Goal: Answer question/provide support: Share knowledge or assist other users

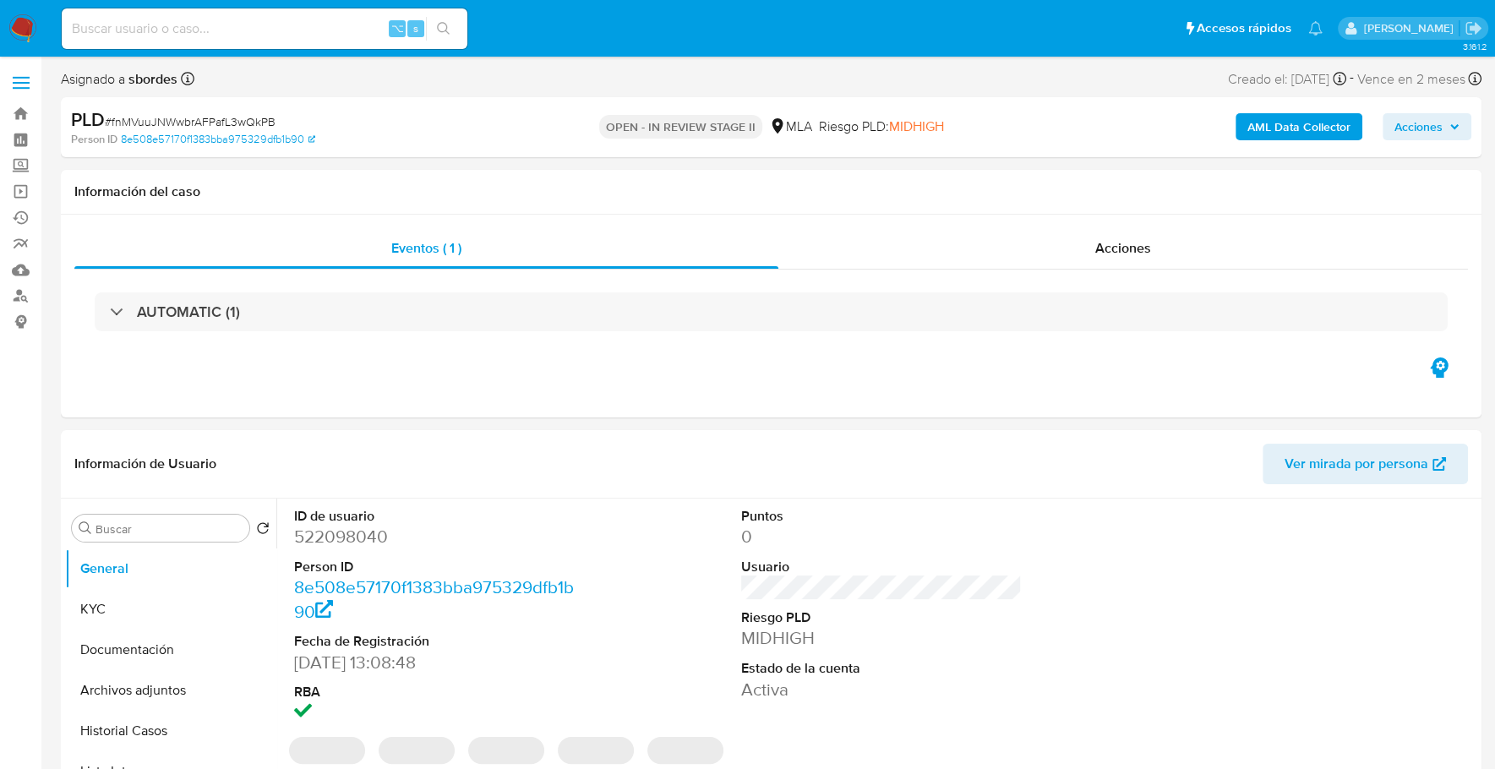
select select "10"
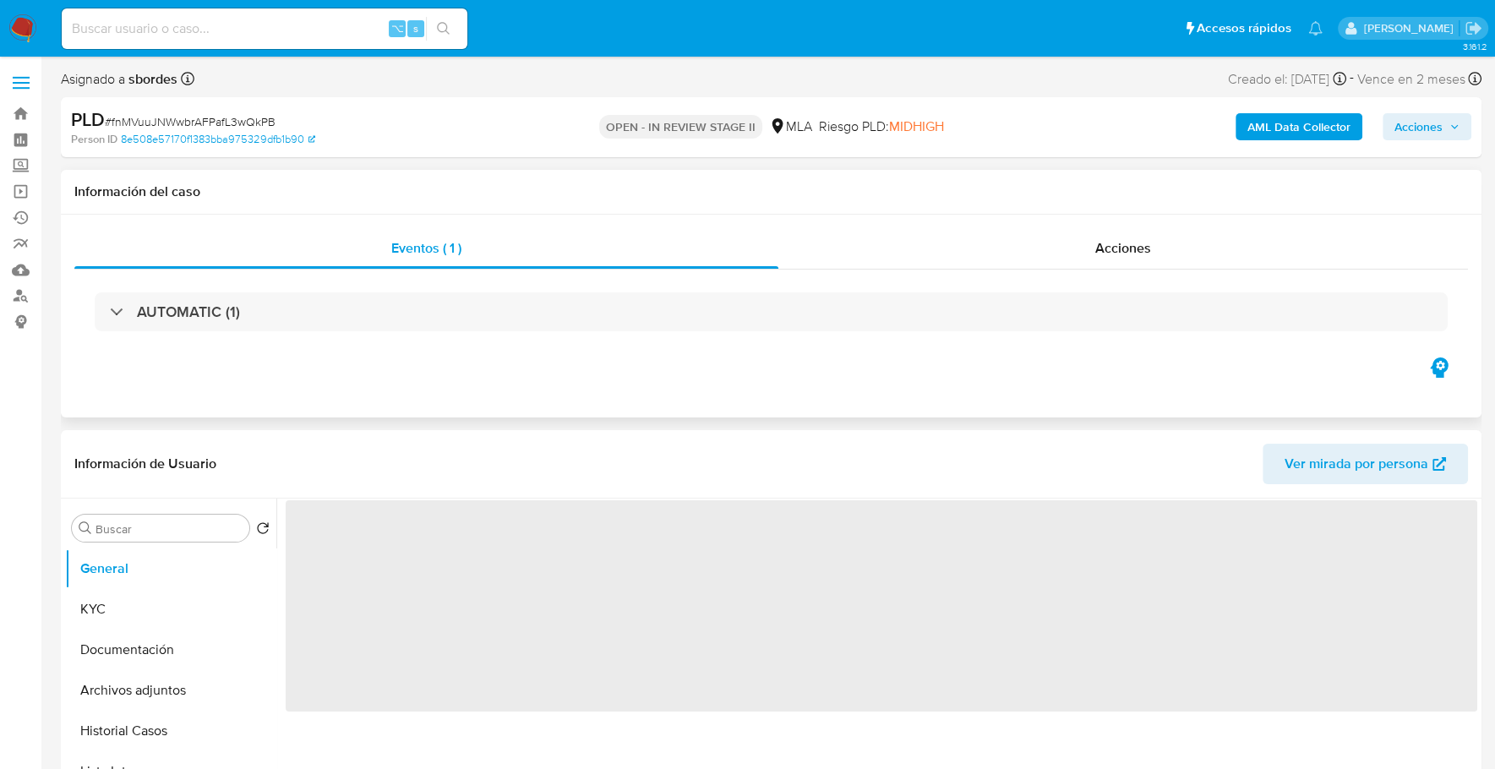
select select "10"
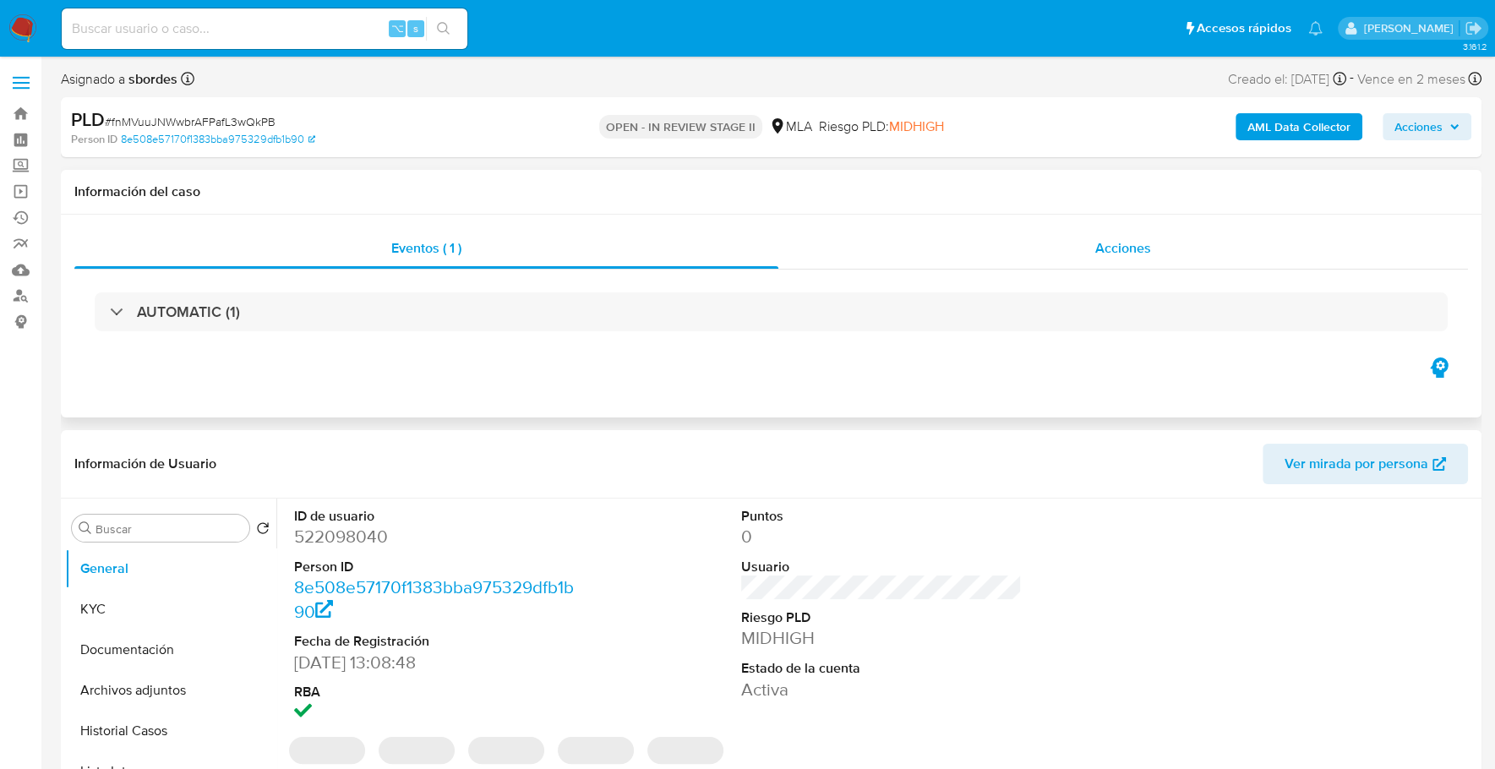
click at [1147, 246] on span "Acciones" at bounding box center [1123, 247] width 56 height 19
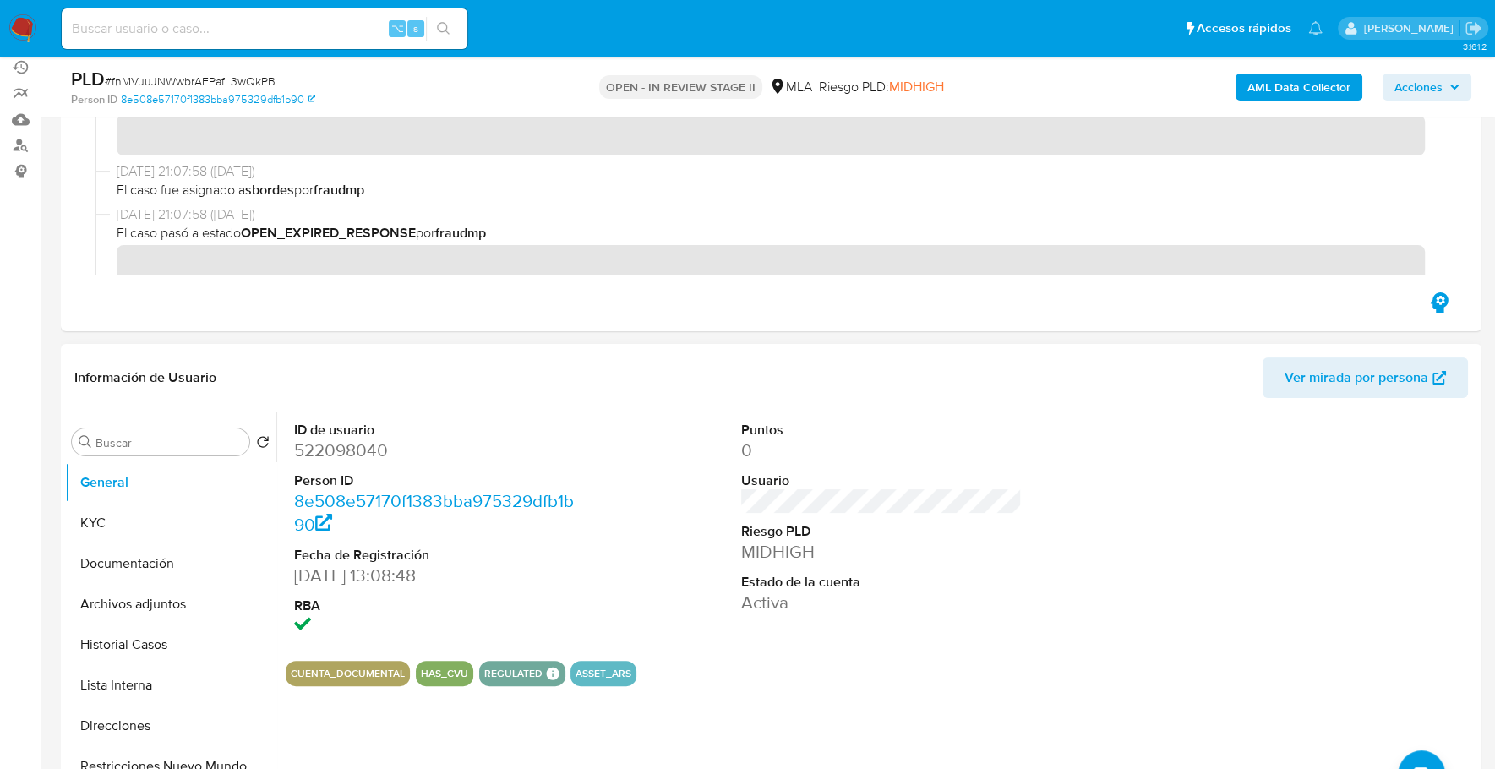
scroll to position [174, 0]
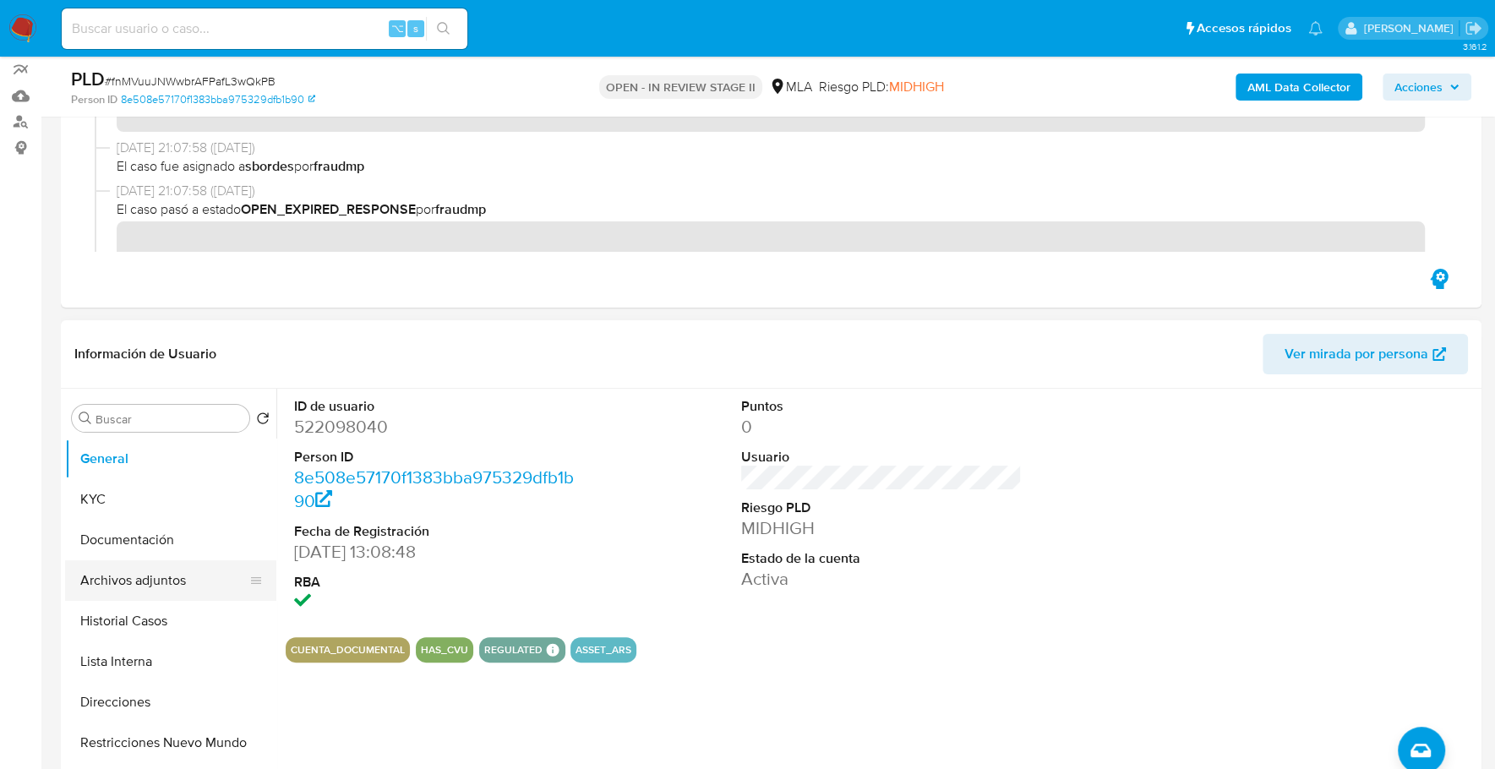
click at [161, 574] on button "Archivos adjuntos" at bounding box center [164, 580] width 198 height 41
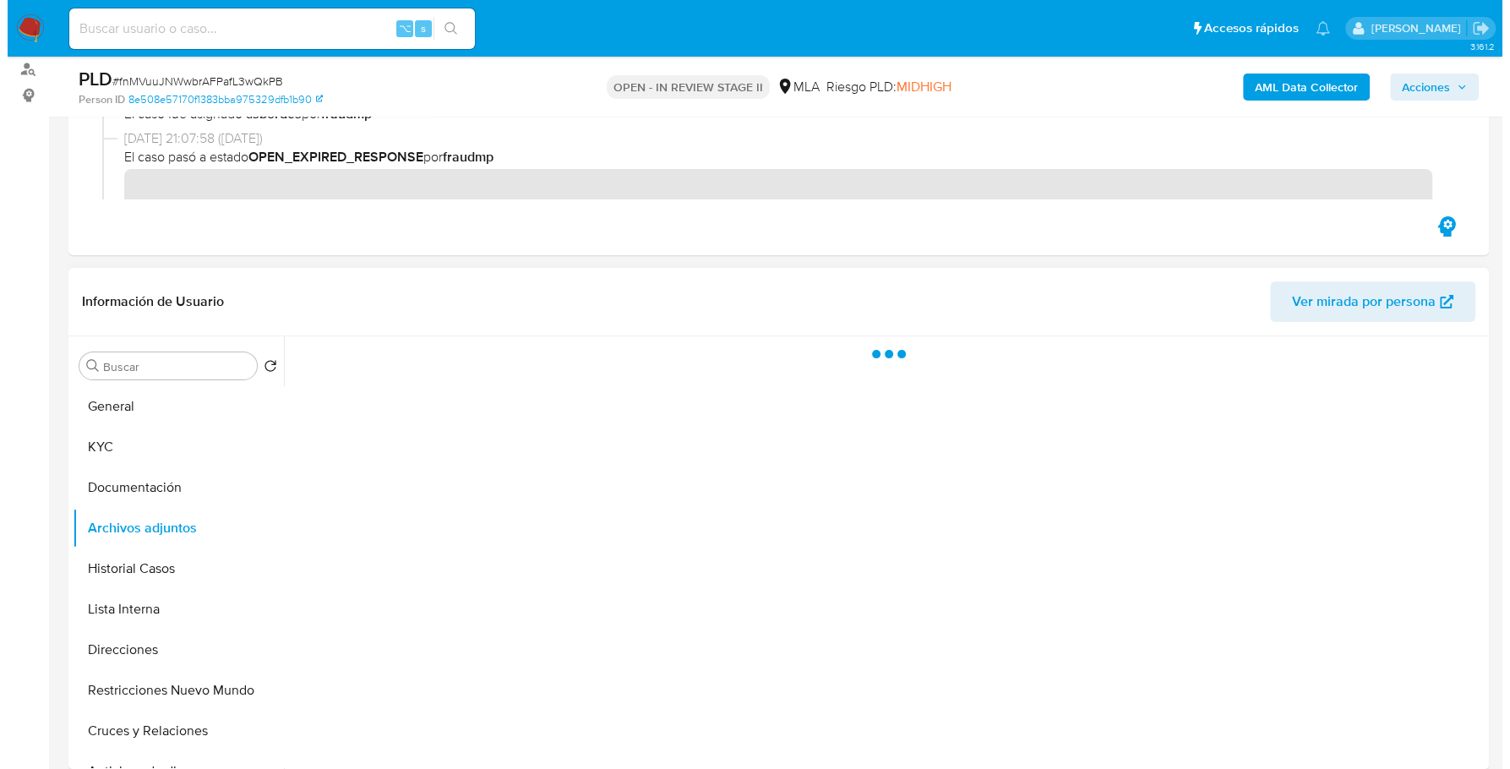
scroll to position [341, 0]
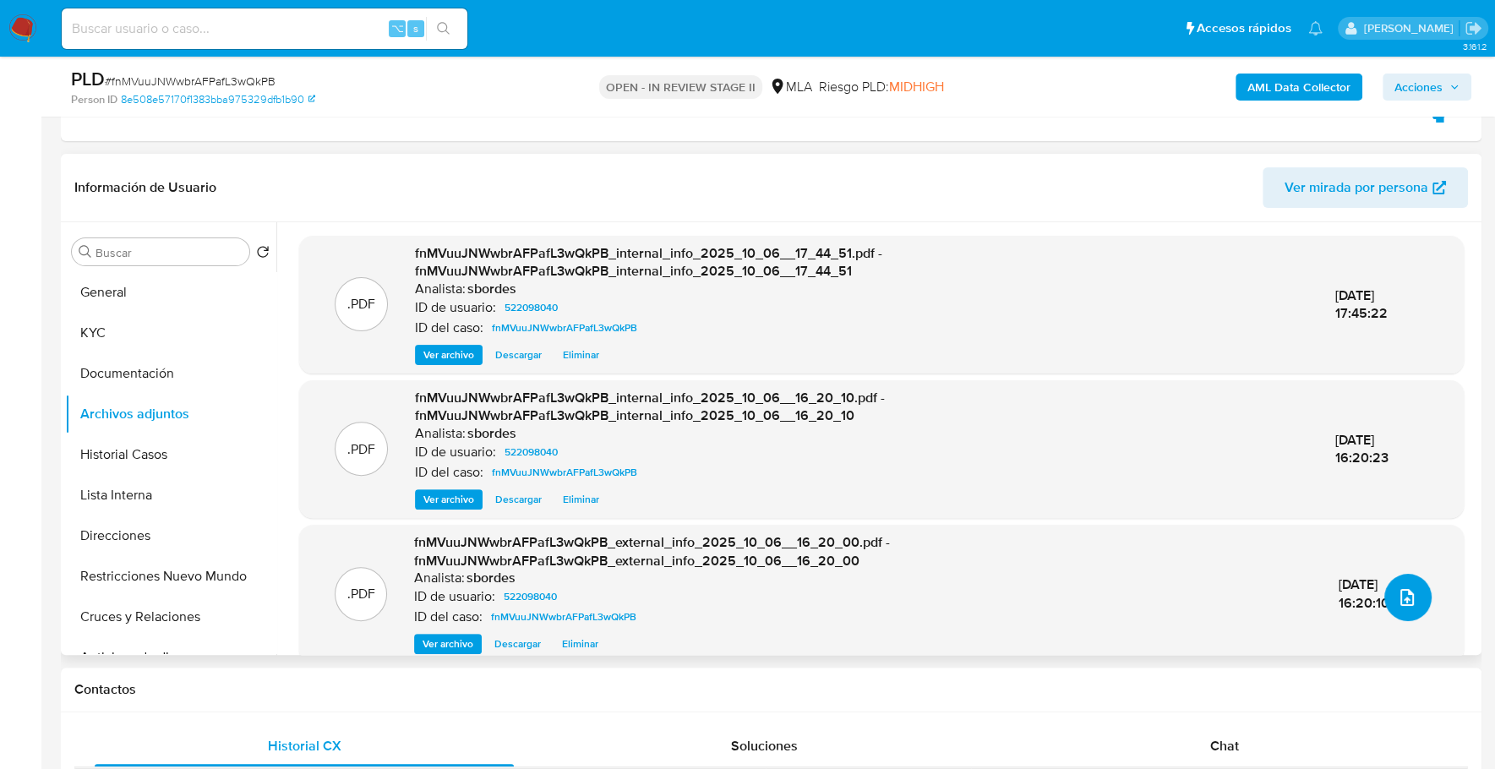
click at [1392, 607] on button "upload-file" at bounding box center [1407, 597] width 47 height 47
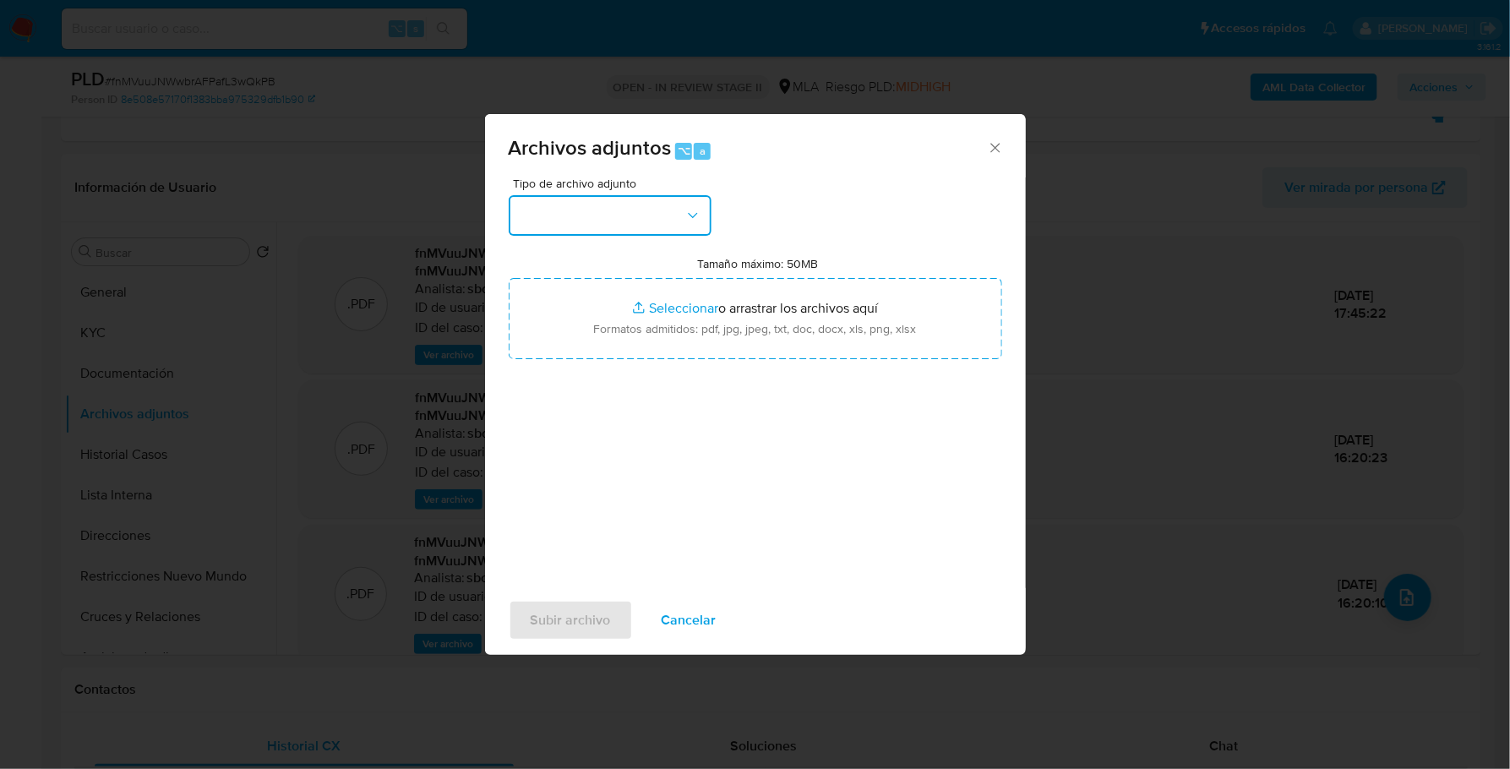
click at [677, 215] on button "button" at bounding box center [610, 215] width 203 height 41
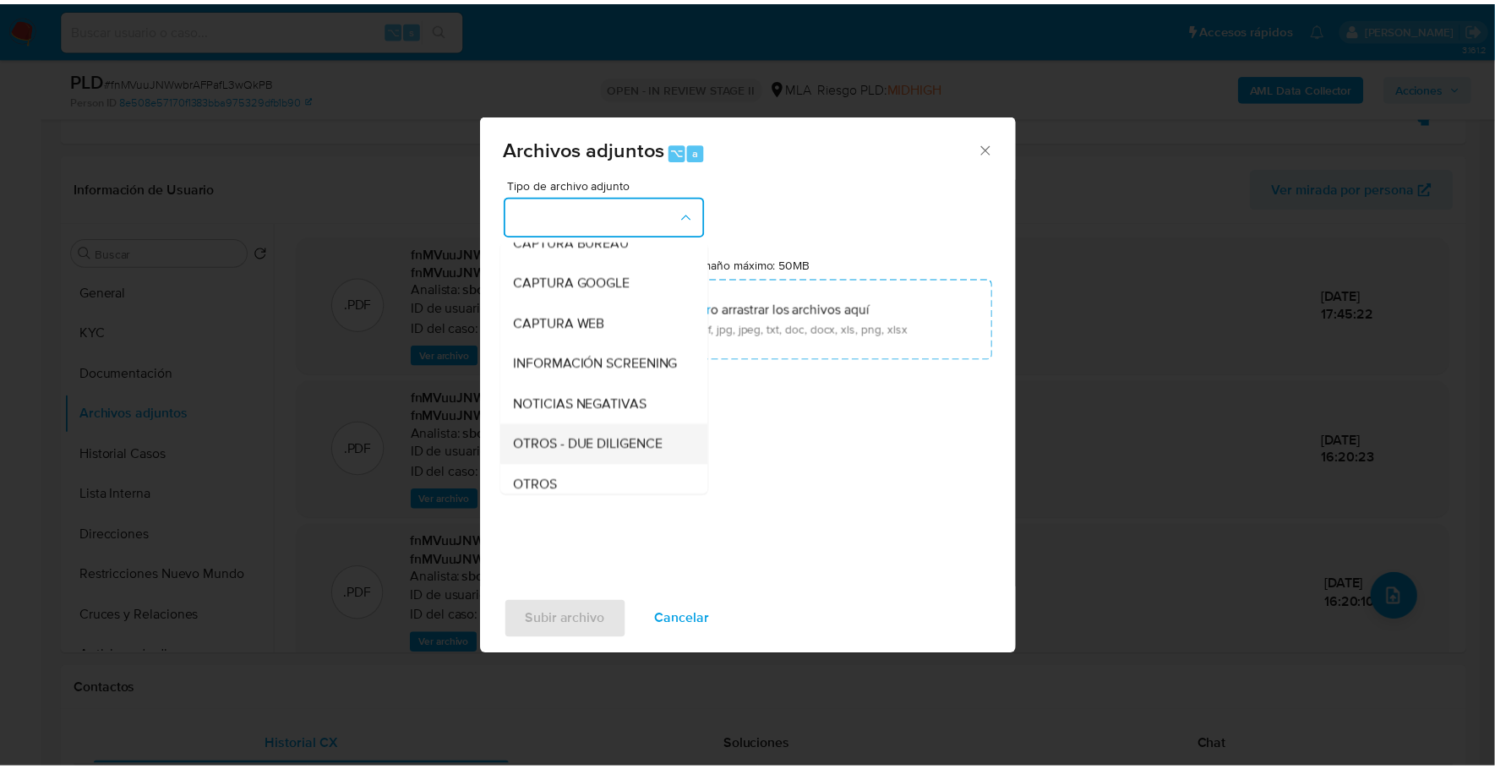
scroll to position [118, 0]
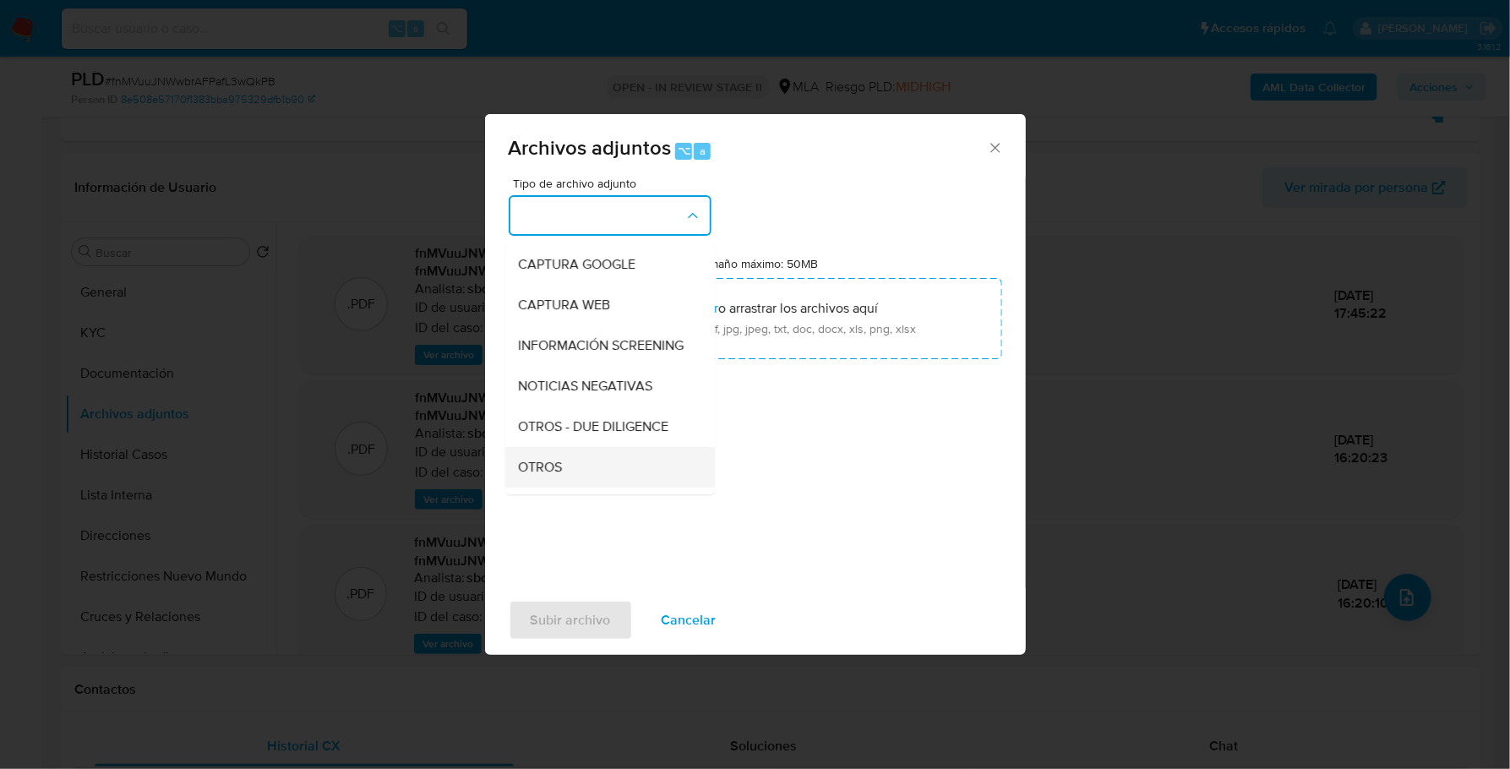
click at [576, 476] on div "OTROS" at bounding box center [605, 467] width 172 height 41
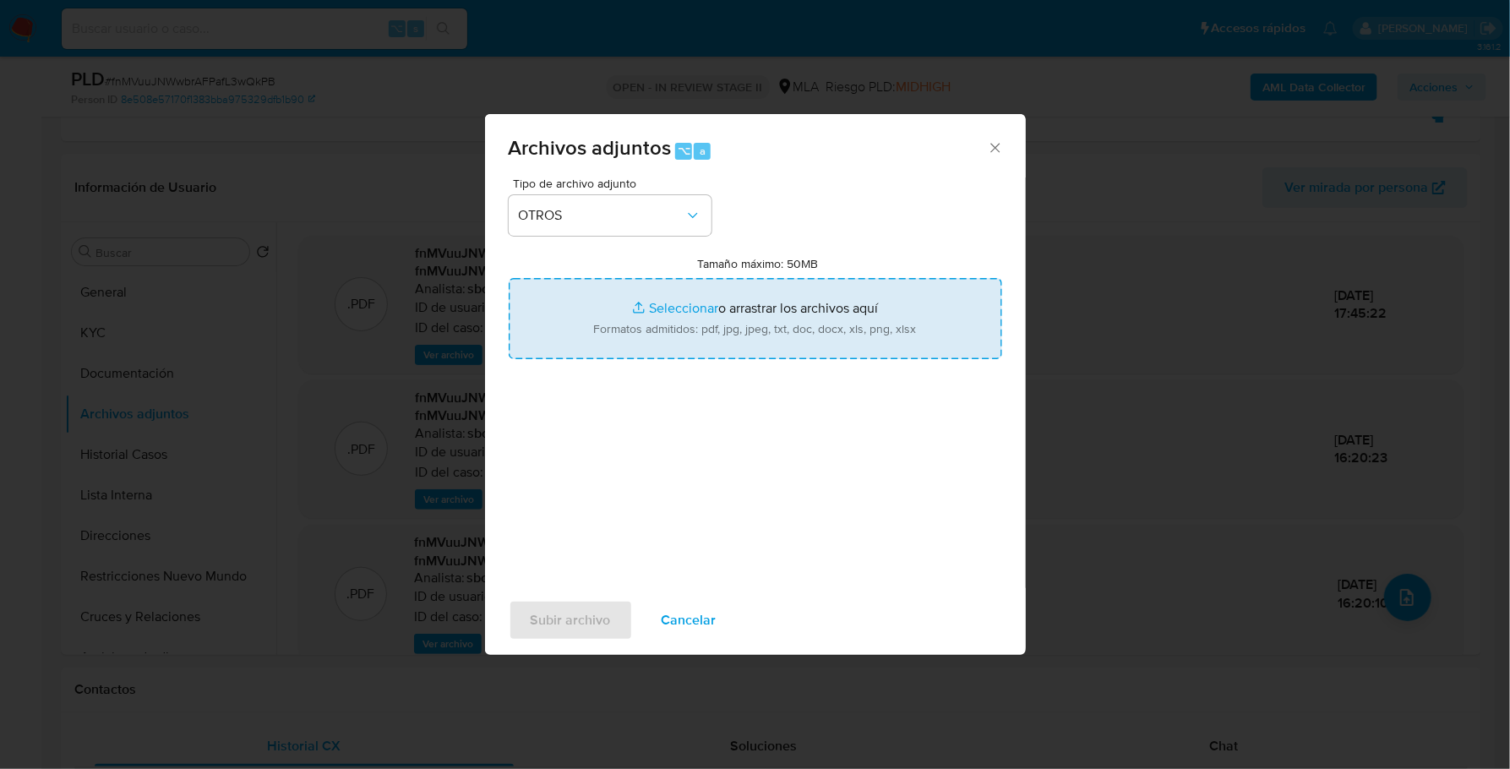
click at [674, 303] on input "Tamaño máximo: 50MB Seleccionar archivos" at bounding box center [755, 318] width 493 height 81
type input "C:\fakepath\Caselog fnMVuuJNWwbrAFPafL3wQkPB_2025_09_17_18_14_55.docx"
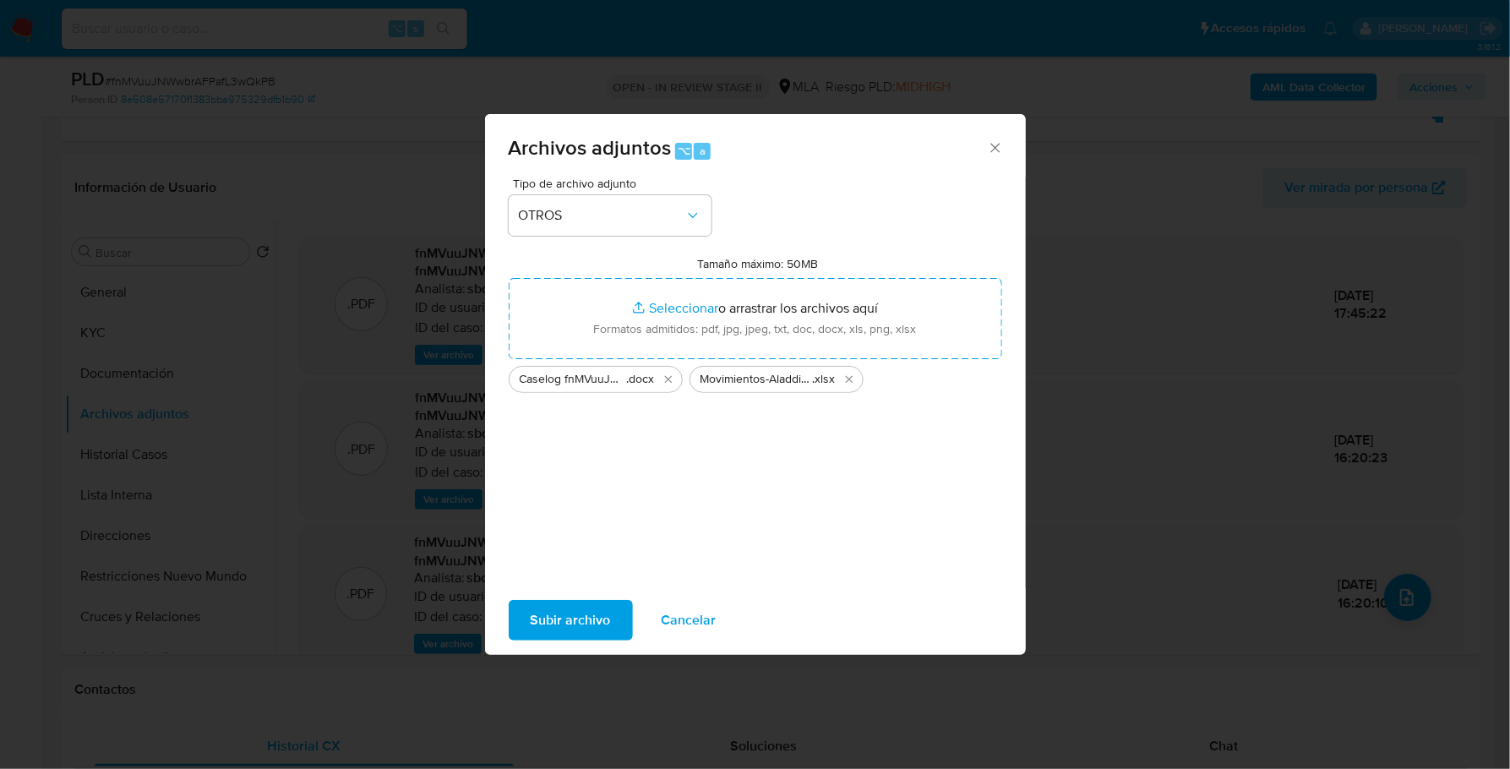
click at [564, 616] on span "Subir archivo" at bounding box center [571, 620] width 80 height 37
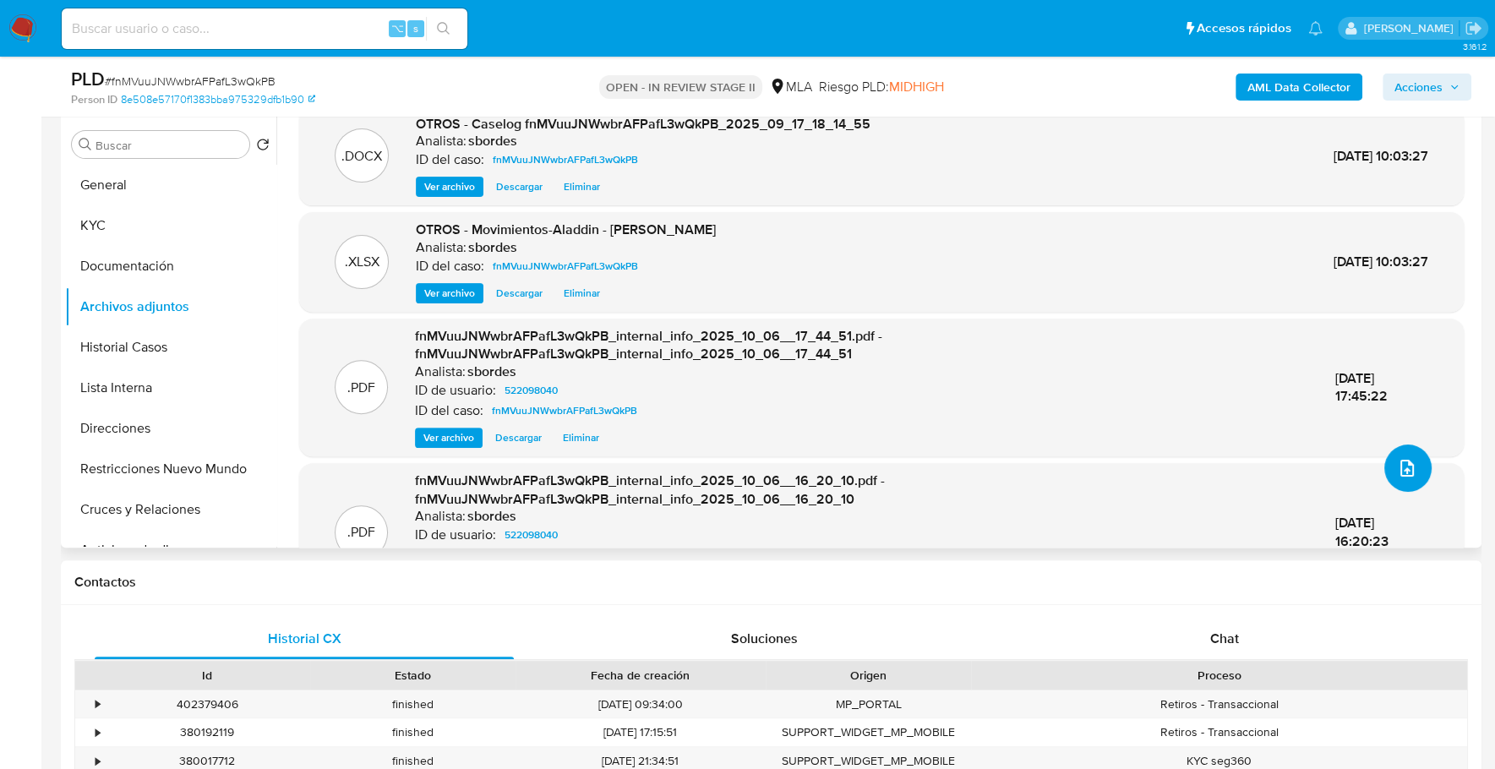
scroll to position [90, 0]
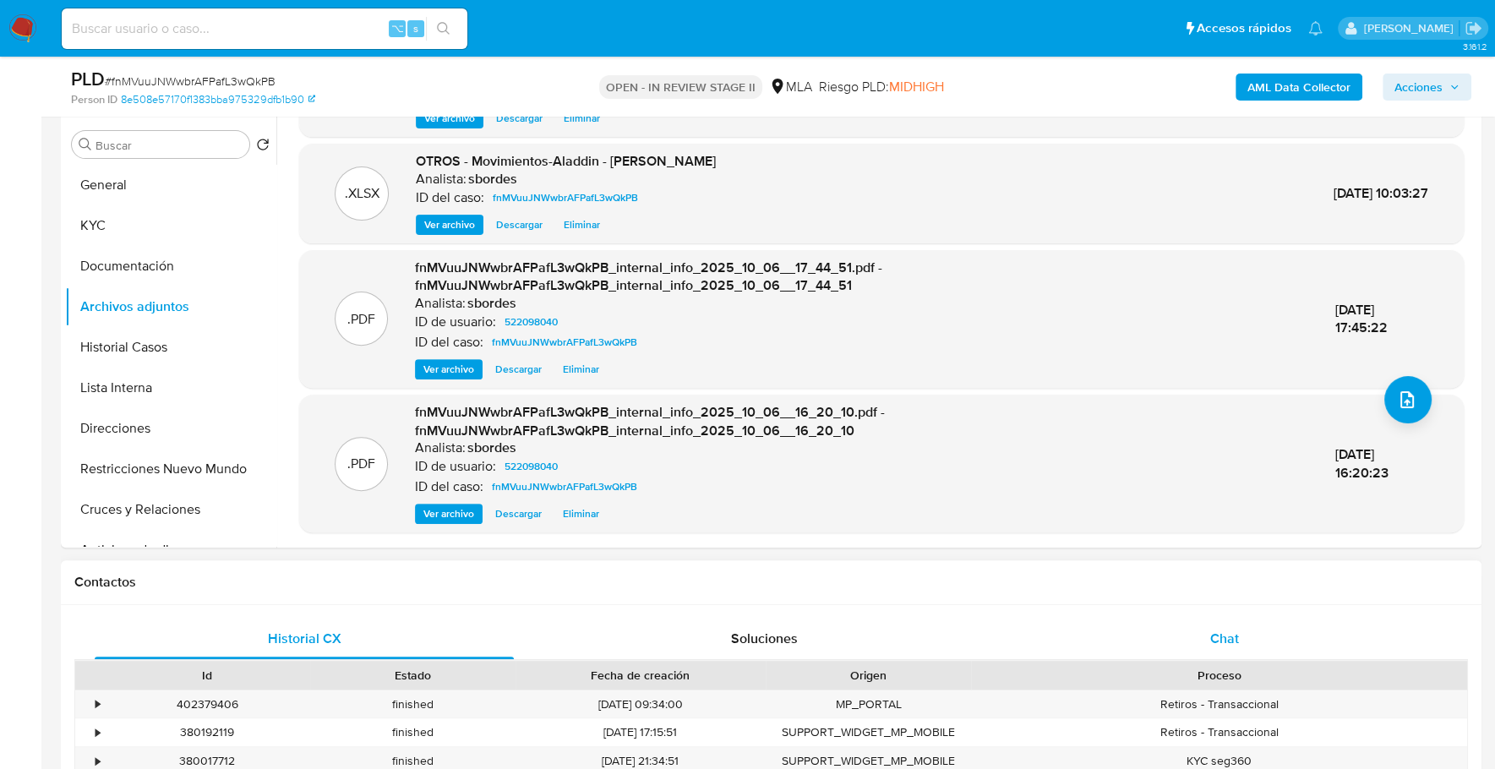
click at [1179, 632] on div "Chat" at bounding box center [1223, 639] width 419 height 41
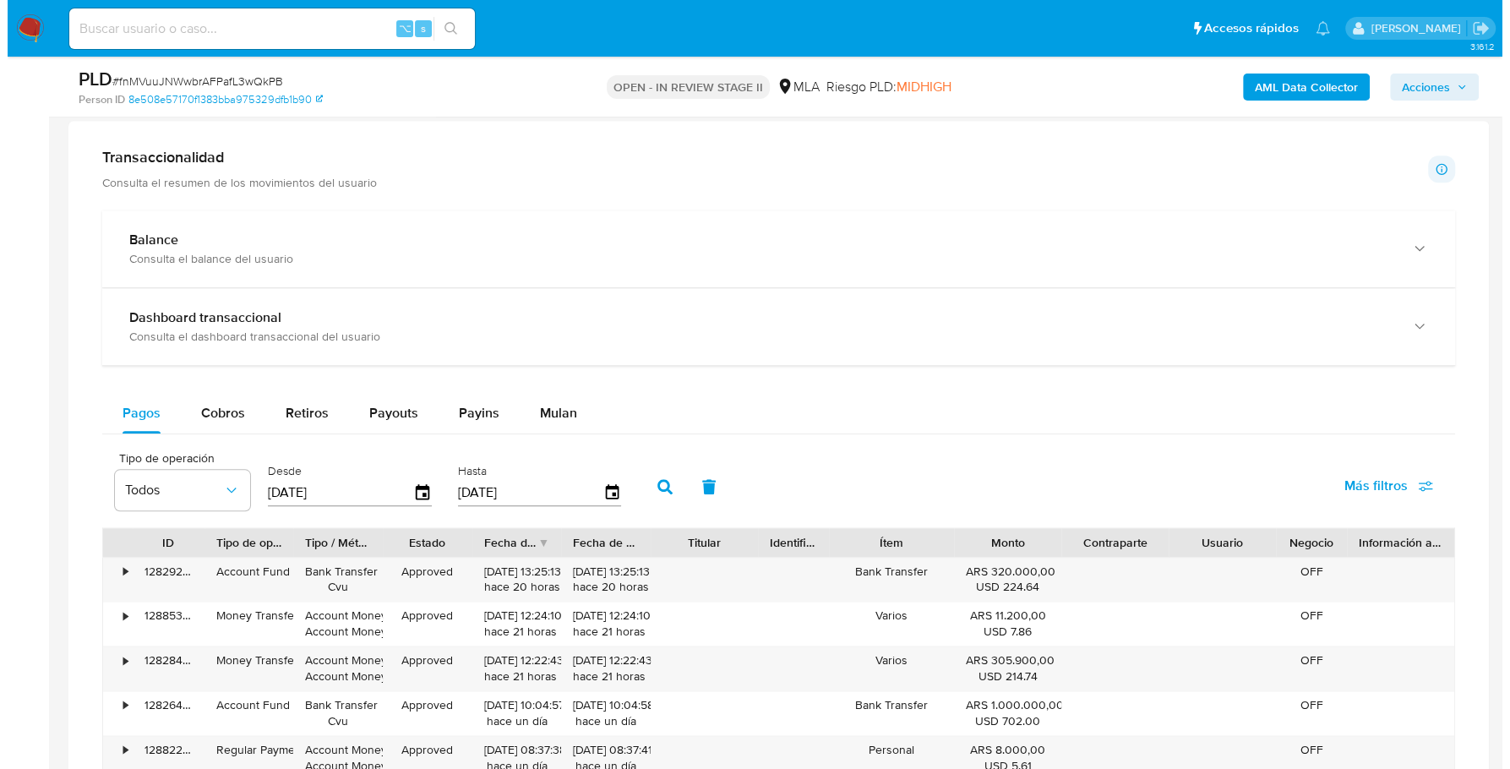
scroll to position [2700, 0]
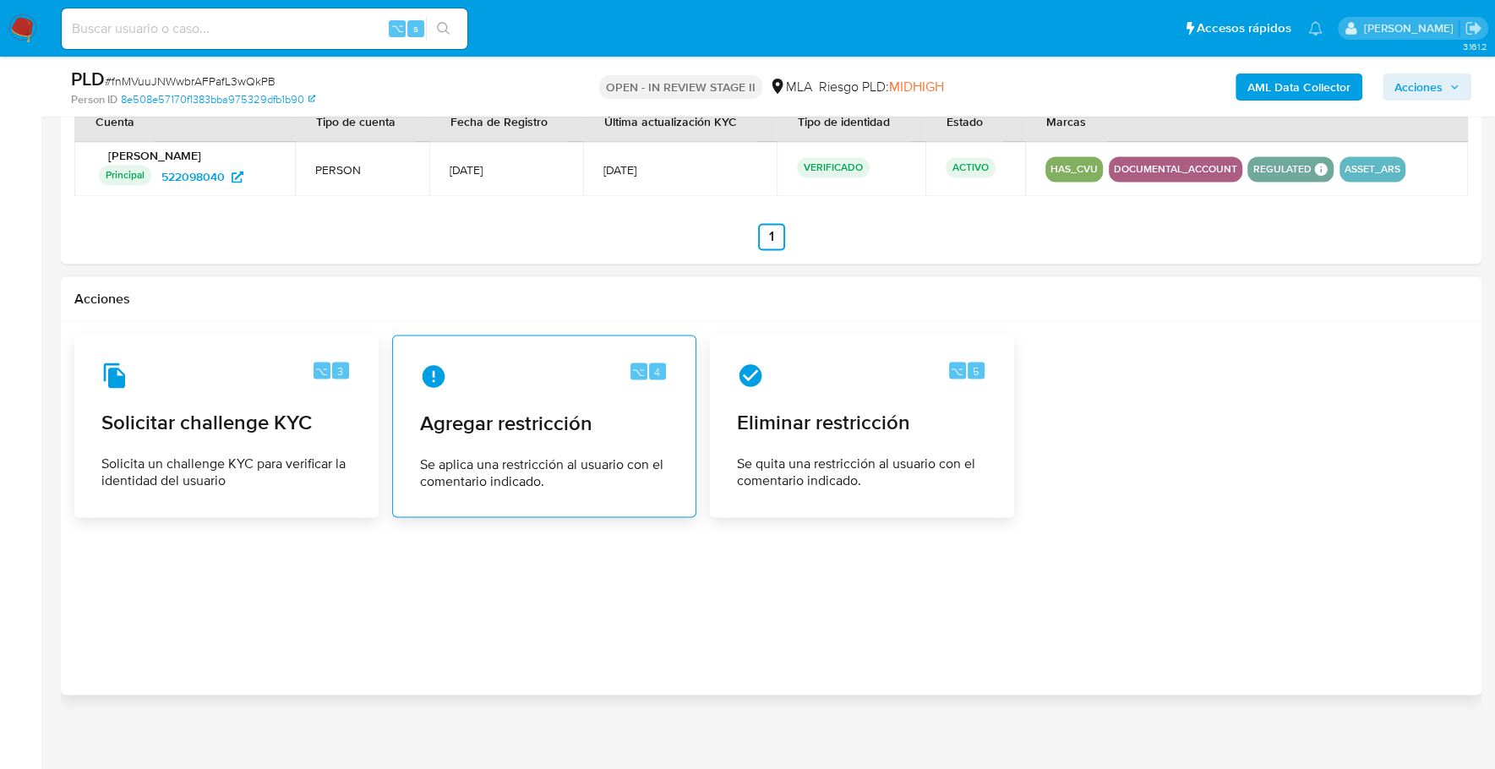
click at [510, 439] on div "⌥ 4 Agregar restricción Se aplica una restricción al usuario con el comentario …" at bounding box center [543, 426] width 275 height 154
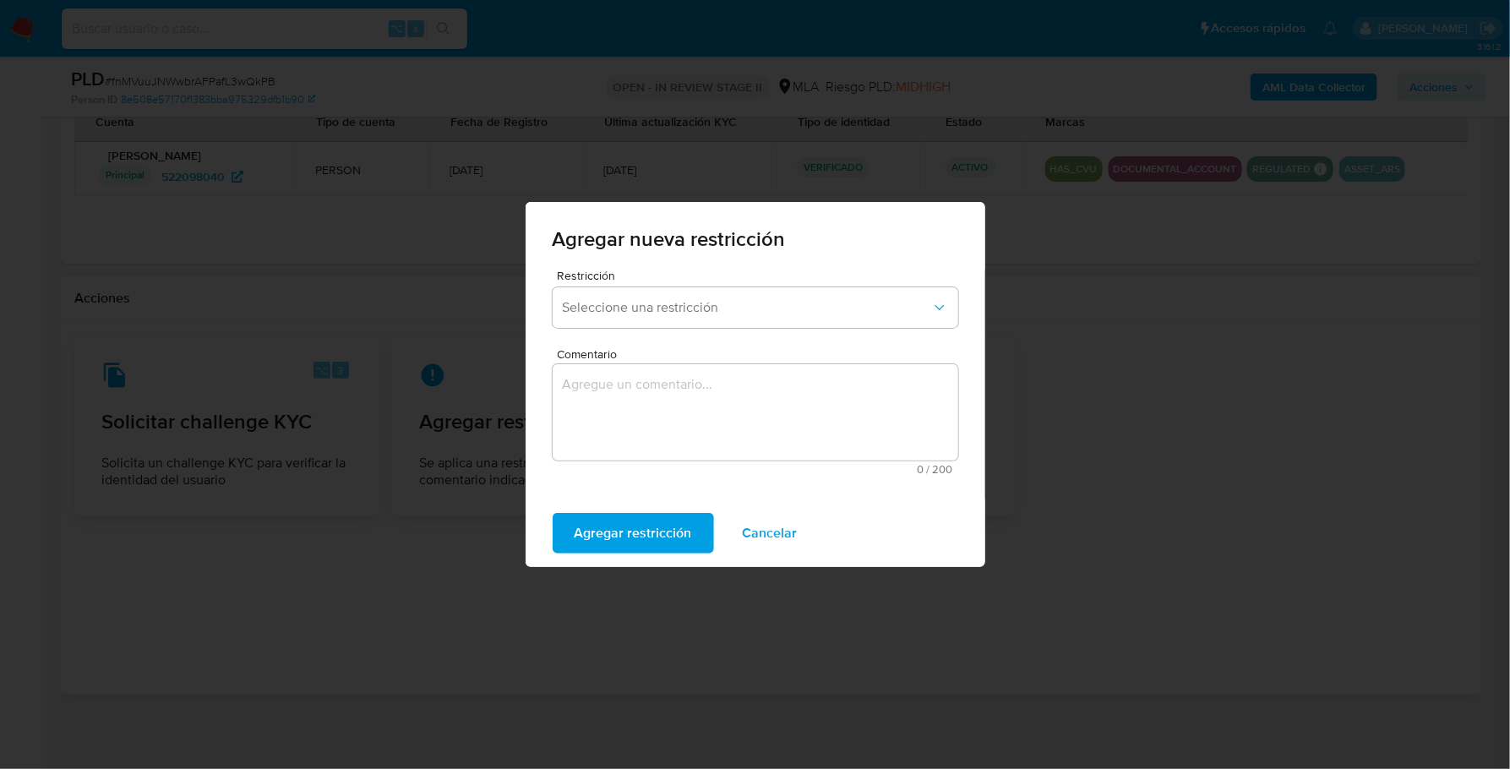
click at [671, 329] on div "Restricción Seleccione una restricción" at bounding box center [756, 302] width 406 height 65
click at [684, 295] on button "Seleccione una restricción" at bounding box center [756, 307] width 406 height 41
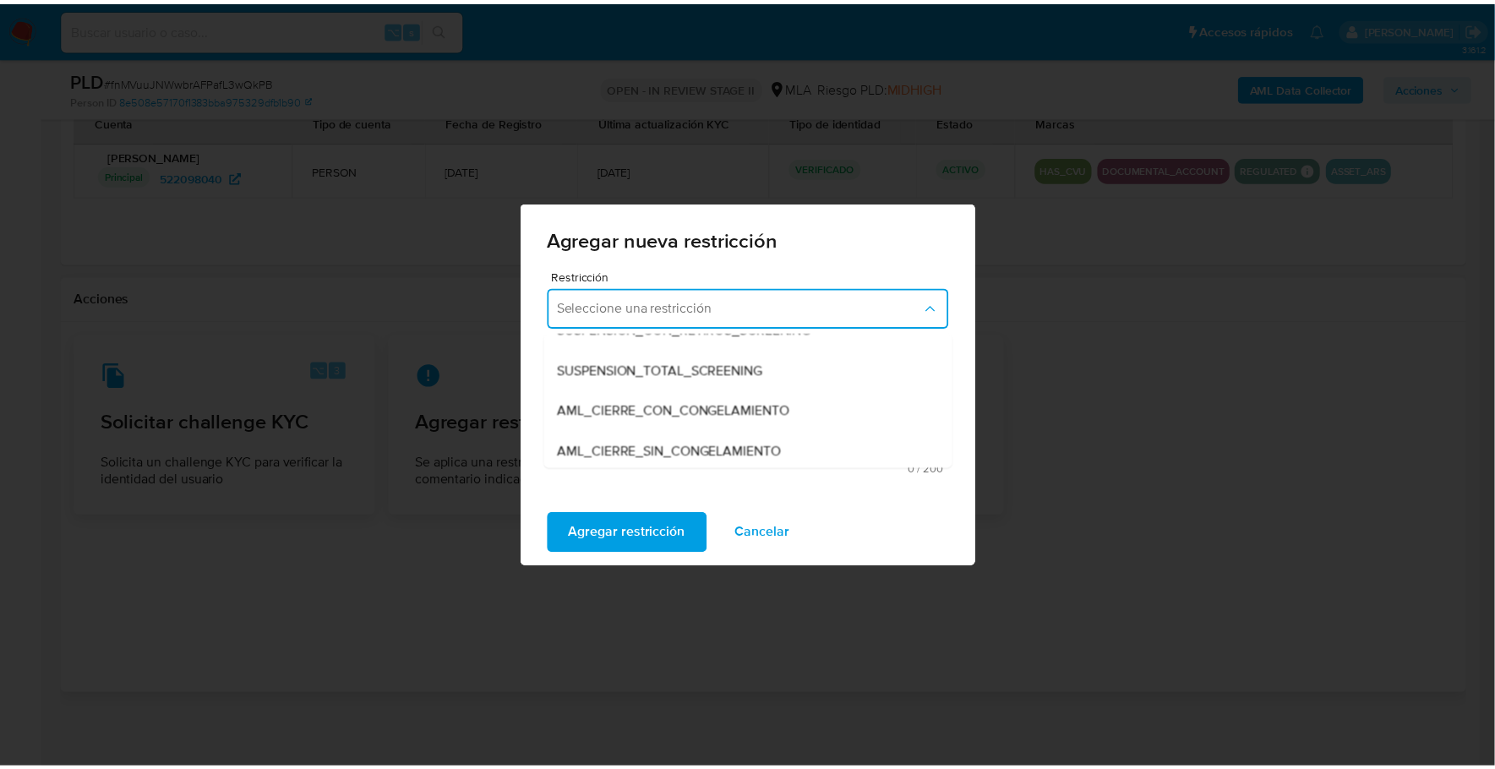
scroll to position [189, 0]
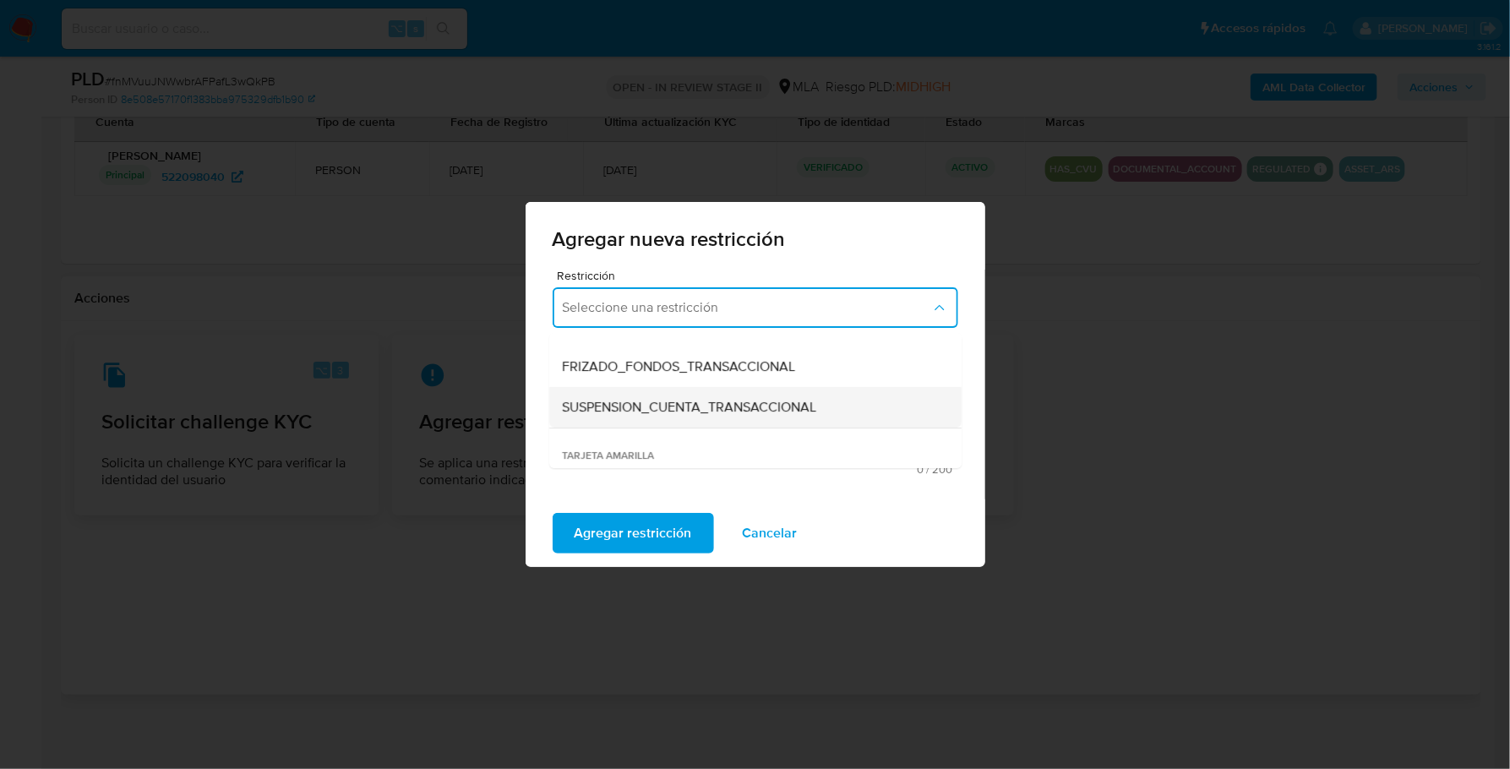
click at [697, 411] on span "SUSPENSION_CUENTA_TRANSACCIONAL" at bounding box center [690, 407] width 254 height 17
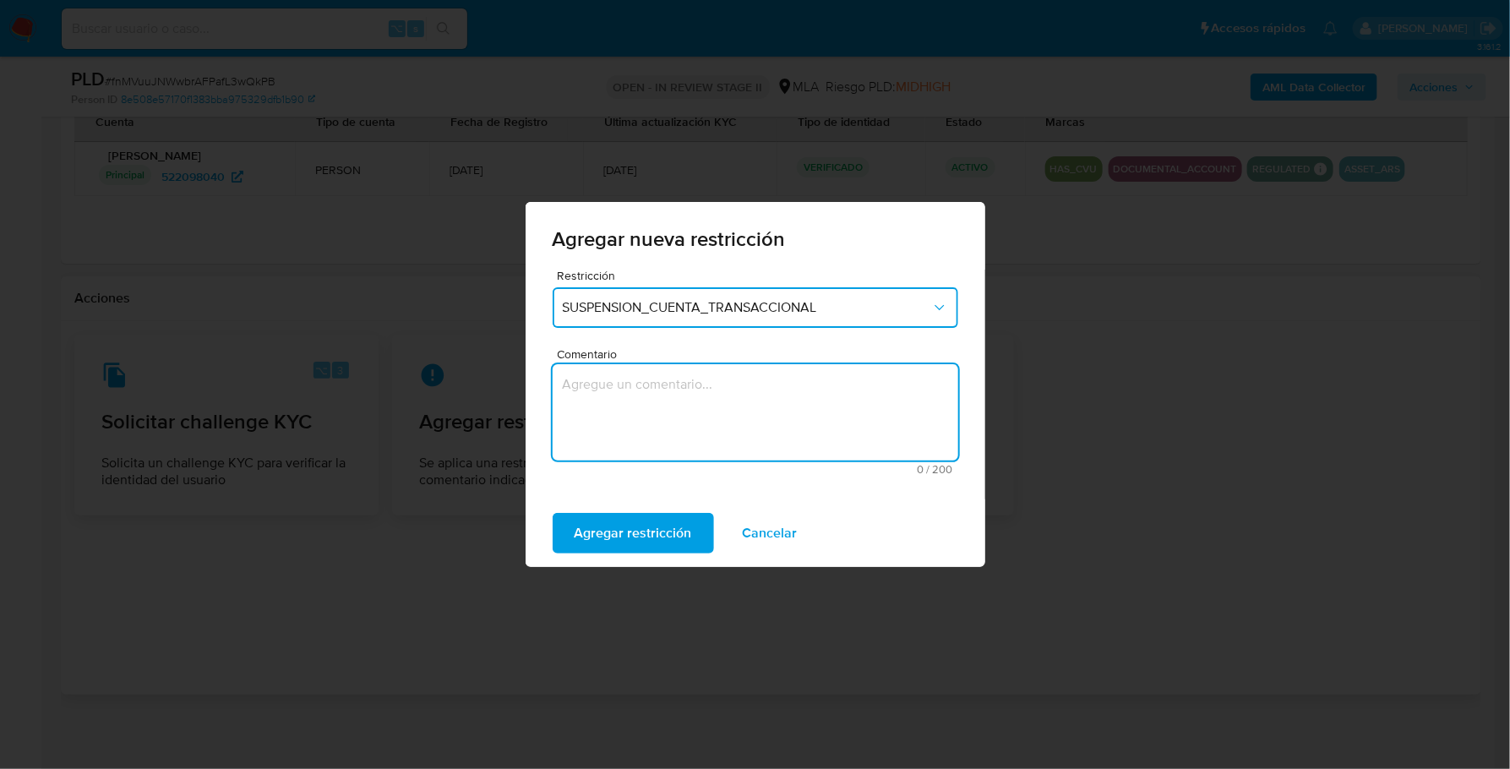
click at [703, 390] on textarea "Comentario" at bounding box center [756, 412] width 406 height 96
type textarea "AML"
click at [651, 551] on span "Agregar restricción" at bounding box center [633, 533] width 117 height 37
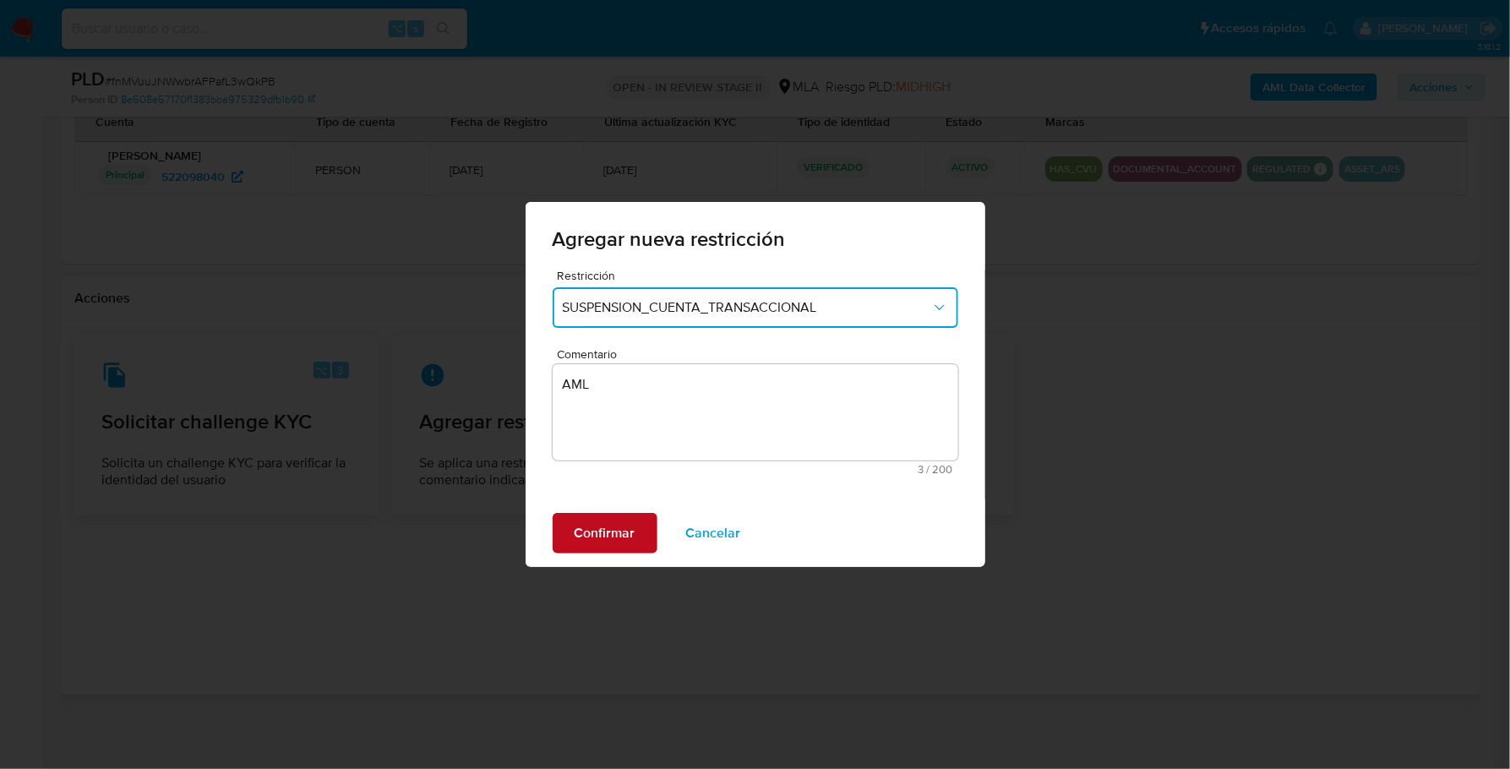
click at [576, 536] on span "Confirmar" at bounding box center [605, 533] width 61 height 37
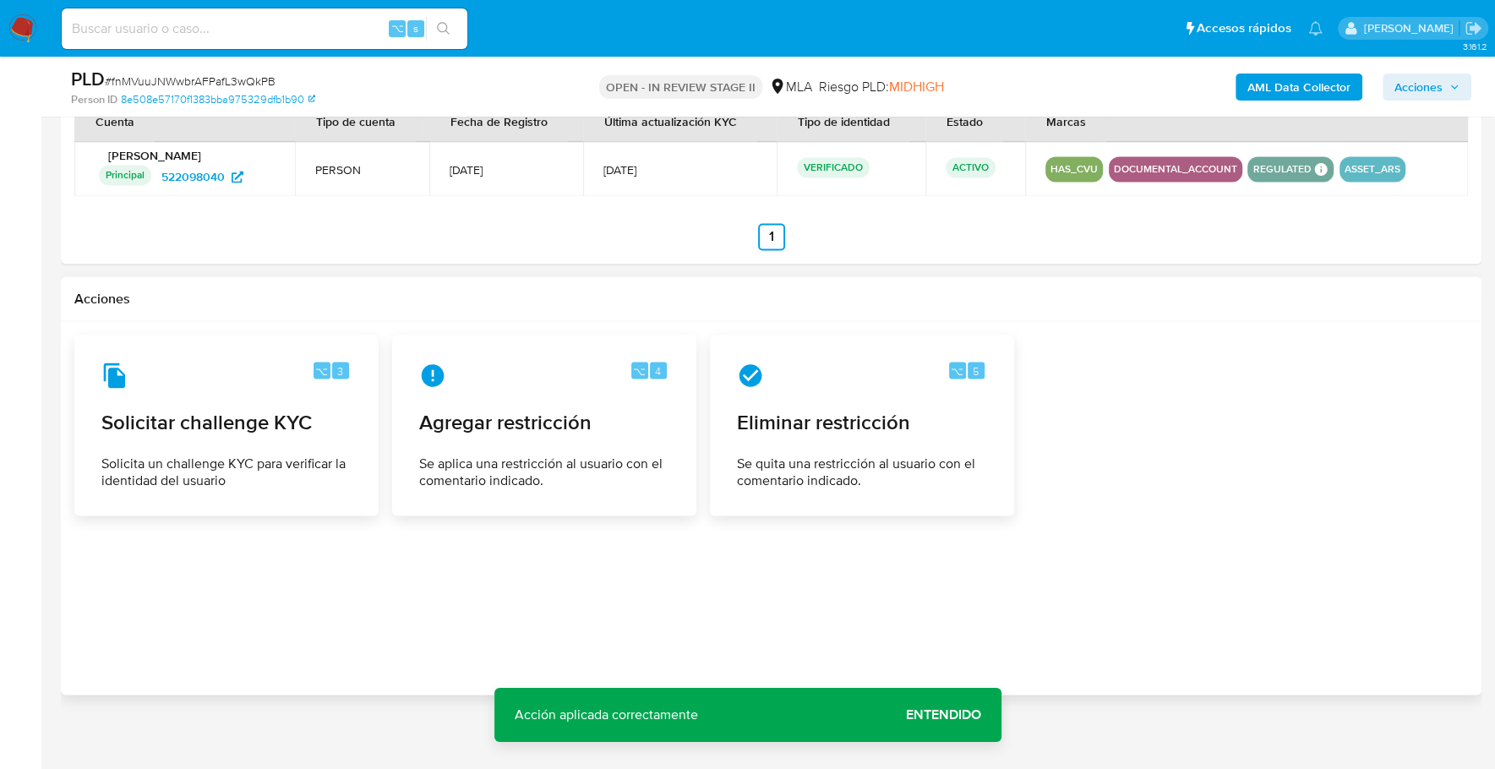
click at [1436, 86] on span "Acciones" at bounding box center [1418, 87] width 48 height 27
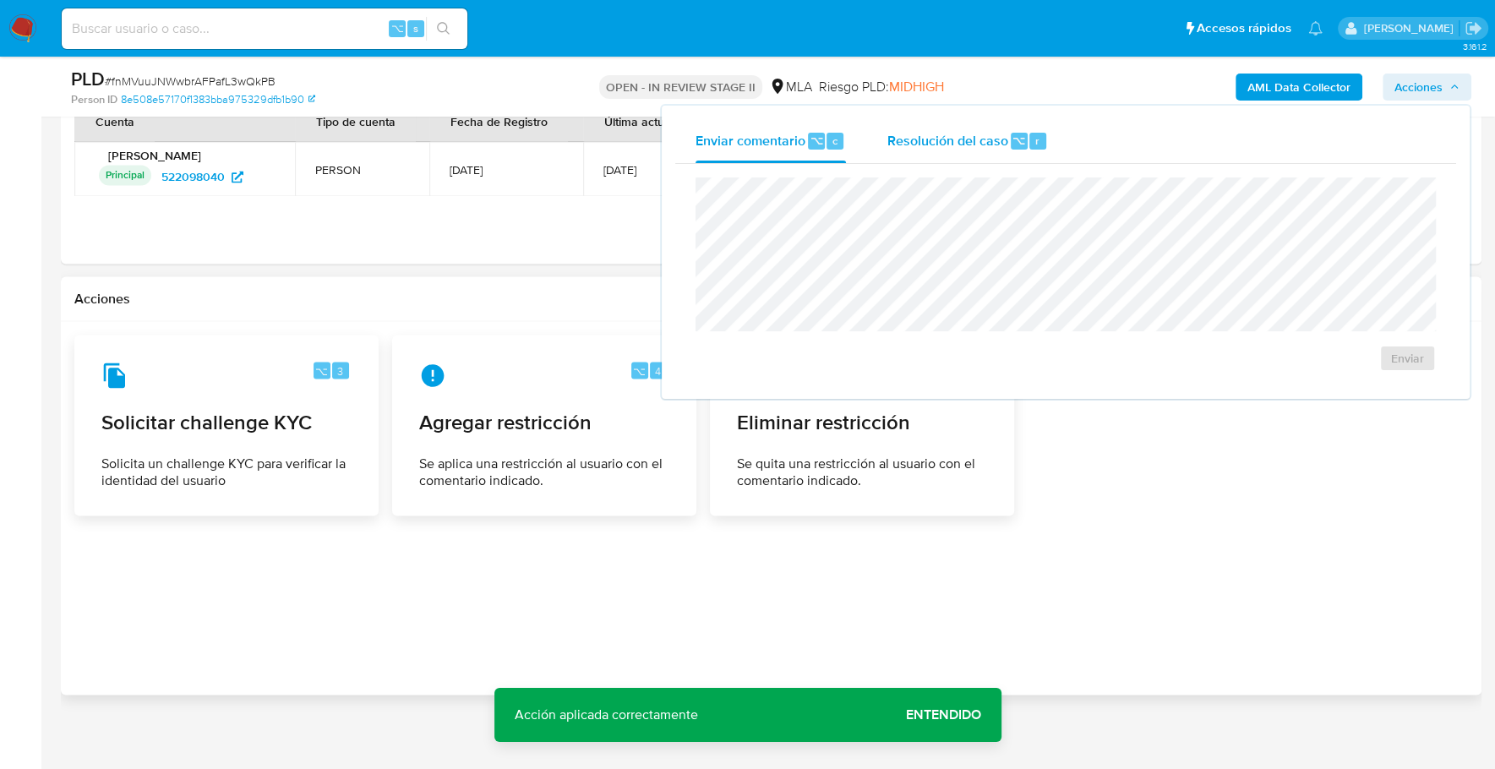
click at [977, 141] on span "Resolución del caso" at bounding box center [946, 139] width 121 height 19
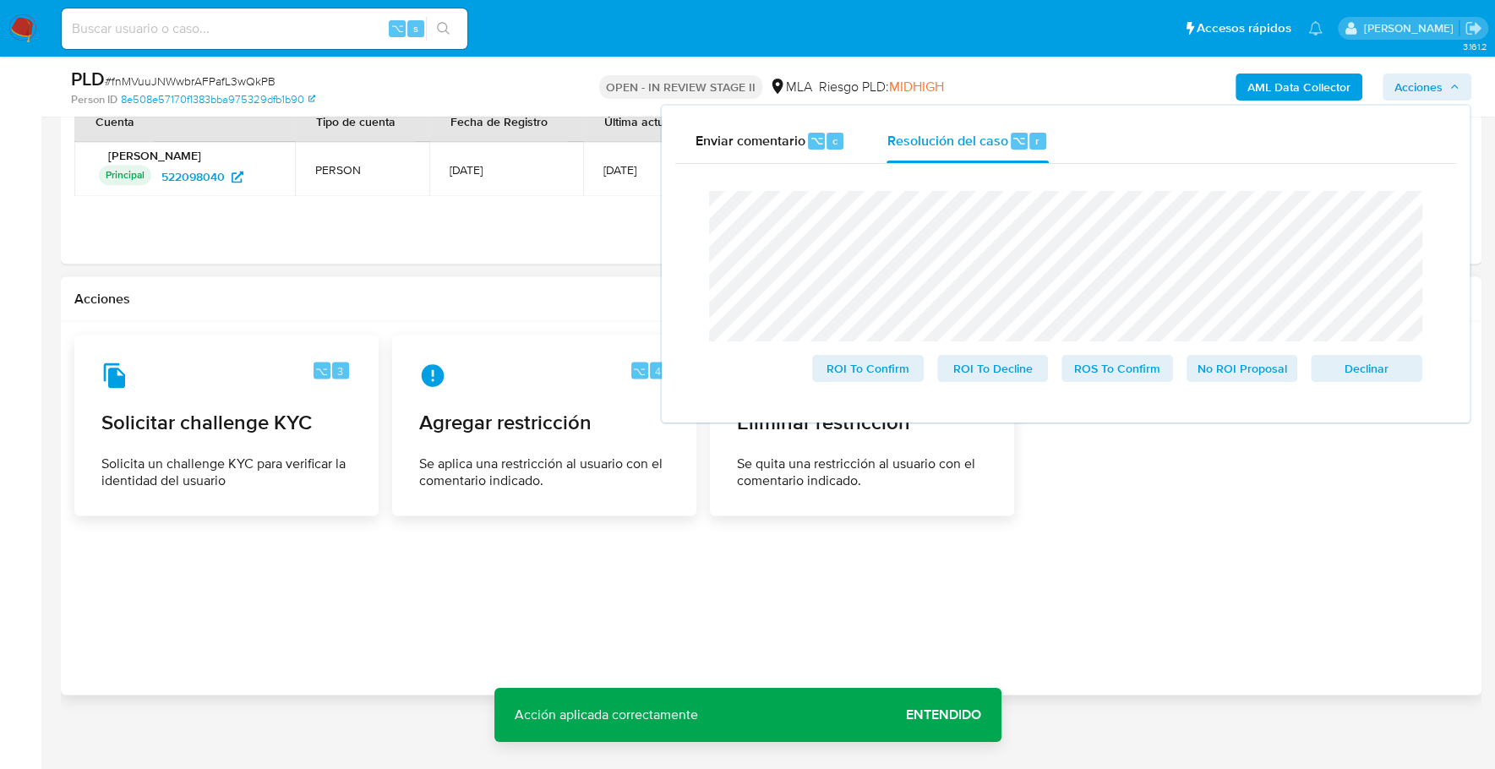
click at [675, 214] on div "Cierre de caso ROI To Confirm ROI To Decline ROS To Confirm No ROI Proposal Dec…" at bounding box center [1065, 286] width 781 height 245
click at [1361, 371] on span "Declinar" at bounding box center [1366, 369] width 88 height 24
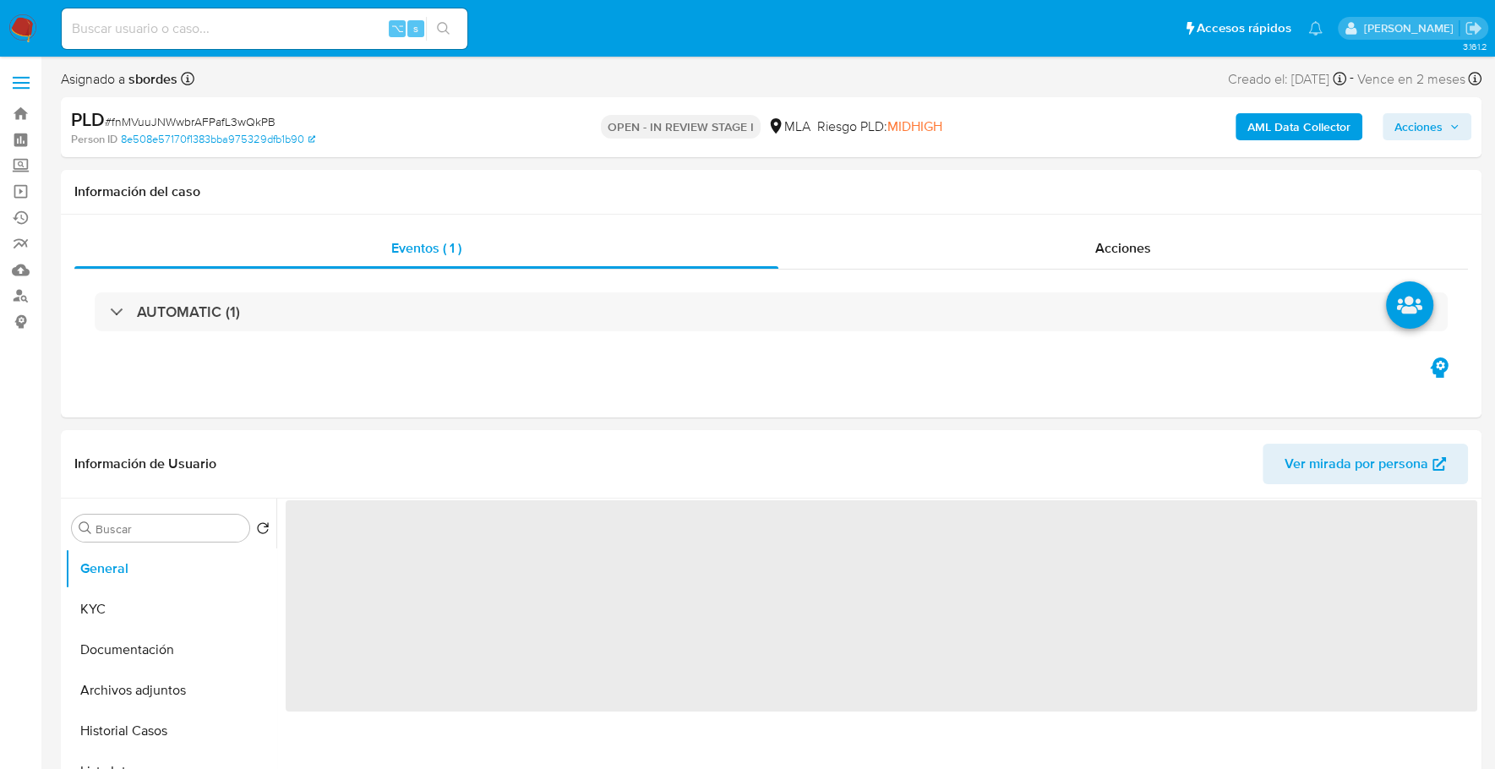
click at [1418, 133] on span "Acciones" at bounding box center [1418, 126] width 48 height 27
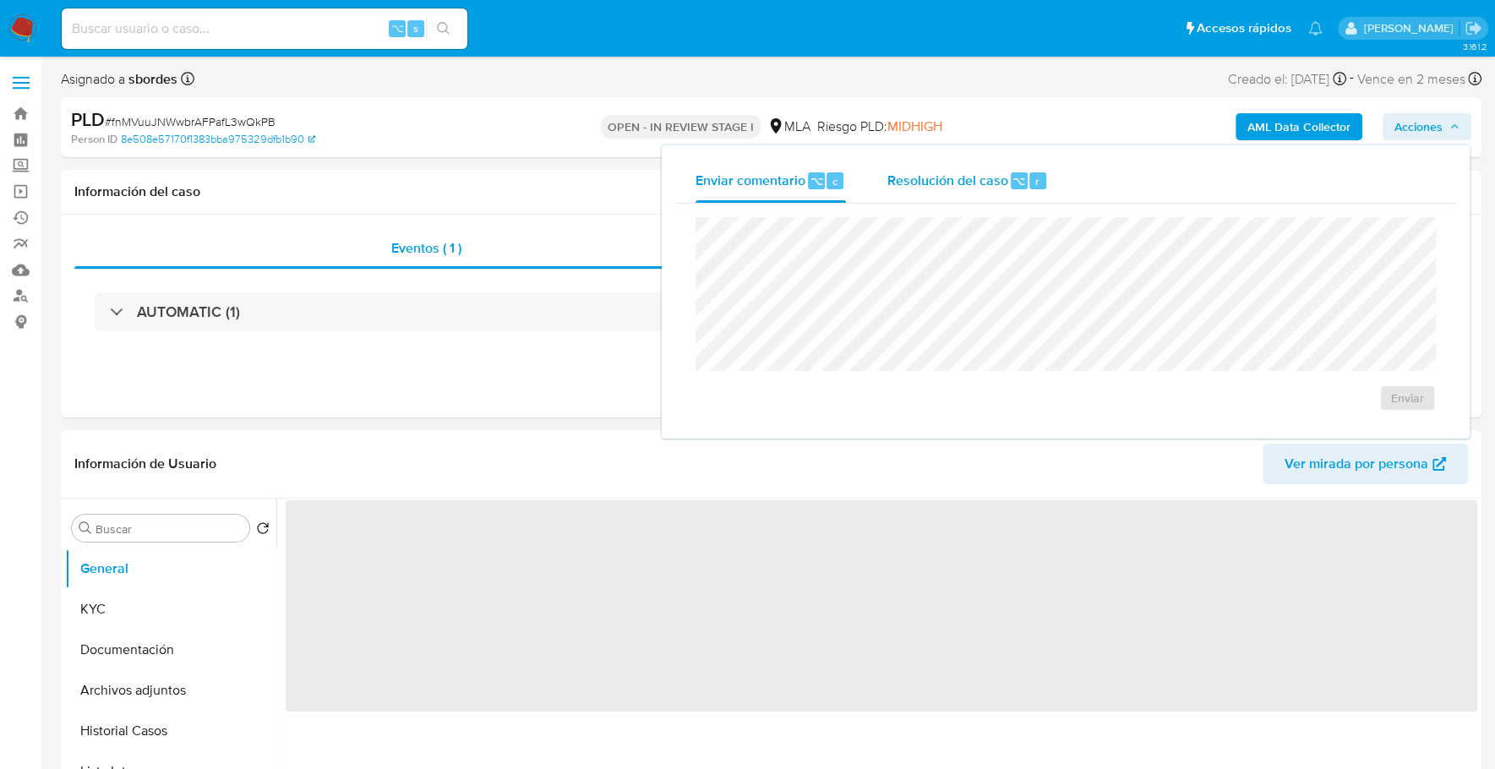
select select "10"
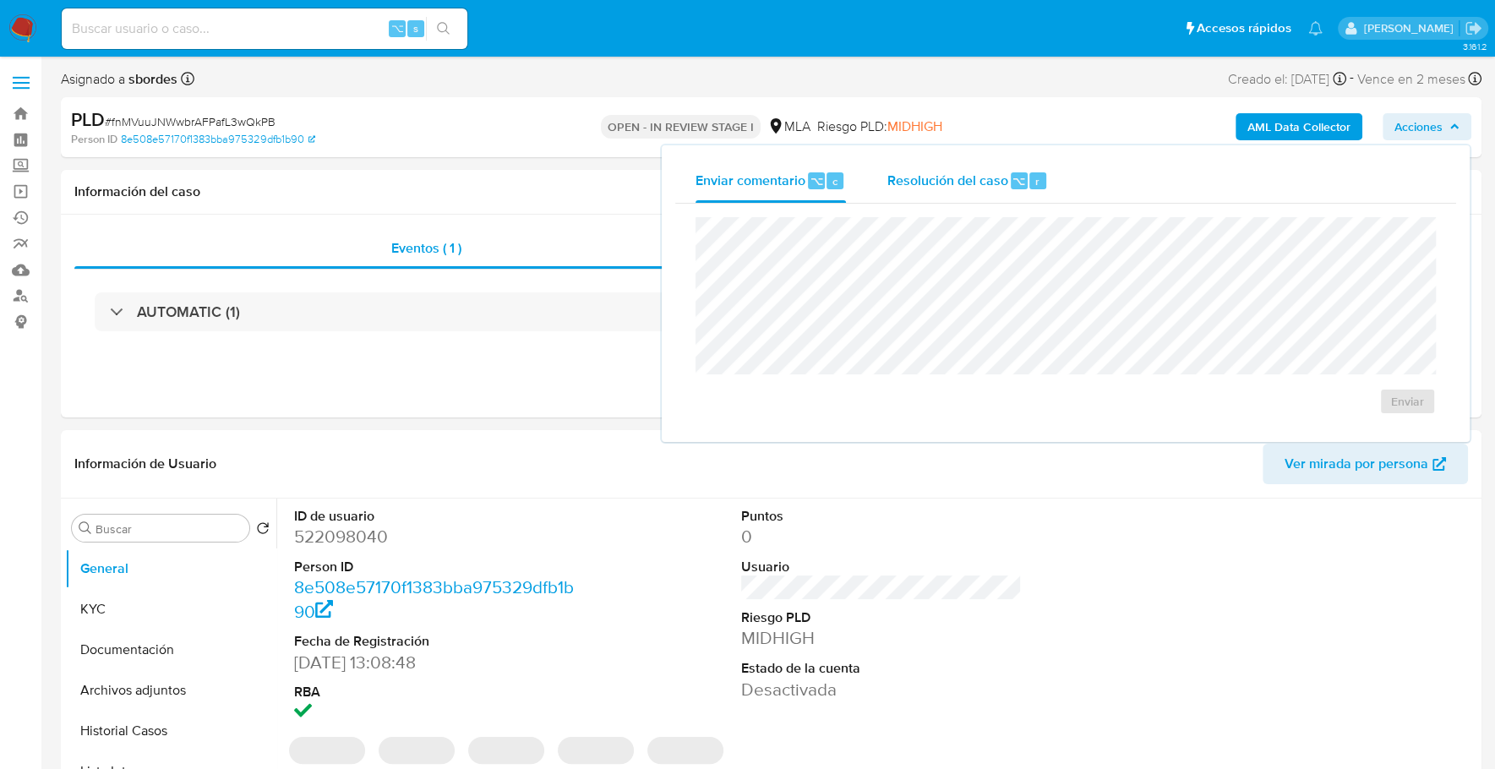
click at [947, 186] on span "Resolución del caso" at bounding box center [946, 180] width 121 height 19
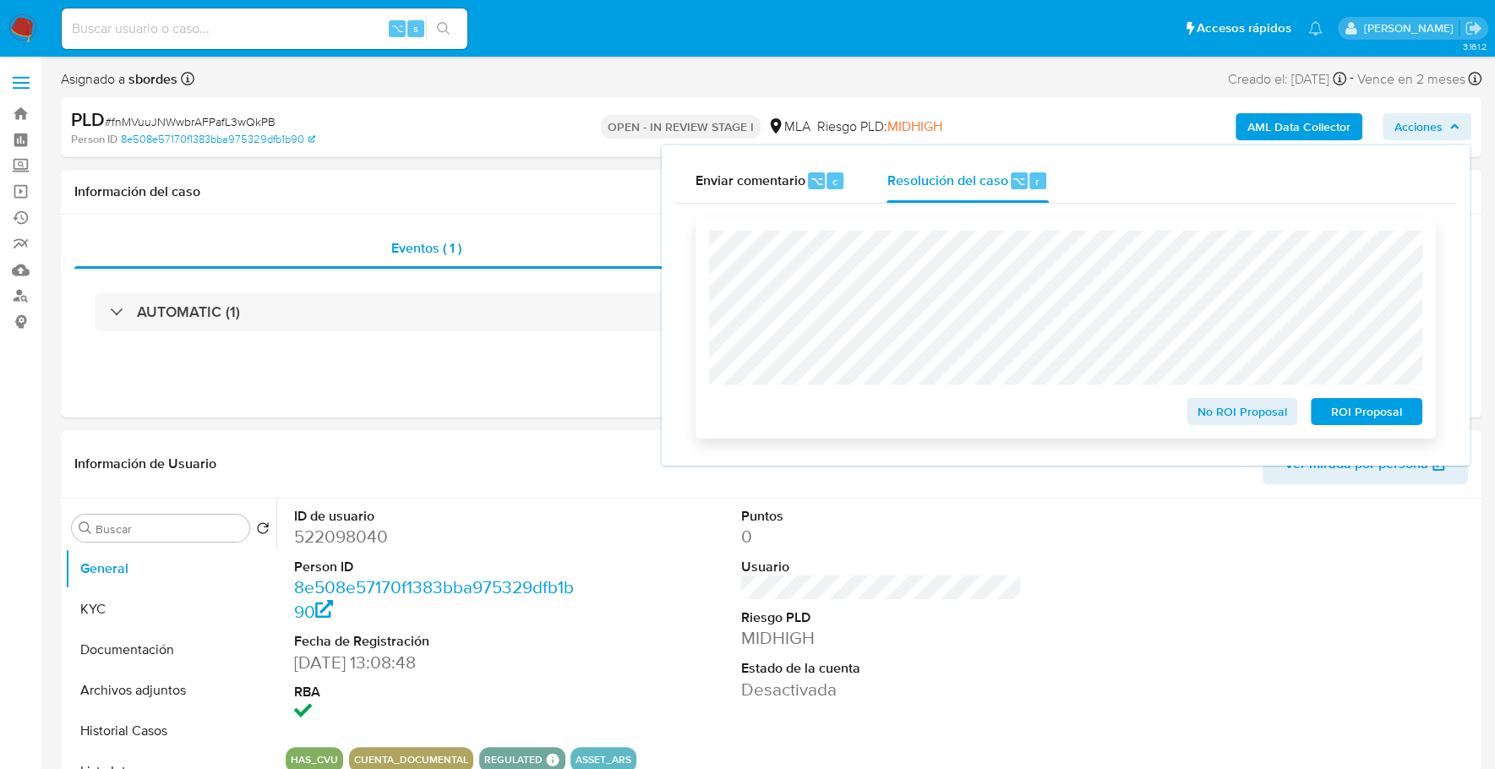
click at [1361, 411] on span "ROI Proposal" at bounding box center [1366, 412] width 88 height 24
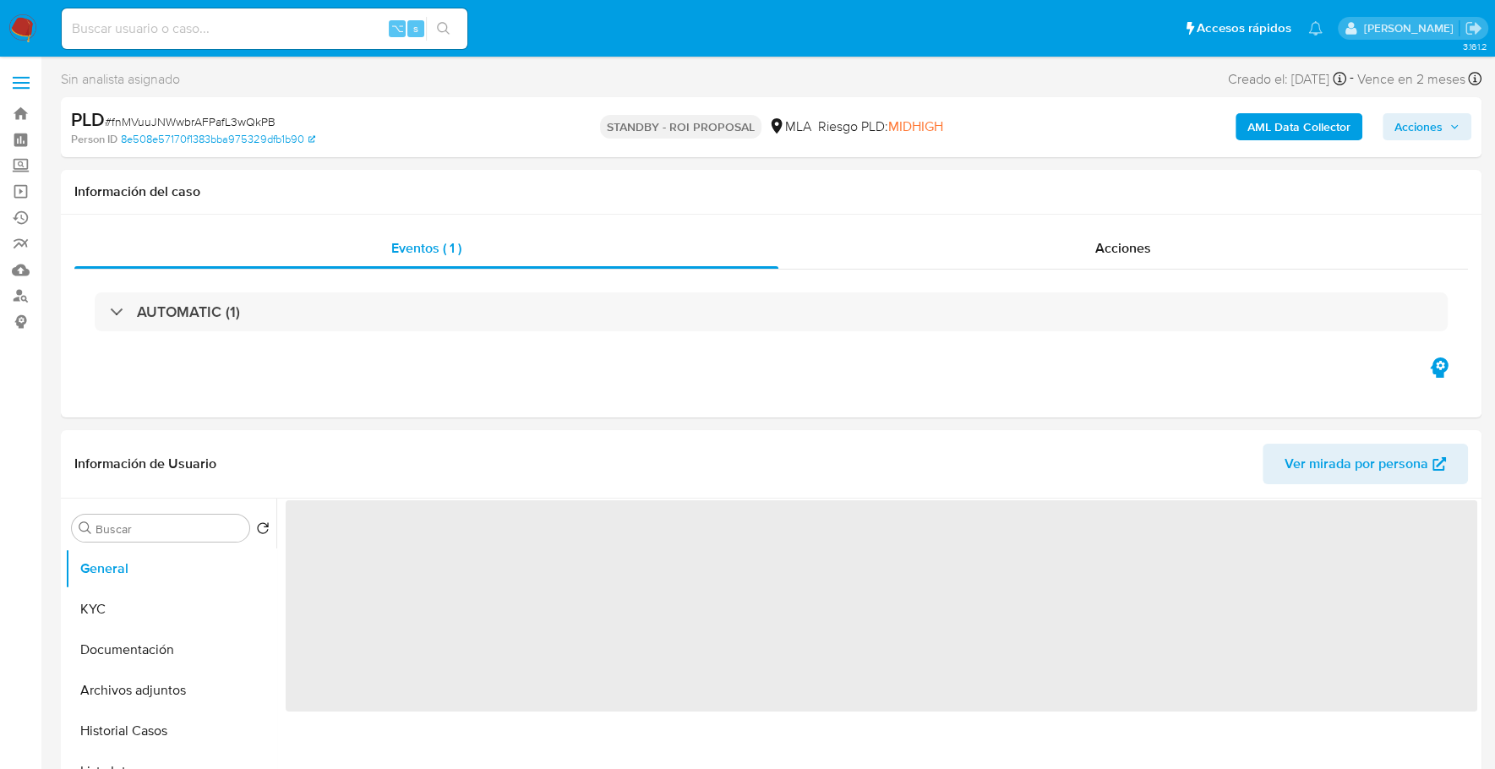
select select "10"
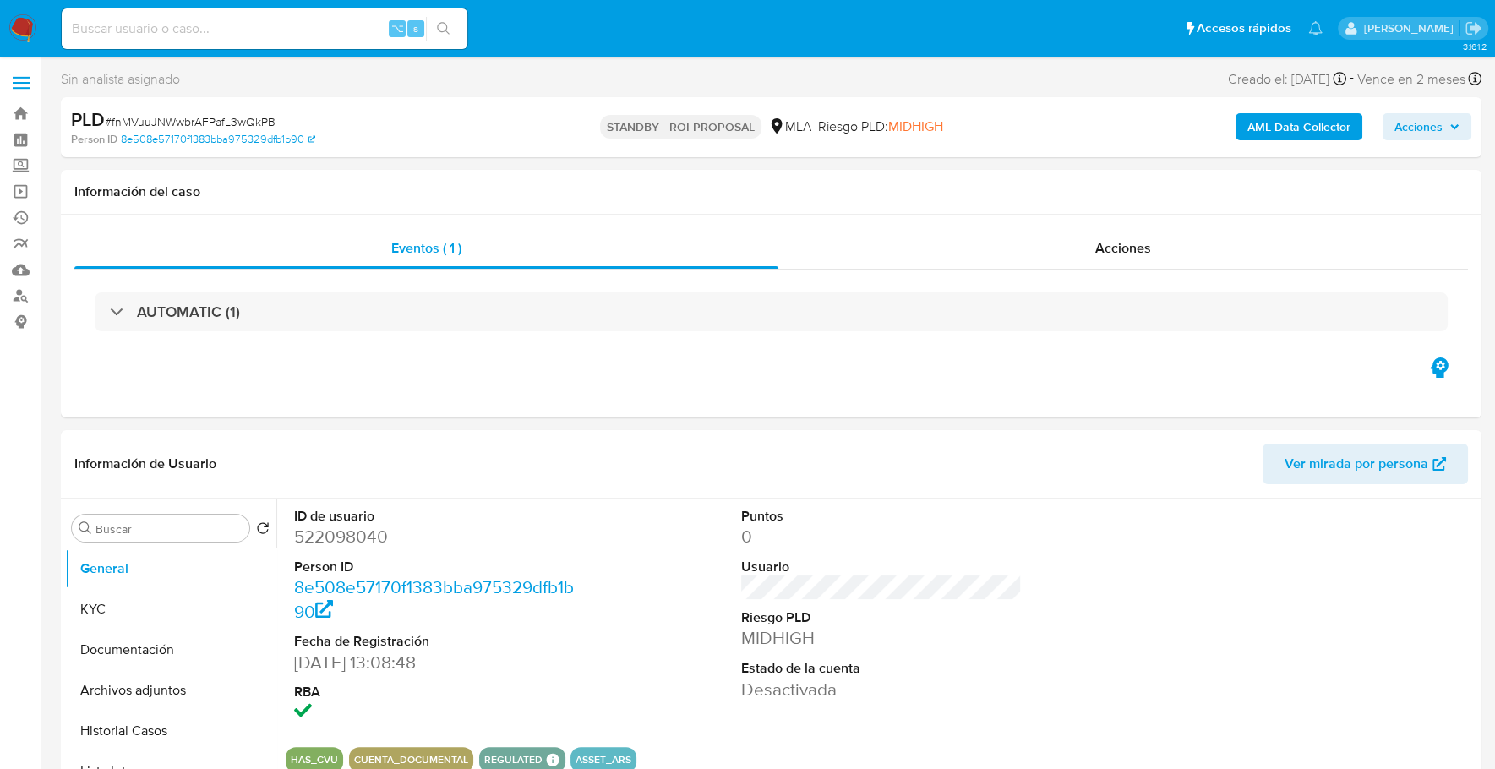
click at [228, 25] on input at bounding box center [265, 29] width 406 height 22
paste input "2448741041"
type input "2448741041"
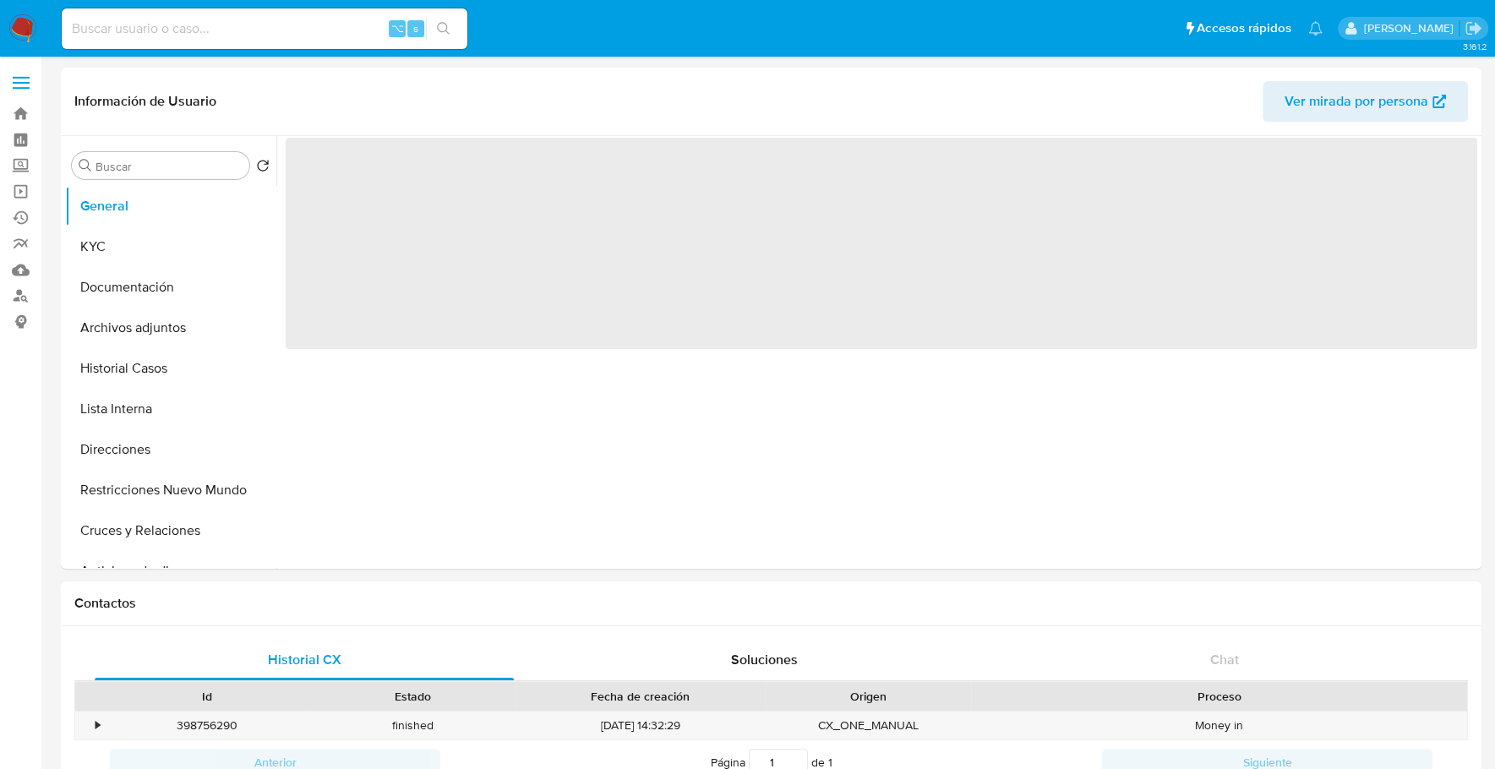
select select "10"
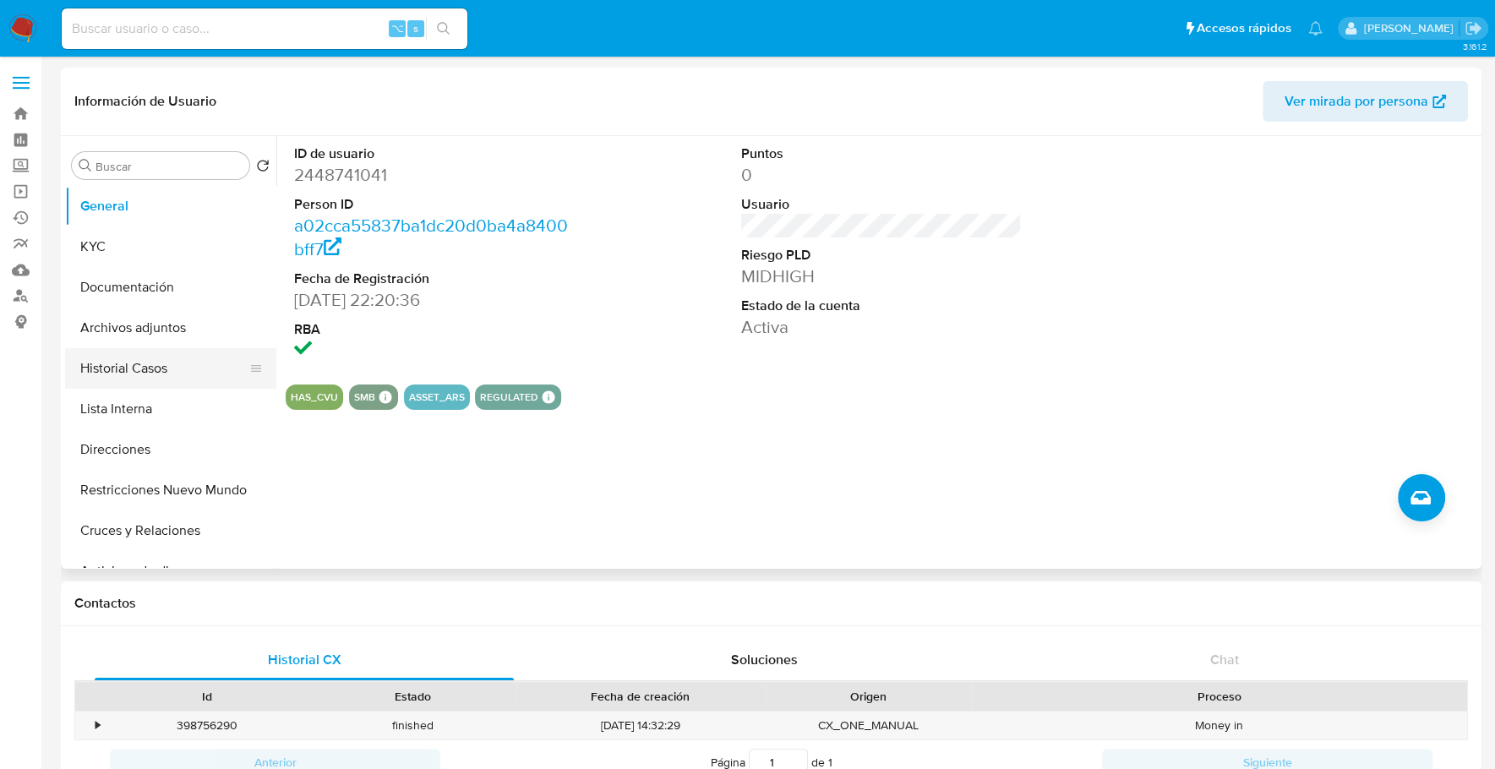
click at [167, 379] on button "Historial Casos" at bounding box center [164, 368] width 198 height 41
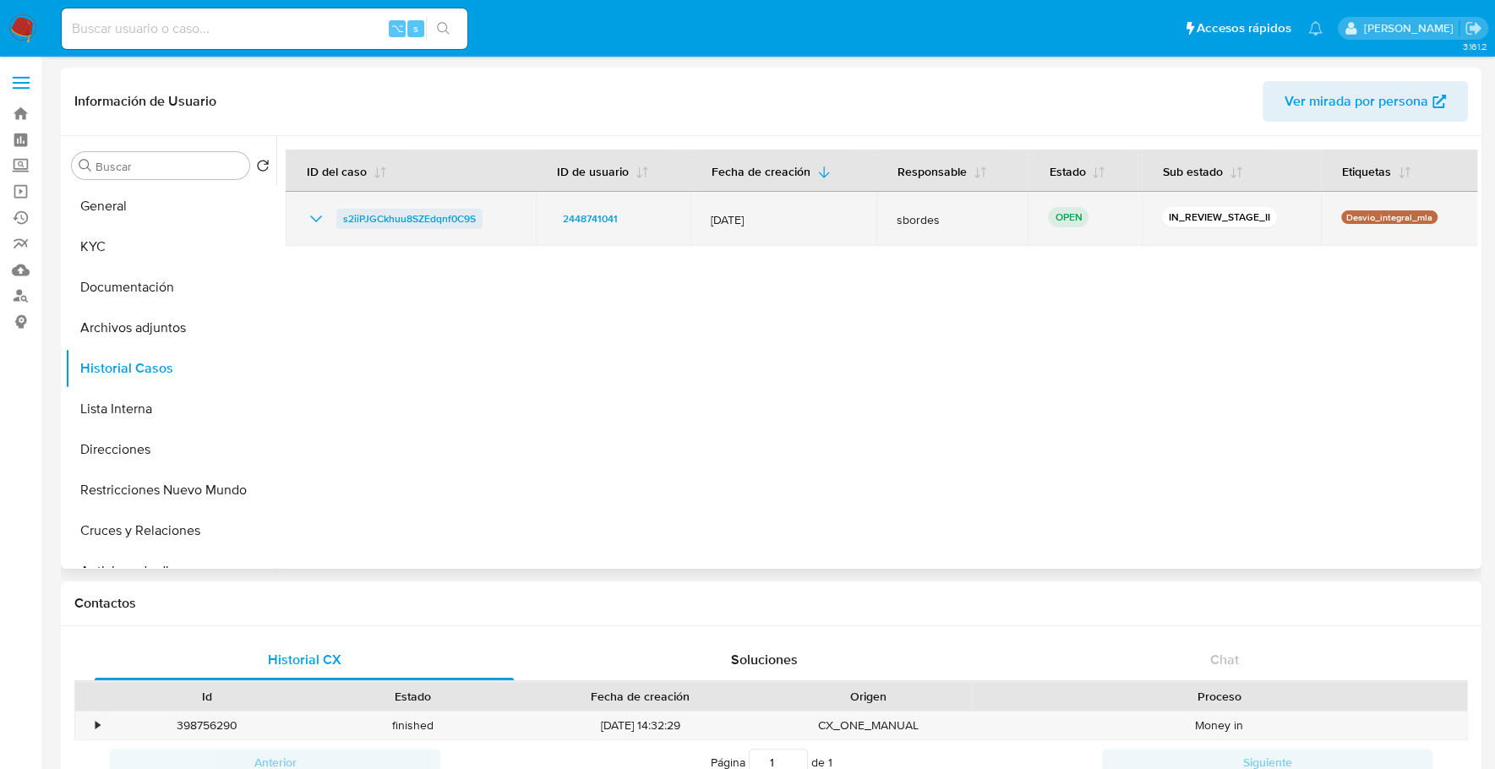
click at [352, 219] on span "s2iiPJGCkhuu8SZEdqnf0C9S" at bounding box center [409, 219] width 133 height 20
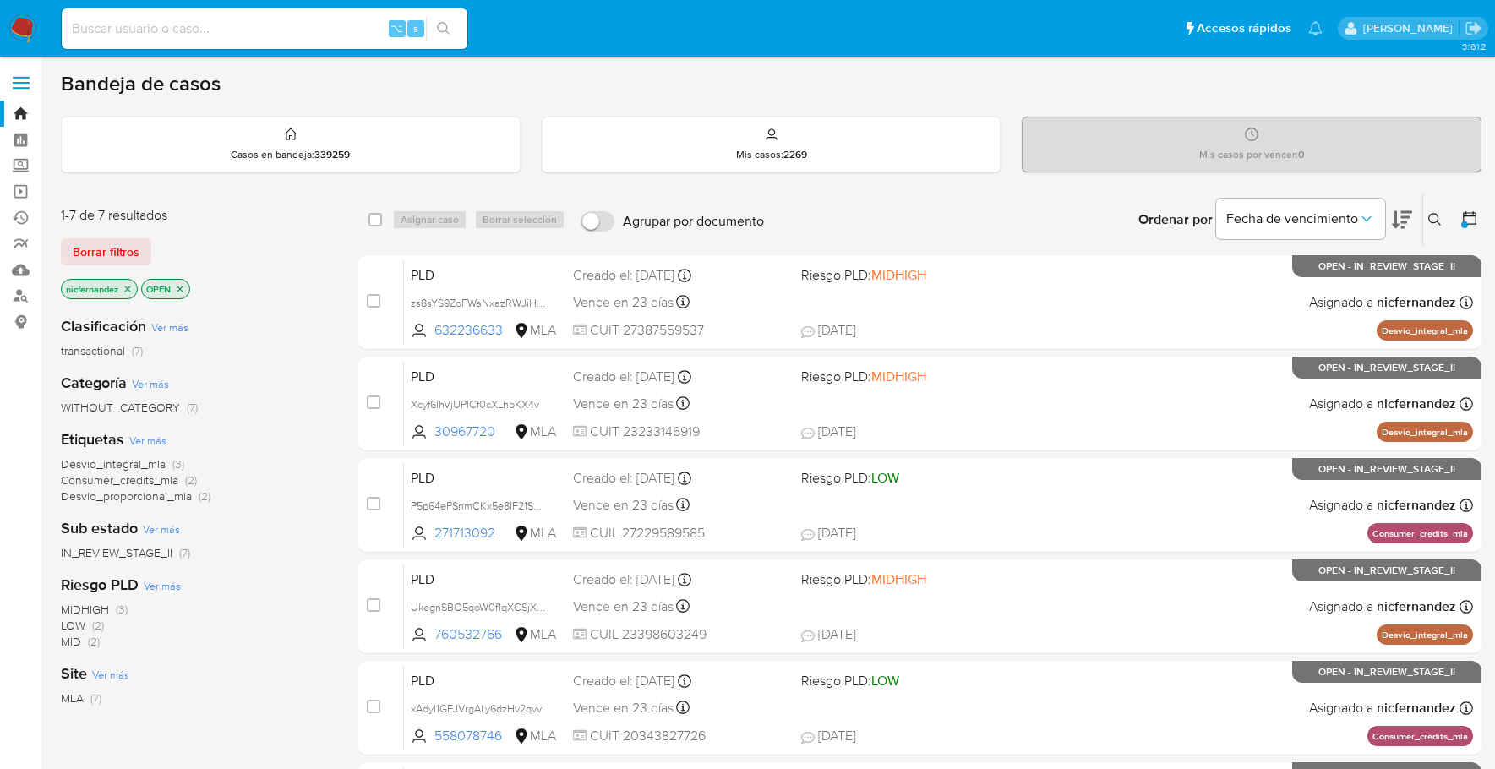
scroll to position [198, 0]
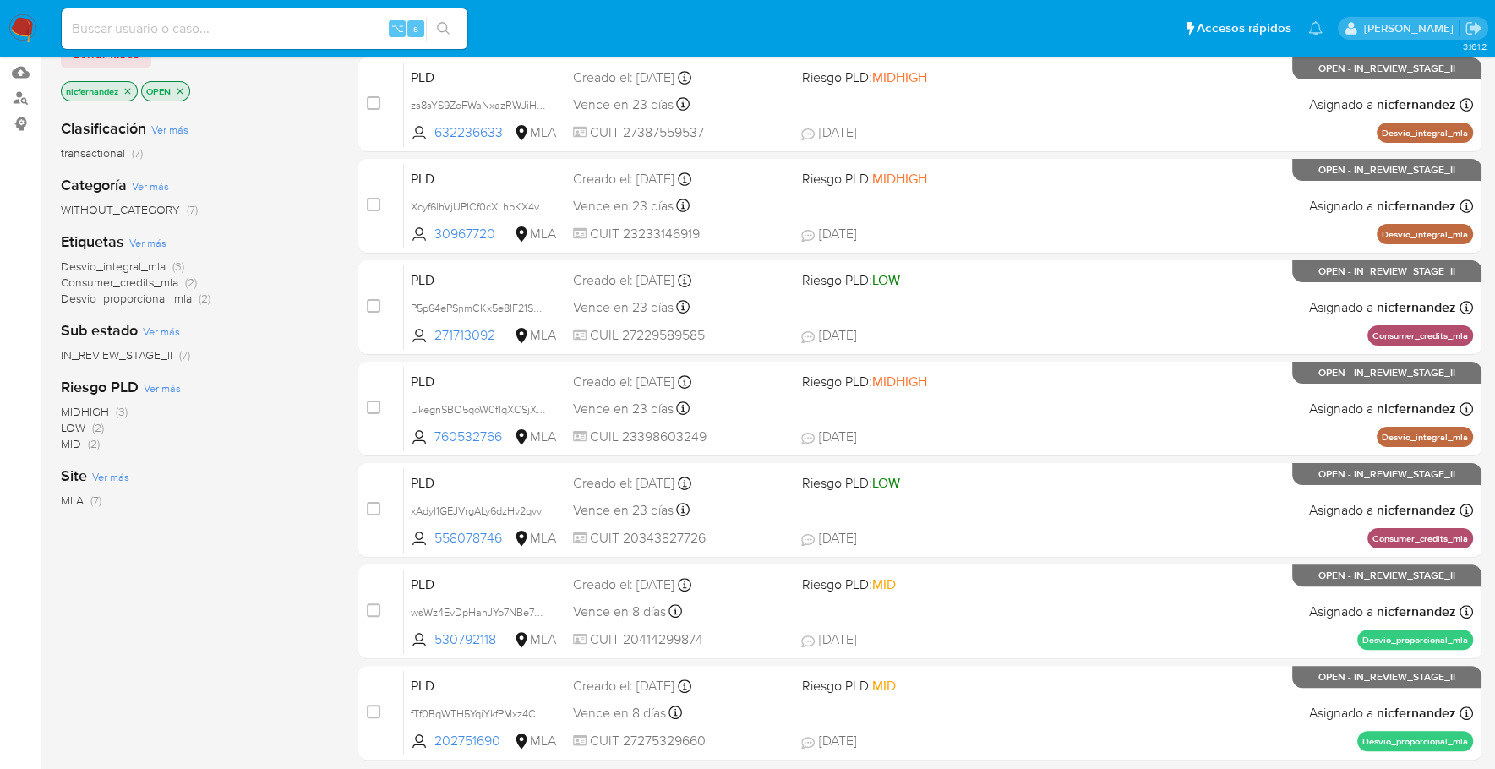
click at [26, 31] on img at bounding box center [22, 28] width 29 height 29
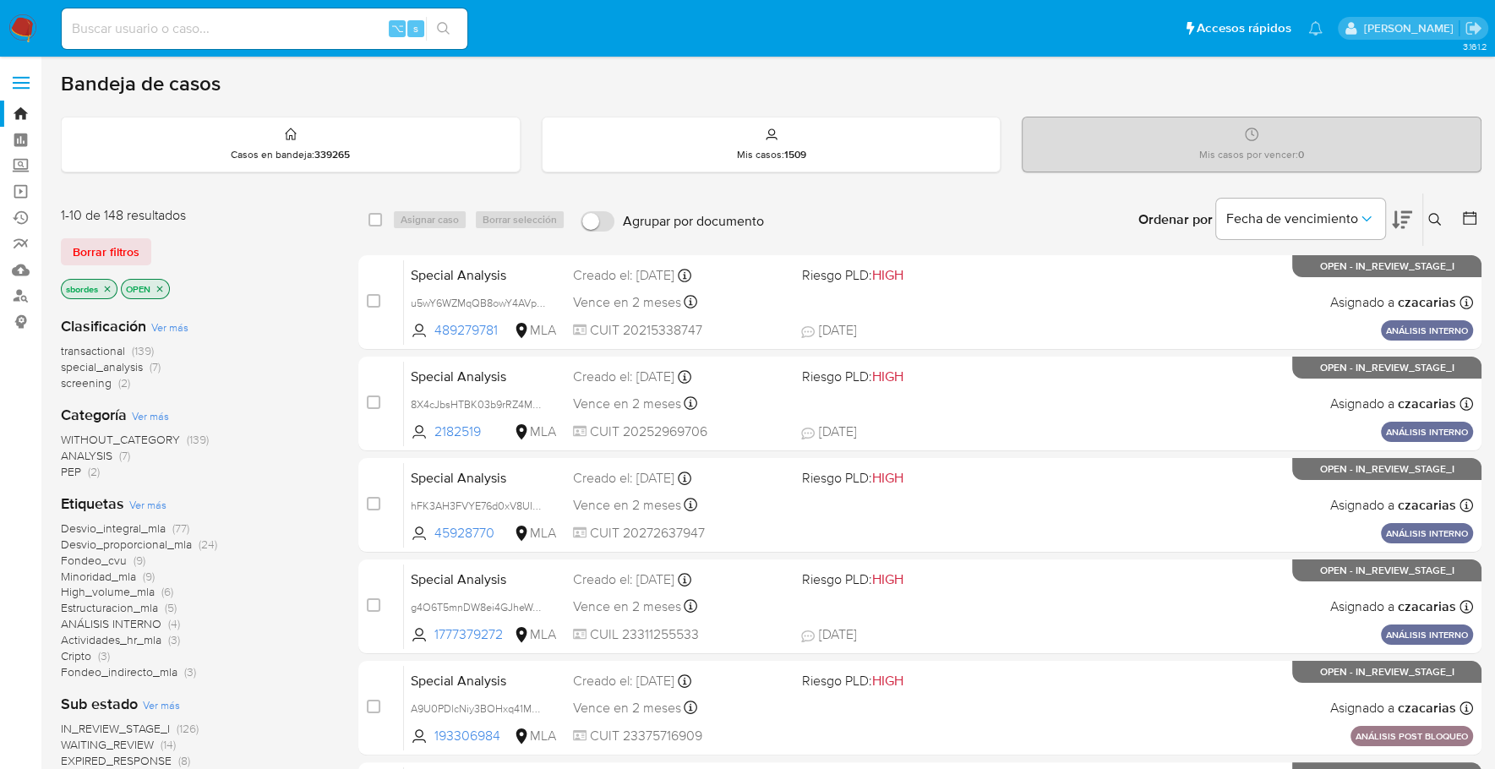
click at [23, 36] on img at bounding box center [22, 28] width 29 height 29
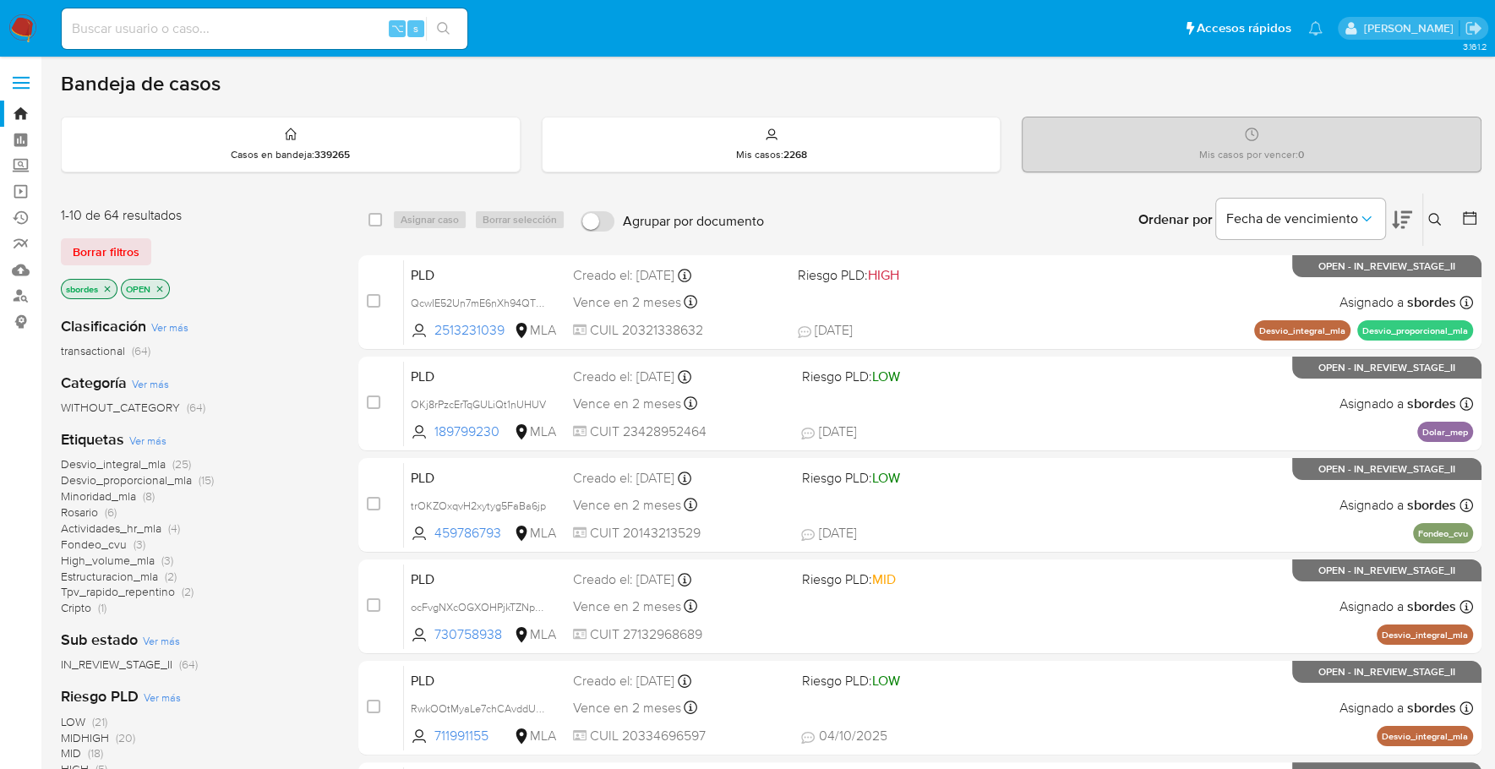
click at [111, 291] on icon "close-filter" at bounding box center [107, 289] width 10 height 10
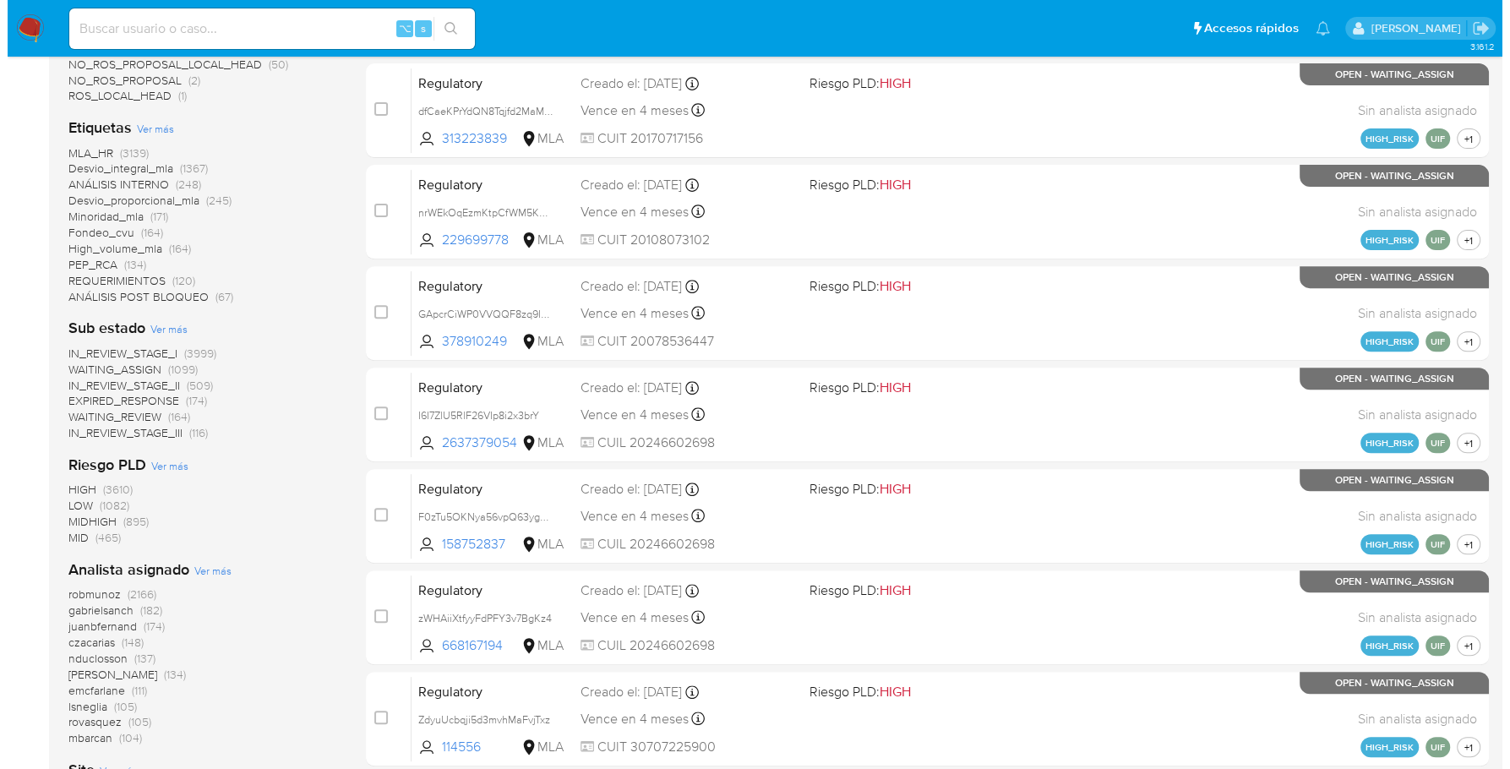
scroll to position [681, 0]
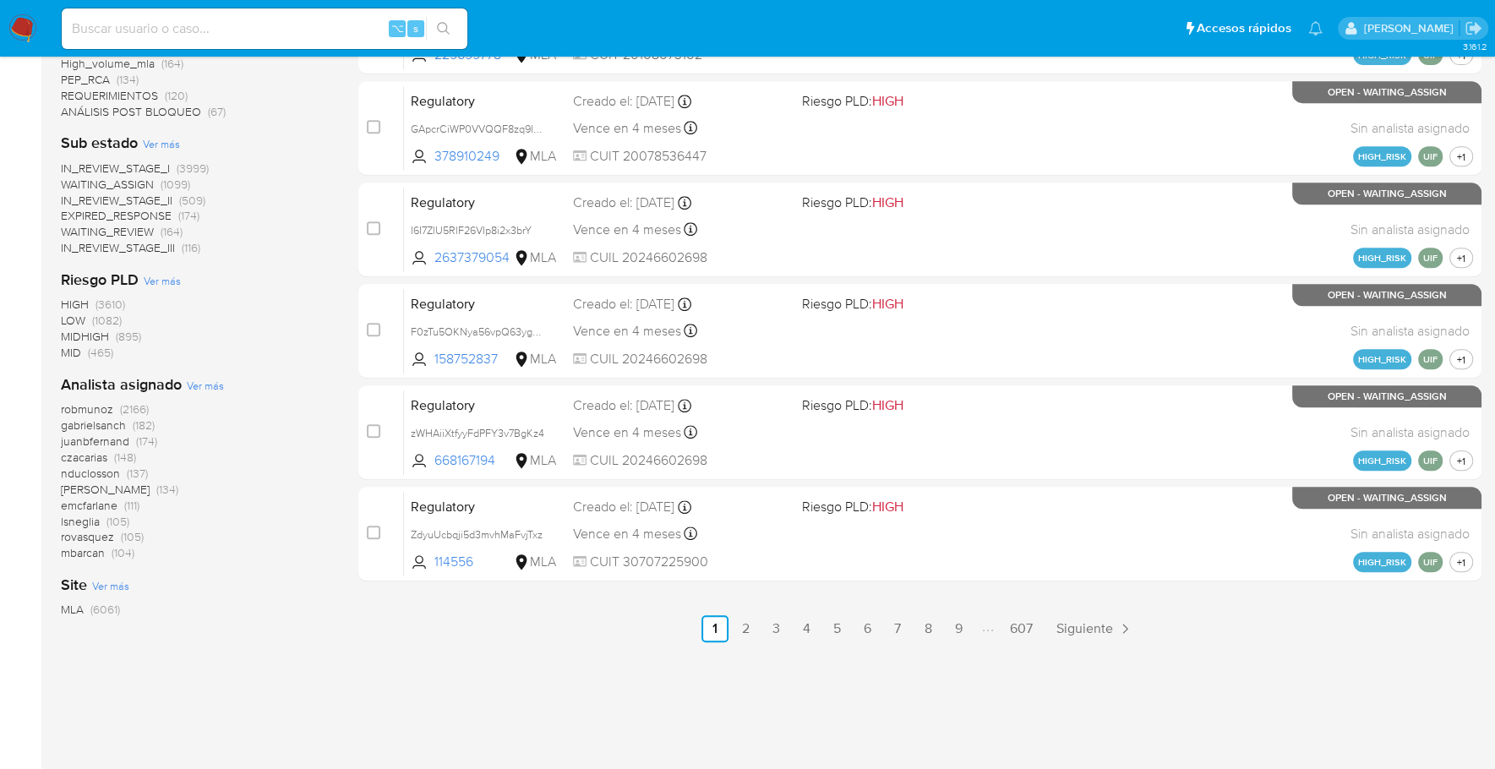
click at [193, 385] on span "Ver más" at bounding box center [205, 385] width 37 height 15
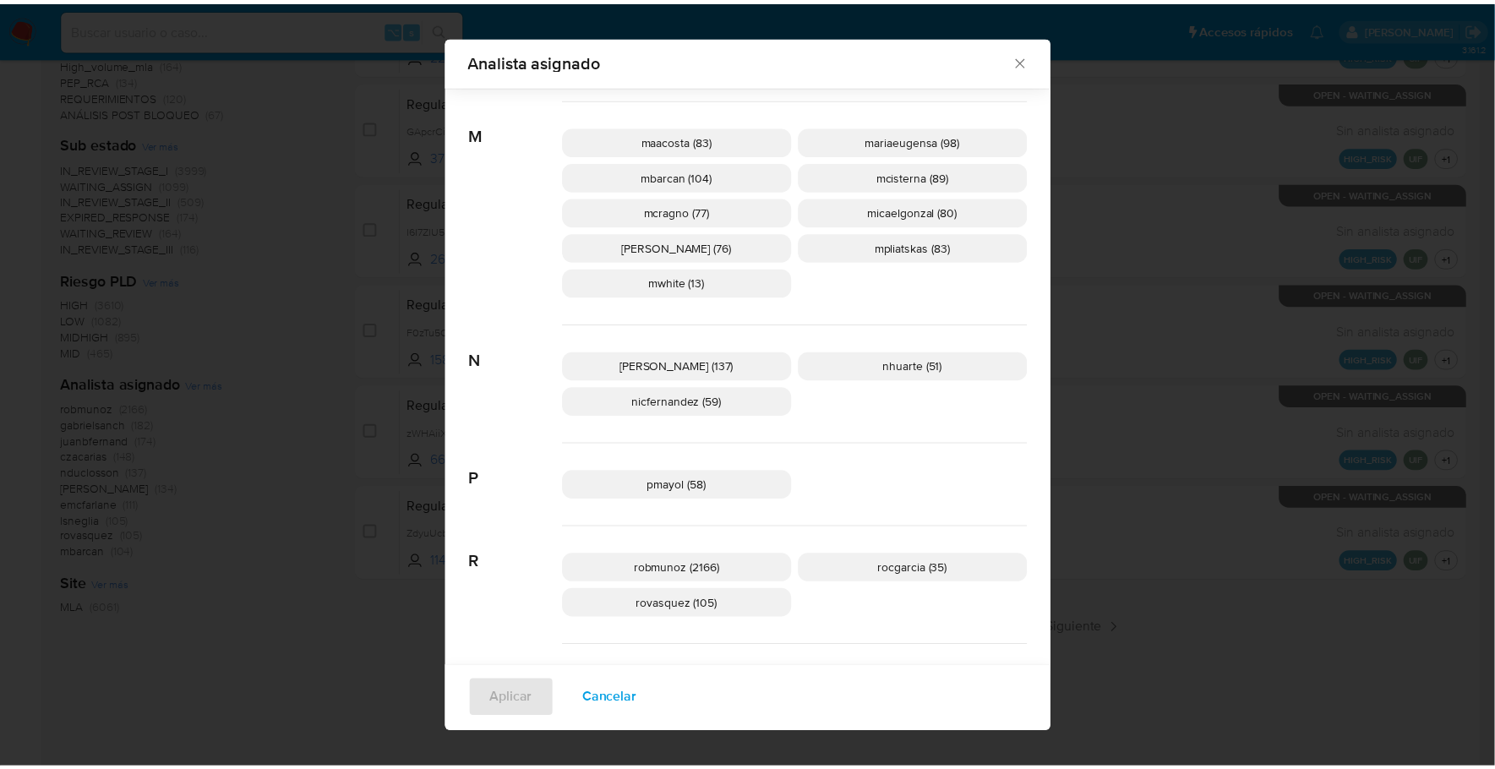
scroll to position [854, 0]
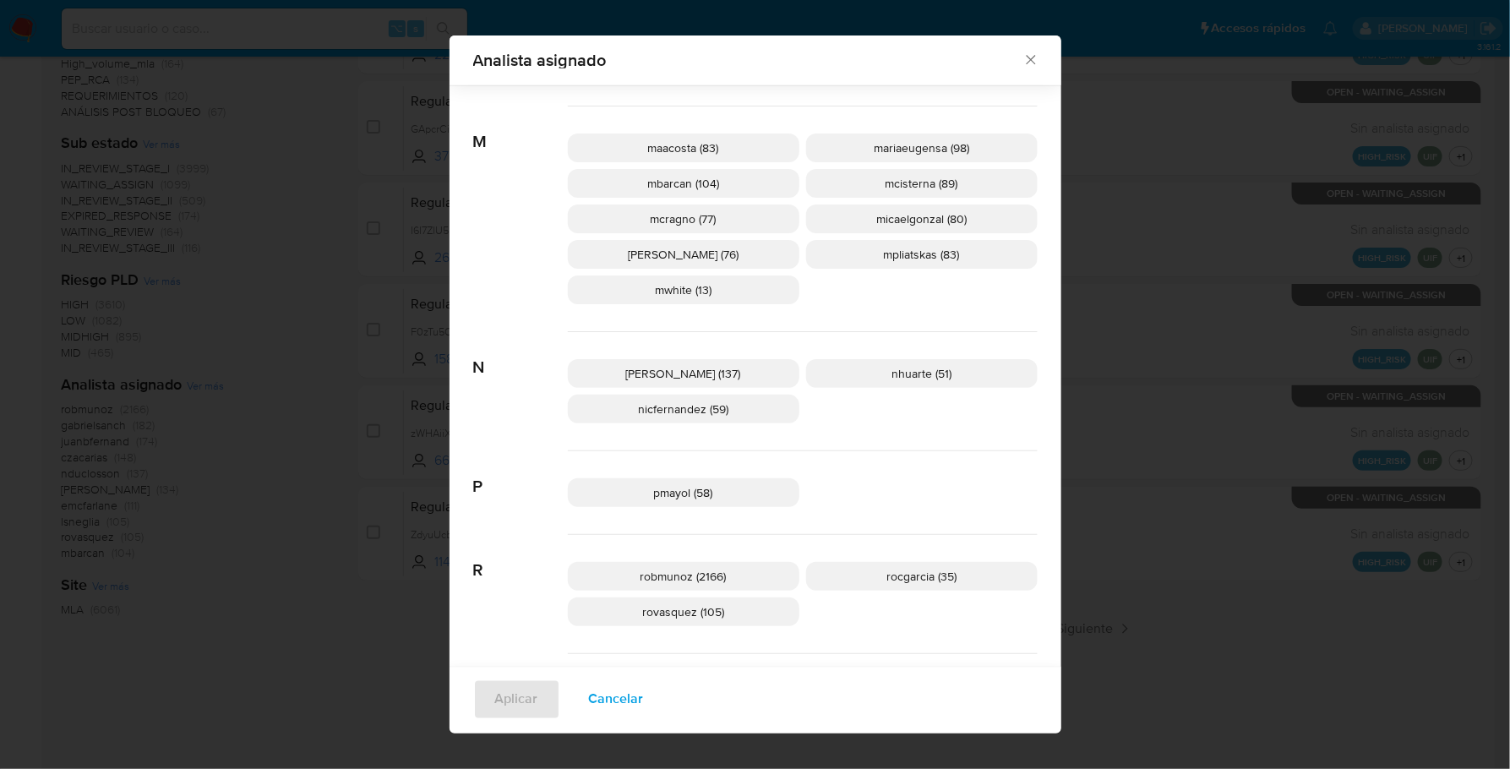
click at [1033, 65] on icon "Cerrar" at bounding box center [1030, 60] width 17 height 17
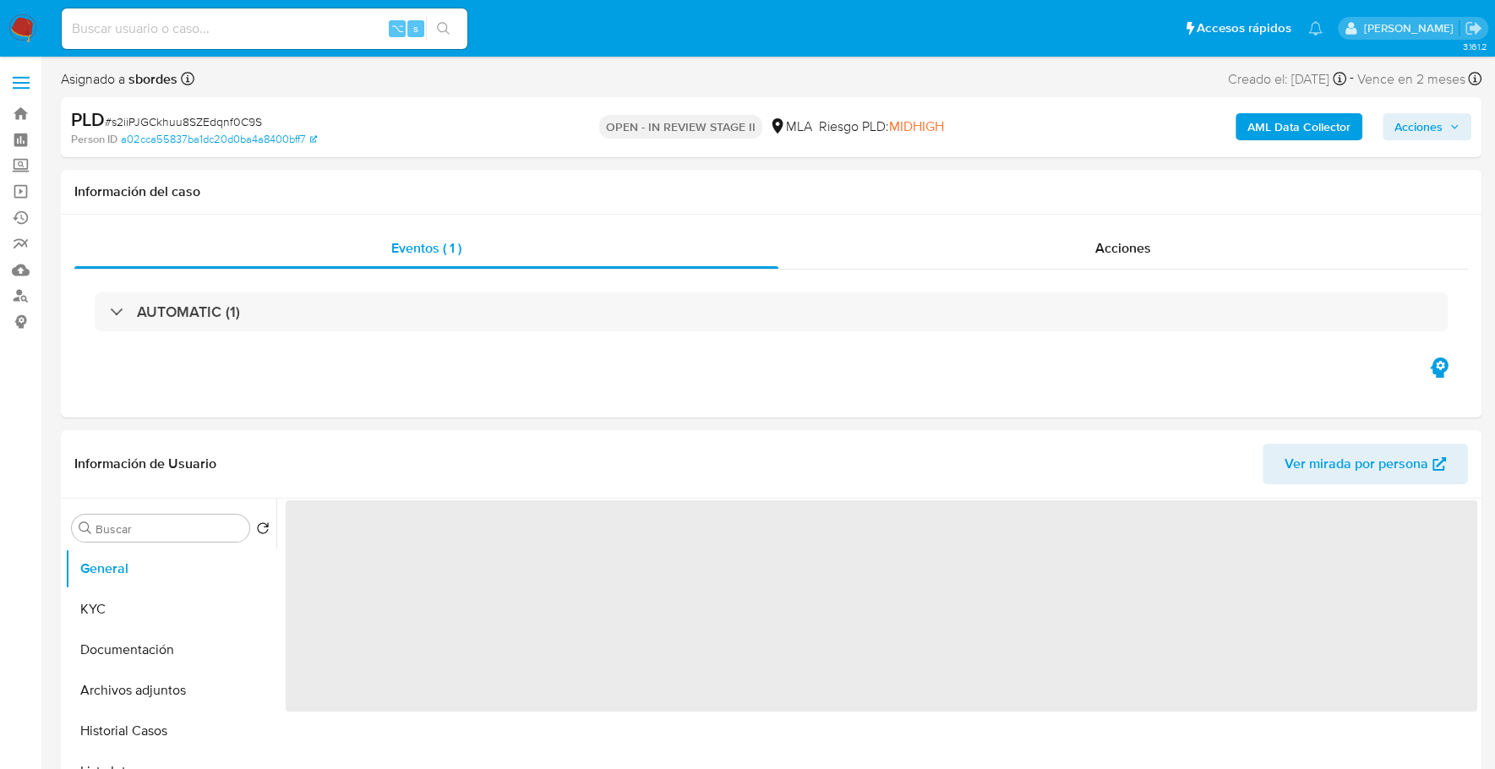
select select "10"
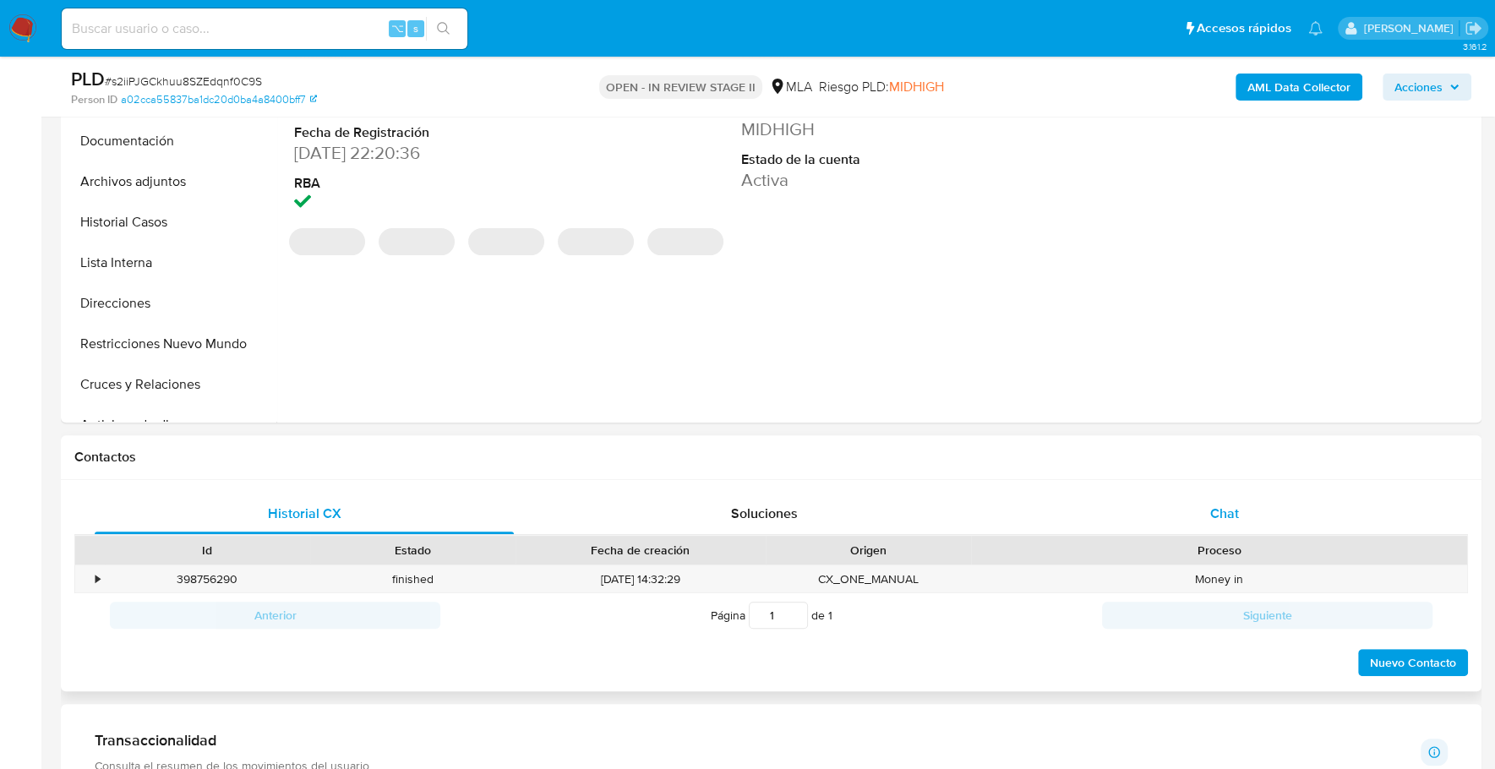
scroll to position [500, 0]
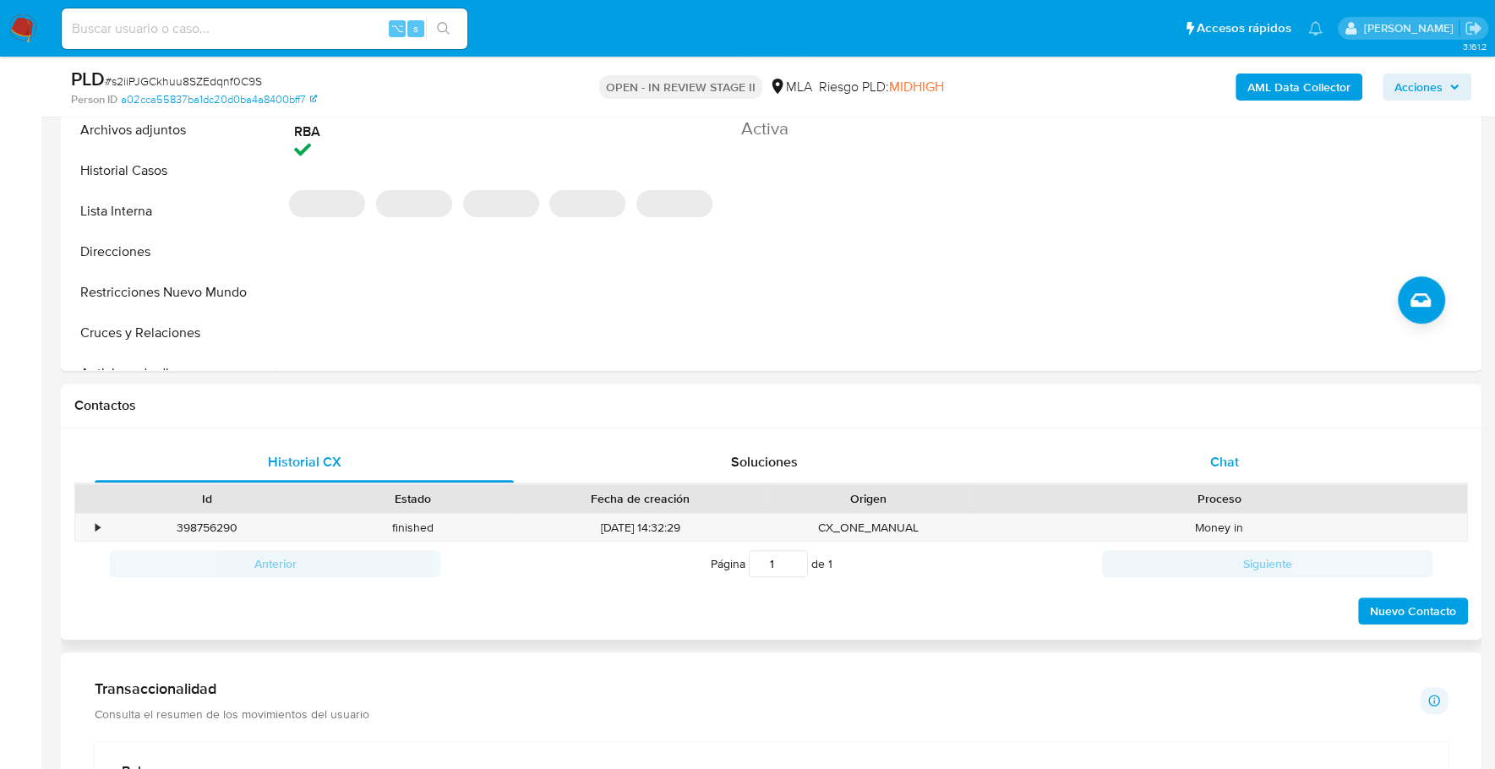
click at [1283, 471] on div "Chat" at bounding box center [1223, 462] width 419 height 41
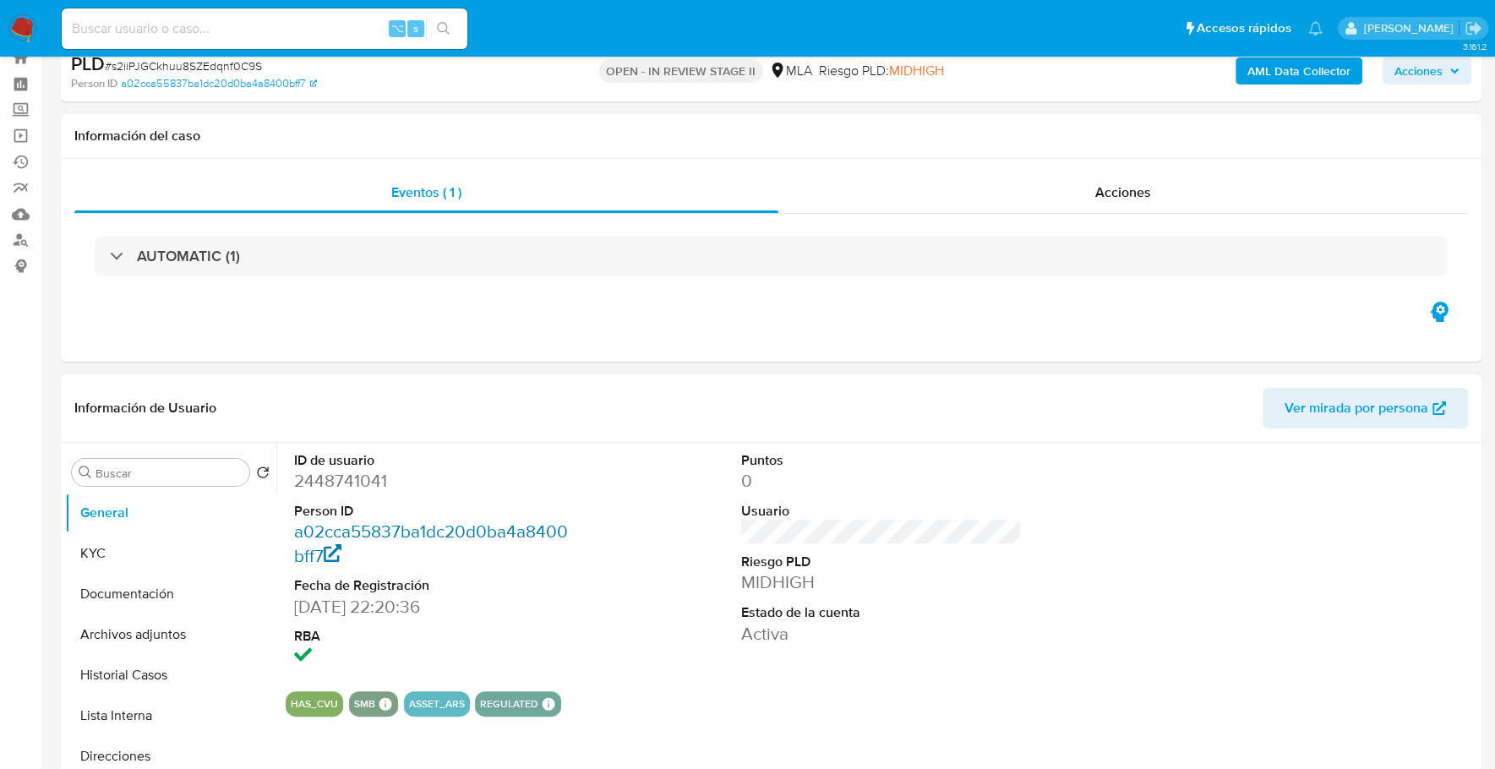
scroll to position [0, 0]
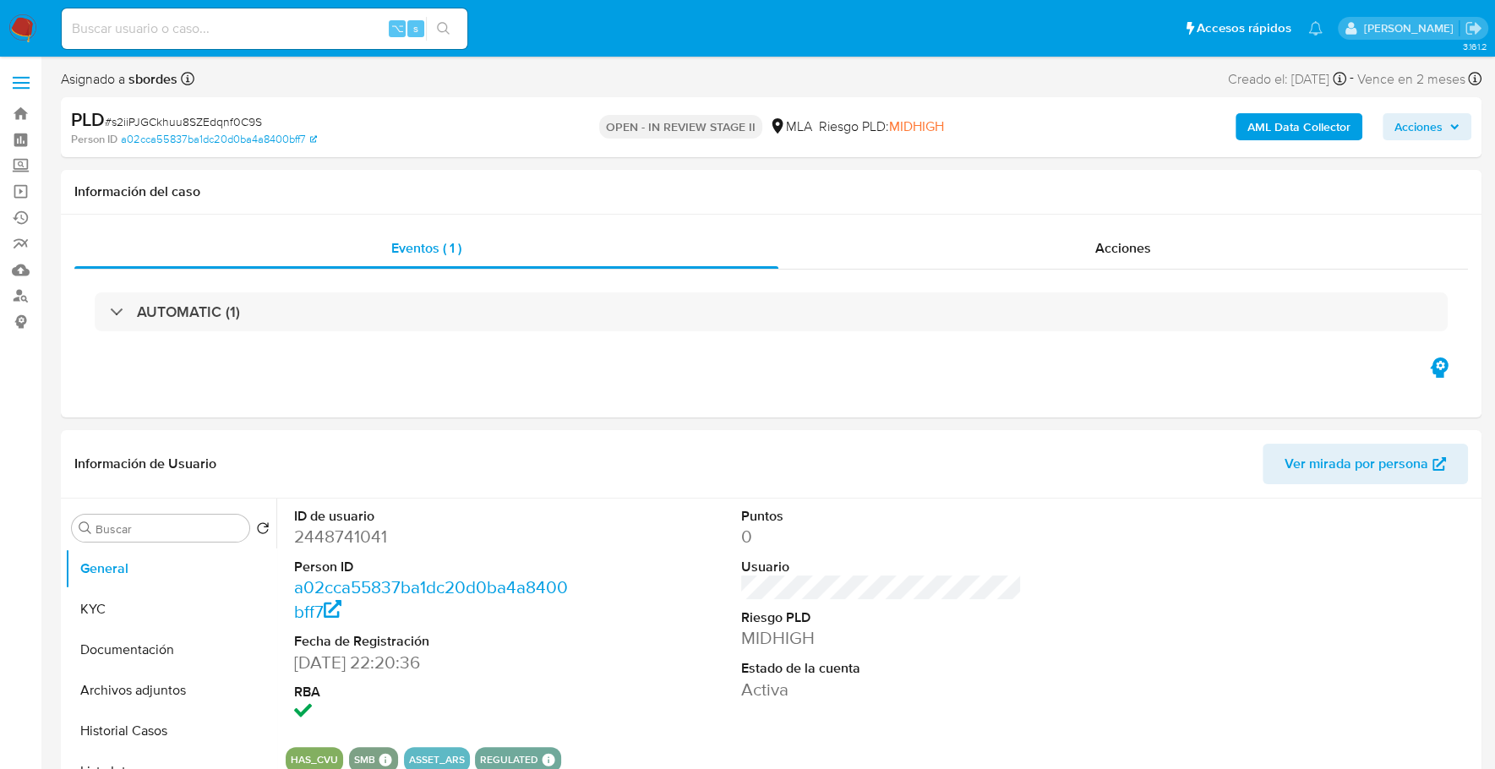
click at [233, 20] on input at bounding box center [265, 29] width 406 height 22
paste input "2448741041"
type input "2448741041"
click at [155, 616] on button "KYC" at bounding box center [164, 609] width 198 height 41
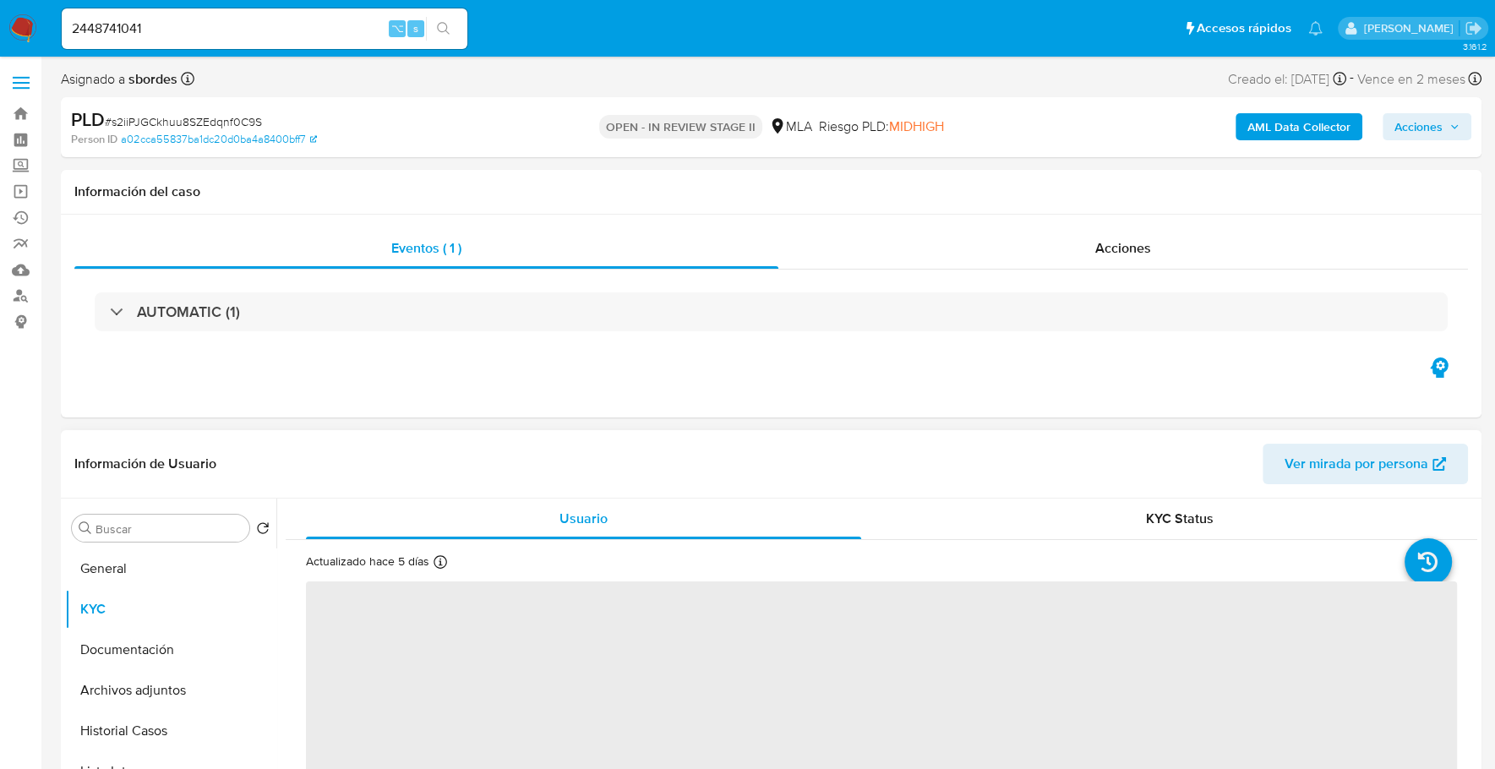
scroll to position [163, 0]
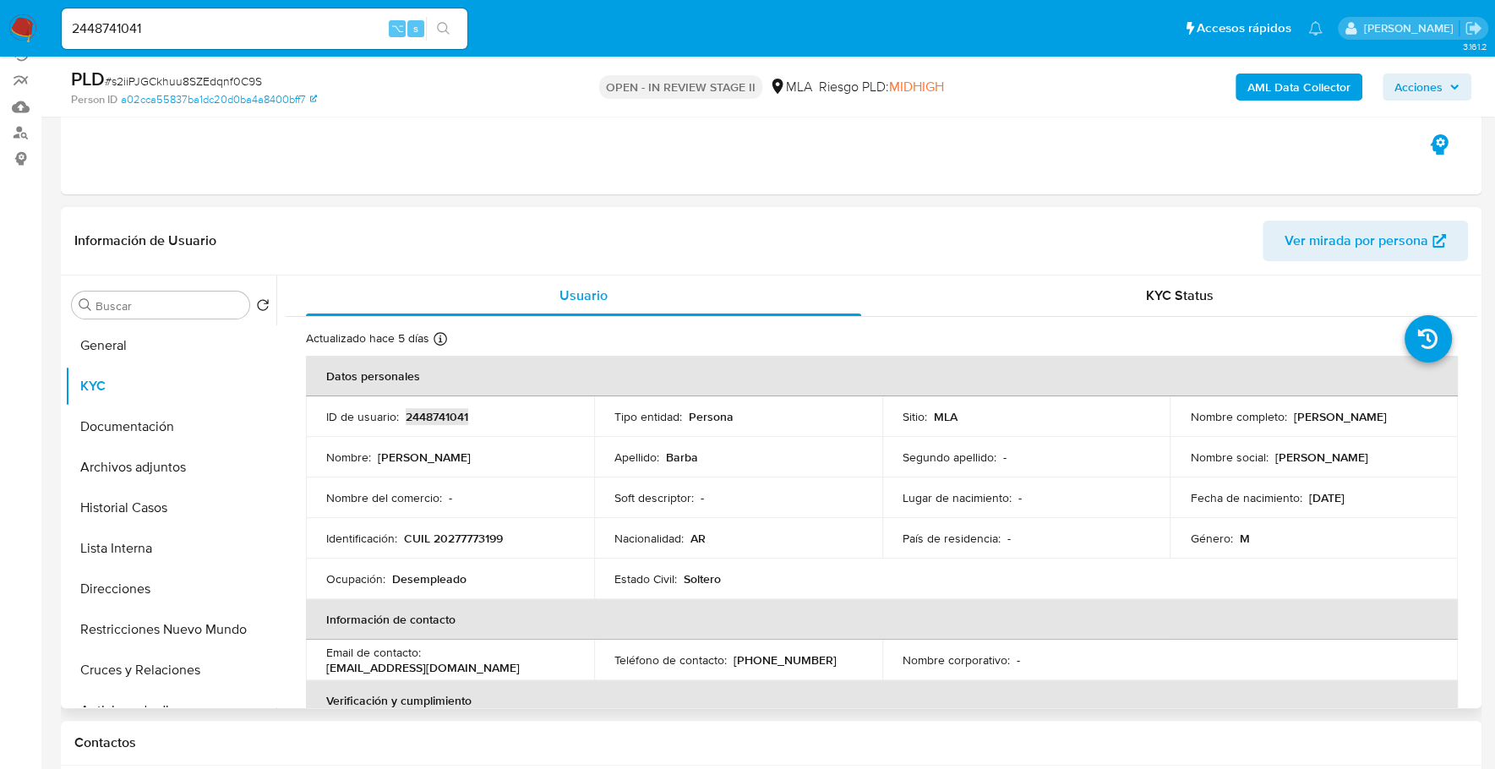
copy p "2448741041"
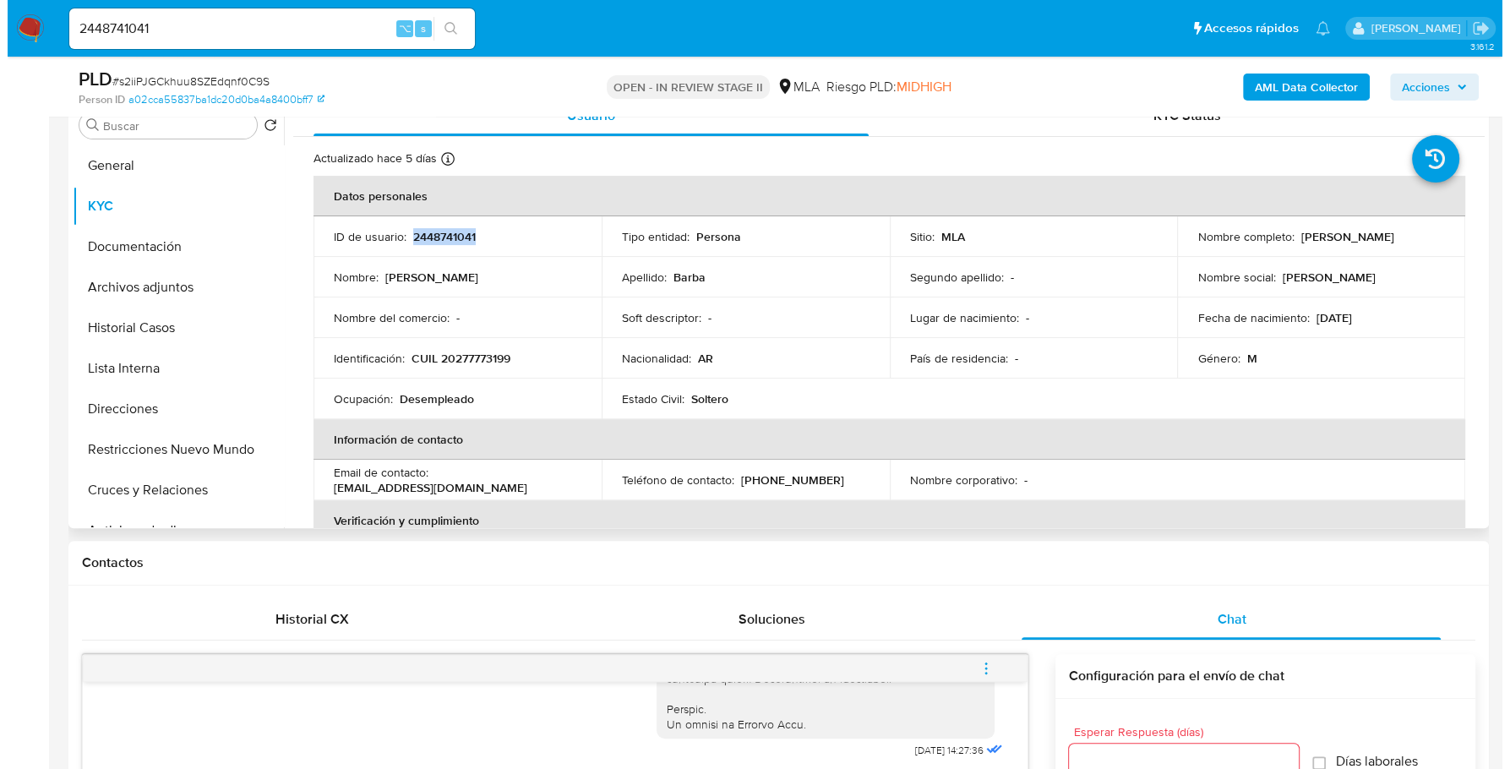
scroll to position [239, 0]
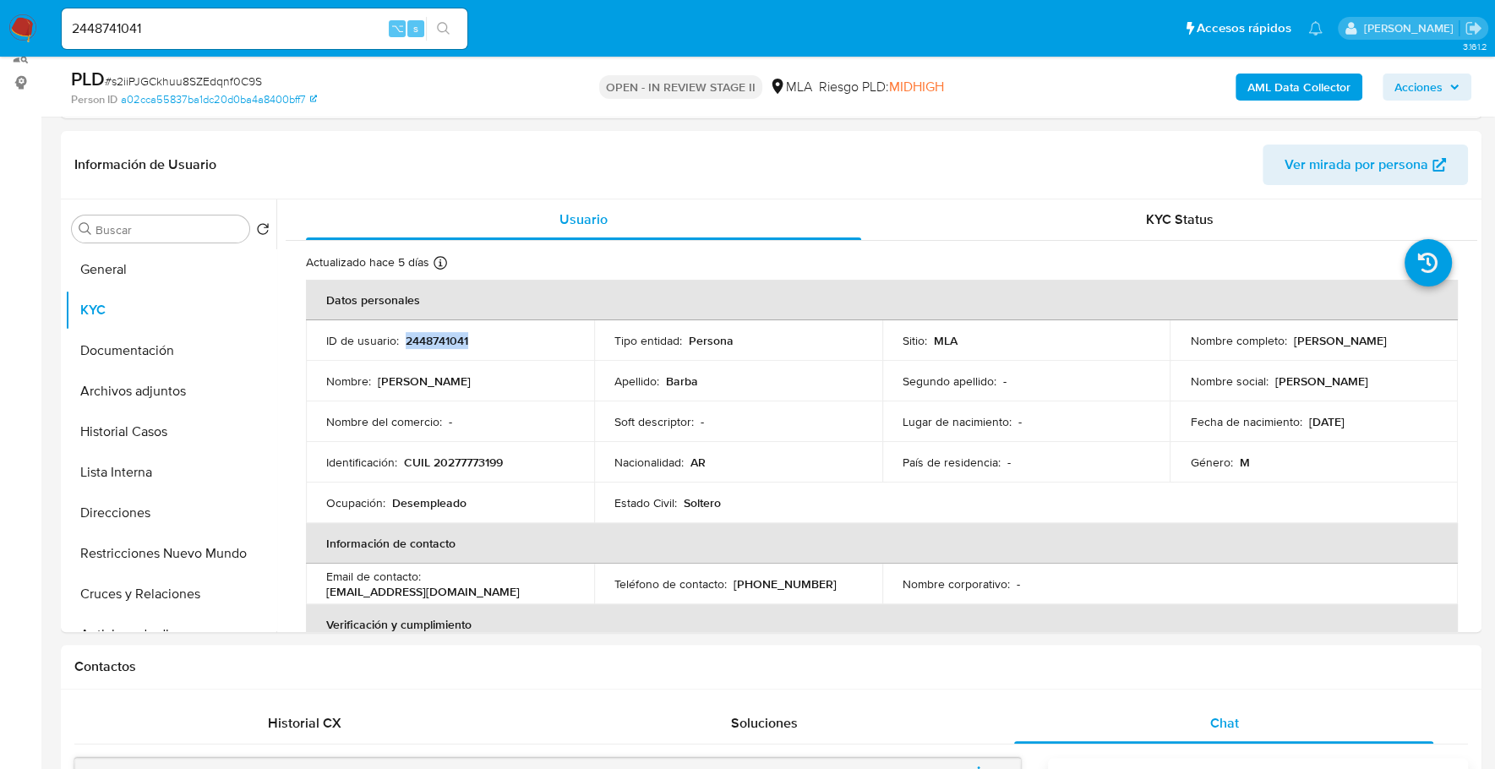
click at [1284, 82] on b "AML Data Collector" at bounding box center [1298, 87] width 103 height 27
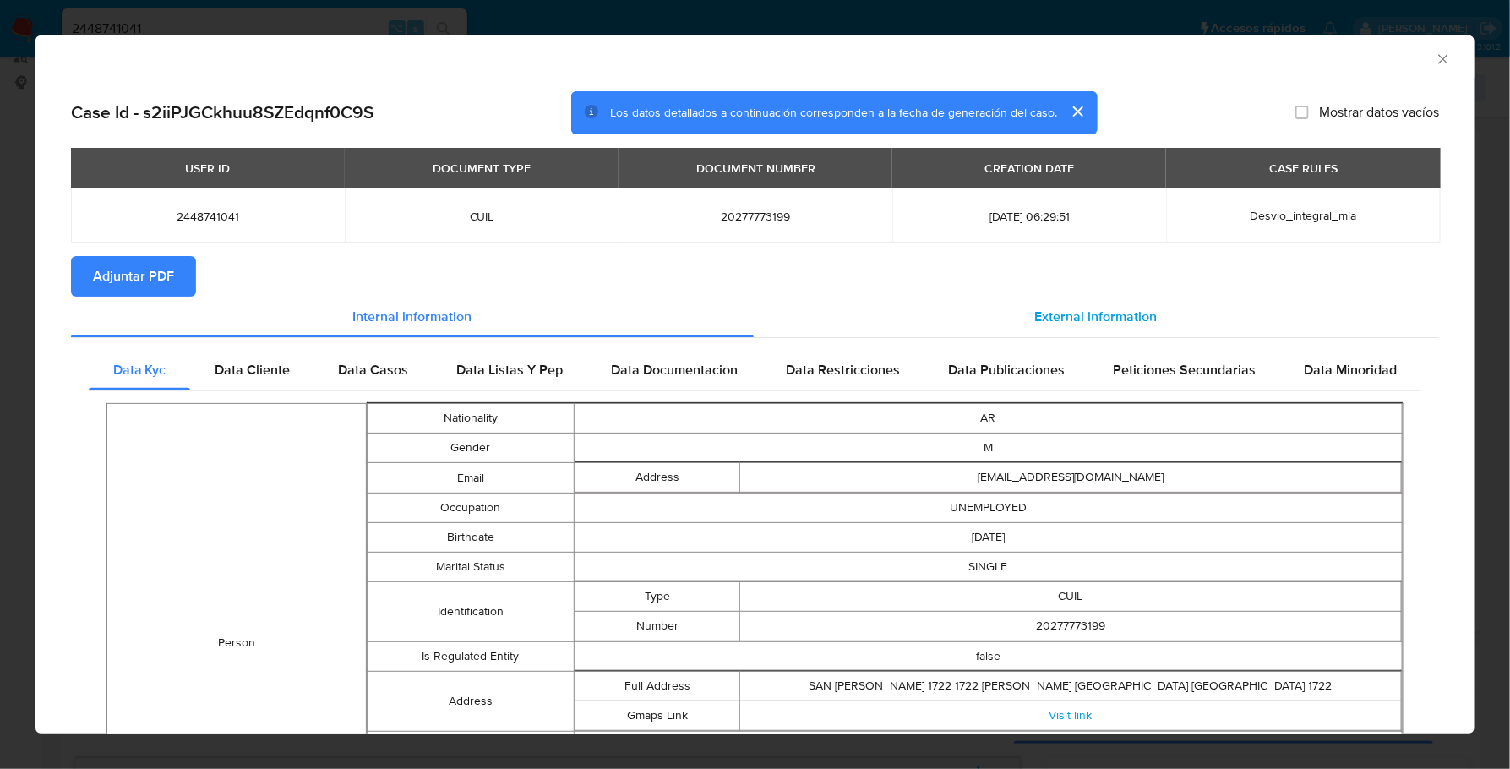
click at [1128, 322] on span "External information" at bounding box center [1096, 316] width 123 height 19
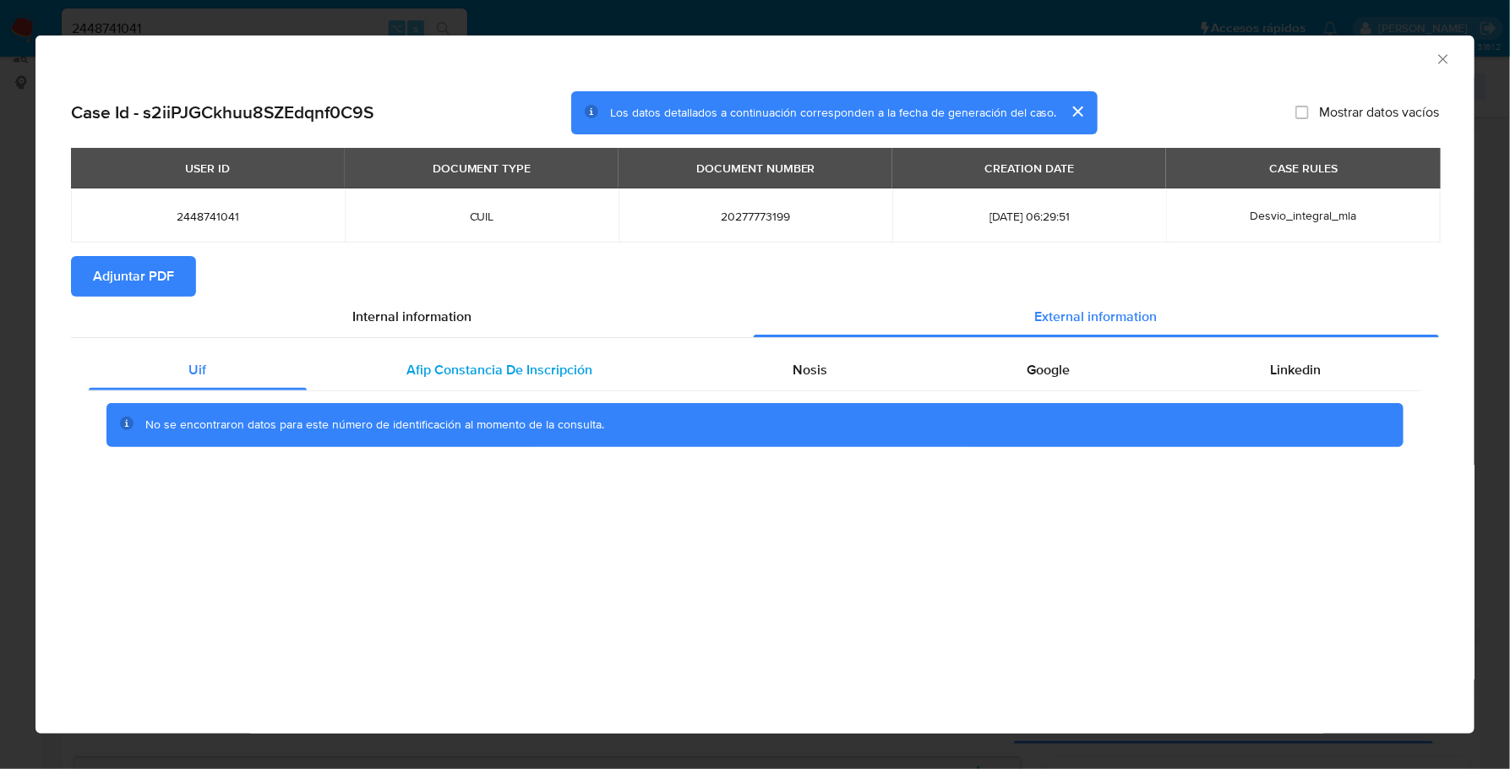
click at [411, 384] on div "Afip Constancia De Inscripción" at bounding box center [500, 370] width 386 height 41
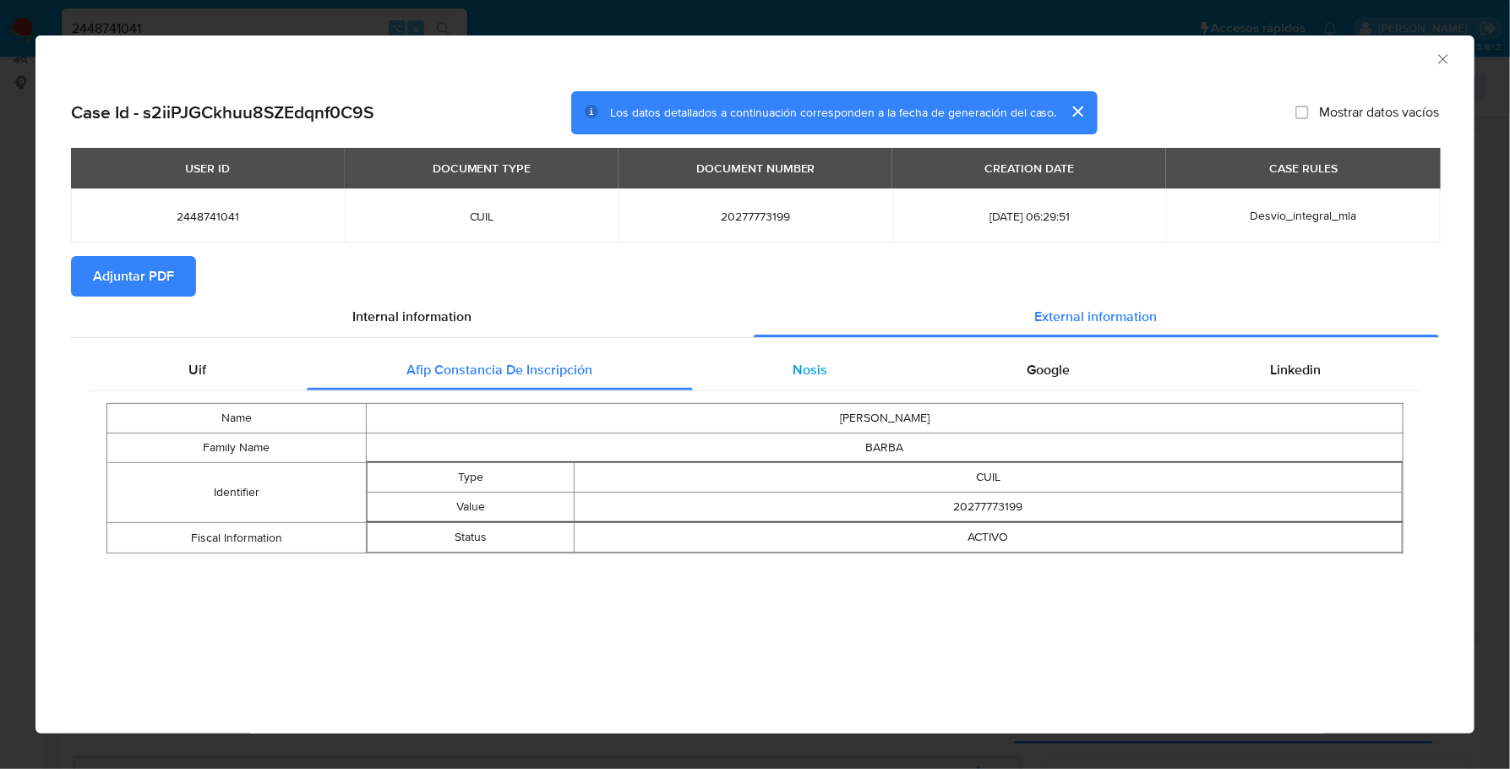
click at [787, 364] on div "Nosis" at bounding box center [810, 370] width 235 height 41
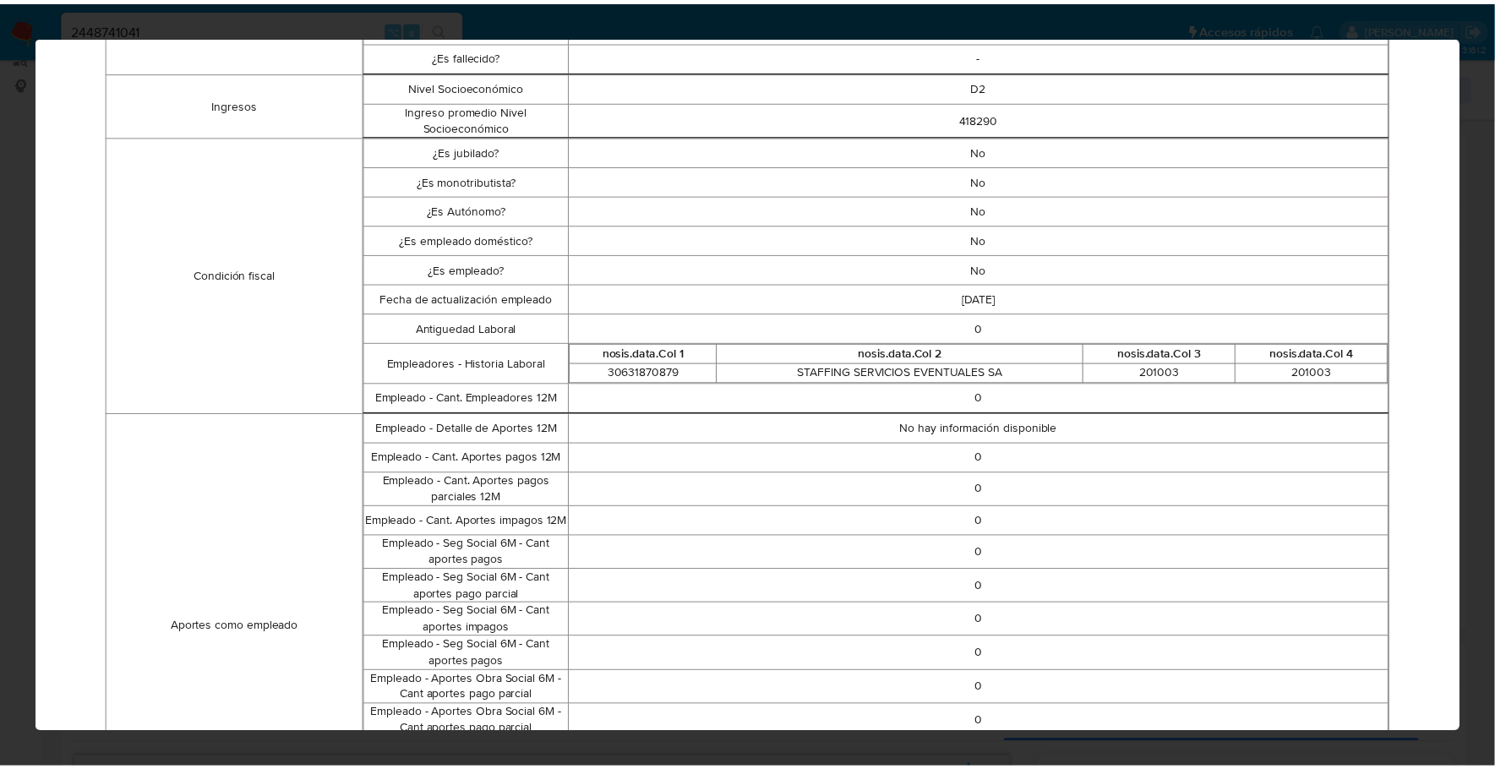
scroll to position [0, 0]
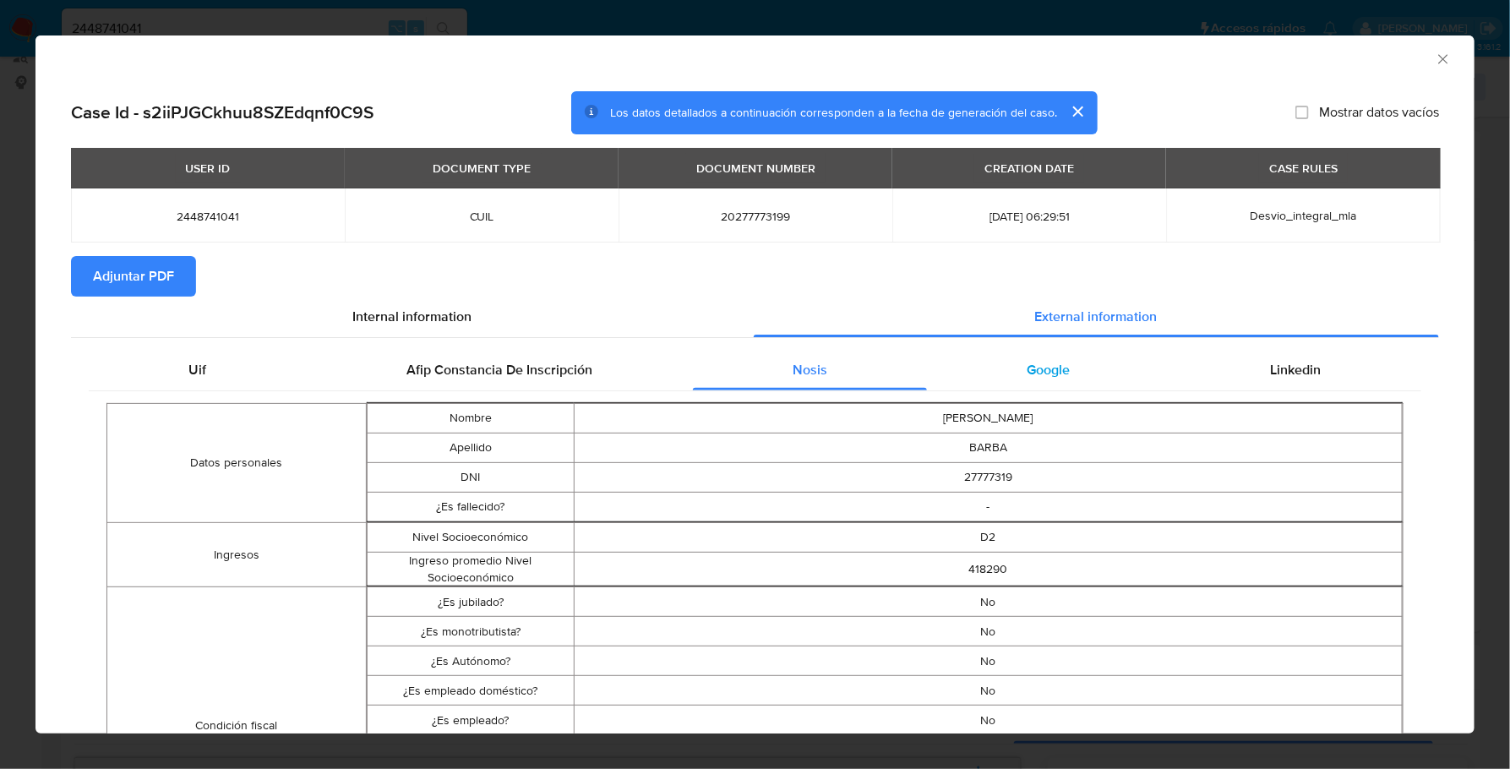
click at [1051, 362] on span "Google" at bounding box center [1048, 369] width 43 height 19
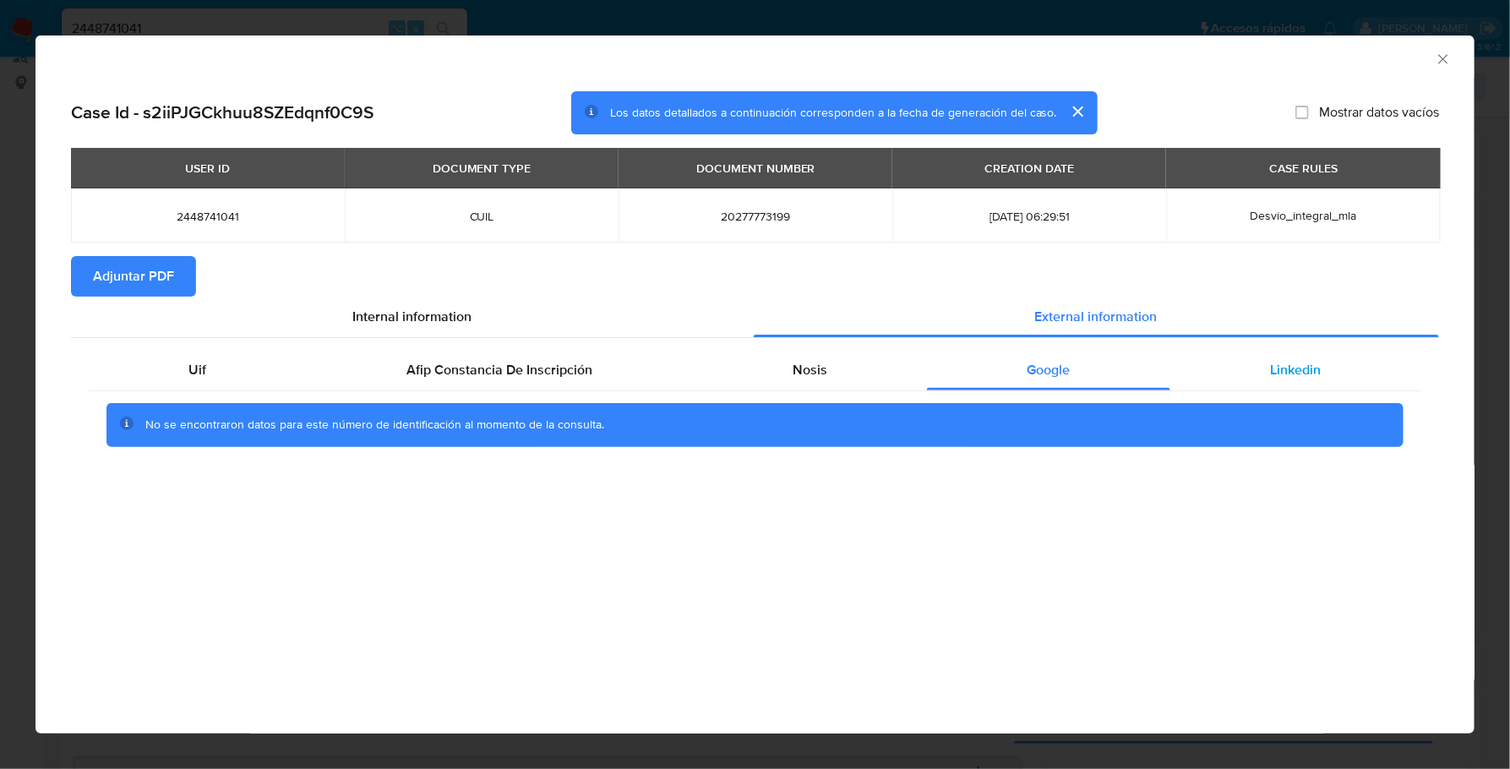
click at [1330, 372] on div "Linkedin" at bounding box center [1295, 370] width 251 height 41
click at [123, 270] on span "Adjuntar PDF" at bounding box center [133, 276] width 81 height 37
click at [1442, 59] on icon "Cerrar ventana" at bounding box center [1442, 58] width 9 height 9
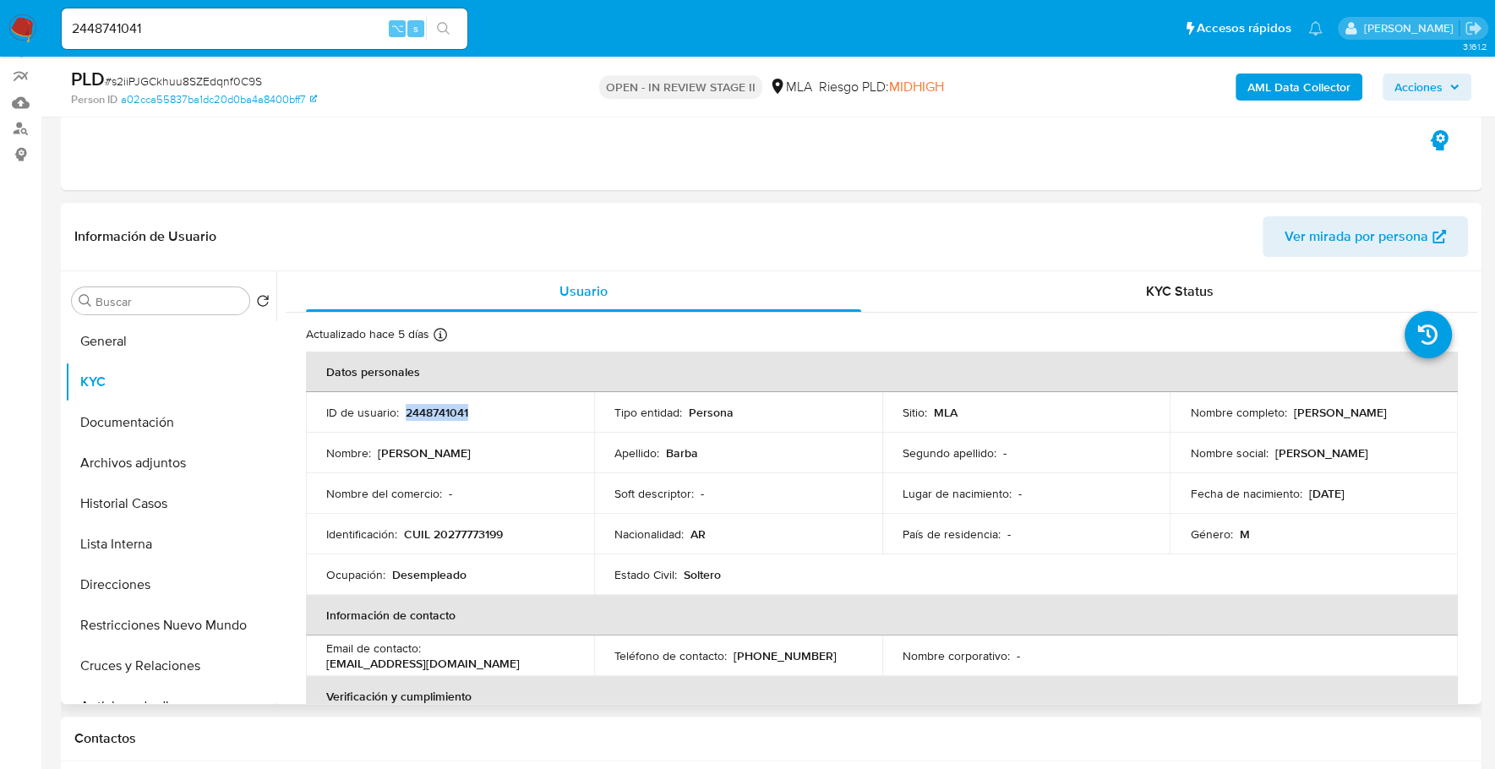
scroll to position [166, 0]
copy p "20277773199"
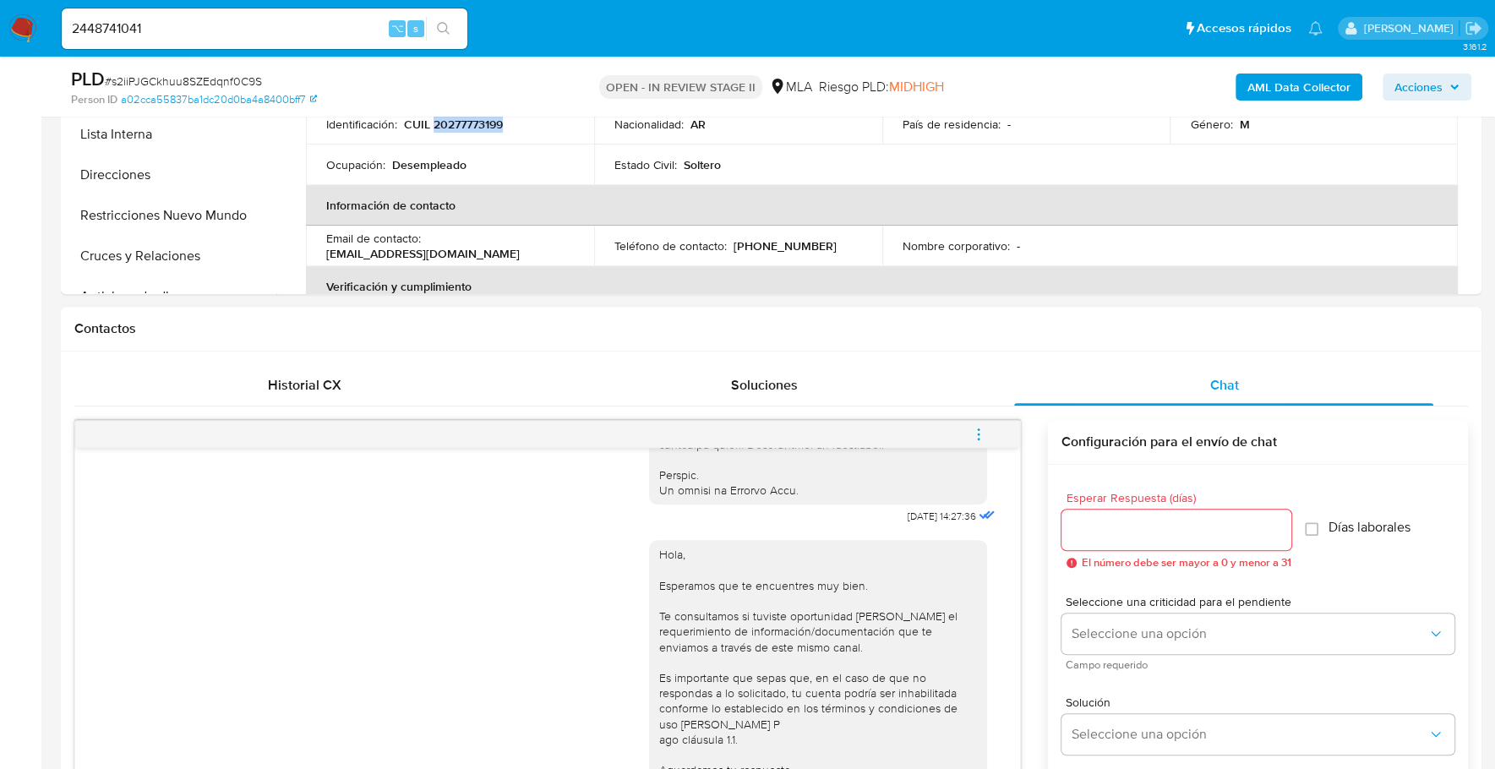
click at [981, 432] on icon "menu-action" at bounding box center [978, 434] width 15 height 15
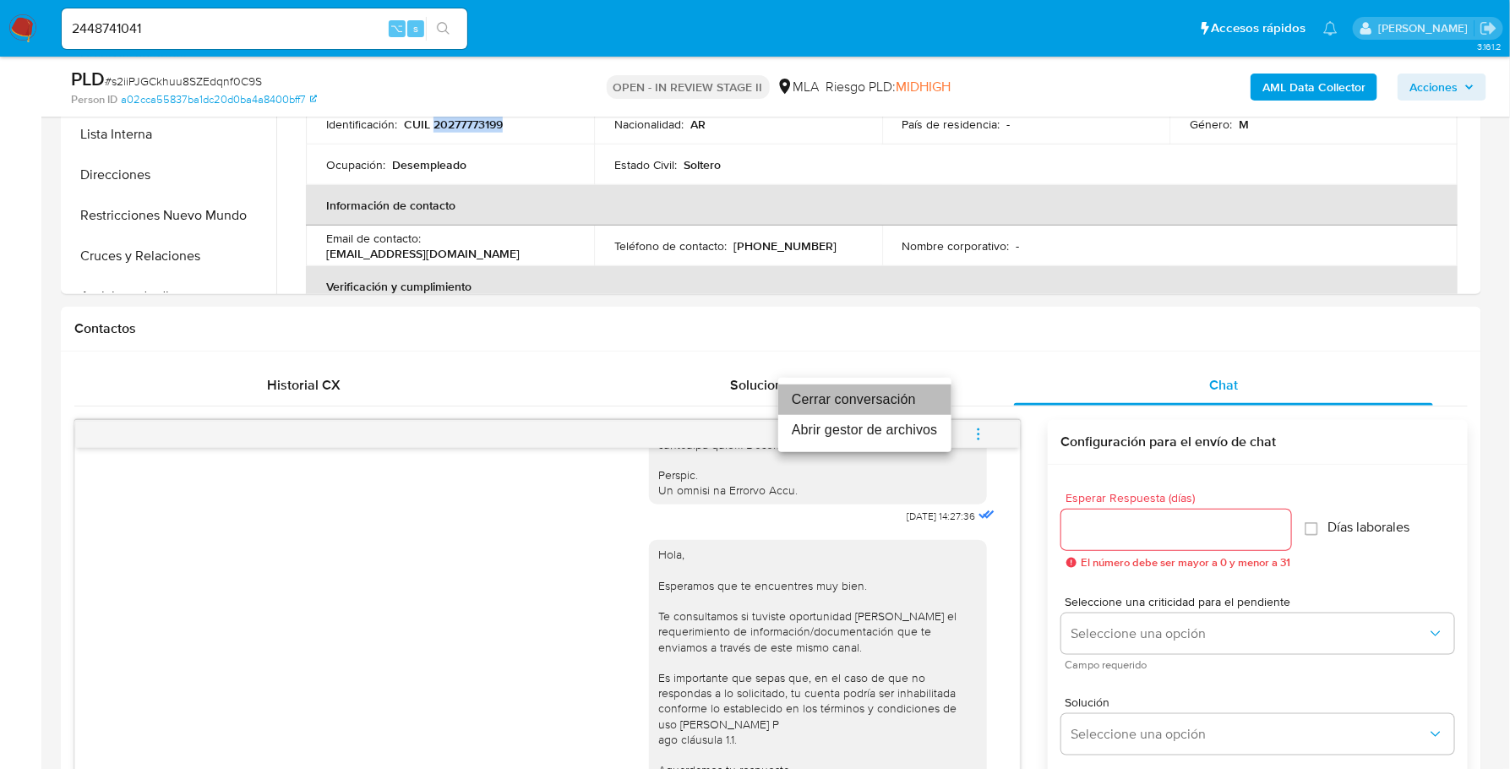
click at [903, 393] on li "Cerrar conversación" at bounding box center [864, 399] width 173 height 30
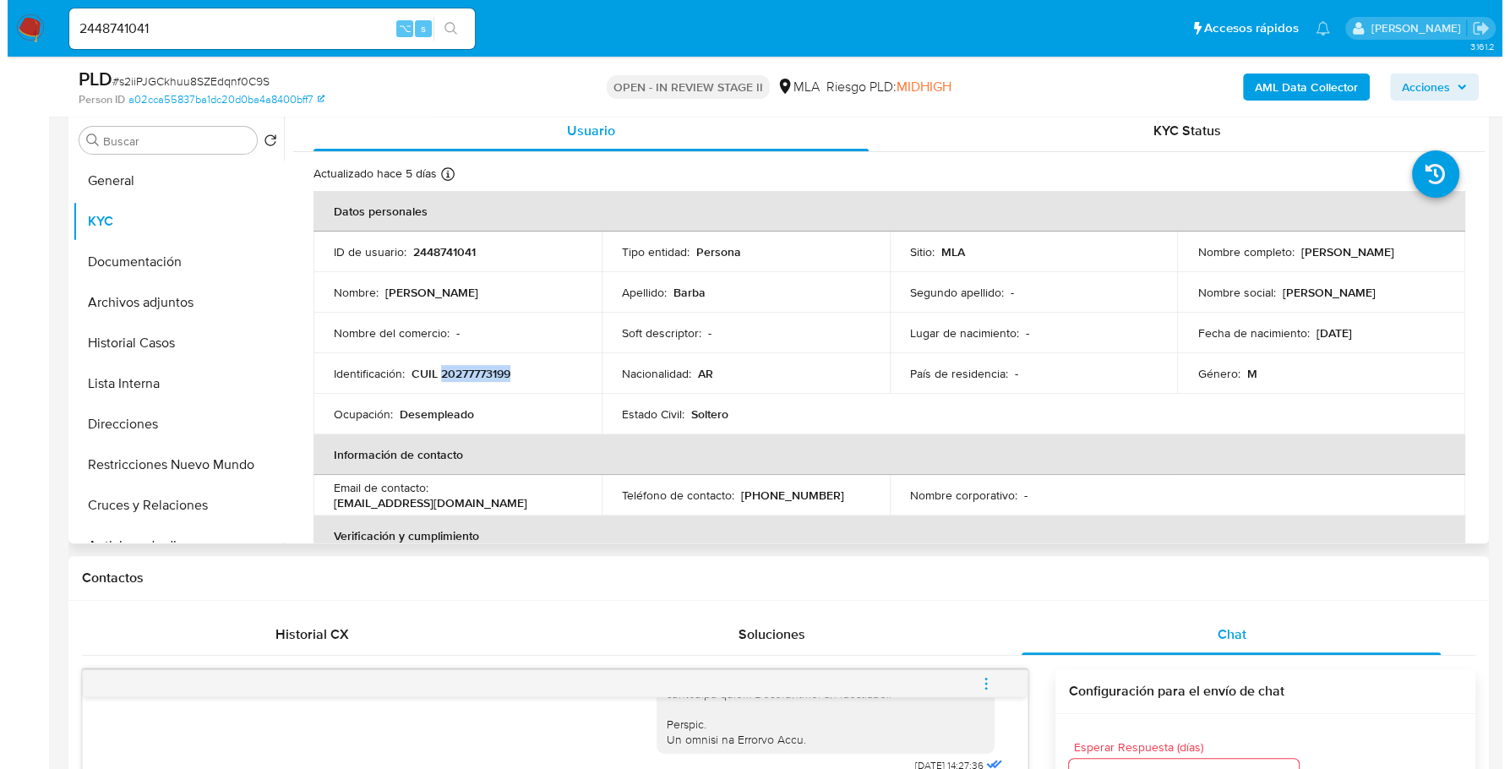
scroll to position [176, 0]
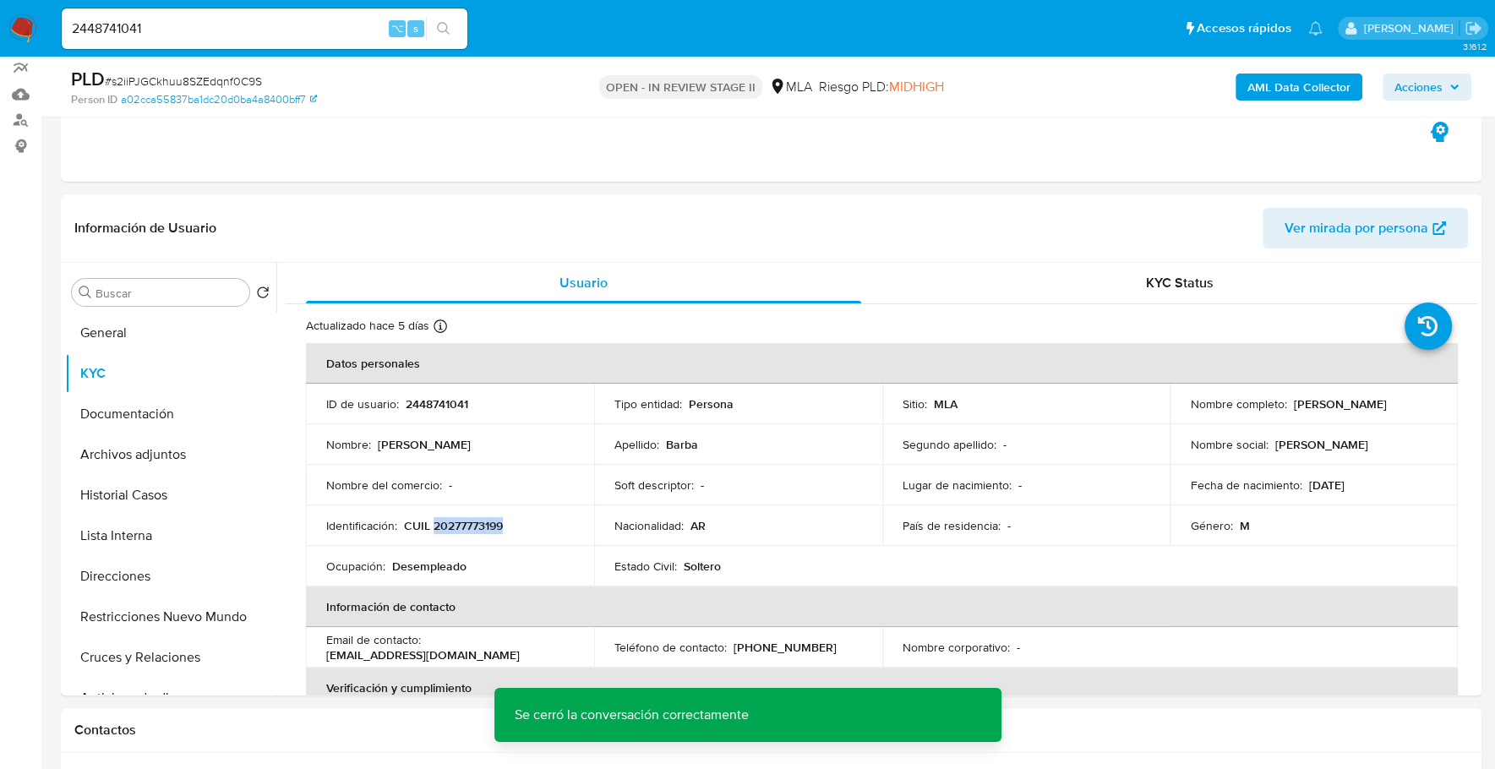
click at [1456, 86] on icon "button" at bounding box center [1454, 86] width 7 height 4
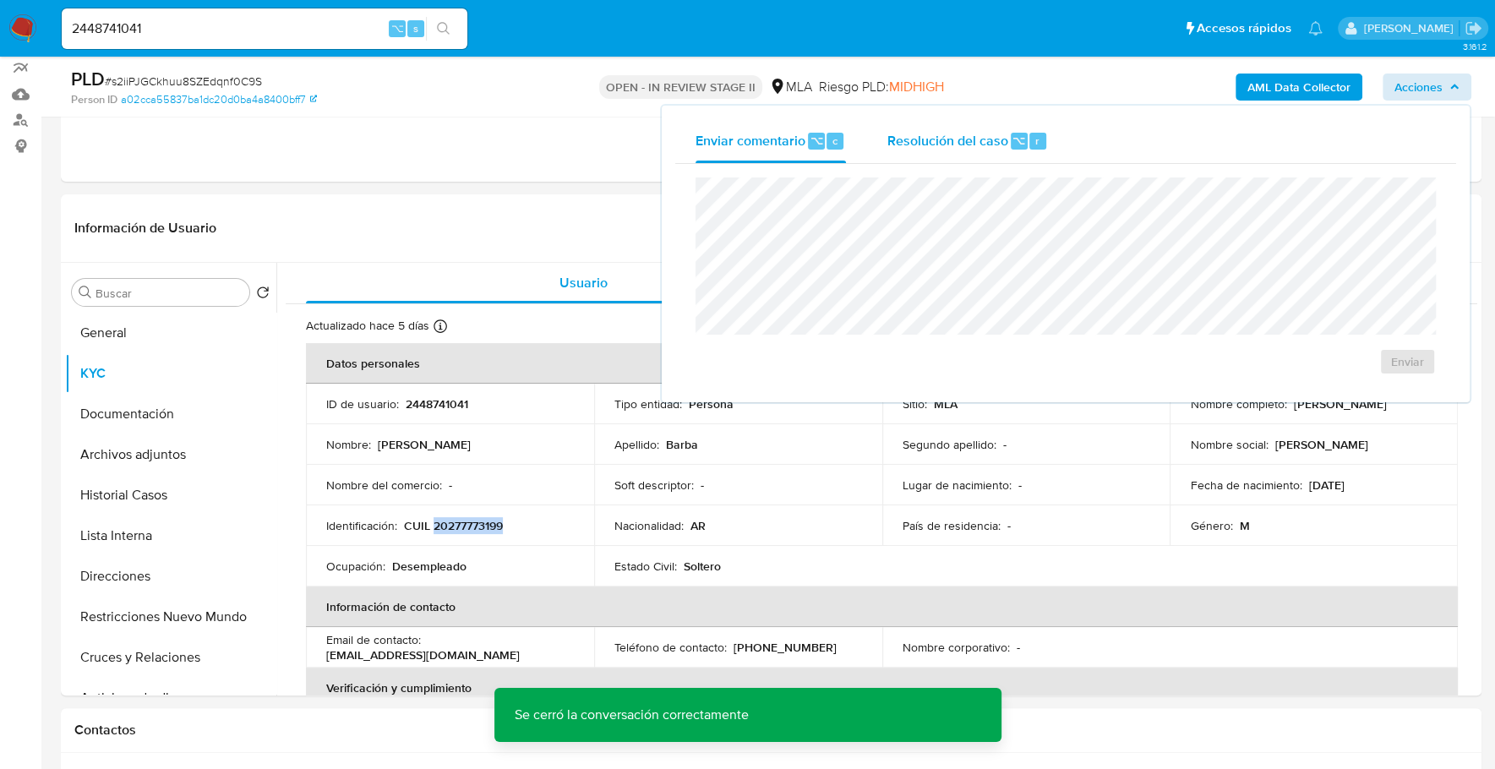
click at [1004, 150] on span "Resolución del caso" at bounding box center [946, 139] width 121 height 19
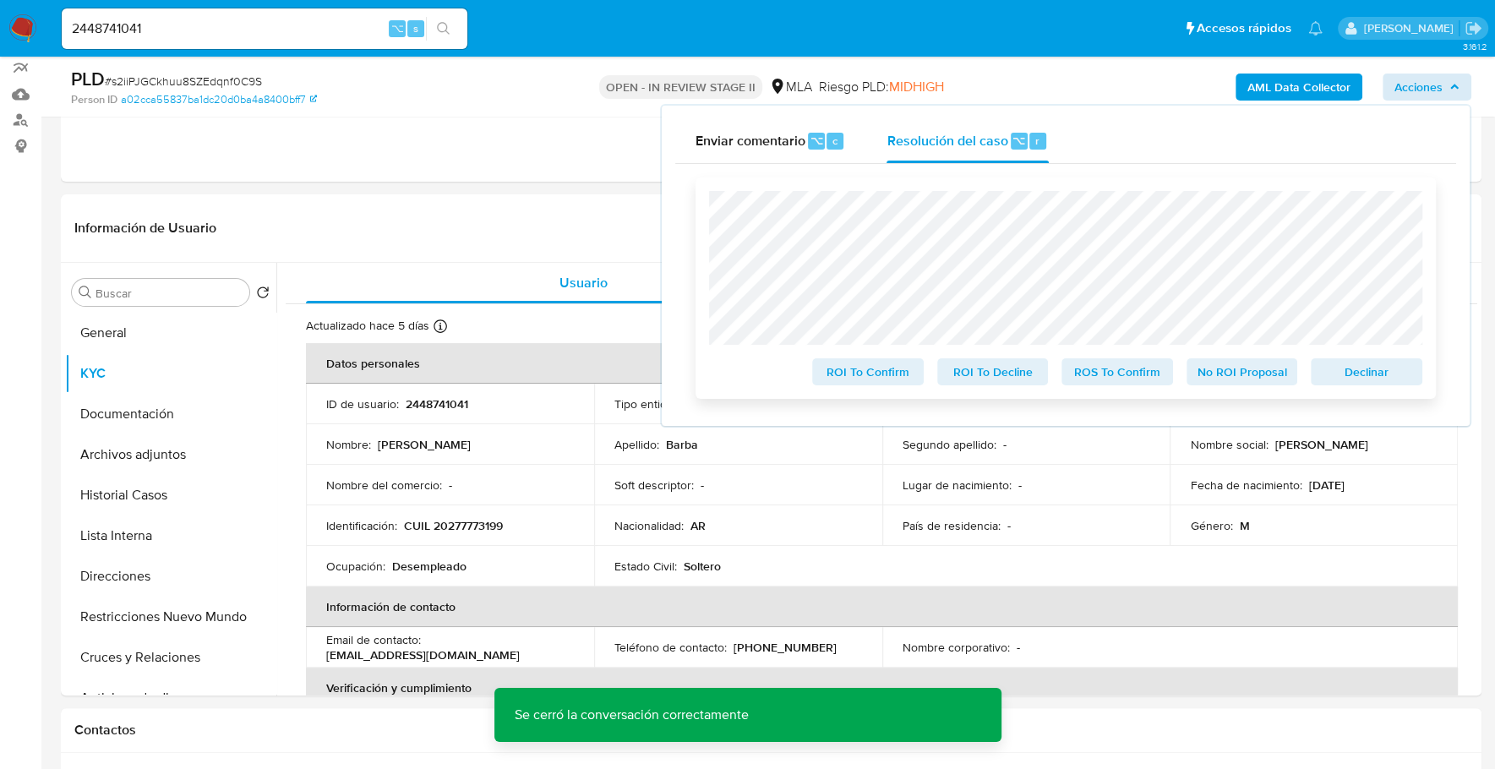
click at [1347, 371] on span "Declinar" at bounding box center [1366, 372] width 88 height 24
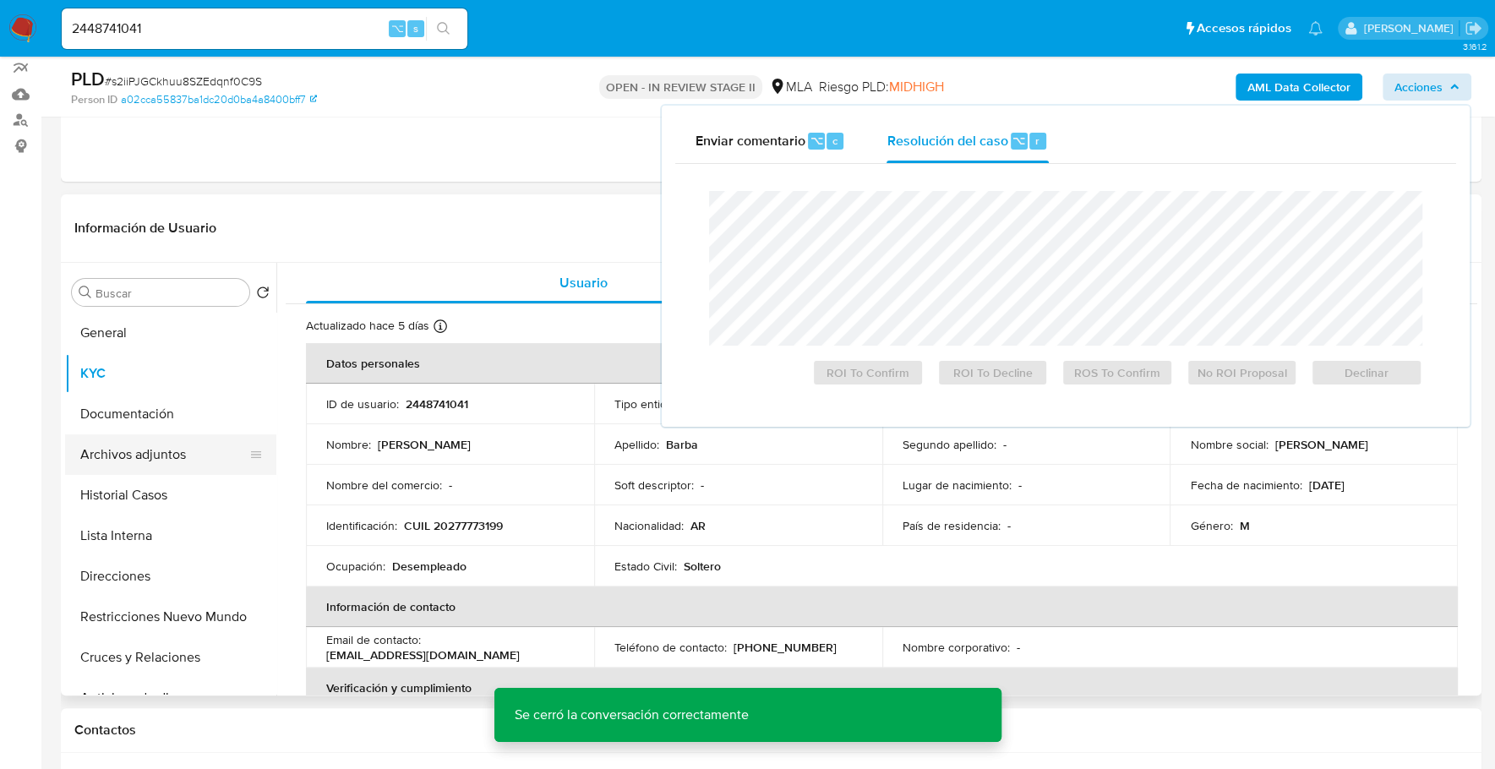
click at [151, 457] on button "Archivos adjuntos" at bounding box center [164, 454] width 198 height 41
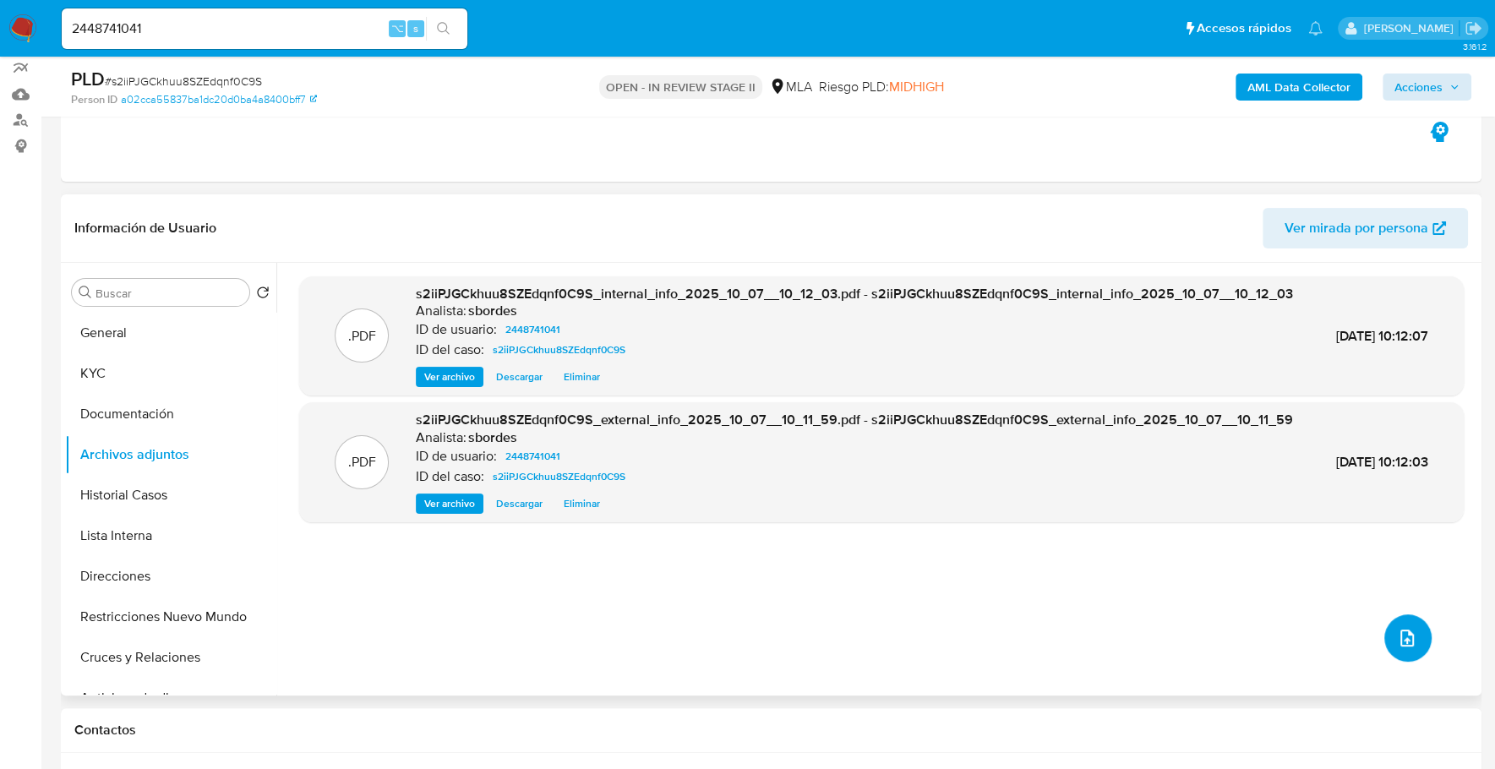
click at [1401, 637] on icon "upload-file" at bounding box center [1407, 638] width 20 height 20
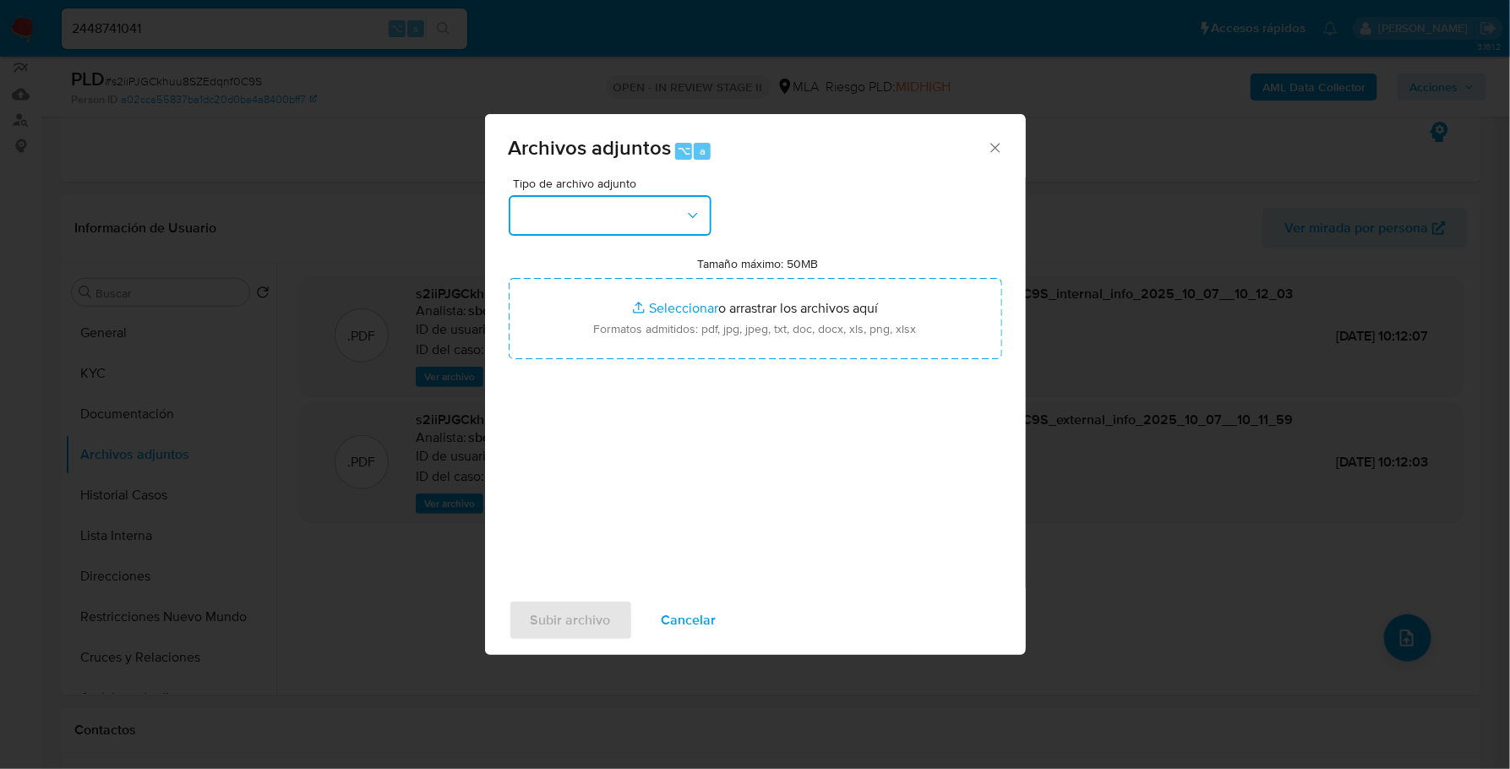
click at [646, 208] on button "button" at bounding box center [610, 215] width 203 height 41
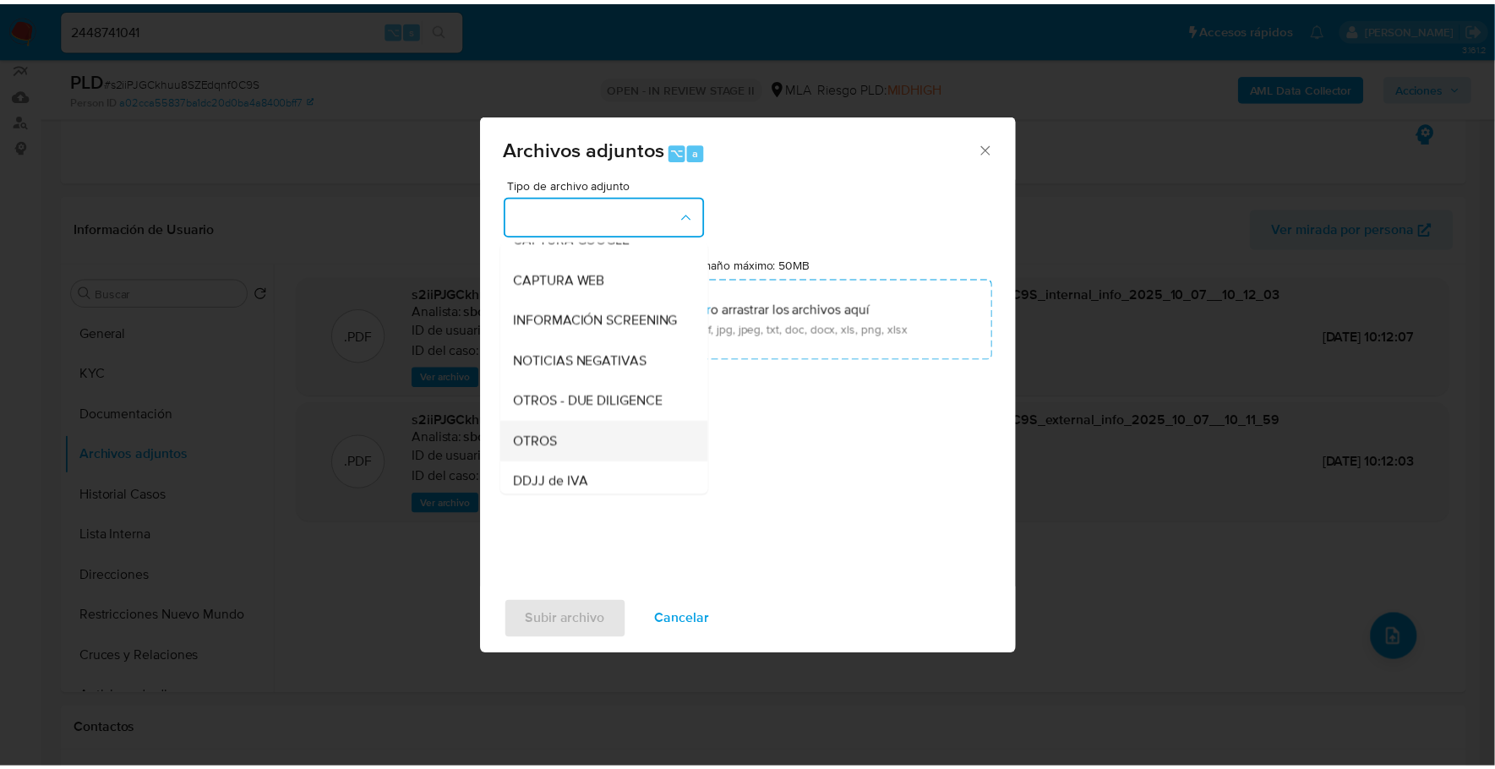
scroll to position [145, 0]
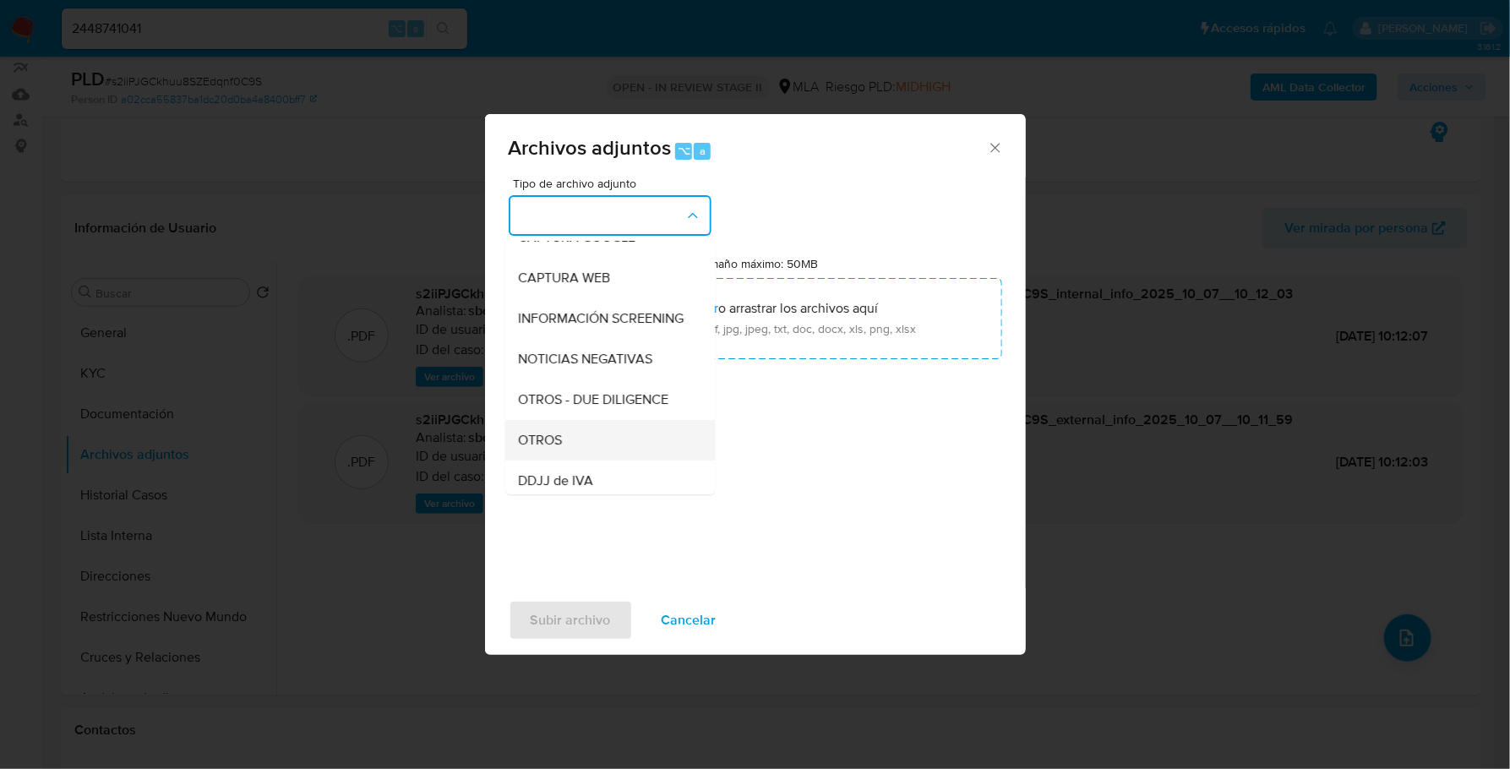
click at [570, 453] on div "OTROS" at bounding box center [605, 440] width 172 height 41
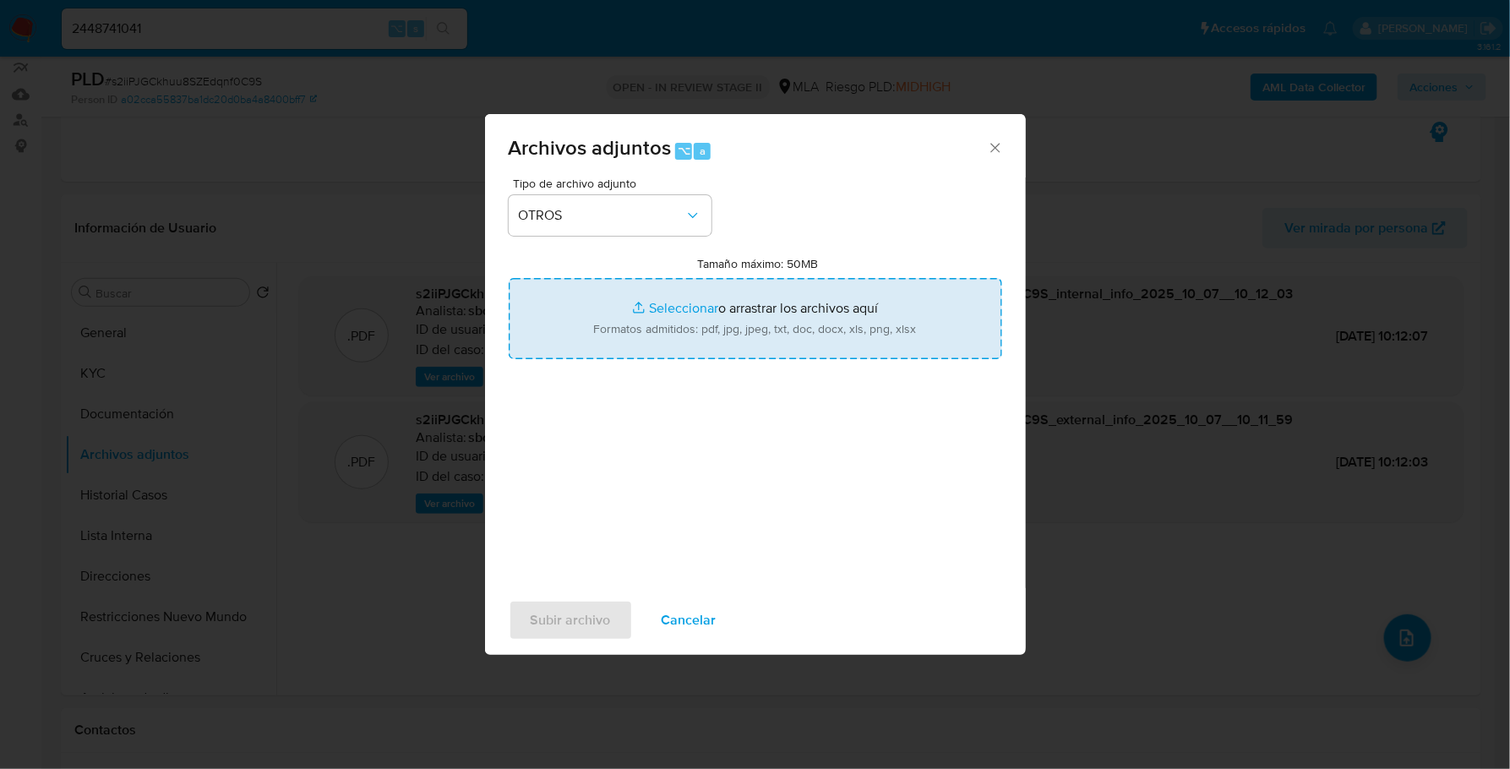
click at [682, 294] on input "Tamaño máximo: 50MB Seleccionar archivos" at bounding box center [755, 318] width 493 height 81
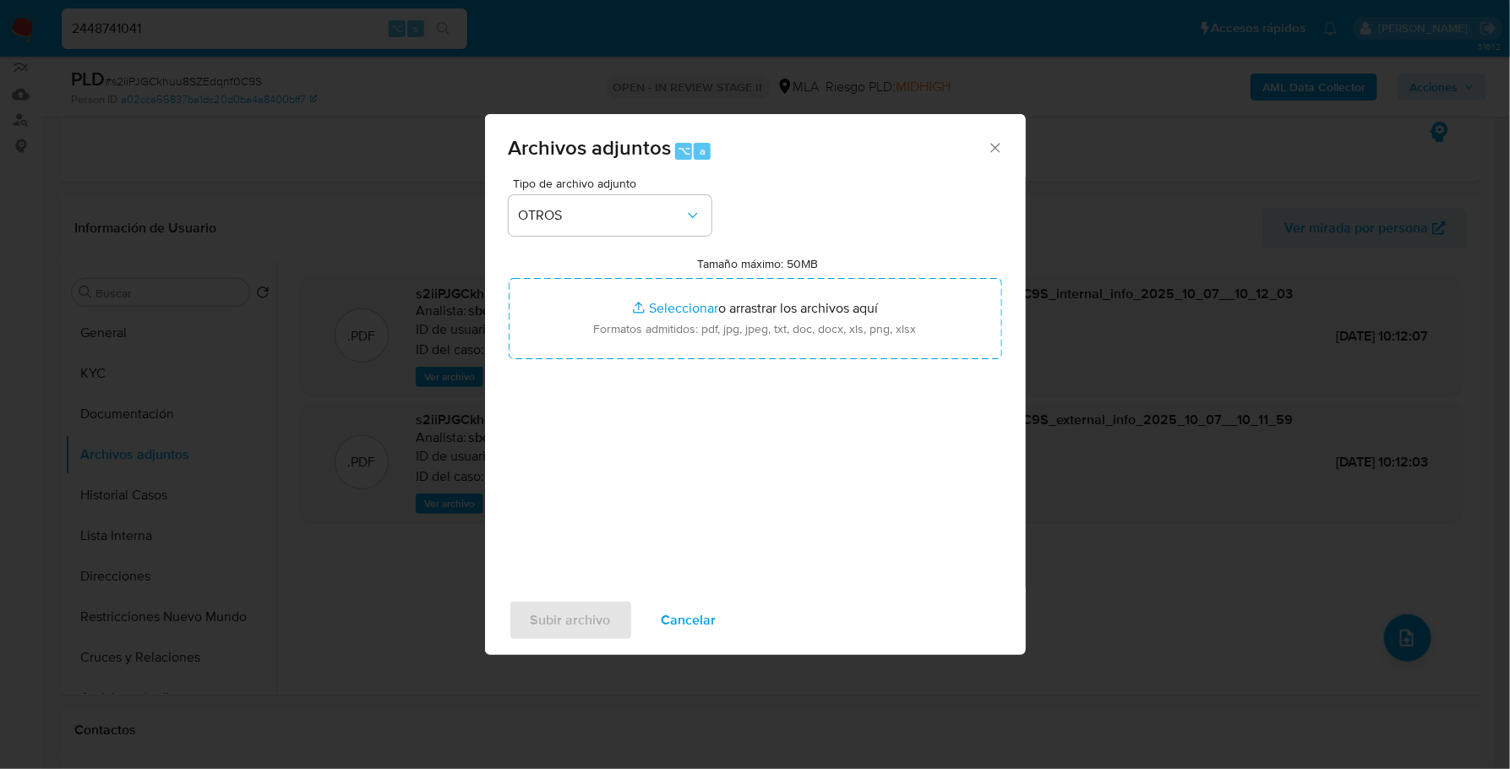
type input "C:\fakepath\Caselog s2iiPJGCkhuu8SZEdqnf0C9S_2025_09_17_13_57_21.docx"
click at [594, 617] on span "Subir archivo" at bounding box center [571, 620] width 80 height 37
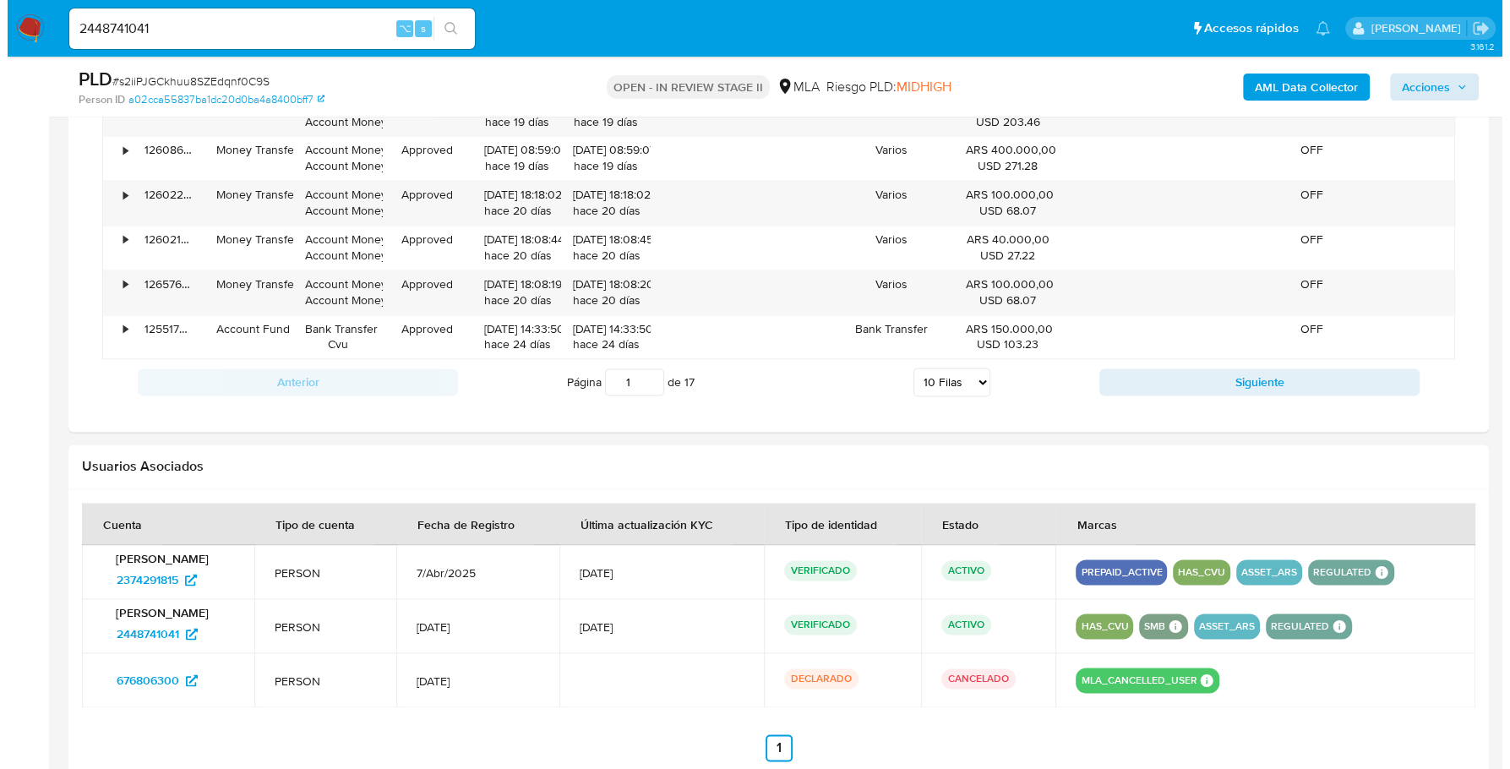
scroll to position [2684, 0]
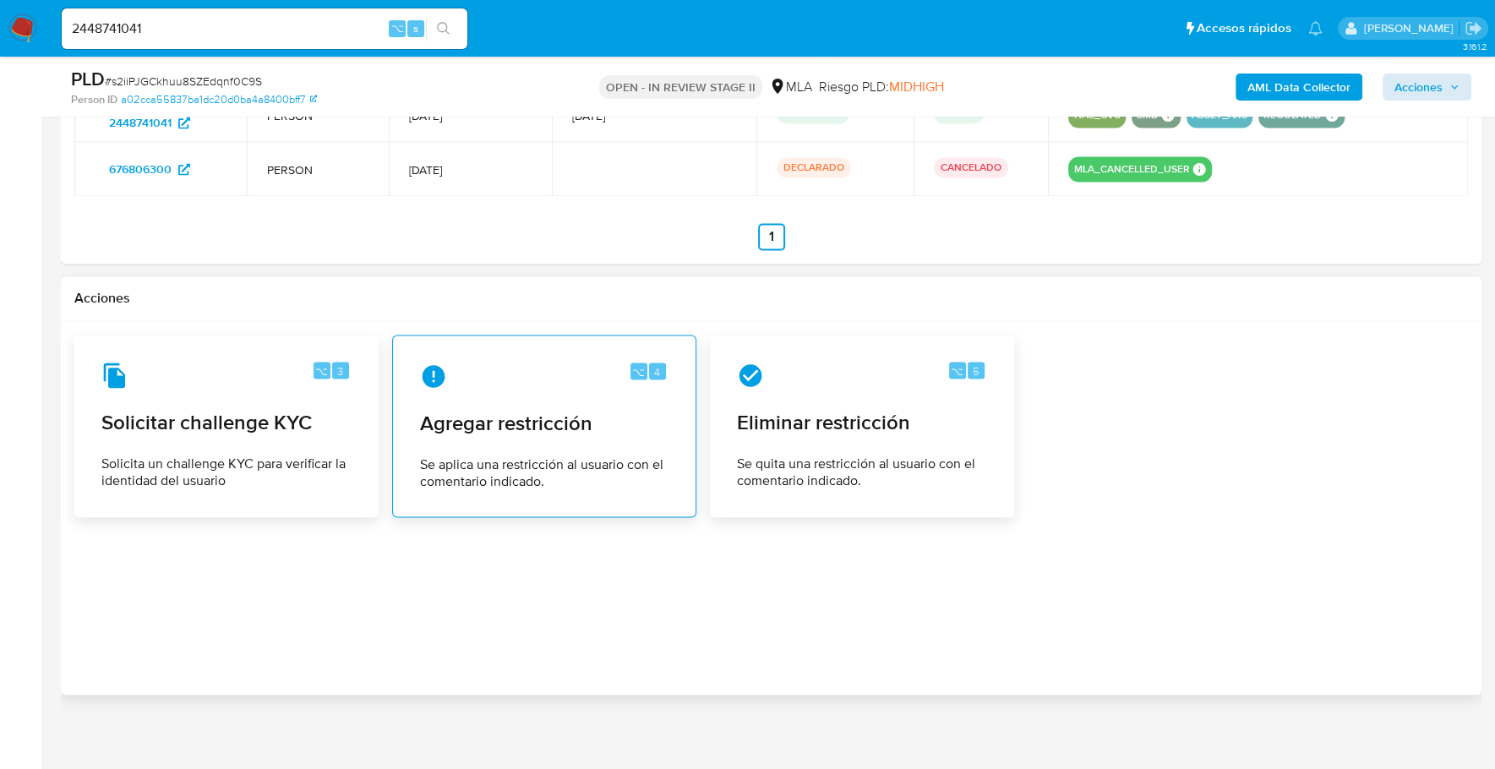
click at [574, 455] on span "Se aplica una restricción al usuario con el comentario indicado." at bounding box center [544, 472] width 248 height 34
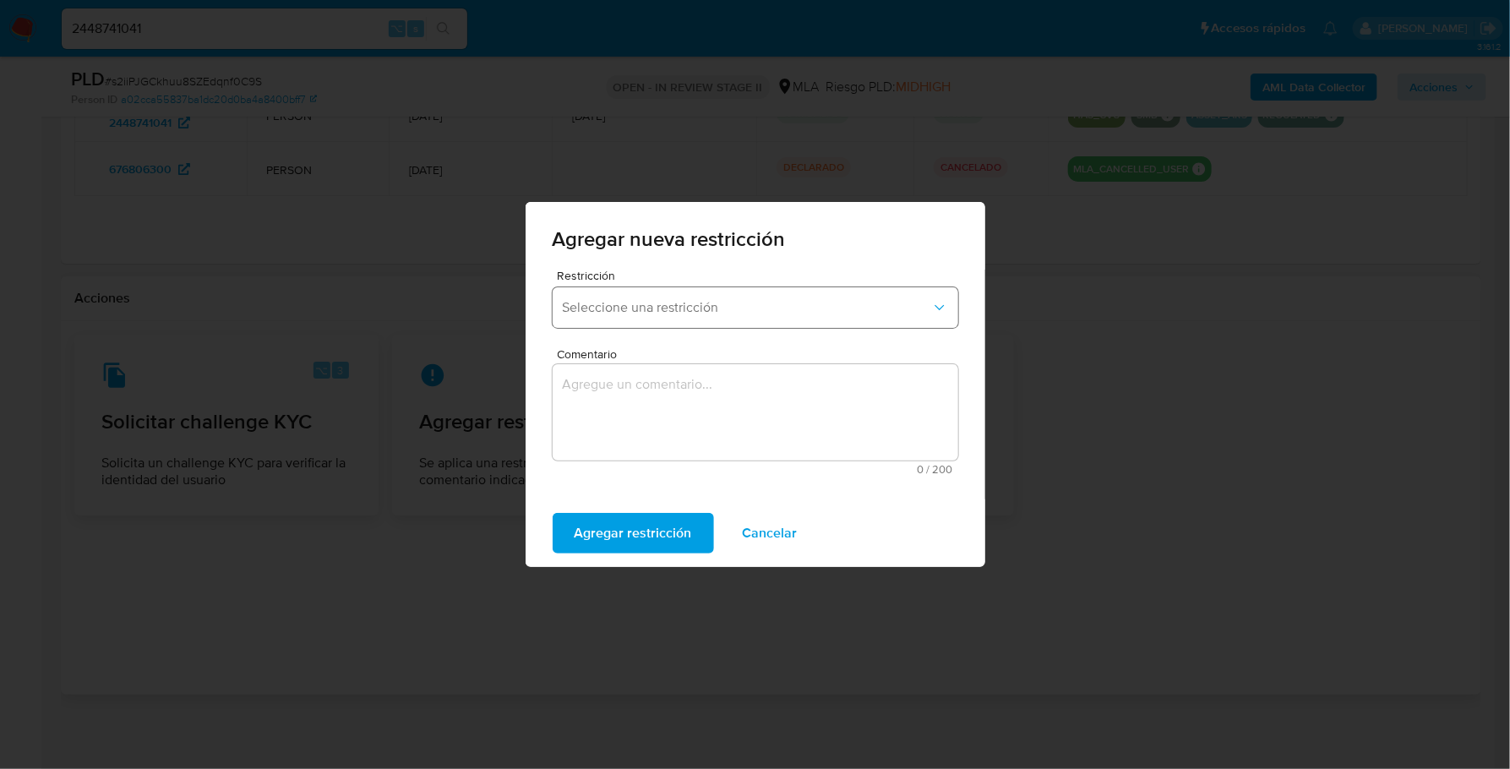
click at [658, 296] on button "Seleccione una restricción" at bounding box center [756, 307] width 406 height 41
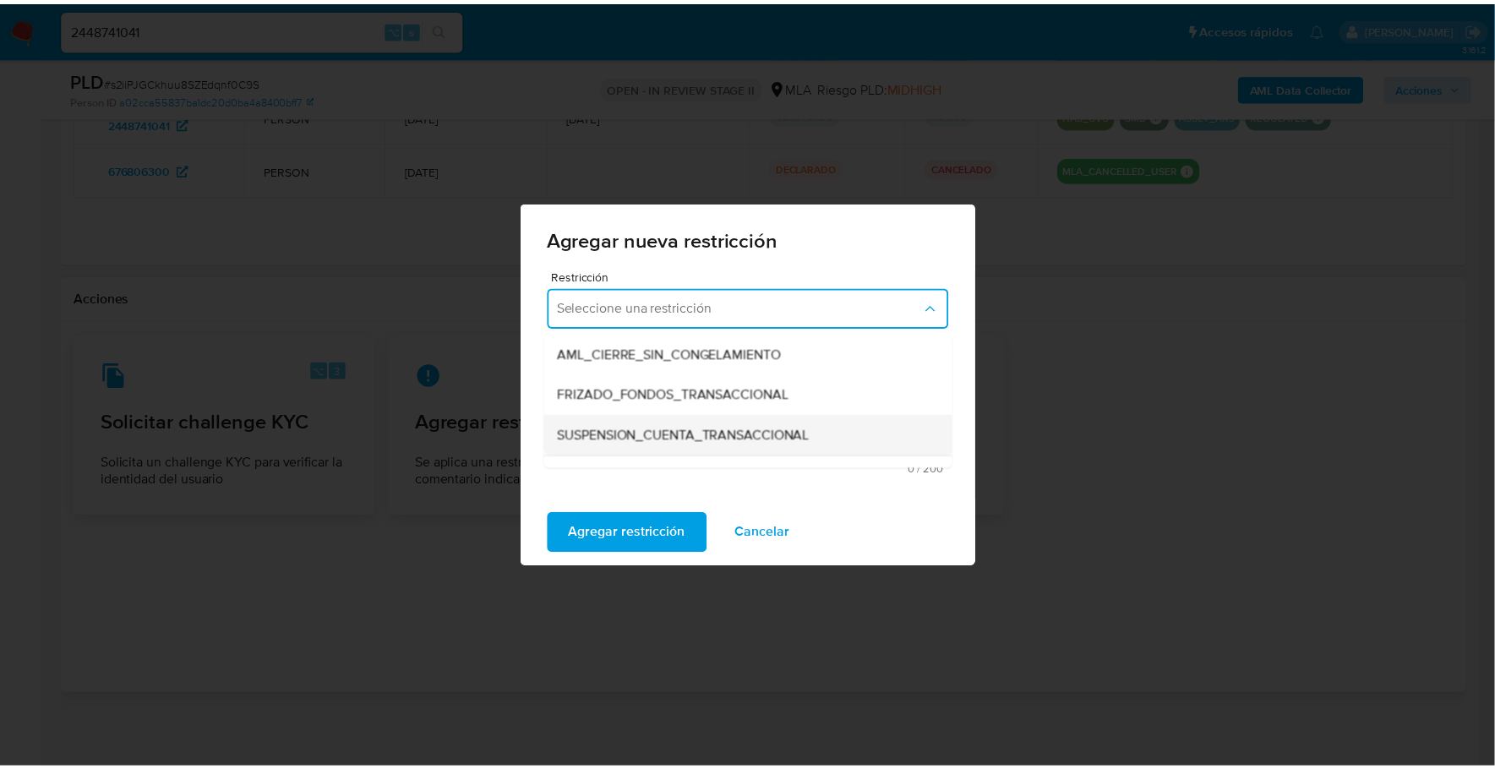
scroll to position [169, 0]
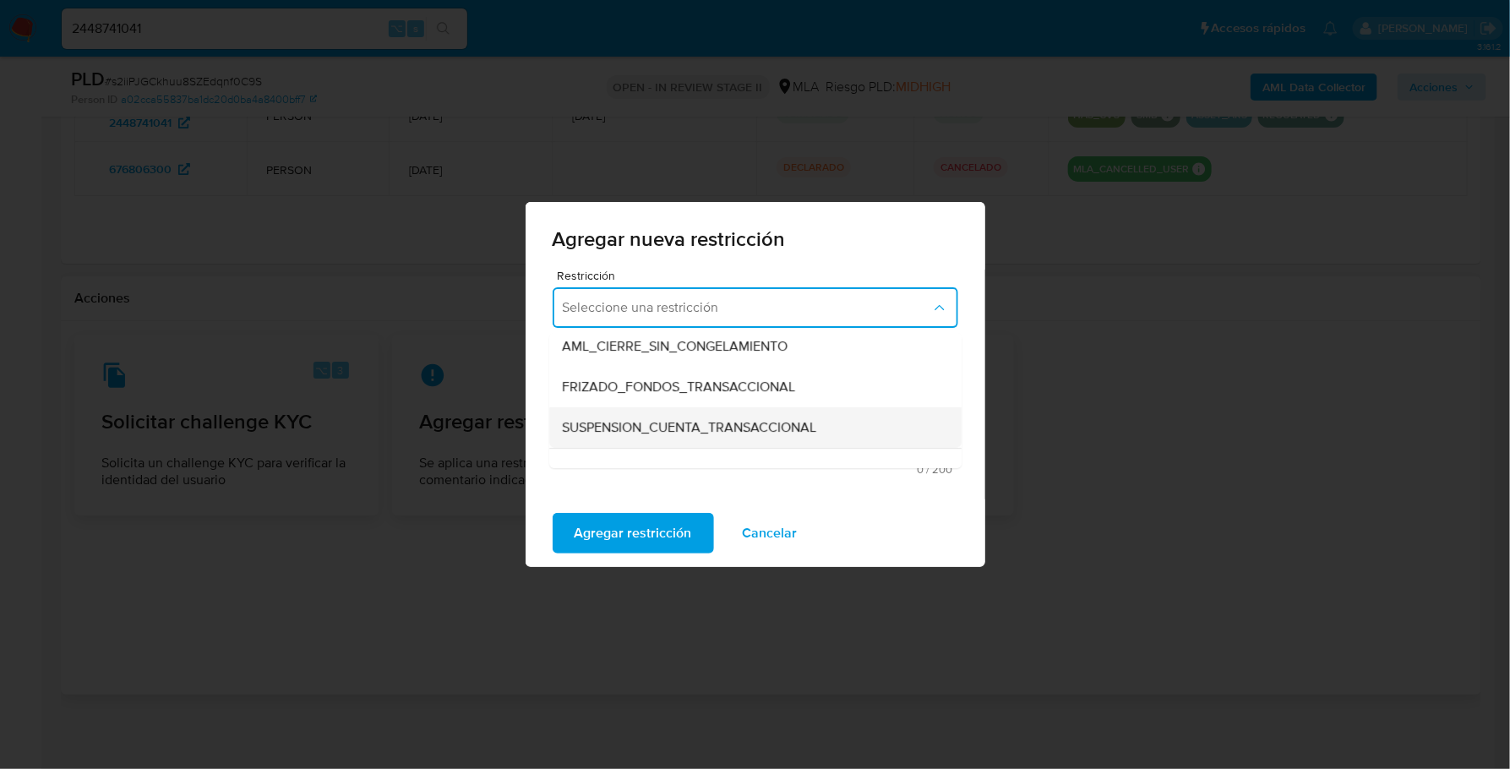
click at [705, 425] on span "SUSPENSION_CUENTA_TRANSACCIONAL" at bounding box center [690, 427] width 254 height 17
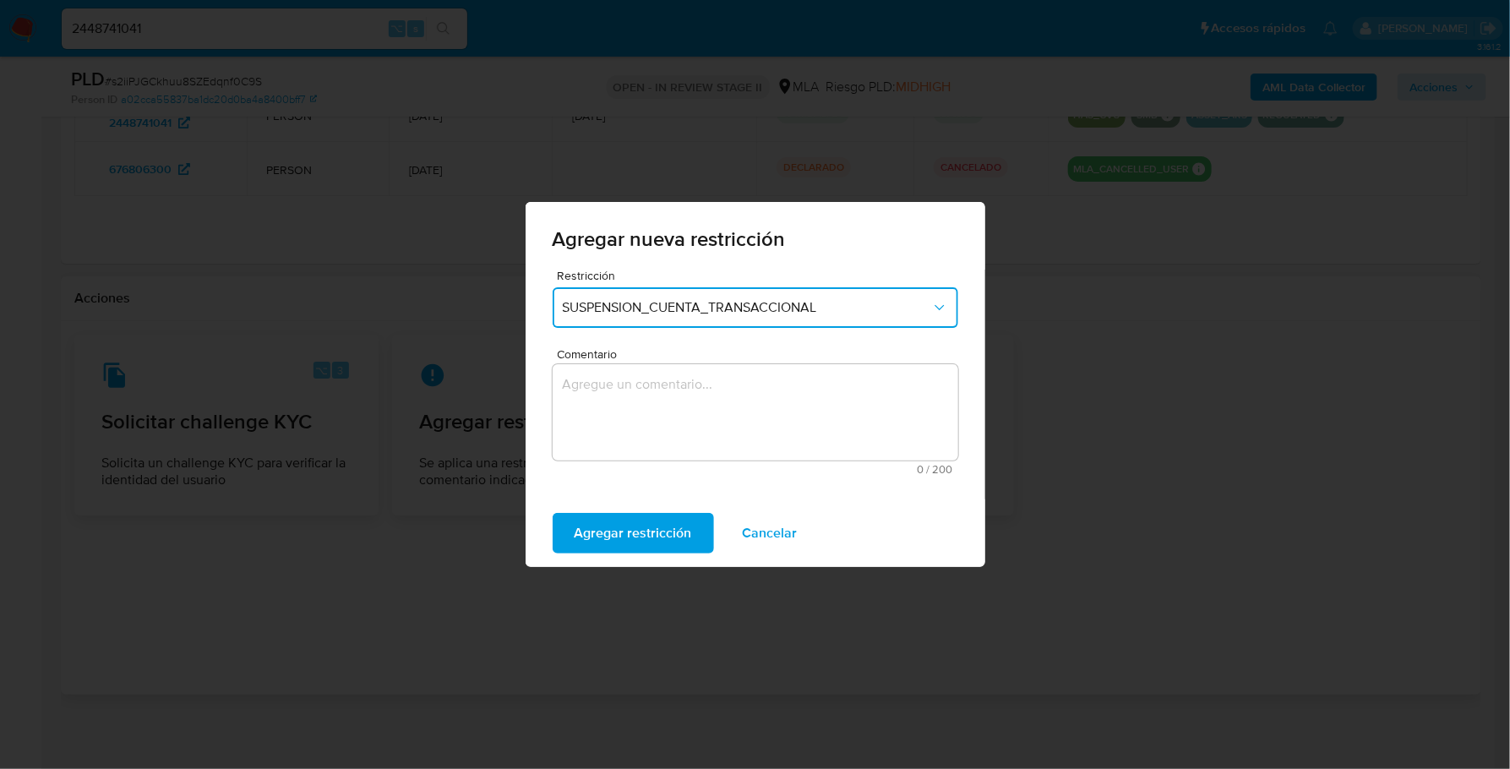
click at [705, 401] on textarea "Comentario" at bounding box center [756, 412] width 406 height 96
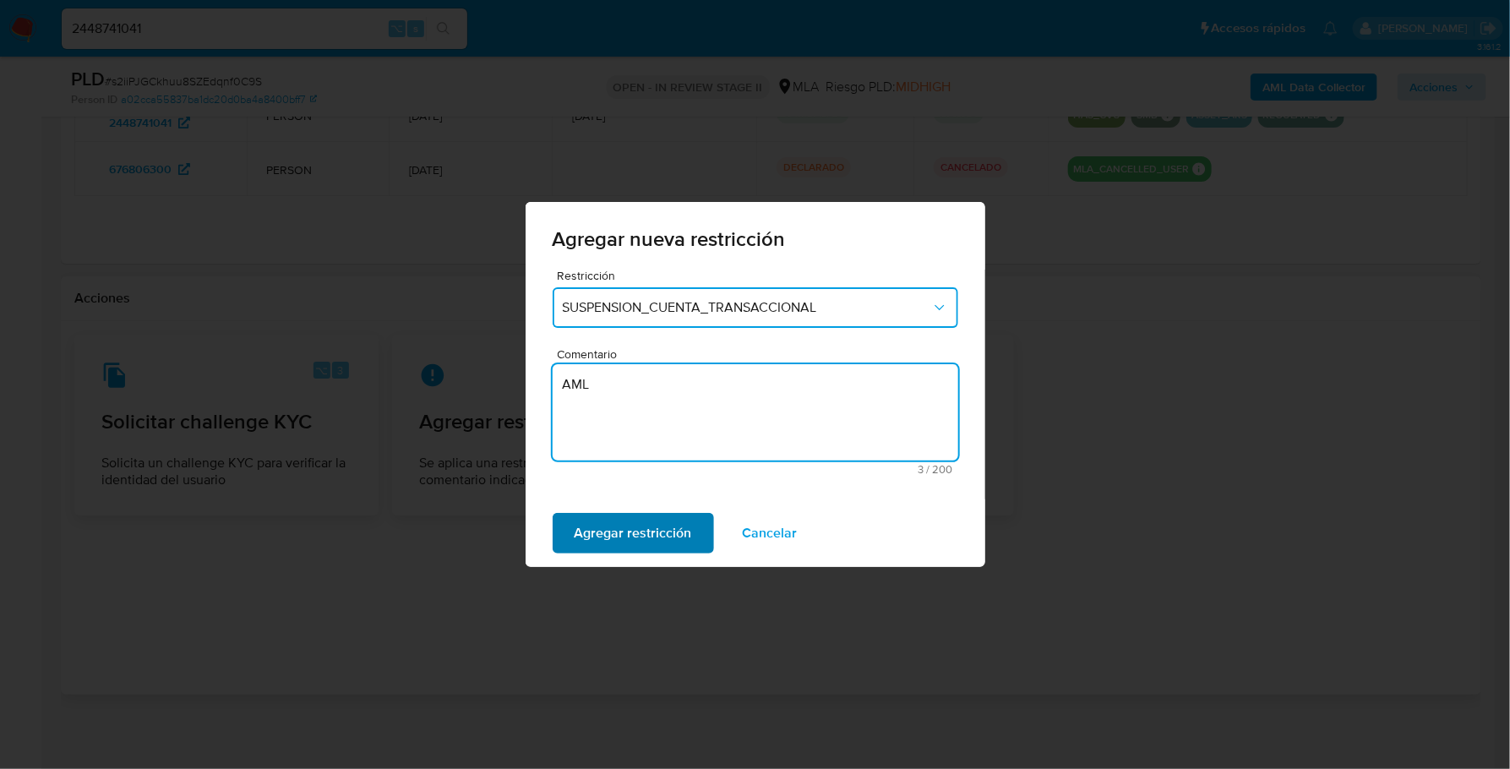
type textarea "AML"
click at [689, 530] on button "Agregar restricción" at bounding box center [633, 533] width 161 height 41
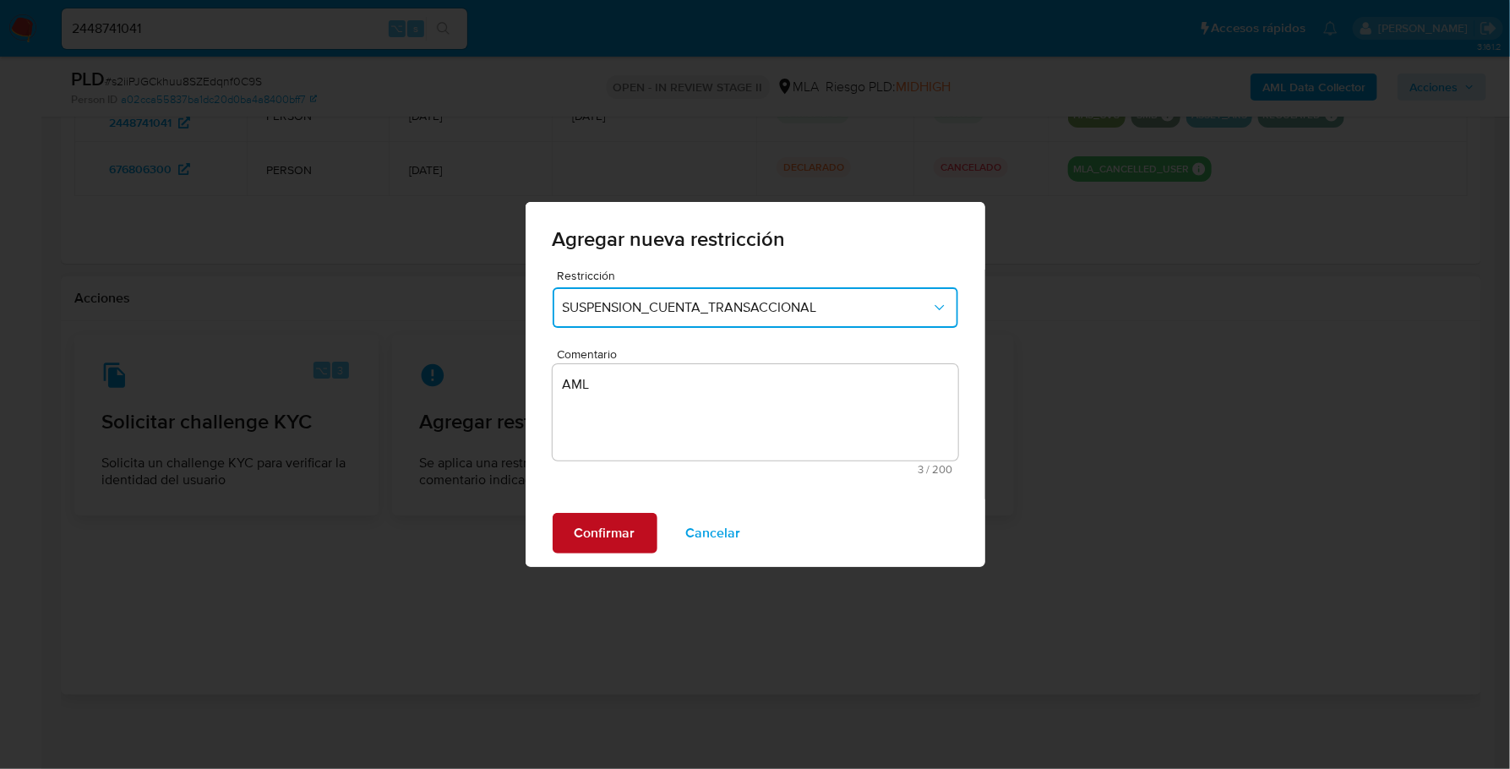
click at [586, 531] on span "Confirmar" at bounding box center [605, 533] width 61 height 37
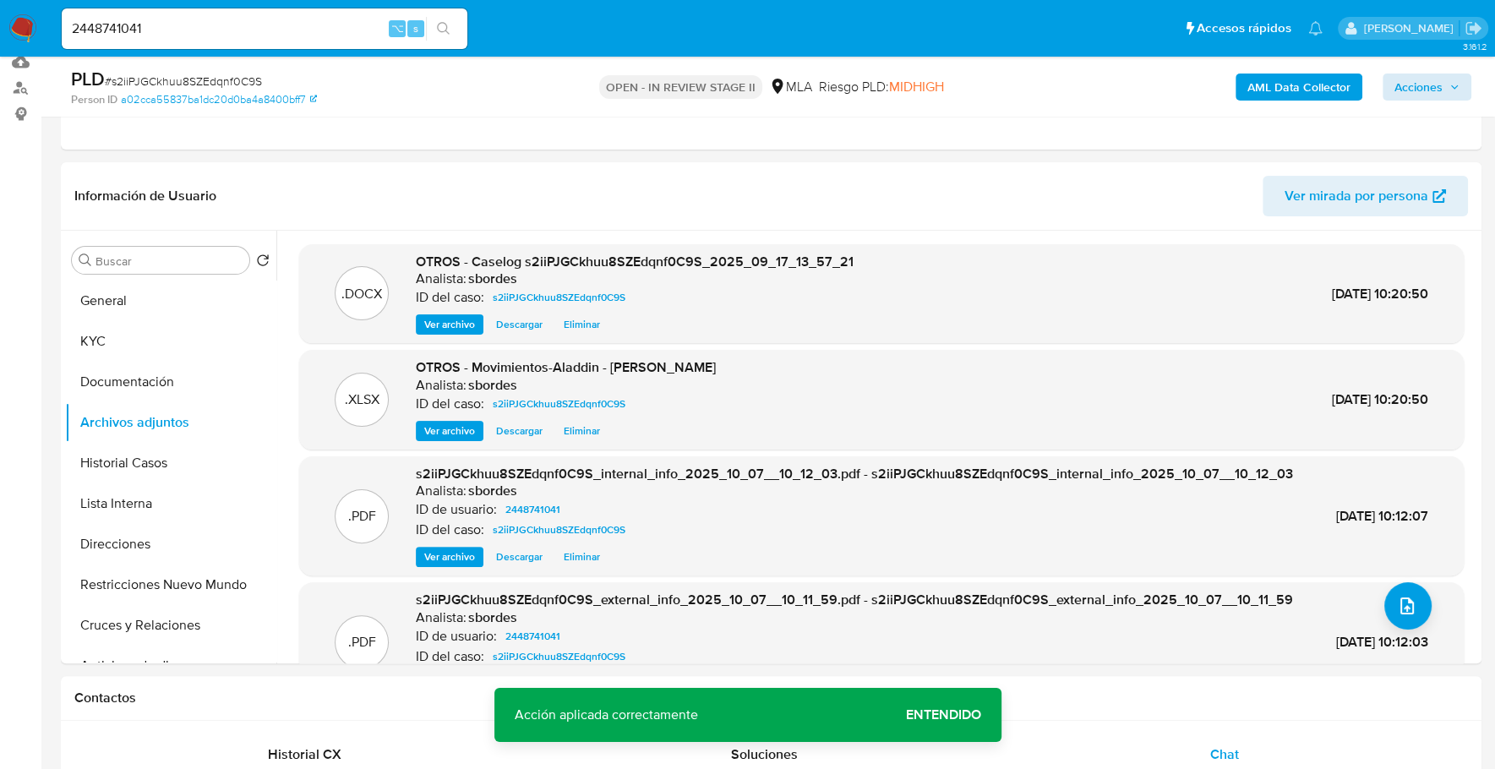
scroll to position [41, 0]
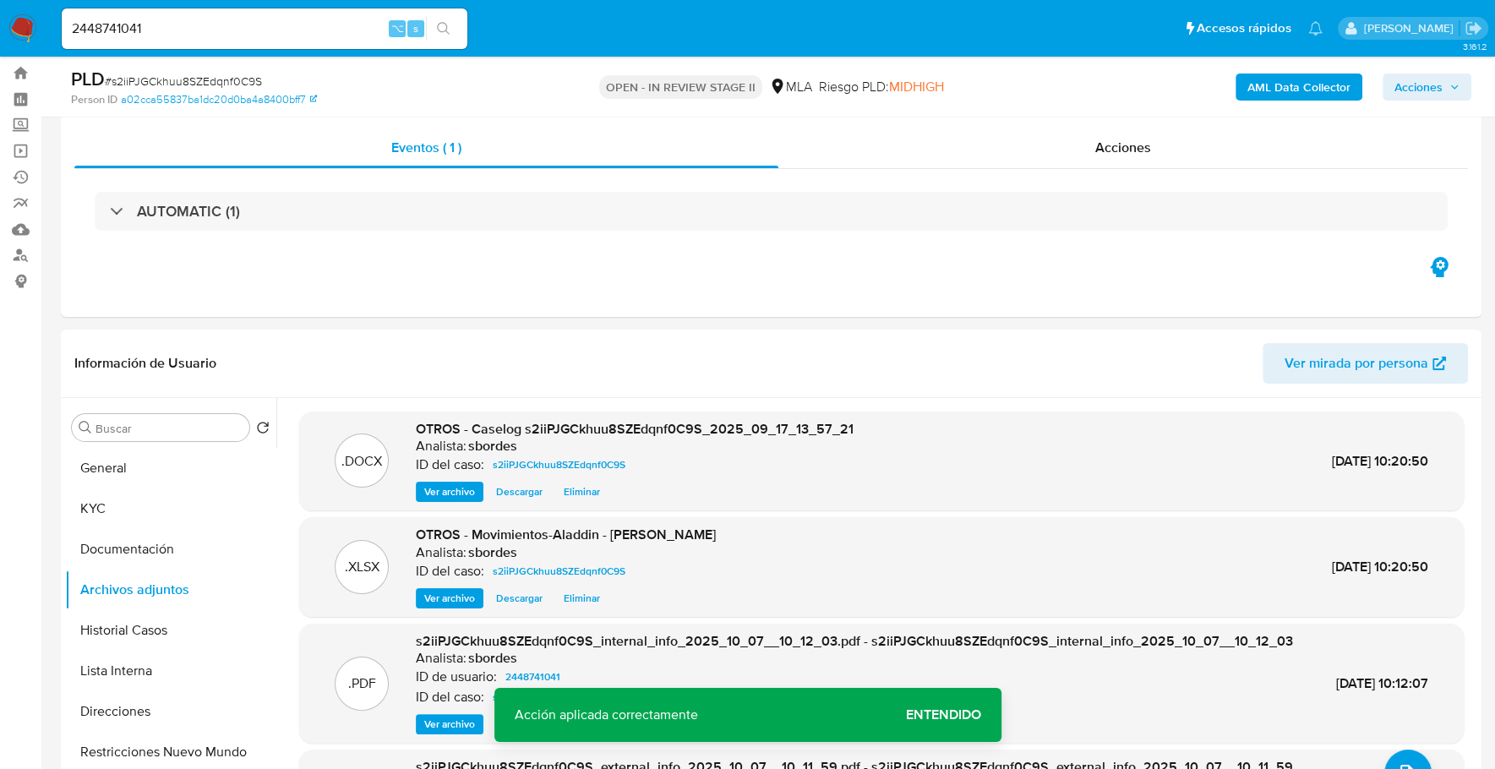
click at [1424, 77] on span "Acciones" at bounding box center [1418, 87] width 48 height 27
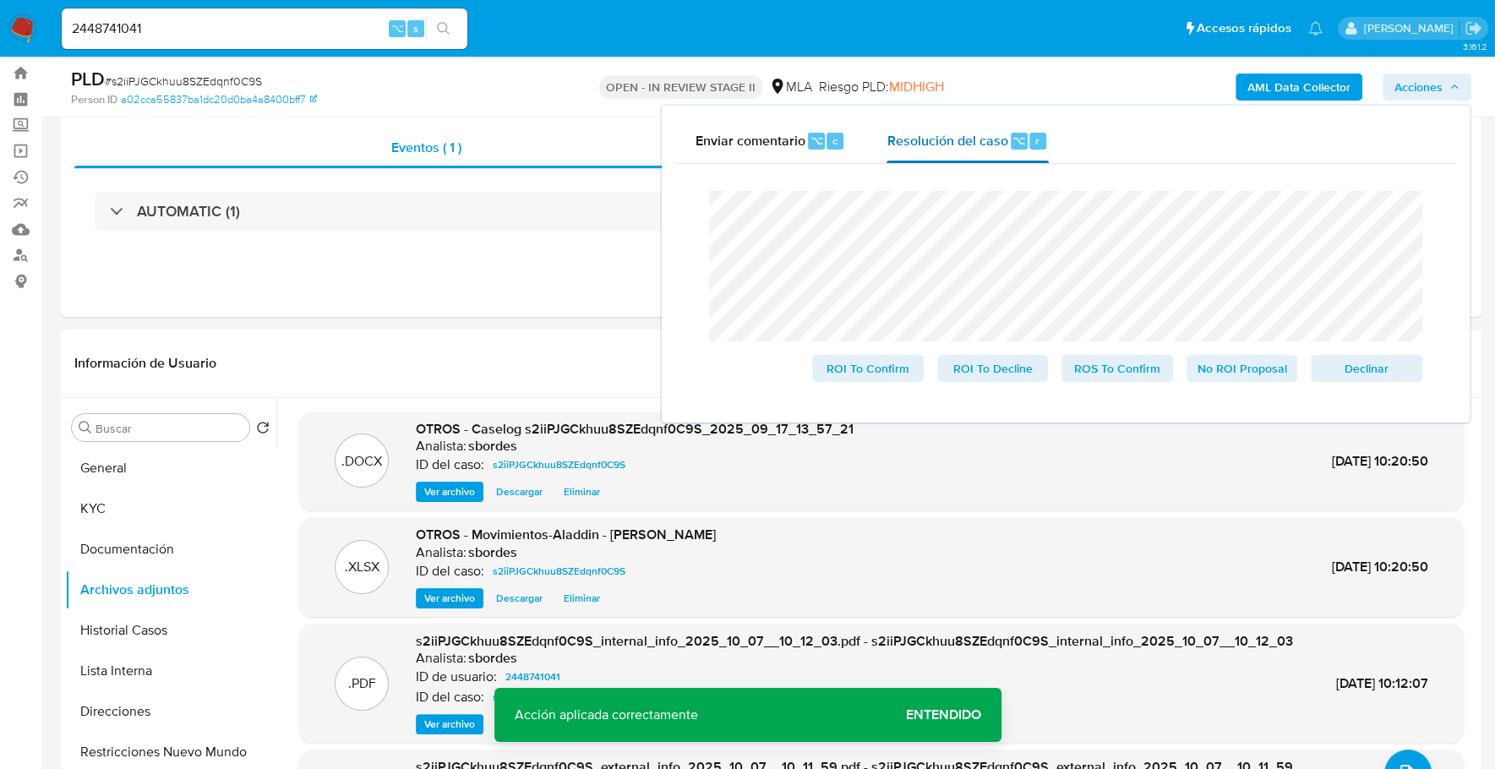
click at [967, 135] on span "Resolución del caso" at bounding box center [946, 139] width 121 height 19
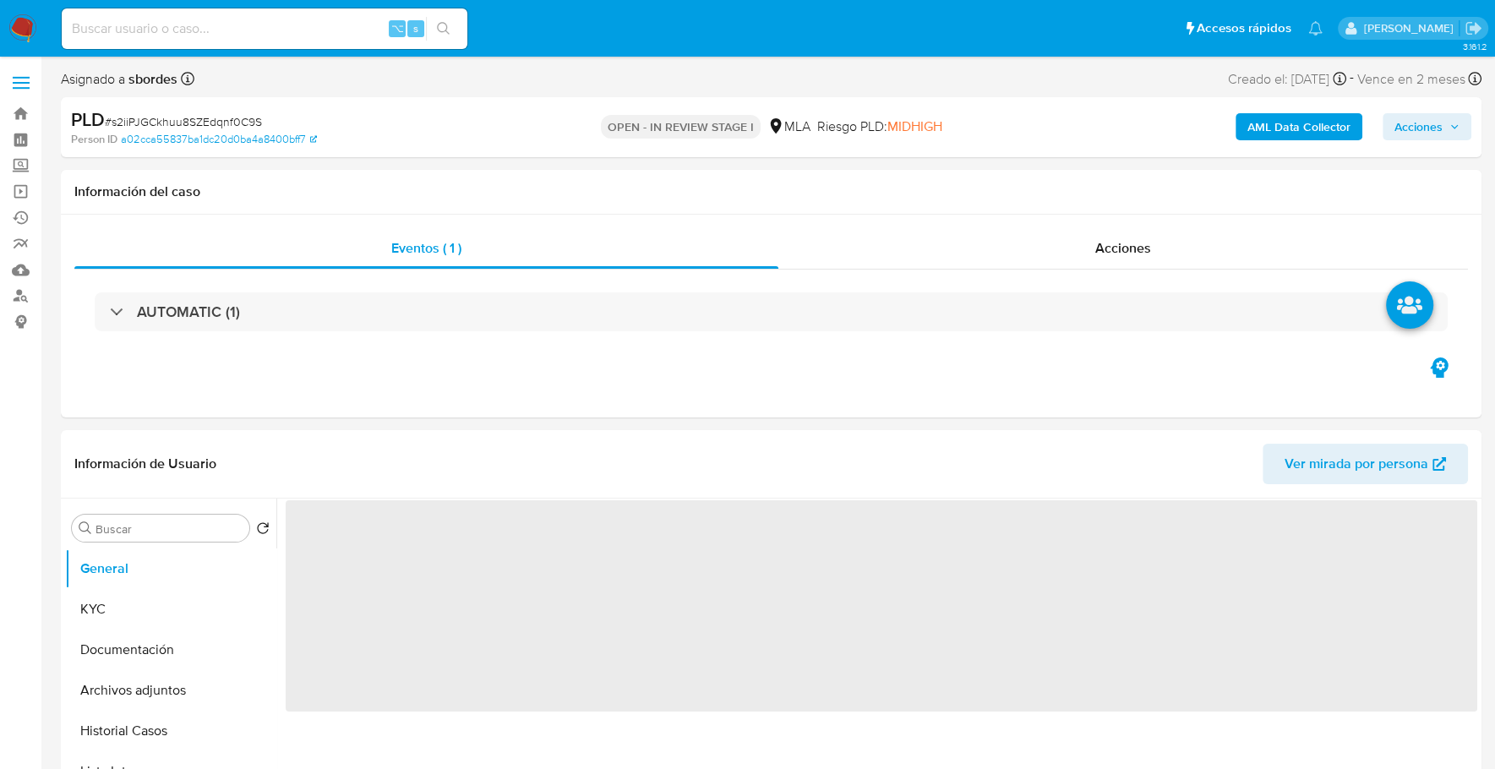
click at [1462, 123] on button "Acciones" at bounding box center [1426, 126] width 89 height 27
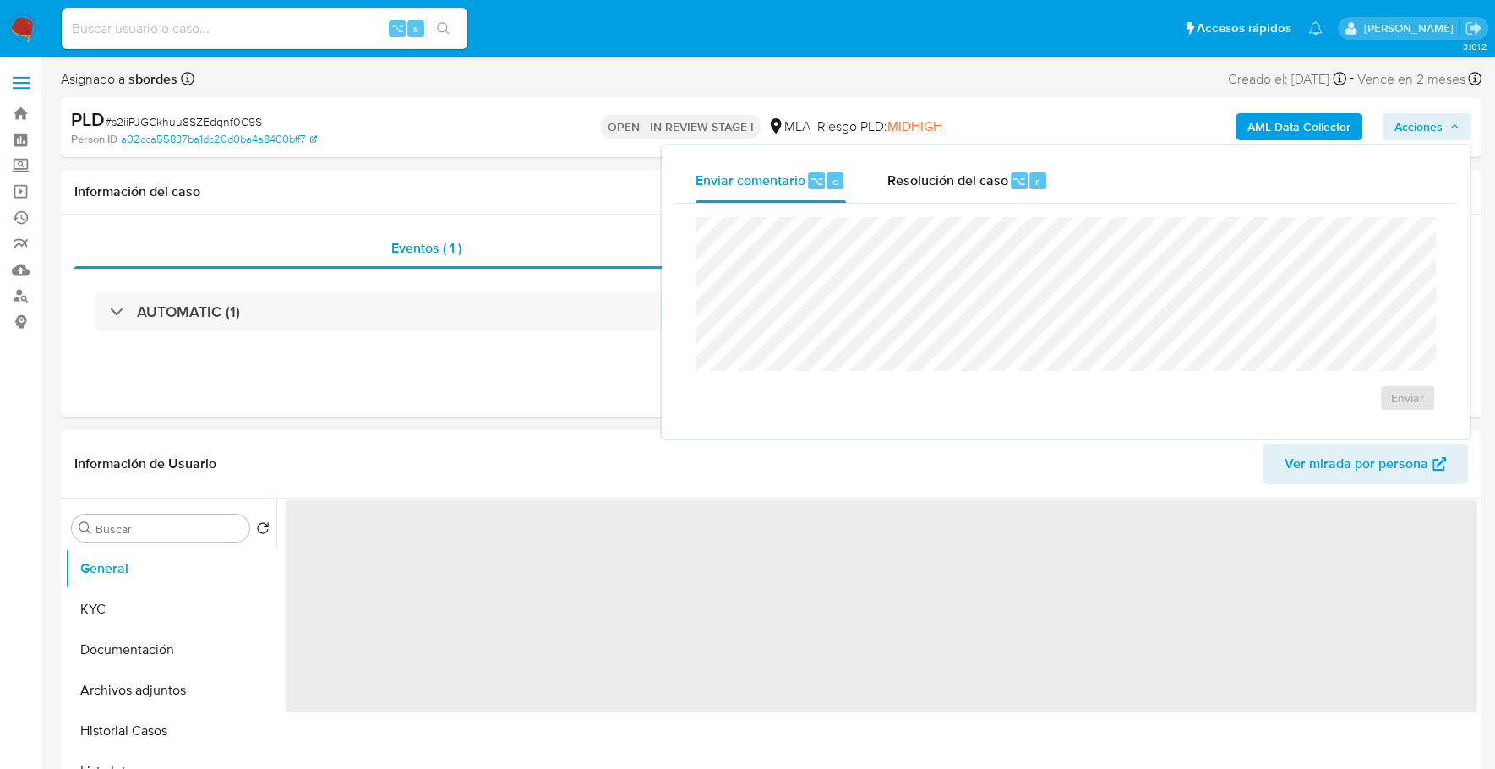
select select "10"
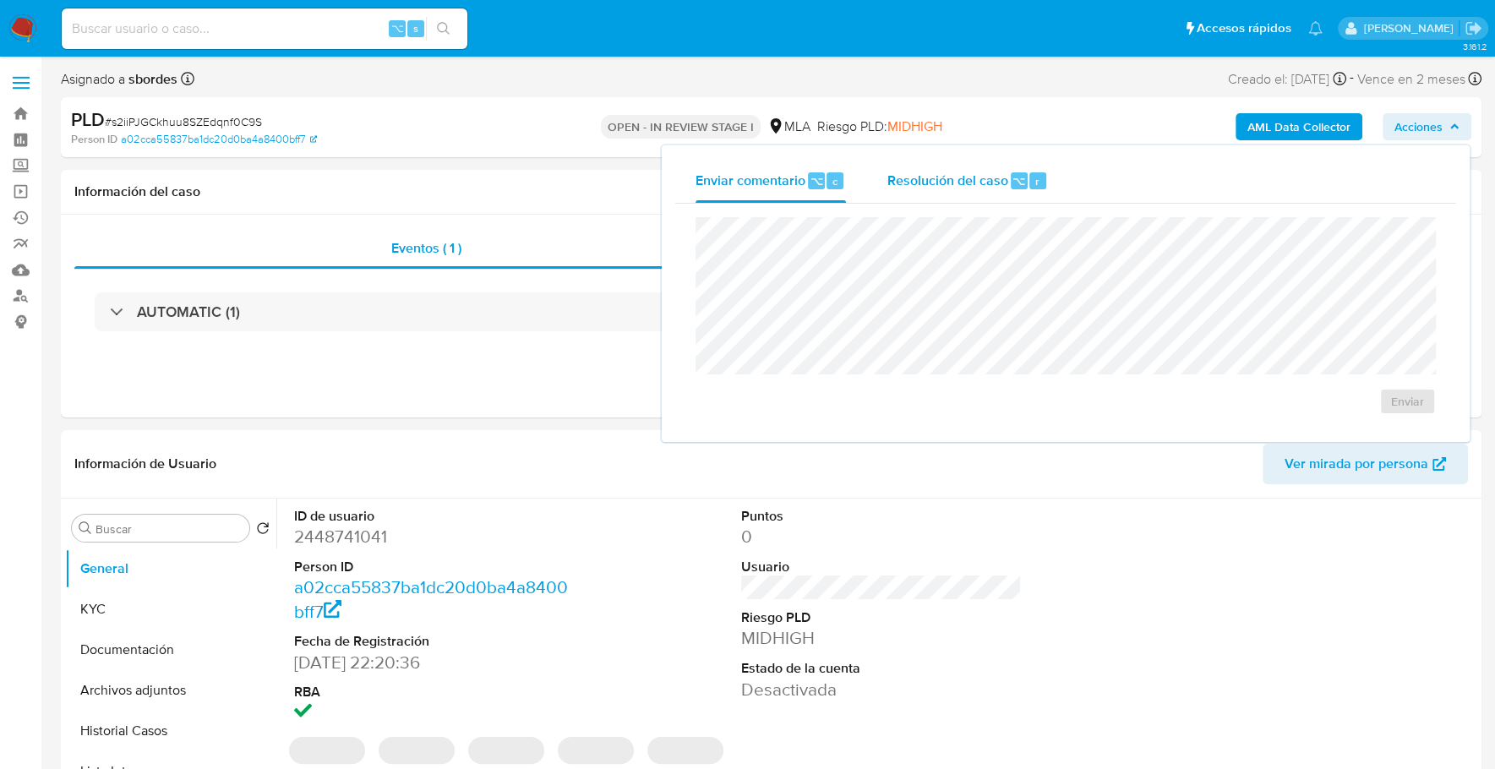
click at [980, 177] on span "Resolución del caso" at bounding box center [946, 180] width 121 height 19
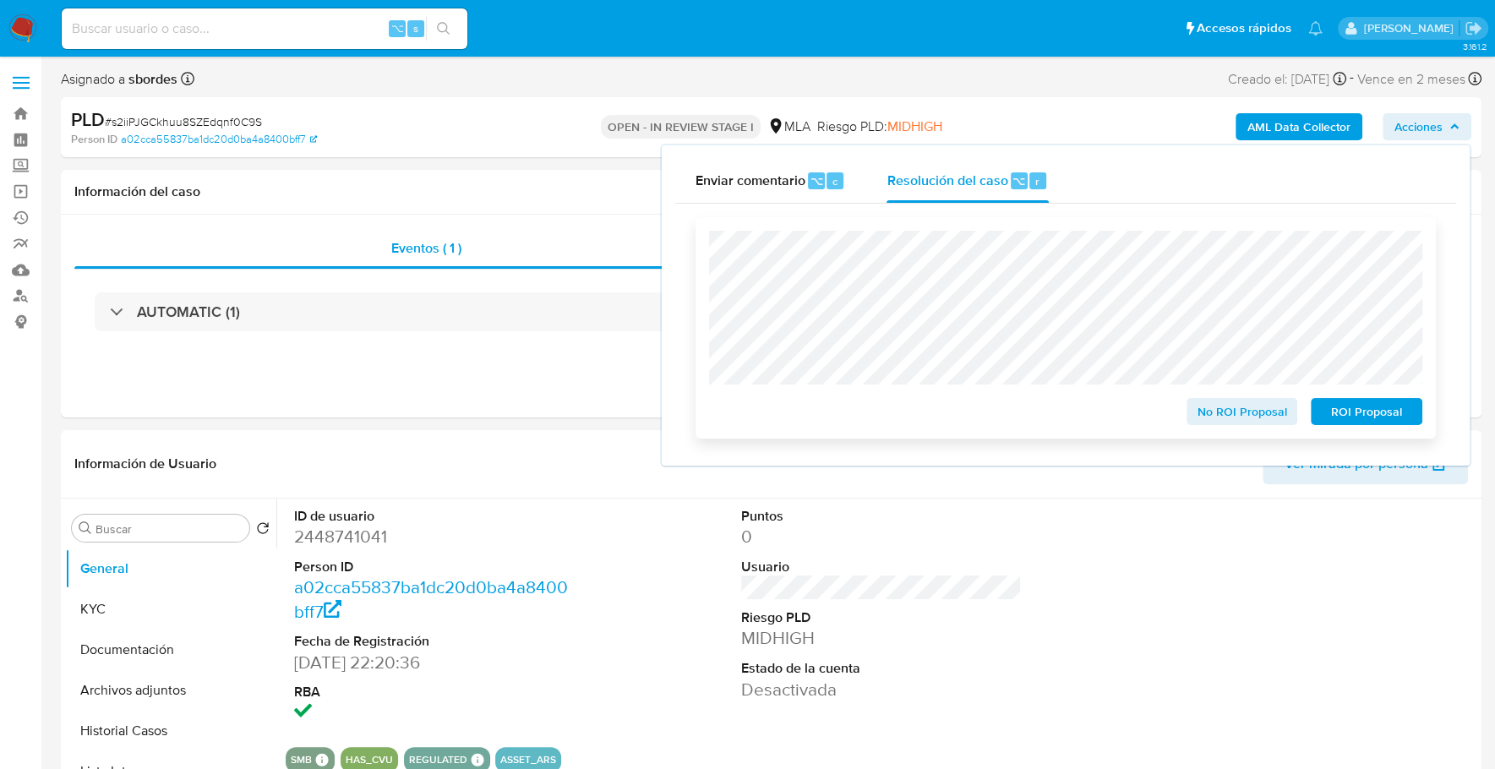
click at [1354, 411] on span "ROI Proposal" at bounding box center [1366, 412] width 88 height 24
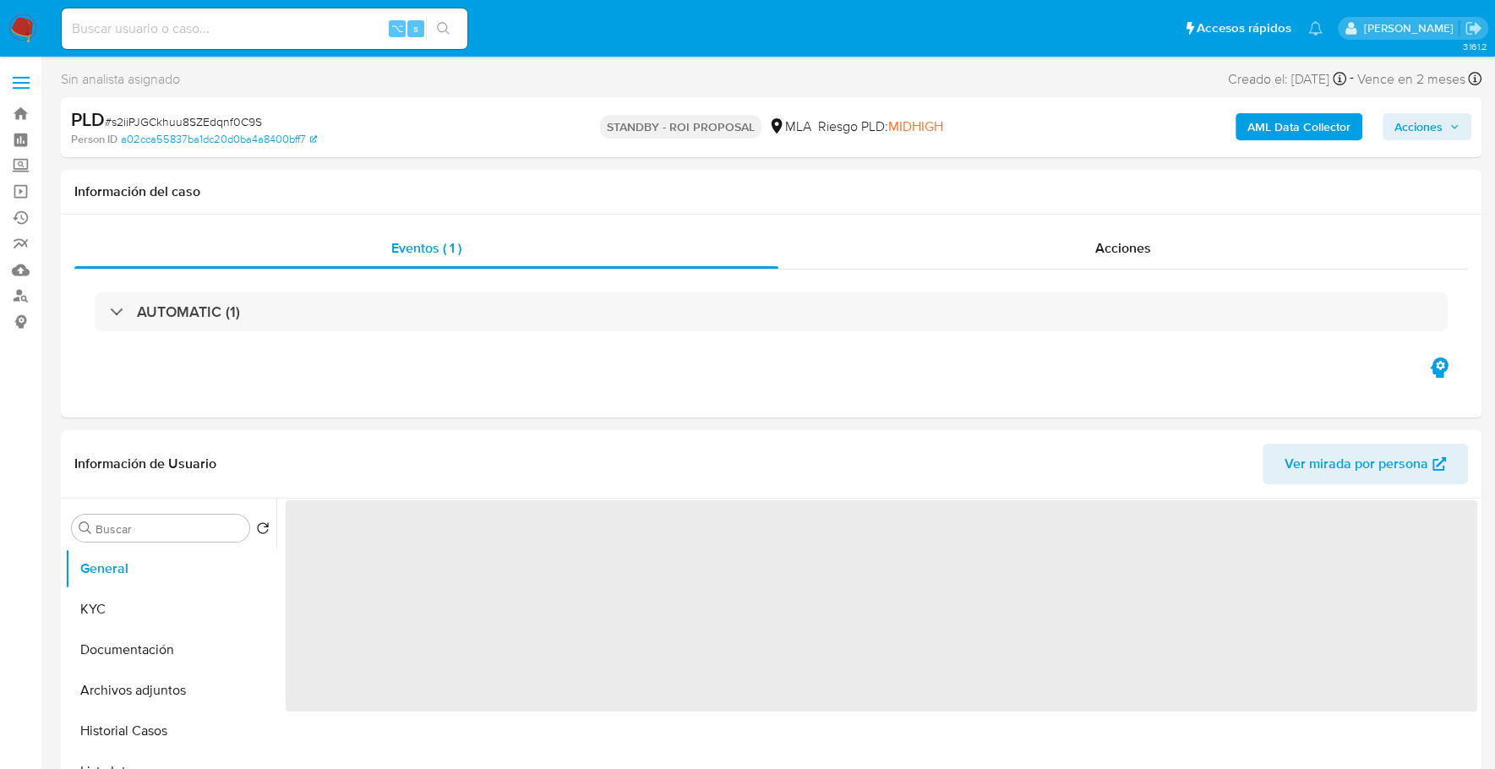
select select "10"
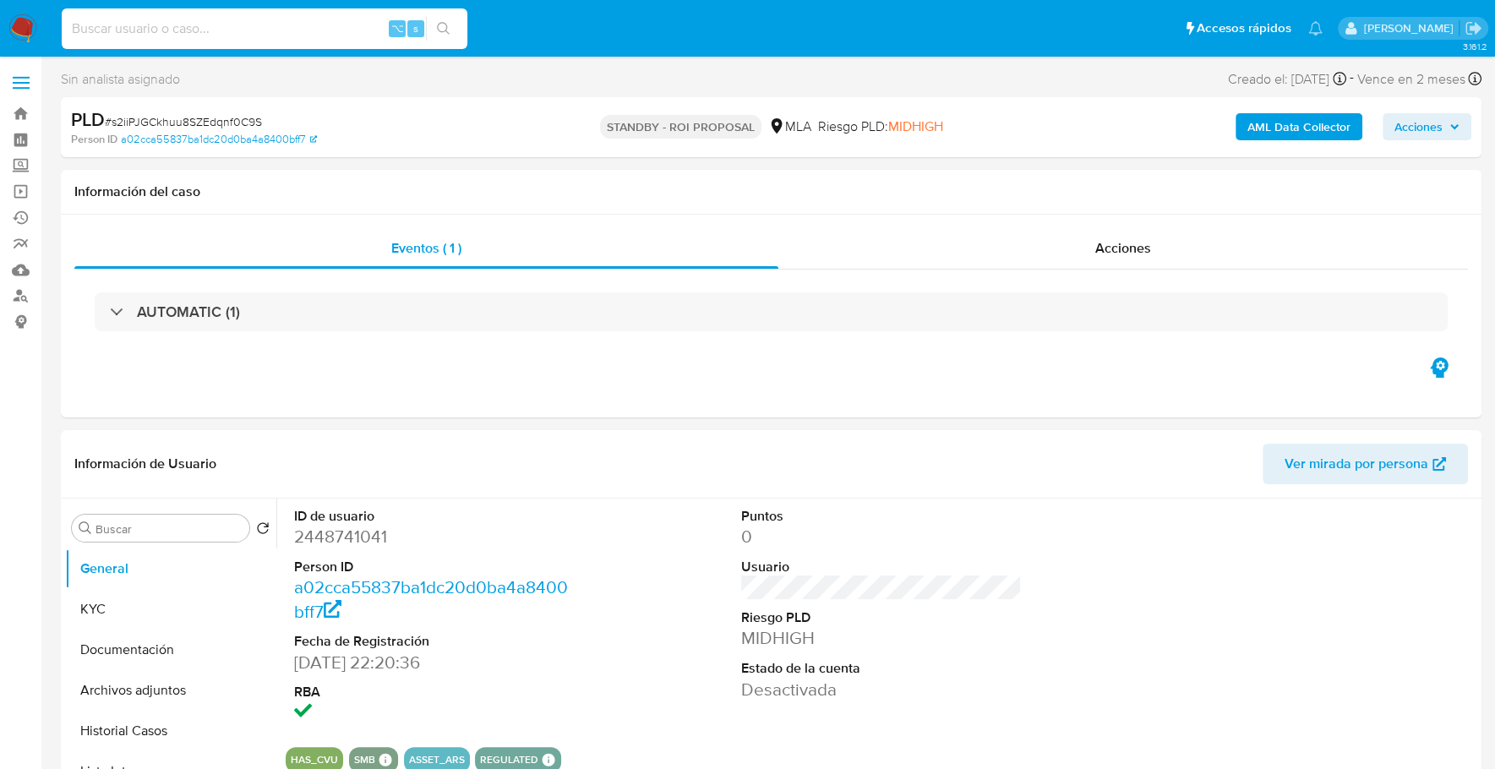
click at [314, 35] on input at bounding box center [265, 29] width 406 height 22
paste input "93791108"
type input "93791108"
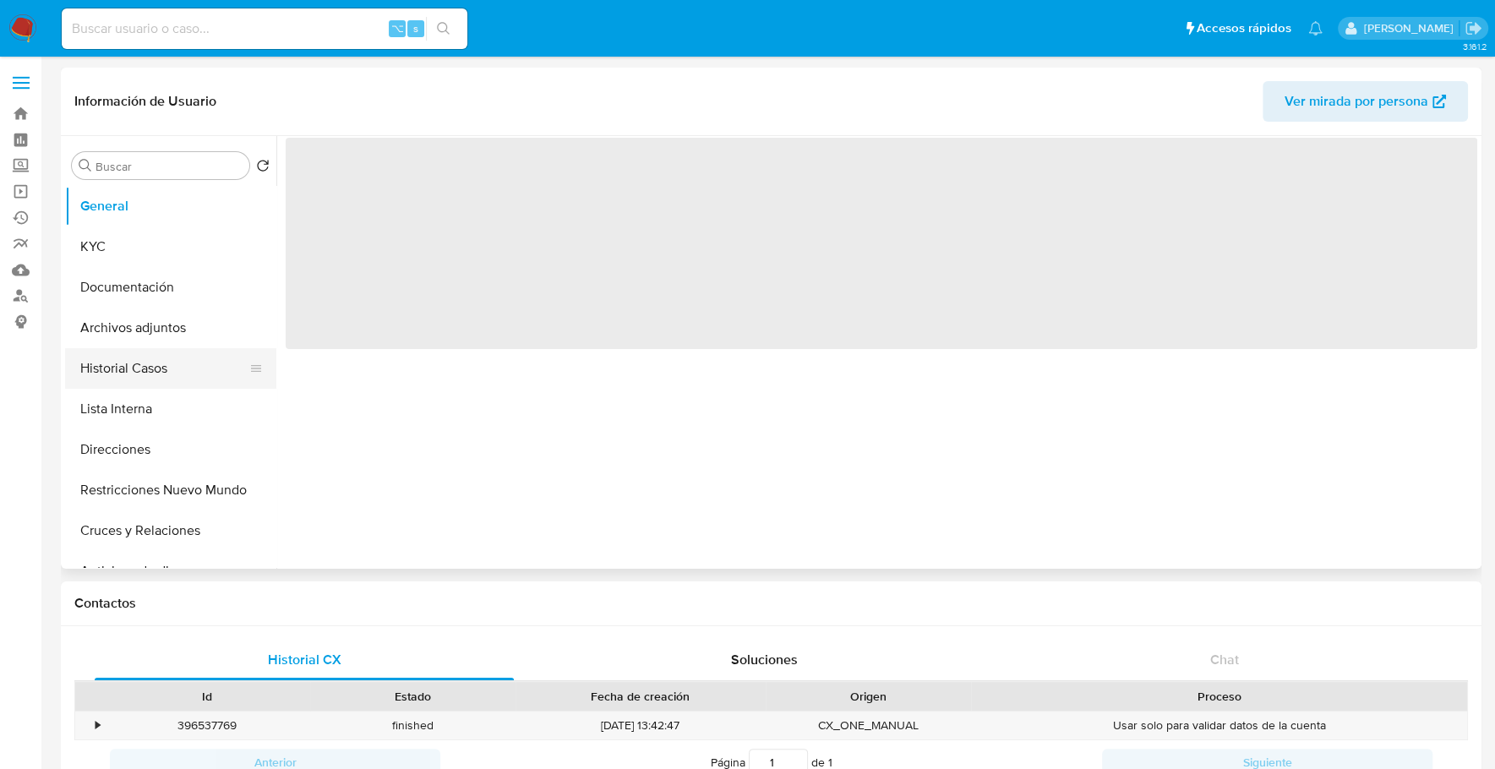
select select "10"
click at [127, 373] on button "Historial Casos" at bounding box center [164, 368] width 198 height 41
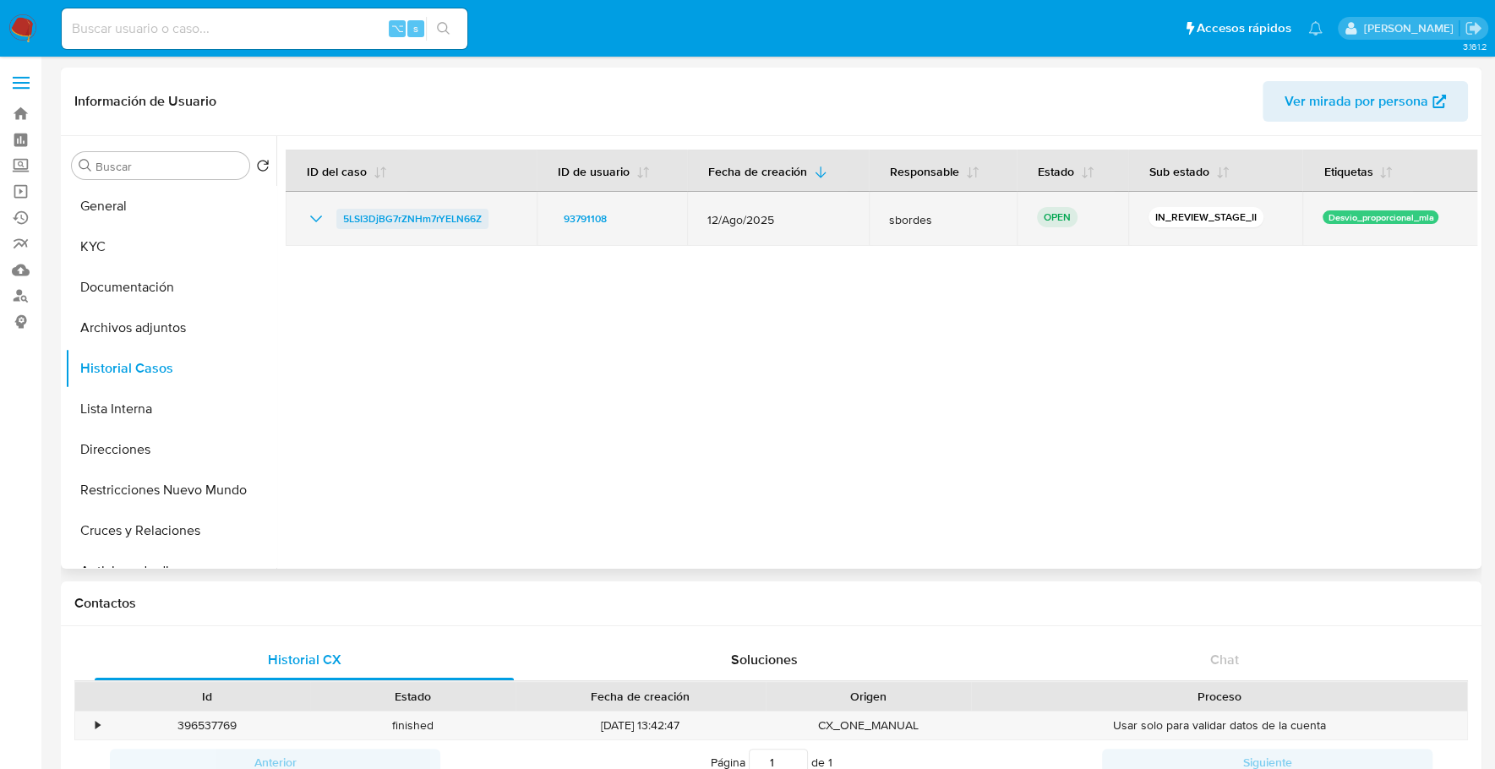
click at [411, 221] on span "5LSI3DjBG7rZNHm7rYELN66Z" at bounding box center [412, 219] width 139 height 20
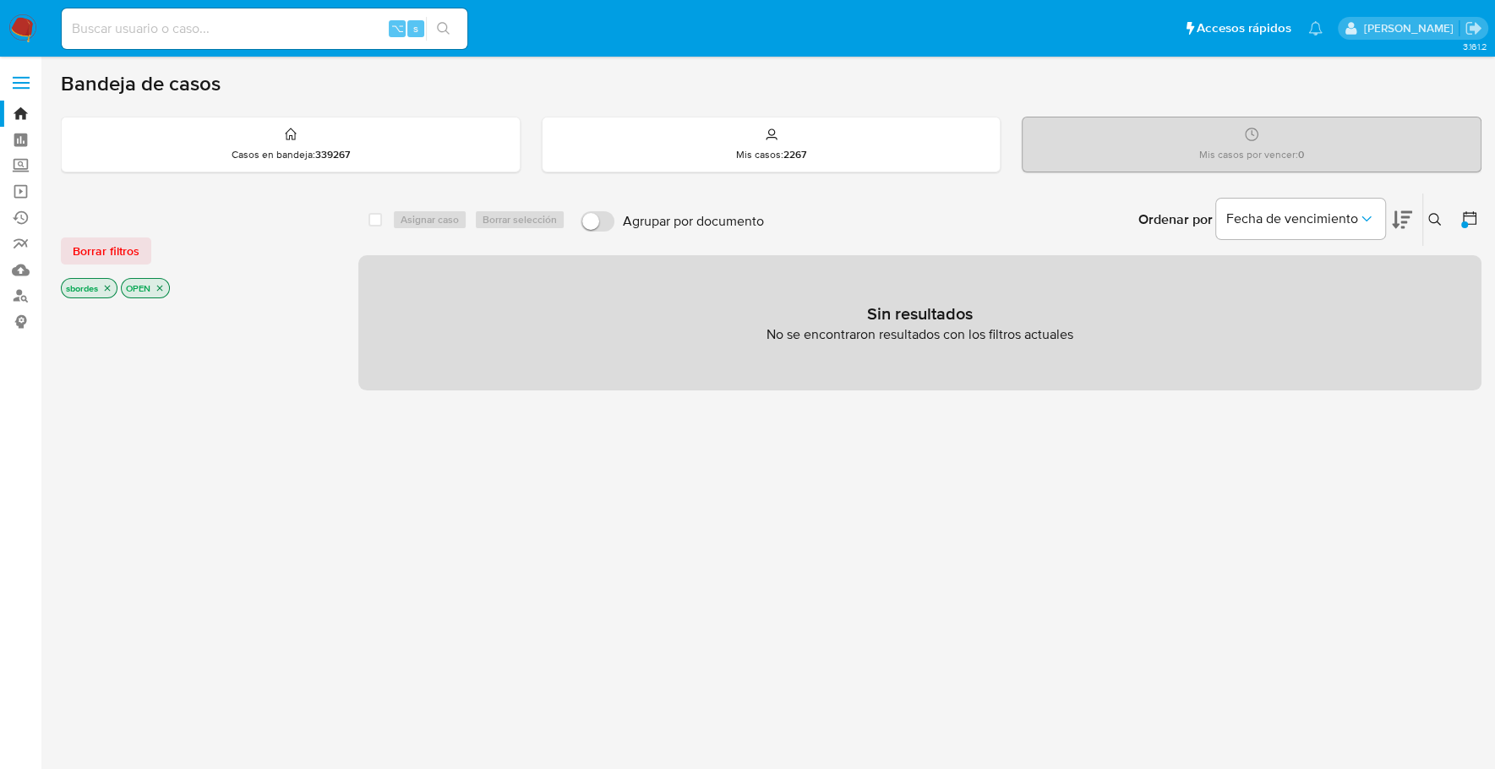
click at [25, 28] on img at bounding box center [22, 28] width 29 height 29
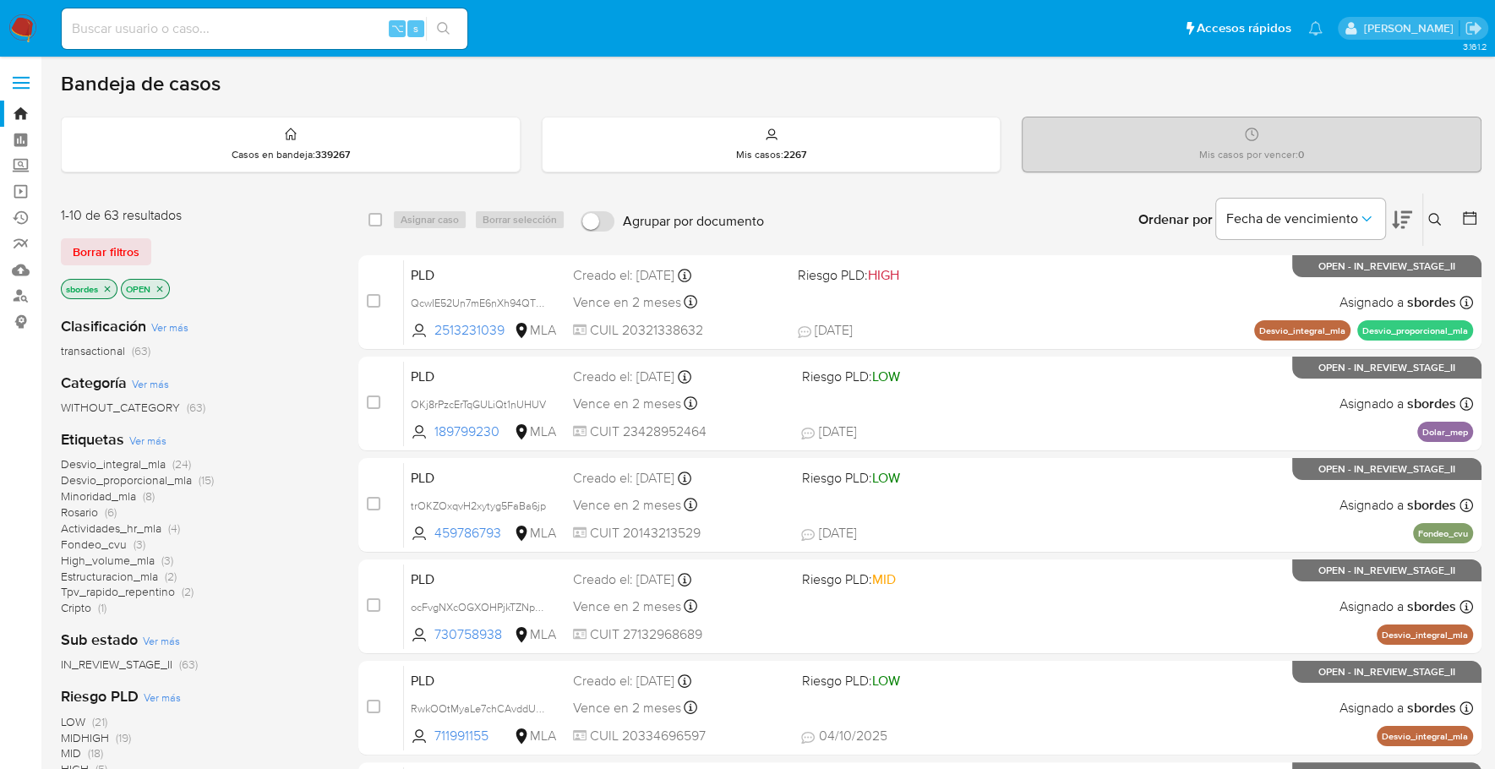
click at [106, 286] on icon "close-filter" at bounding box center [107, 289] width 10 height 10
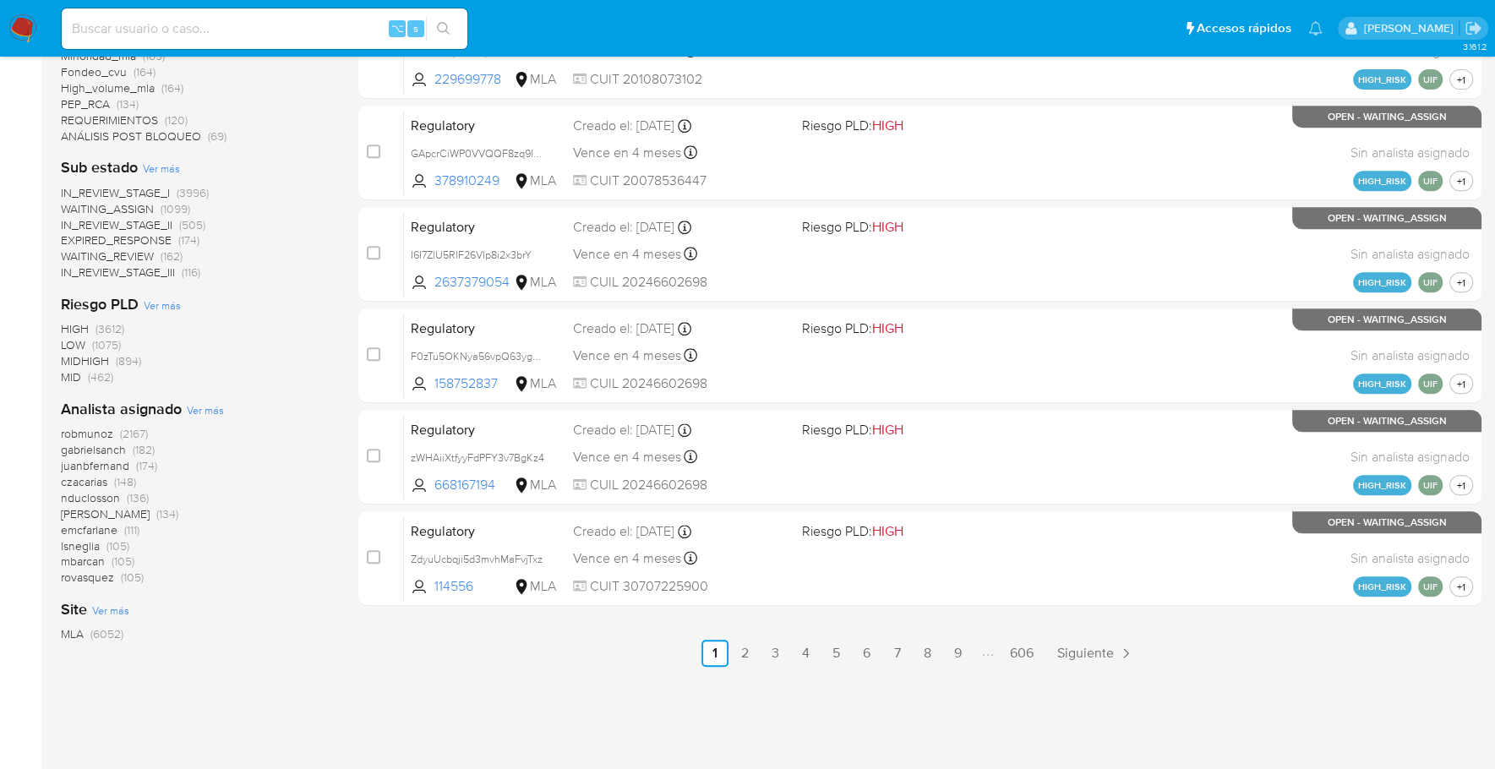
scroll to position [659, 0]
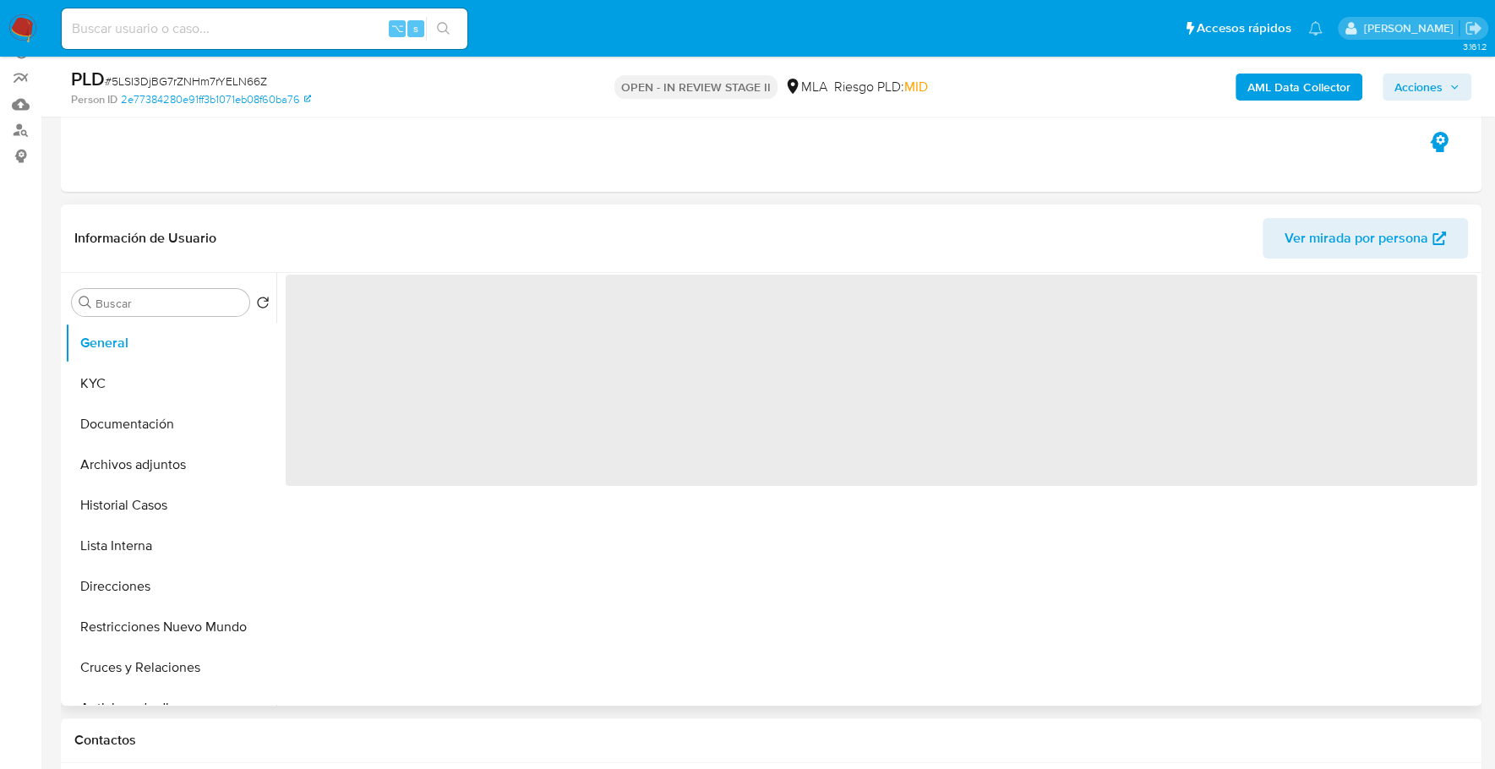
select select "10"
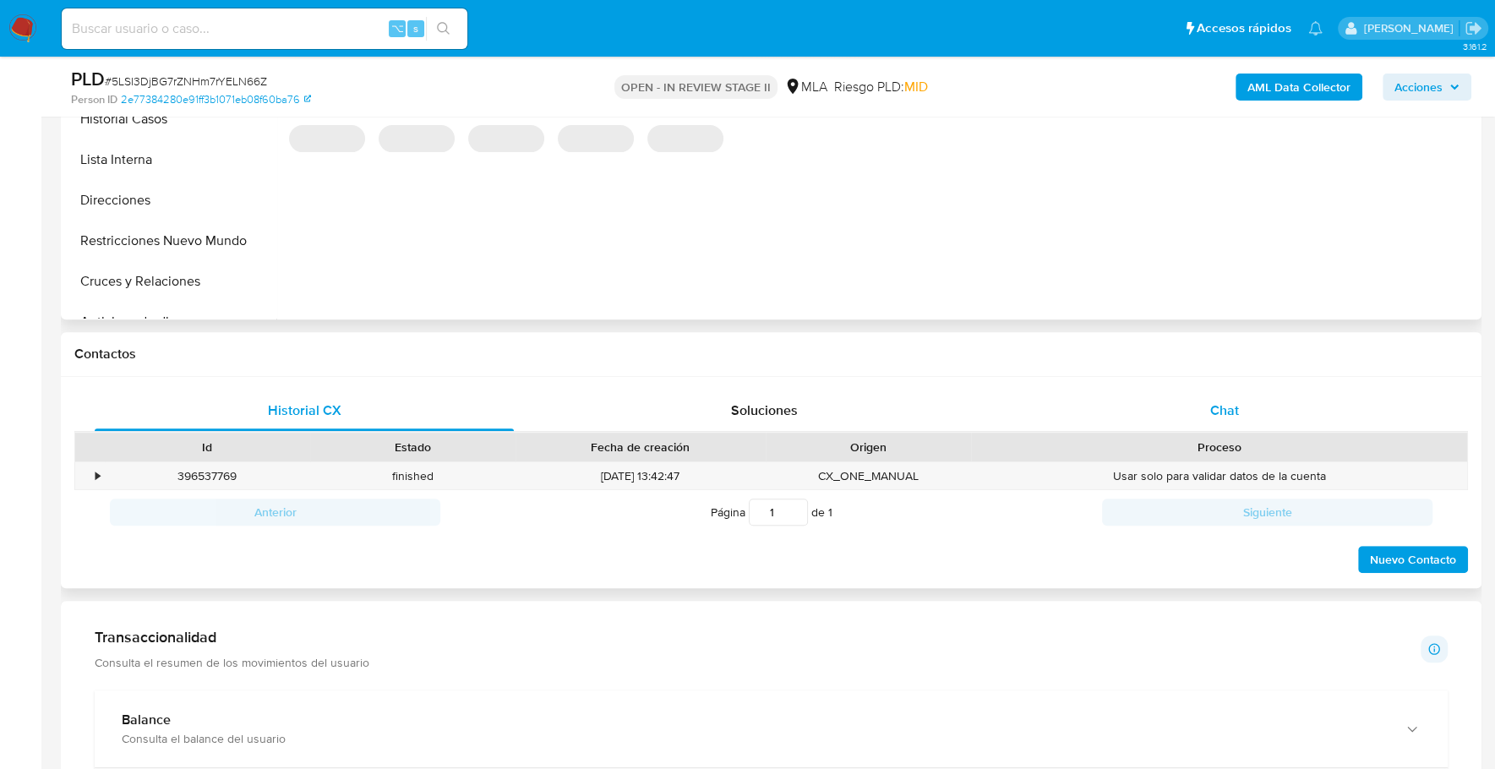
click at [1212, 427] on div "Chat" at bounding box center [1223, 410] width 419 height 41
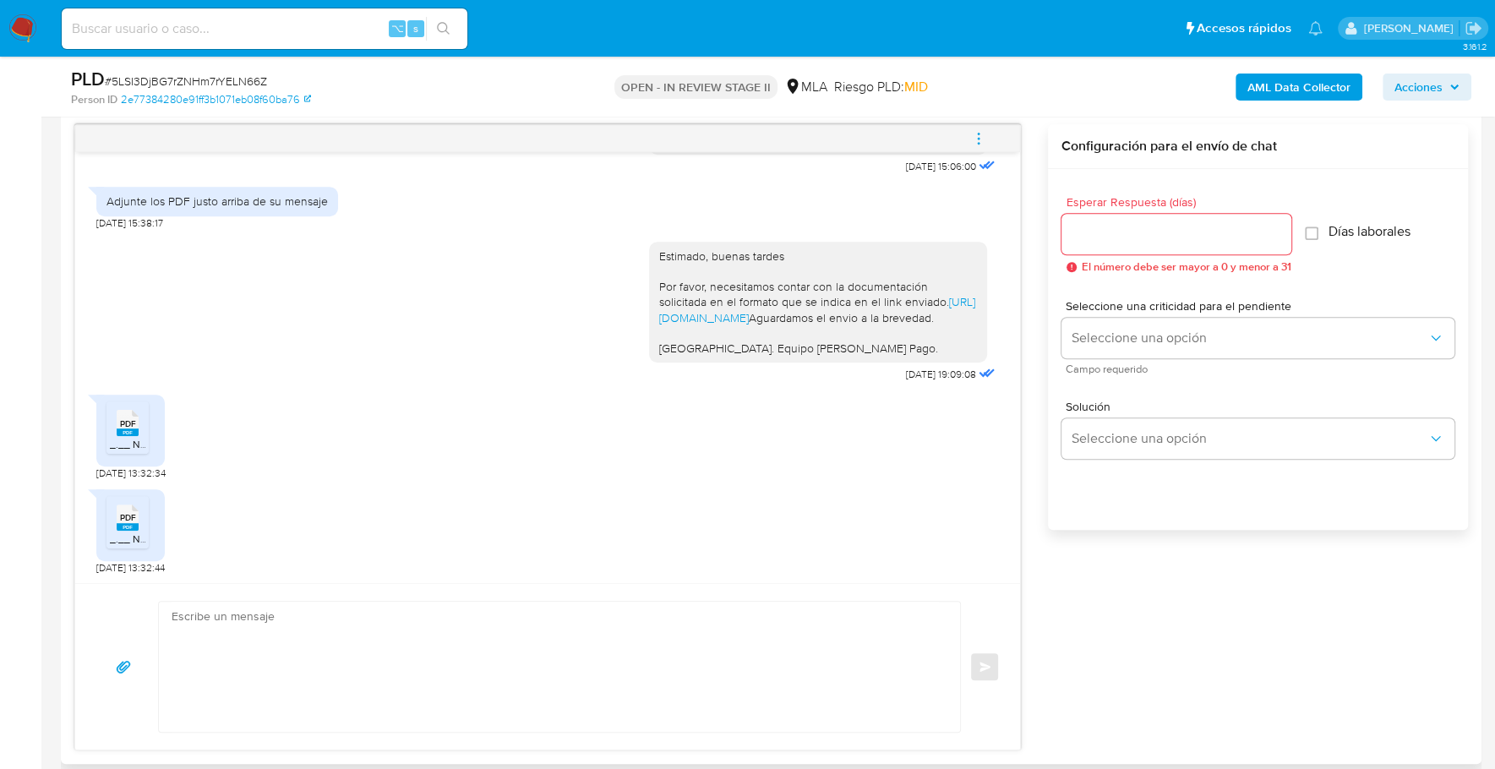
scroll to position [748, 0]
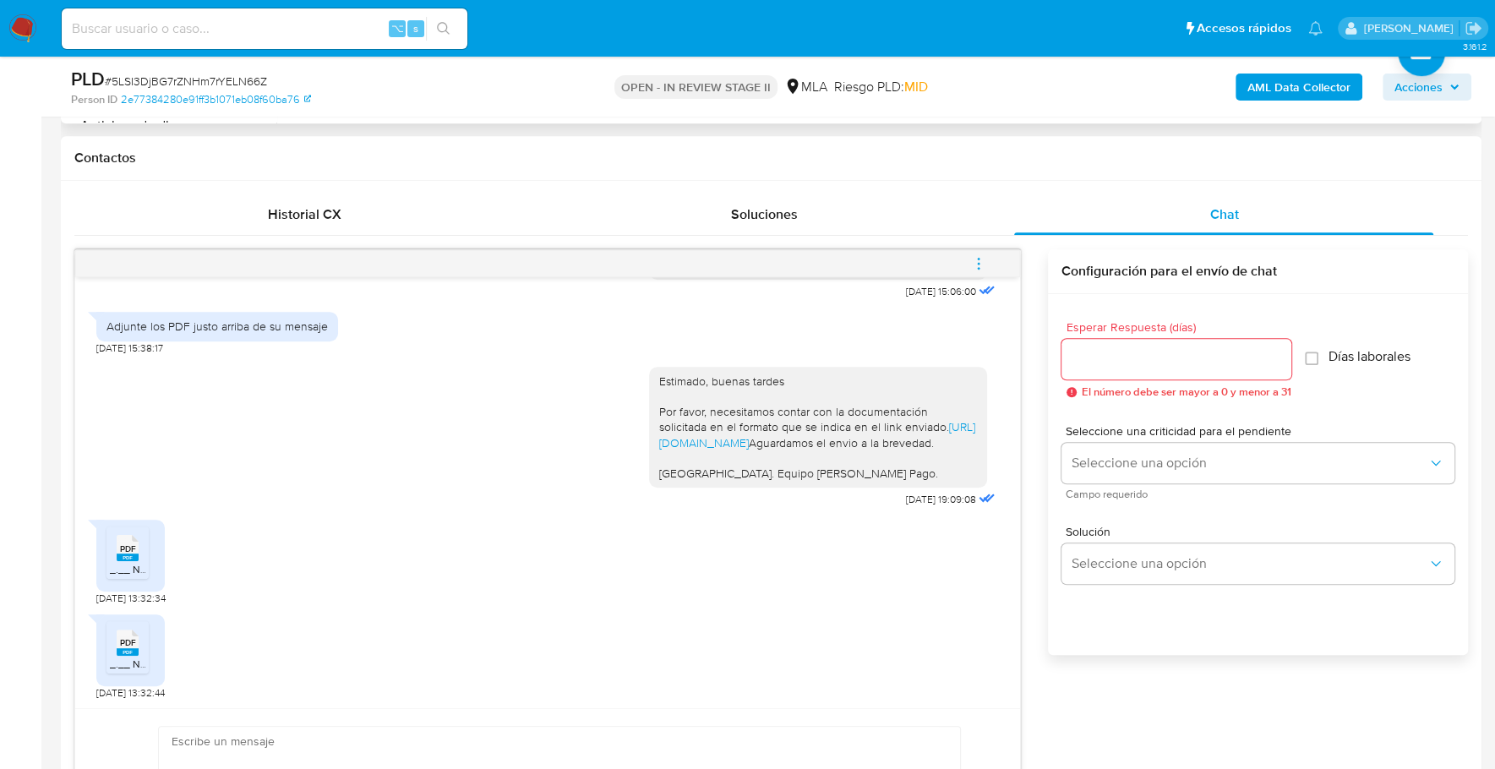
click at [126, 549] on span "PDF" at bounding box center [128, 548] width 16 height 11
click at [128, 649] on rect at bounding box center [128, 652] width 22 height 8
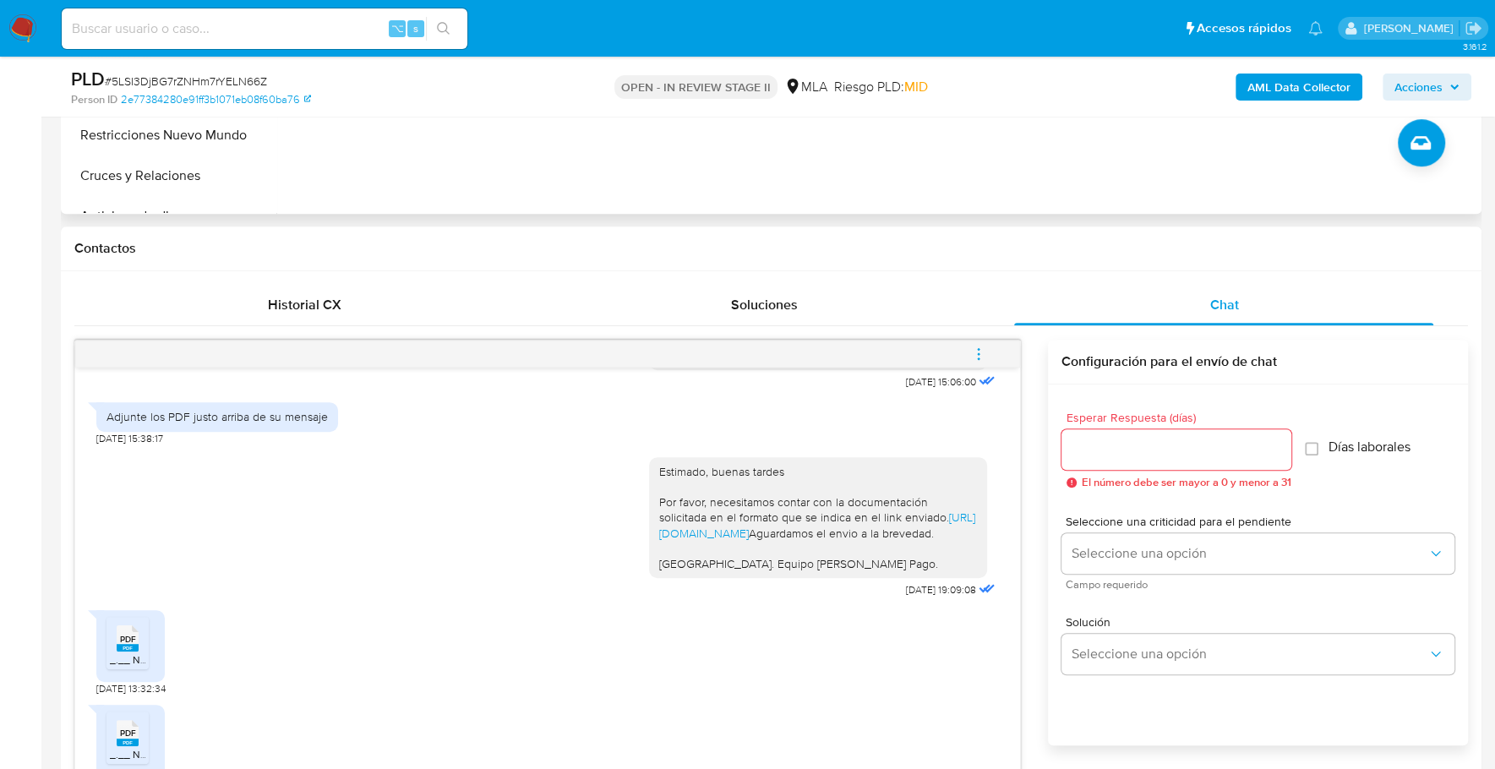
scroll to position [335, 0]
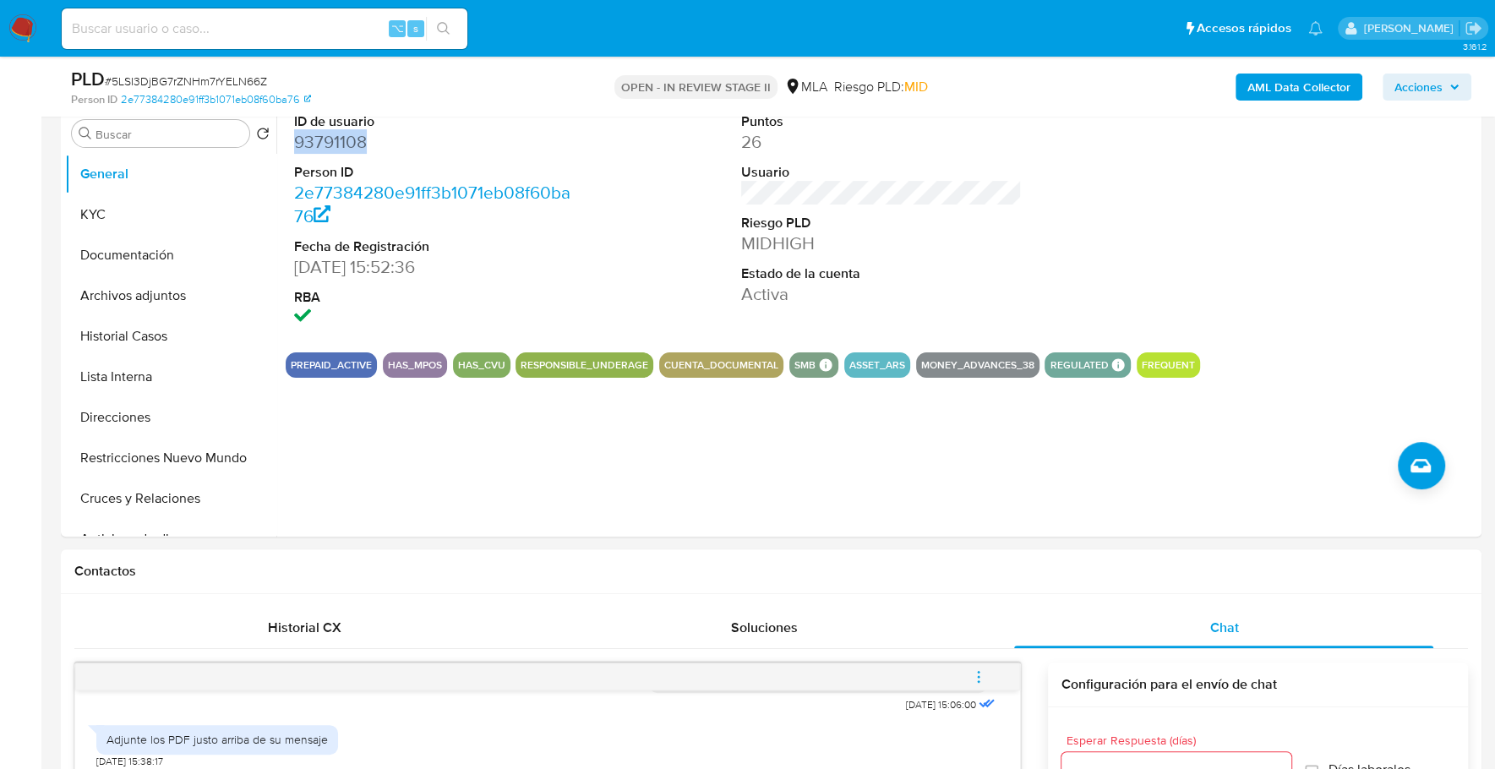
copy dd "93791108"
click at [243, 28] on input at bounding box center [265, 29] width 406 height 22
paste input "139759423"
type input "139759423"
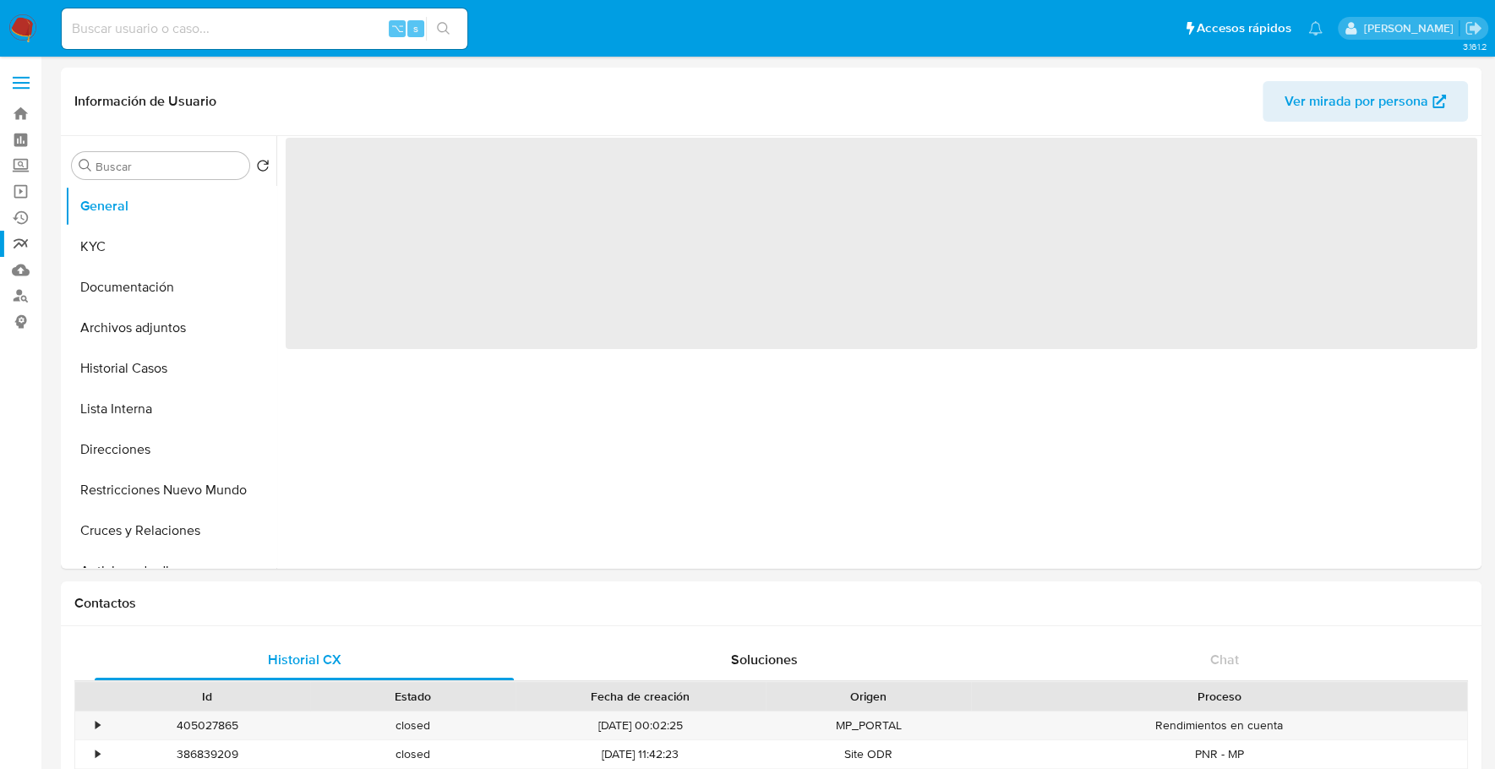
select select "10"
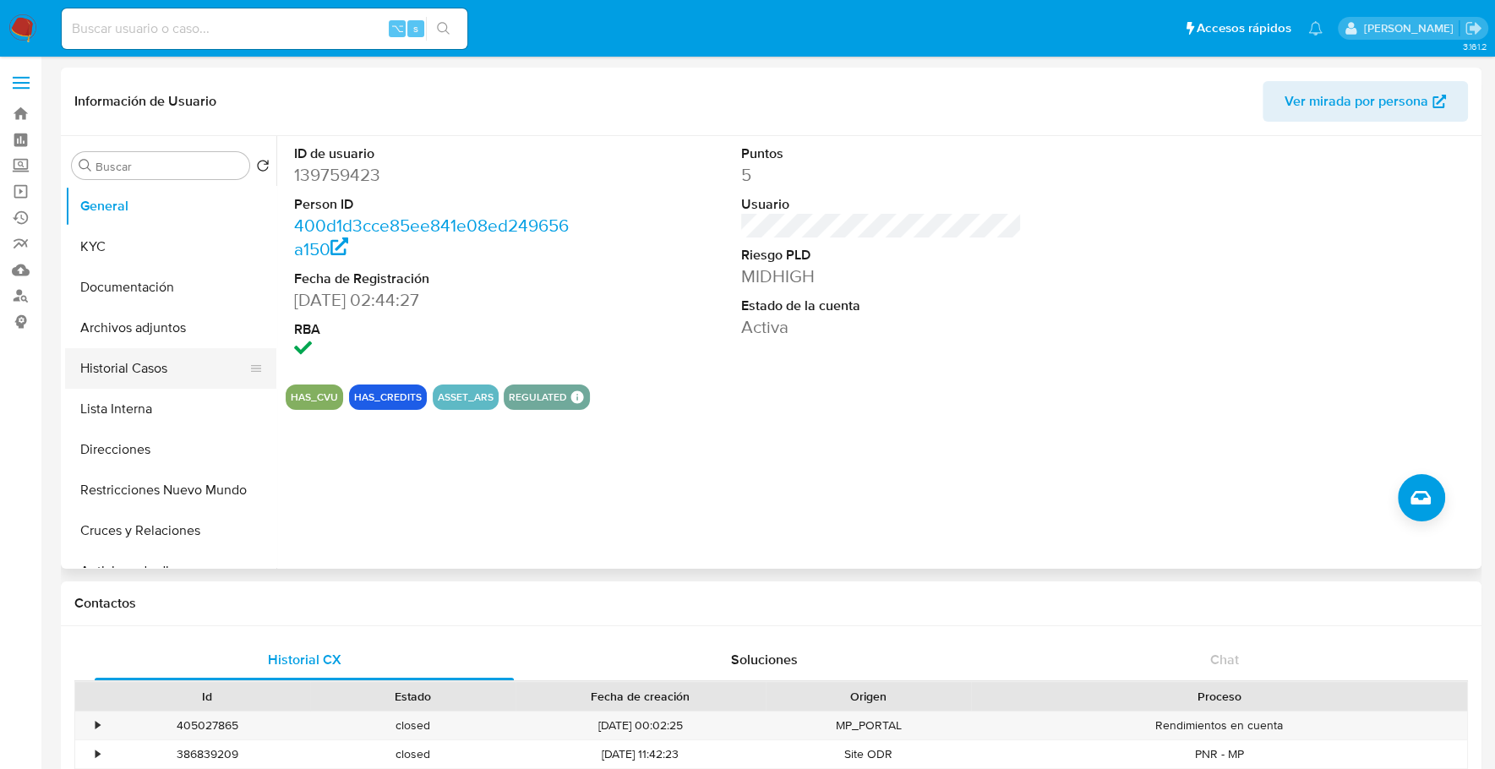
click at [135, 356] on button "Historial Casos" at bounding box center [164, 368] width 198 height 41
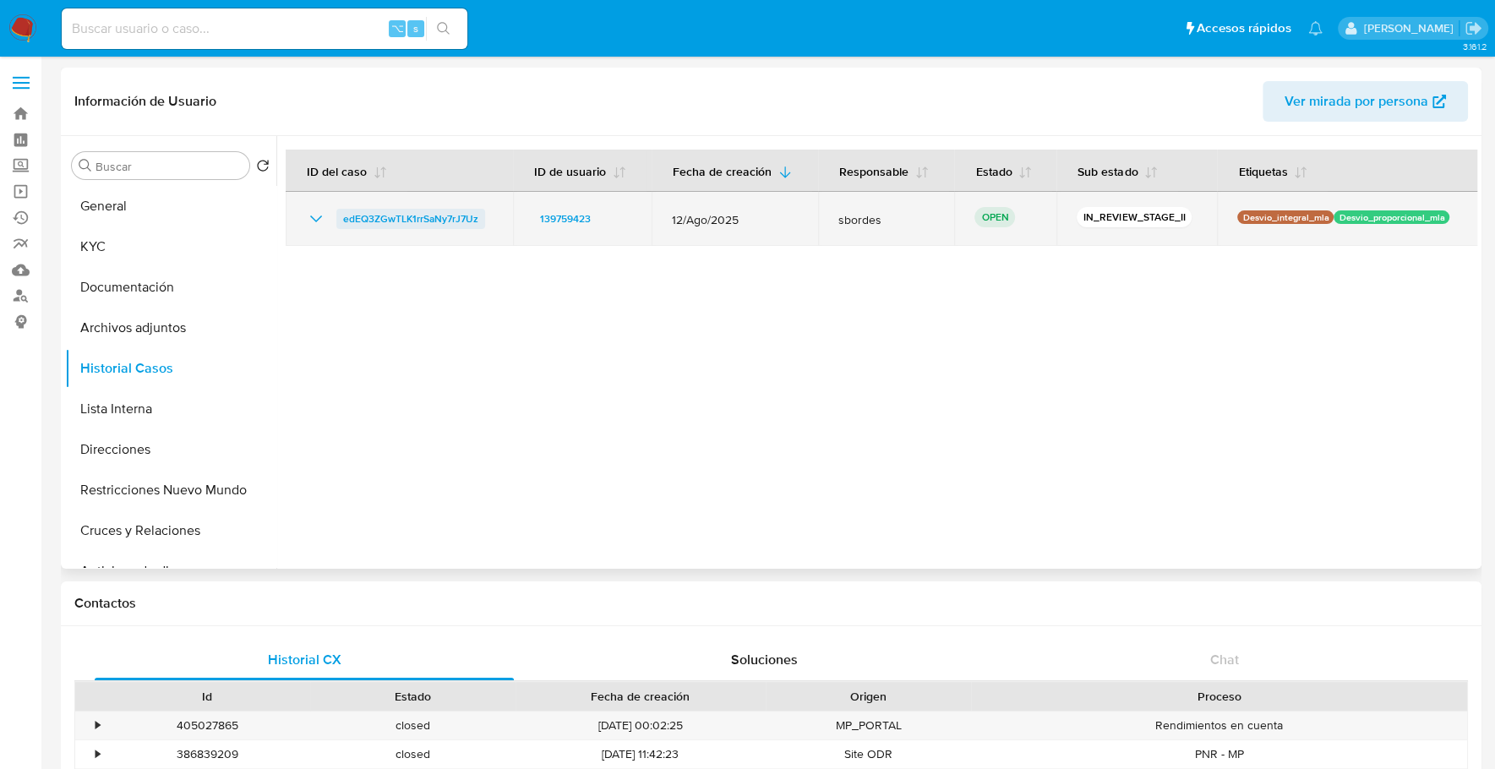
click at [383, 212] on span "edEQ3ZGwTLK1rrSaNy7rJ7Uz" at bounding box center [410, 219] width 135 height 20
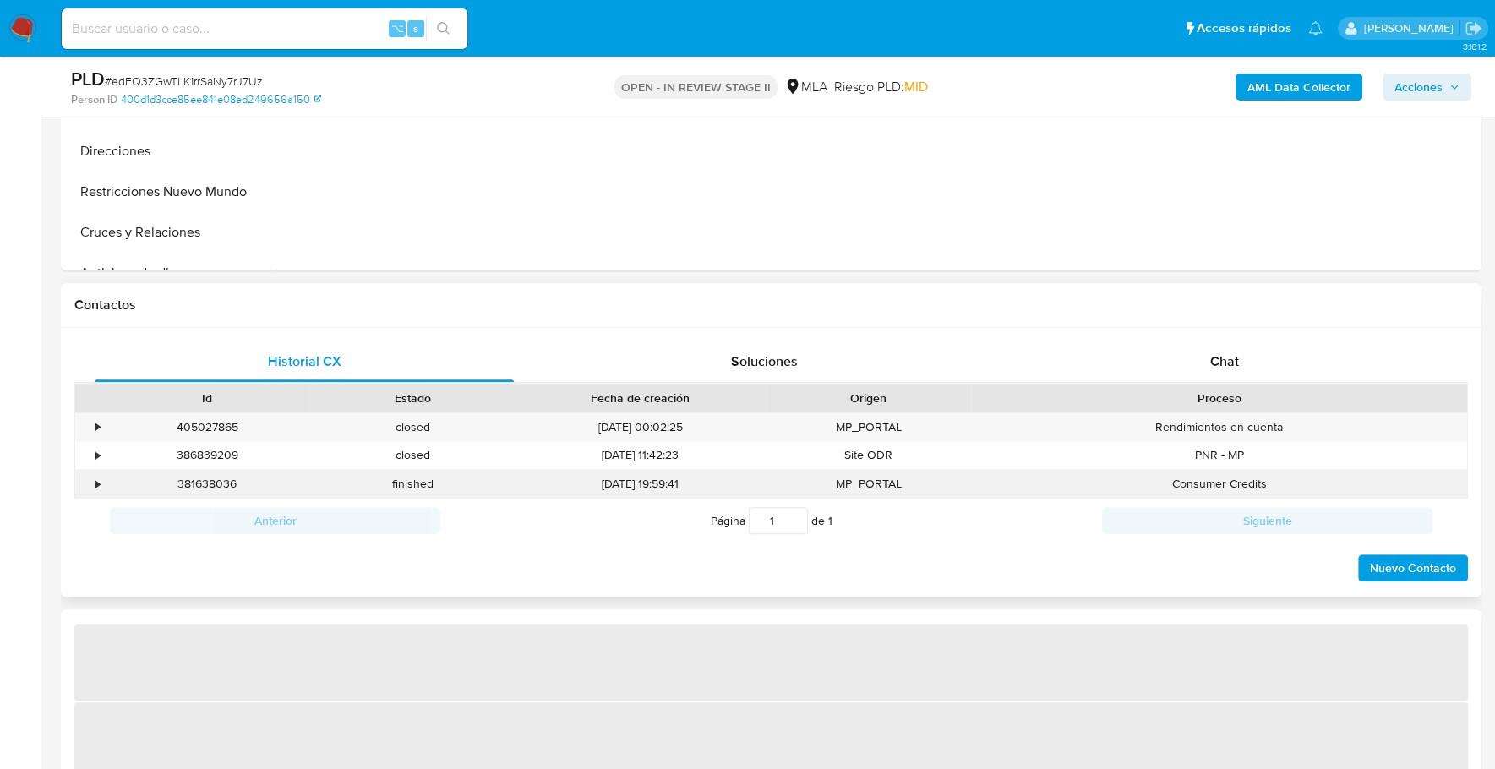
select select "10"
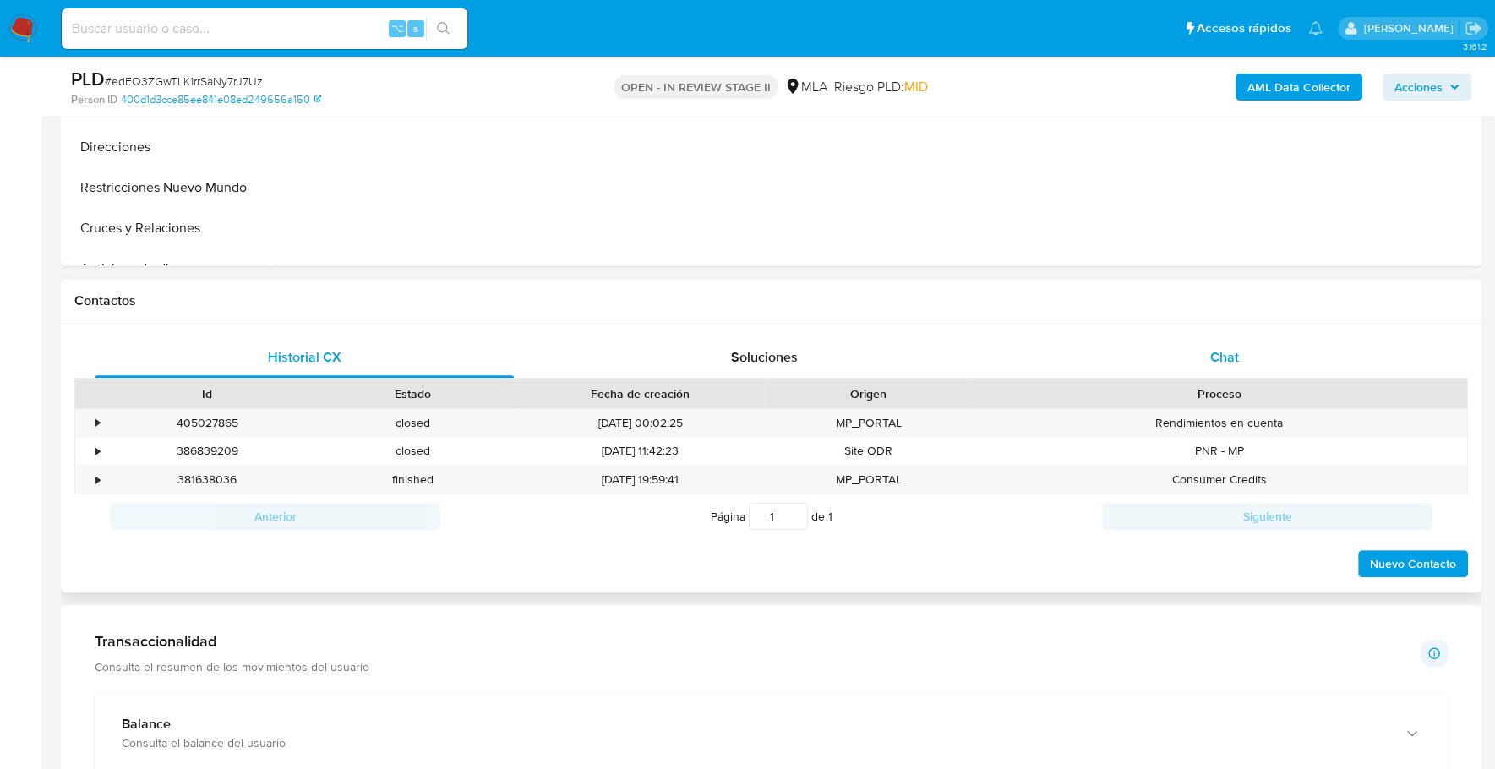
click at [1239, 352] on div "Chat" at bounding box center [1223, 357] width 419 height 41
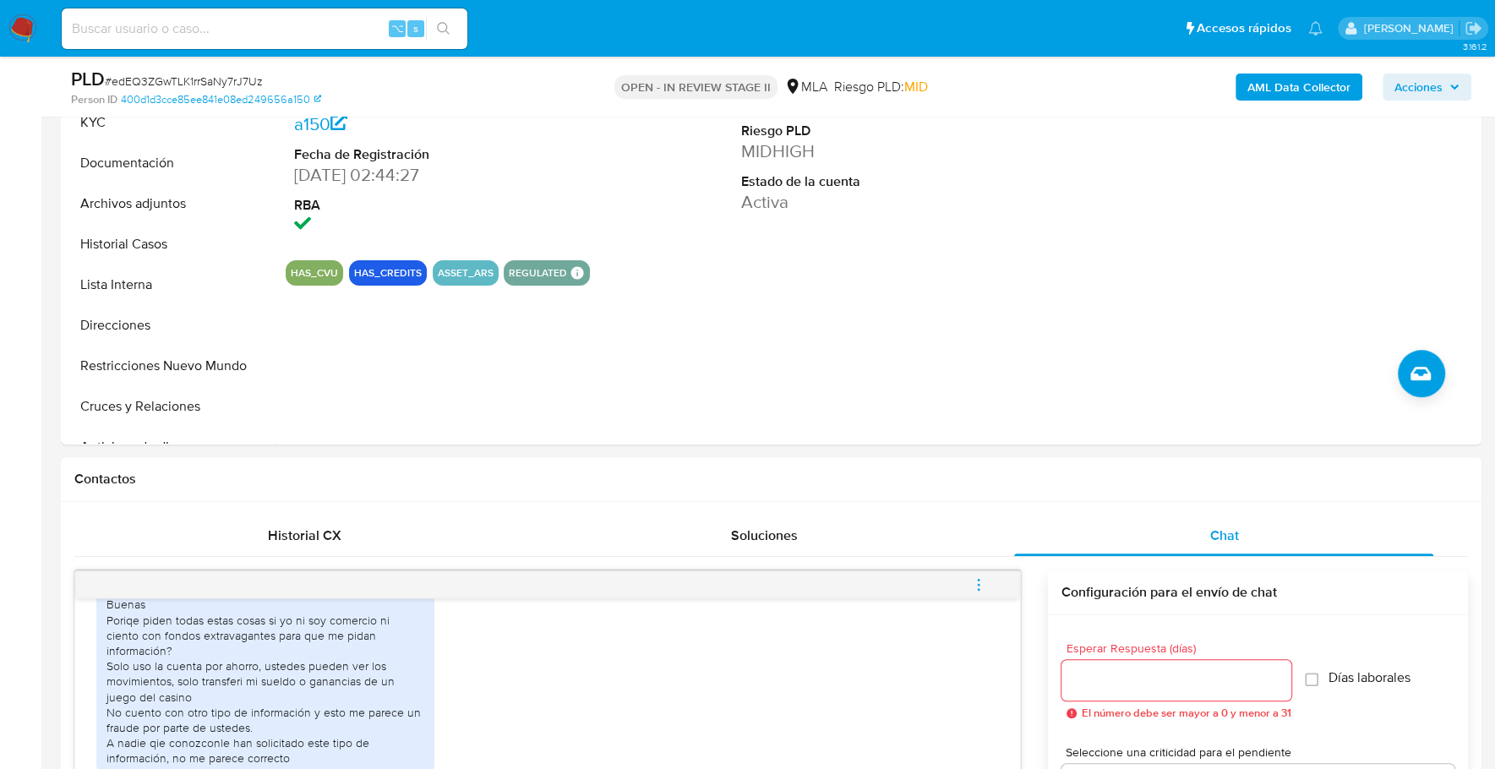
scroll to position [237, 0]
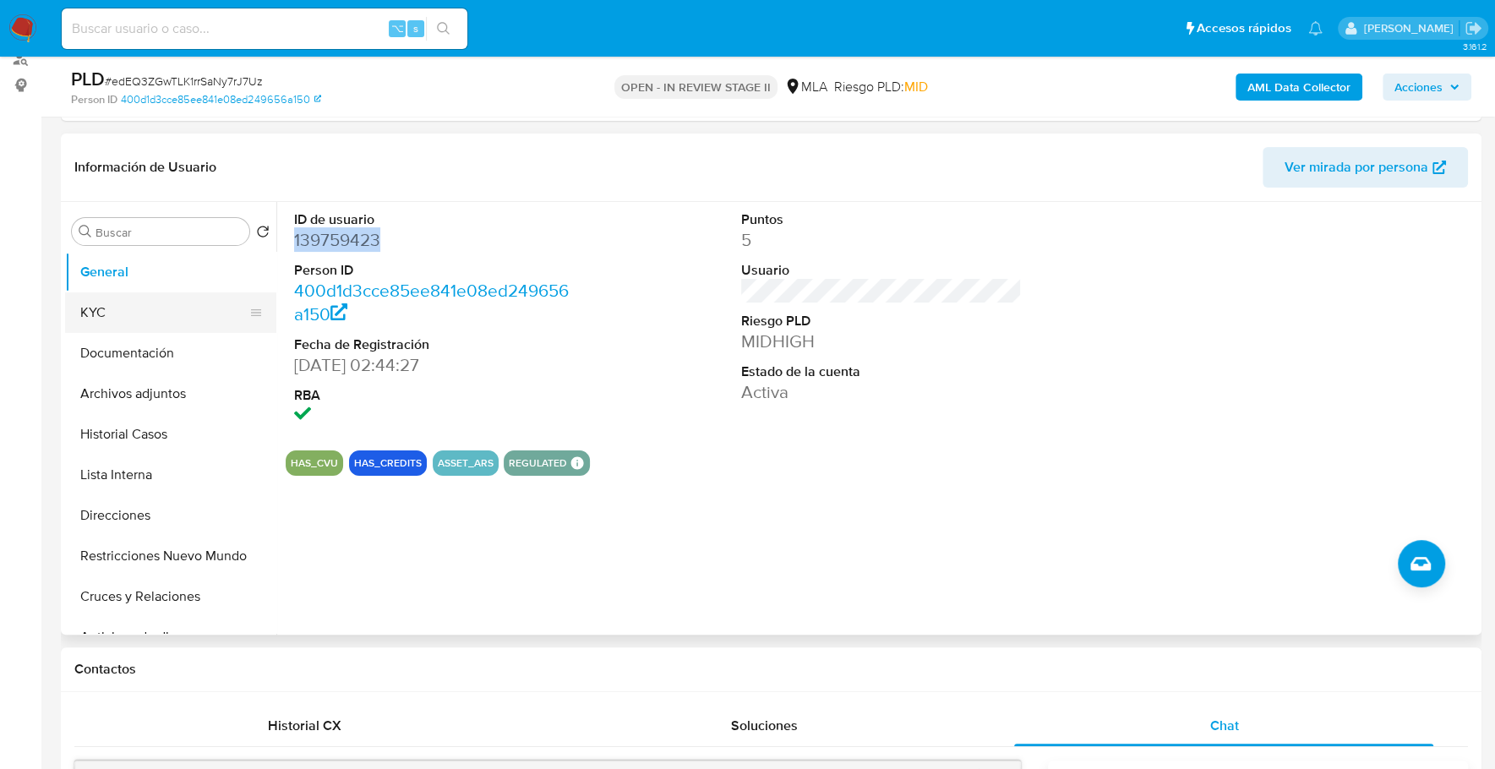
click at [121, 315] on button "KYC" at bounding box center [164, 312] width 198 height 41
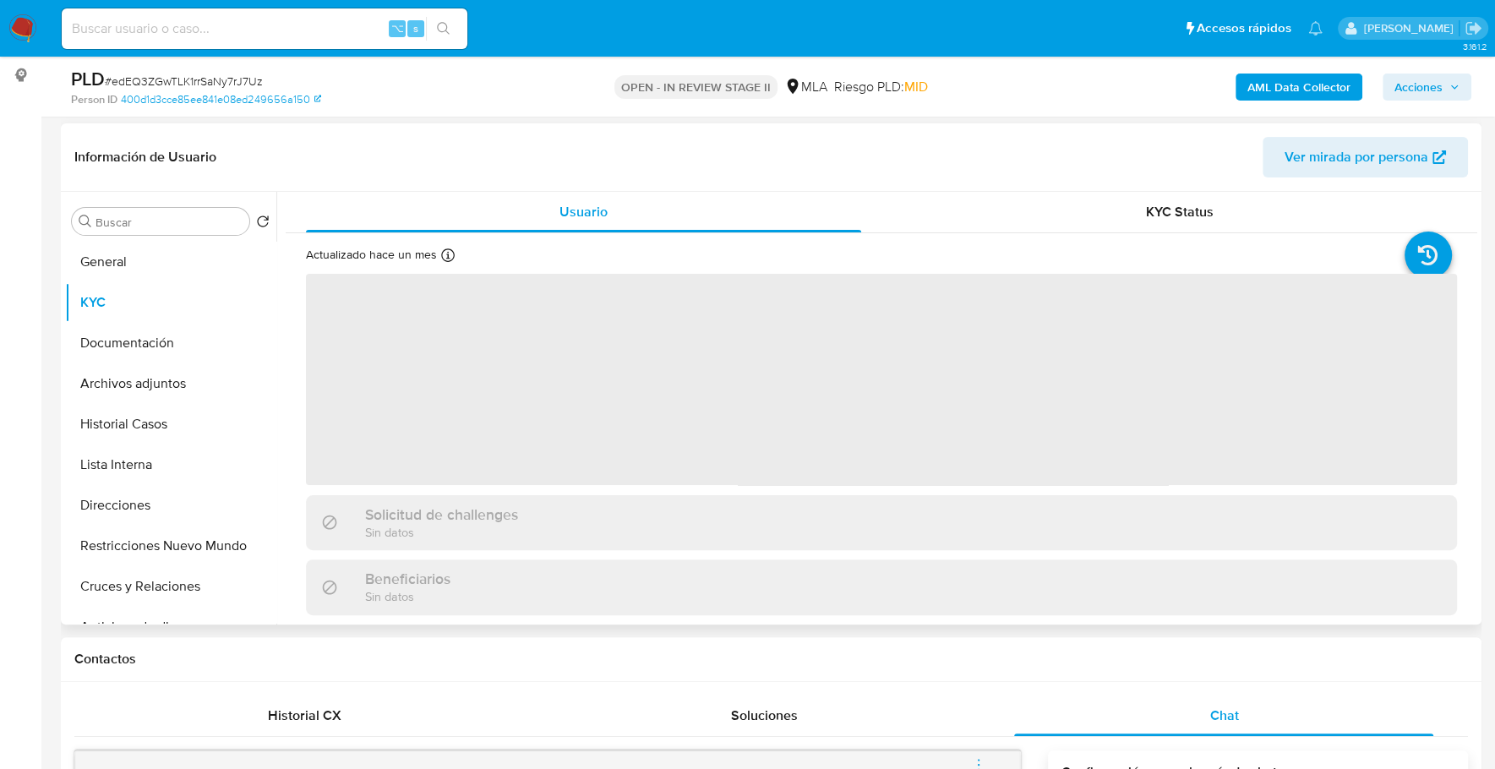
scroll to position [264, 0]
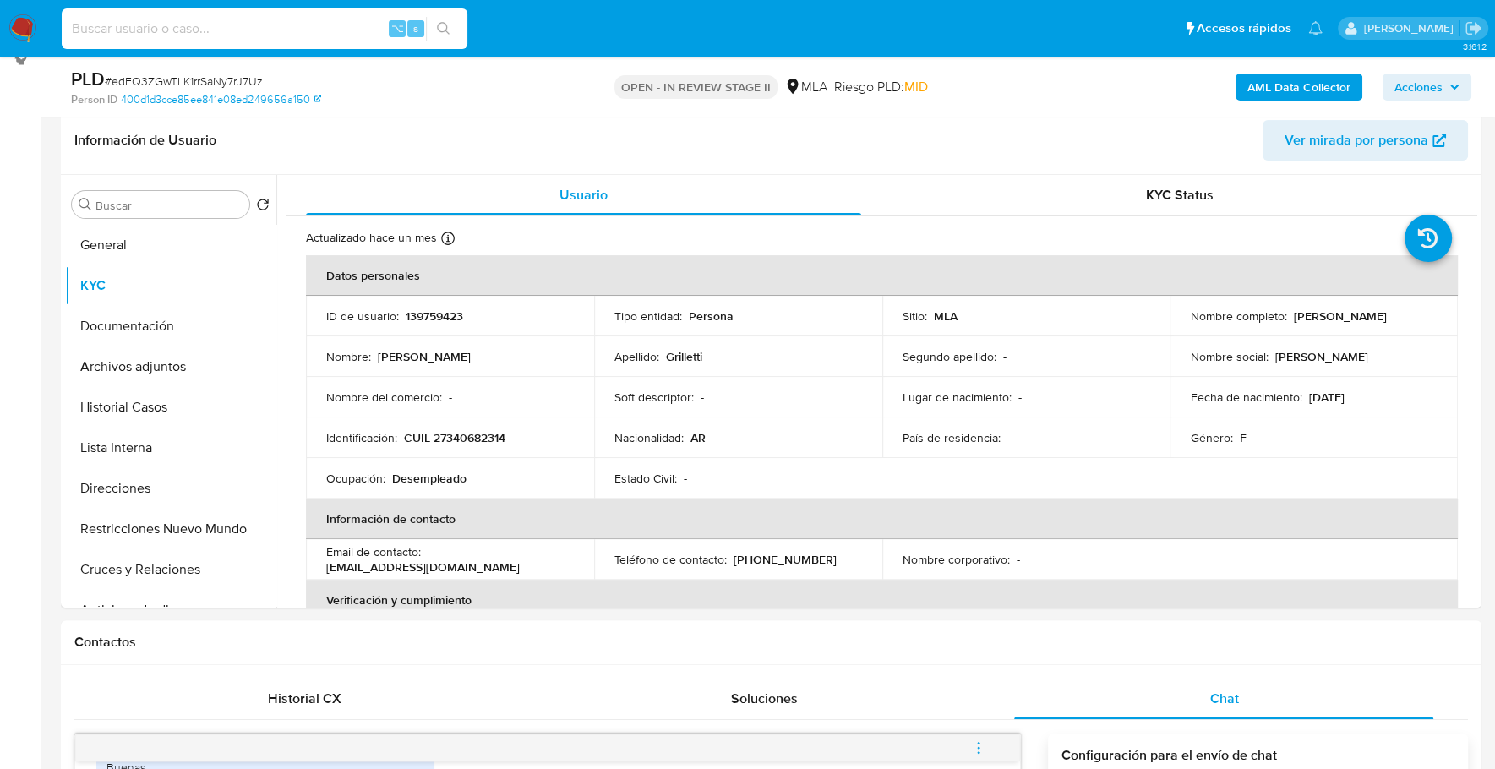
click at [248, 24] on input at bounding box center [265, 29] width 406 height 22
paste input "187134258"
type input "187134258"
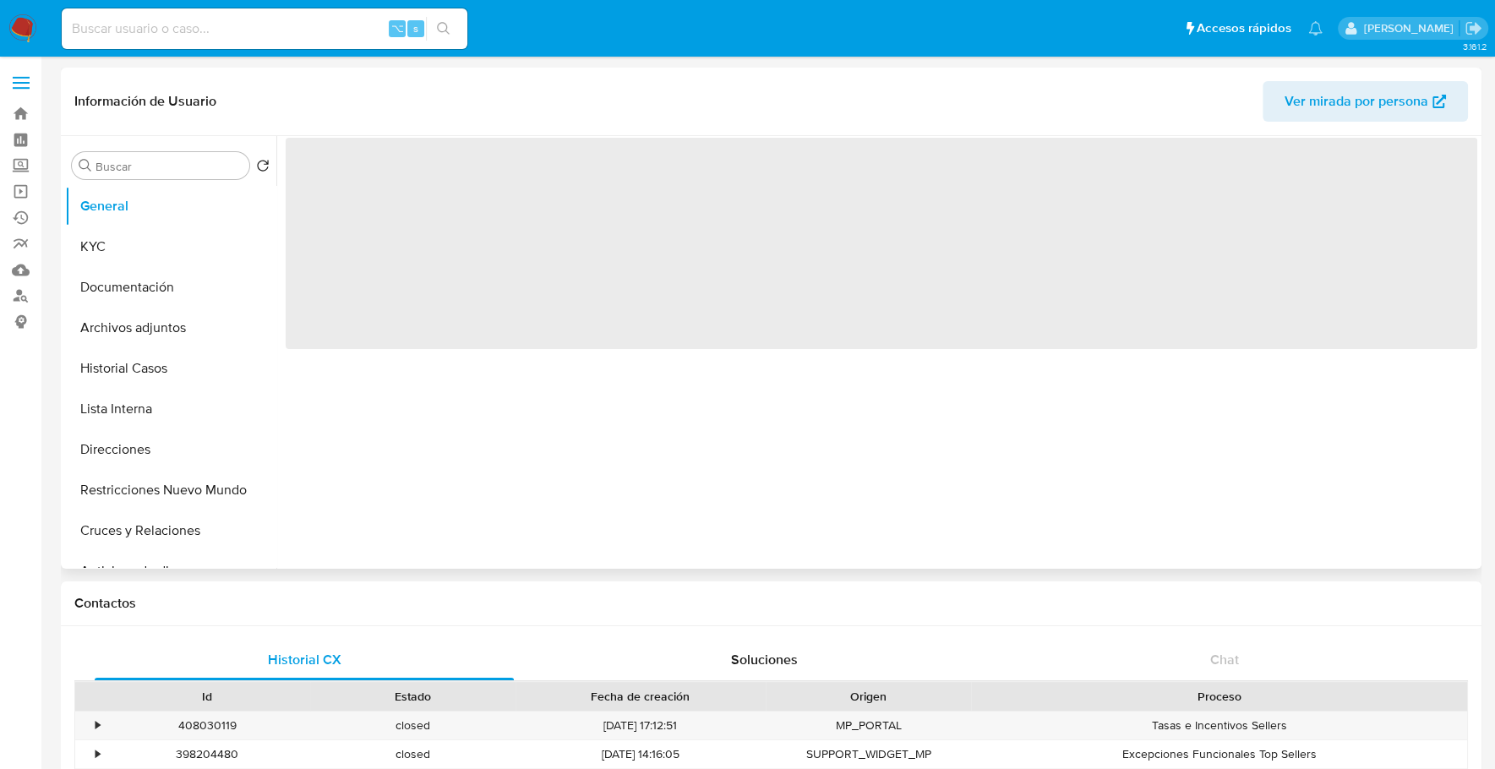
select select "10"
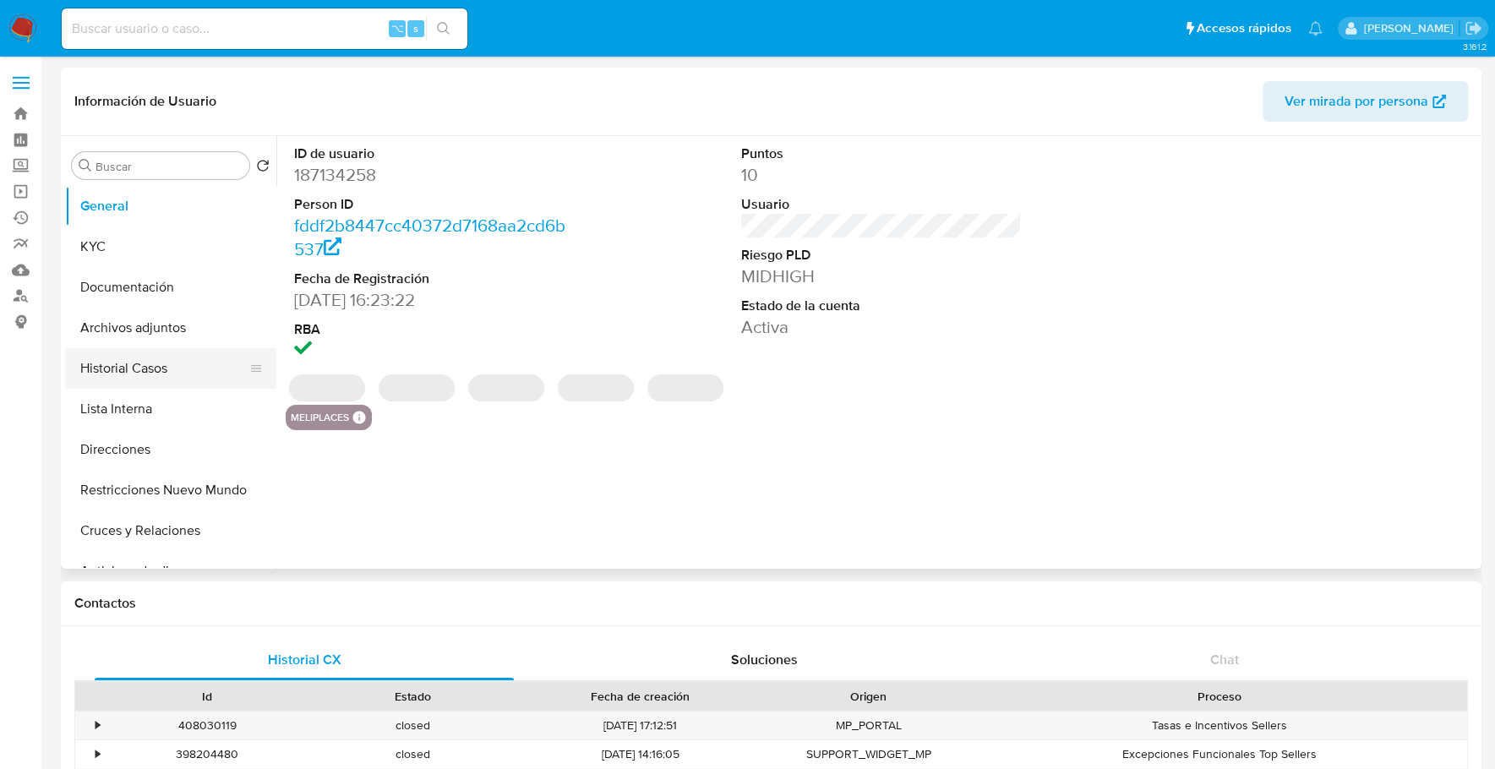
click at [150, 357] on button "Historial Casos" at bounding box center [164, 368] width 198 height 41
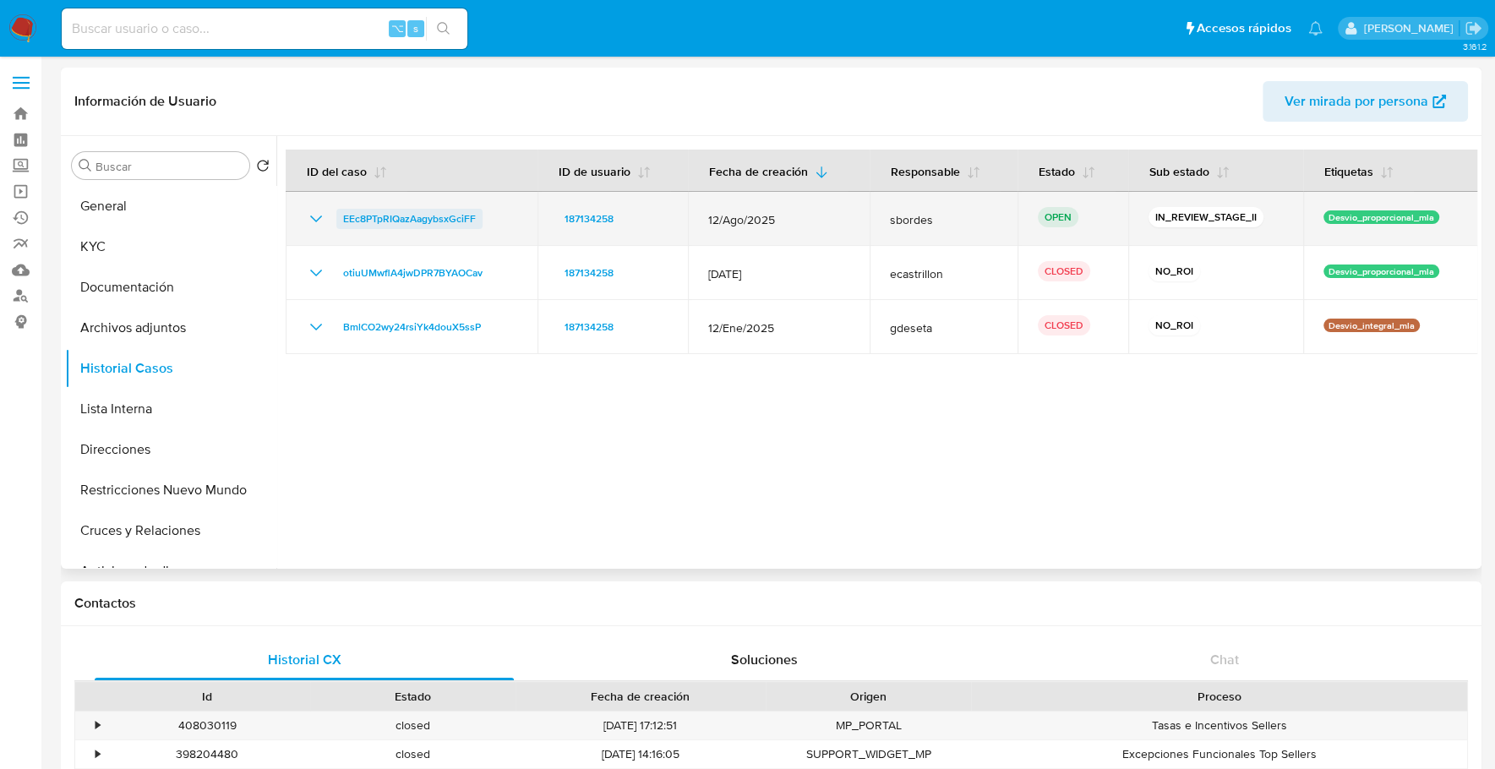
click at [378, 214] on span "EEc8PTpRIQazAagybsxGciFF" at bounding box center [409, 219] width 133 height 20
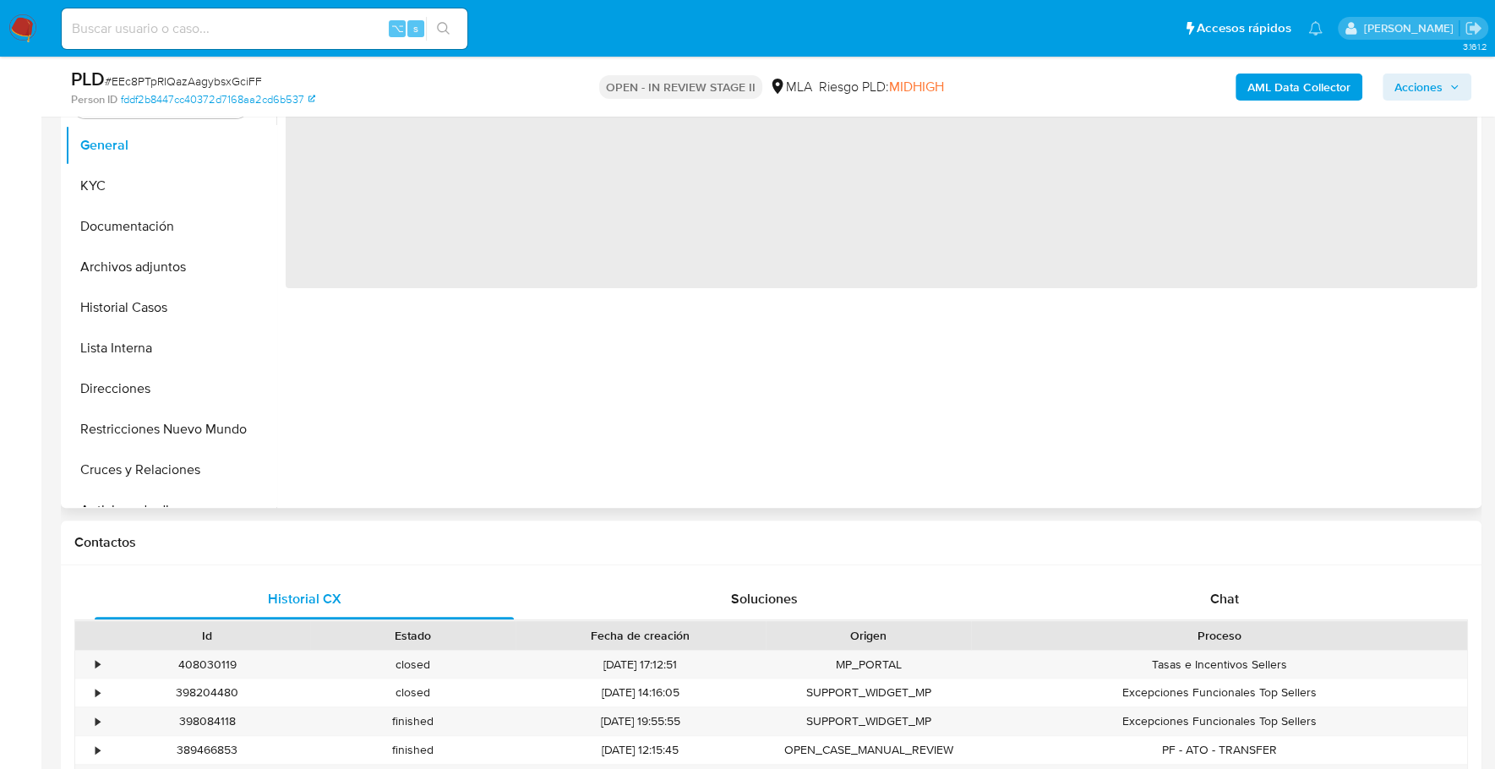
select select "10"
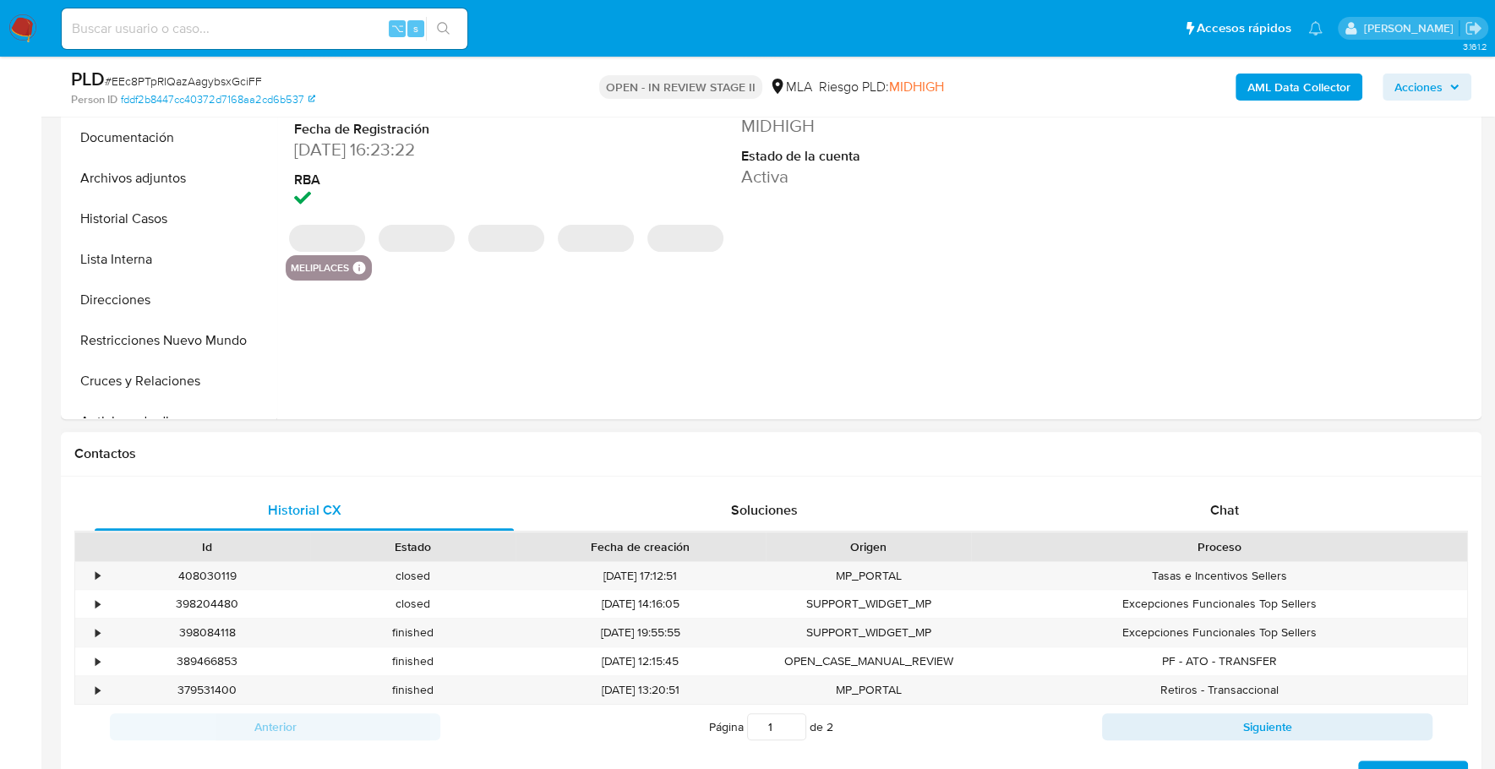
scroll to position [454, 0]
click at [1224, 500] on span "Chat" at bounding box center [1223, 508] width 29 height 19
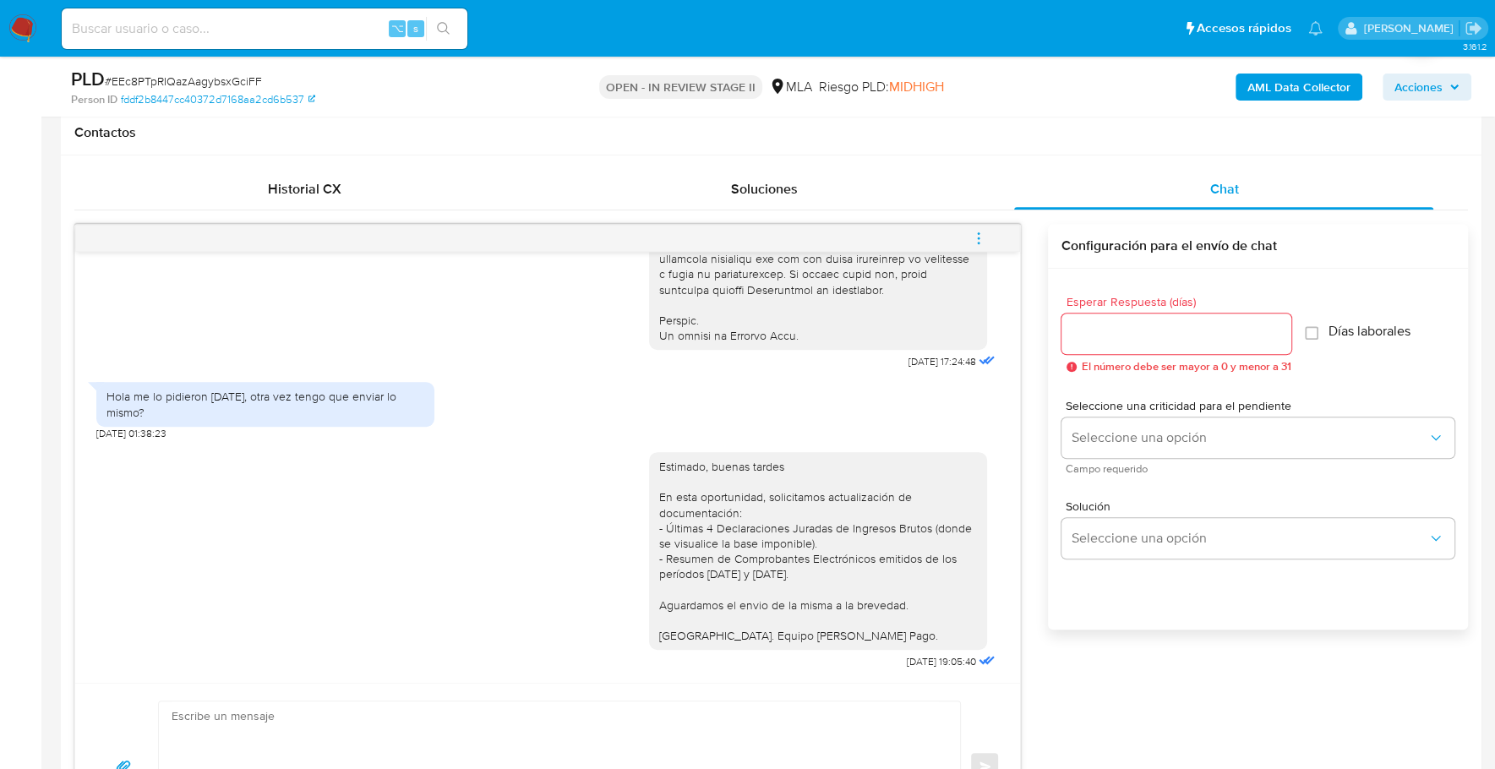
scroll to position [1209, 0]
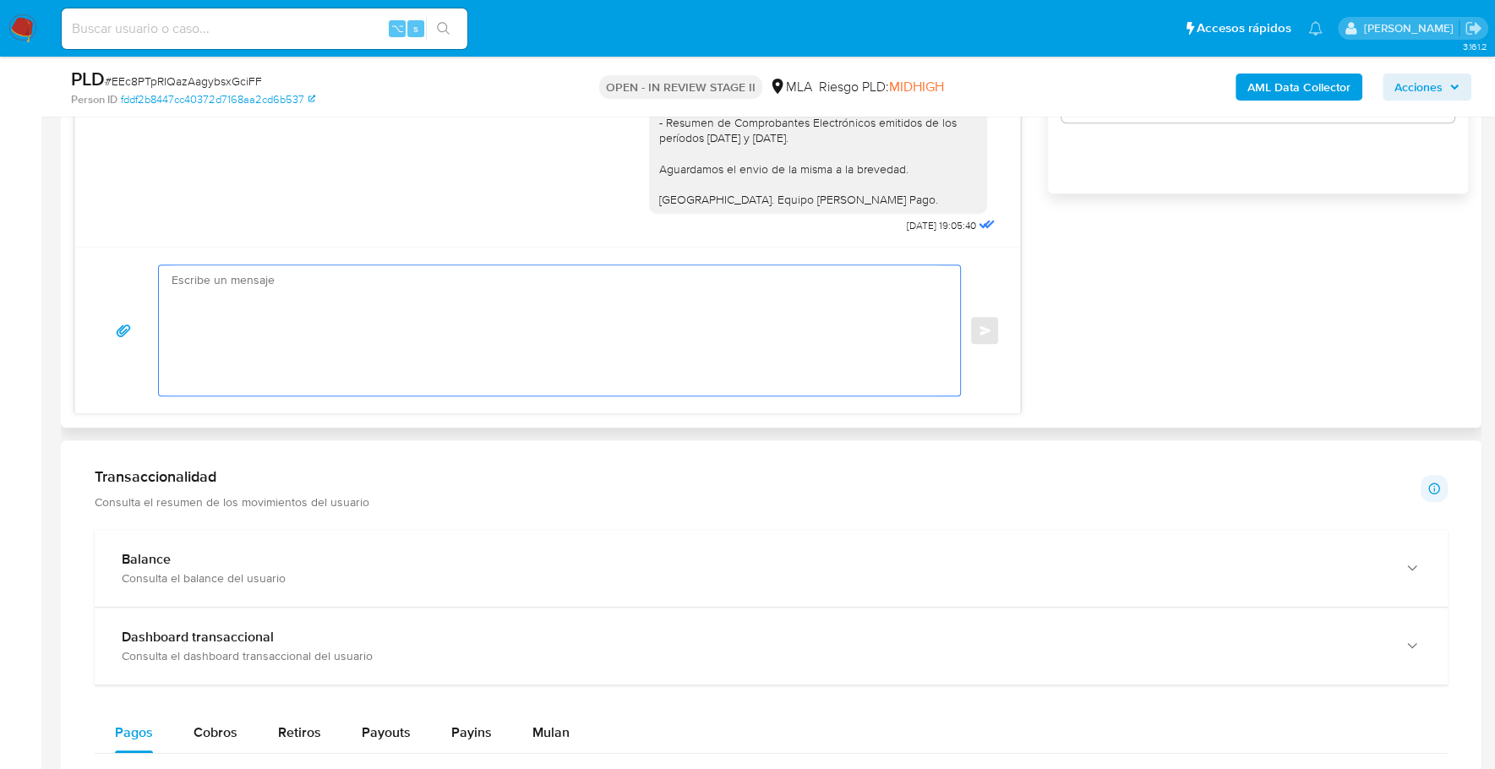
click at [586, 340] on textarea at bounding box center [555, 330] width 767 height 130
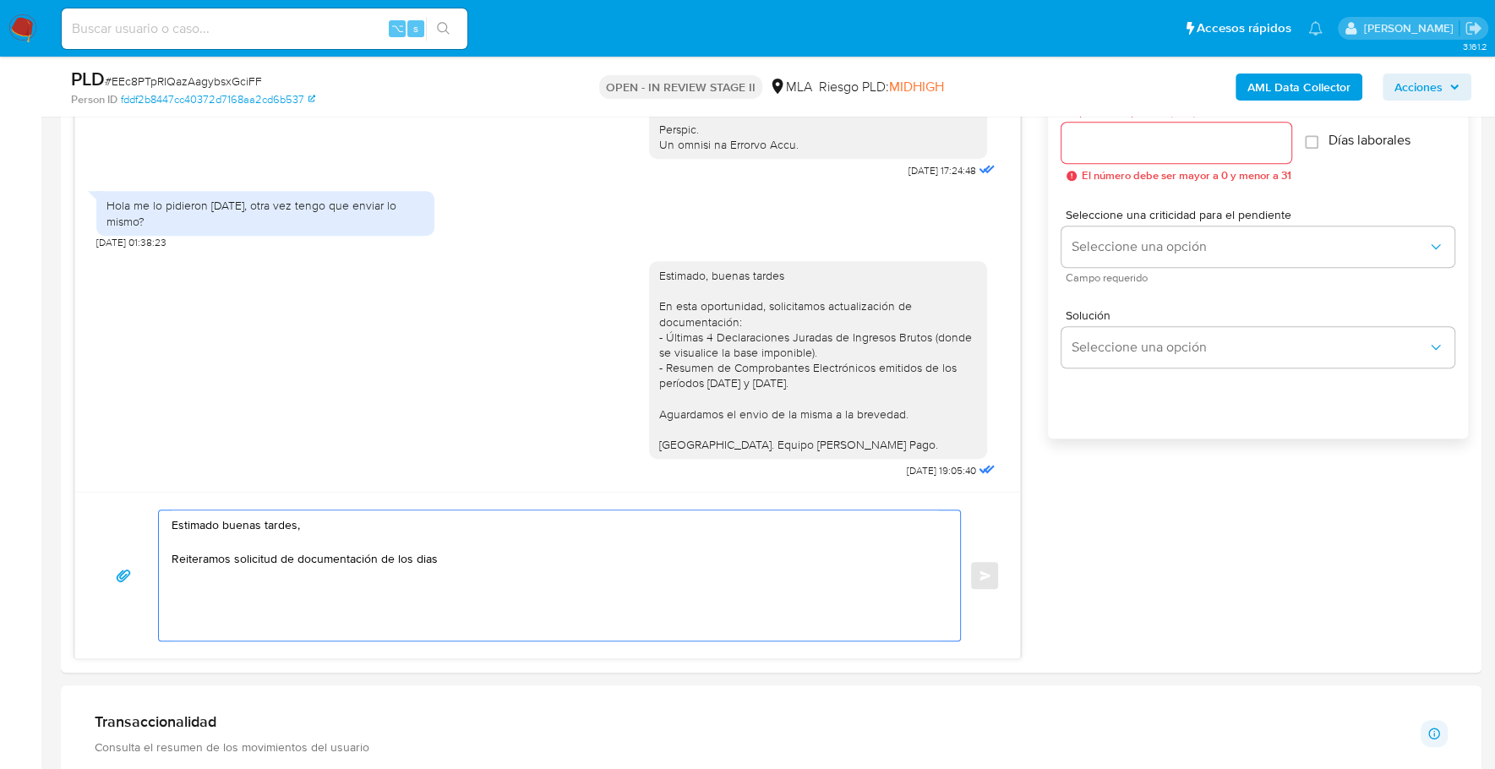
scroll to position [1213, 0]
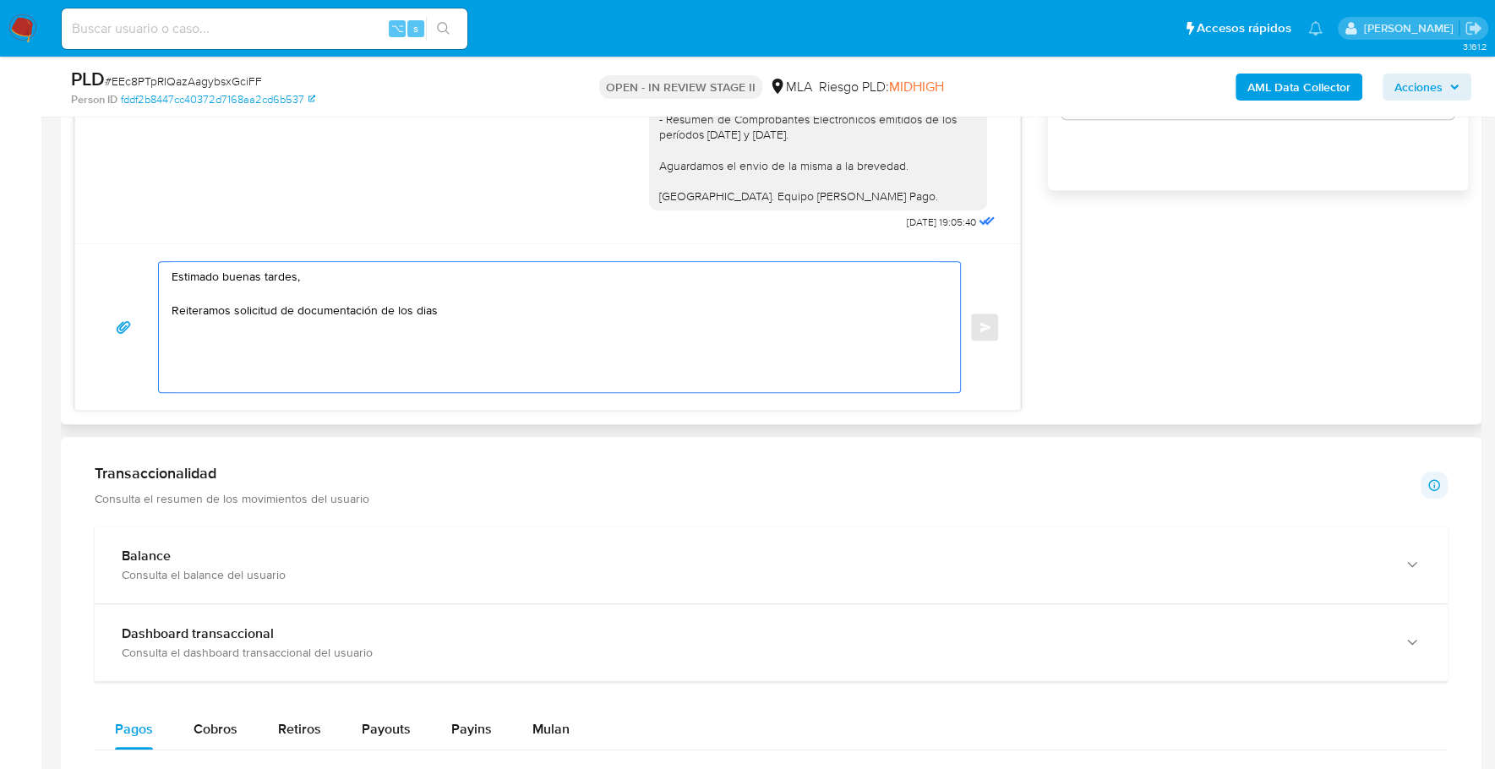
drag, startPoint x: 455, startPoint y: 303, endPoint x: 390, endPoint y: 304, distance: 65.1
click at [390, 304] on textarea "Estimado buenas tardes, Reiteramos solicitud de documentación de los dias" at bounding box center [555, 327] width 767 height 130
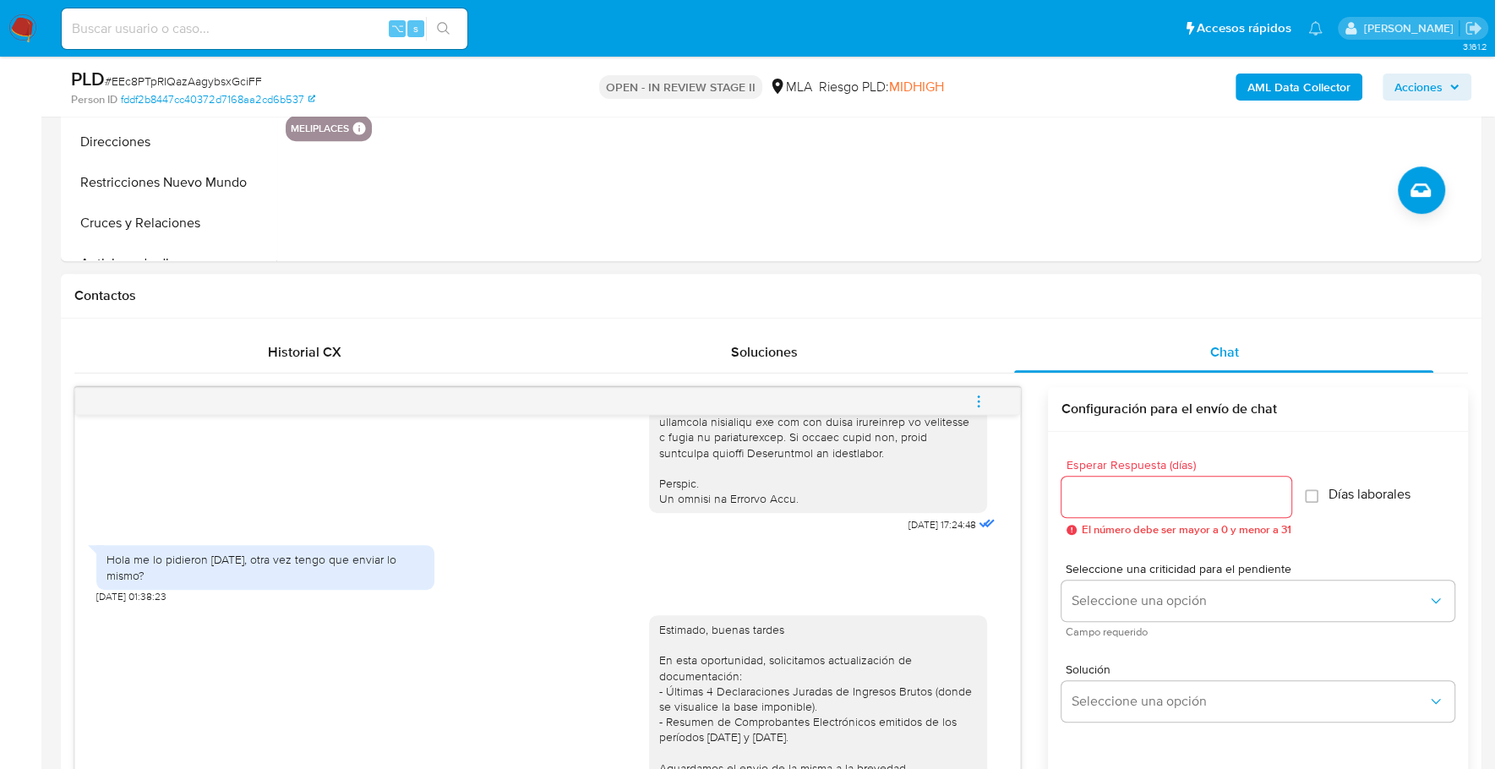
scroll to position [608, 0]
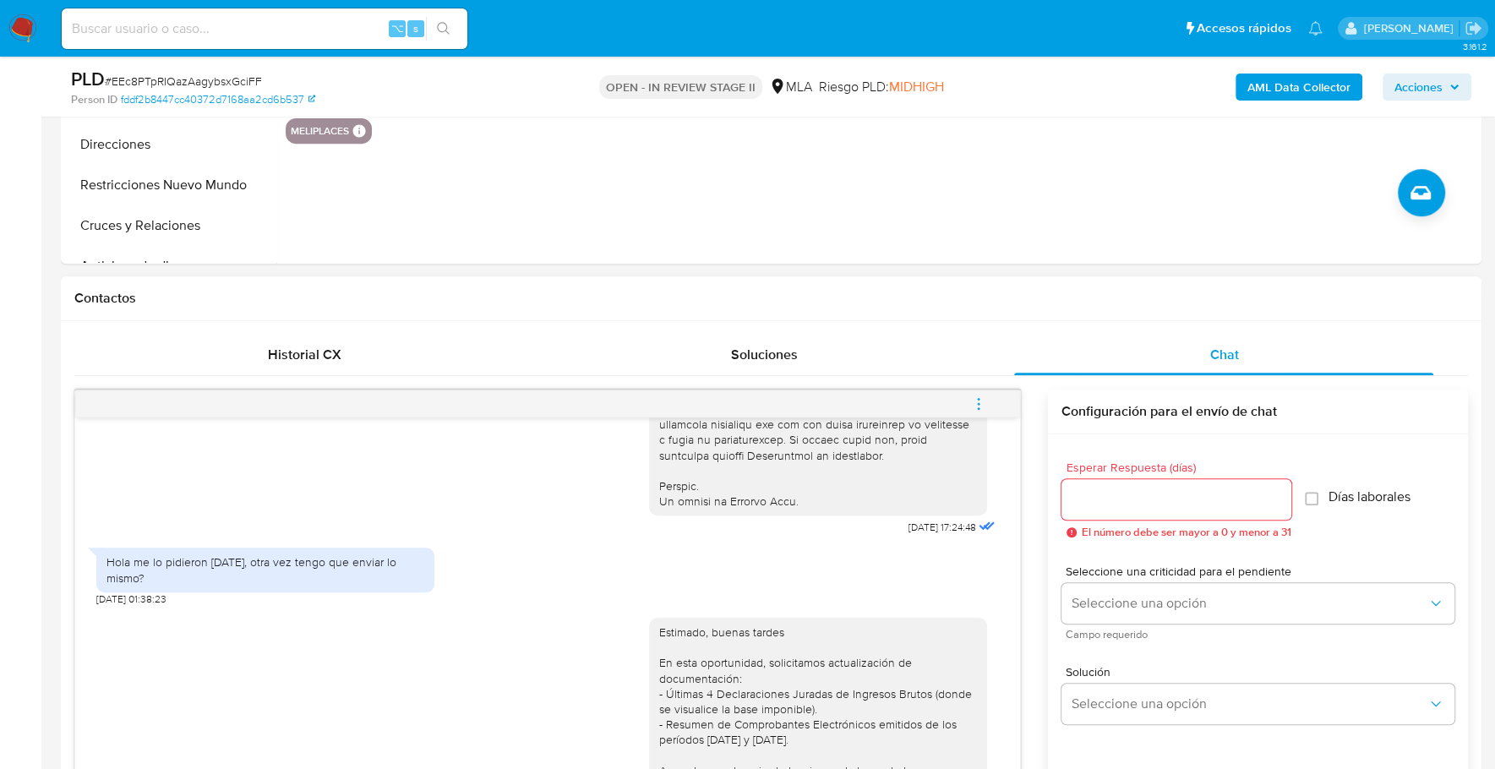
type textarea "Estimado buenas tardes, Reiteramos solicitud de documentación del dia [DATE]. A…"
click at [1093, 508] on input "Esperar Respuesta (días)" at bounding box center [1176, 499] width 230 height 22
type input "1"
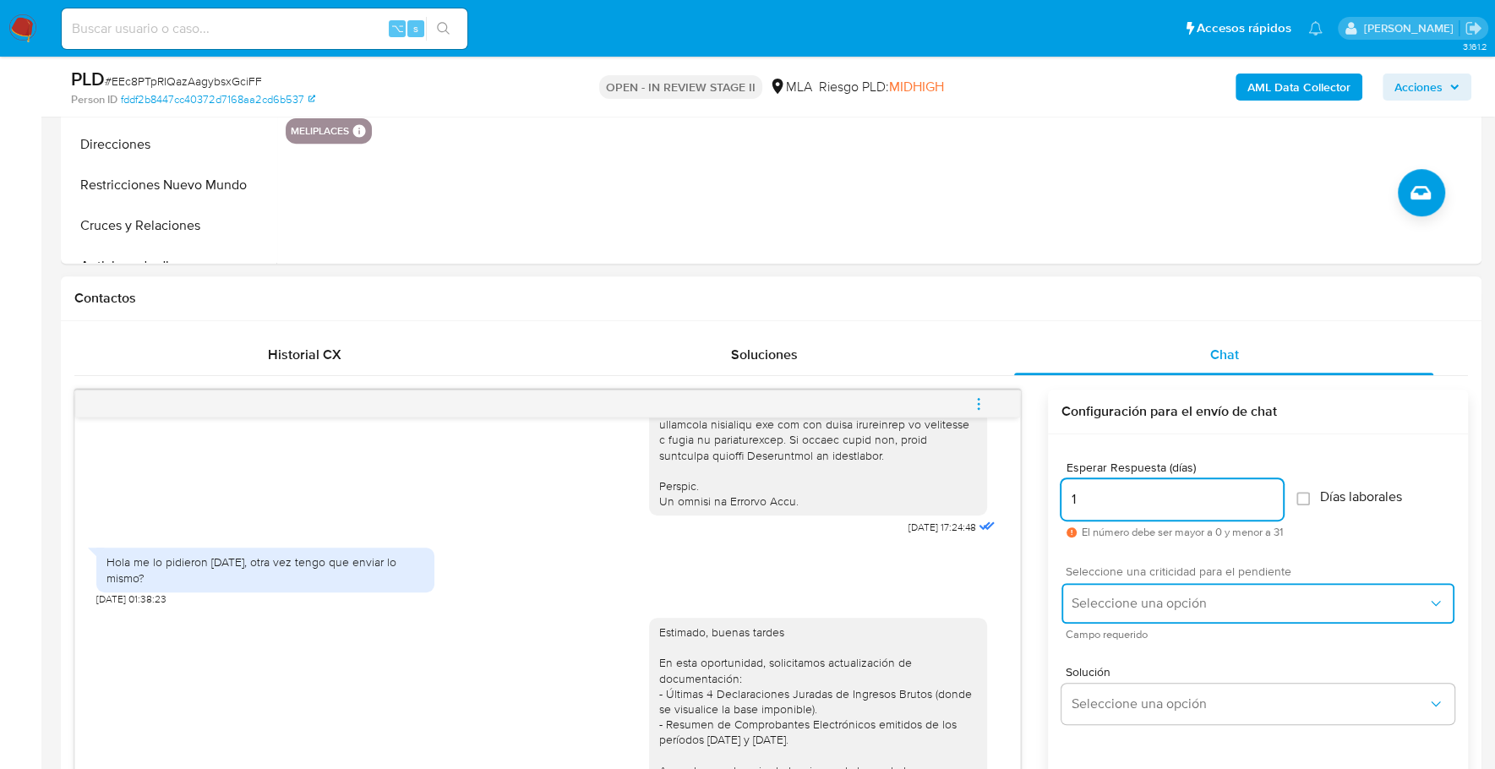
click at [1134, 610] on button "Seleccione una opción" at bounding box center [1257, 603] width 393 height 41
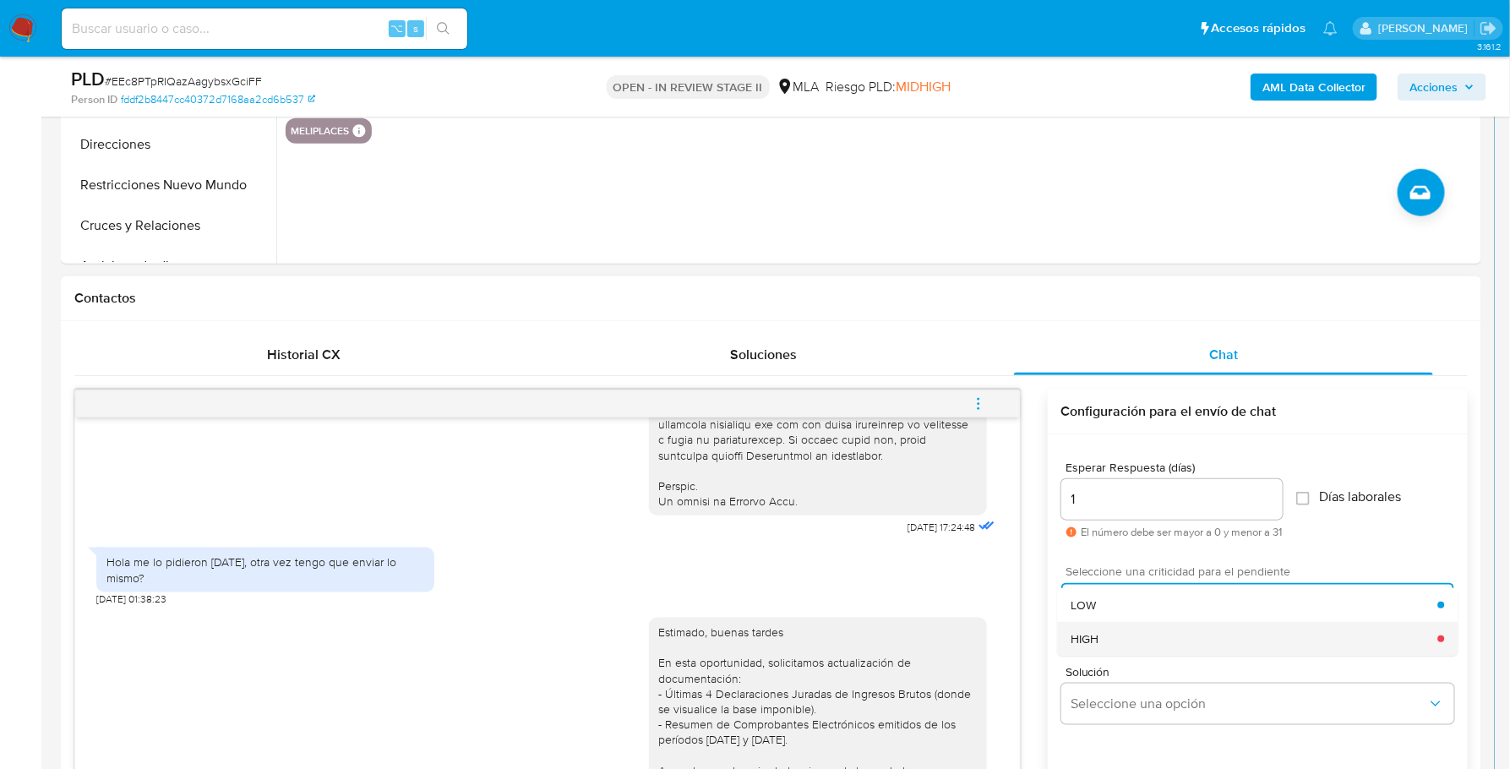
click at [1136, 635] on div "HIGH" at bounding box center [1254, 639] width 367 height 34
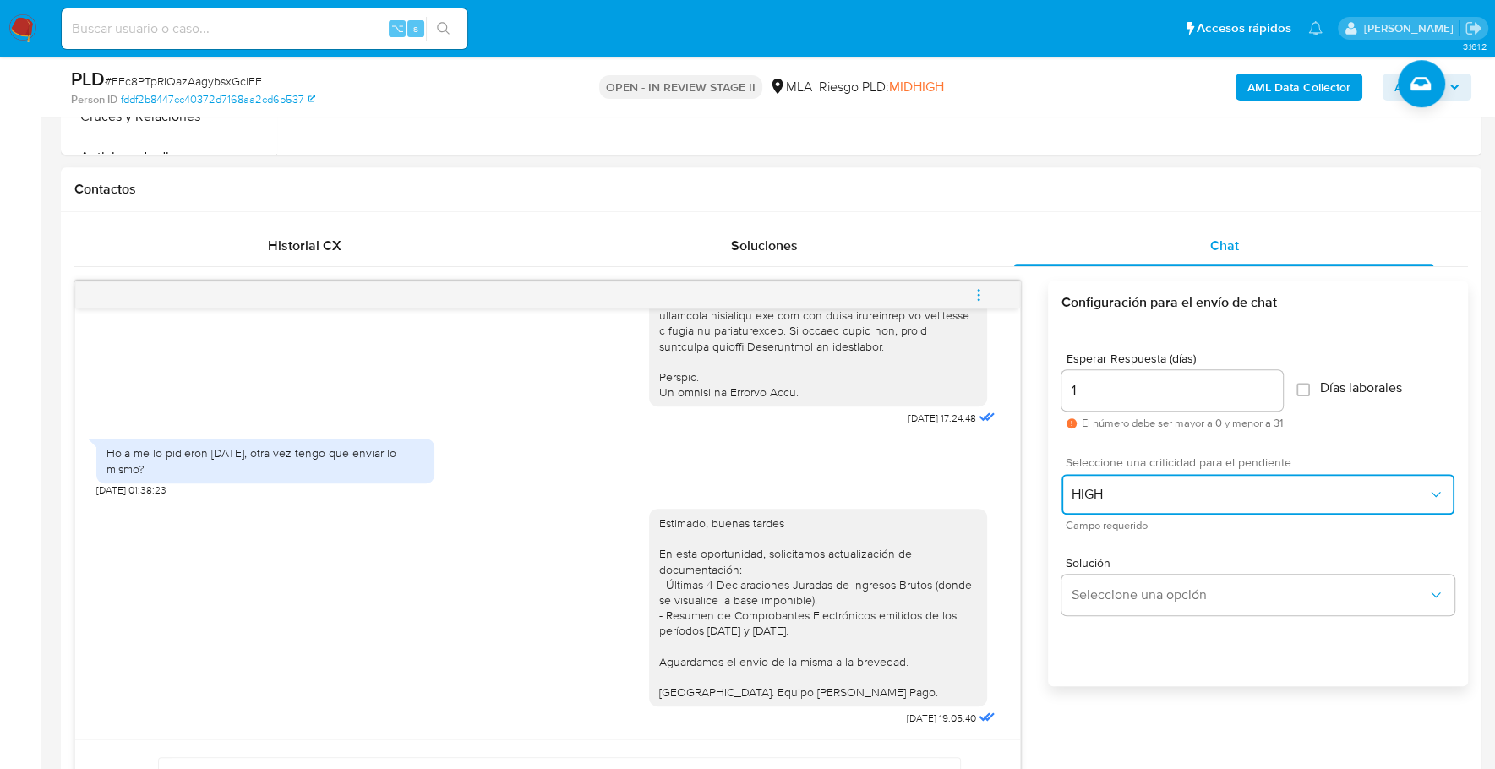
scroll to position [805, 0]
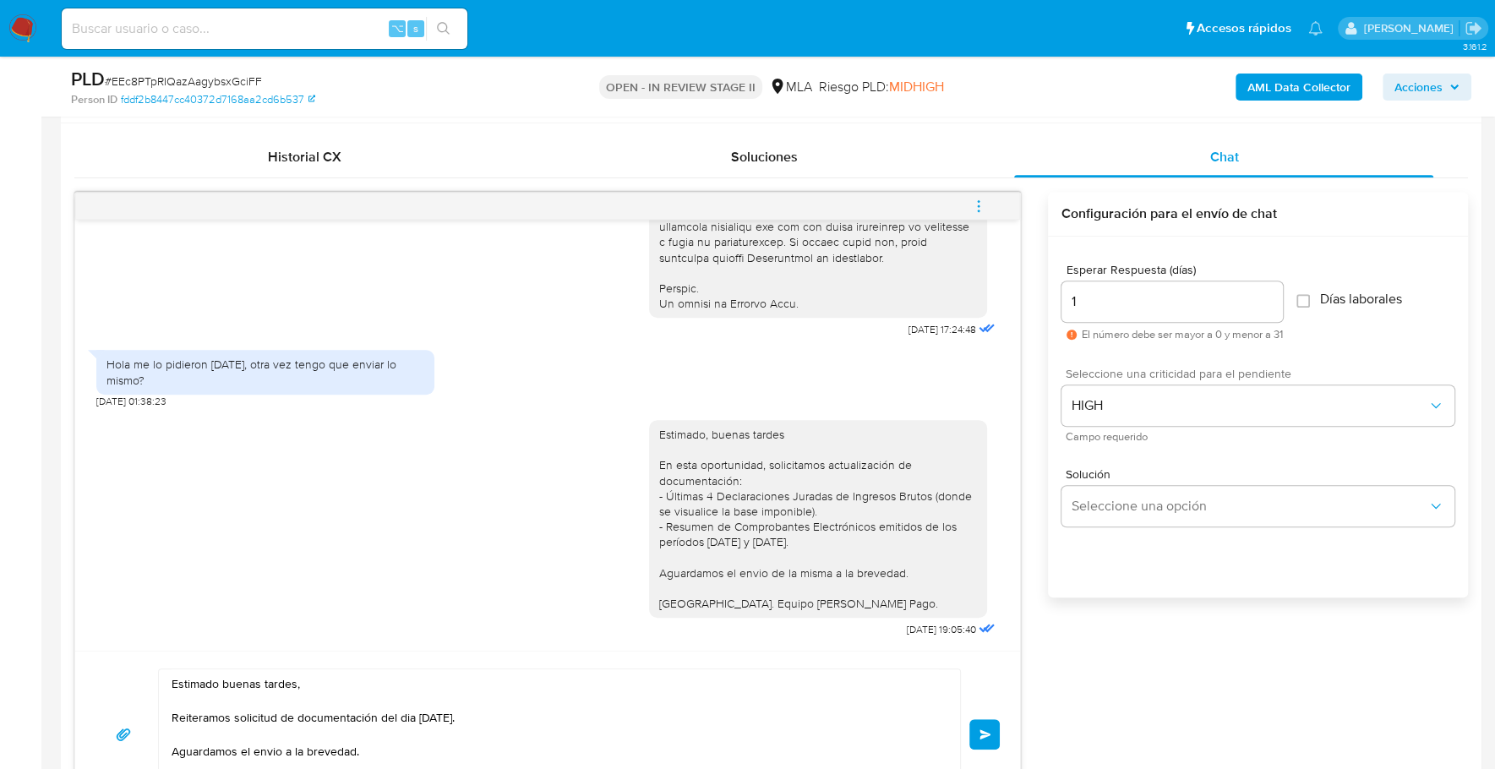
click at [980, 729] on span "Enviar" at bounding box center [985, 734] width 12 height 10
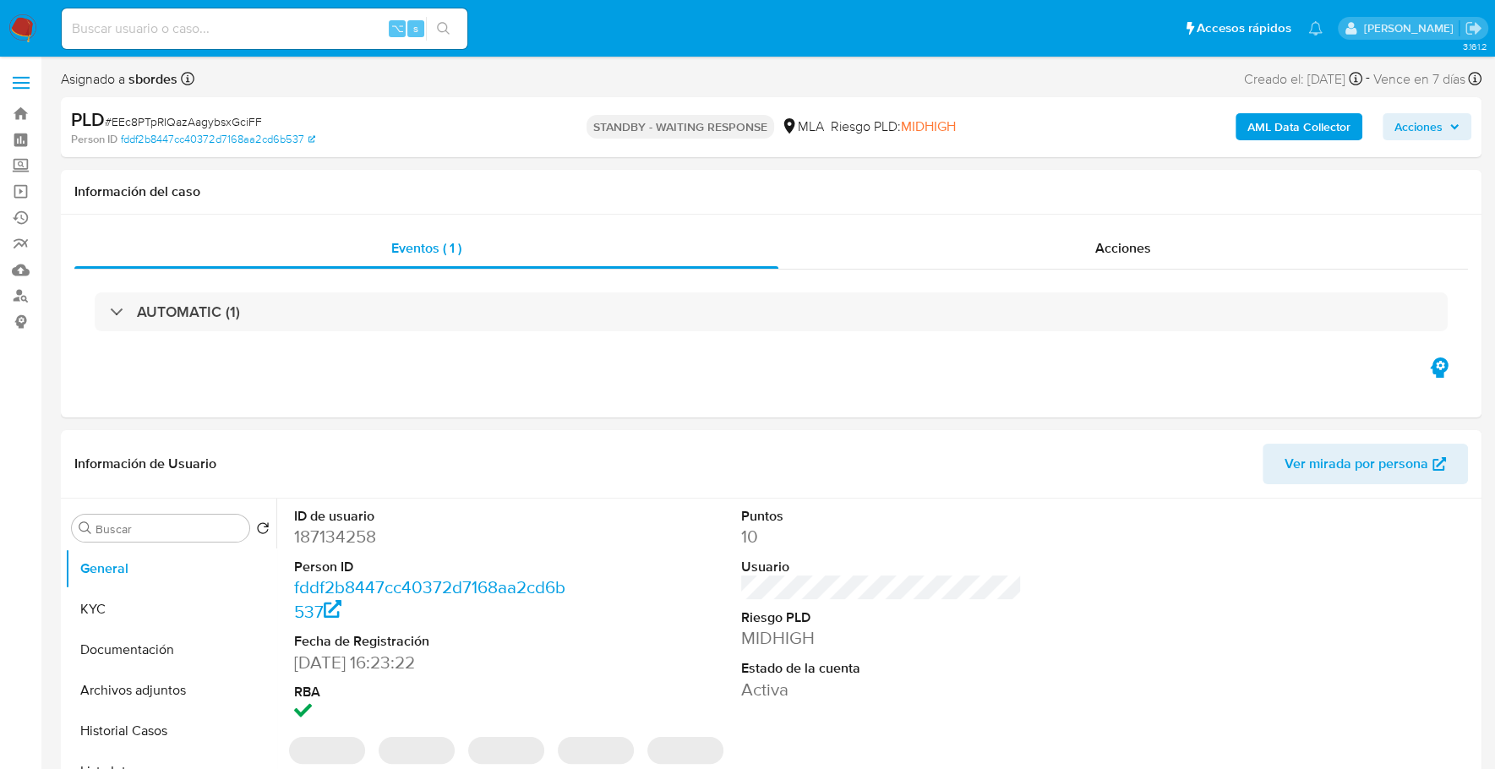
select select "10"
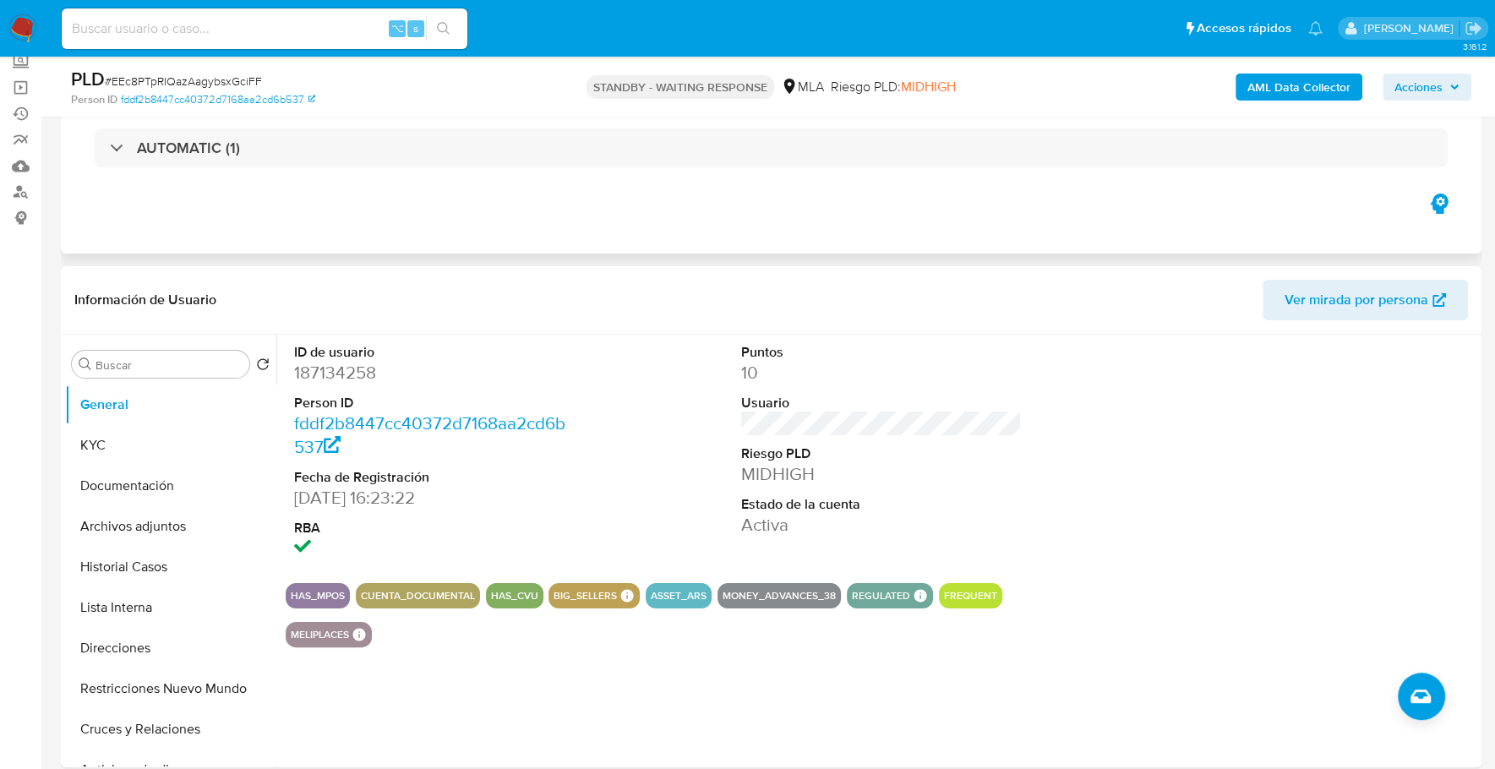
scroll to position [194, 0]
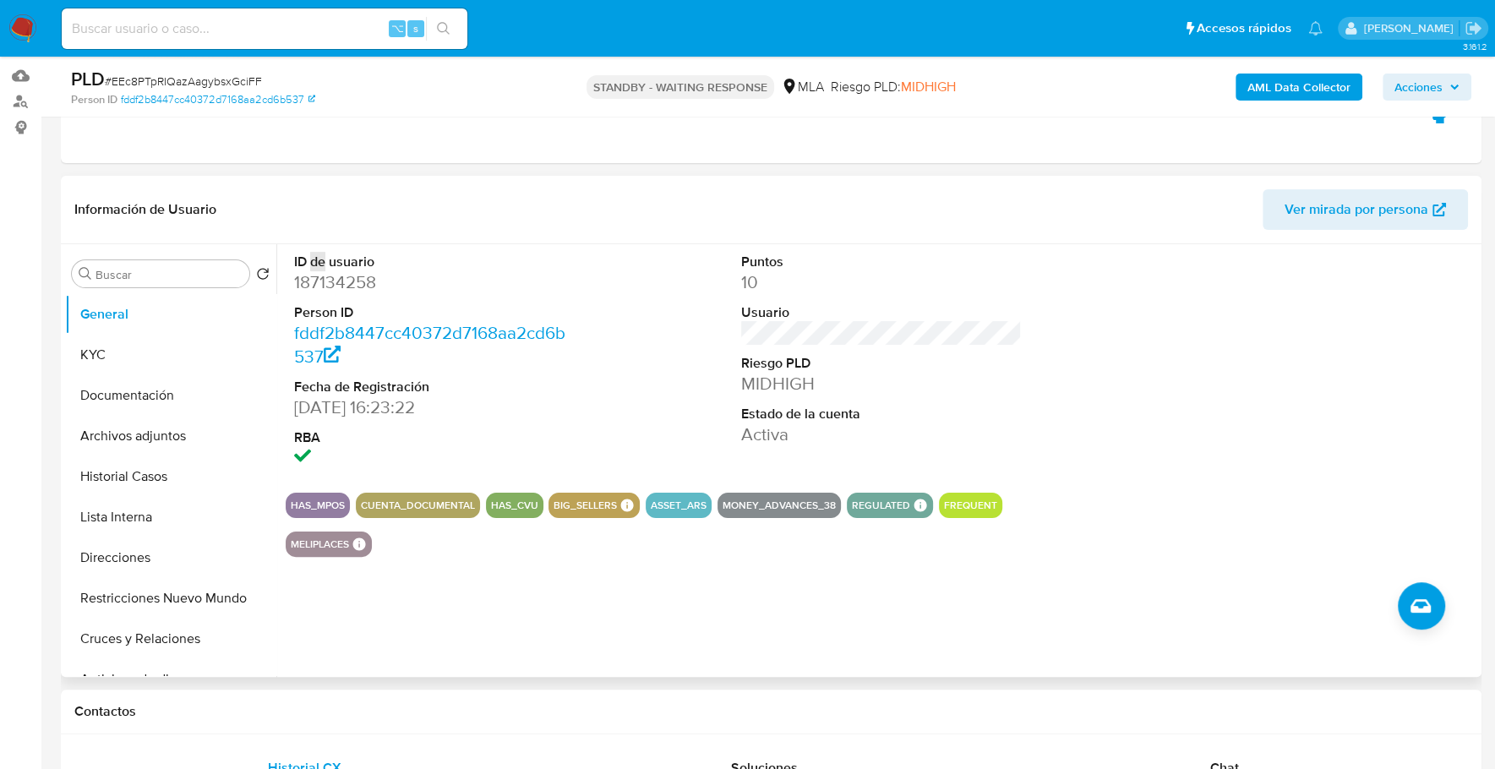
drag, startPoint x: 316, startPoint y: 267, endPoint x: 284, endPoint y: 287, distance: 38.0
click at [284, 287] on div "ID de usuario 187134258 Person ID fddf2b8447cc40372d7168aa2cd6b537 Fecha de Reg…" at bounding box center [876, 460] width 1201 height 433
click at [313, 287] on dd "187134258" at bounding box center [434, 282] width 281 height 24
click at [132, 428] on button "Archivos adjuntos" at bounding box center [164, 436] width 198 height 41
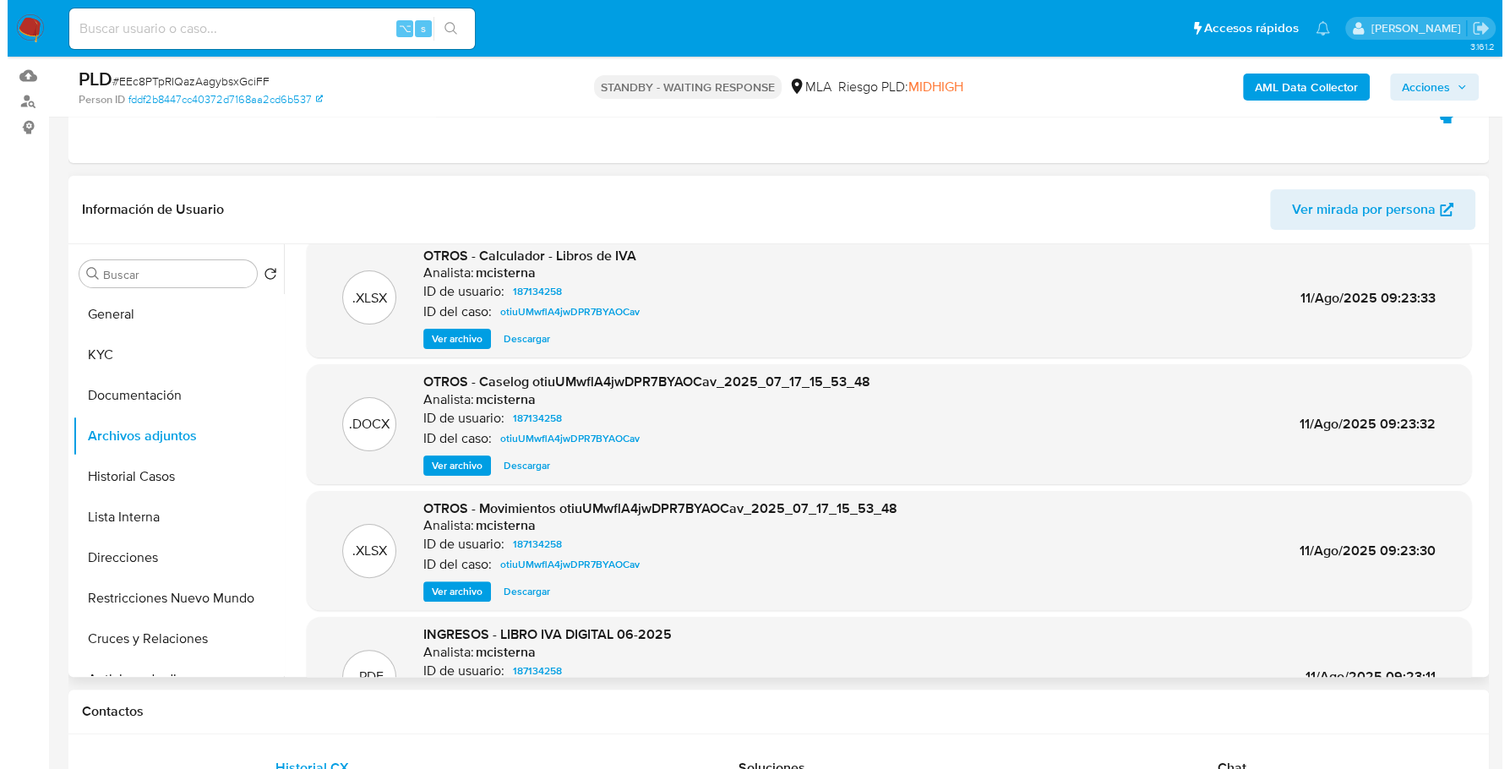
scroll to position [46, 0]
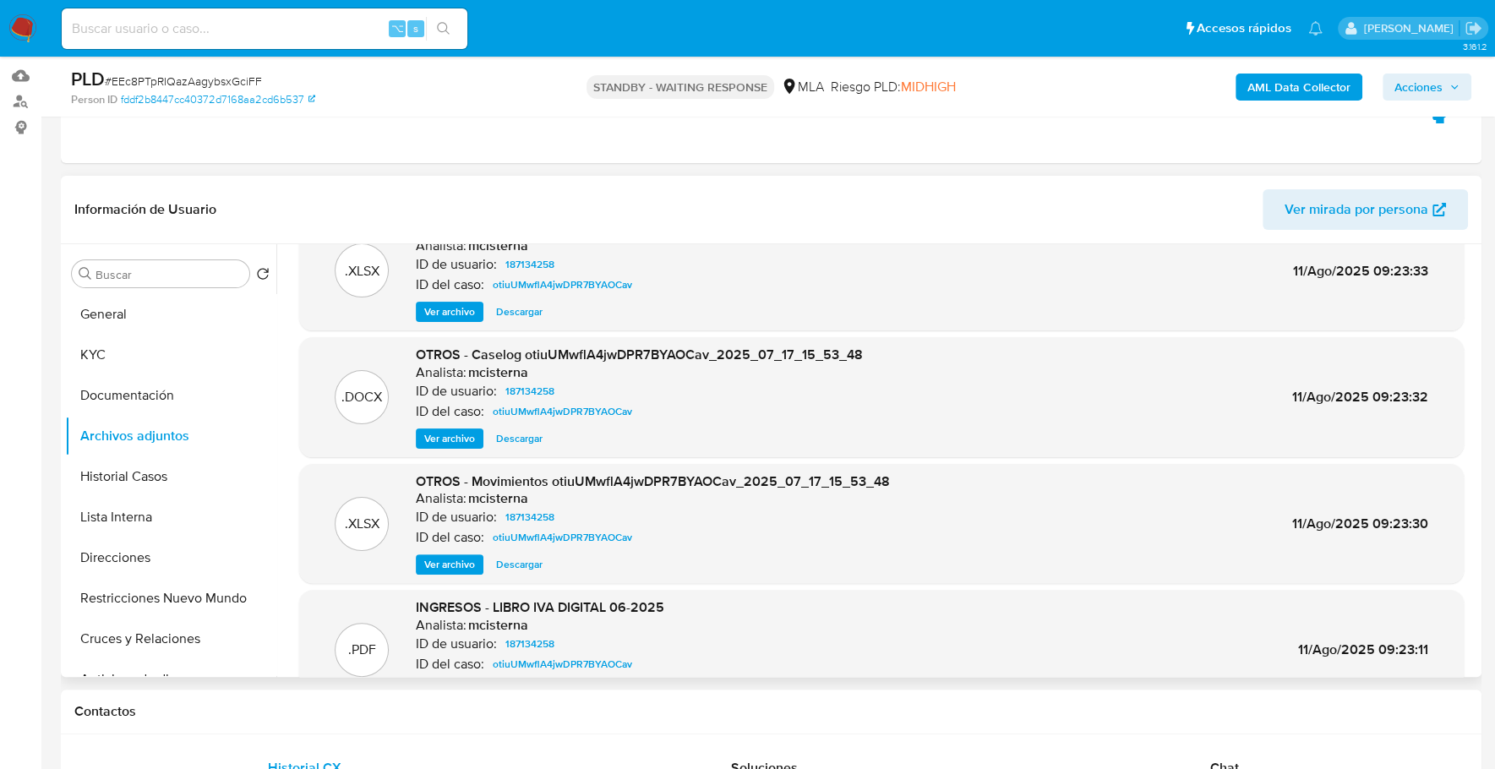
click at [435, 441] on span "Ver archivo" at bounding box center [449, 438] width 51 height 17
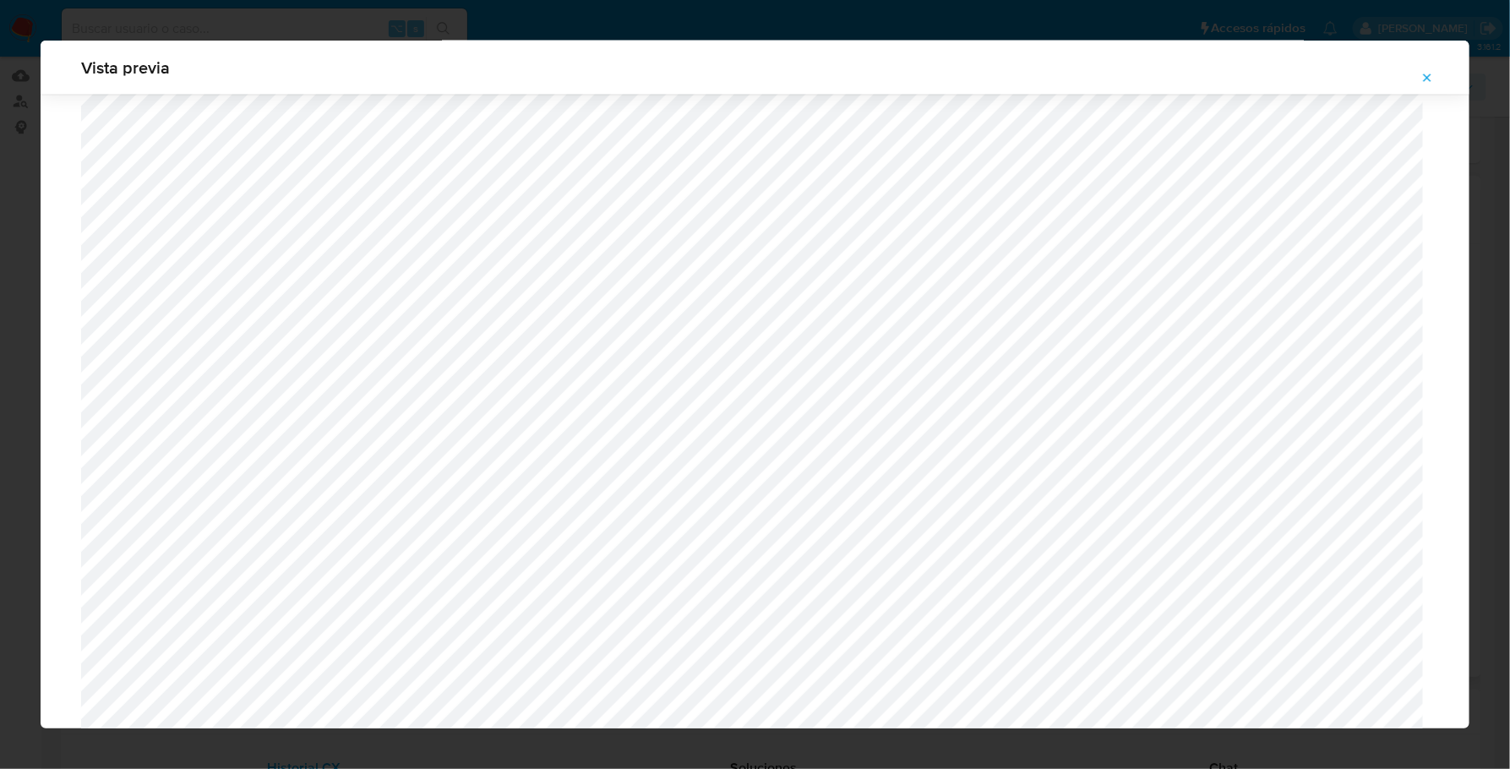
scroll to position [1393, 0]
click at [1424, 75] on icon "Attachment preview" at bounding box center [1427, 78] width 14 height 14
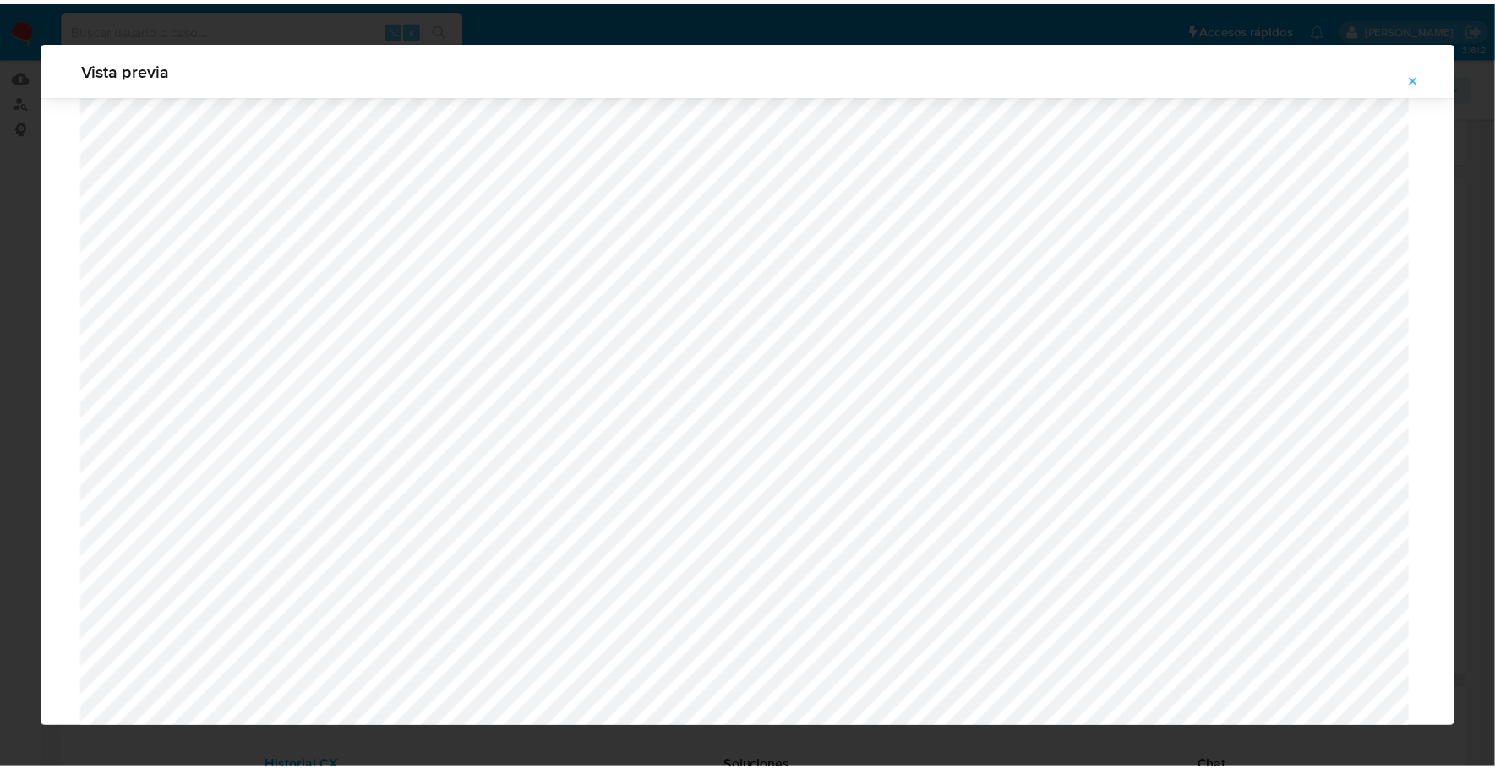
scroll to position [0, 0]
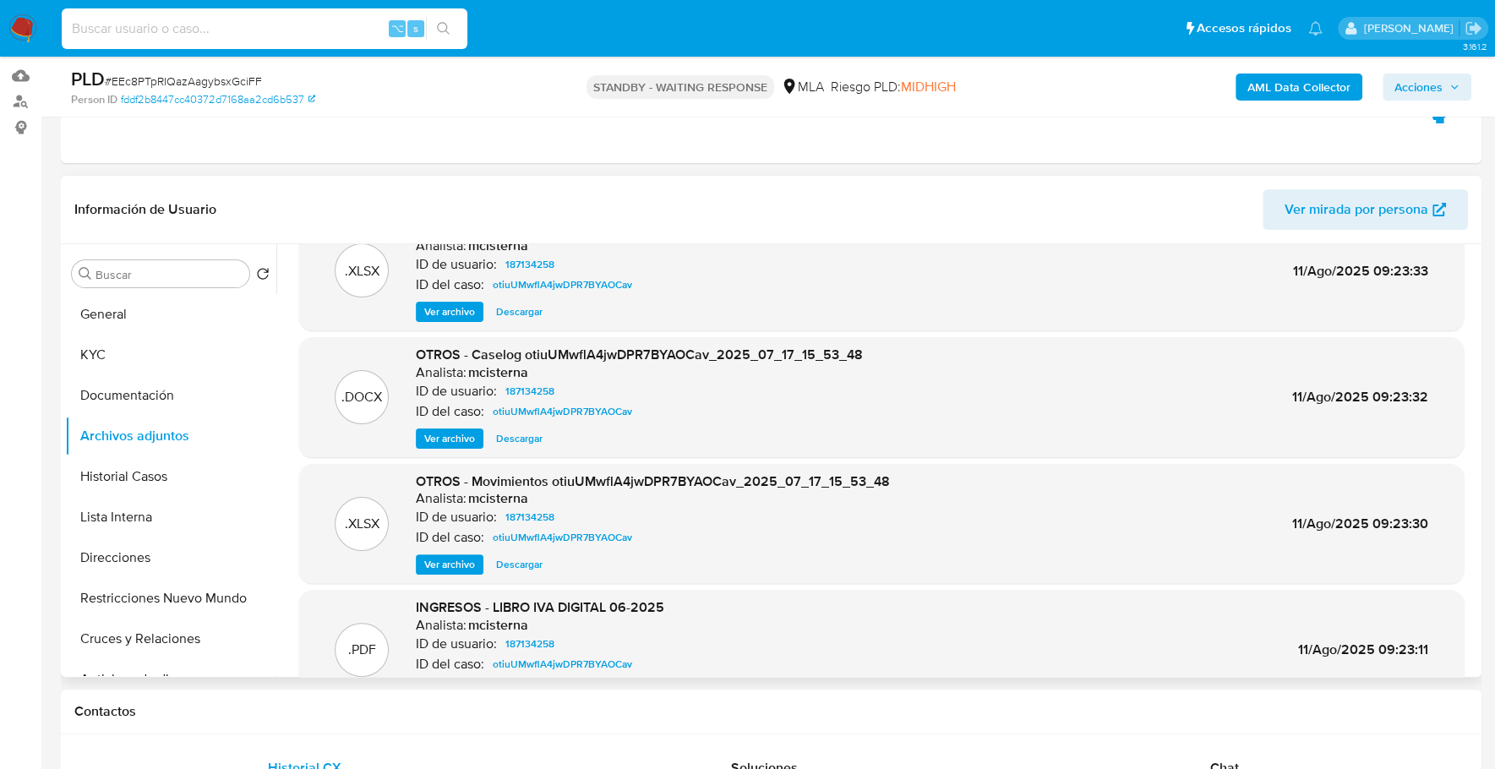
click at [175, 25] on input at bounding box center [265, 29] width 406 height 22
paste input "126220383"
type input "126220383"
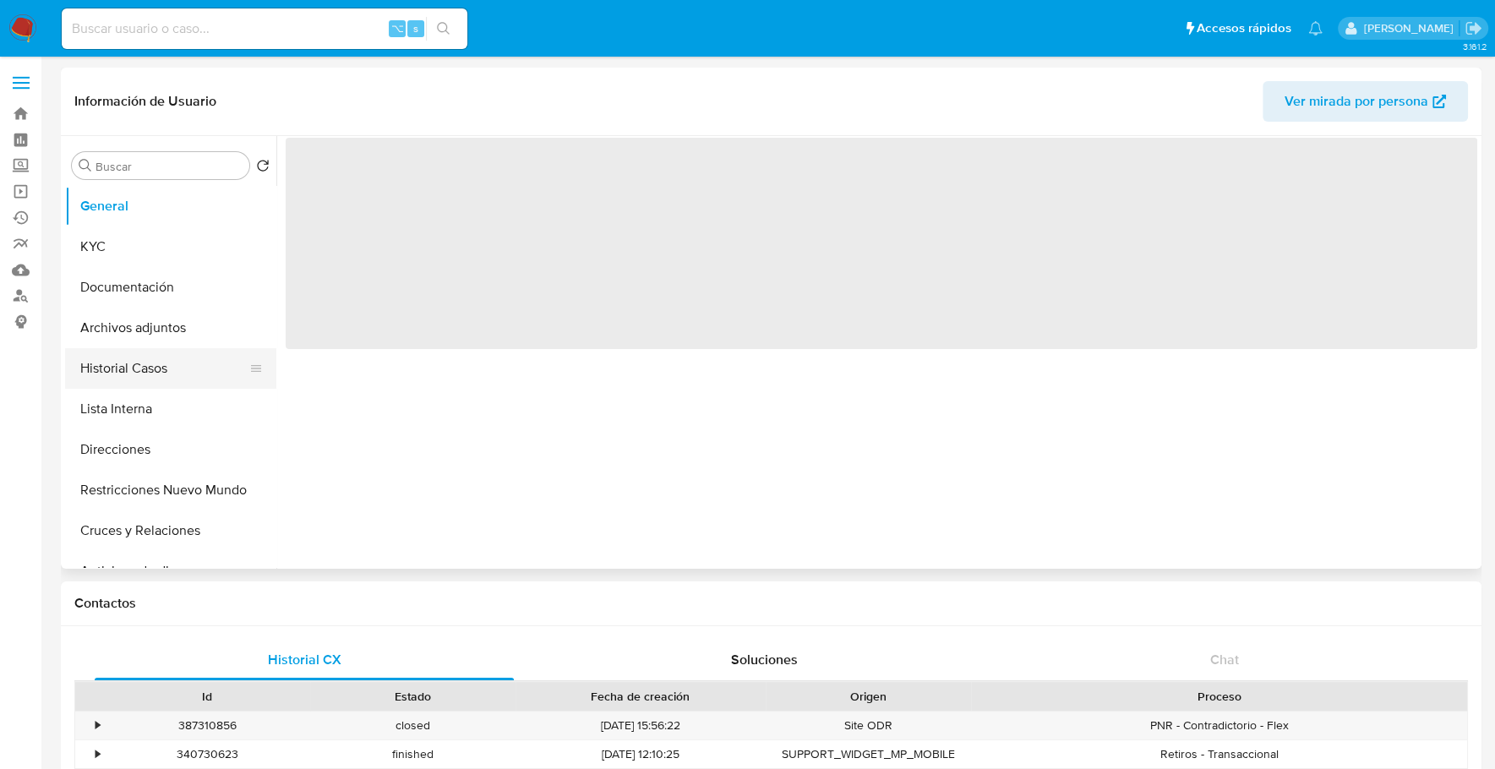
click at [156, 375] on button "Historial Casos" at bounding box center [164, 368] width 198 height 41
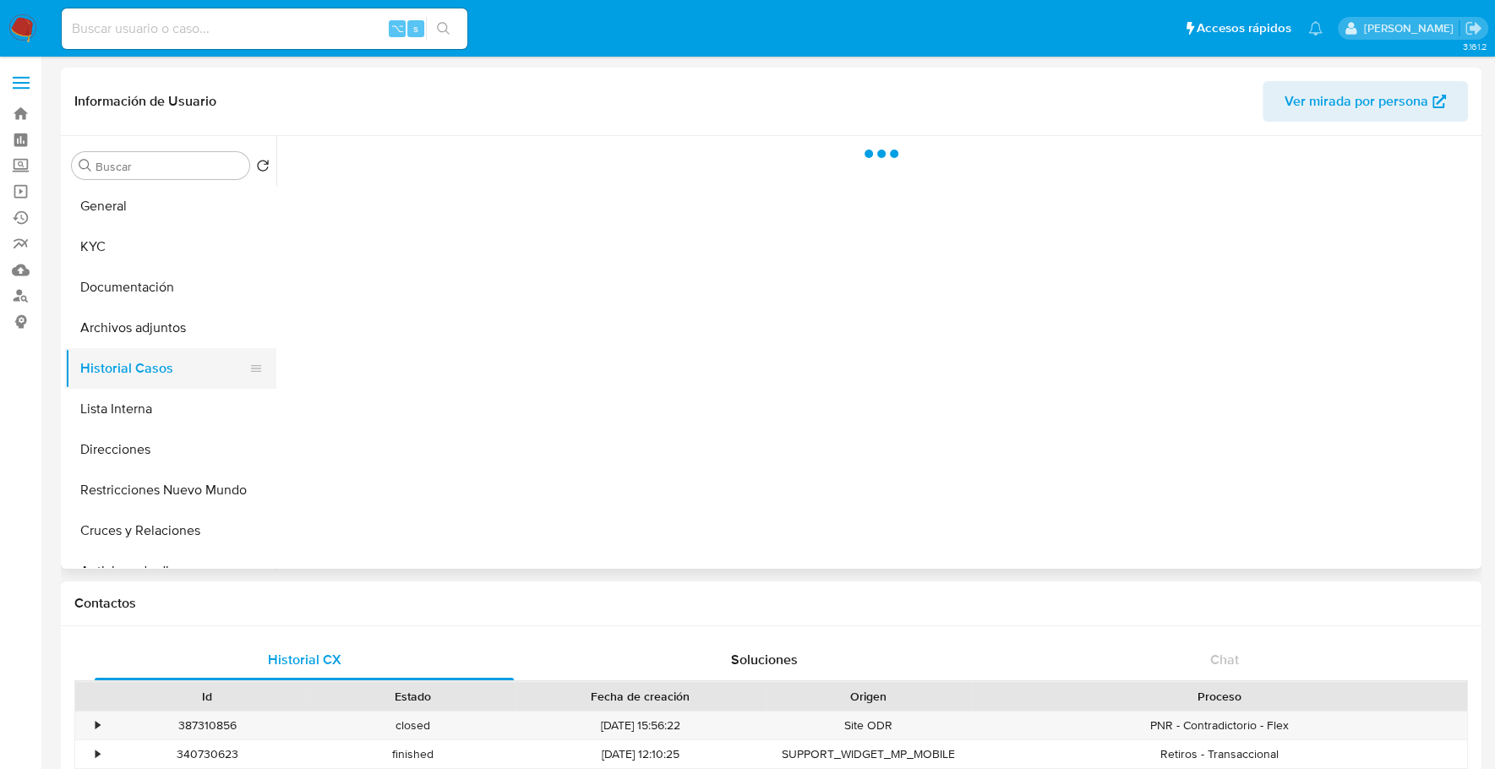
select select "10"
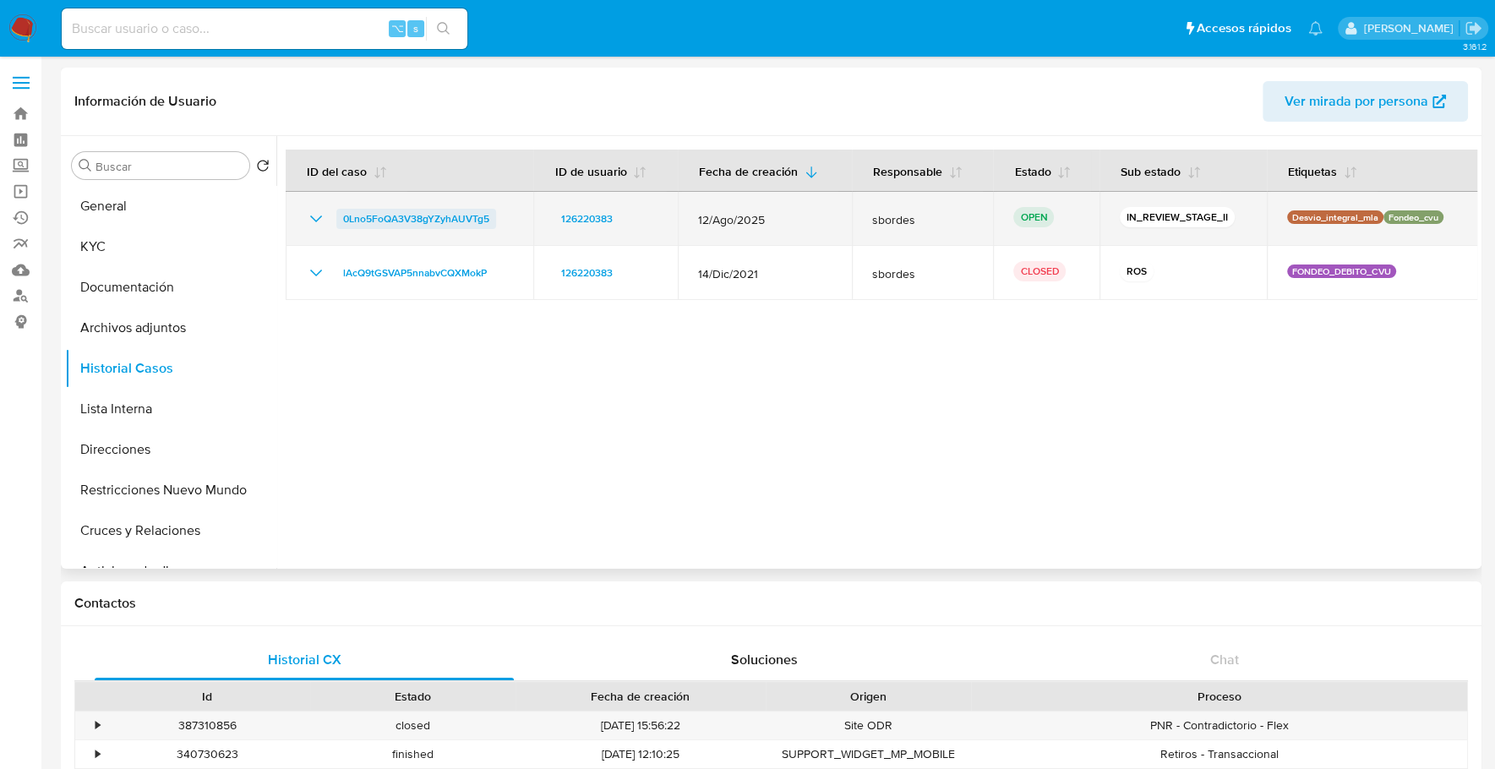
click at [419, 221] on span "0Lno5FoQA3V38gYZyhAUVTg5" at bounding box center [416, 219] width 146 height 20
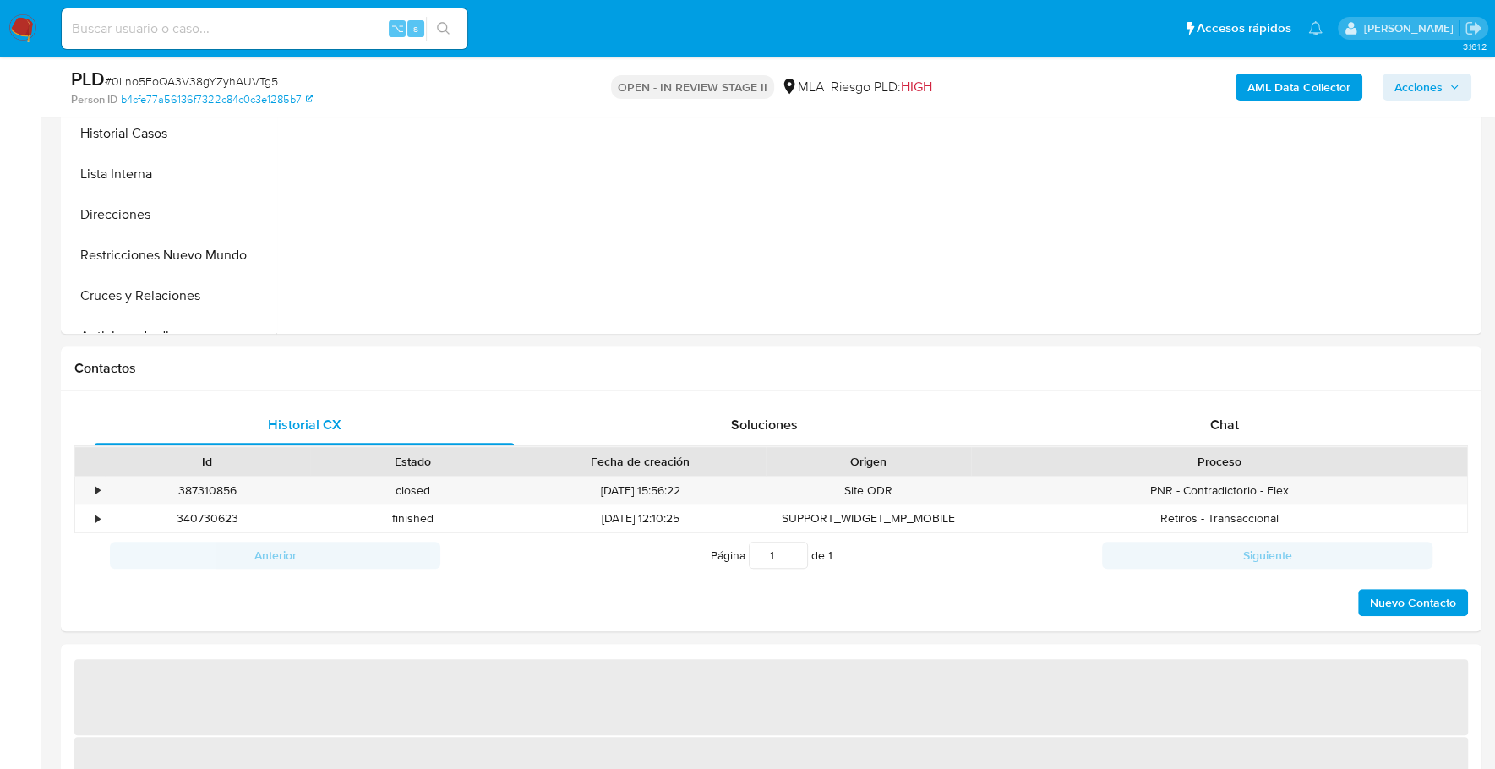
scroll to position [559, 0]
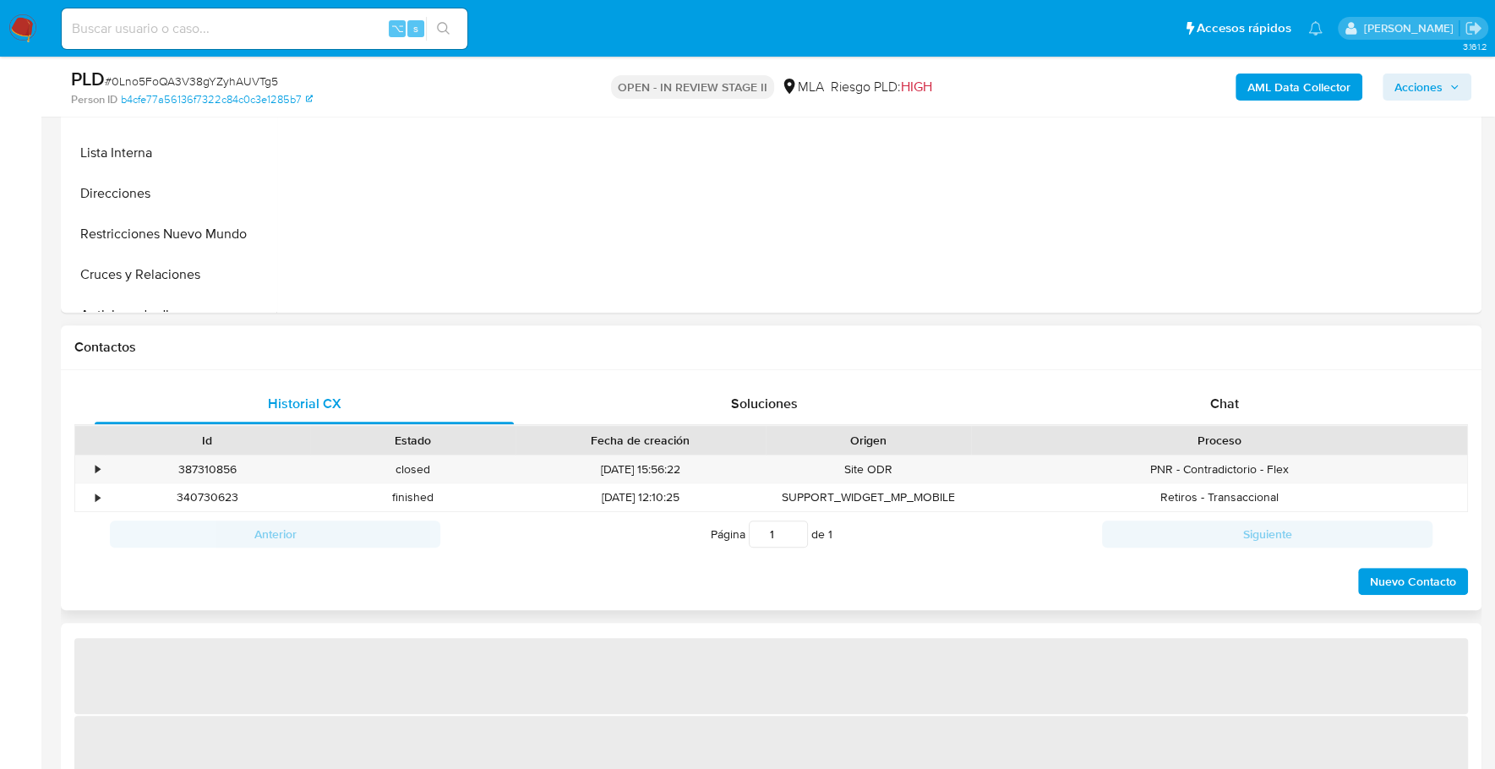
click at [1229, 380] on div "Historial CX Soluciones Chat Id Estado Fecha de creación Origen Proceso • 38731…" at bounding box center [771, 490] width 1420 height 241
select select "10"
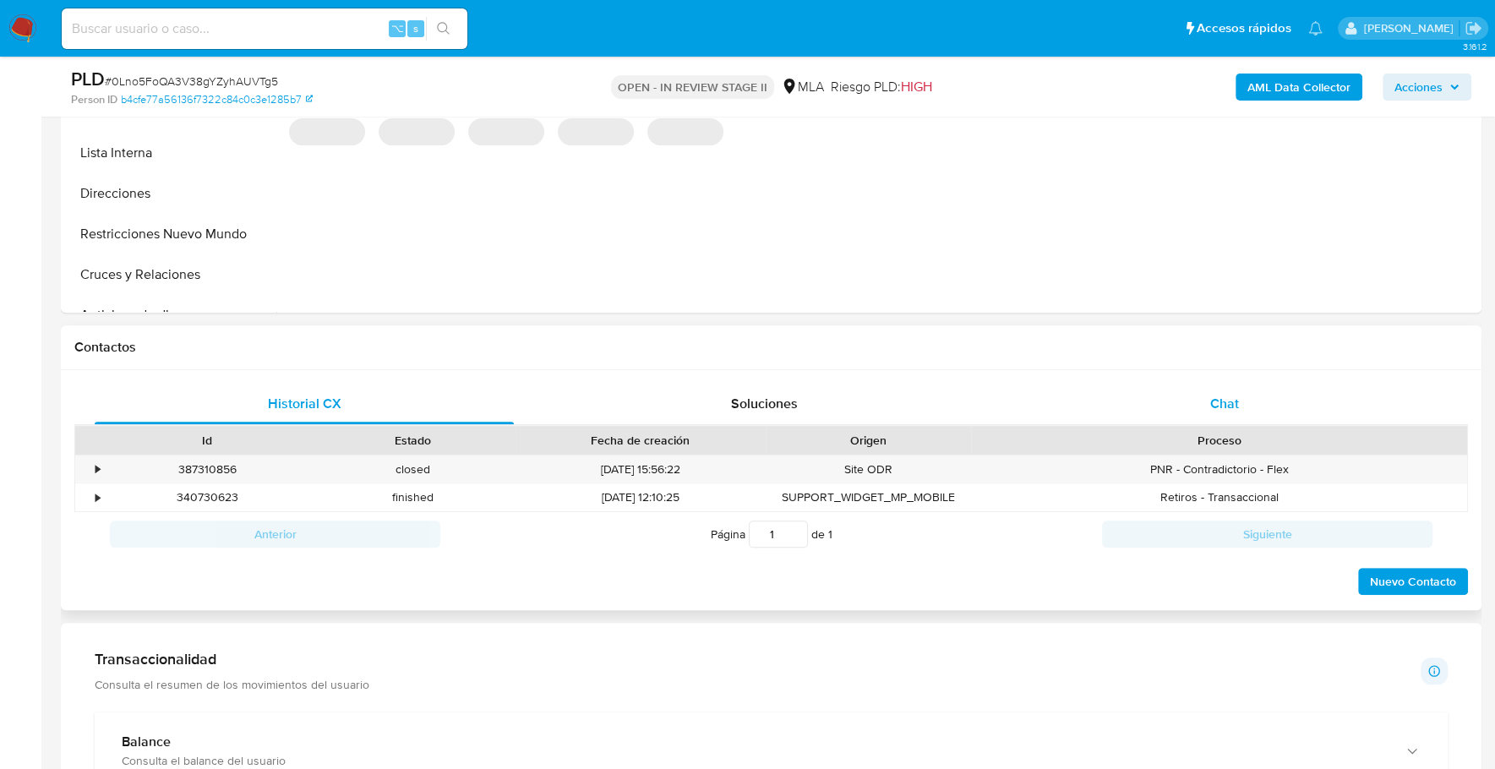
click at [1248, 410] on div "Chat" at bounding box center [1223, 404] width 419 height 41
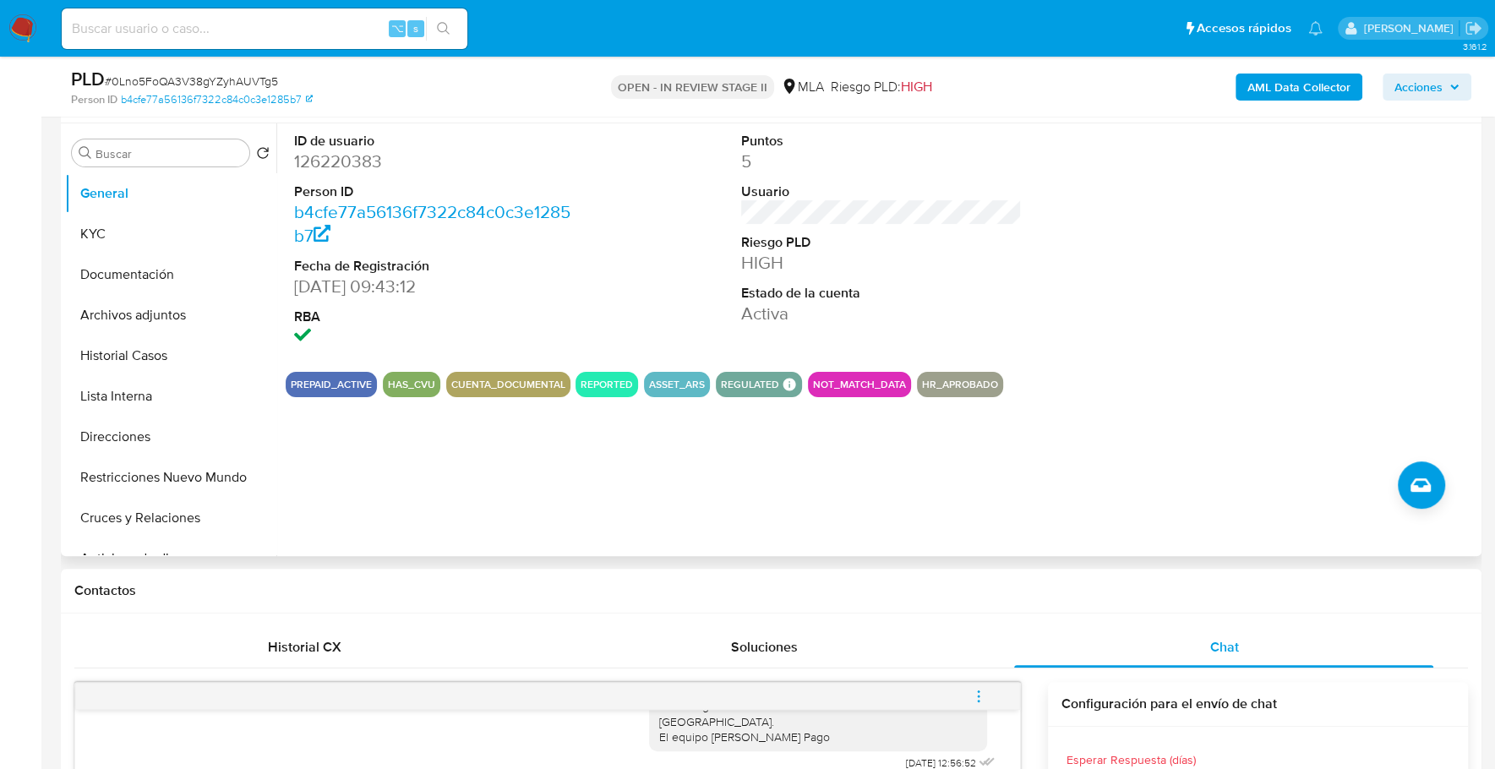
scroll to position [313, 0]
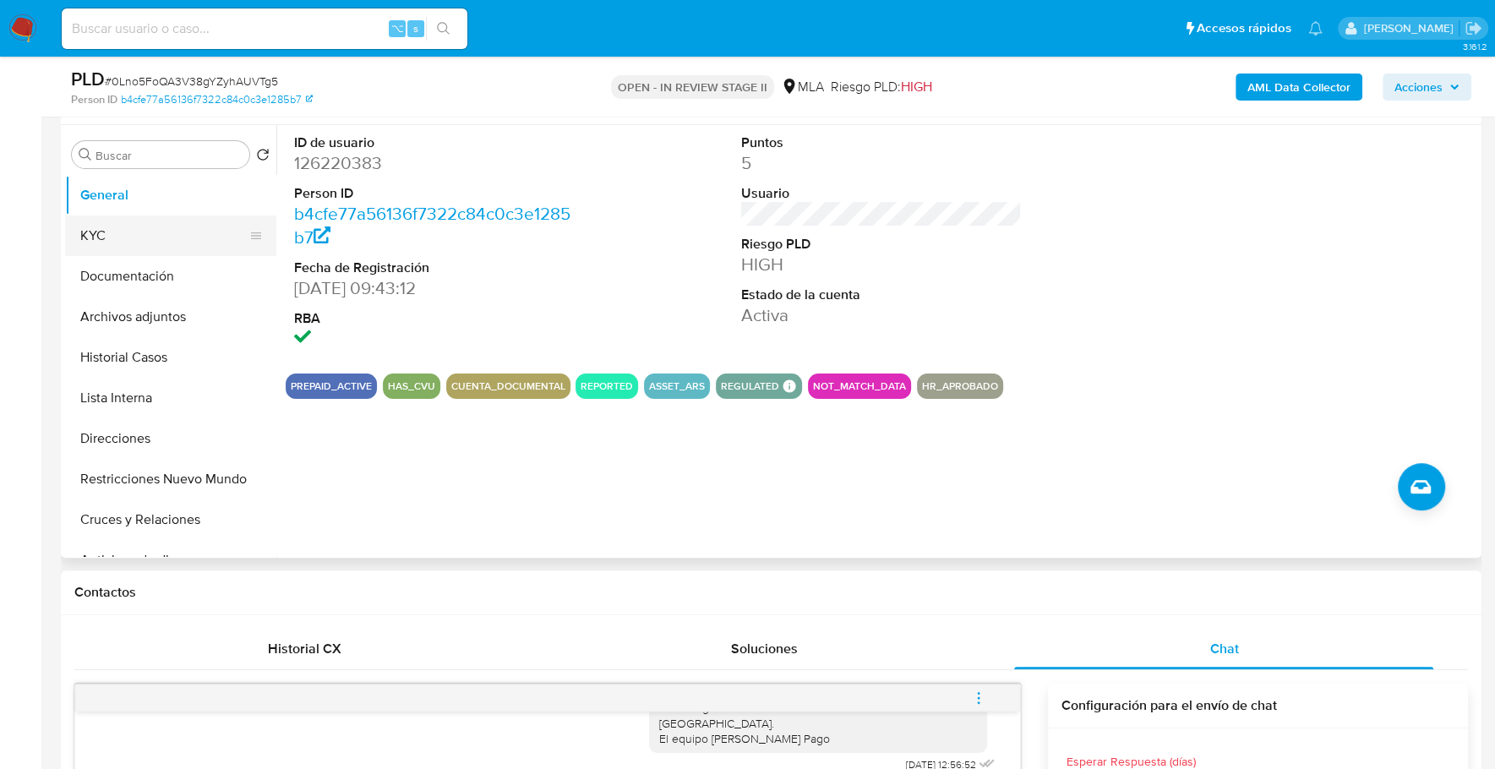
click at [138, 242] on button "KYC" at bounding box center [164, 235] width 198 height 41
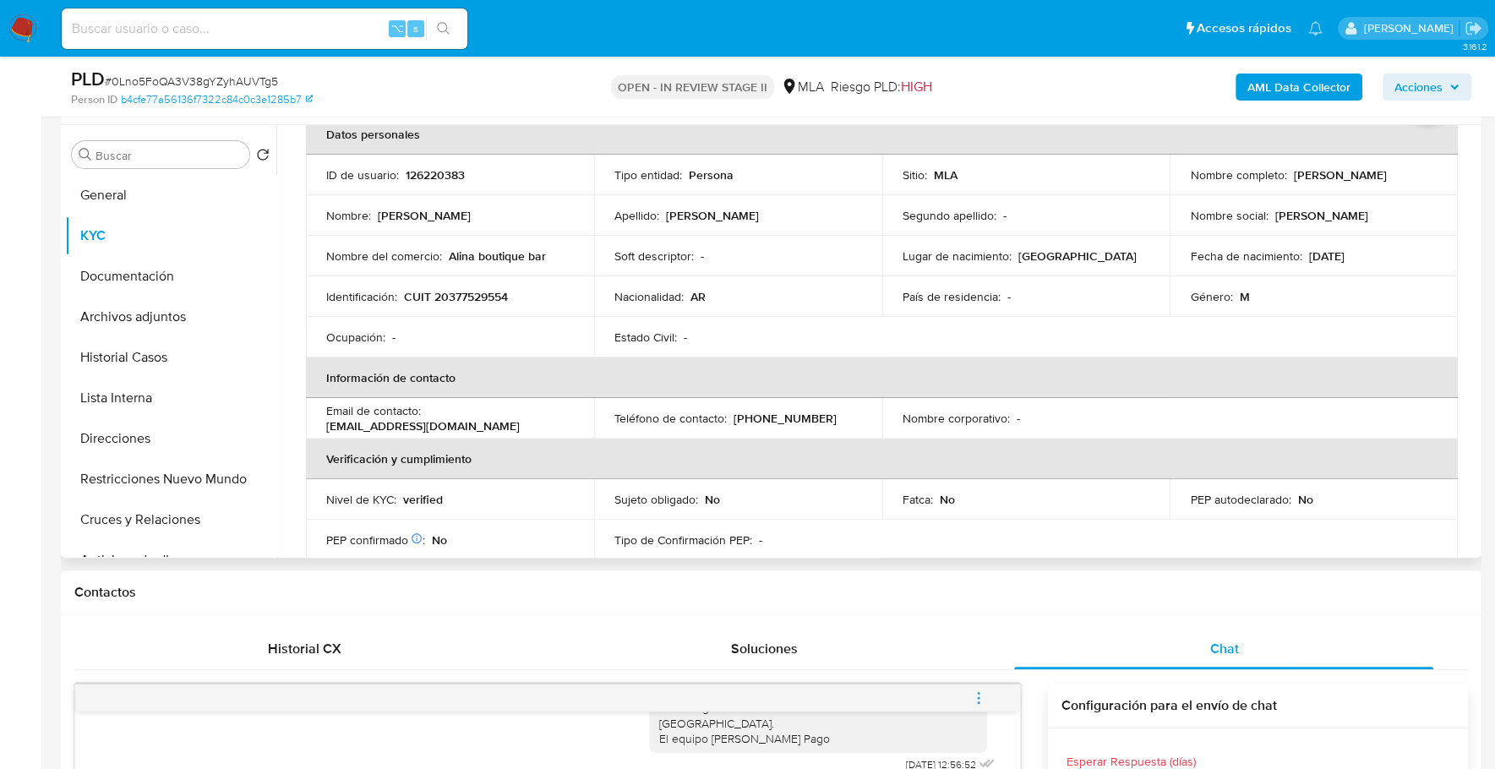
scroll to position [125, 0]
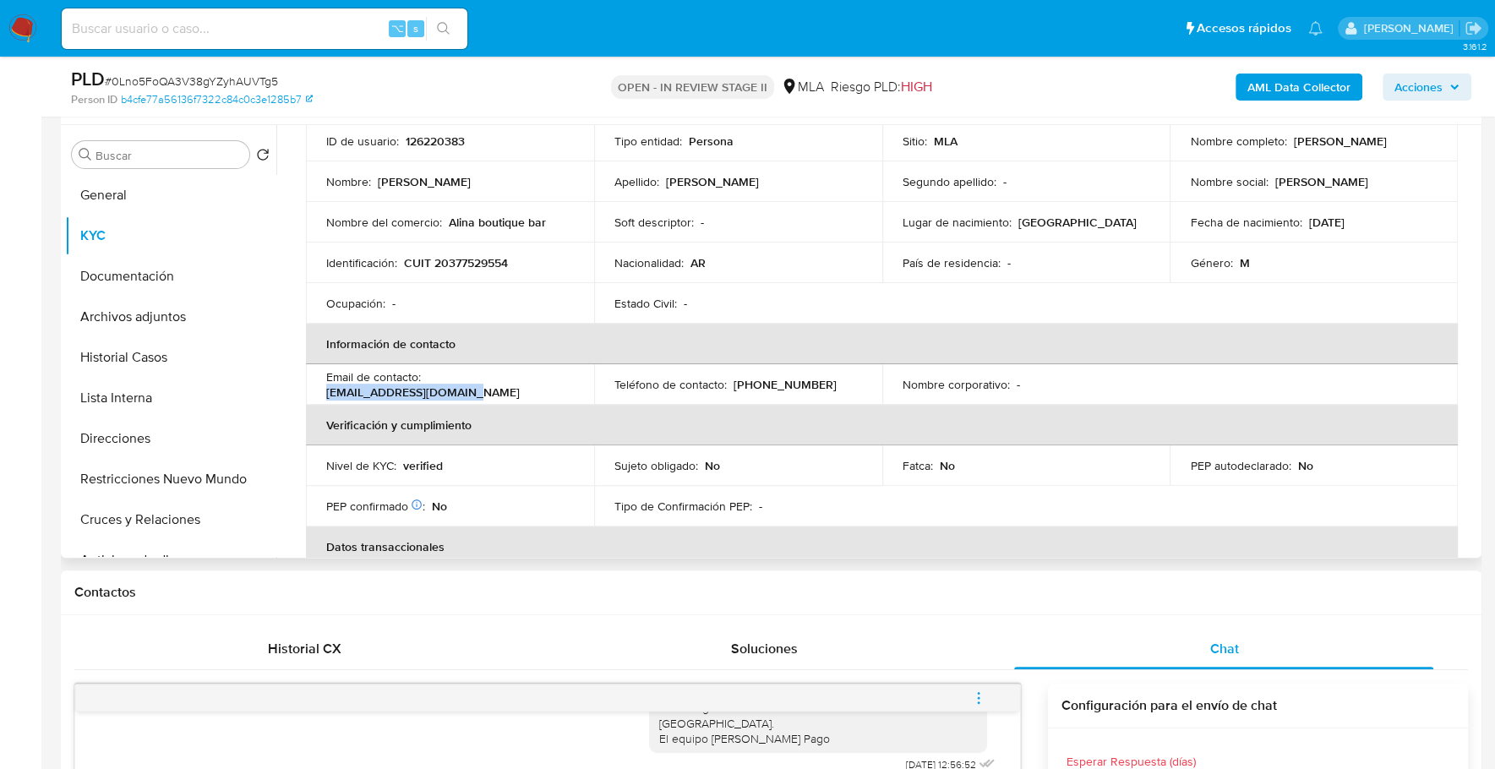
drag, startPoint x: 324, startPoint y: 393, endPoint x: 485, endPoint y: 395, distance: 160.6
click at [485, 395] on td "Email de contacto : pablomatera93@gmail.com" at bounding box center [450, 384] width 288 height 41
copy p "pablomatera93@gmail.com"
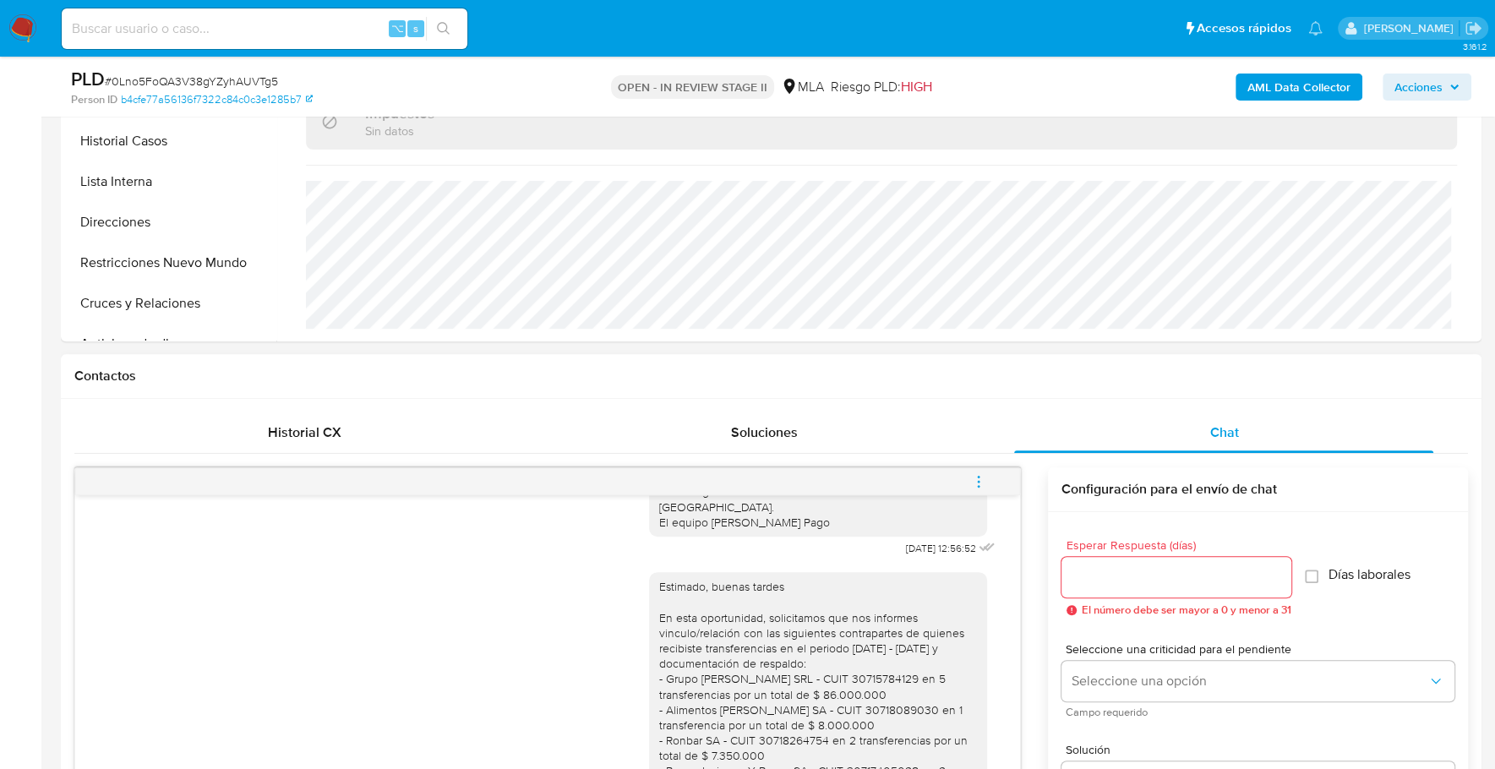
scroll to position [237, 0]
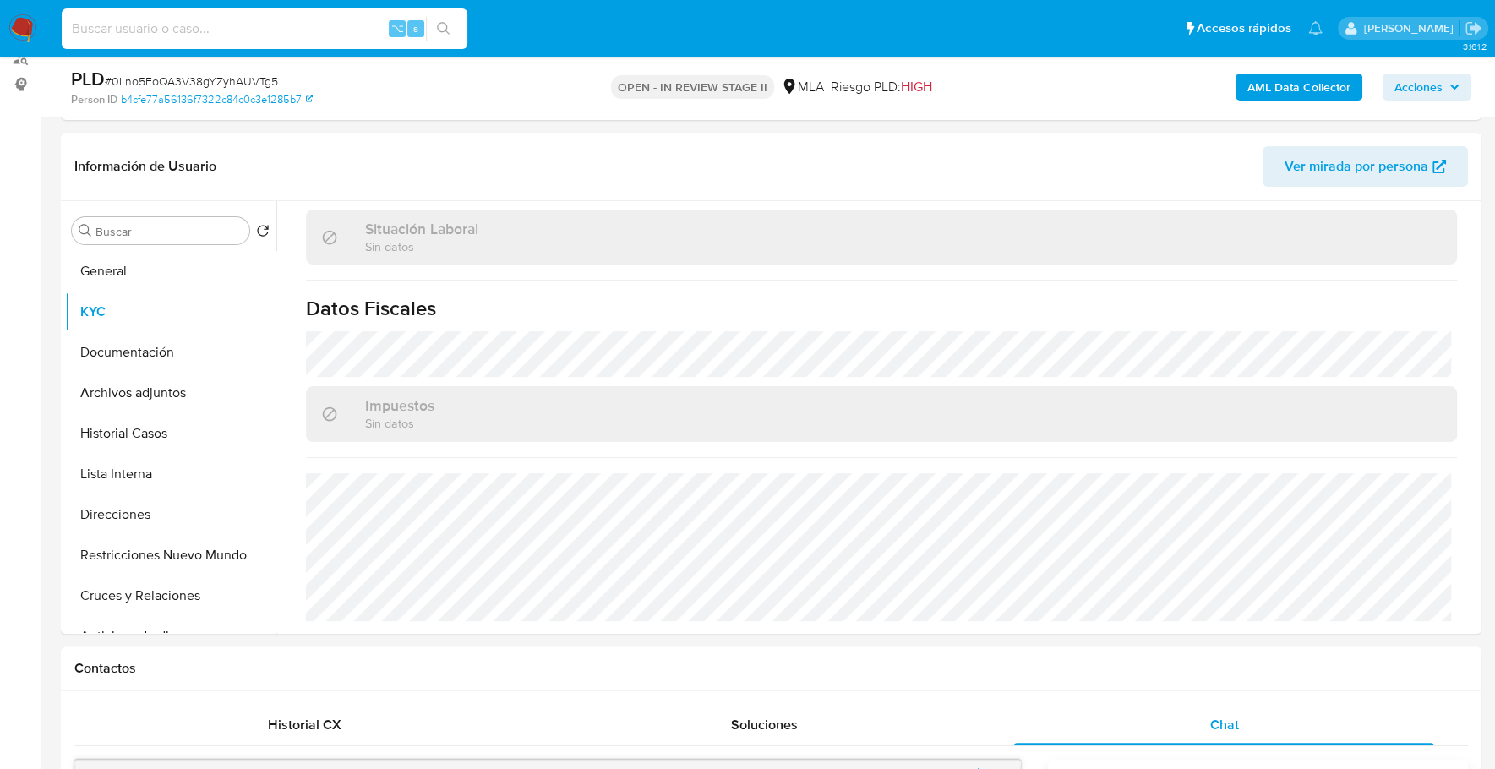
click at [227, 33] on input at bounding box center [265, 29] width 406 height 22
paste input "187134258"
type input "187134258"
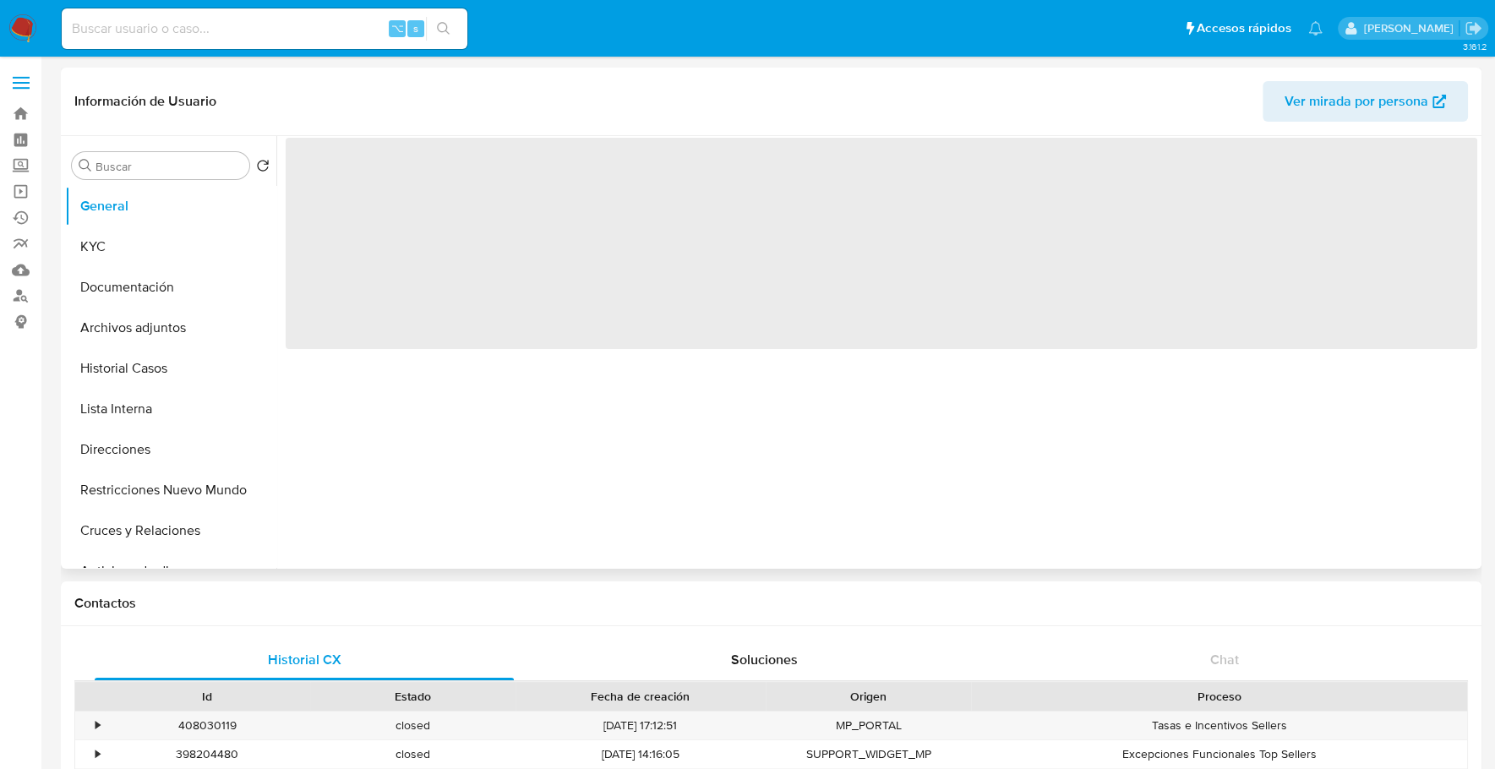
select select "10"
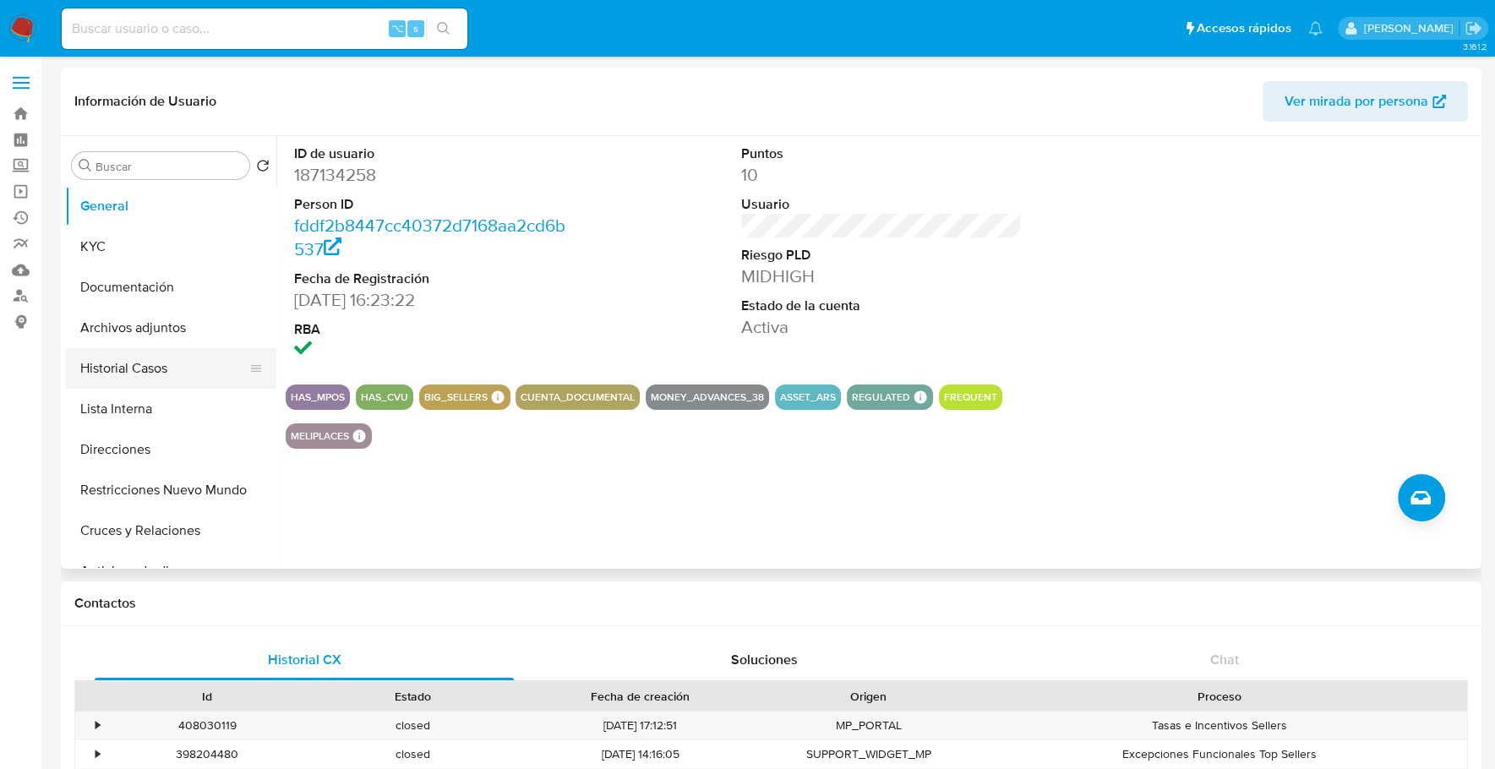
click at [149, 359] on button "Historial Casos" at bounding box center [164, 368] width 198 height 41
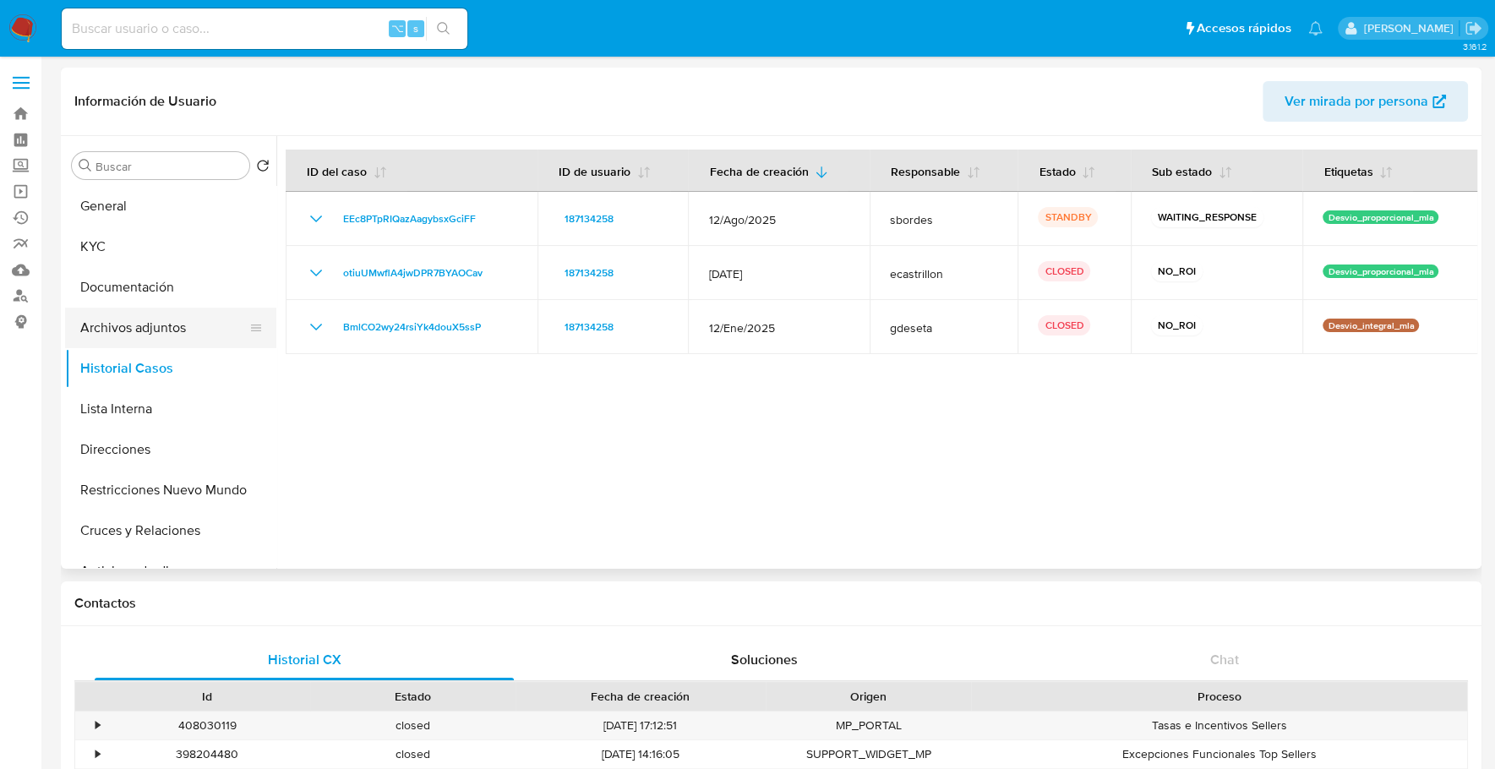
click at [151, 325] on button "Archivos adjuntos" at bounding box center [164, 328] width 198 height 41
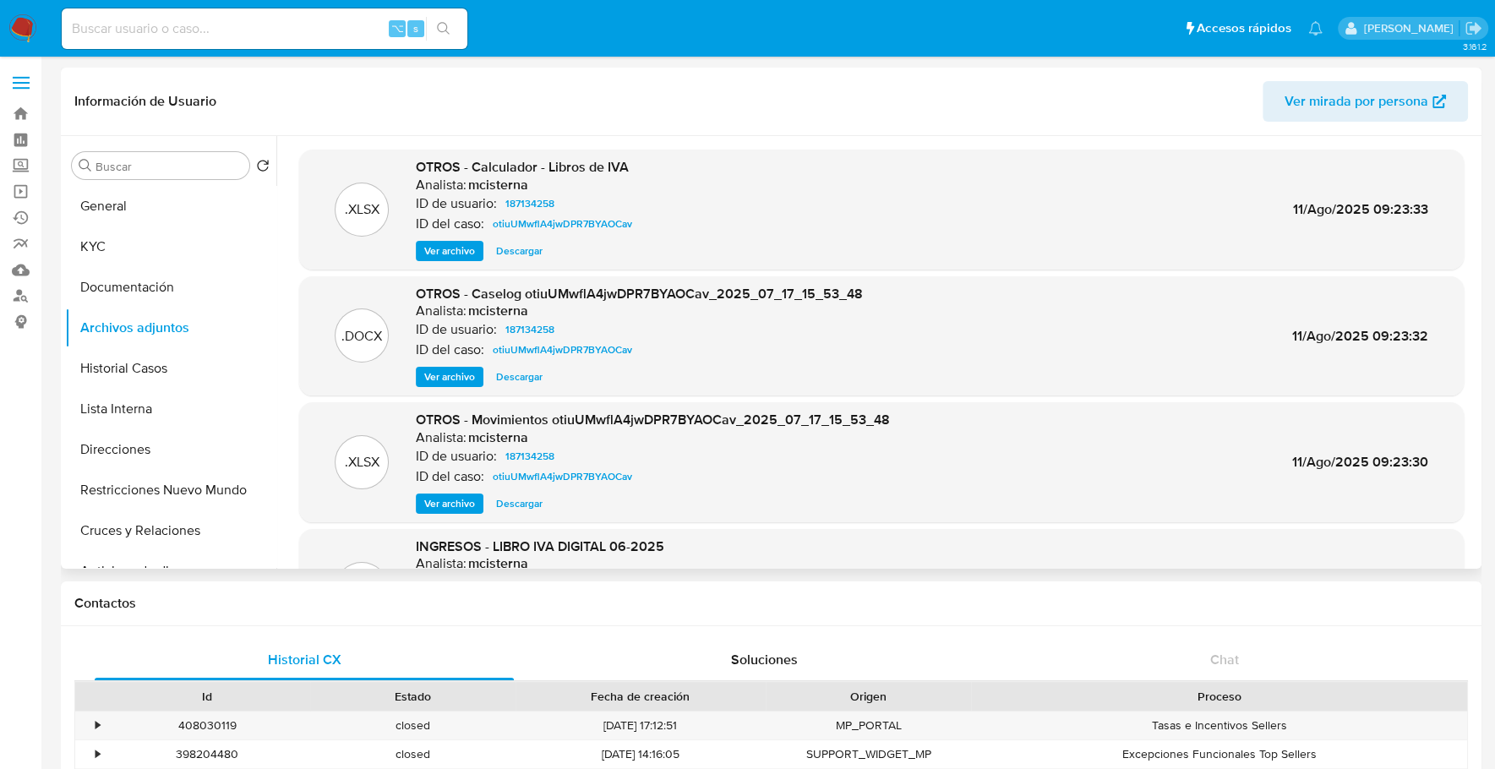
click at [444, 376] on span "Ver archivo" at bounding box center [449, 376] width 51 height 17
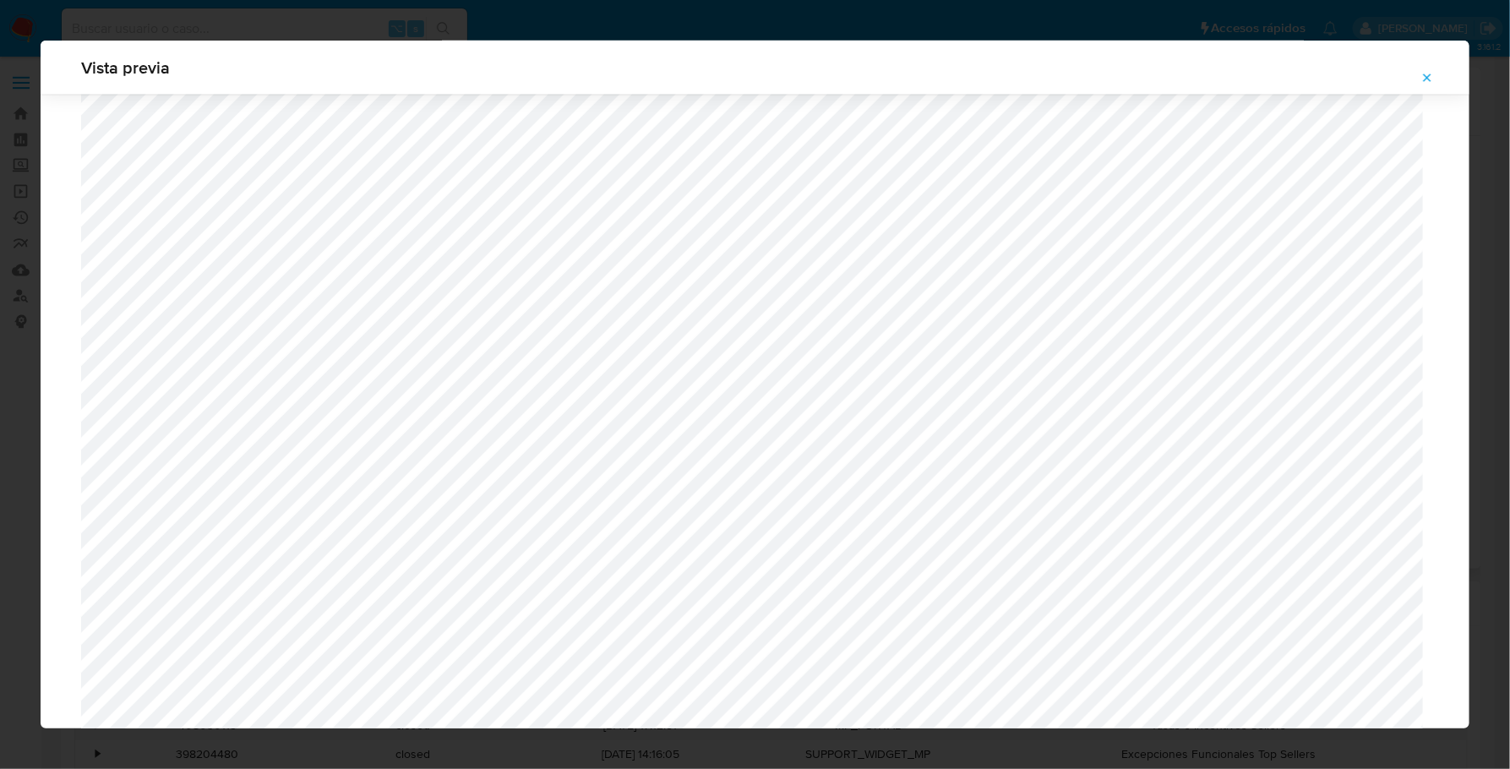
scroll to position [1096, 0]
click at [1431, 76] on icon "Attachment preview" at bounding box center [1427, 78] width 14 height 14
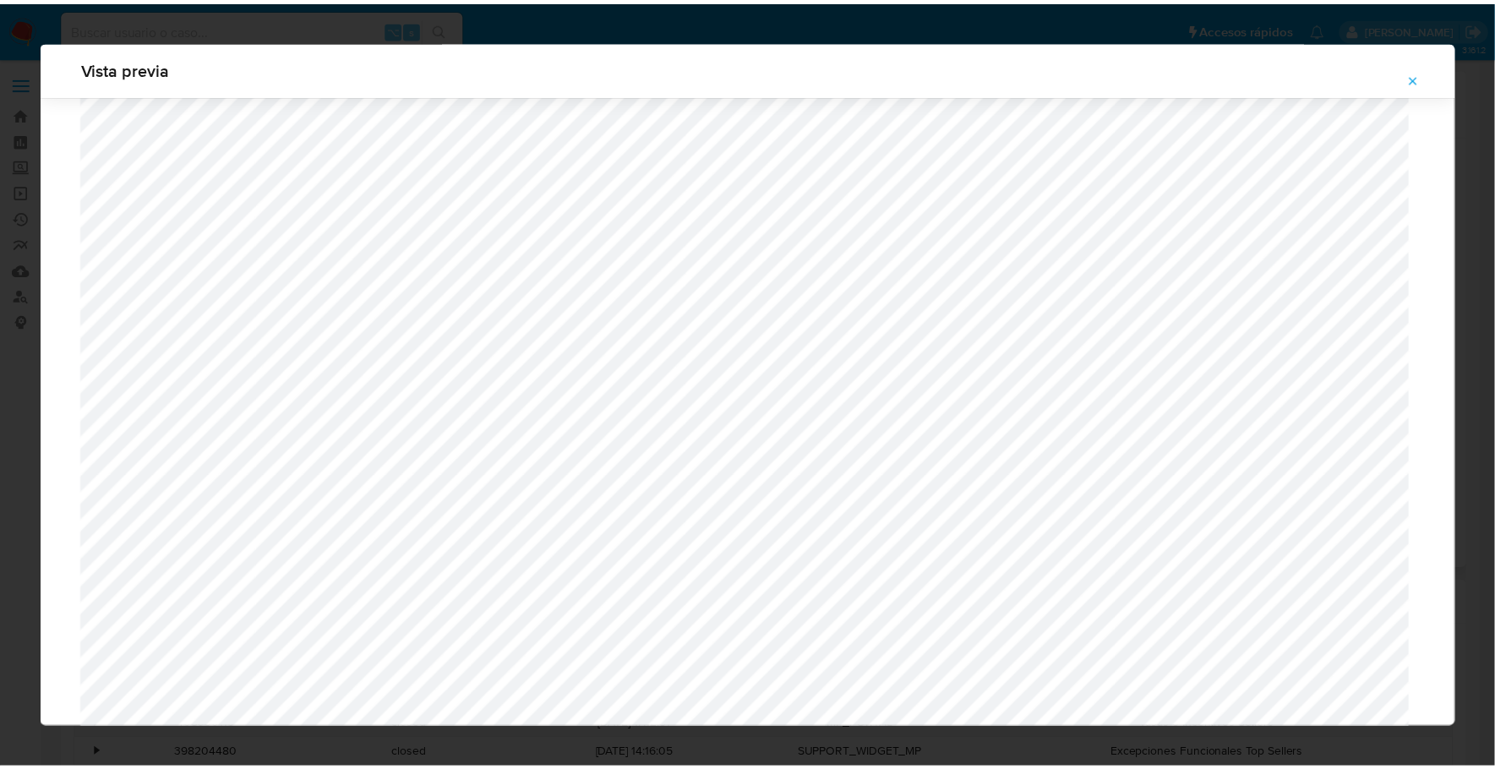
scroll to position [0, 0]
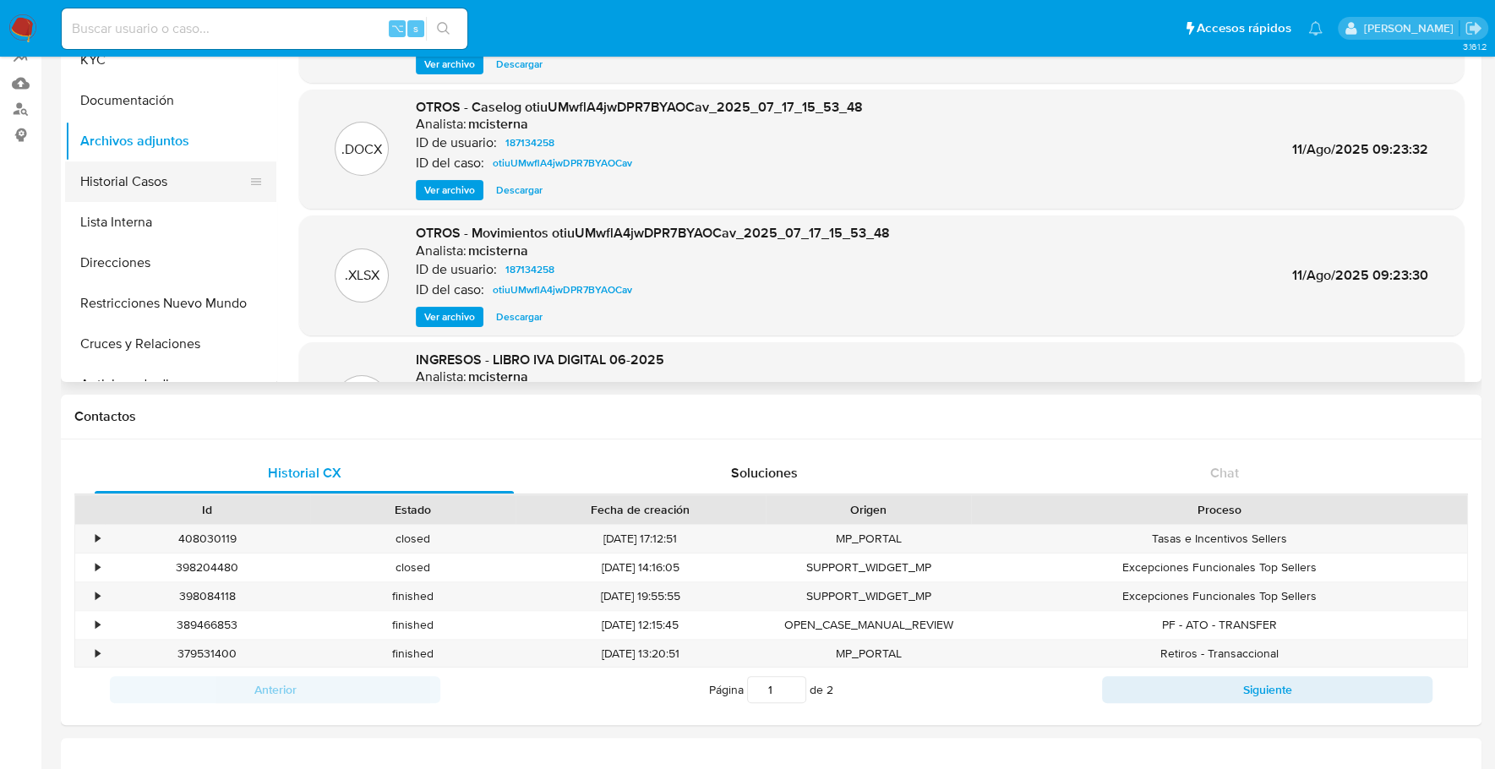
click at [147, 179] on button "Historial Casos" at bounding box center [164, 181] width 198 height 41
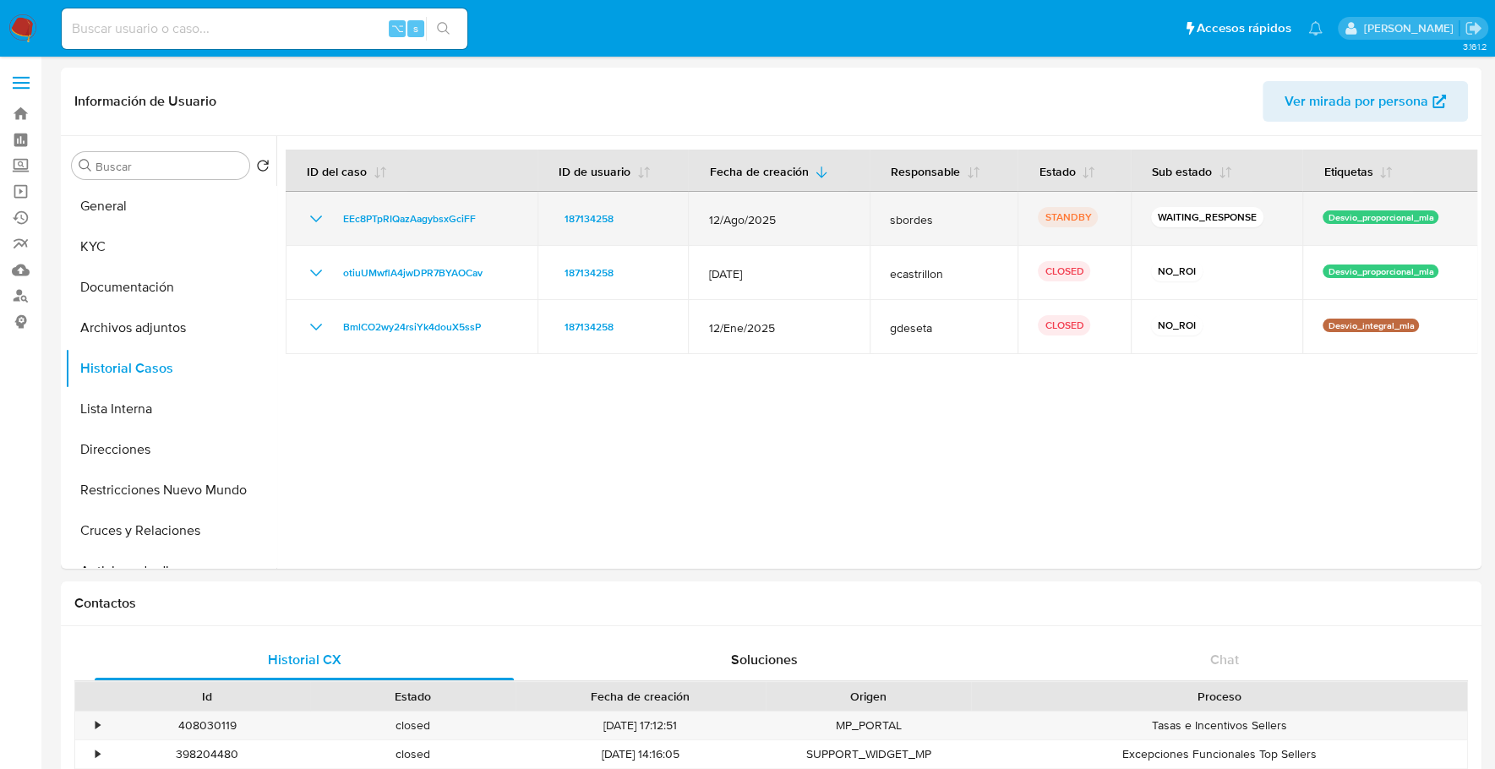
click at [432, 199] on td "EEc8PTpRIQazAagybsxGciFF" at bounding box center [412, 219] width 252 height 54
click at [432, 202] on td "EEc8PTpRIQazAagybsxGciFF" at bounding box center [412, 219] width 252 height 54
click at [437, 217] on span "EEc8PTpRIQazAagybsxGciFF" at bounding box center [409, 219] width 133 height 20
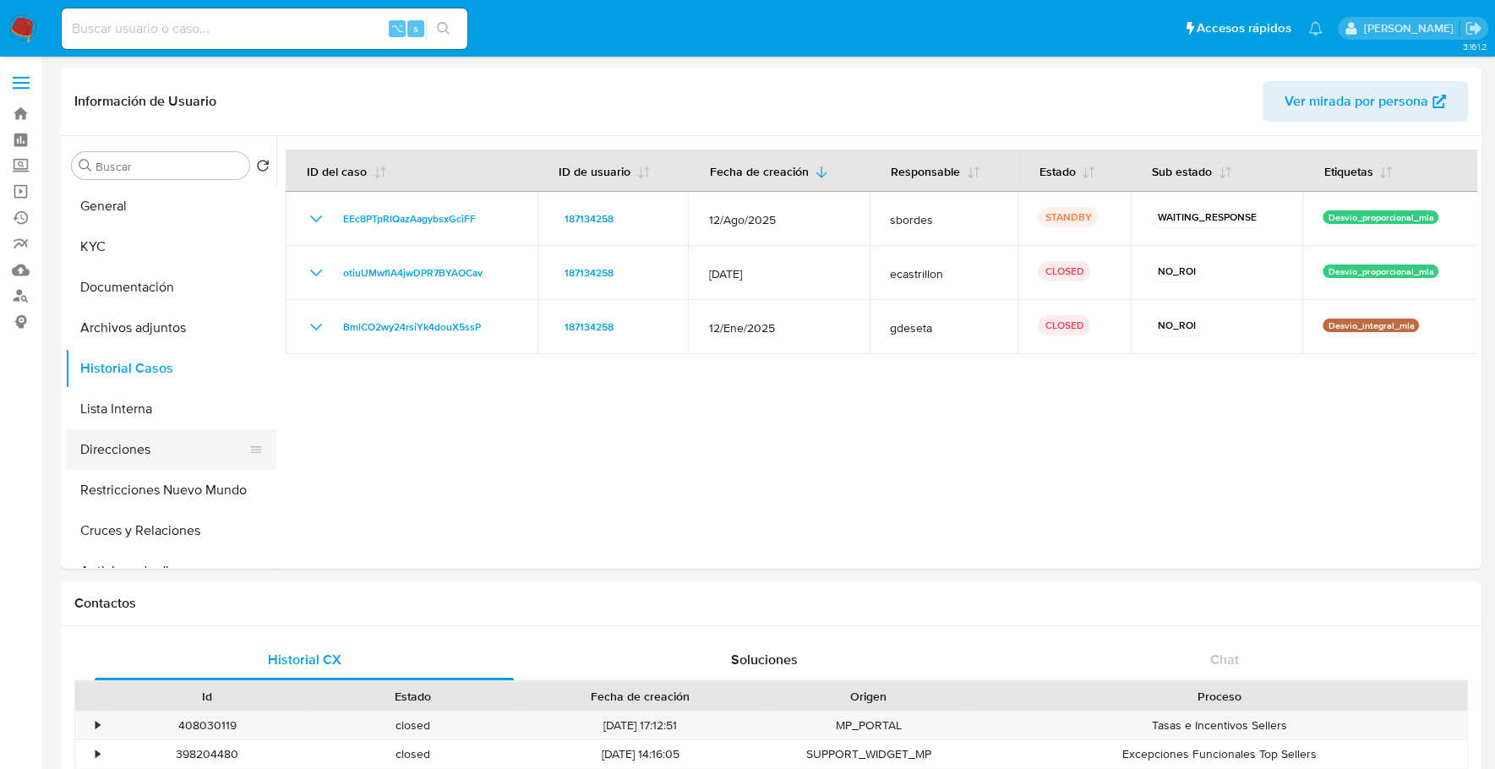
click at [150, 451] on button "Direcciones" at bounding box center [164, 449] width 198 height 41
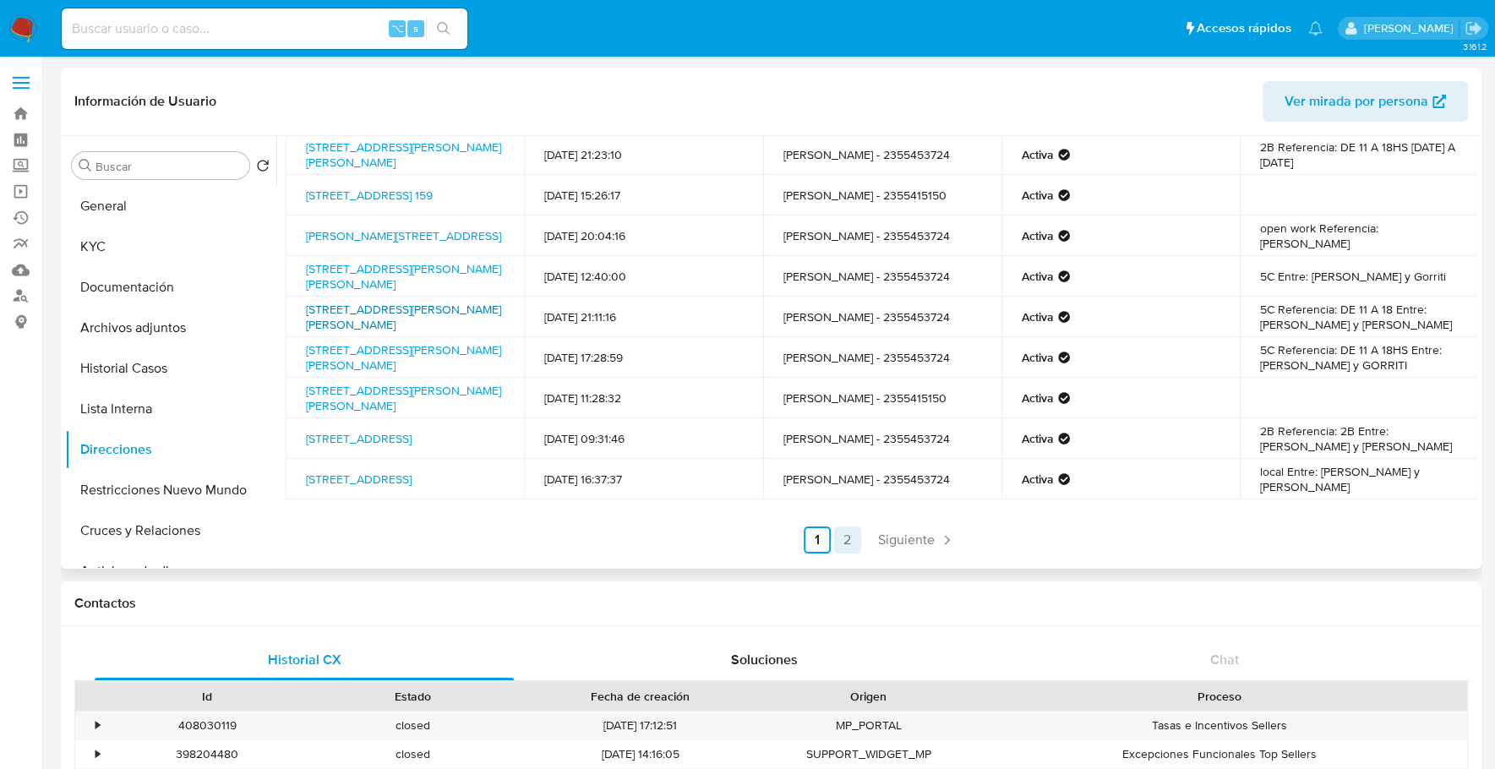
scroll to position [128, 0]
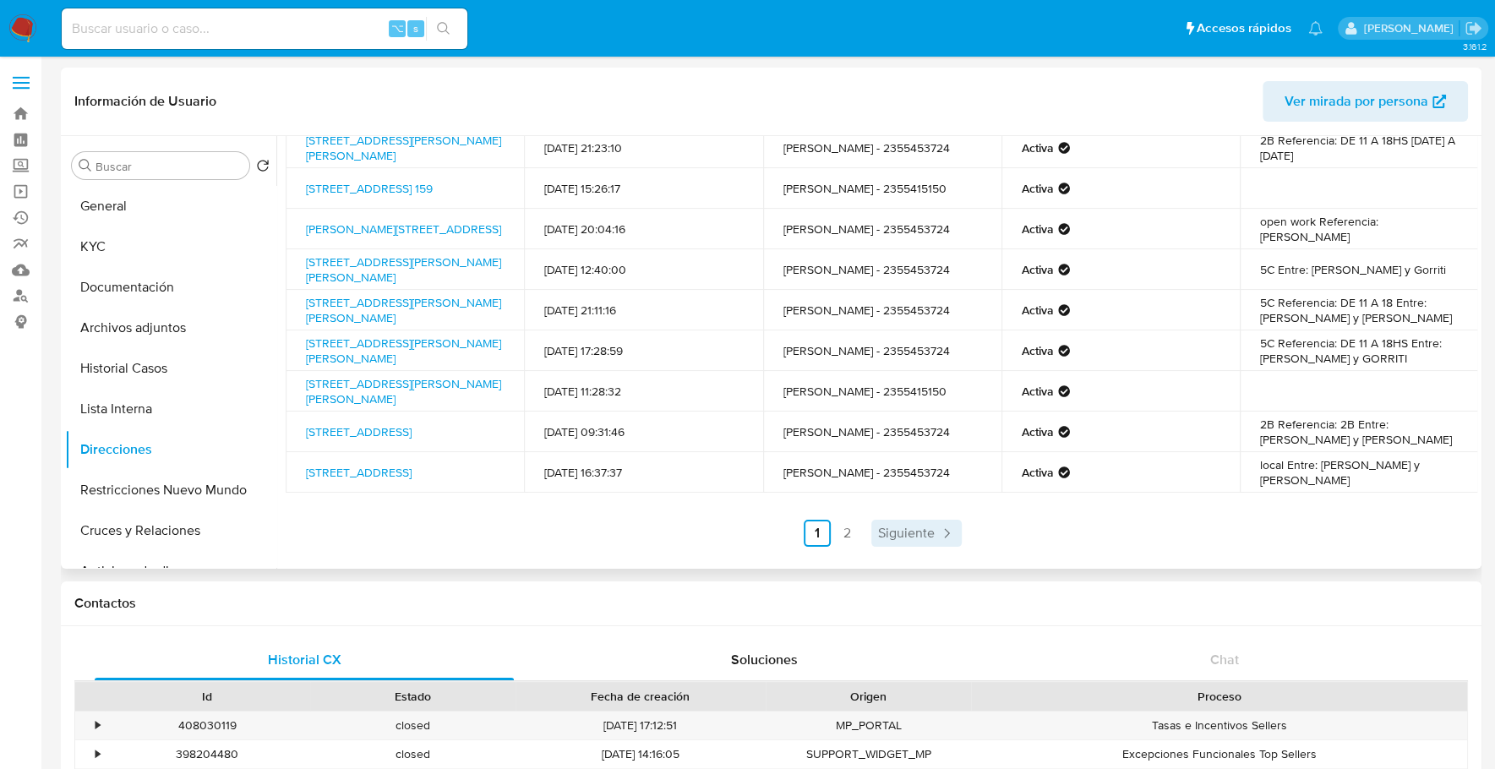
click at [913, 529] on span "Siguiente" at bounding box center [906, 533] width 57 height 14
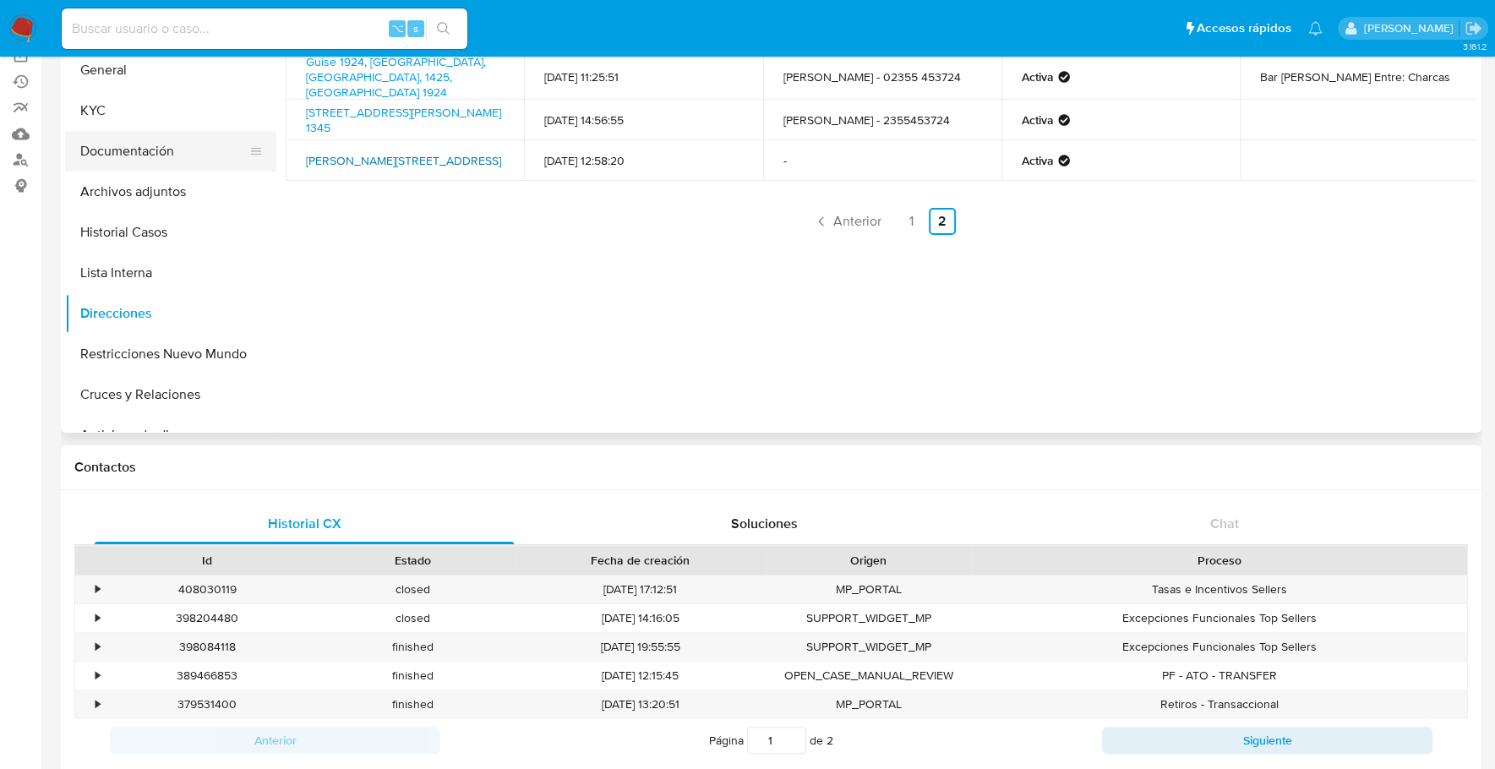
scroll to position [0, 0]
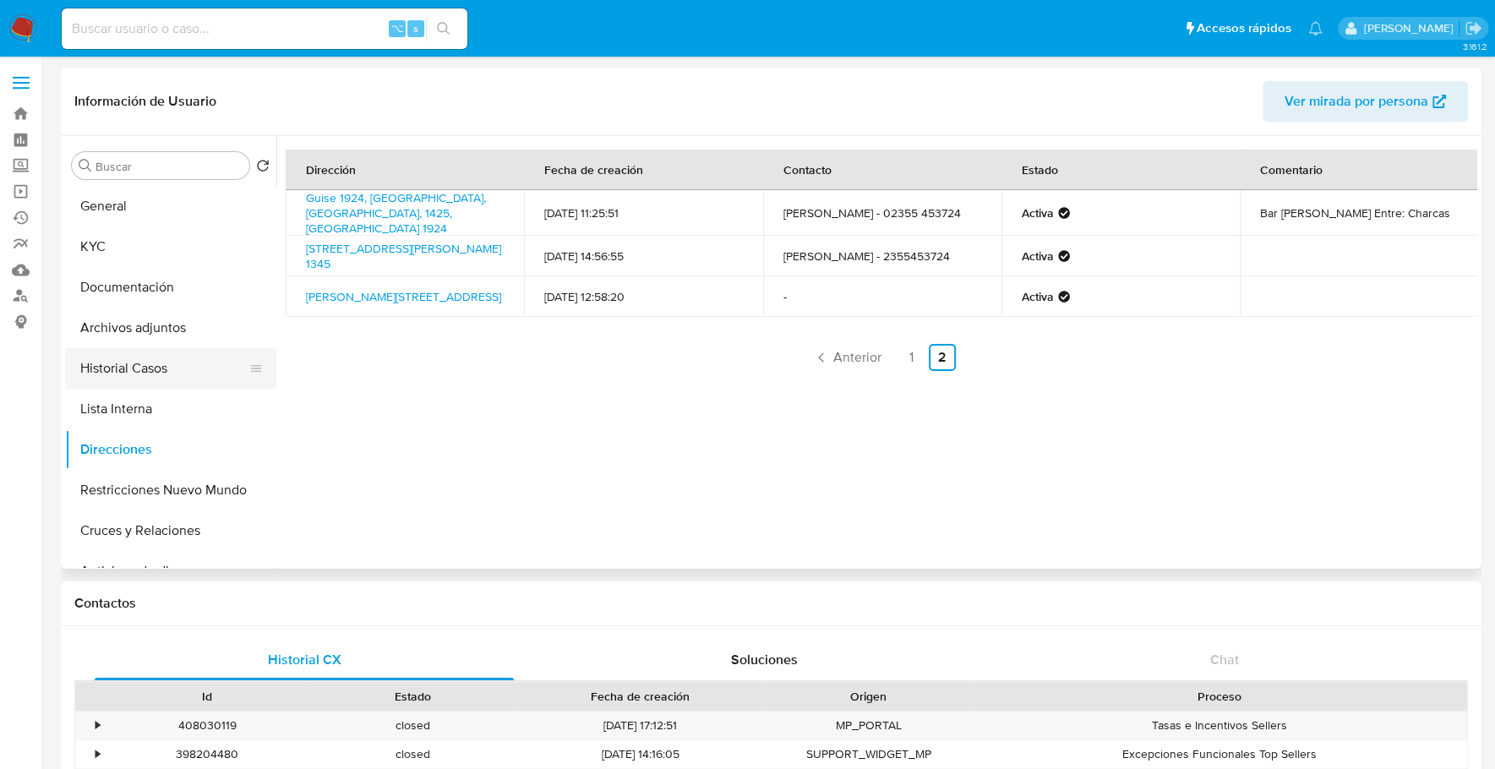
click at [161, 369] on button "Historial Casos" at bounding box center [164, 368] width 198 height 41
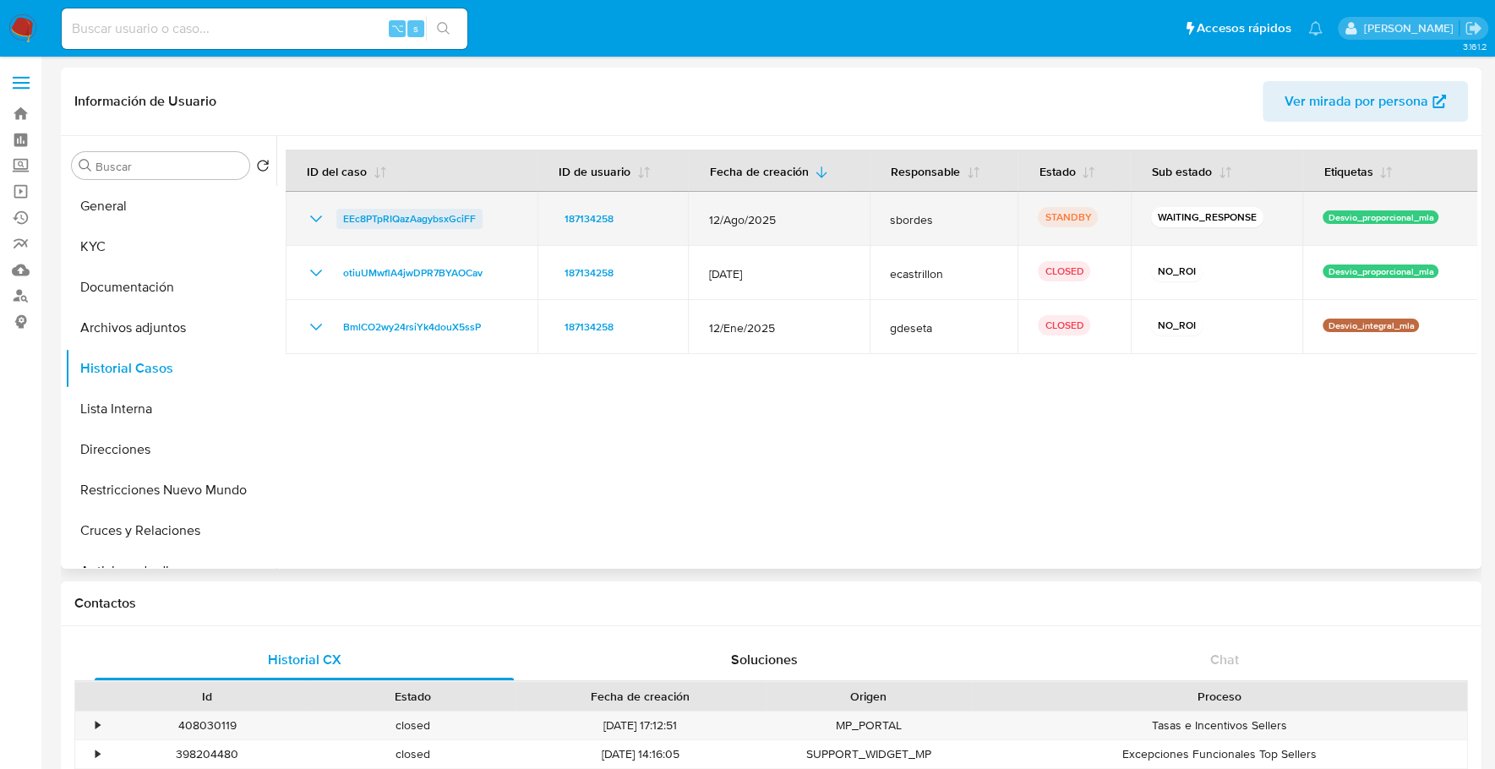
click at [353, 214] on span "EEc8PTpRIQazAagybsxGciFF" at bounding box center [409, 219] width 133 height 20
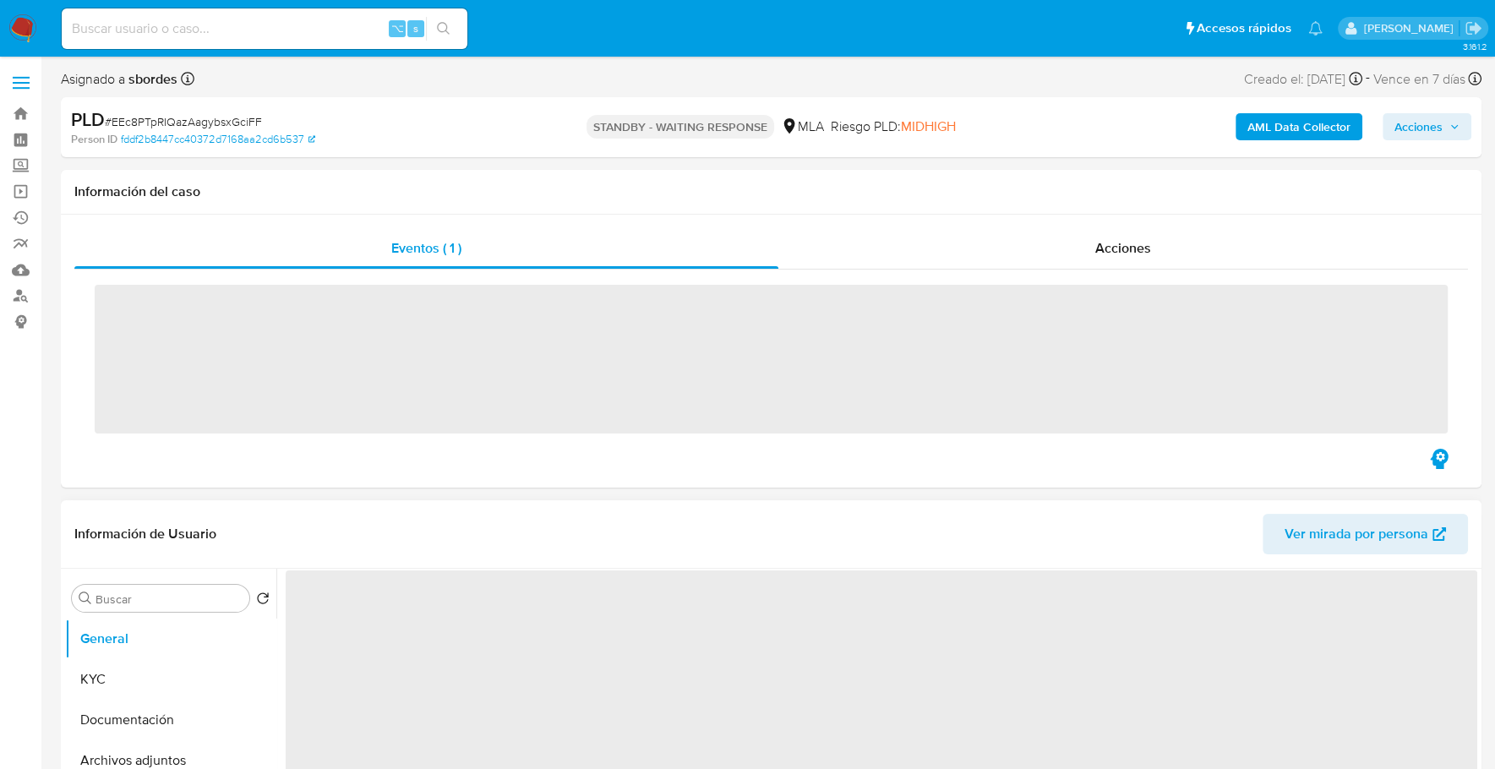
scroll to position [356, 0]
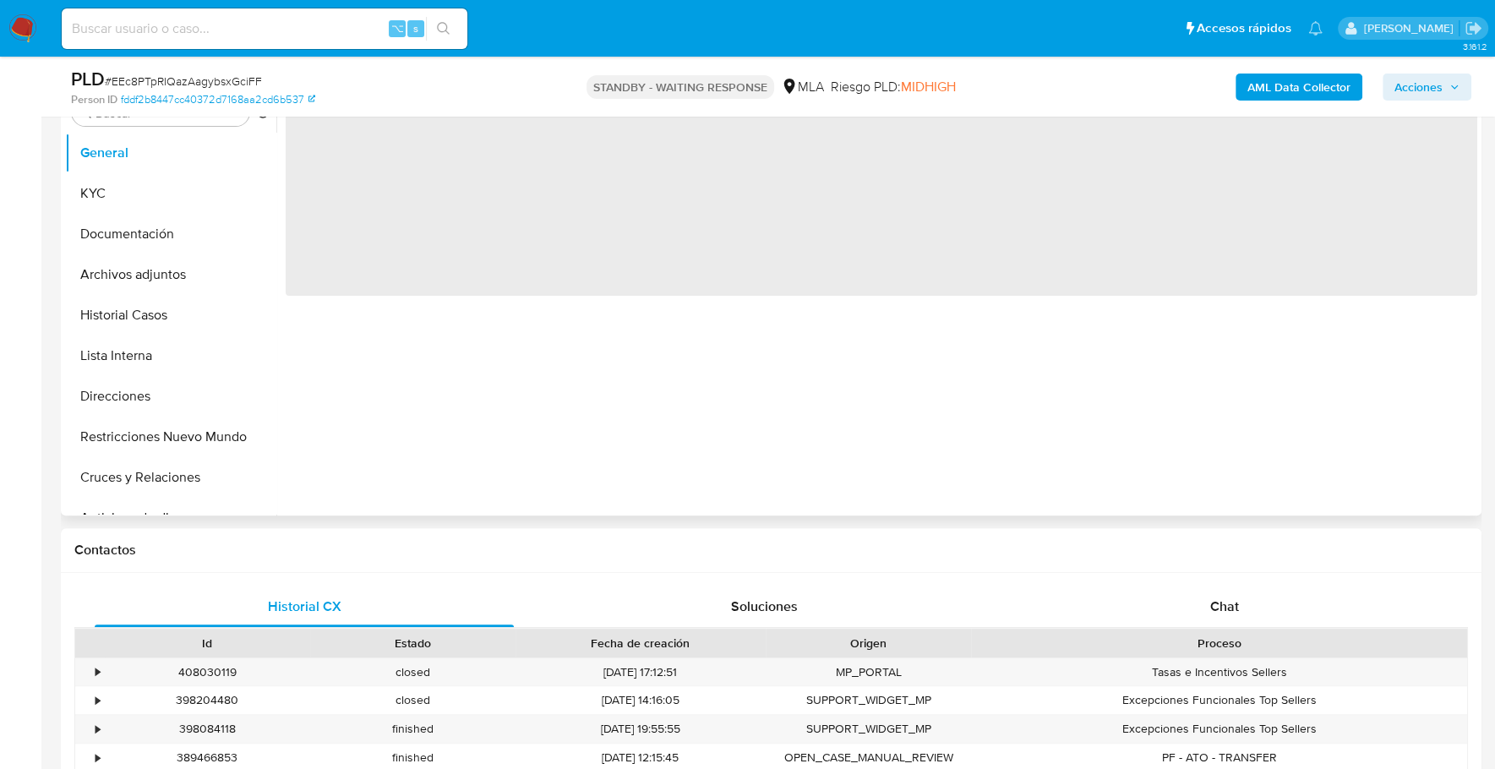
select select "10"
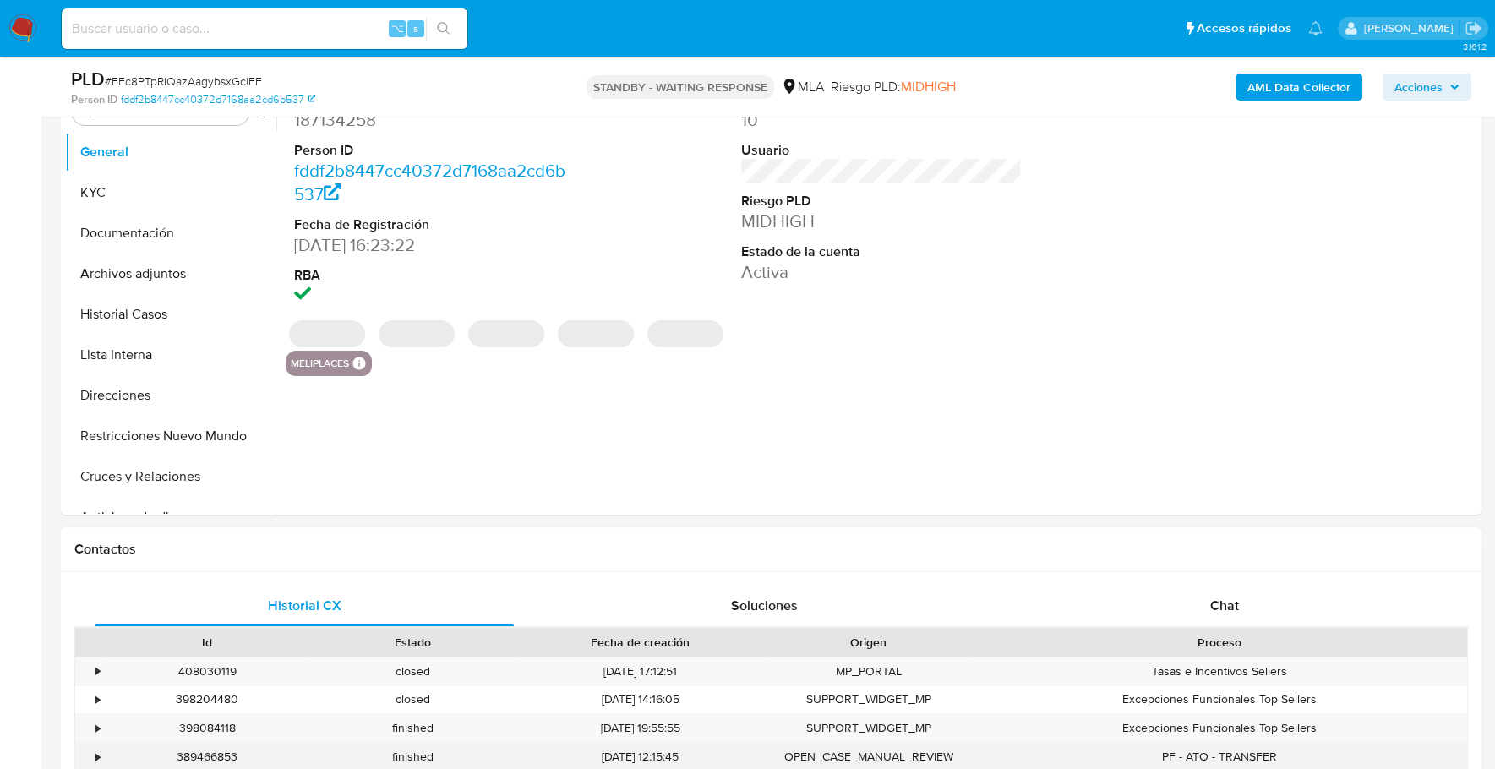
scroll to position [537, 0]
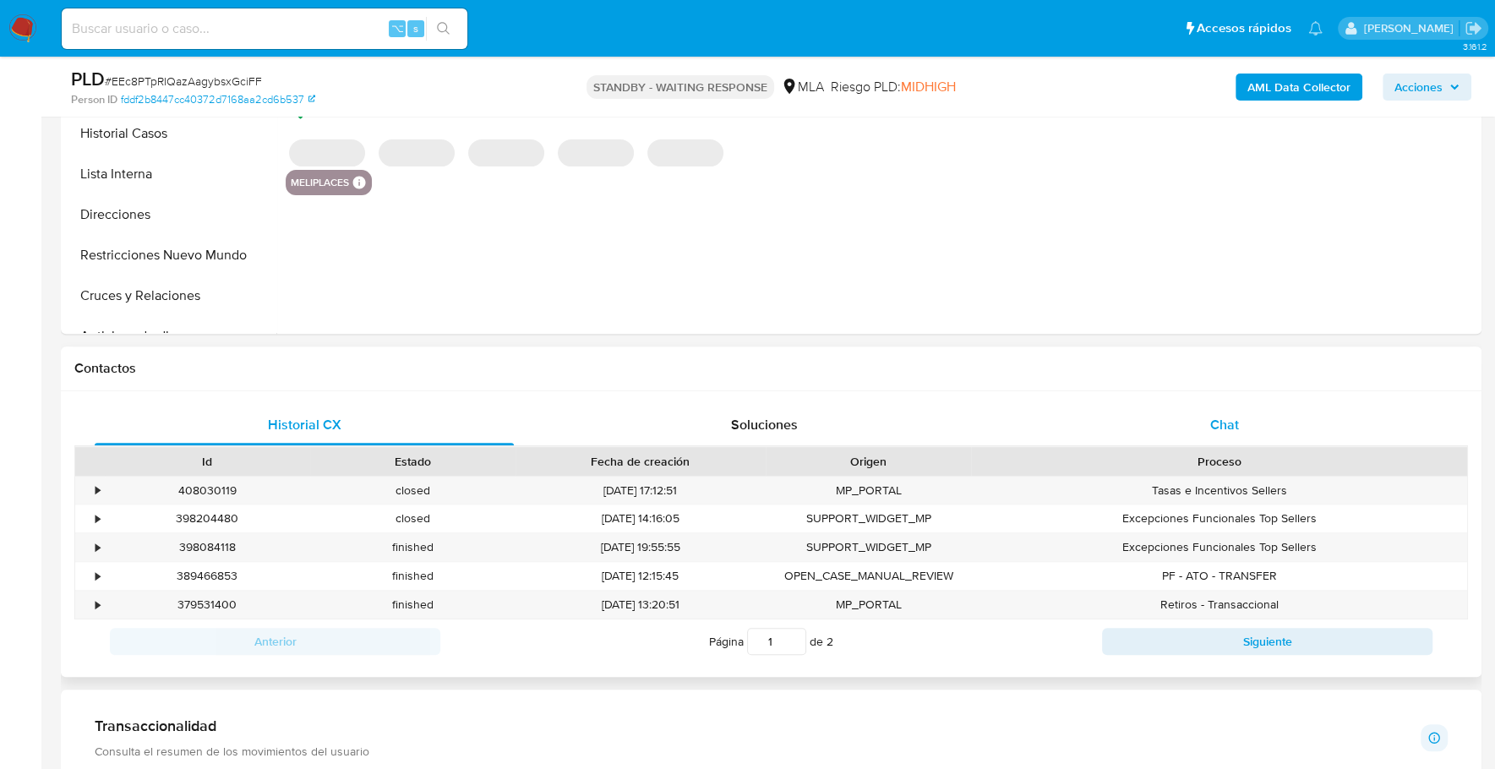
click at [1240, 422] on div "Chat" at bounding box center [1223, 425] width 419 height 41
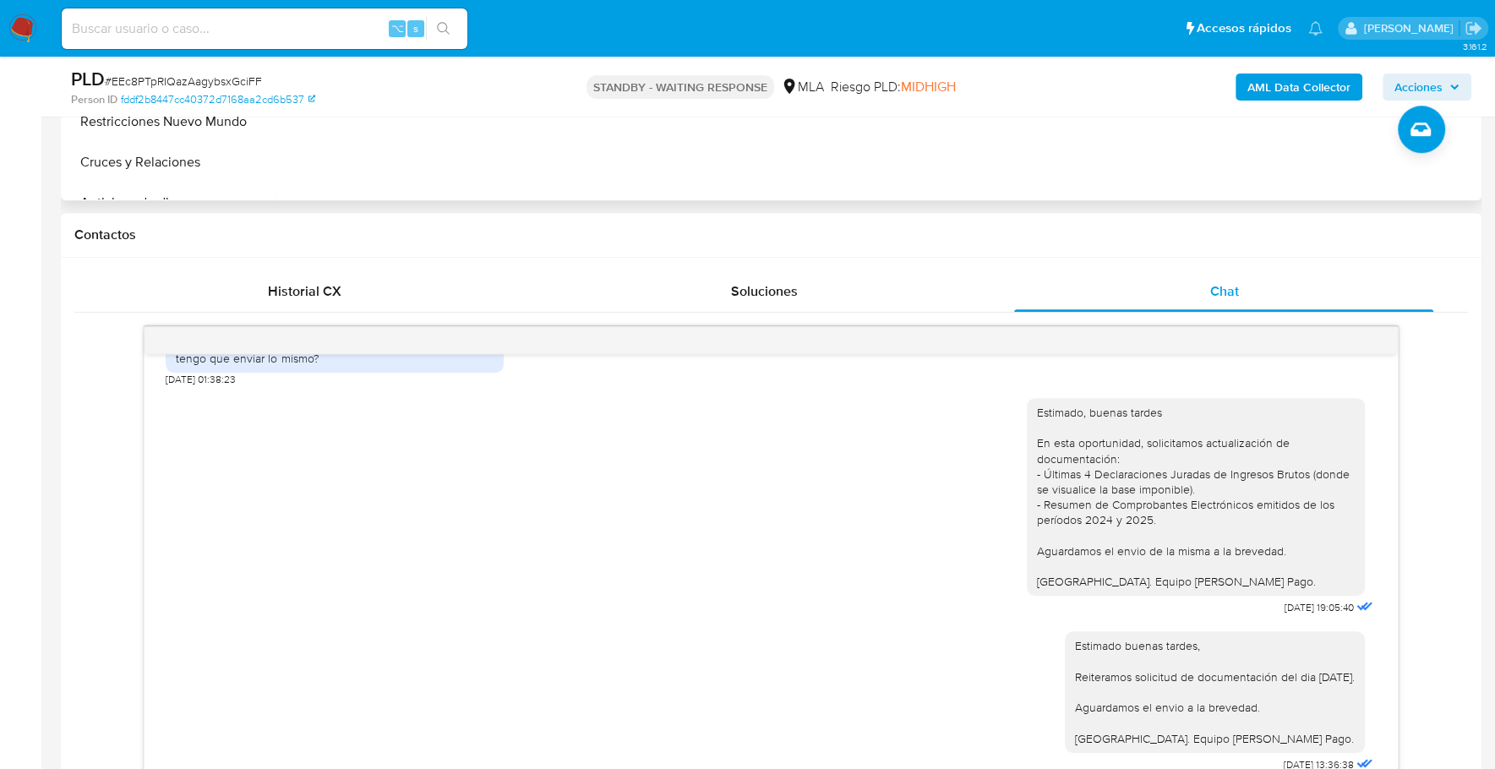
scroll to position [439, 0]
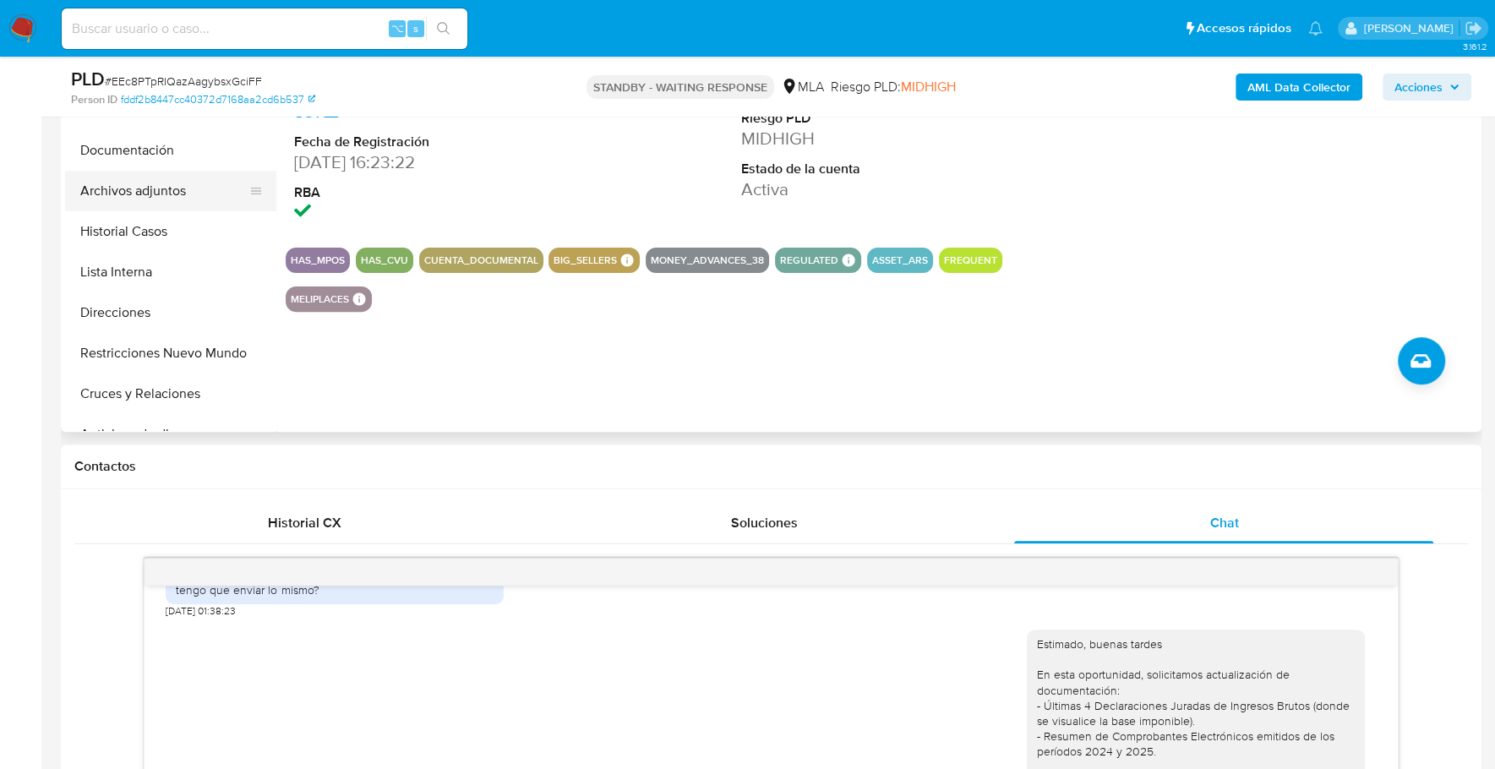
click at [155, 187] on button "Archivos adjuntos" at bounding box center [164, 191] width 198 height 41
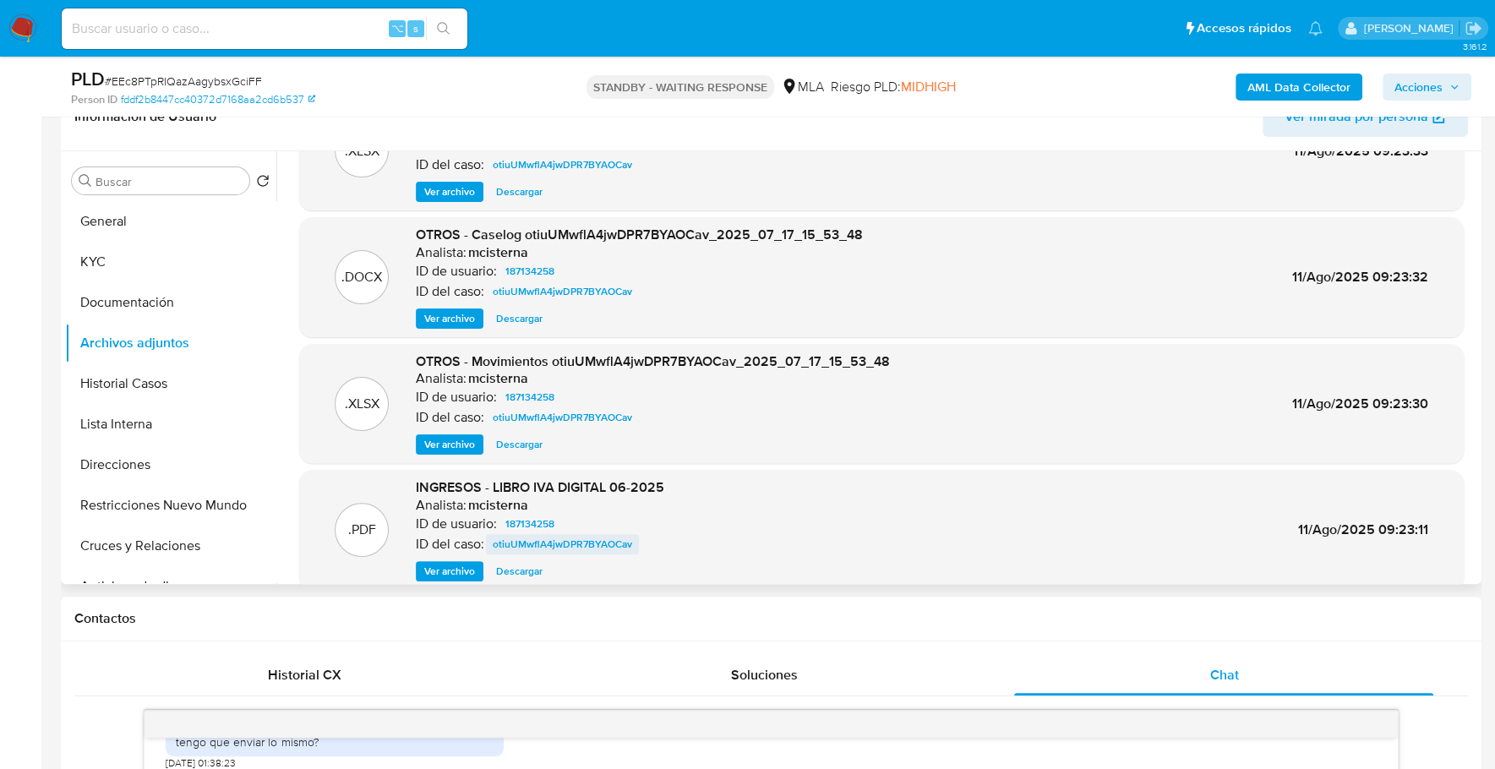
scroll to position [142, 0]
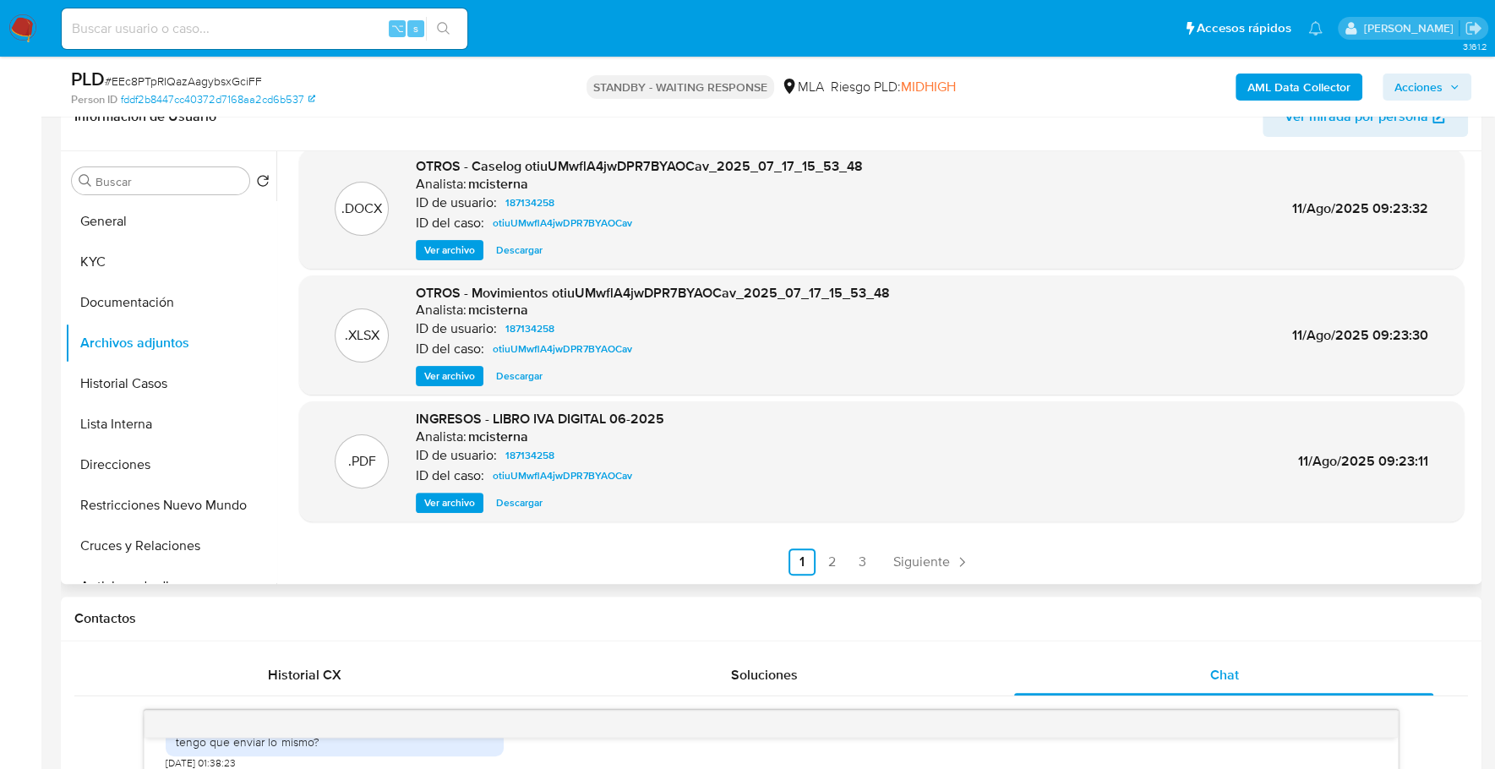
click at [441, 506] on span "Ver archivo" at bounding box center [449, 502] width 51 height 17
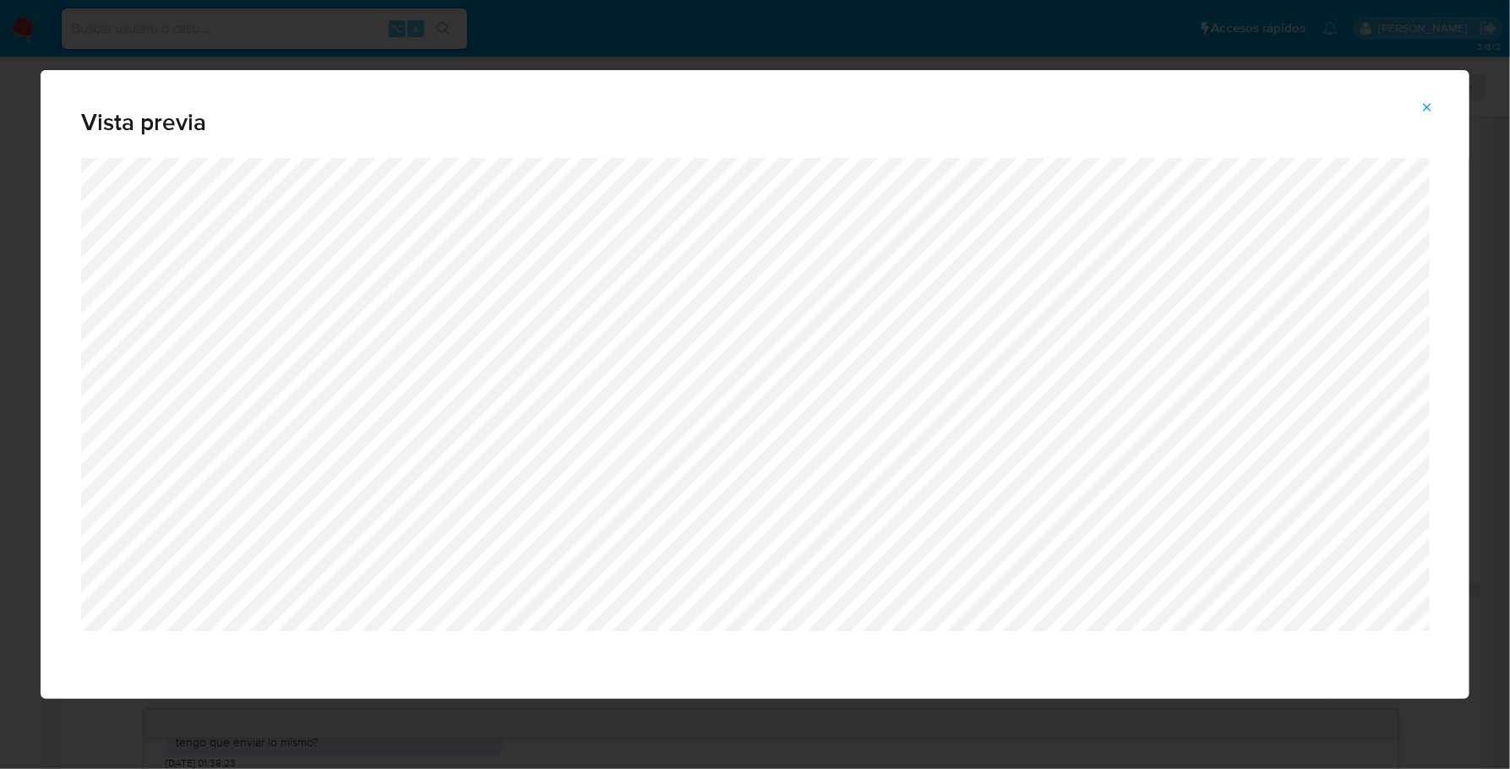
click at [1431, 106] on icon "Attachment preview" at bounding box center [1427, 108] width 14 height 14
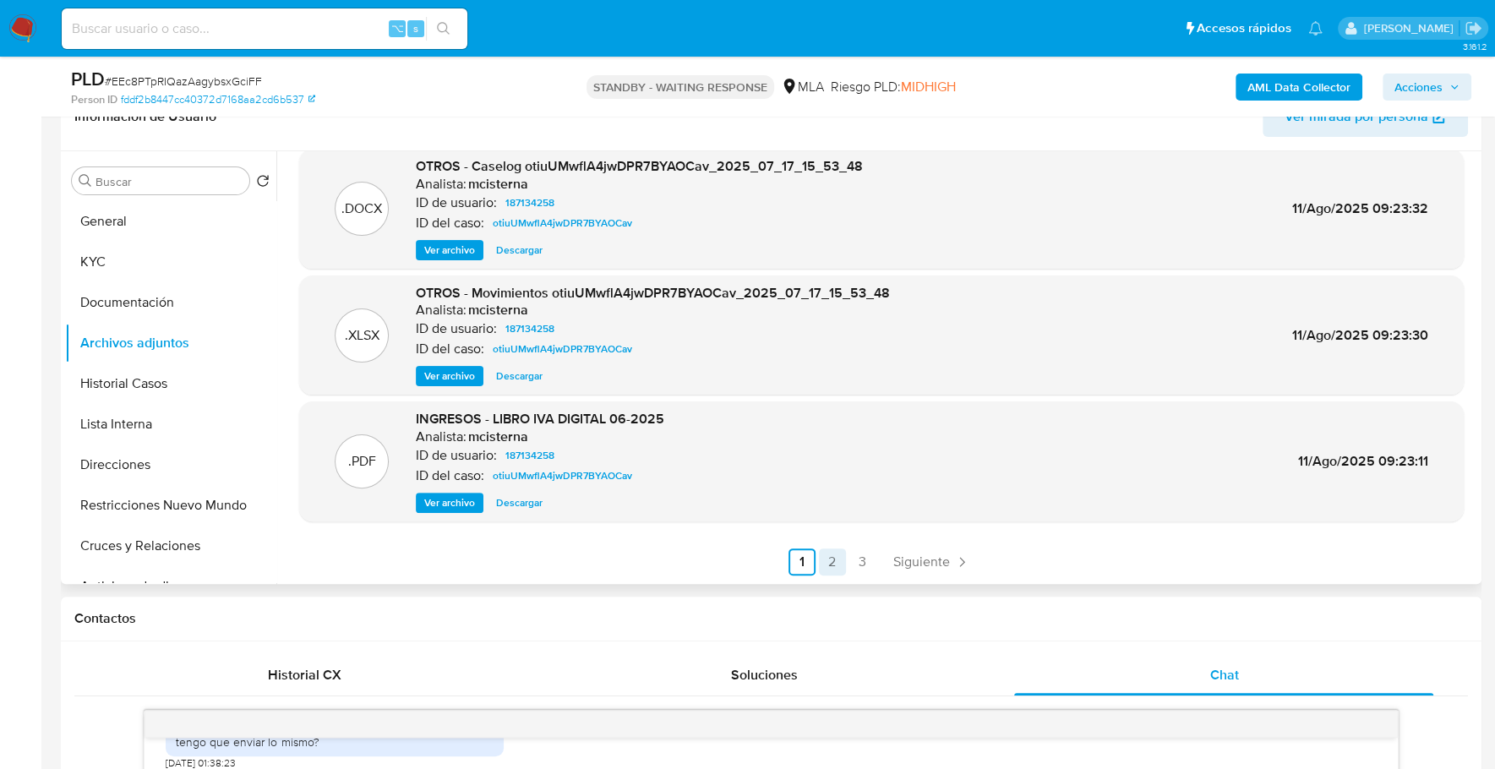
click at [824, 567] on link "2" at bounding box center [832, 561] width 27 height 27
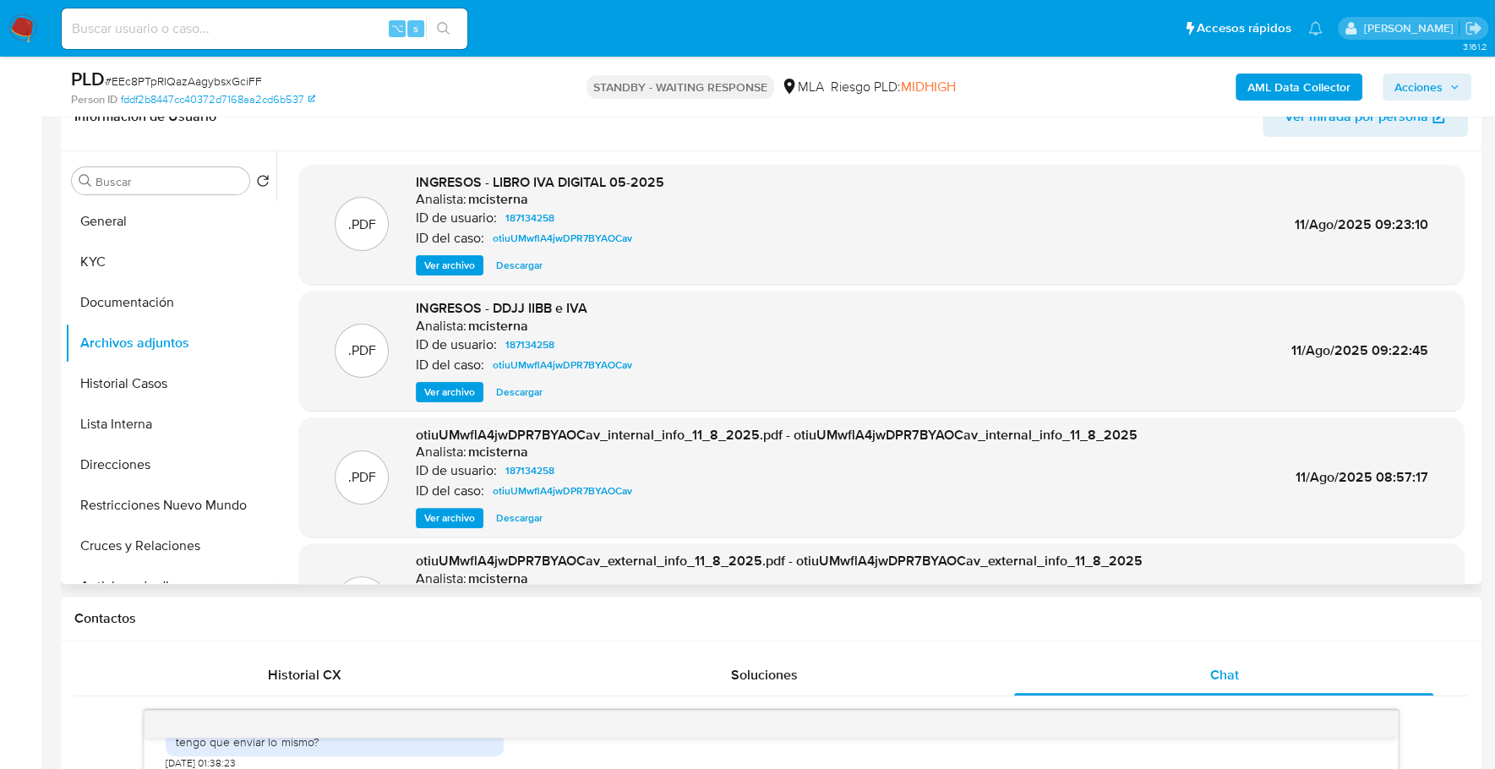
click at [449, 266] on span "Ver archivo" at bounding box center [449, 265] width 51 height 17
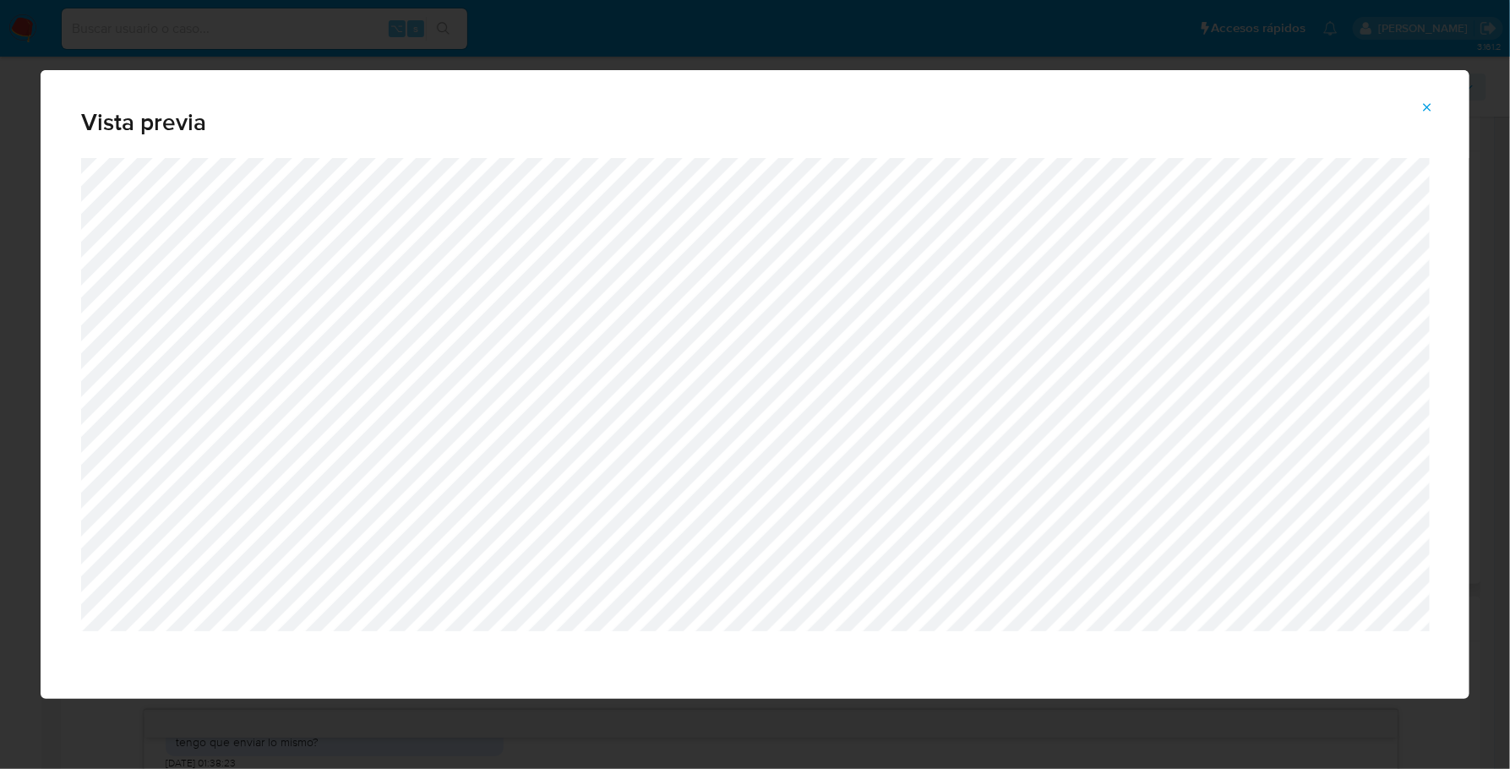
click at [1428, 98] on span "Attachment preview" at bounding box center [1427, 107] width 14 height 24
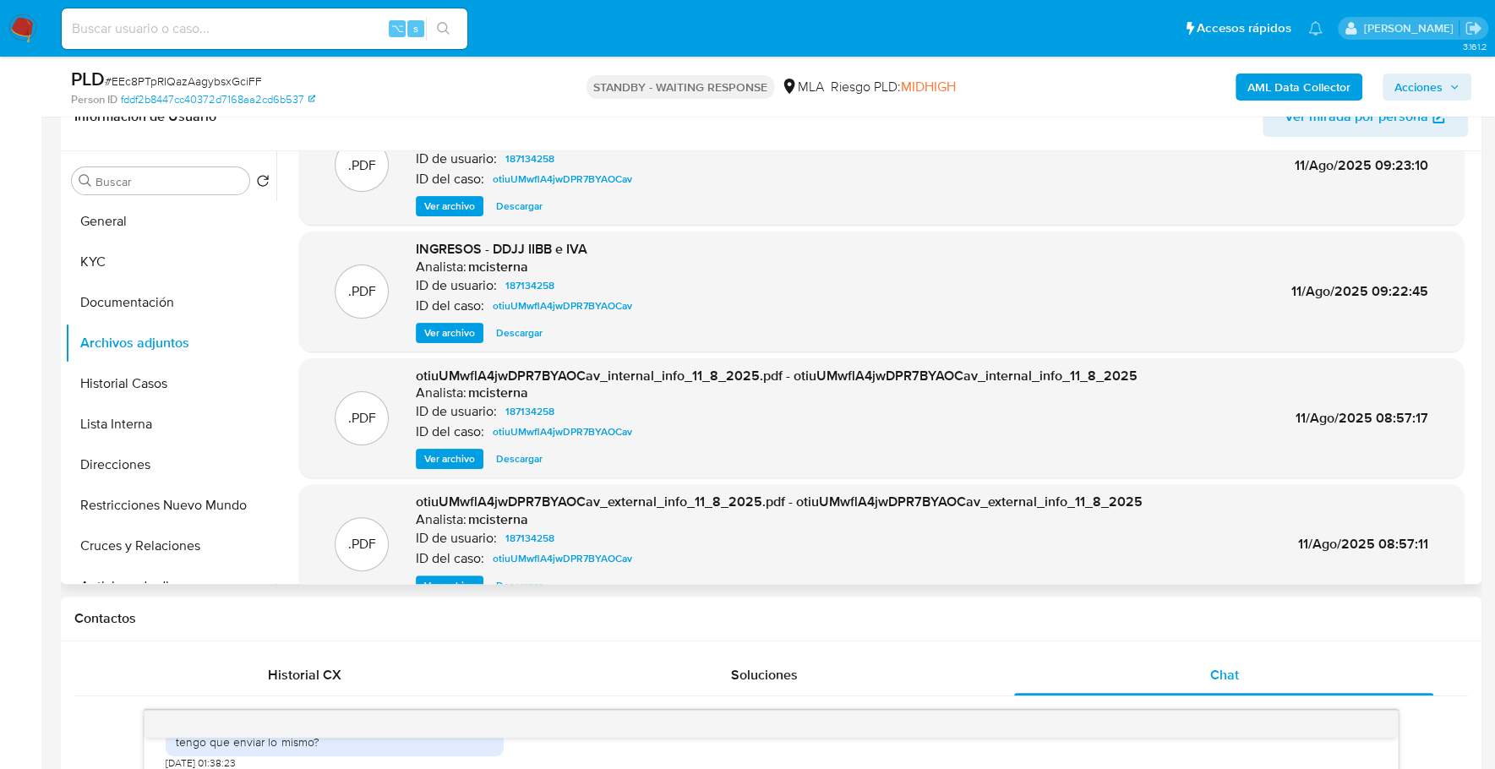
scroll to position [142, 0]
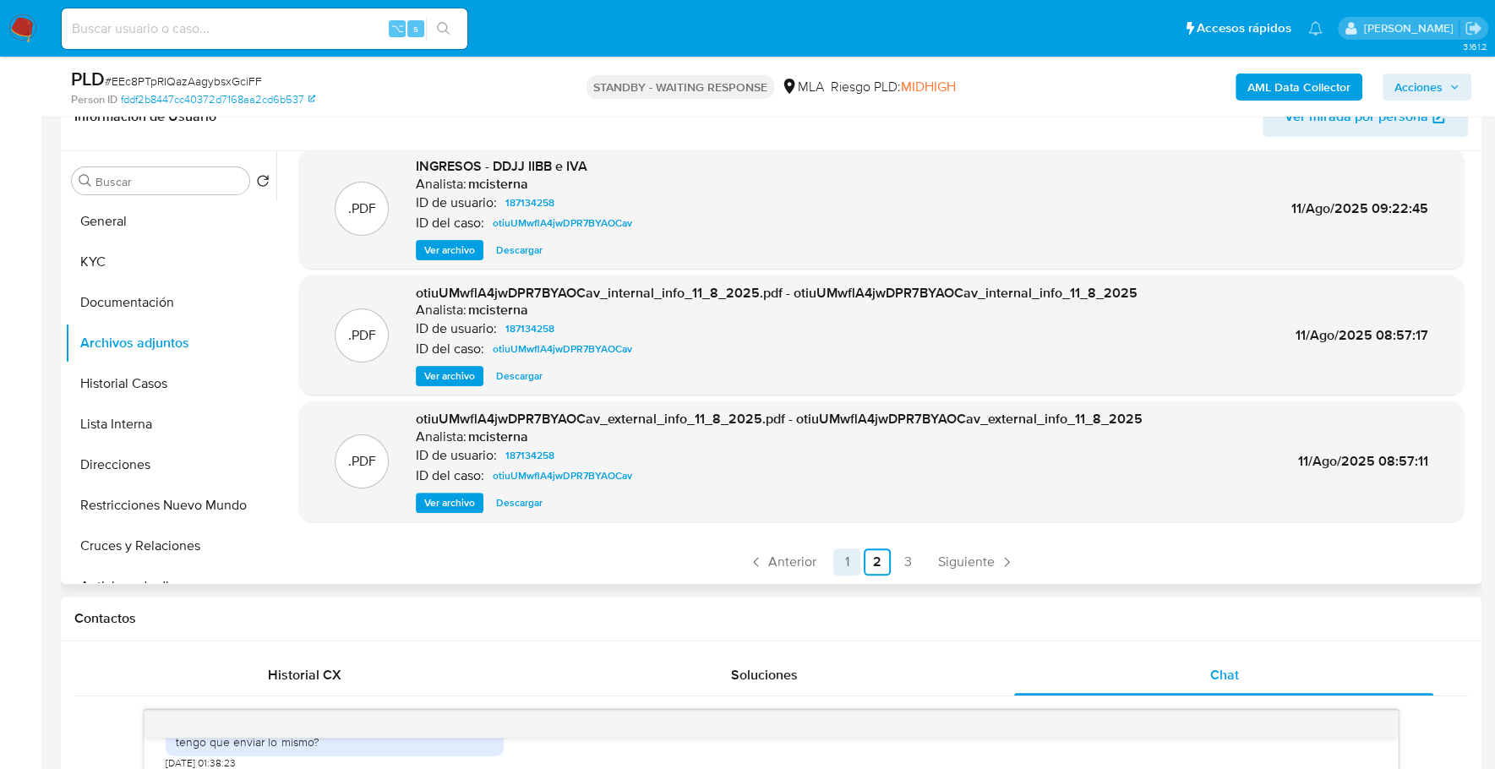
click at [847, 562] on link "1" at bounding box center [846, 561] width 27 height 27
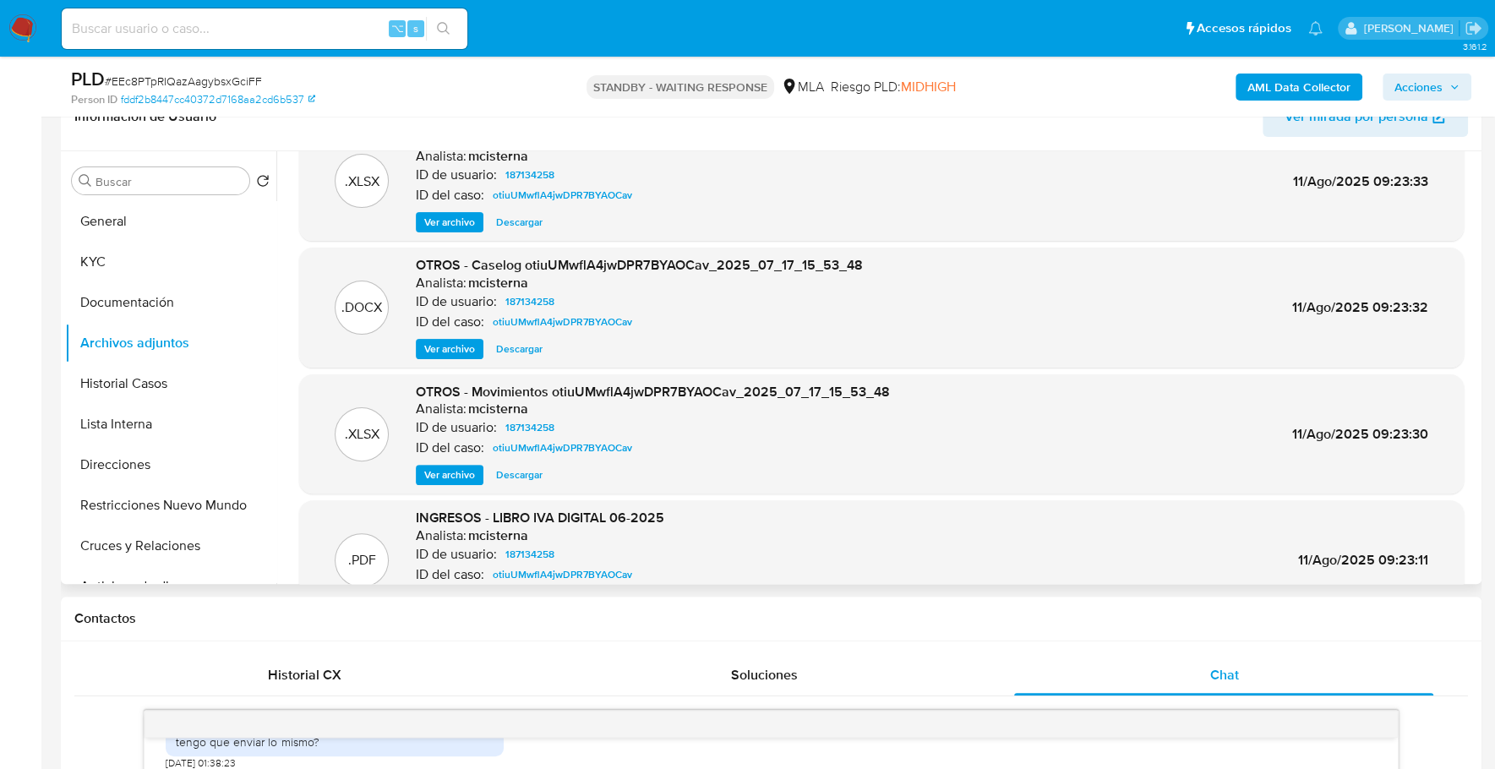
scroll to position [76, 0]
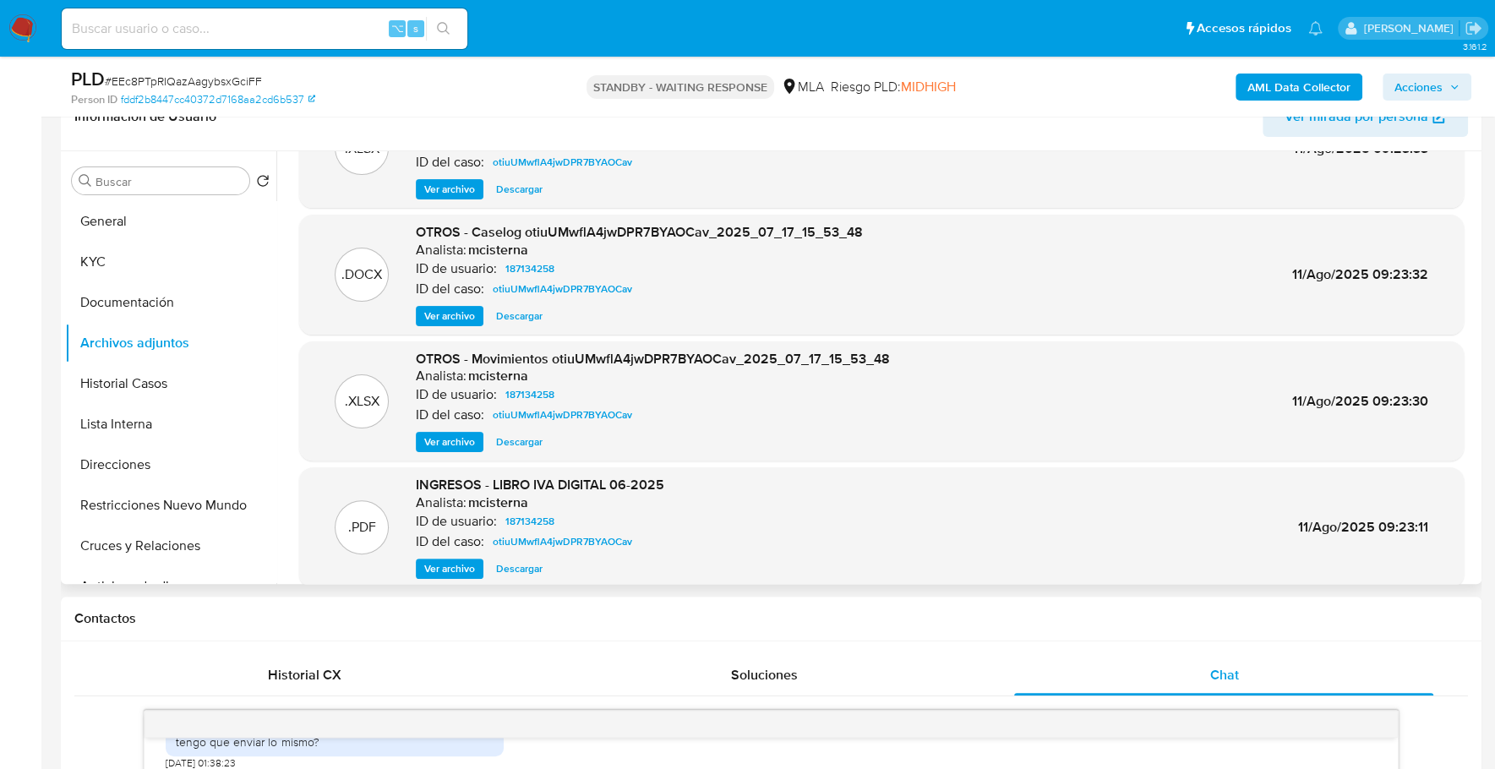
click at [452, 325] on div ".DOCX OTROS - Caselog otiuUMwflA4jwDPR7BYAOCav_2025_07_17_15_53_48 Analista: mc…" at bounding box center [881, 275] width 1164 height 120
click at [451, 319] on span "Ver archivo" at bounding box center [449, 316] width 51 height 17
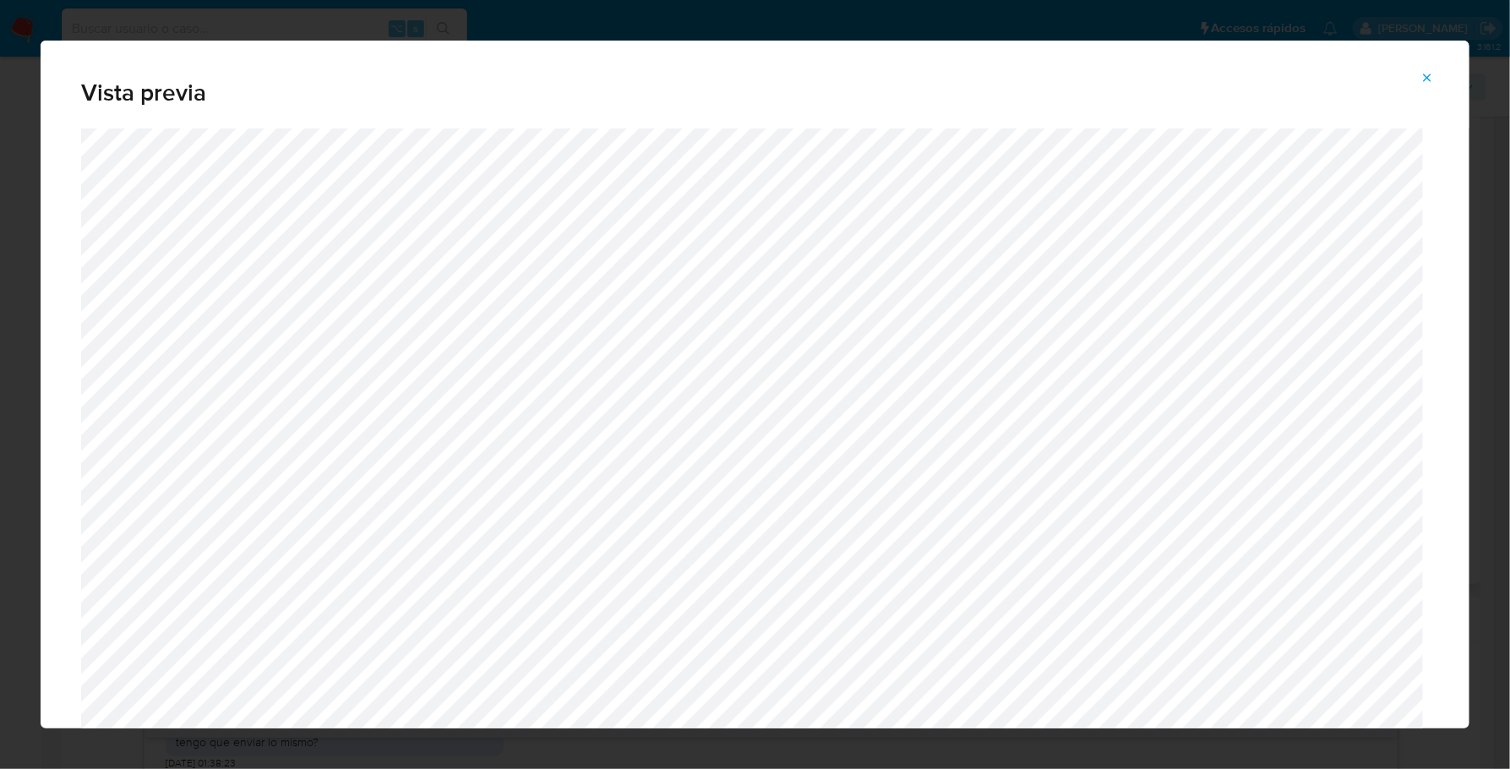
click at [493, 121] on div "Vista previa" at bounding box center [755, 85] width 1429 height 88
click at [1428, 76] on icon "Attachment preview" at bounding box center [1427, 78] width 14 height 14
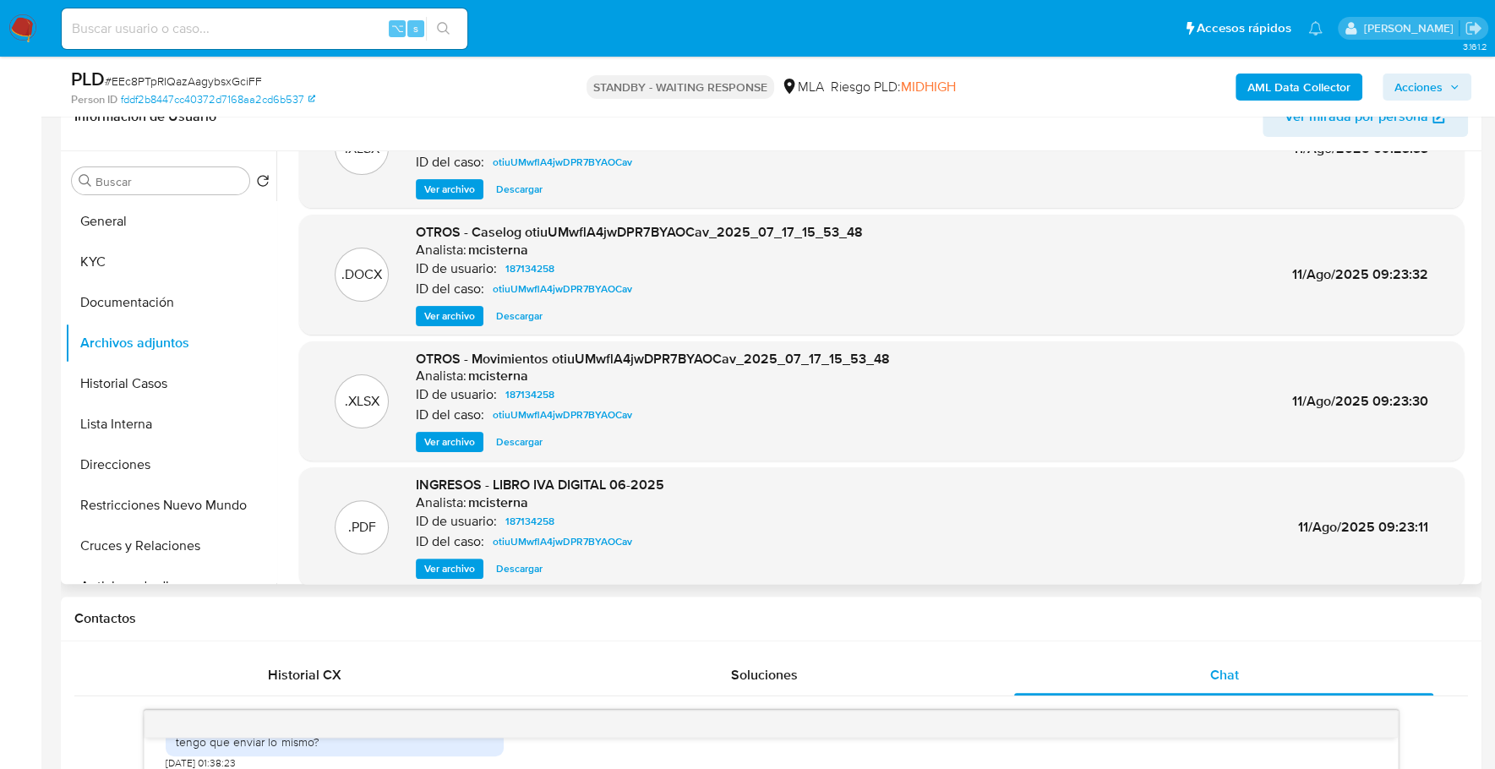
click at [243, 18] on input at bounding box center [265, 29] width 406 height 22
paste input "126220383"
type input "126220383"
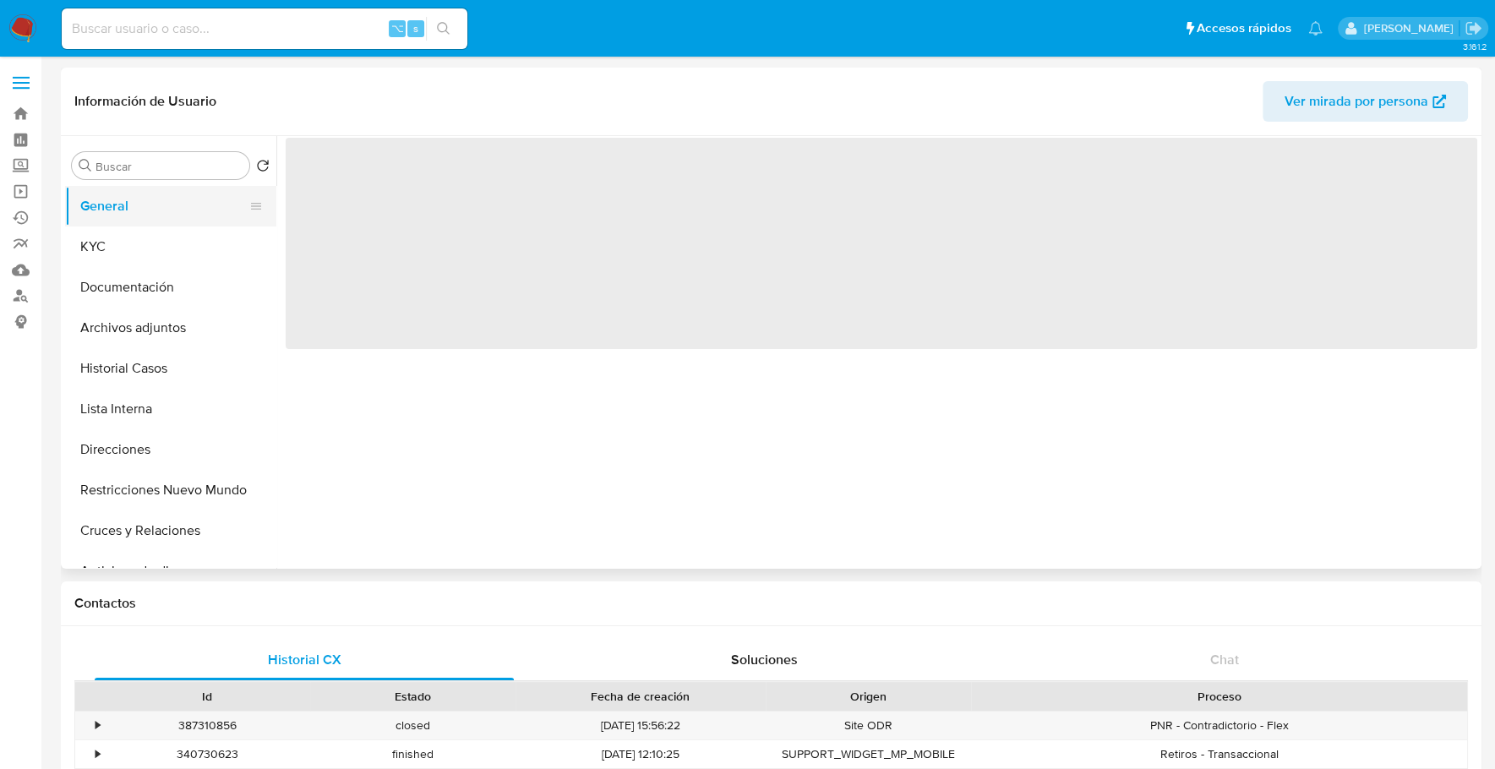
select select "10"
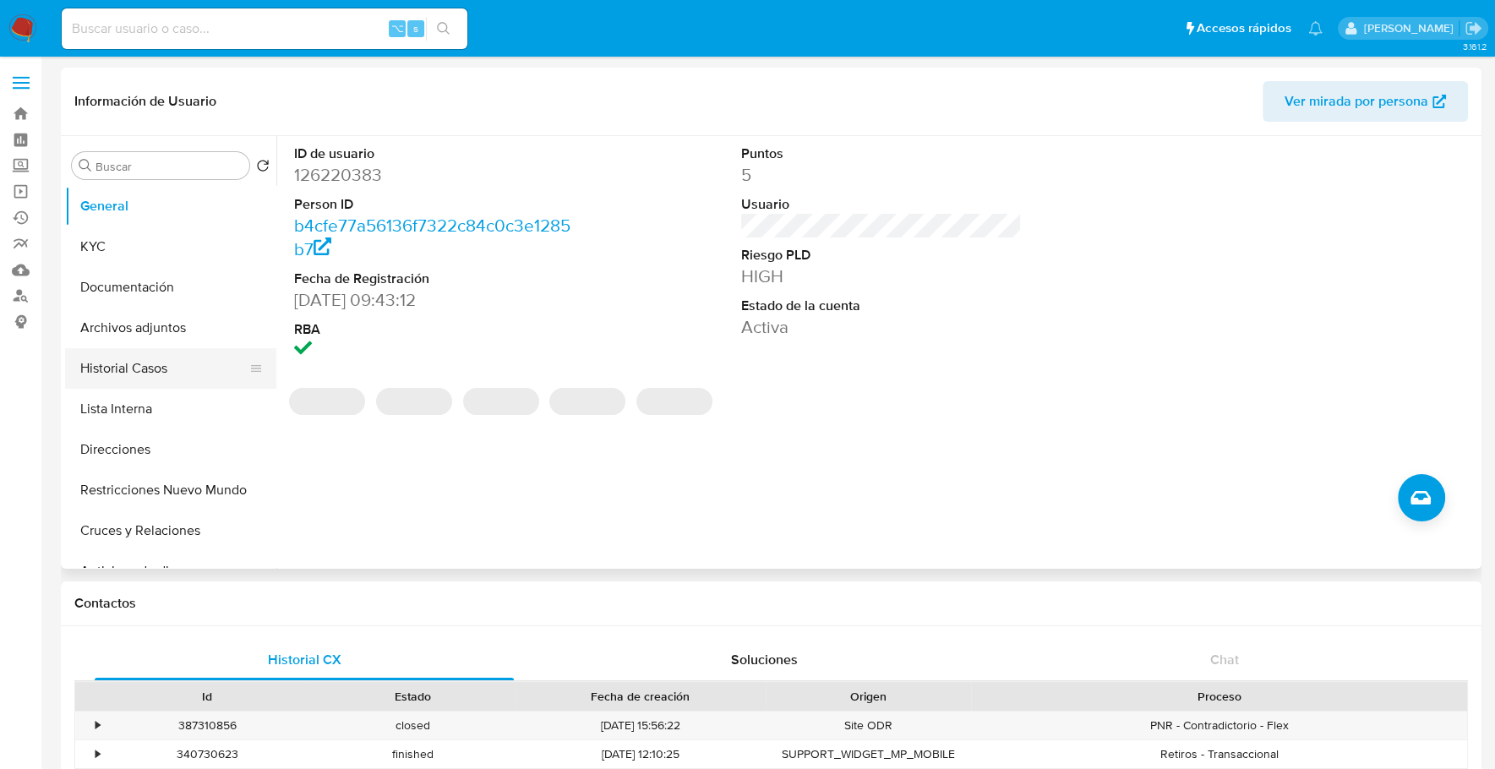
click at [122, 363] on button "Historial Casos" at bounding box center [164, 368] width 198 height 41
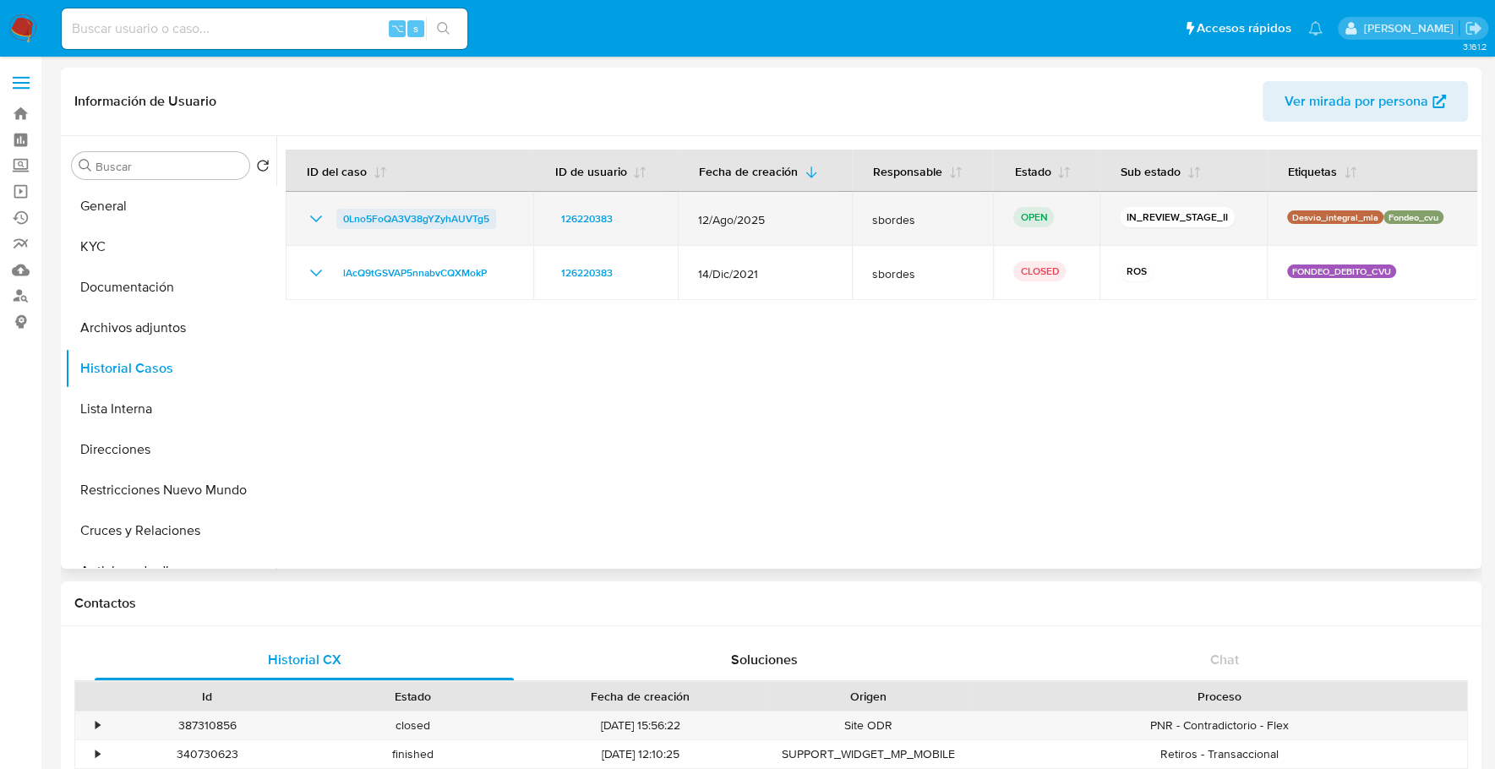
click at [398, 221] on span "0Lno5FoQA3V38gYZyhAUVTg5" at bounding box center [416, 219] width 146 height 20
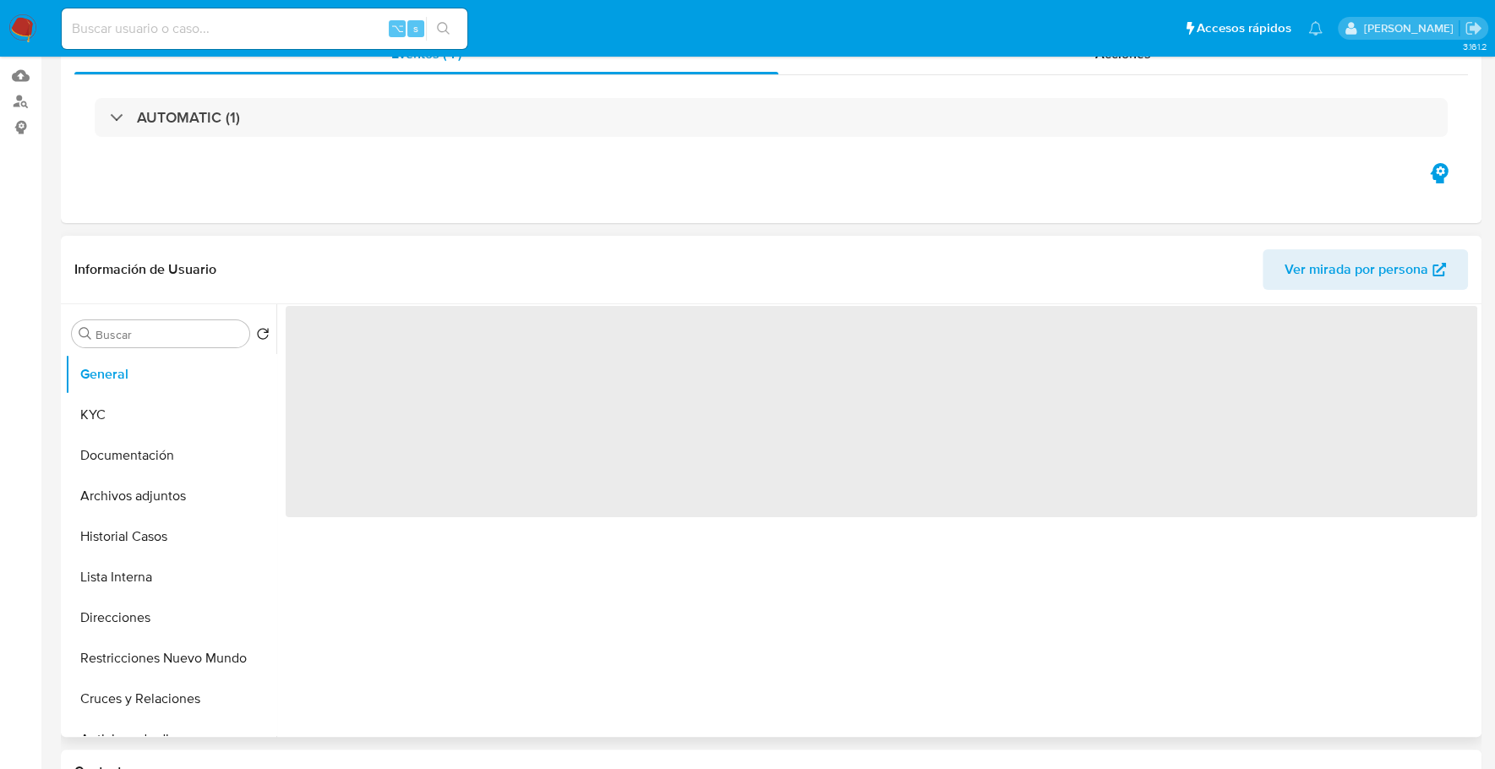
select select "10"
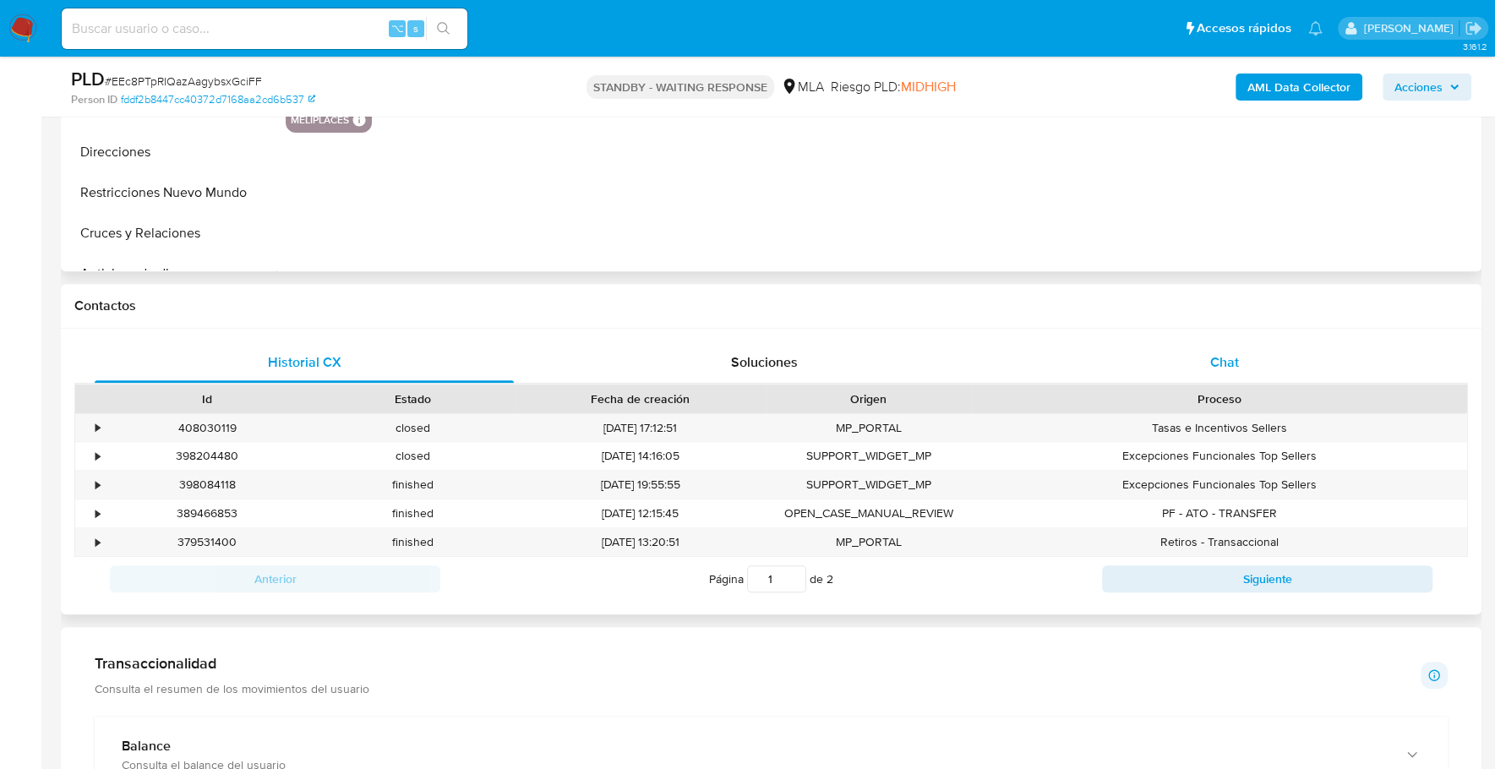
click at [1244, 346] on div "Chat" at bounding box center [1223, 362] width 419 height 41
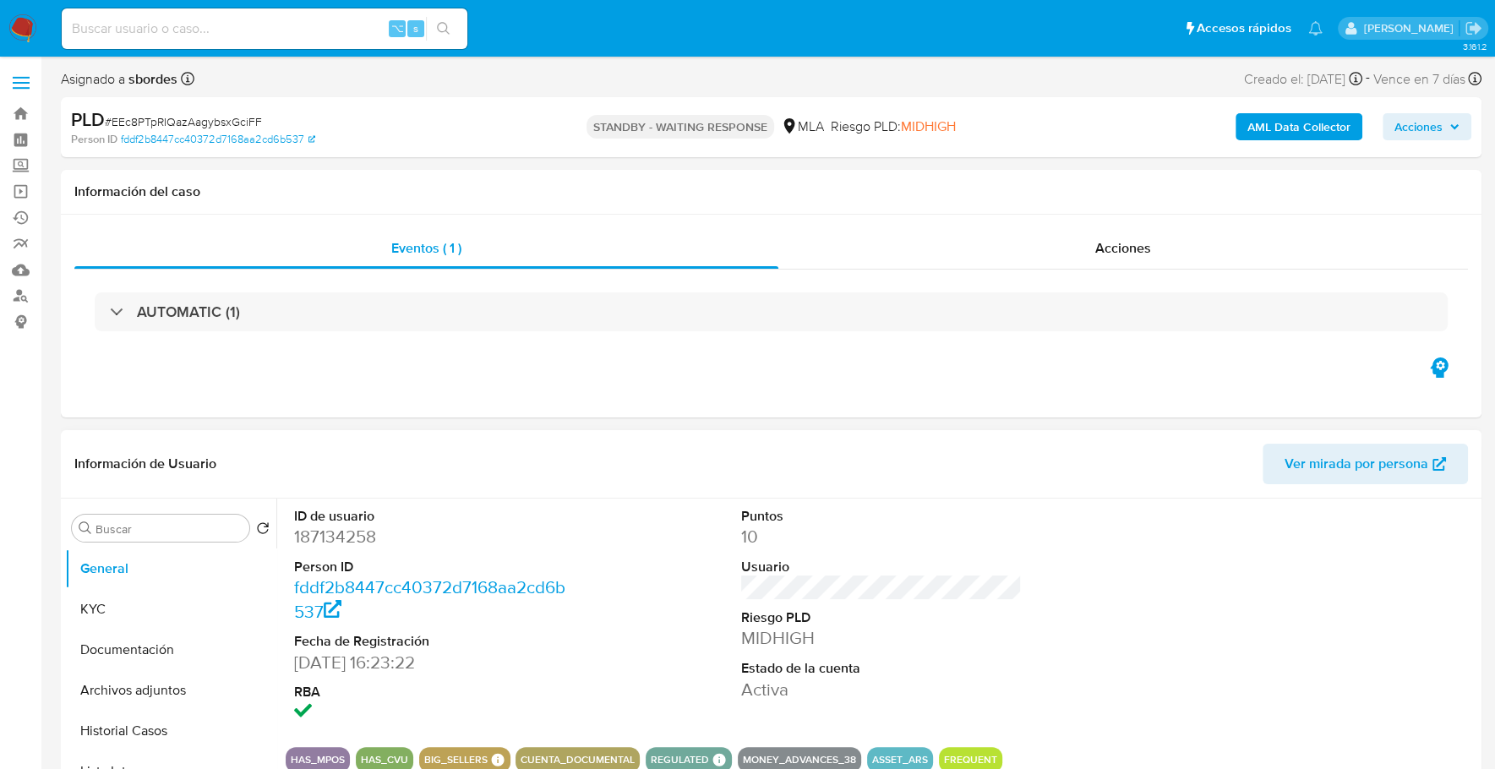
scroll to position [170, 0]
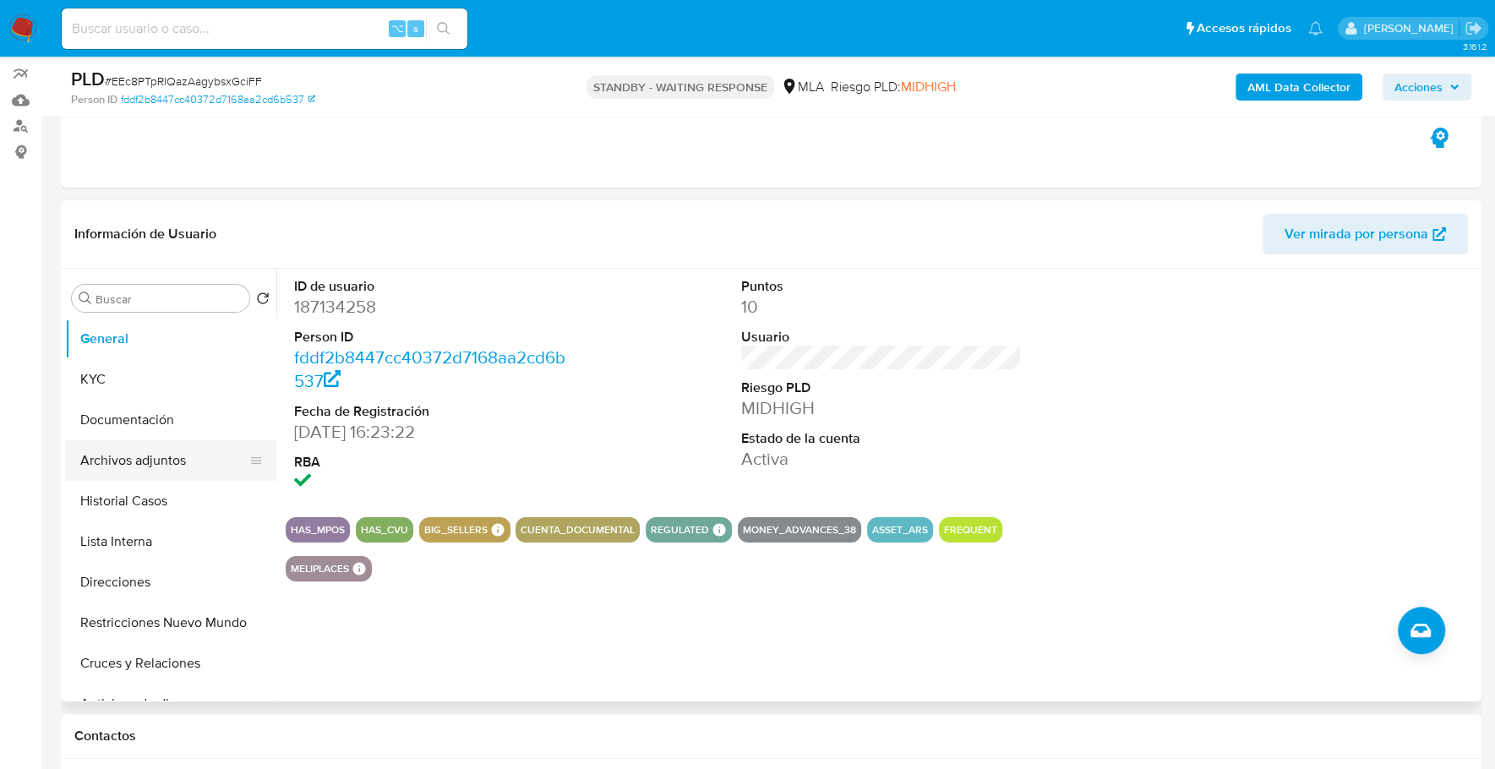
click at [172, 464] on button "Archivos adjuntos" at bounding box center [164, 460] width 198 height 41
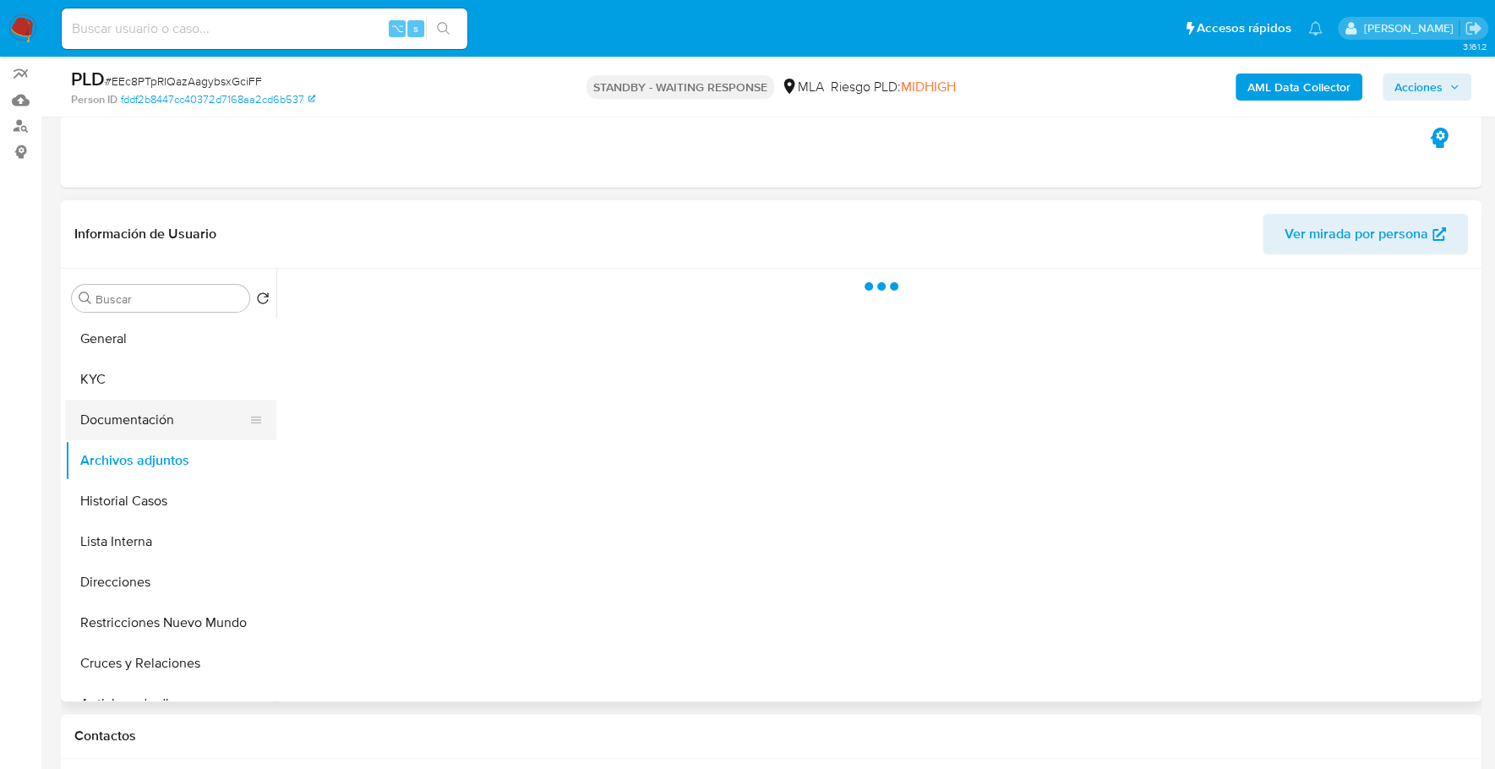
click at [167, 417] on button "Documentación" at bounding box center [164, 420] width 198 height 41
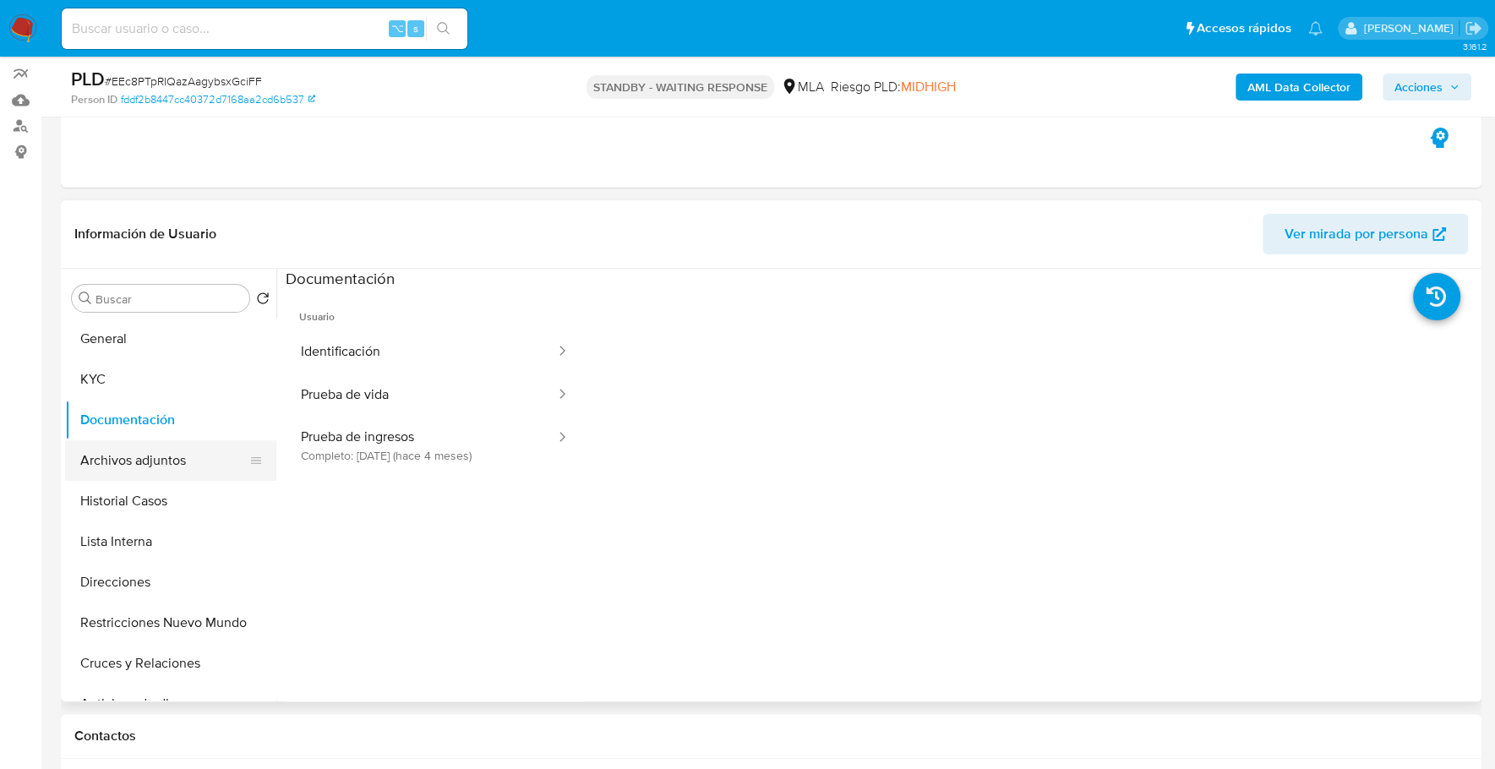
click at [172, 477] on button "Archivos adjuntos" at bounding box center [164, 460] width 198 height 41
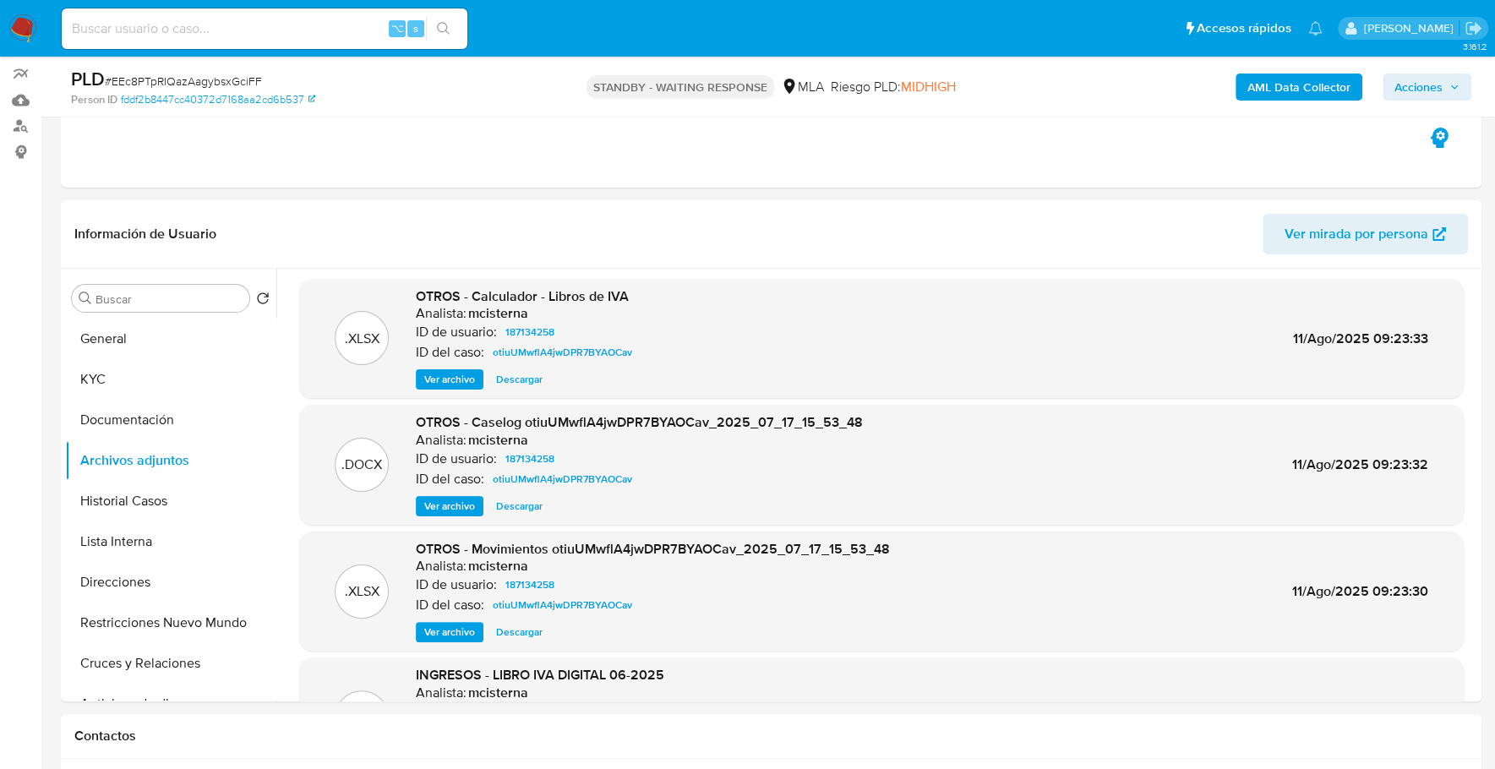
scroll to position [4, 0]
click at [448, 505] on span "Ver archivo" at bounding box center [449, 505] width 51 height 17
click at [639, 210] on div "Información de Usuario Ver mirada por persona" at bounding box center [771, 234] width 1420 height 68
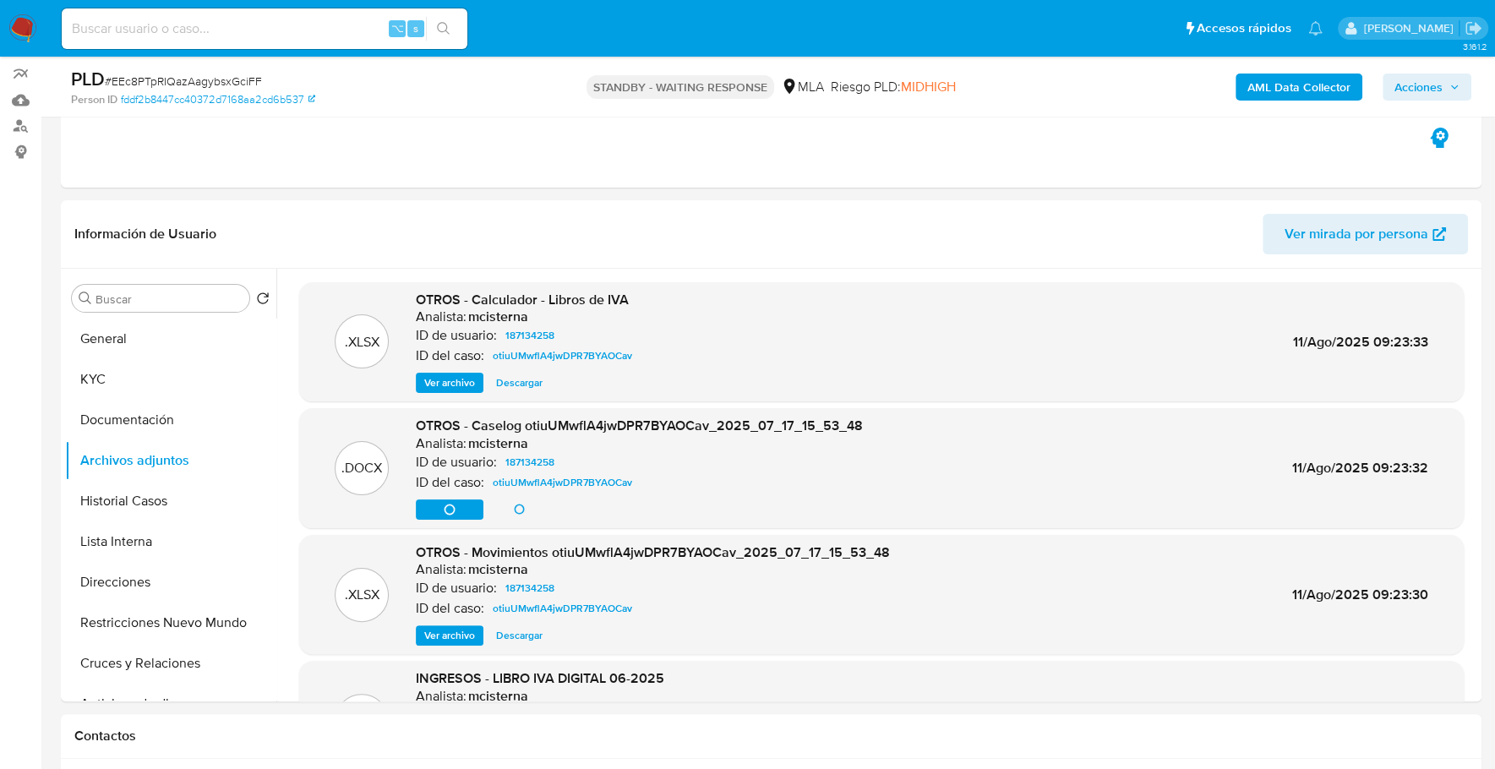
scroll to position [0, 0]
click at [447, 510] on div "Ver archivo Ver archivo Descargar" at bounding box center [639, 509] width 447 height 20
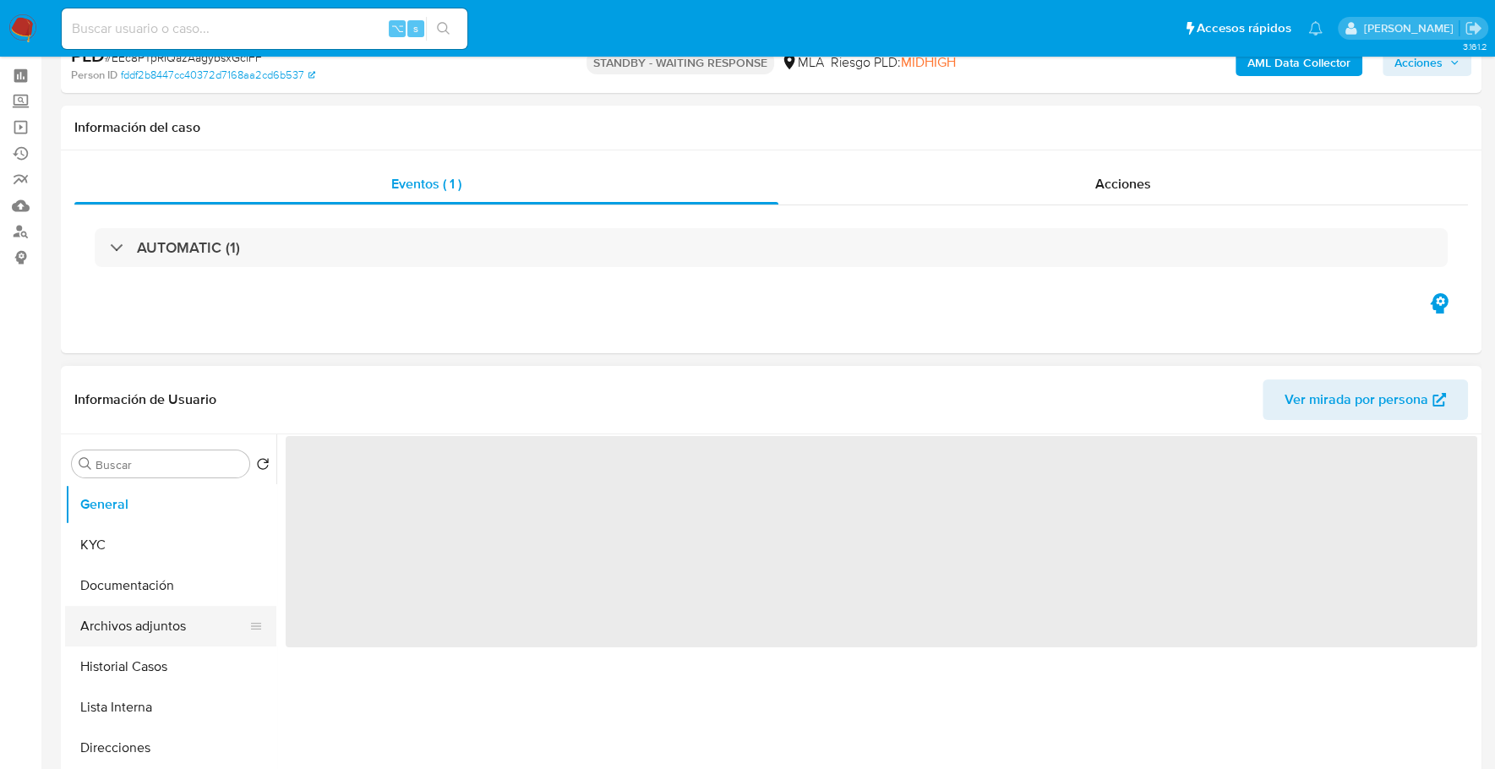
select select "10"
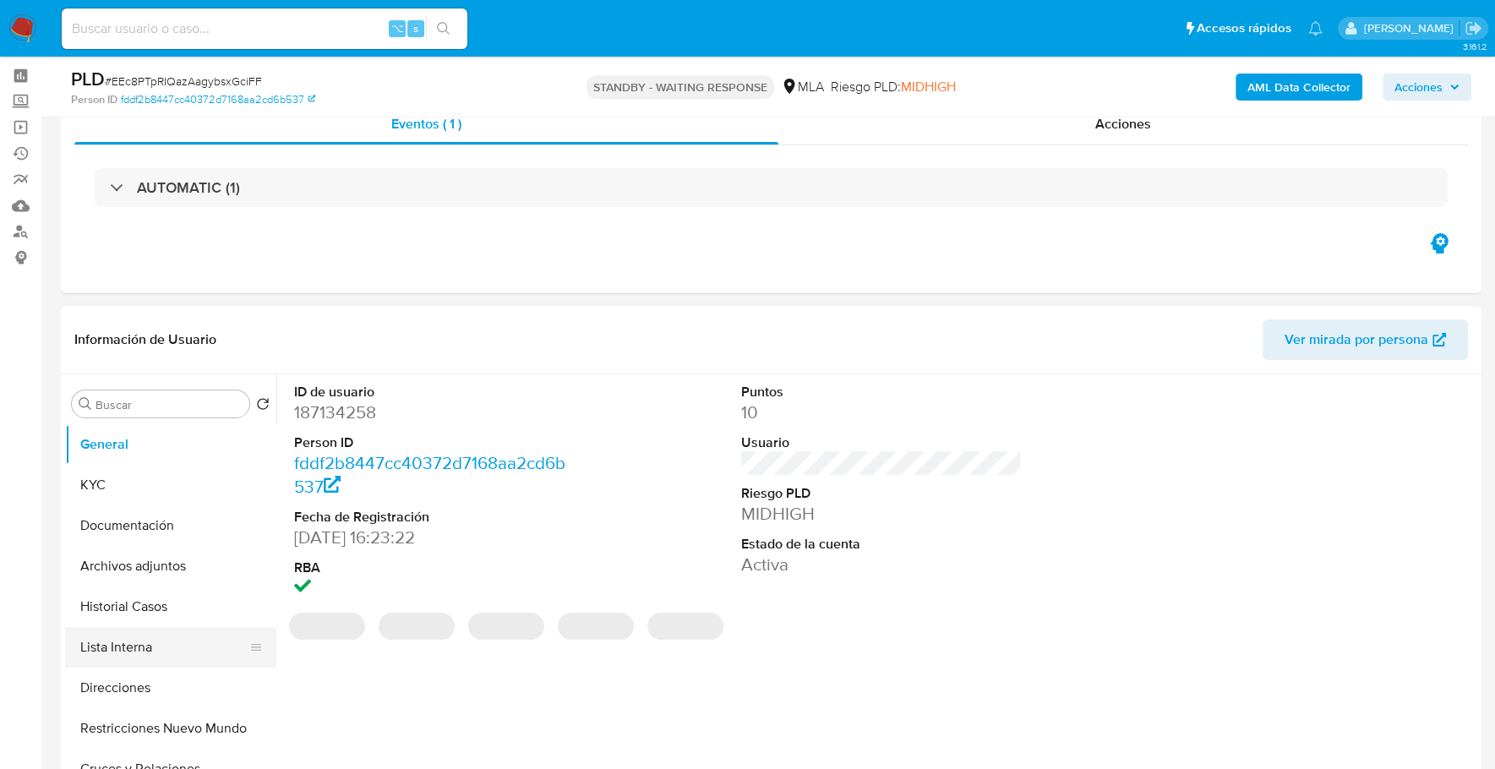
scroll to position [78, 0]
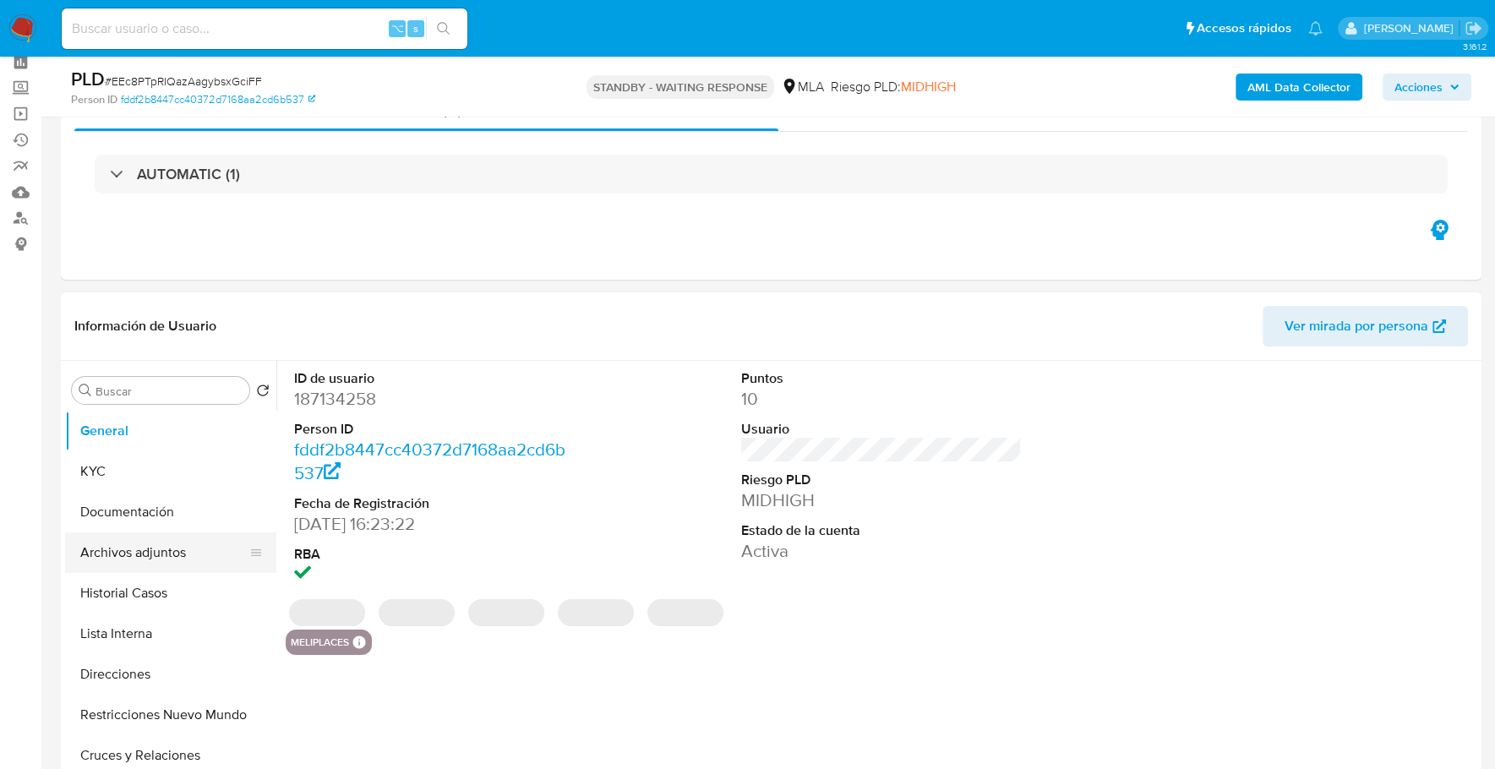
click at [160, 550] on button "Archivos adjuntos" at bounding box center [164, 552] width 198 height 41
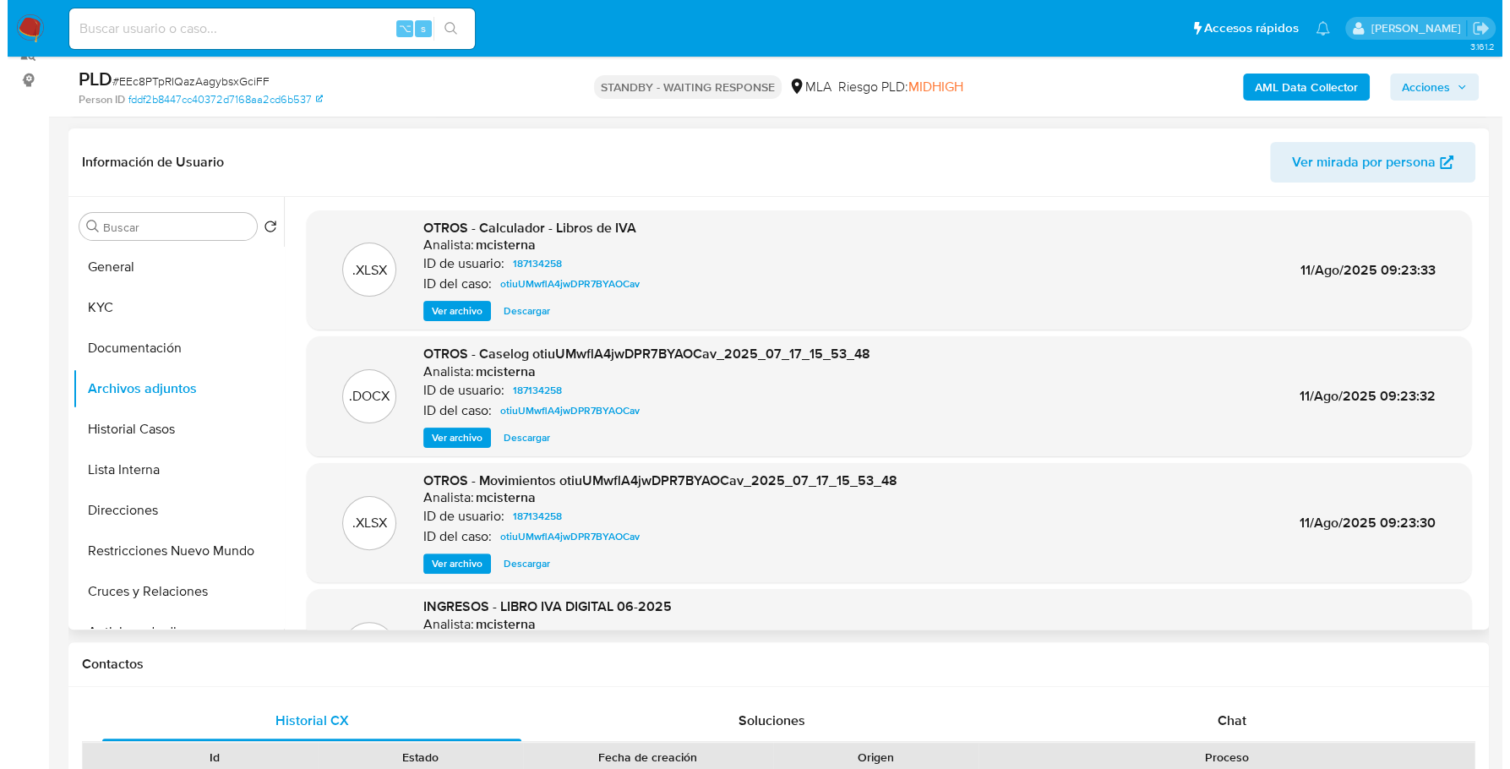
scroll to position [248, 0]
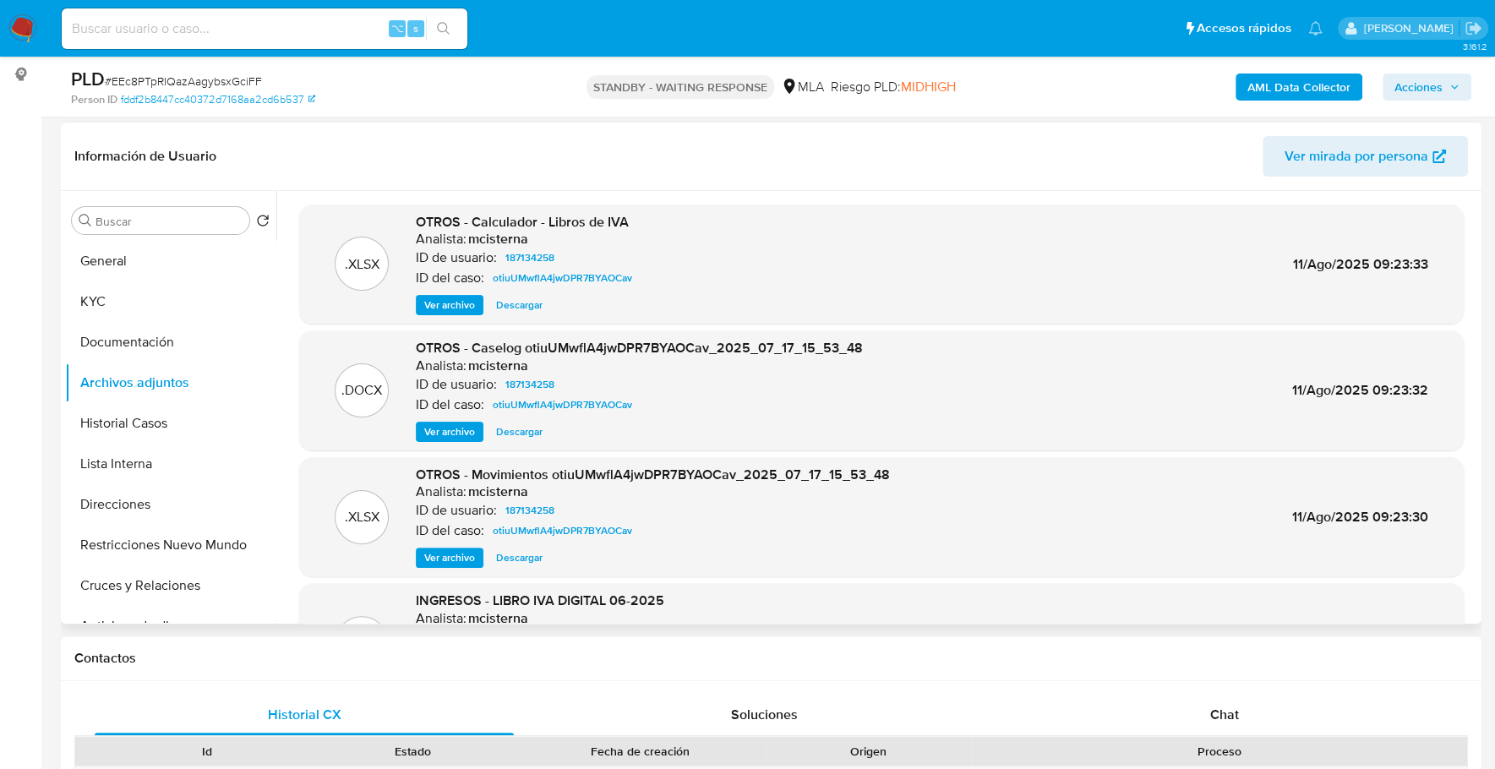
click at [444, 434] on span "Ver archivo" at bounding box center [449, 431] width 51 height 17
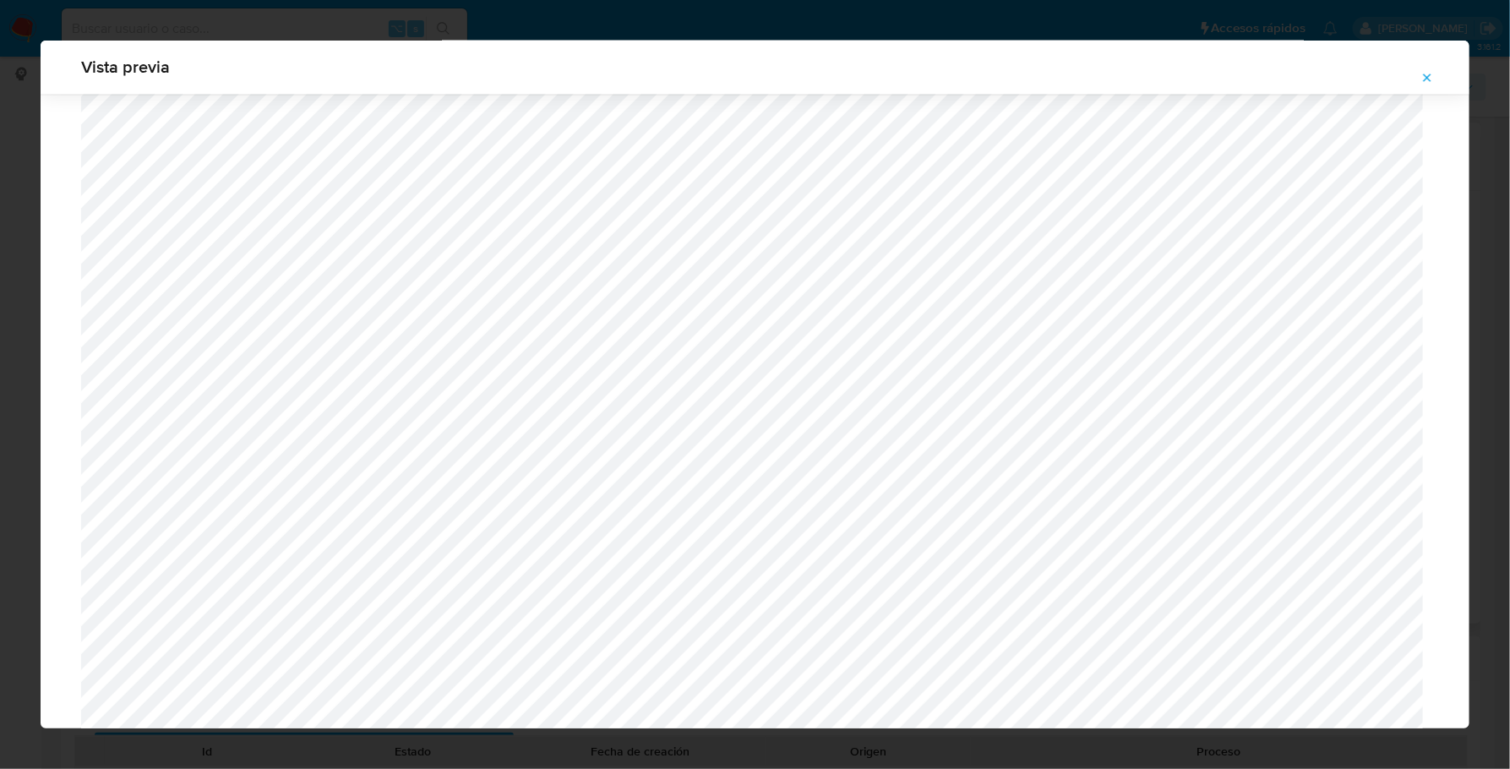
scroll to position [1542, 0]
click at [1426, 77] on icon "Attachment preview" at bounding box center [1428, 78] width 8 height 8
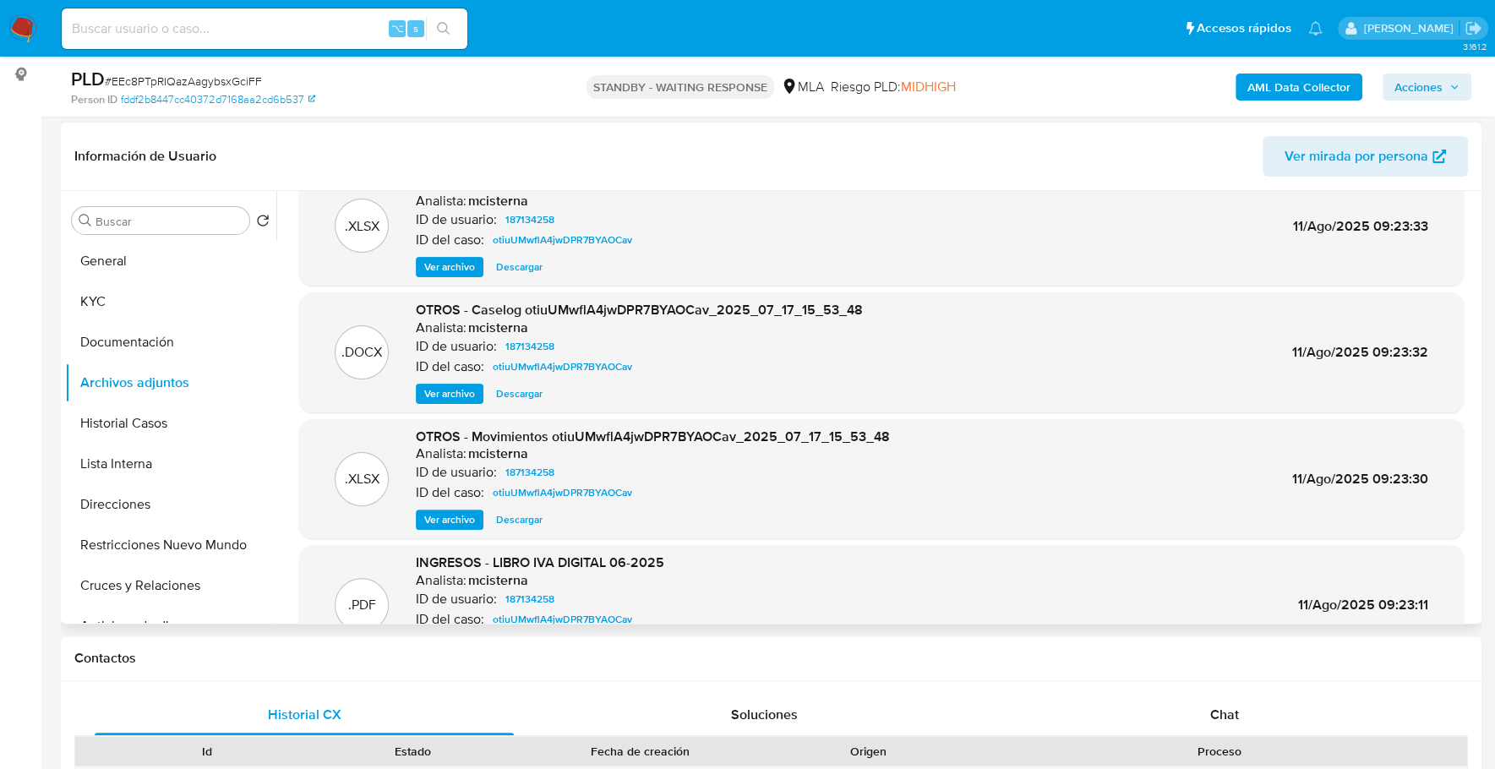
scroll to position [142, 0]
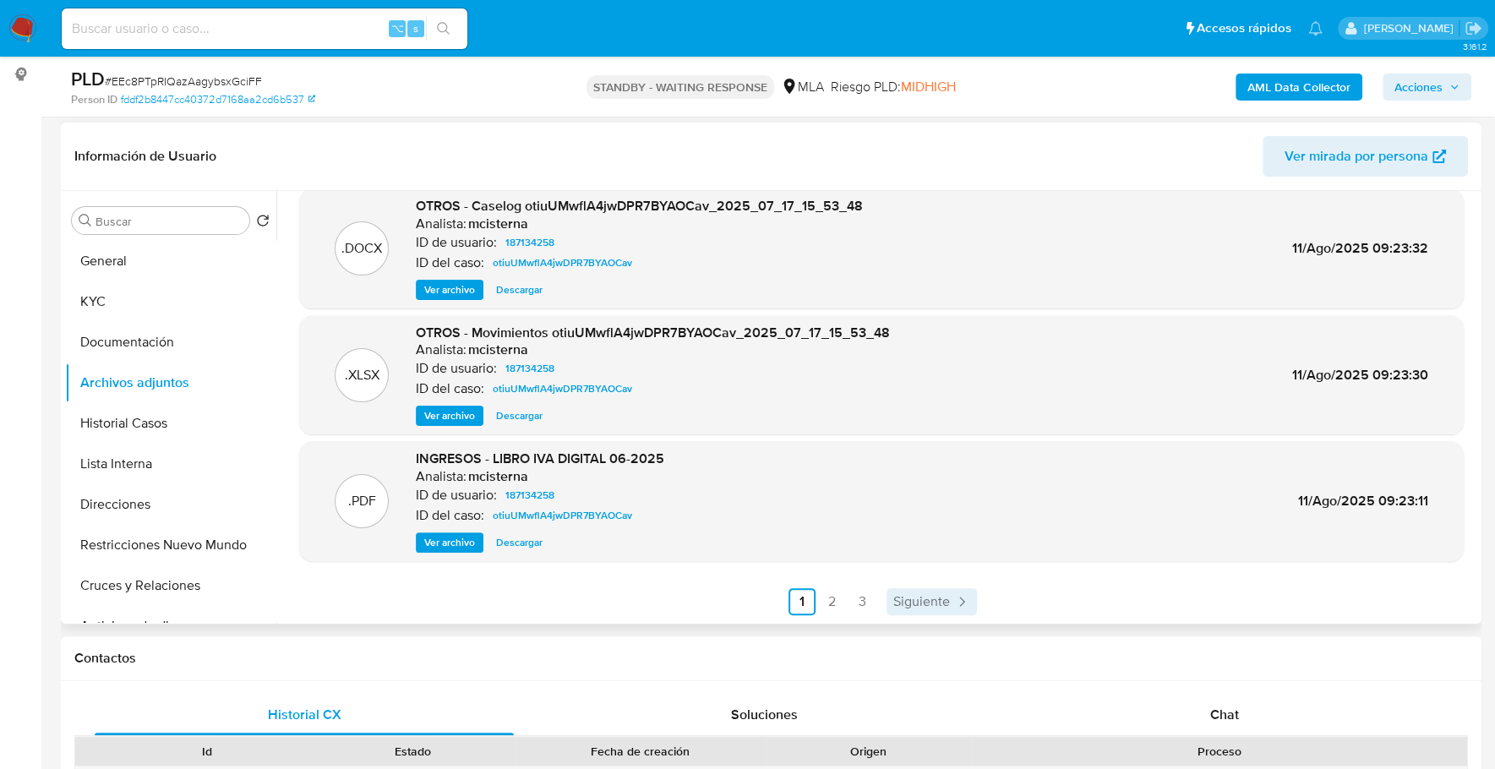
click at [924, 604] on span "Siguiente" at bounding box center [921, 602] width 57 height 14
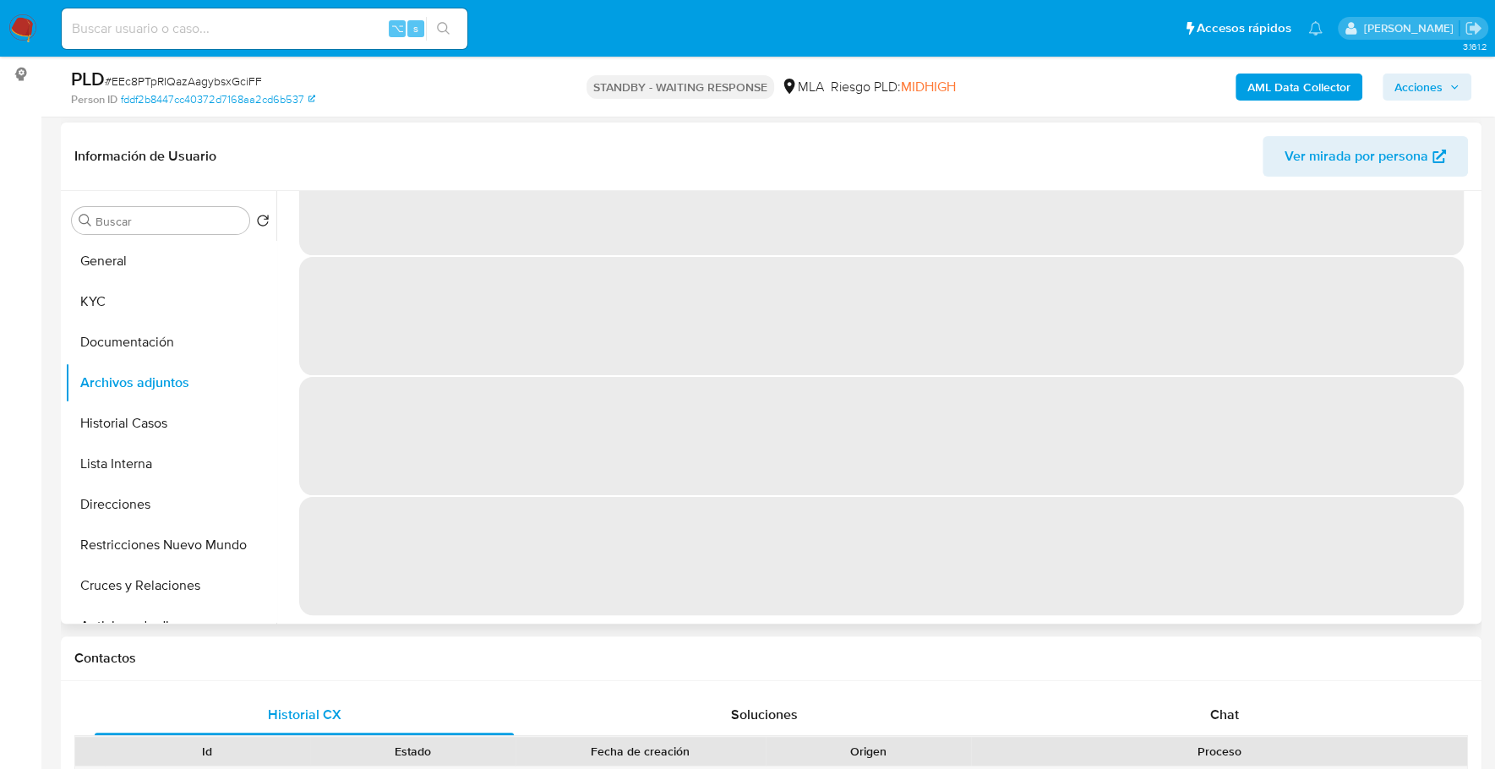
scroll to position [0, 0]
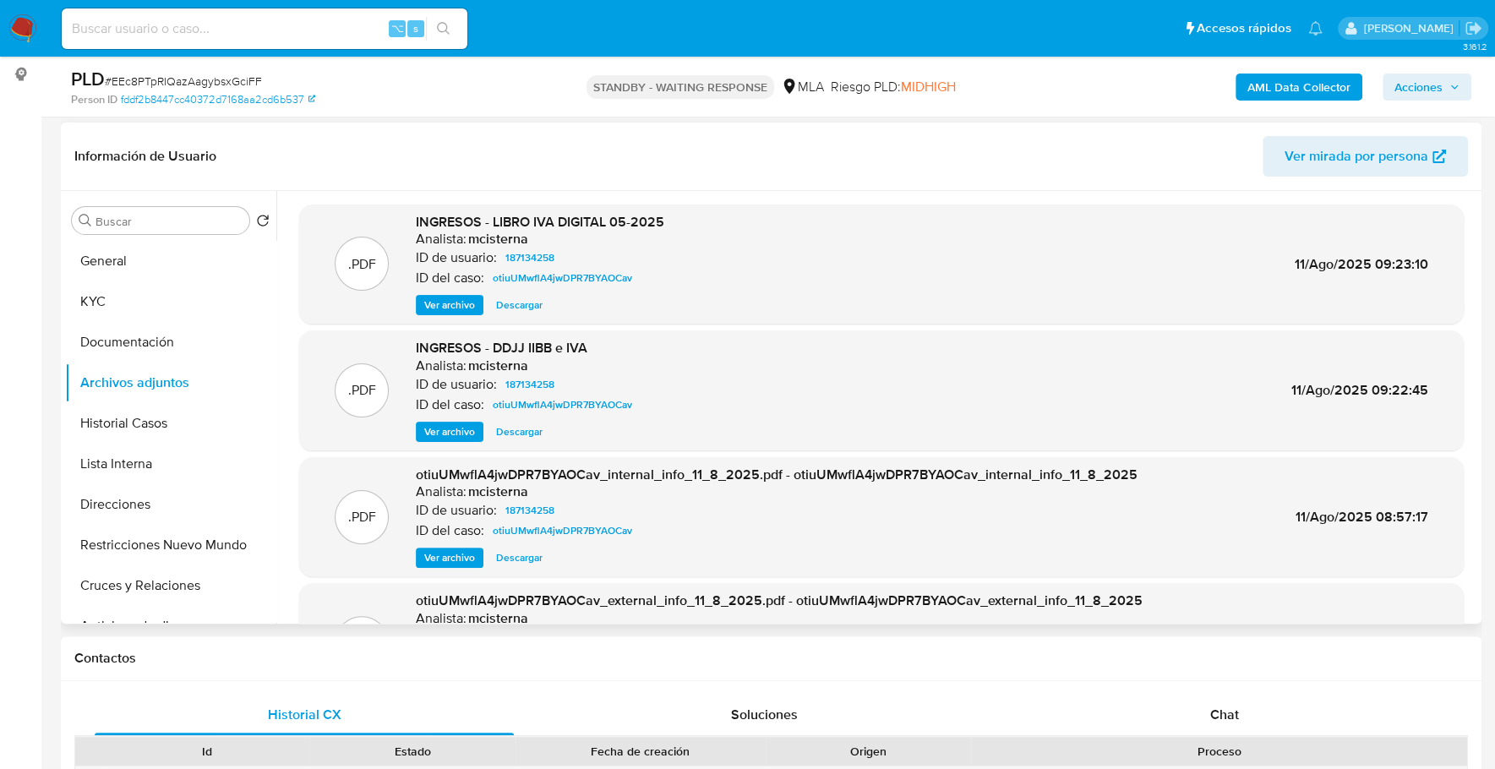
click at [455, 429] on span "Ver archivo" at bounding box center [449, 431] width 51 height 17
click at [144, 256] on button "General" at bounding box center [164, 261] width 198 height 41
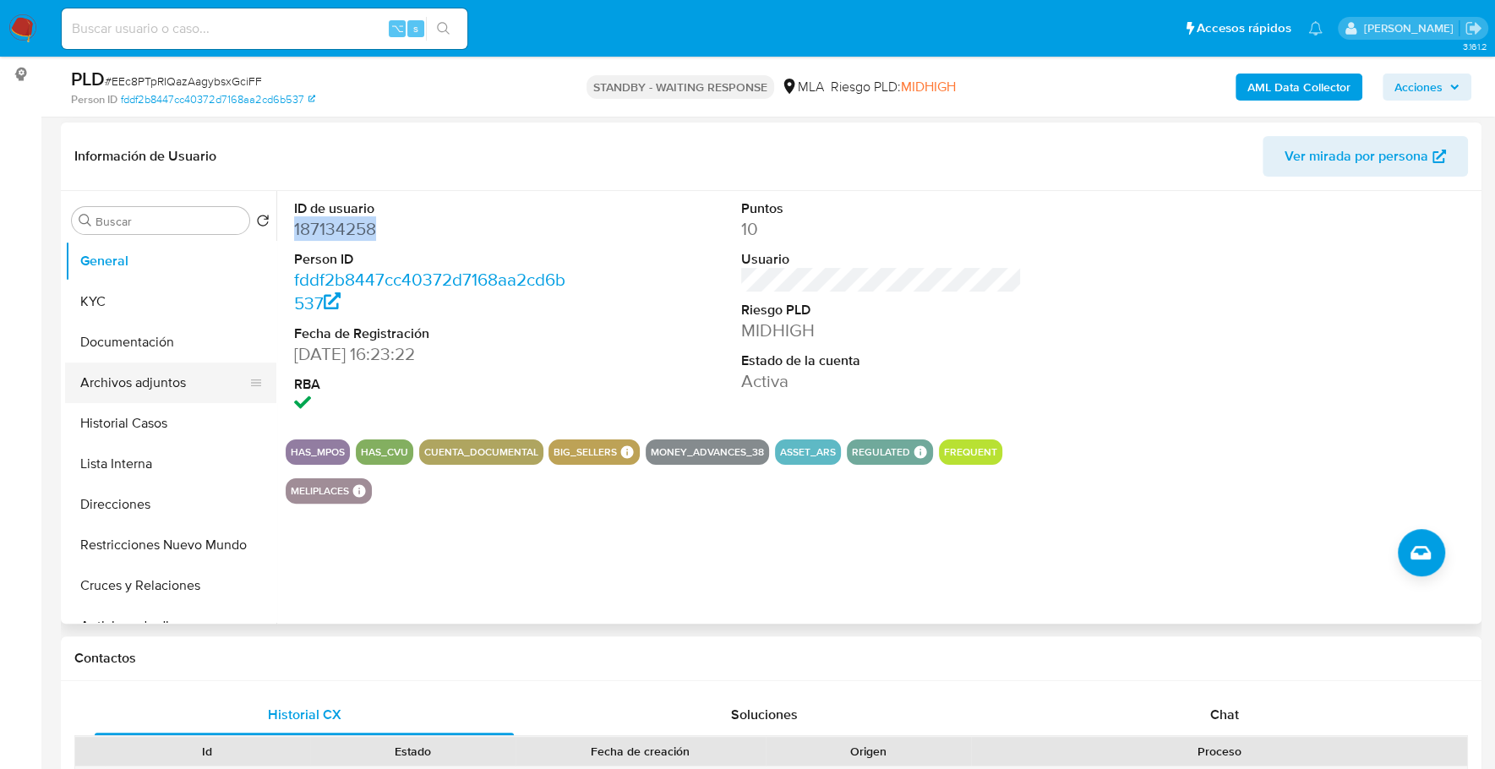
click at [149, 380] on button "Archivos adjuntos" at bounding box center [164, 382] width 198 height 41
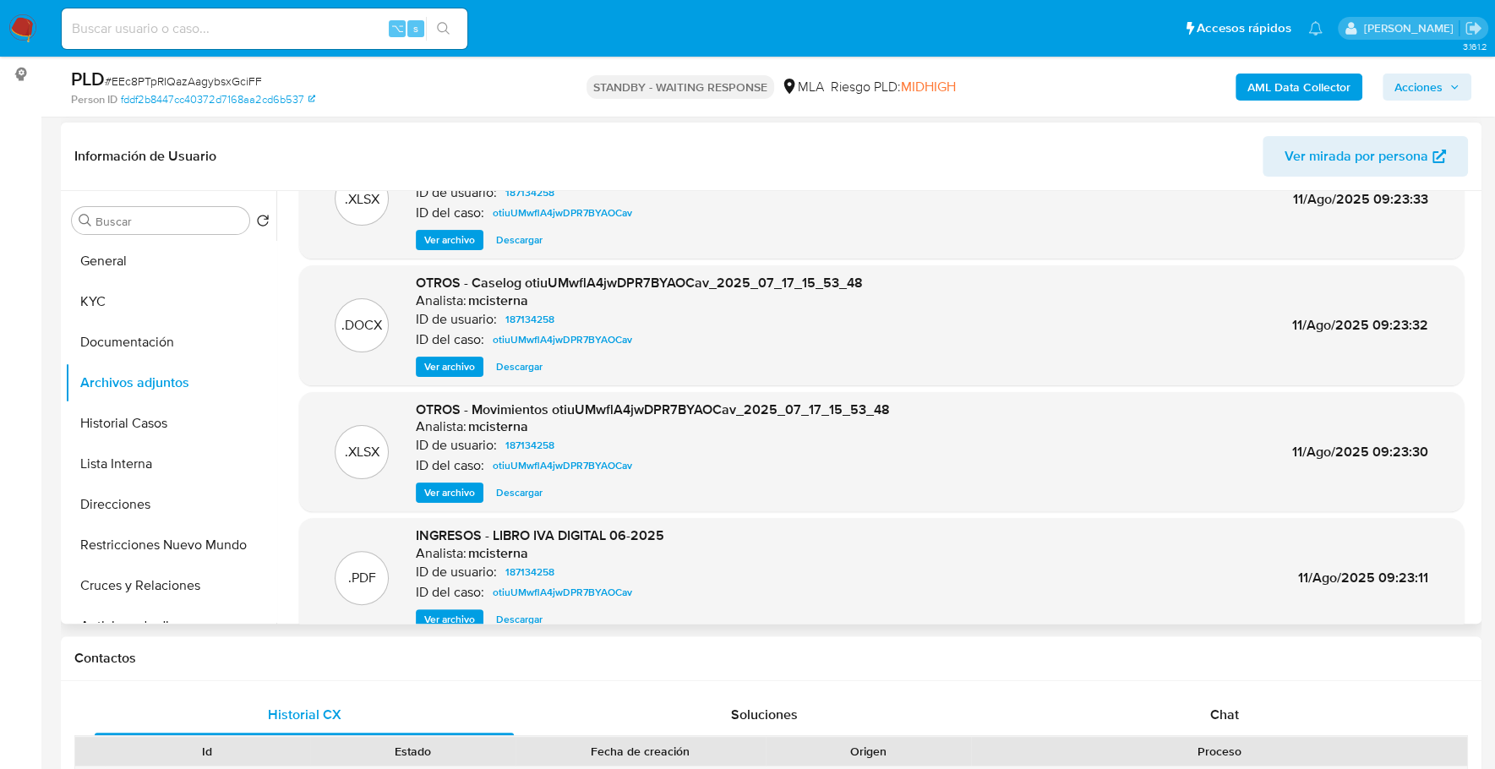
scroll to position [142, 0]
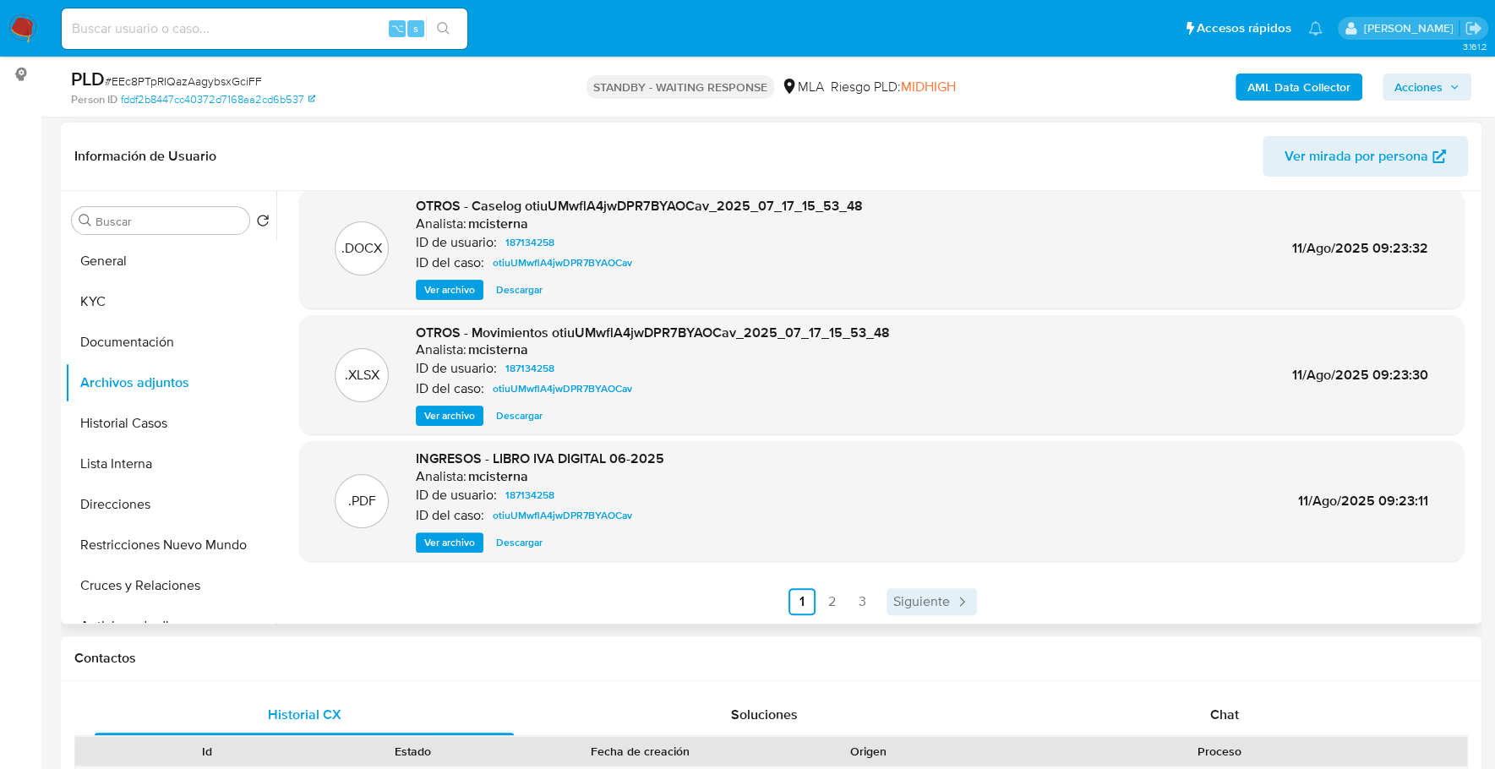
click at [893, 608] on span "Siguiente" at bounding box center [921, 602] width 57 height 14
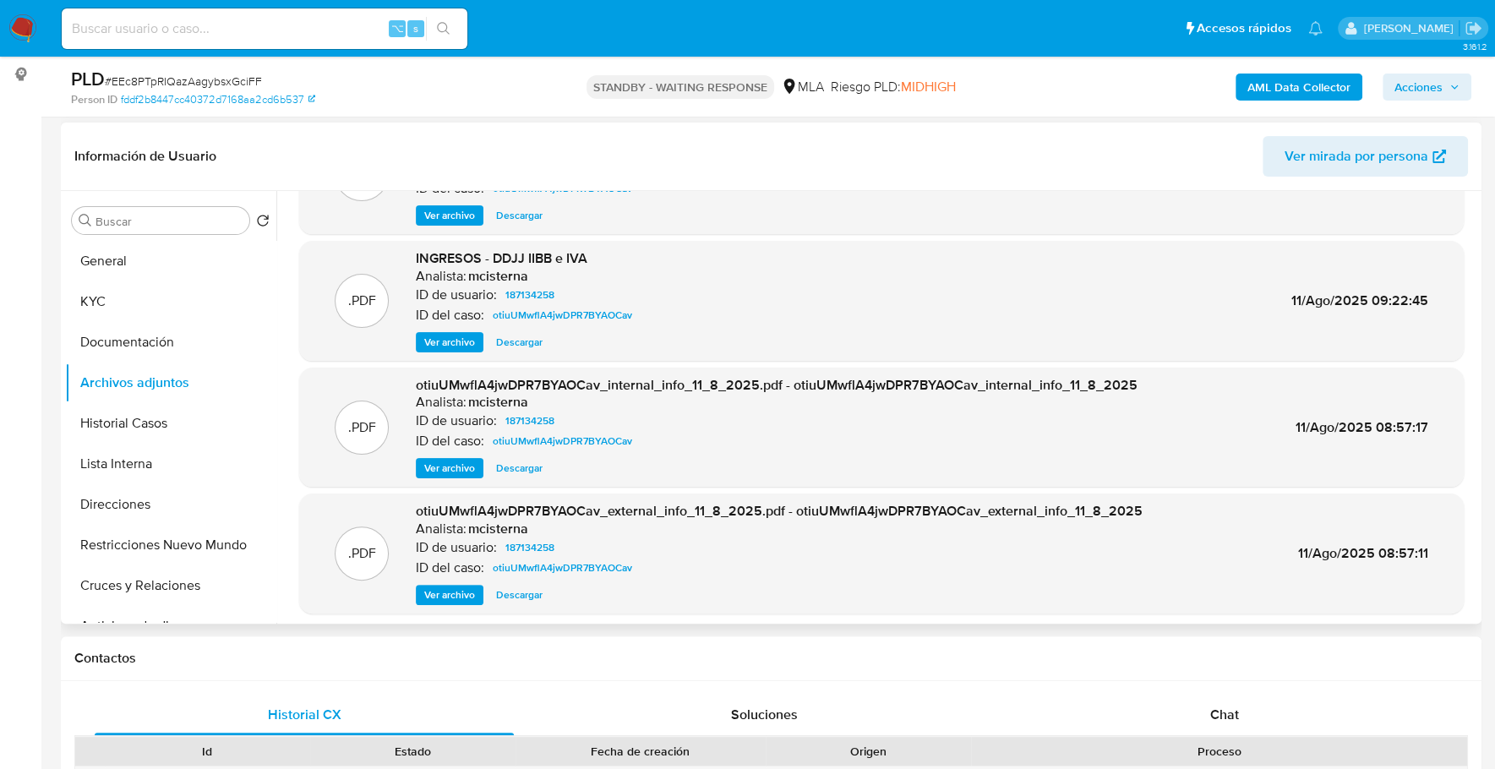
scroll to position [110, 0]
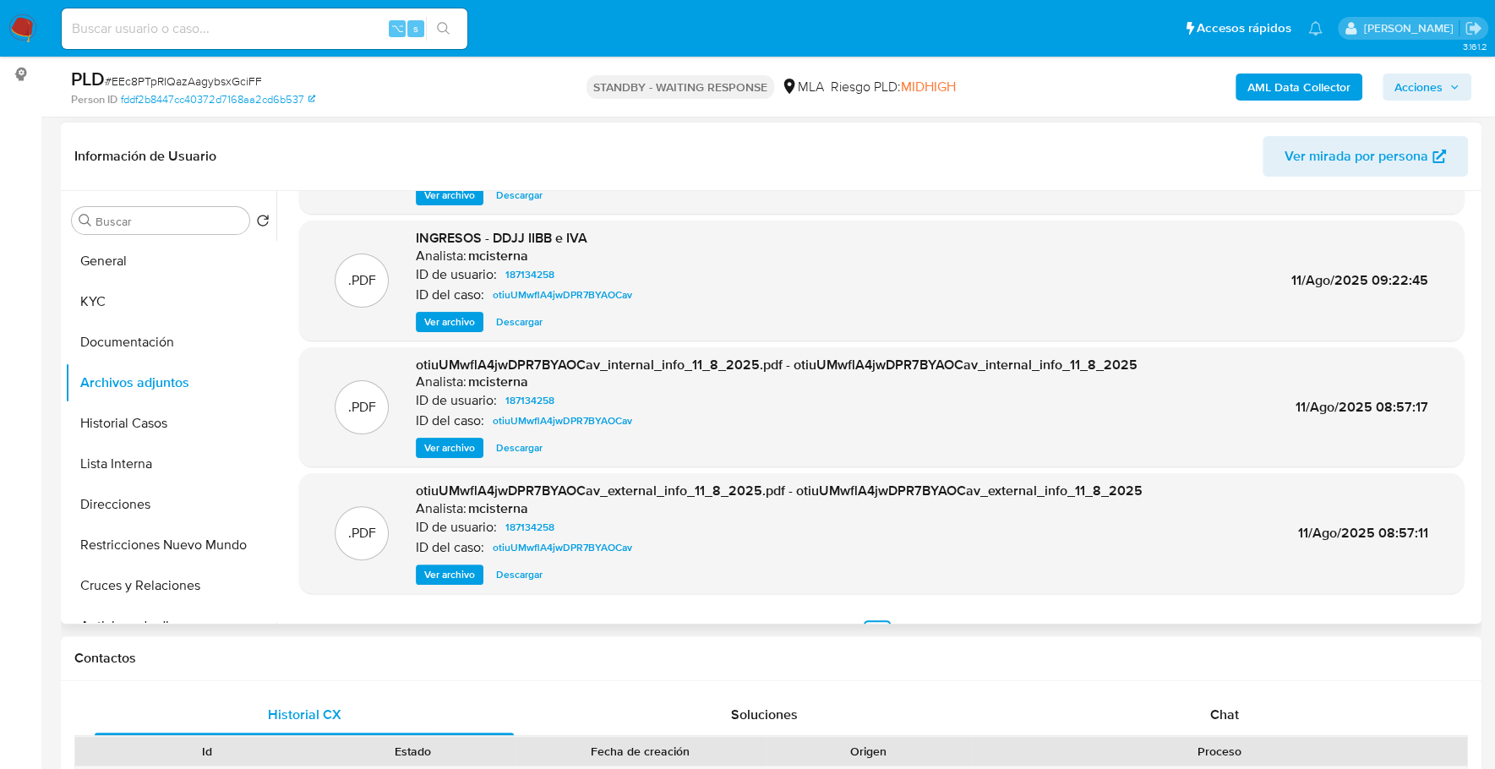
click at [455, 319] on span "Ver archivo" at bounding box center [449, 321] width 51 height 17
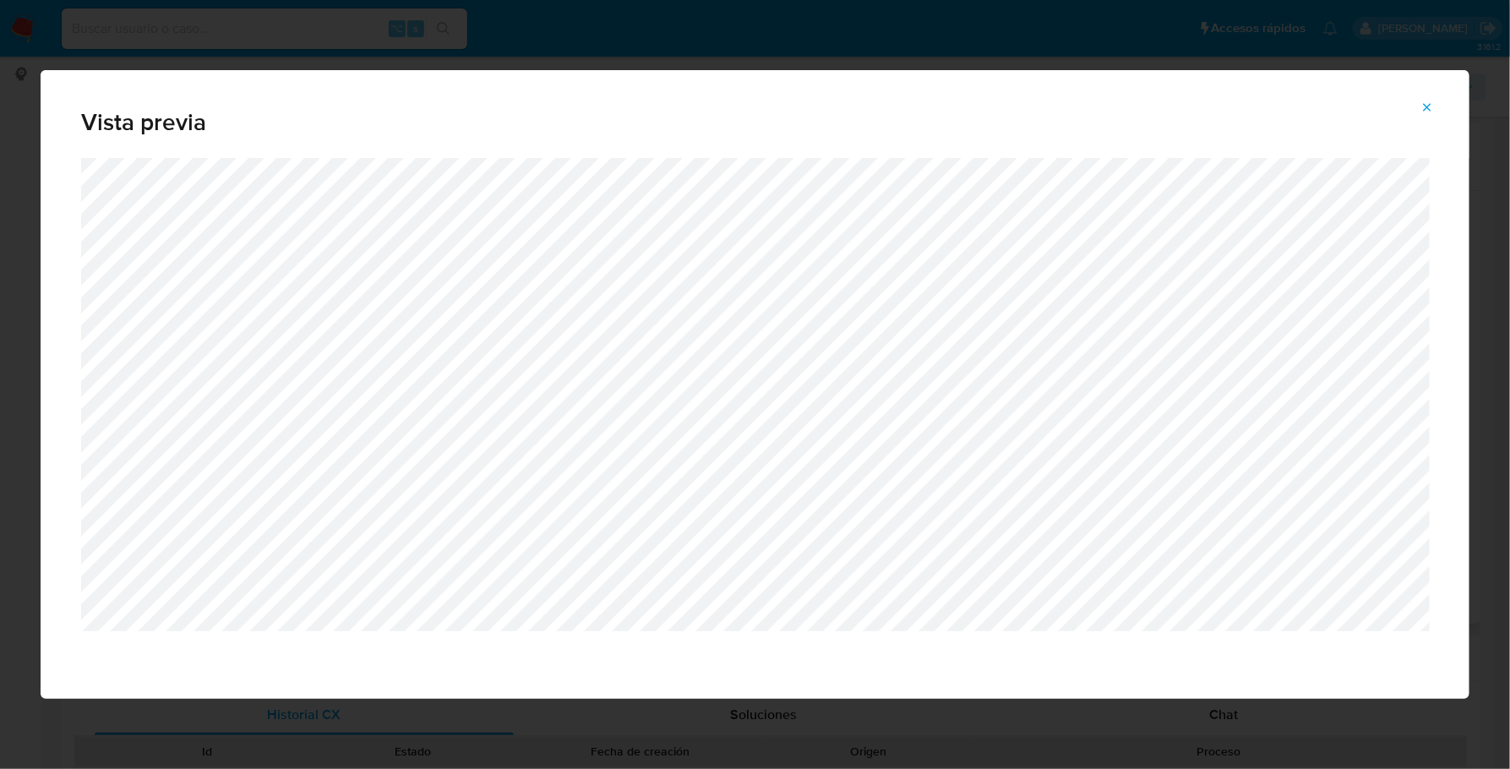
click at [1430, 106] on icon "Attachment preview" at bounding box center [1427, 108] width 14 height 14
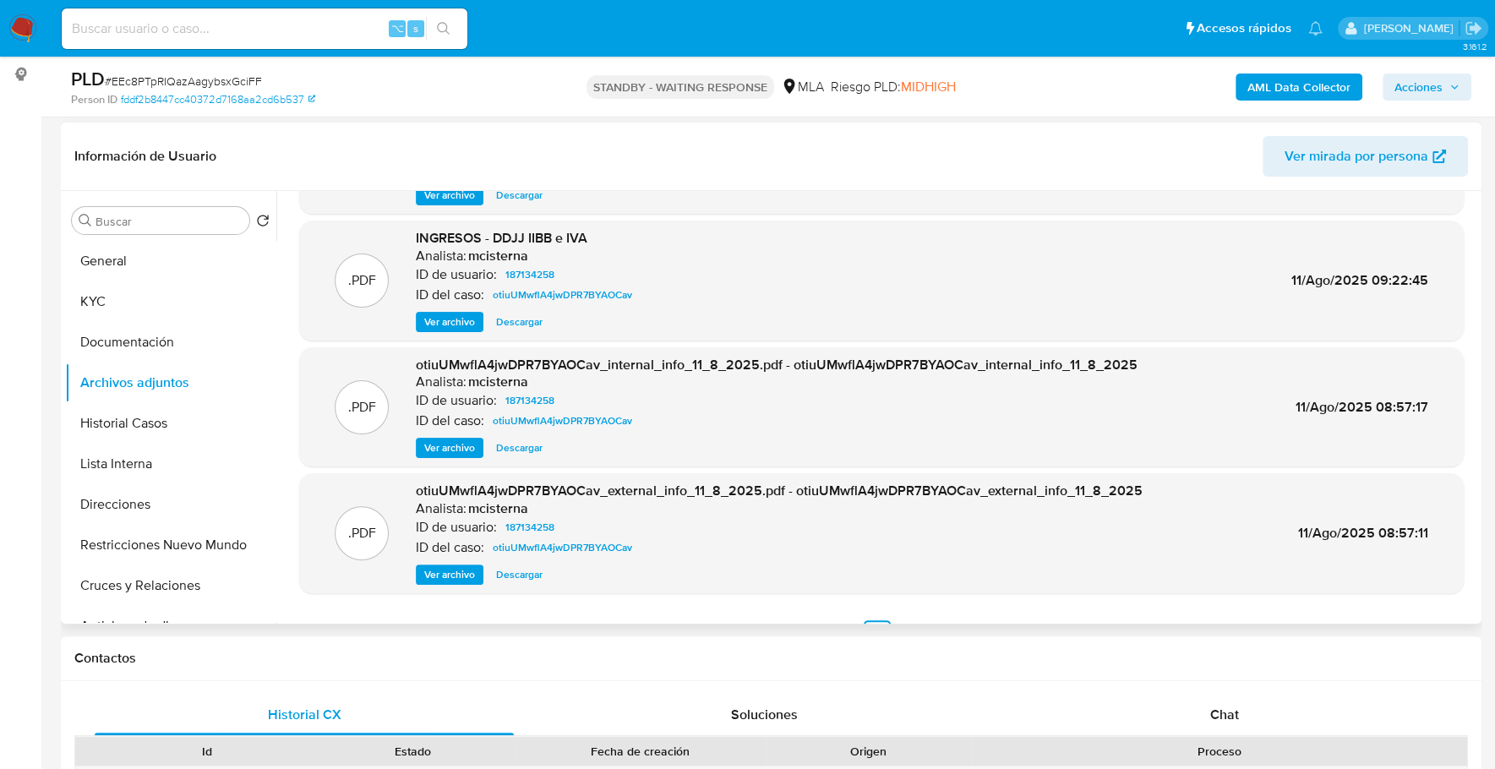
scroll to position [0, 0]
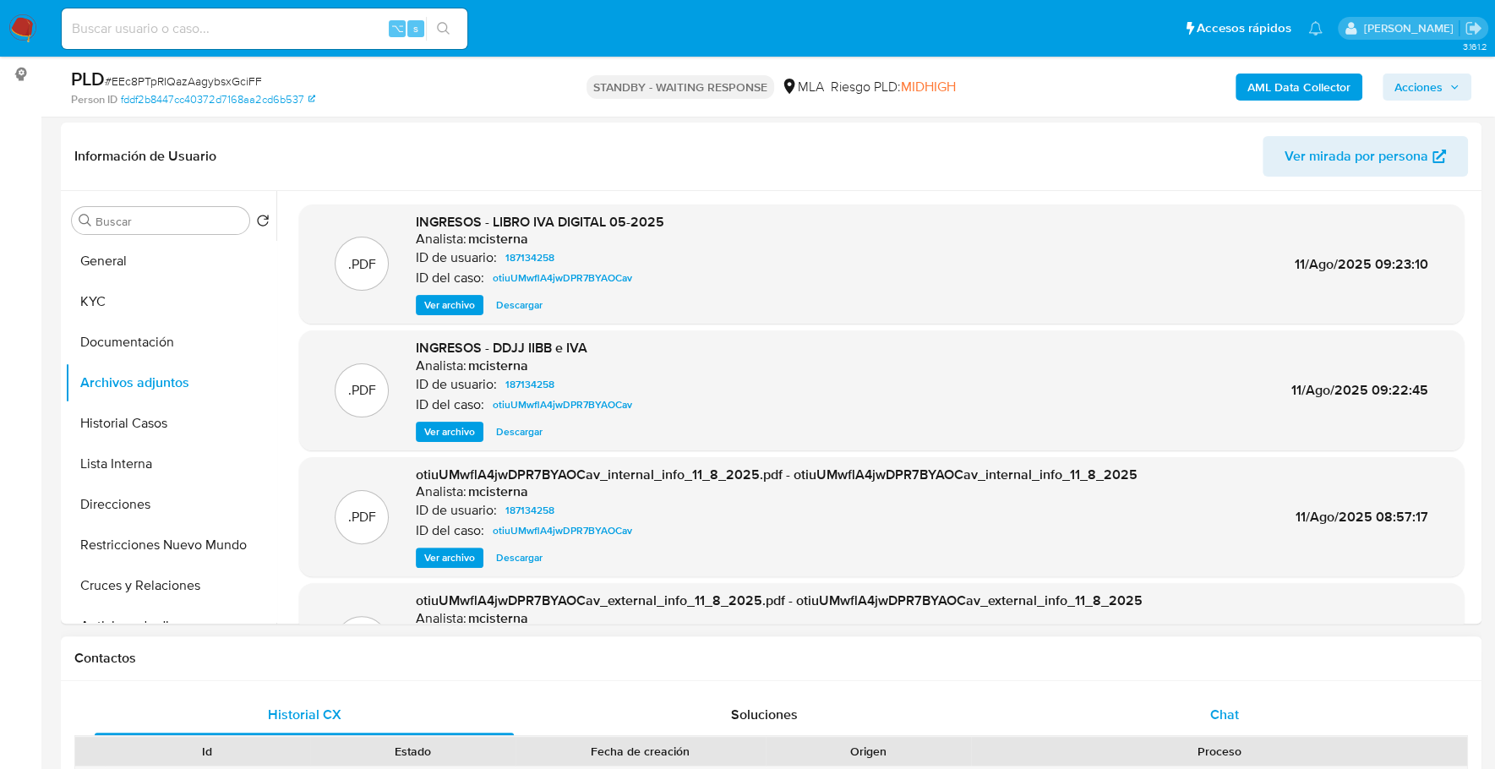
click at [1238, 706] on div "Chat" at bounding box center [1223, 715] width 419 height 41
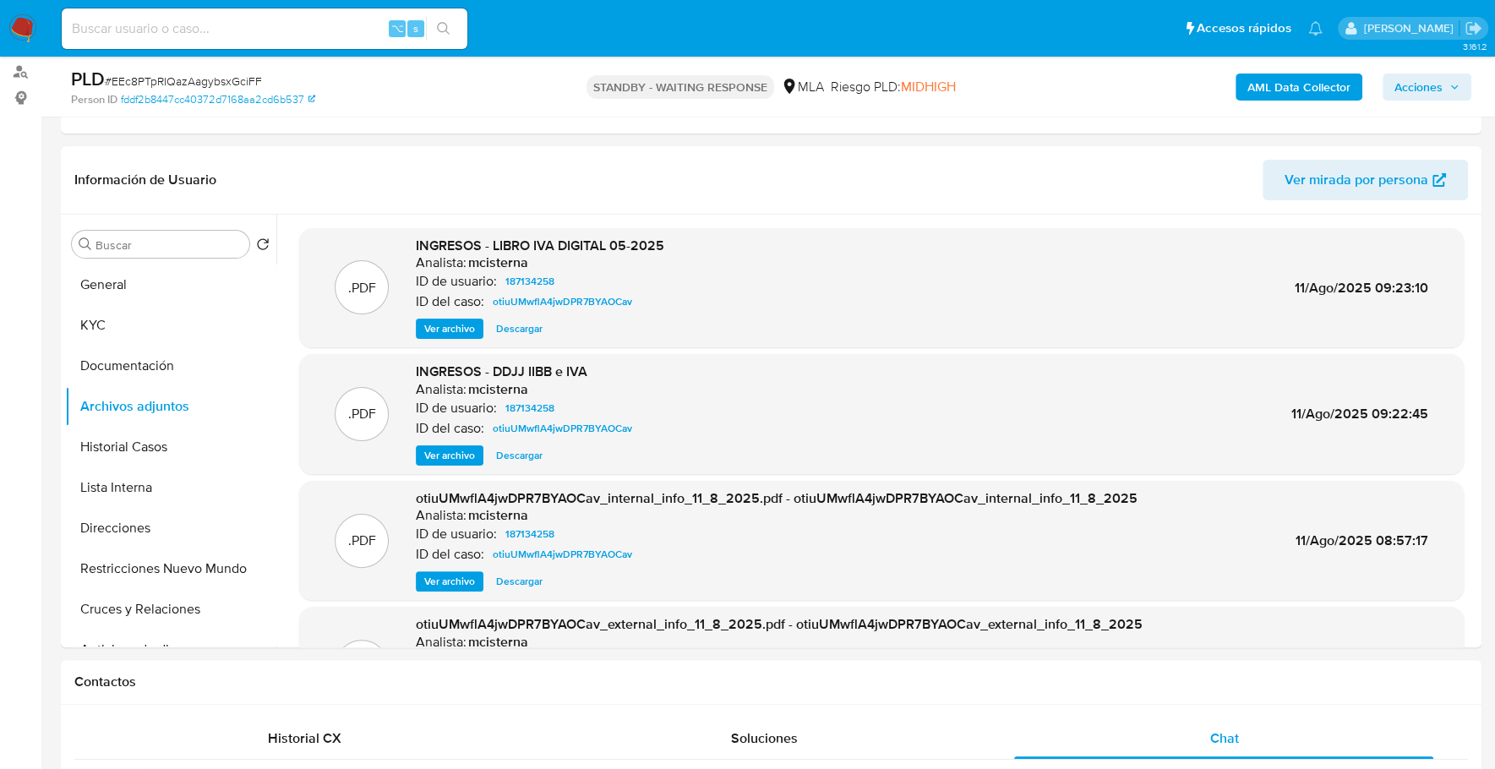
scroll to position [142, 0]
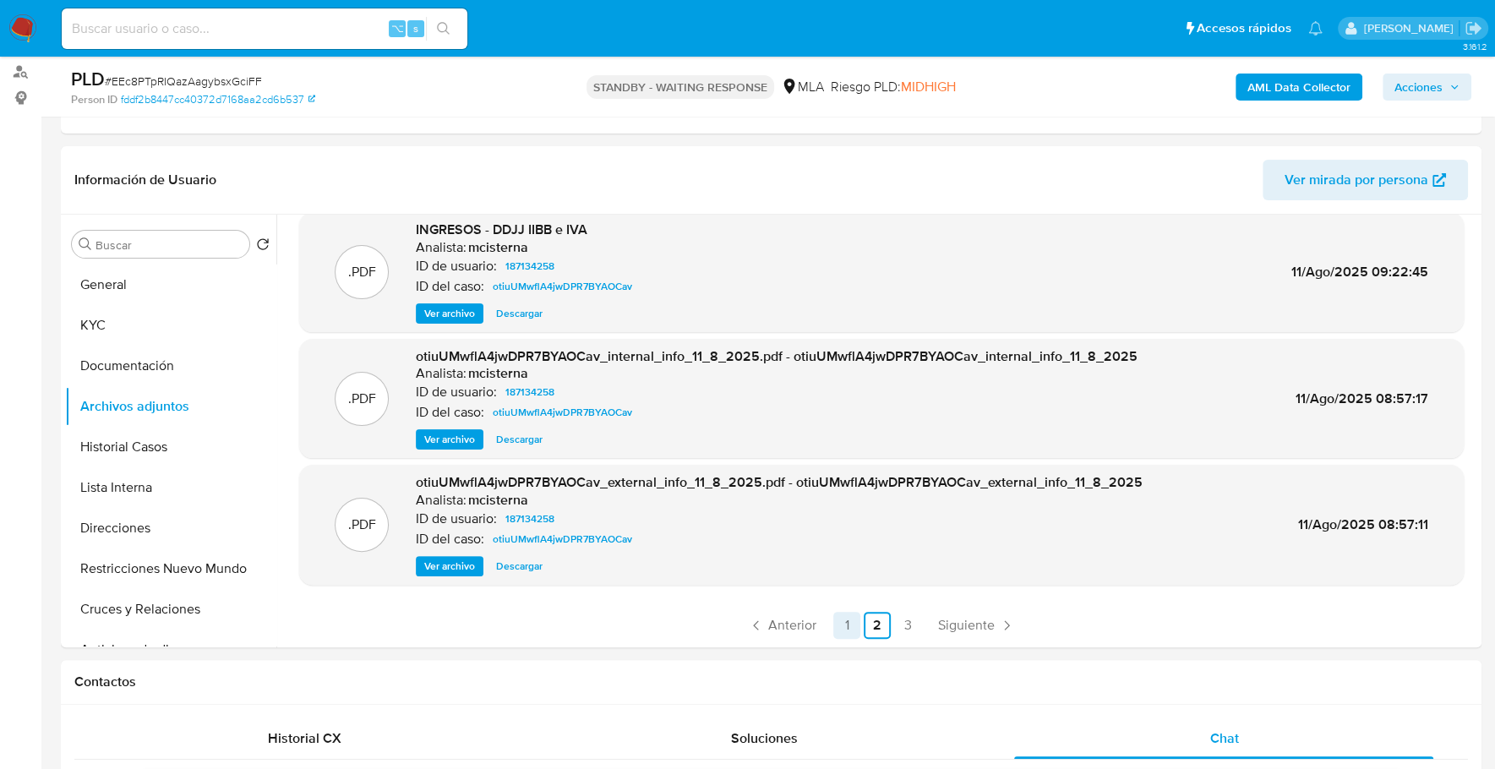
click at [839, 624] on link "1" at bounding box center [846, 625] width 27 height 27
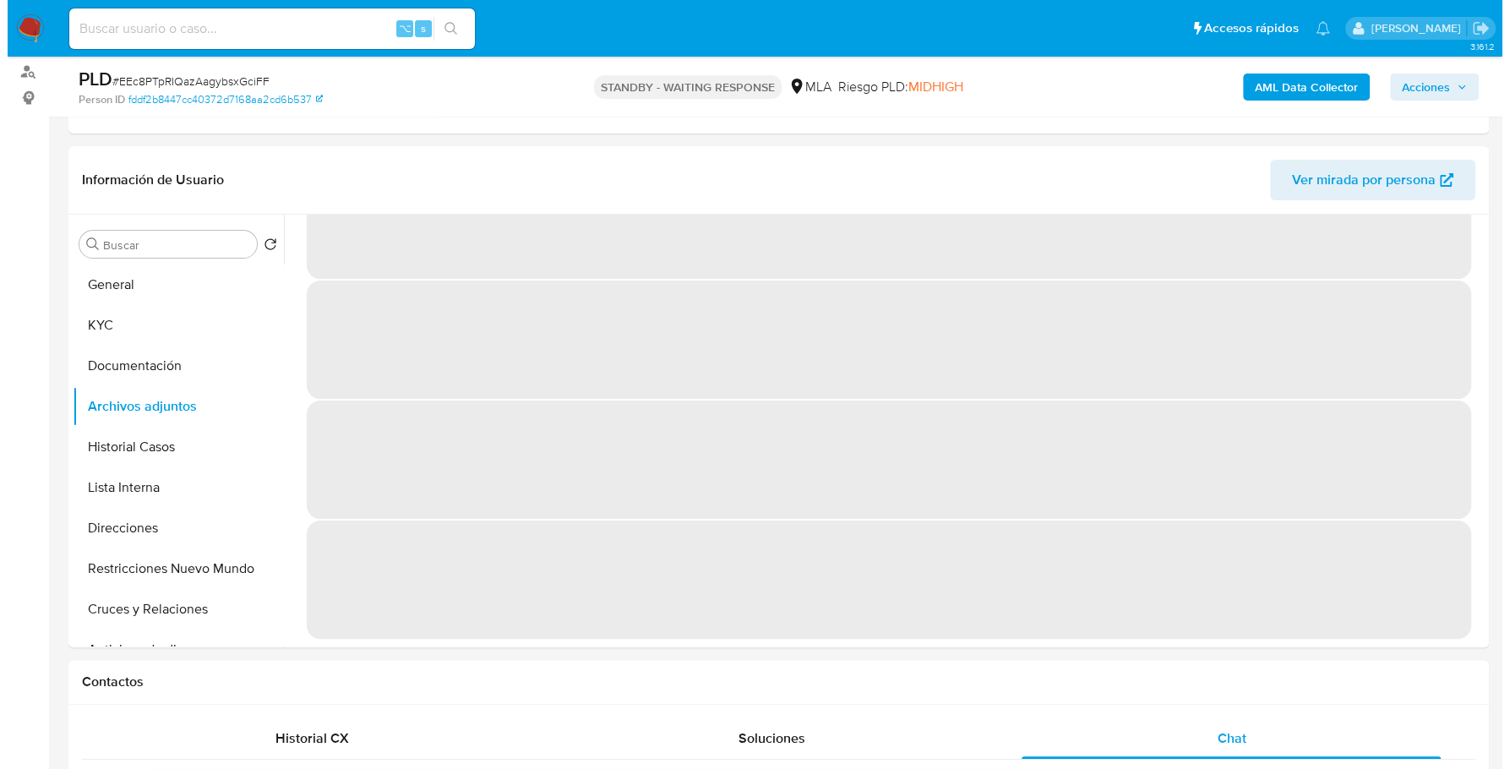
scroll to position [0, 0]
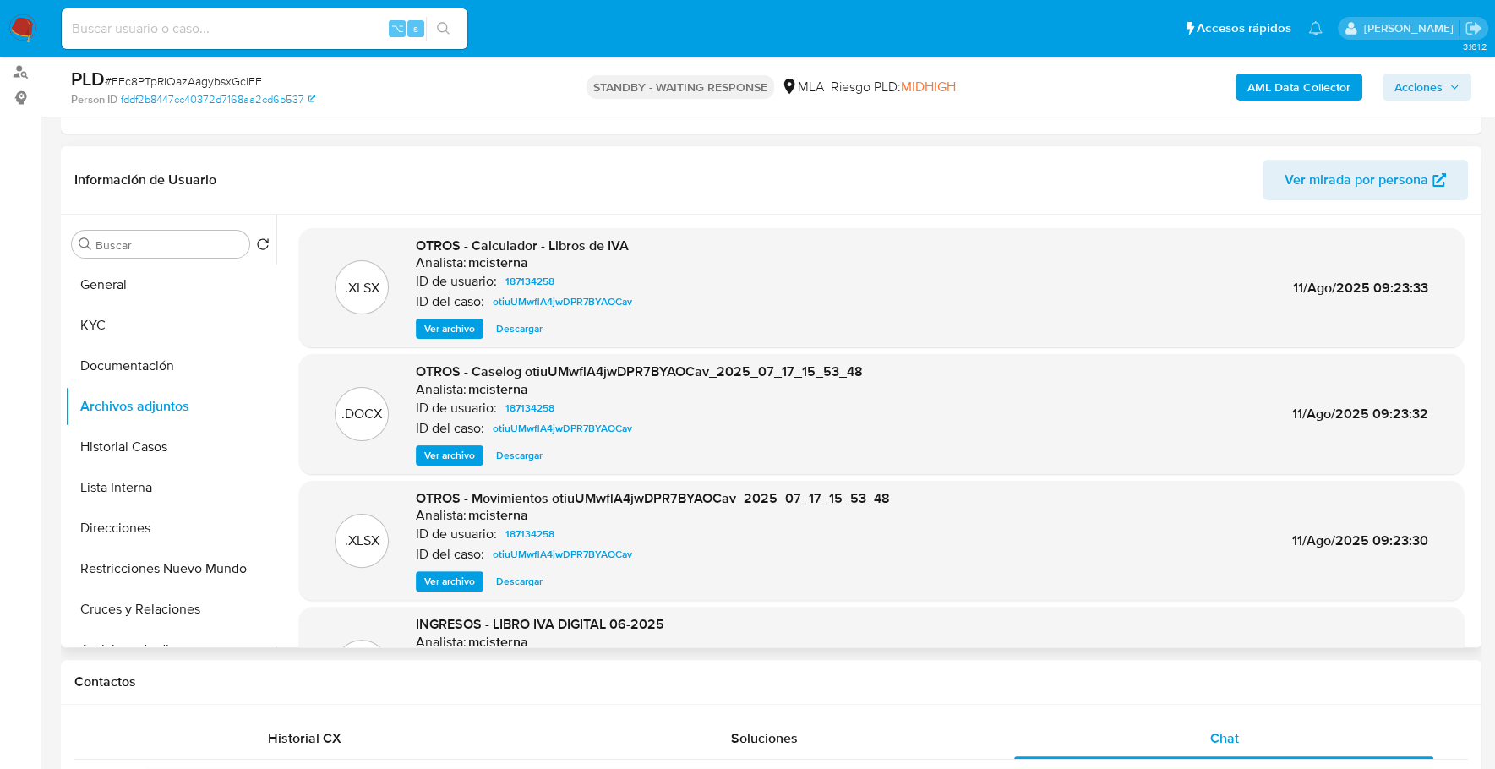
click at [460, 457] on span "Ver archivo" at bounding box center [449, 455] width 51 height 17
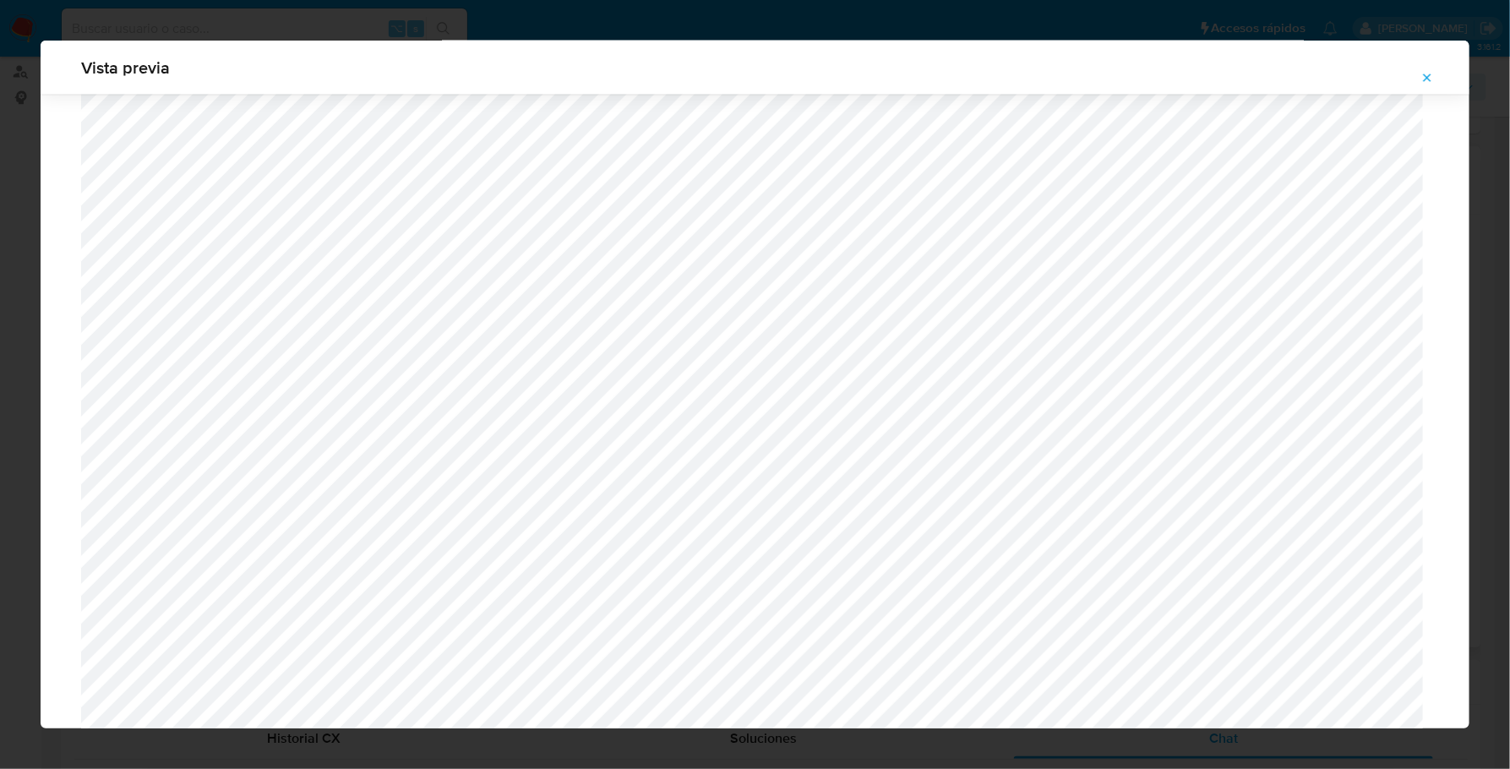
scroll to position [1272, 0]
click at [16, 587] on div "Vista previa" at bounding box center [755, 384] width 1510 height 769
click at [1426, 78] on icon "Attachment preview" at bounding box center [1427, 78] width 14 height 14
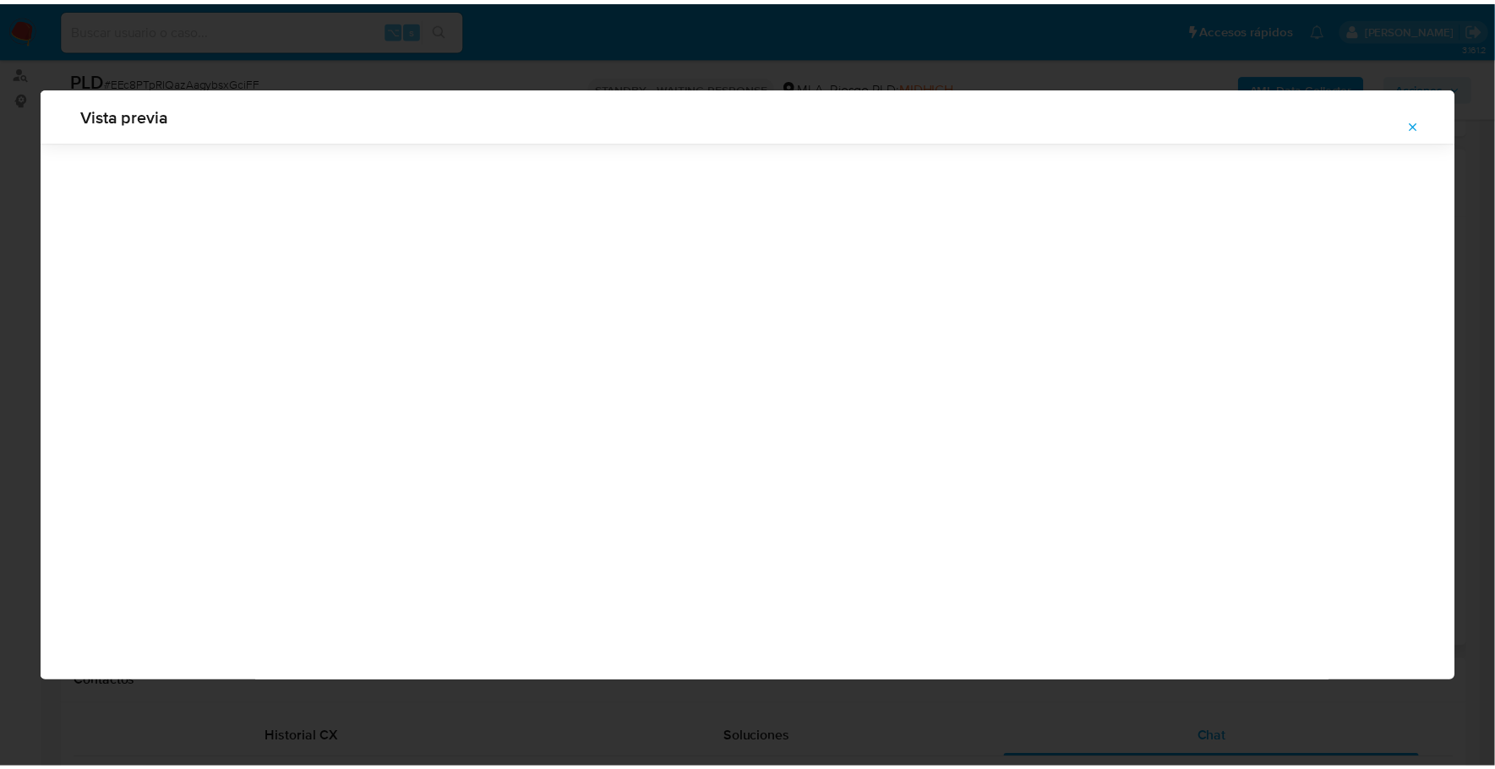
scroll to position [0, 0]
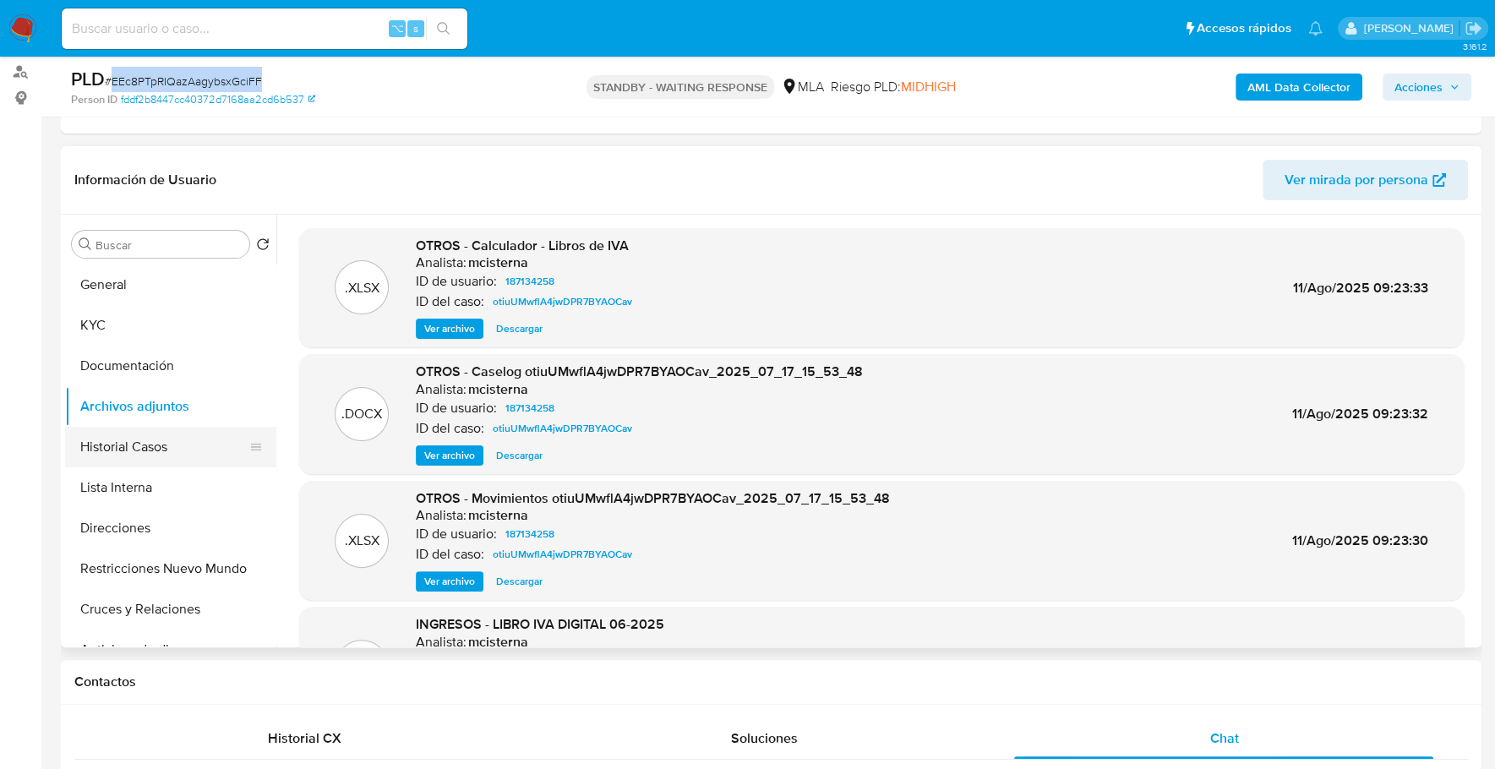
click at [145, 439] on button "Historial Casos" at bounding box center [164, 447] width 198 height 41
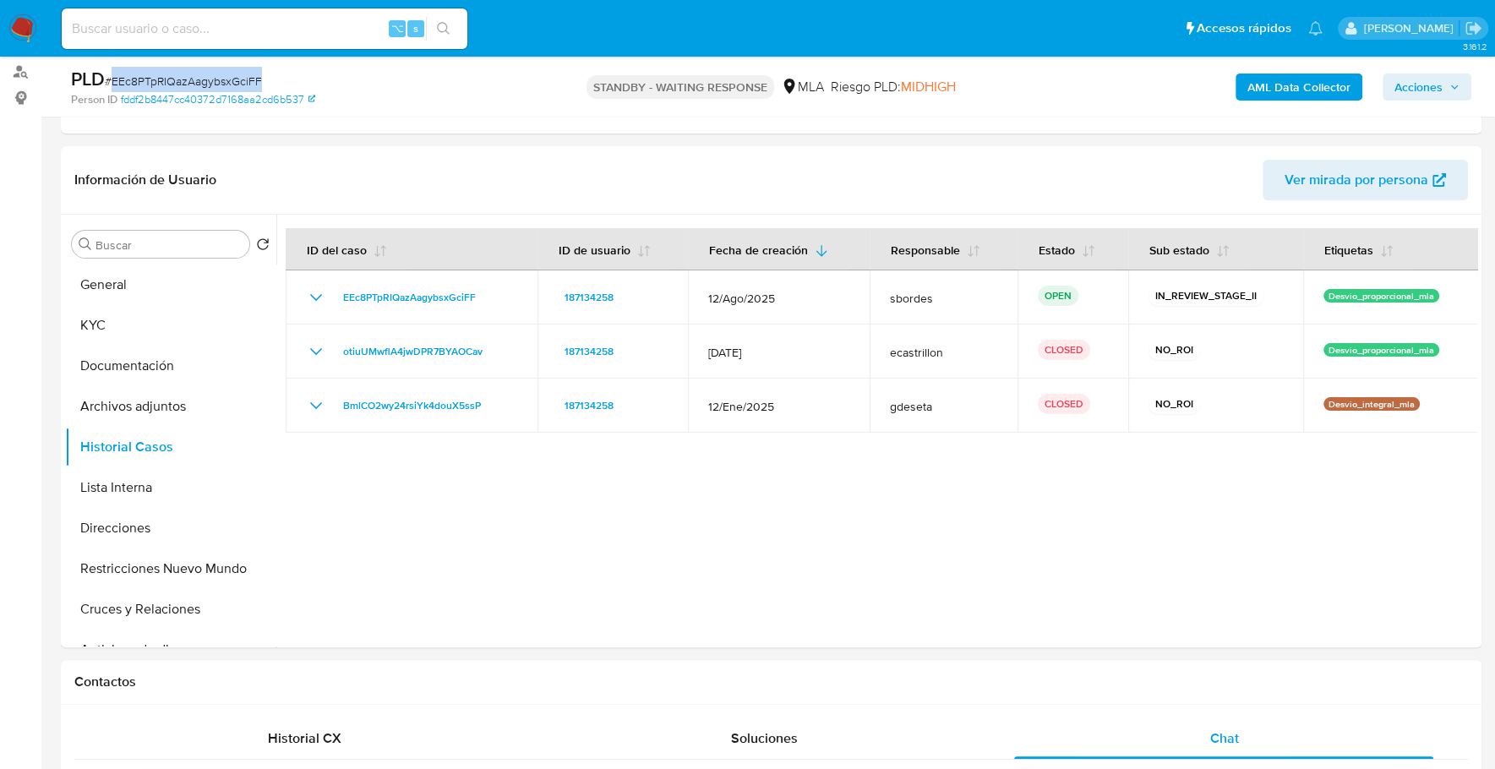
click at [65, 427] on button "Historial Casos" at bounding box center [170, 447] width 211 height 41
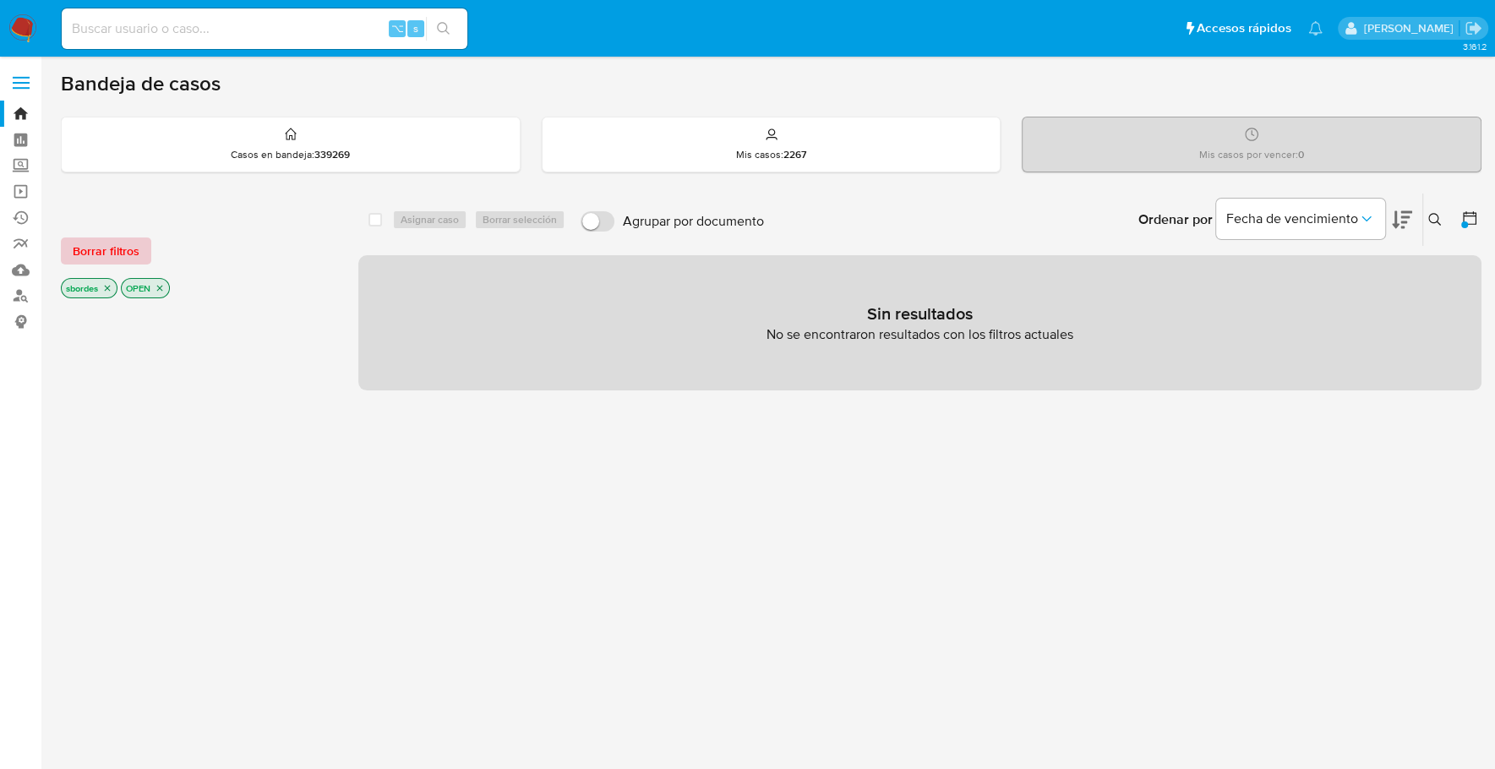
click at [103, 239] on span "Borrar filtros" at bounding box center [106, 251] width 67 height 24
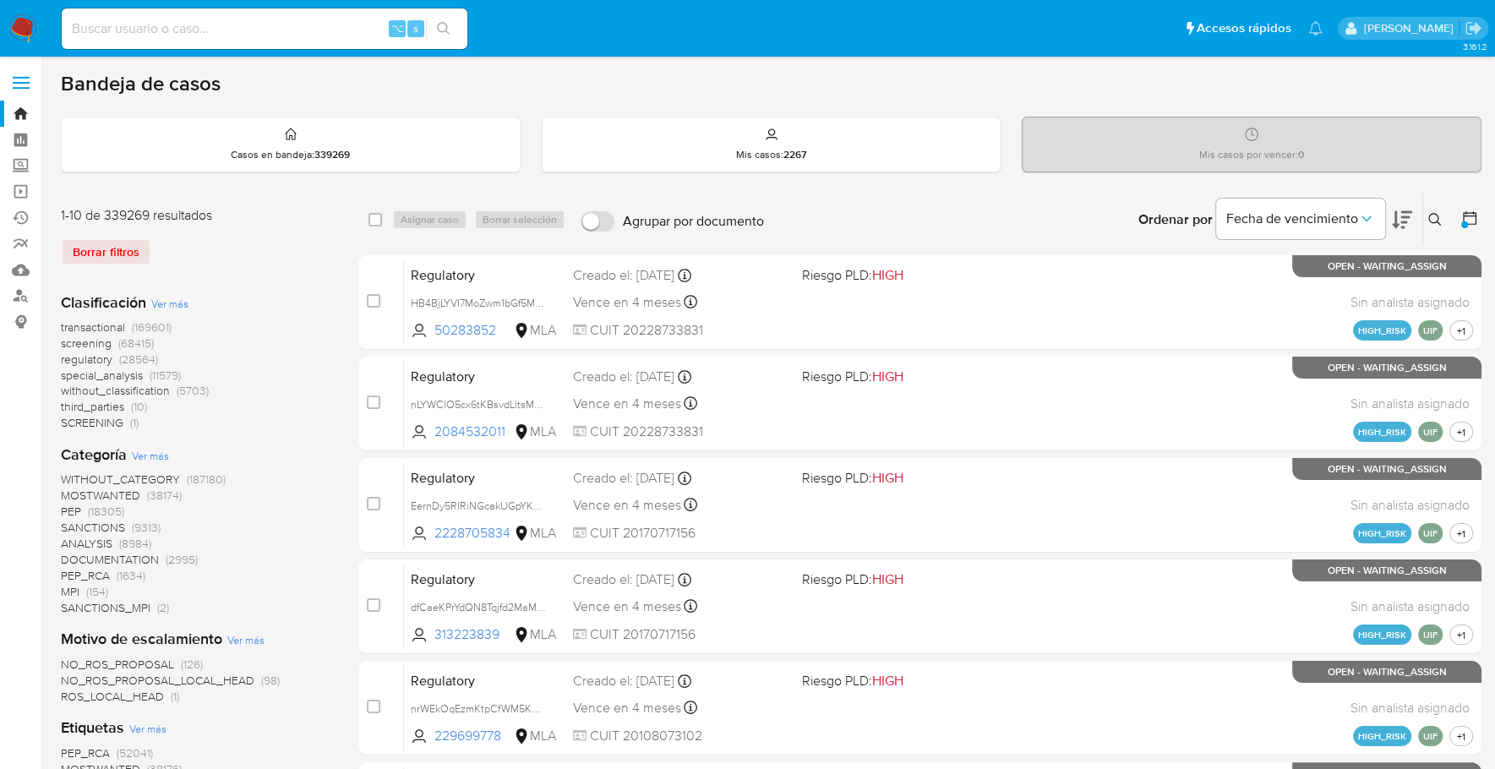
click at [1436, 213] on icon at bounding box center [1434, 219] width 13 height 13
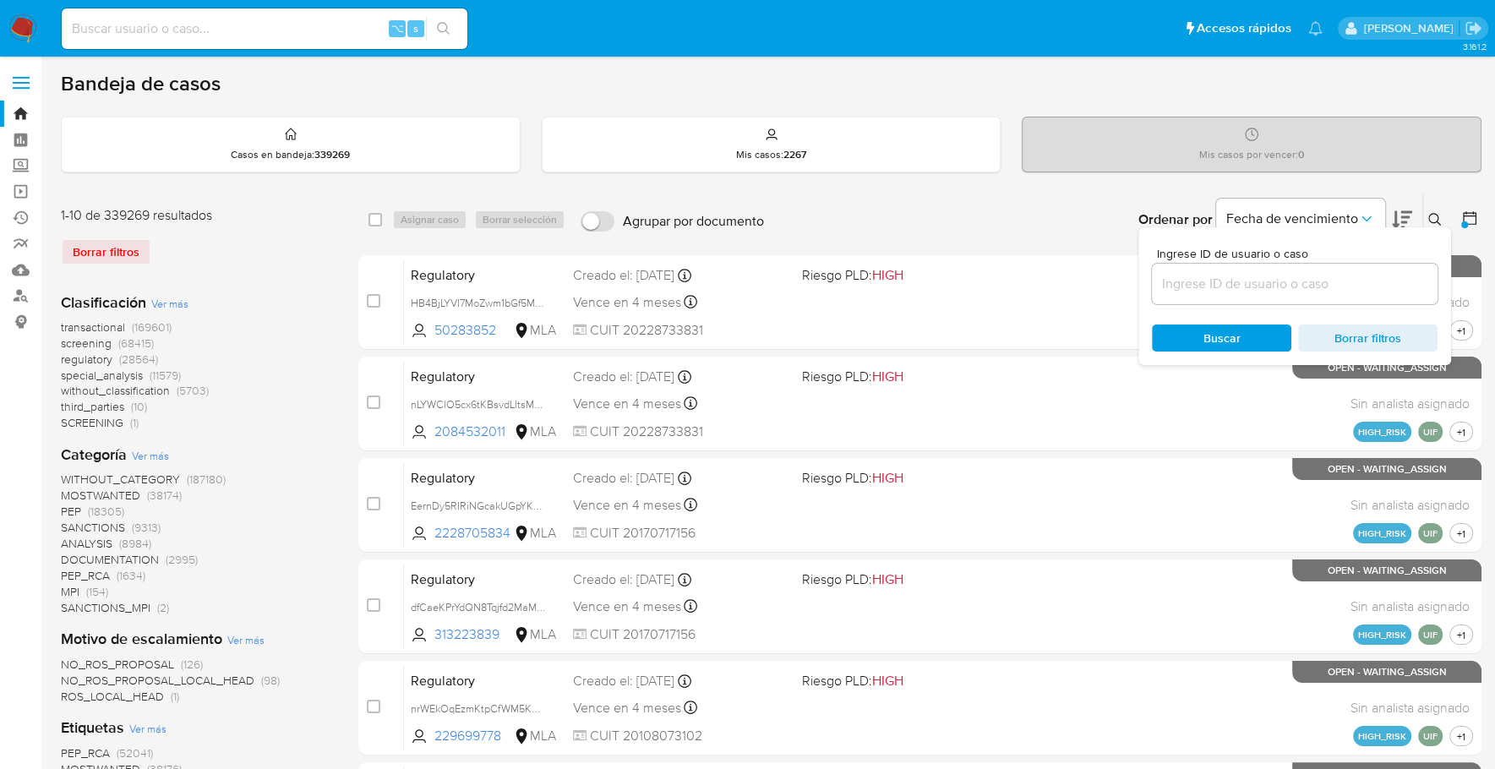
click at [1201, 279] on input at bounding box center [1295, 284] width 286 height 22
type input "EEc8PTpRIQazAagybsxGciFF"
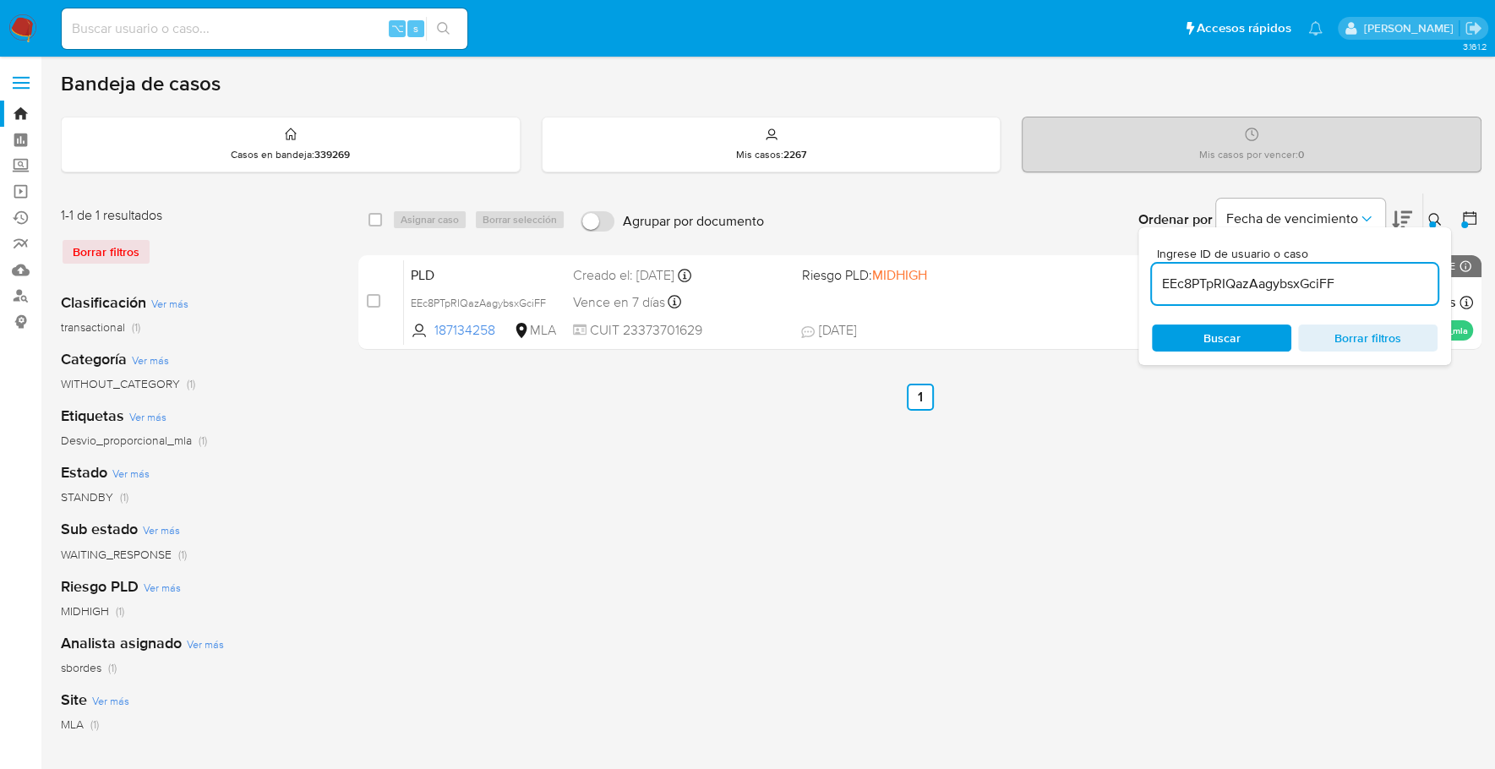
click at [1435, 218] on icon at bounding box center [1435, 220] width 14 height 14
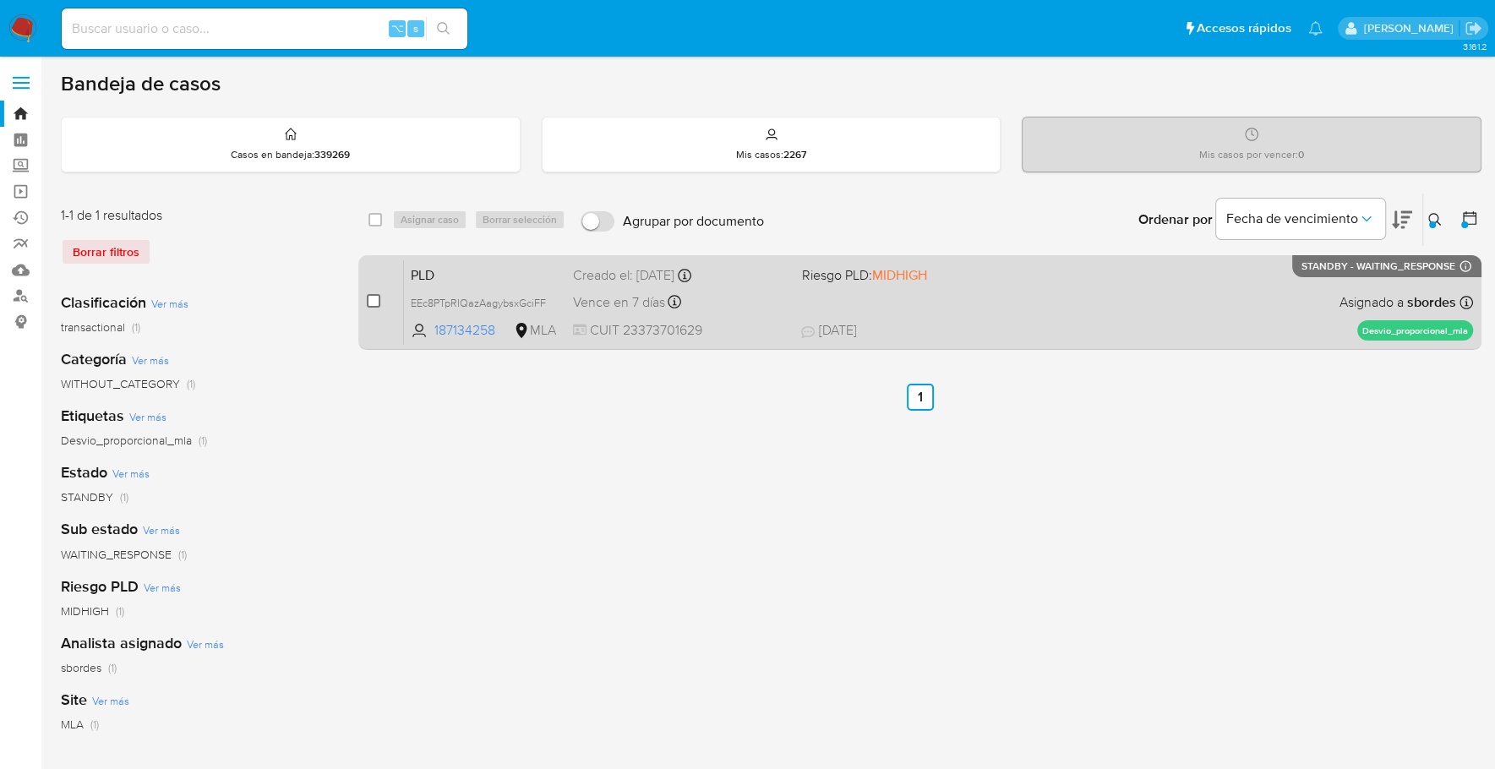
click at [370, 302] on input "checkbox" at bounding box center [374, 301] width 14 height 14
checkbox input "true"
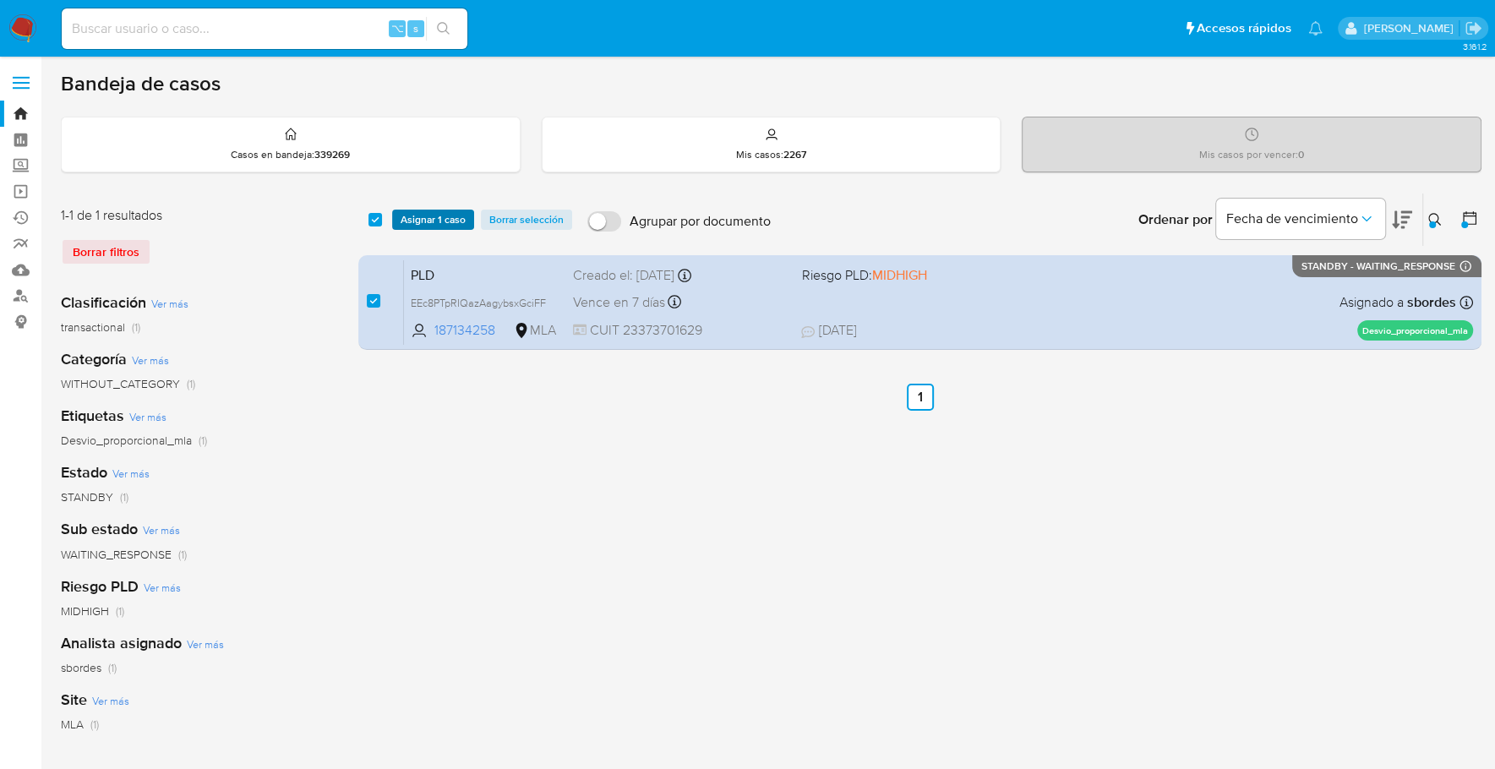
click at [429, 219] on span "Asignar 1 caso" at bounding box center [433, 219] width 65 height 17
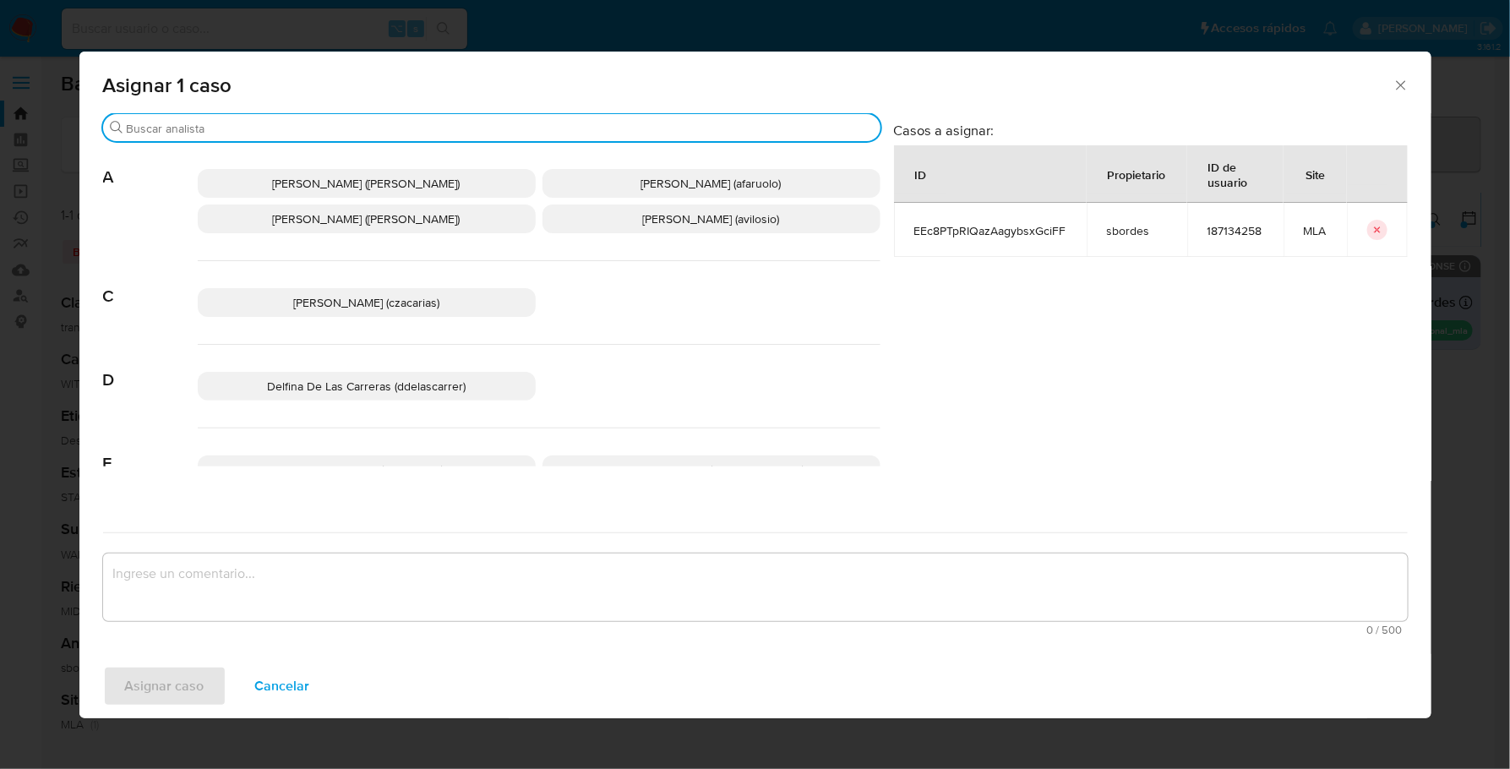
click at [373, 125] on input "Buscar" at bounding box center [500, 128] width 747 height 15
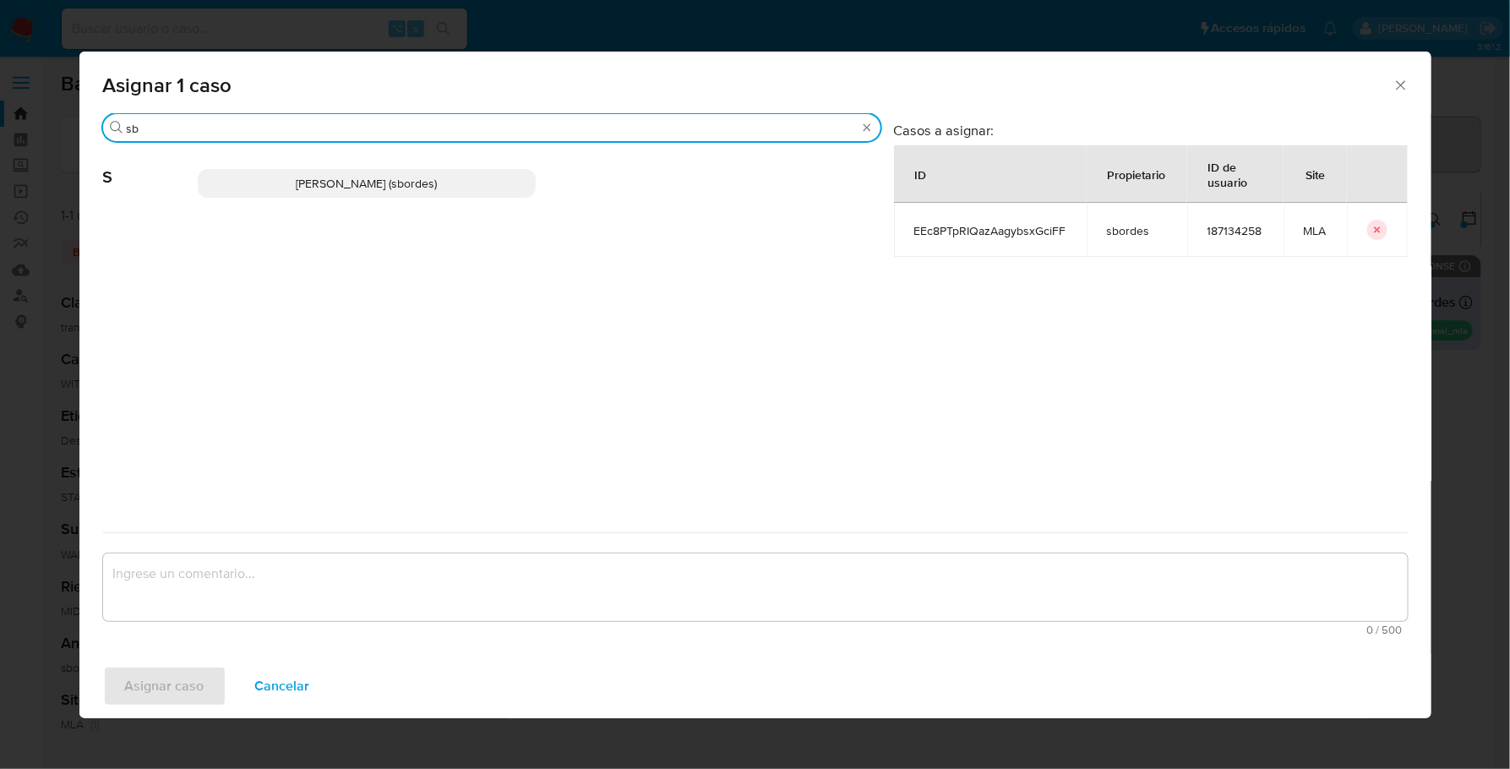
type input "sb"
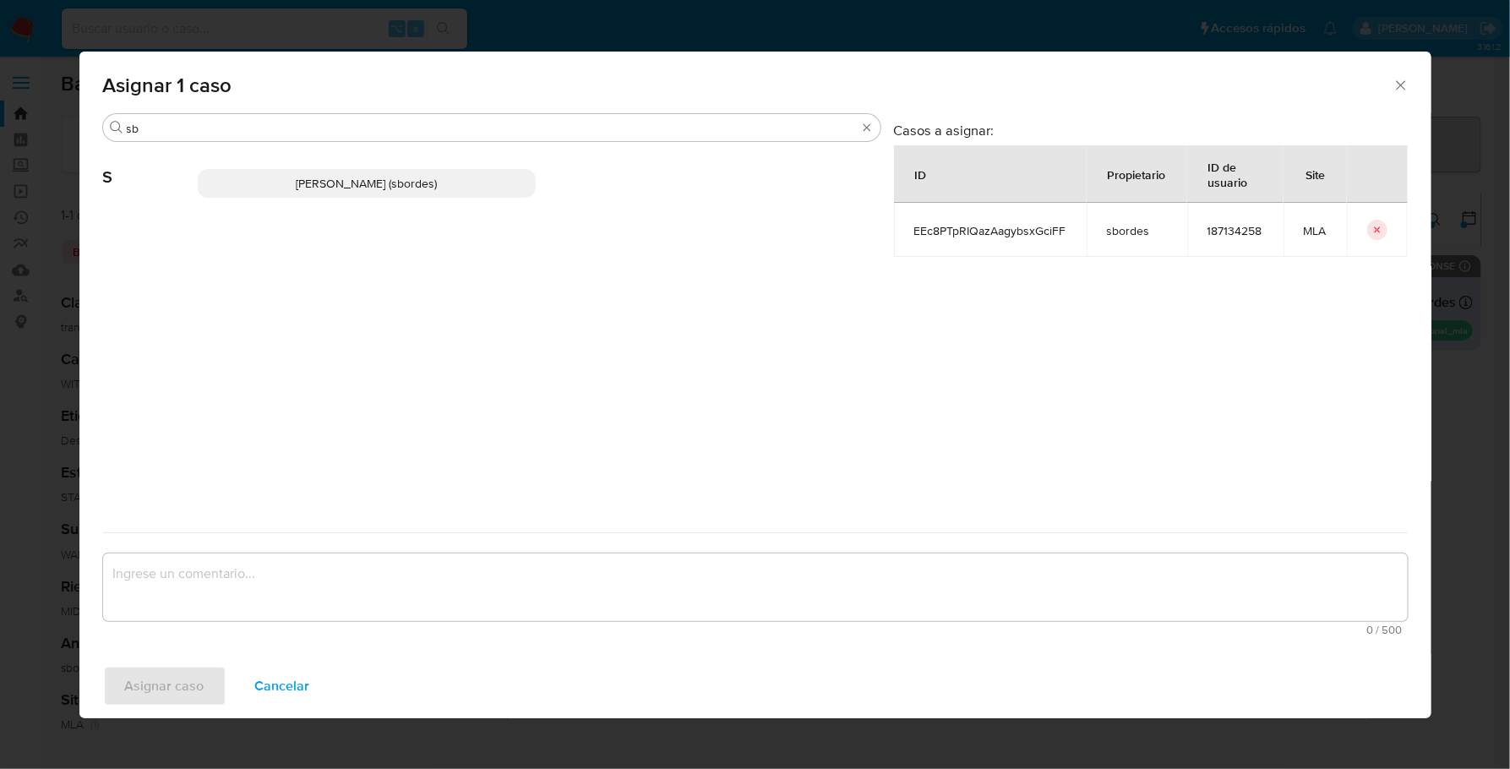
click at [379, 193] on p "Stefania Bordes (sbordes)" at bounding box center [367, 183] width 338 height 29
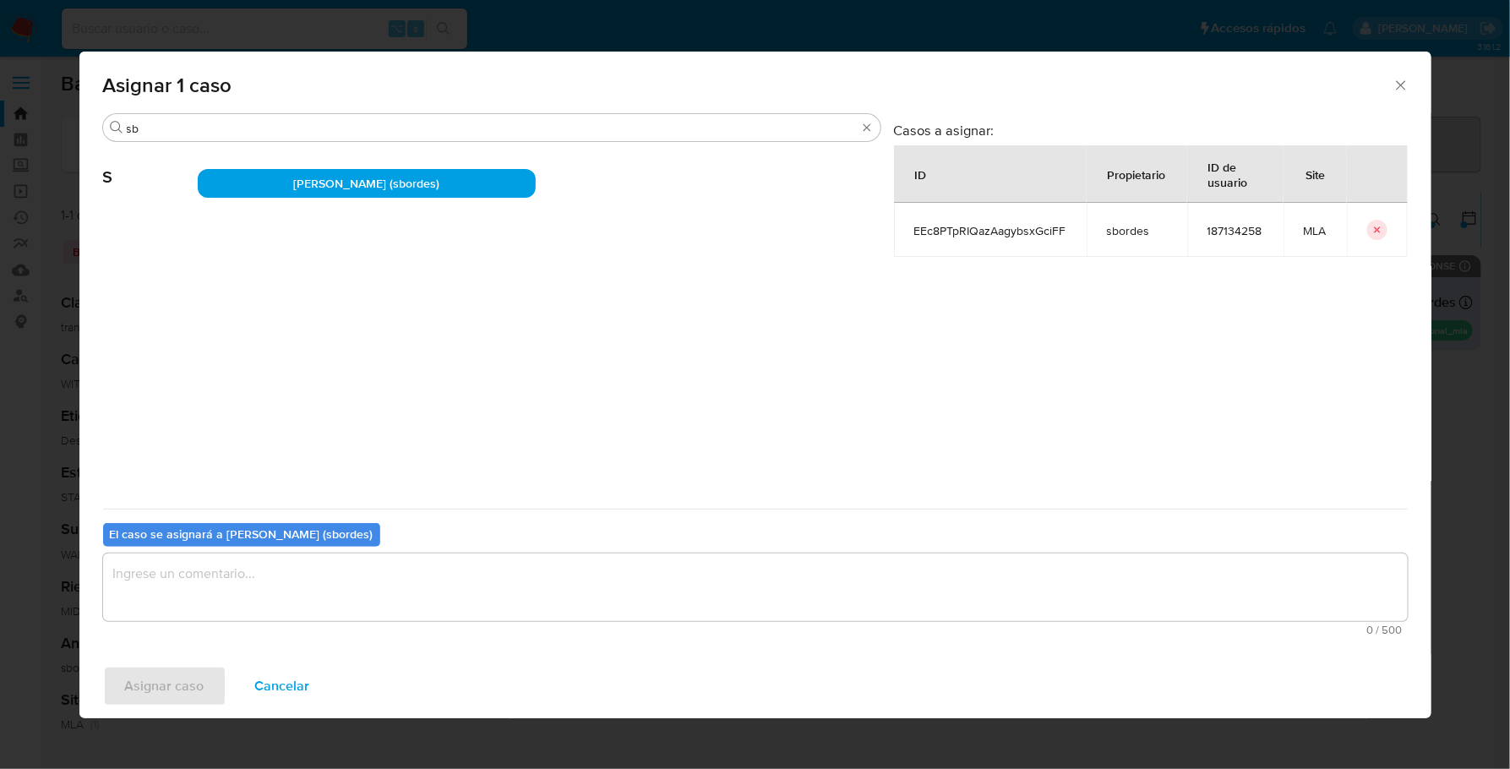
click at [300, 594] on textarea "assign-modal" at bounding box center [755, 587] width 1305 height 68
click at [159, 688] on span "Asignar caso" at bounding box center [164, 686] width 79 height 37
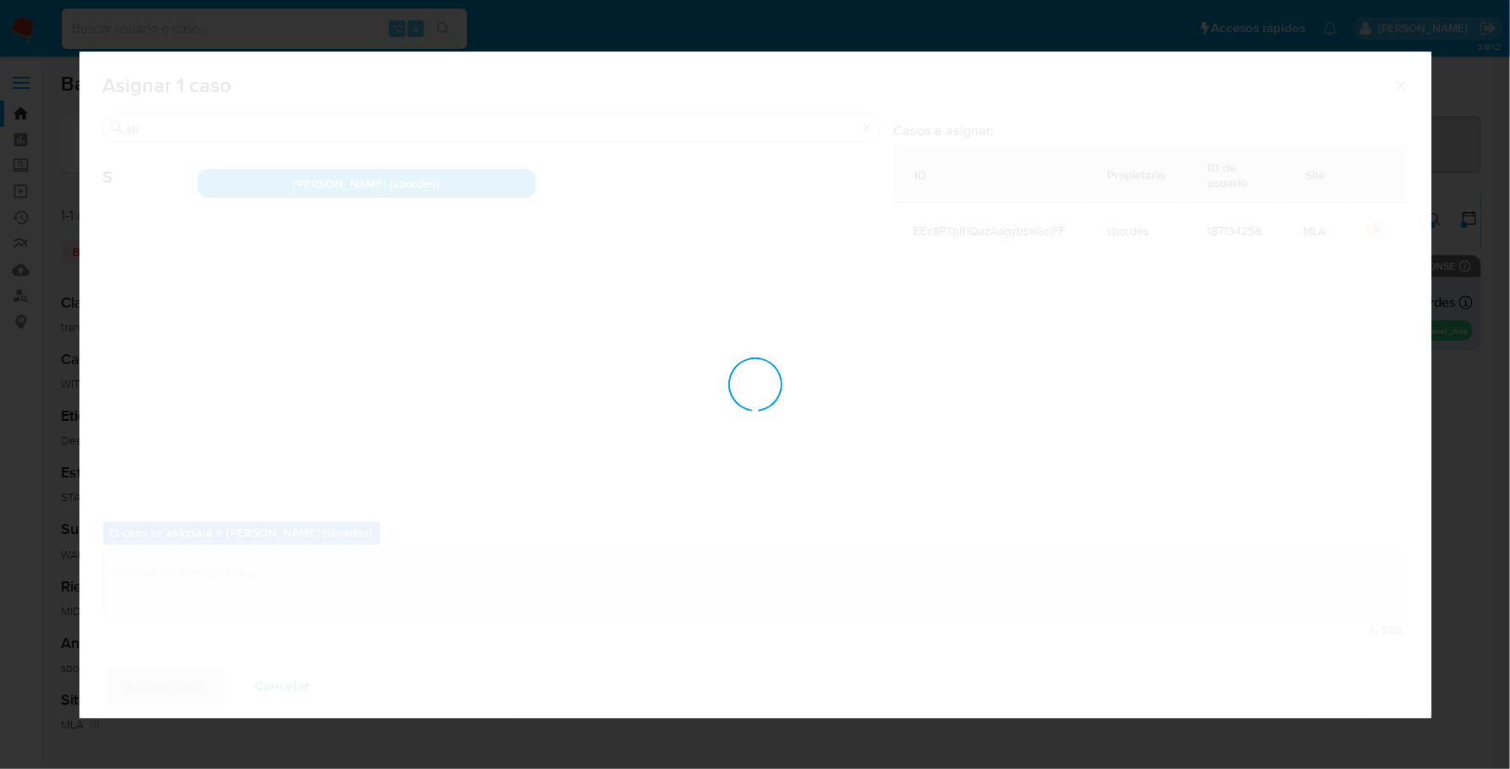
checkbox input "false"
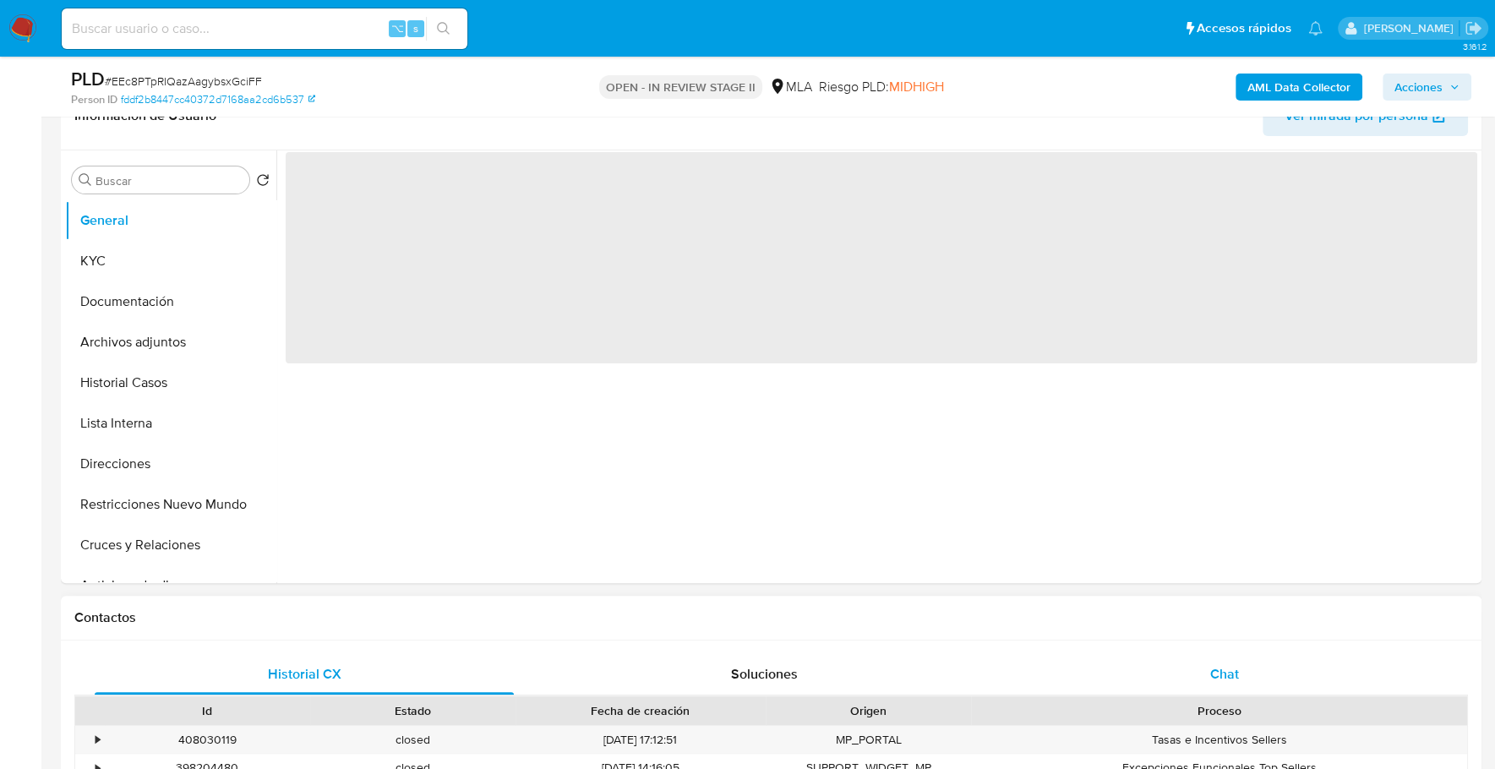
select select "10"
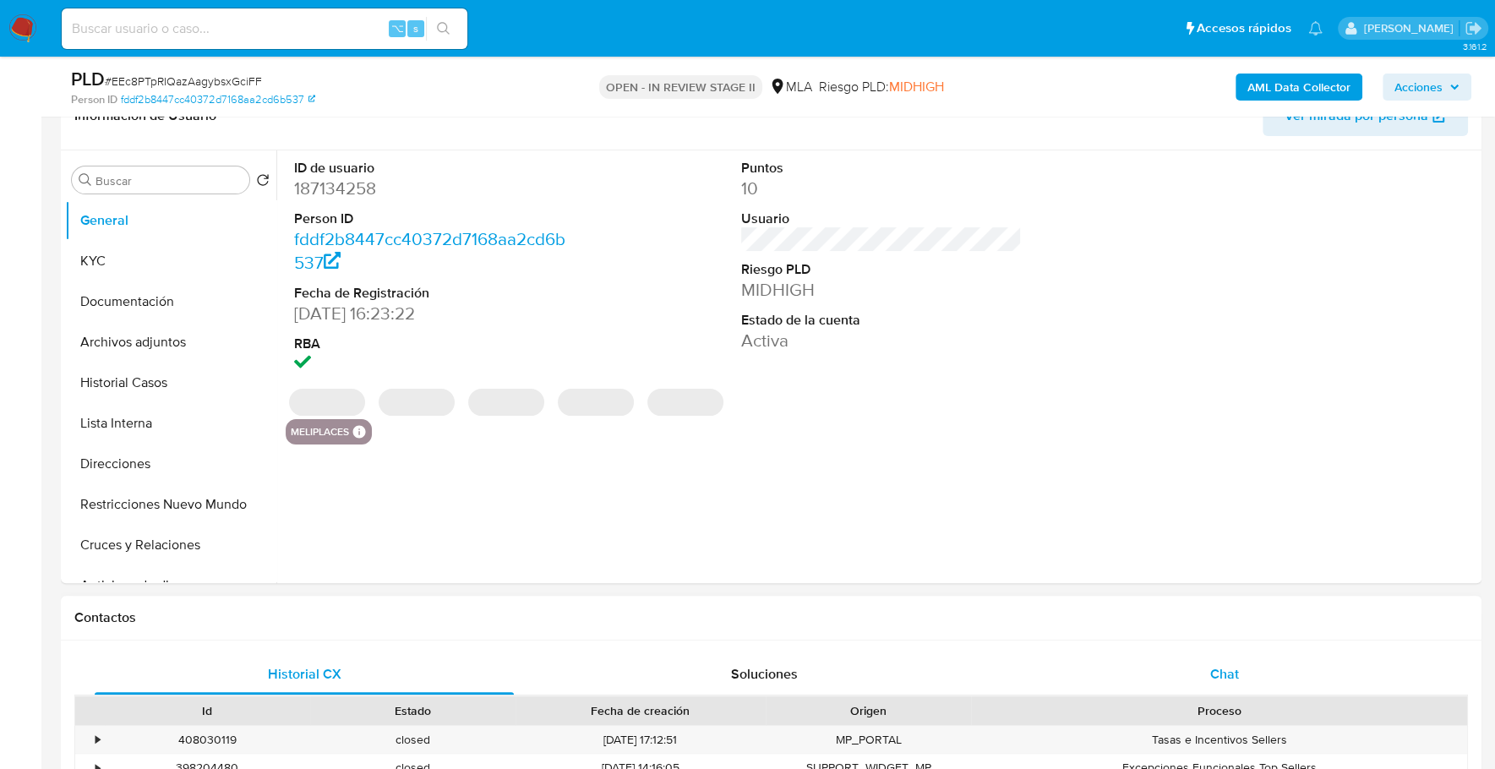
click at [1240, 673] on div "Chat" at bounding box center [1223, 674] width 419 height 41
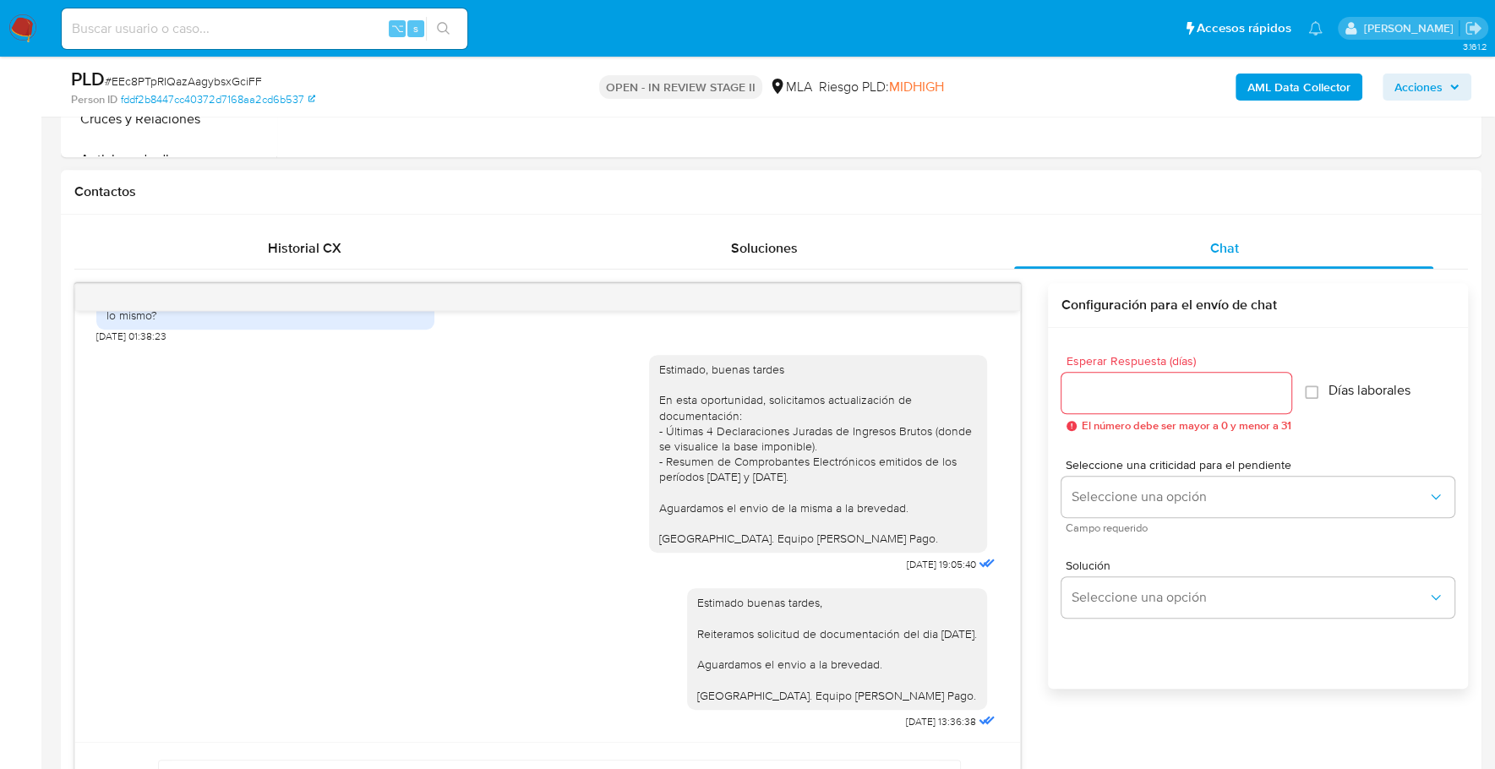
scroll to position [869, 0]
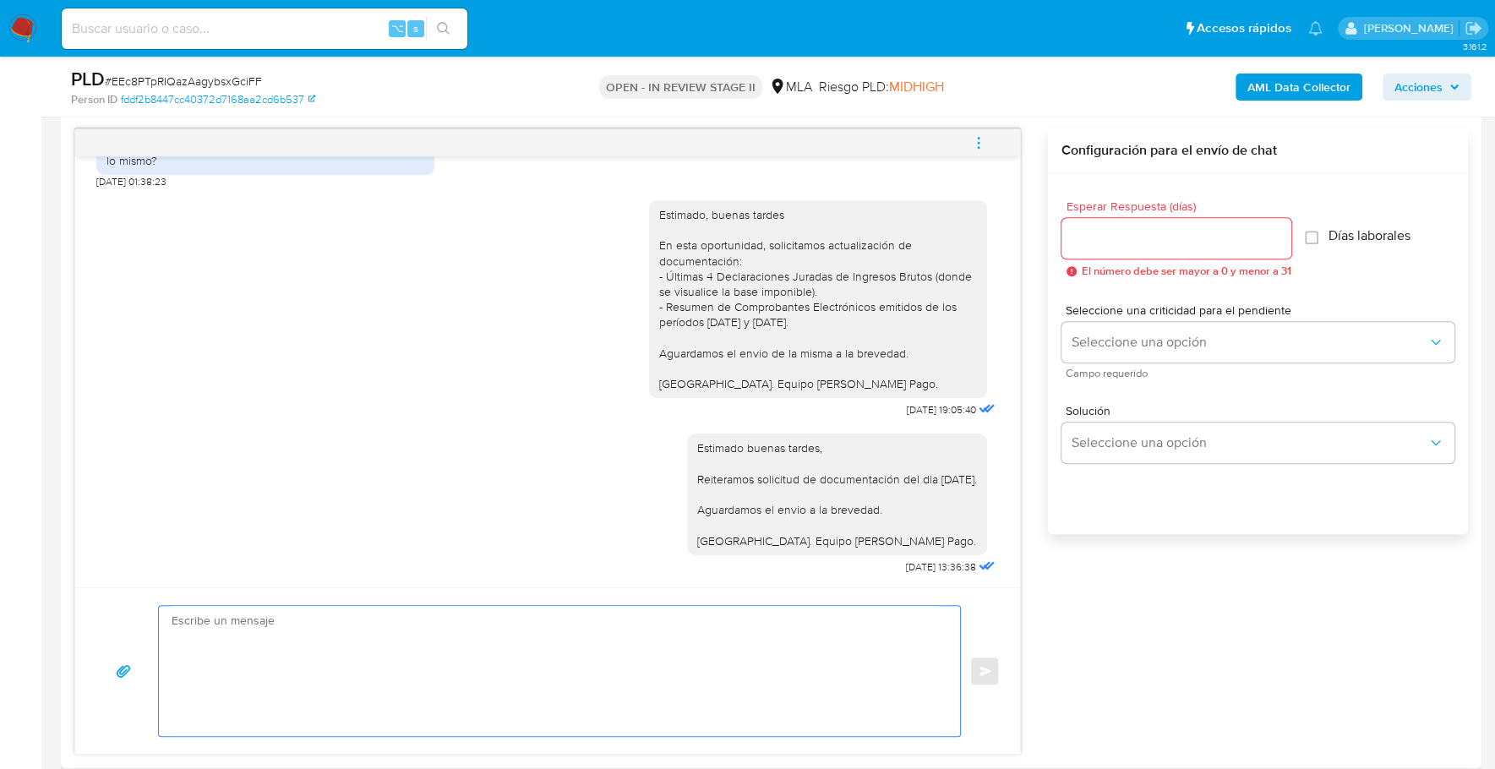
click at [559, 683] on textarea at bounding box center [555, 671] width 767 height 130
type textarea "Estimado, buenos dias"
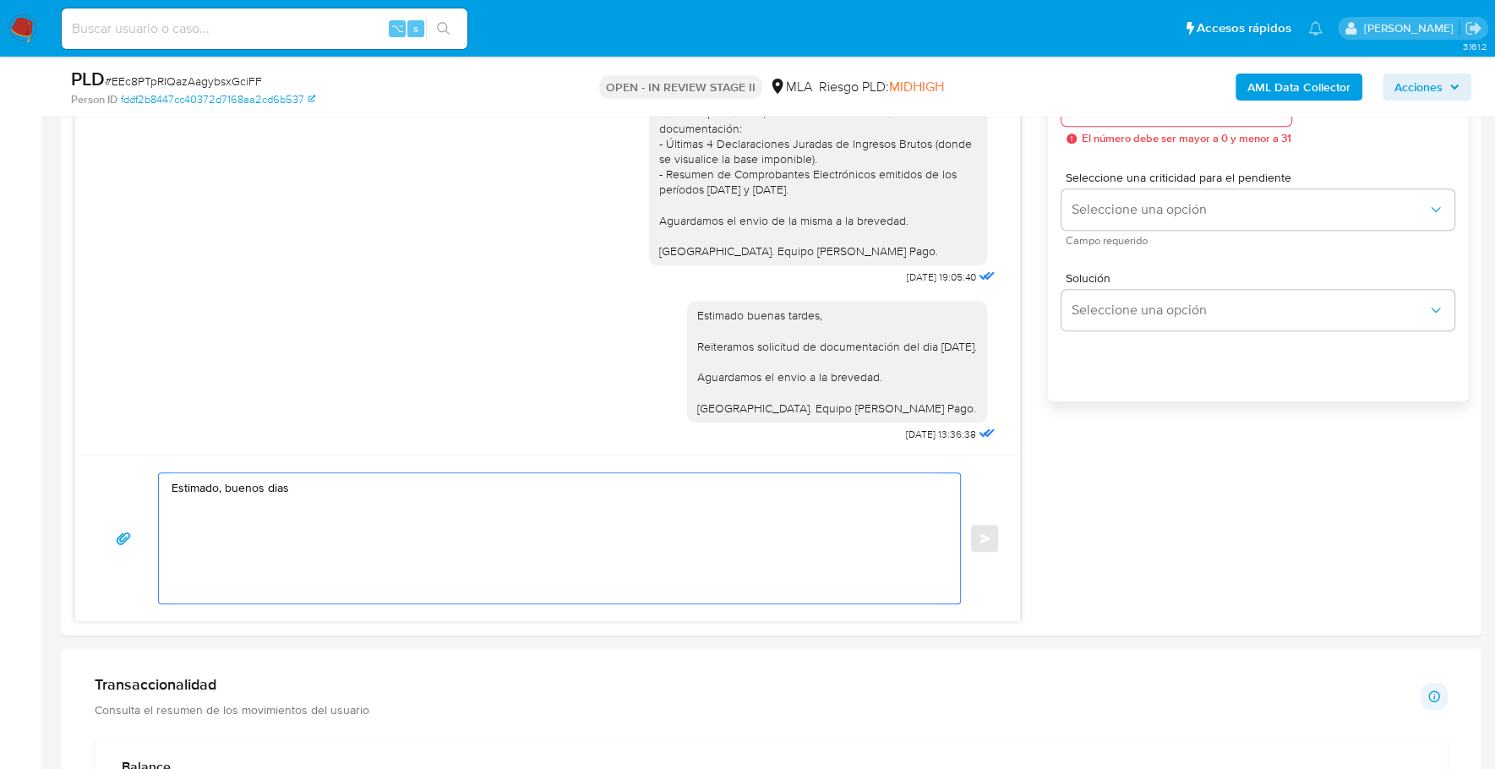
scroll to position [1142, 0]
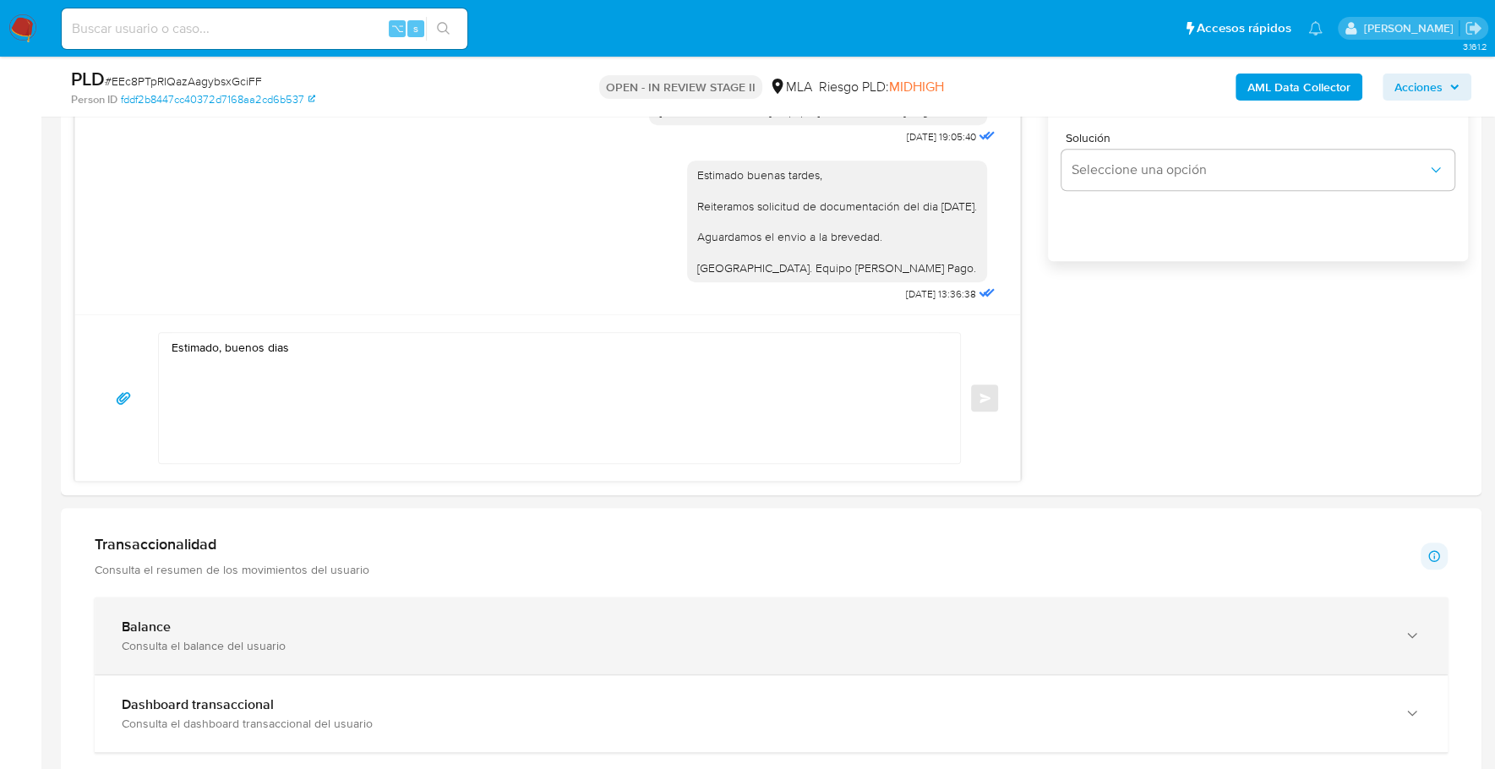
click at [232, 632] on div "Balance Consulta el balance del usuario" at bounding box center [754, 636] width 1265 height 35
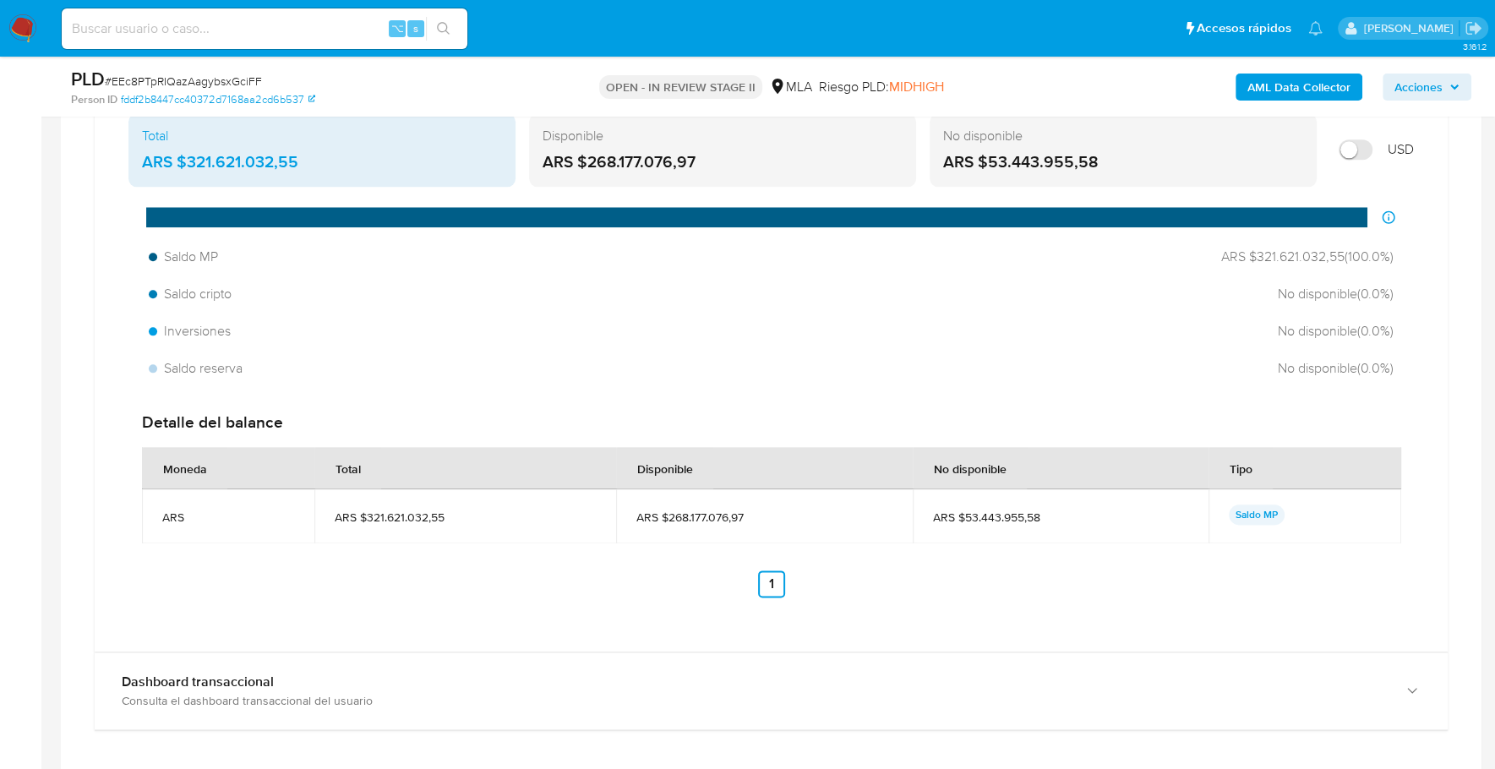
scroll to position [1850, 0]
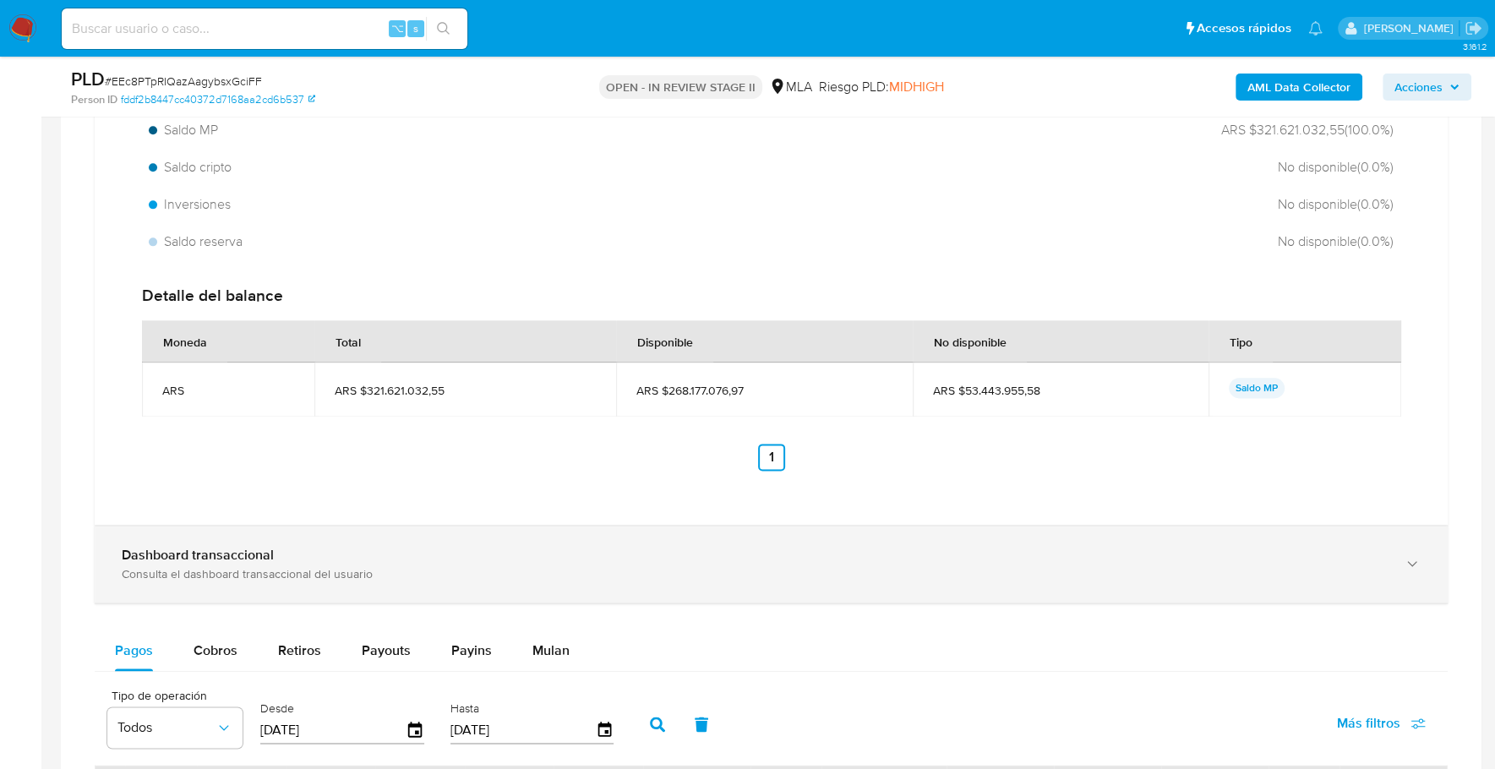
click at [259, 573] on div "Consulta el dashboard transaccional del usuario" at bounding box center [754, 573] width 1265 height 15
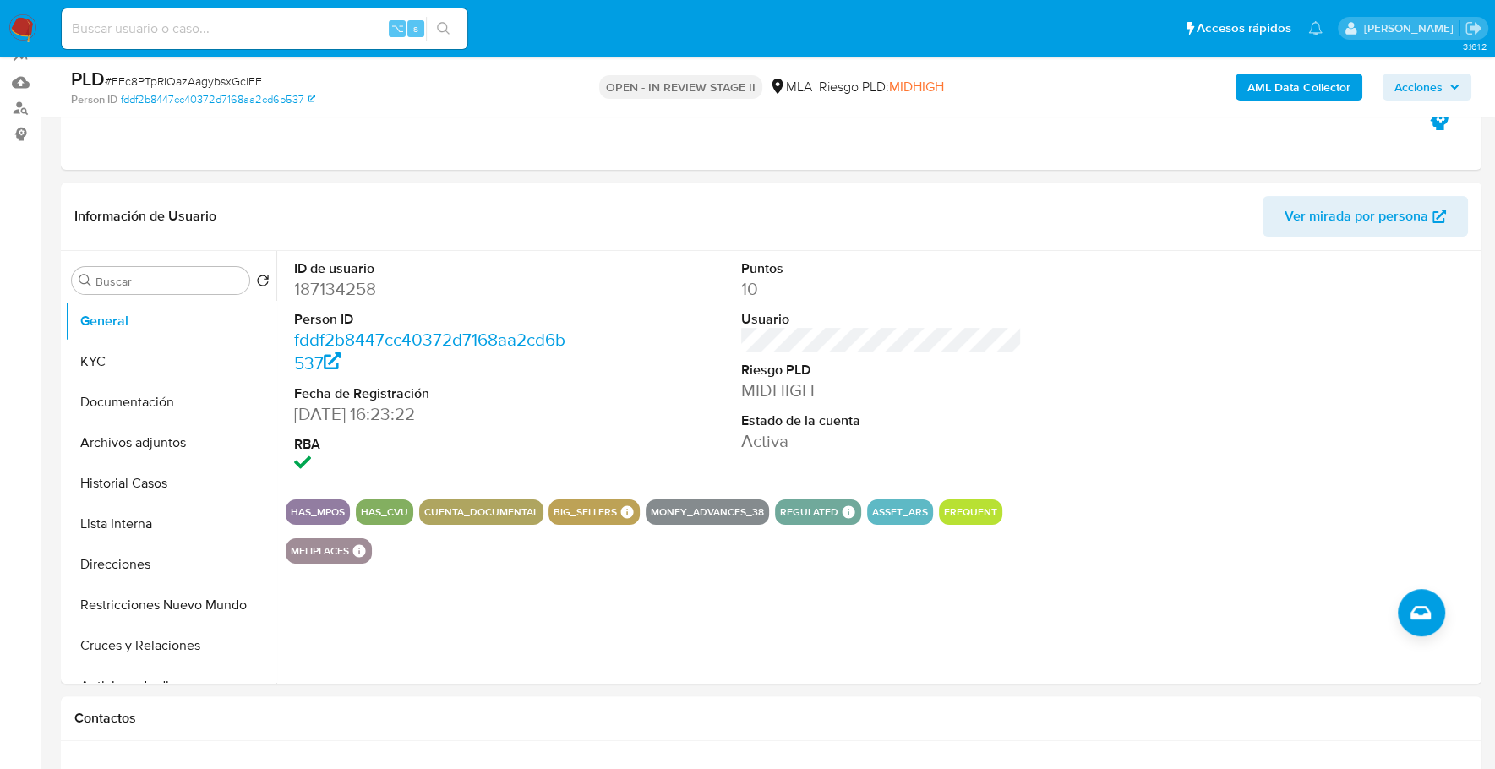
scroll to position [0, 0]
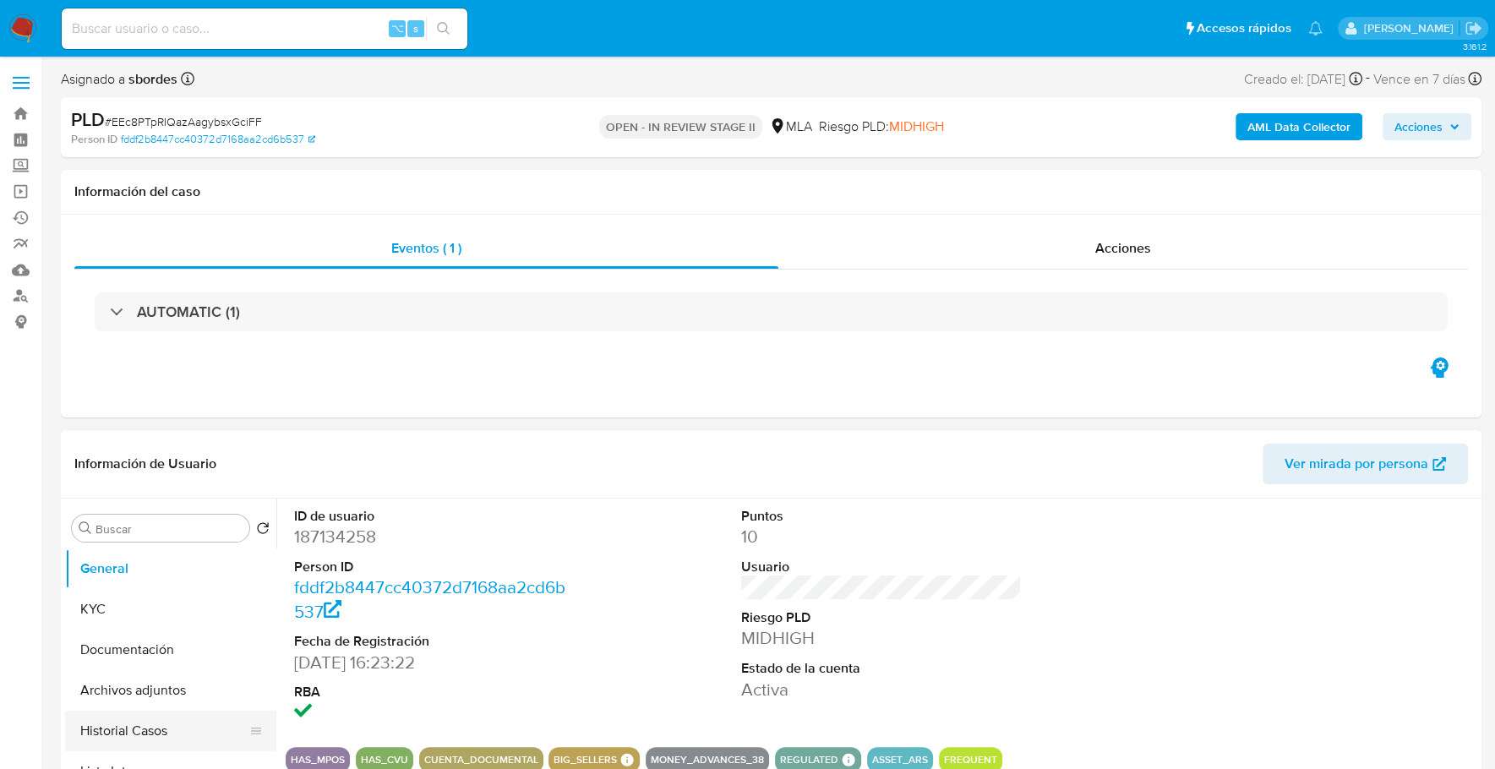
click at [149, 733] on button "Historial Casos" at bounding box center [164, 731] width 198 height 41
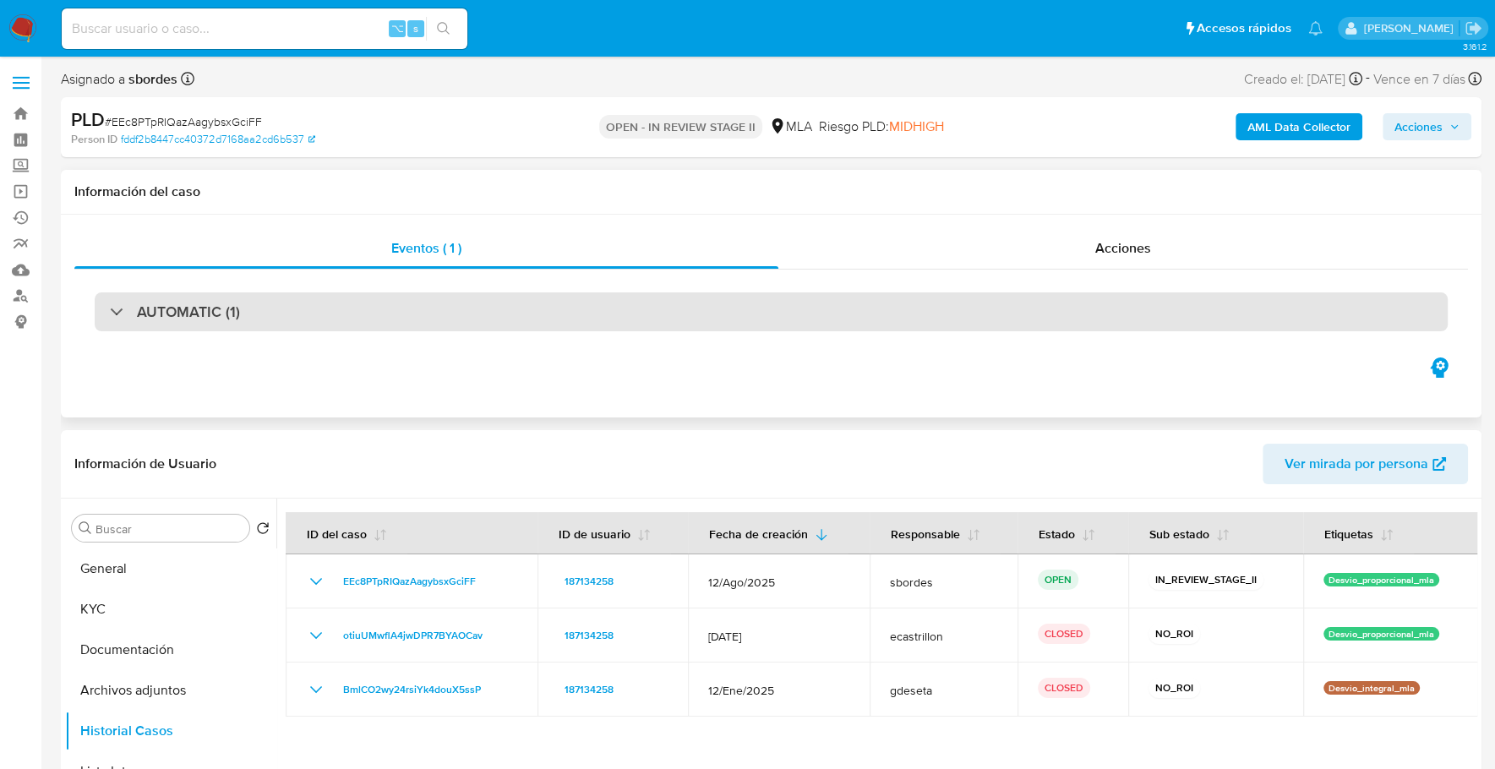
click at [281, 319] on div "AUTOMATIC (1)" at bounding box center [771, 311] width 1353 height 39
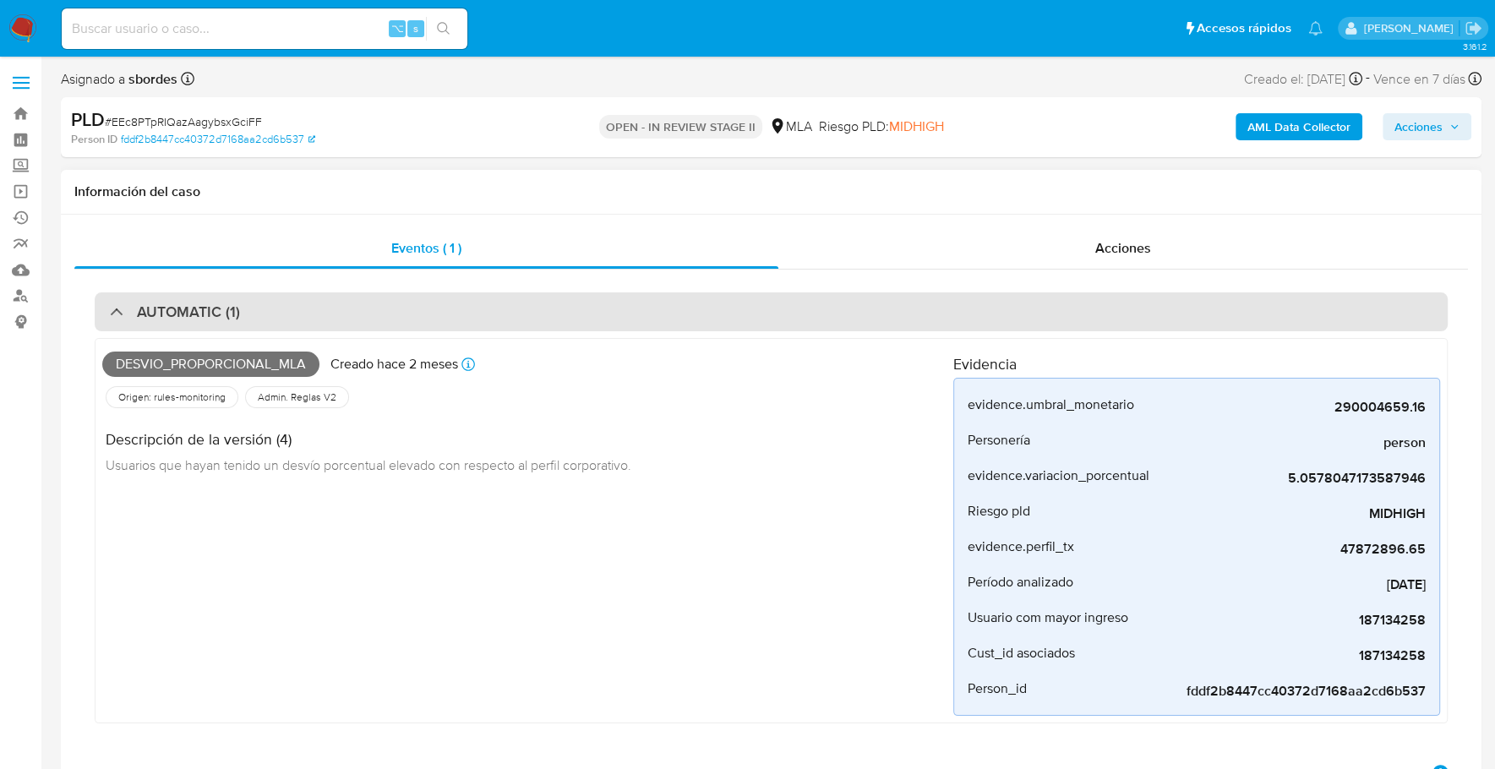
click at [282, 313] on div "AUTOMATIC (1)" at bounding box center [771, 311] width 1353 height 39
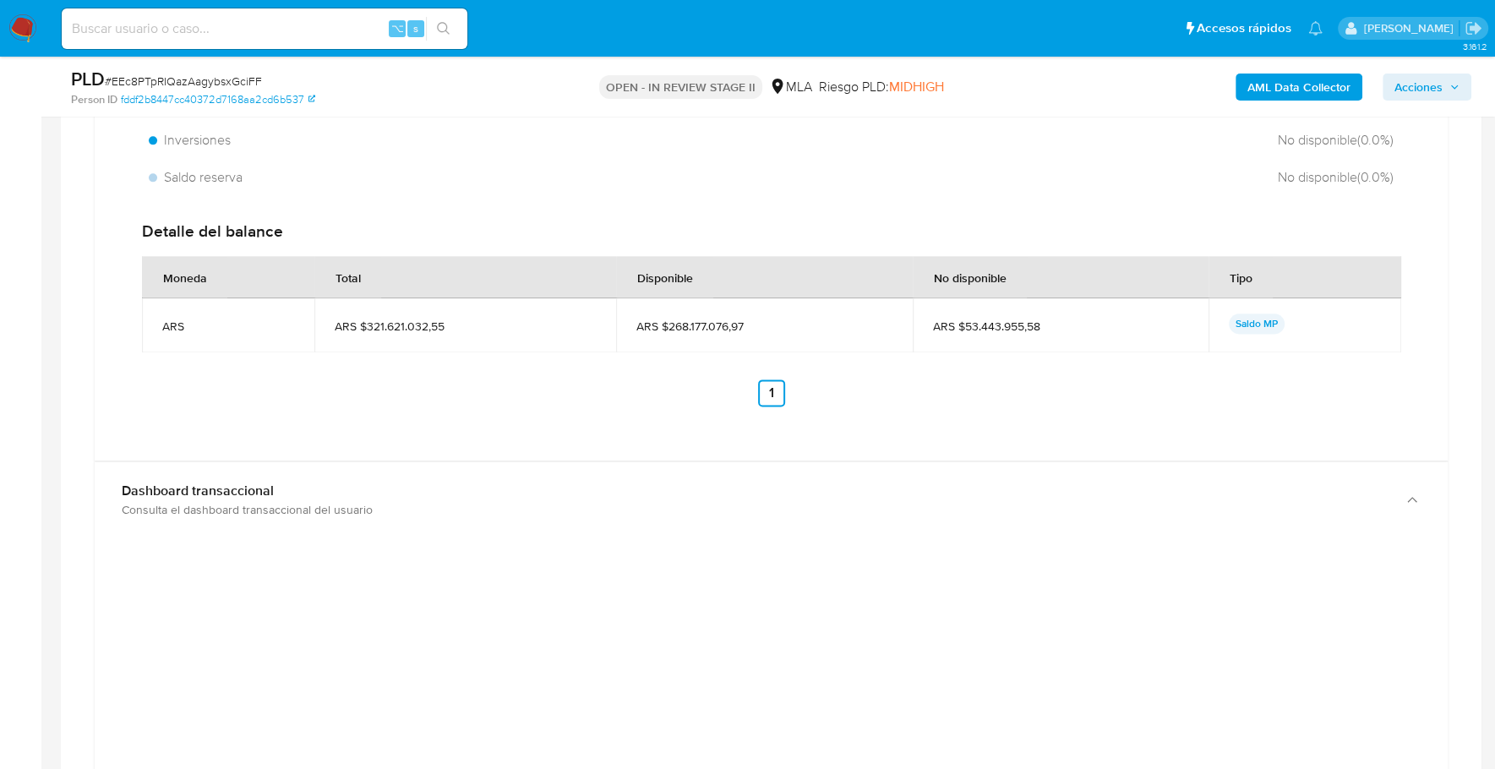
scroll to position [1760, 0]
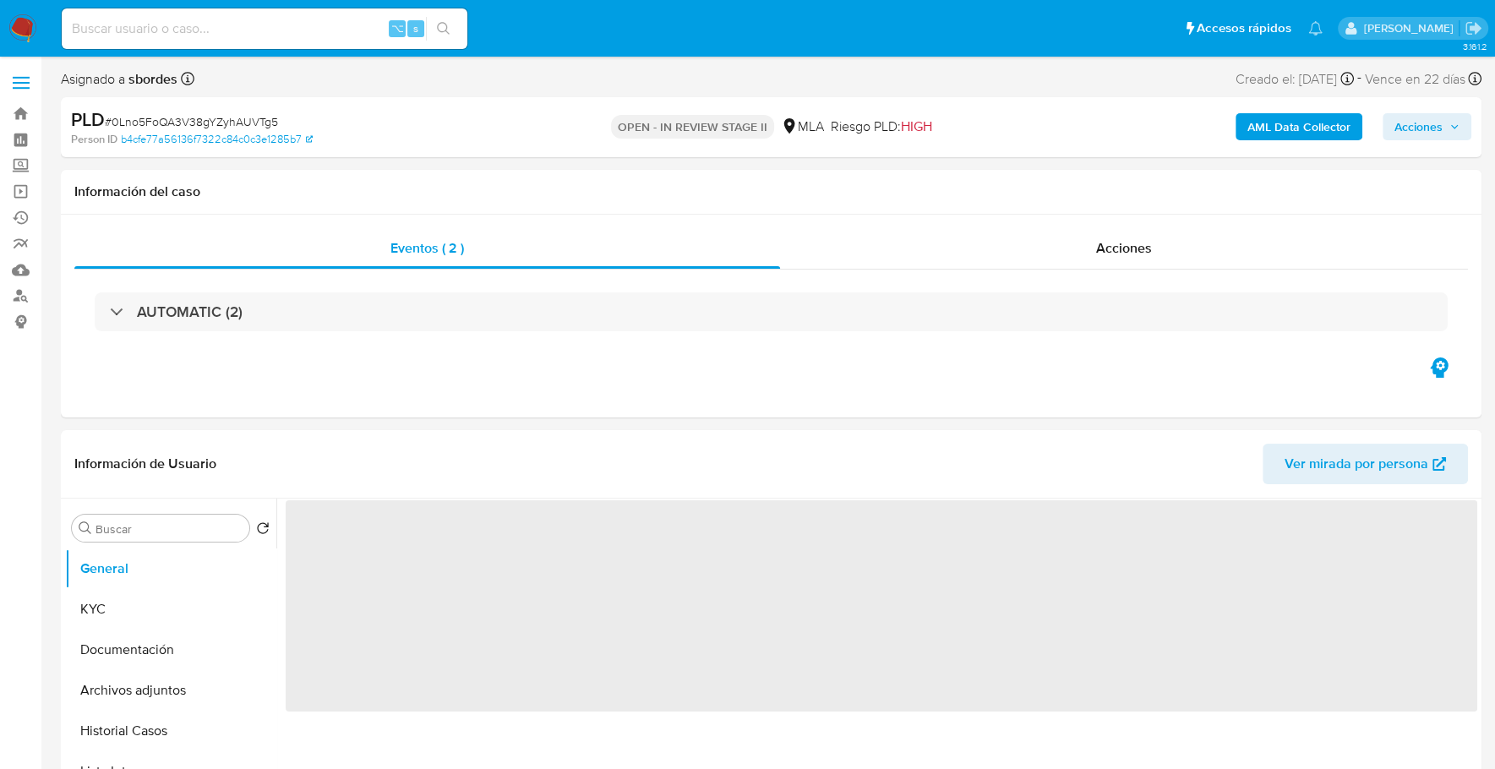
select select "10"
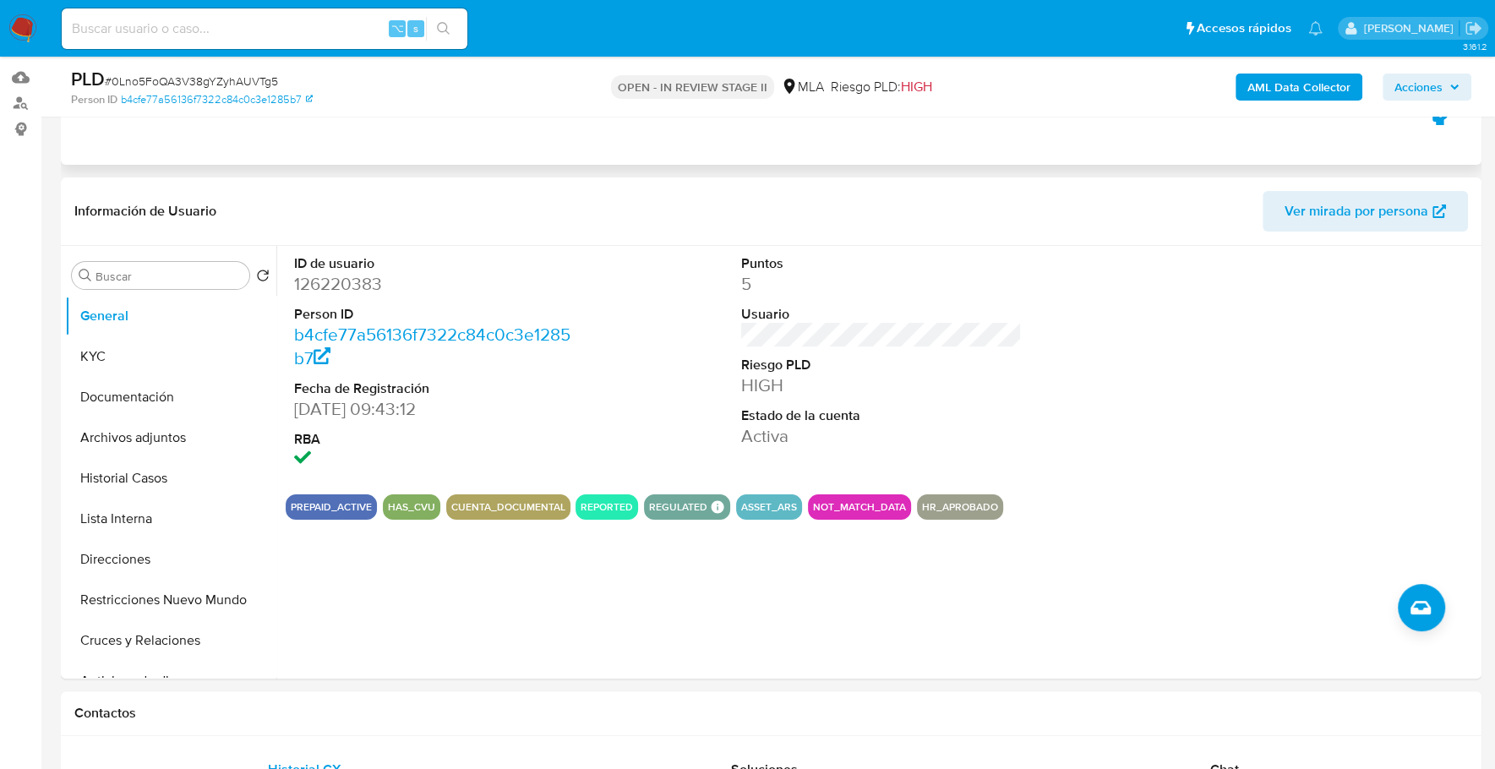
scroll to position [199, 0]
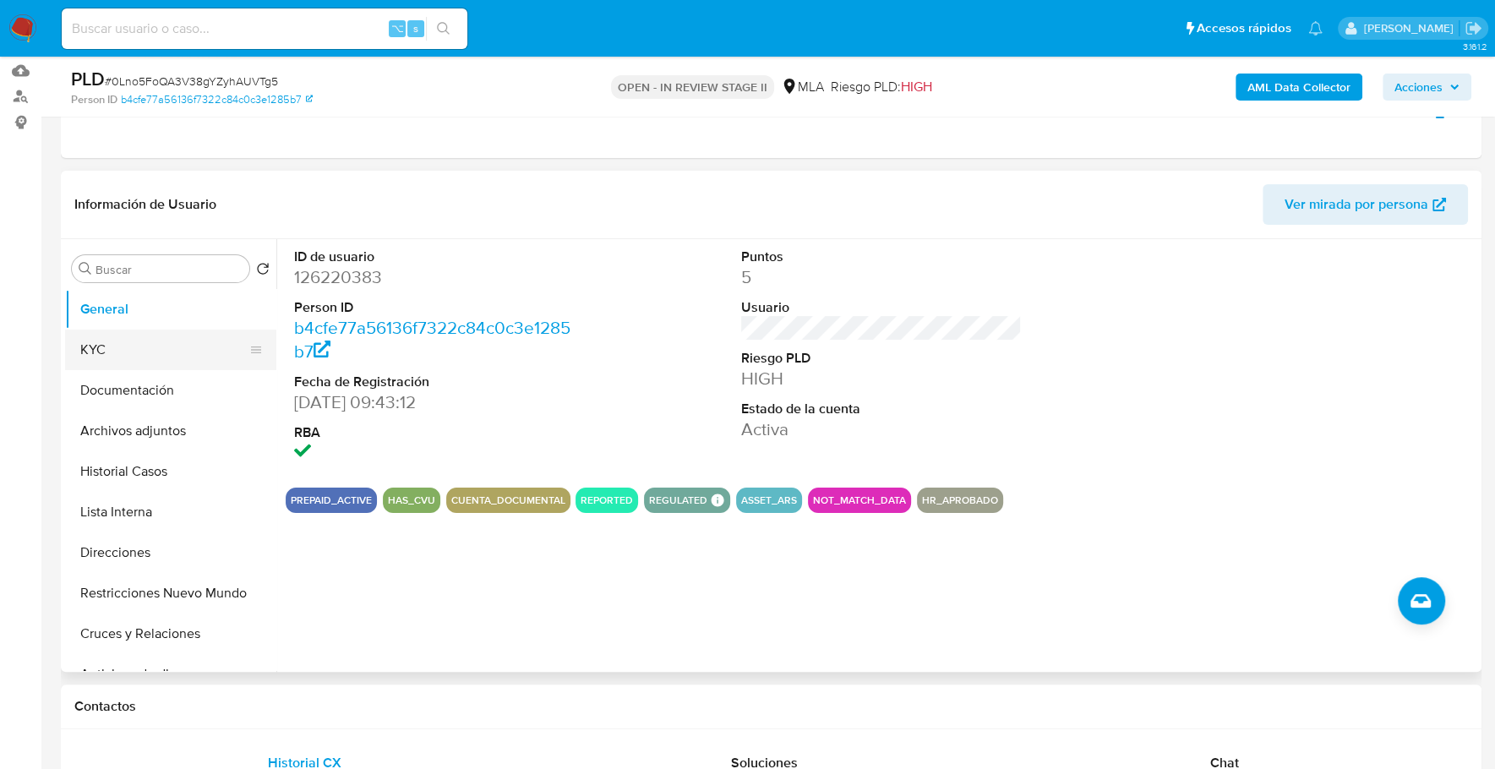
click at [101, 352] on button "KYC" at bounding box center [164, 350] width 198 height 41
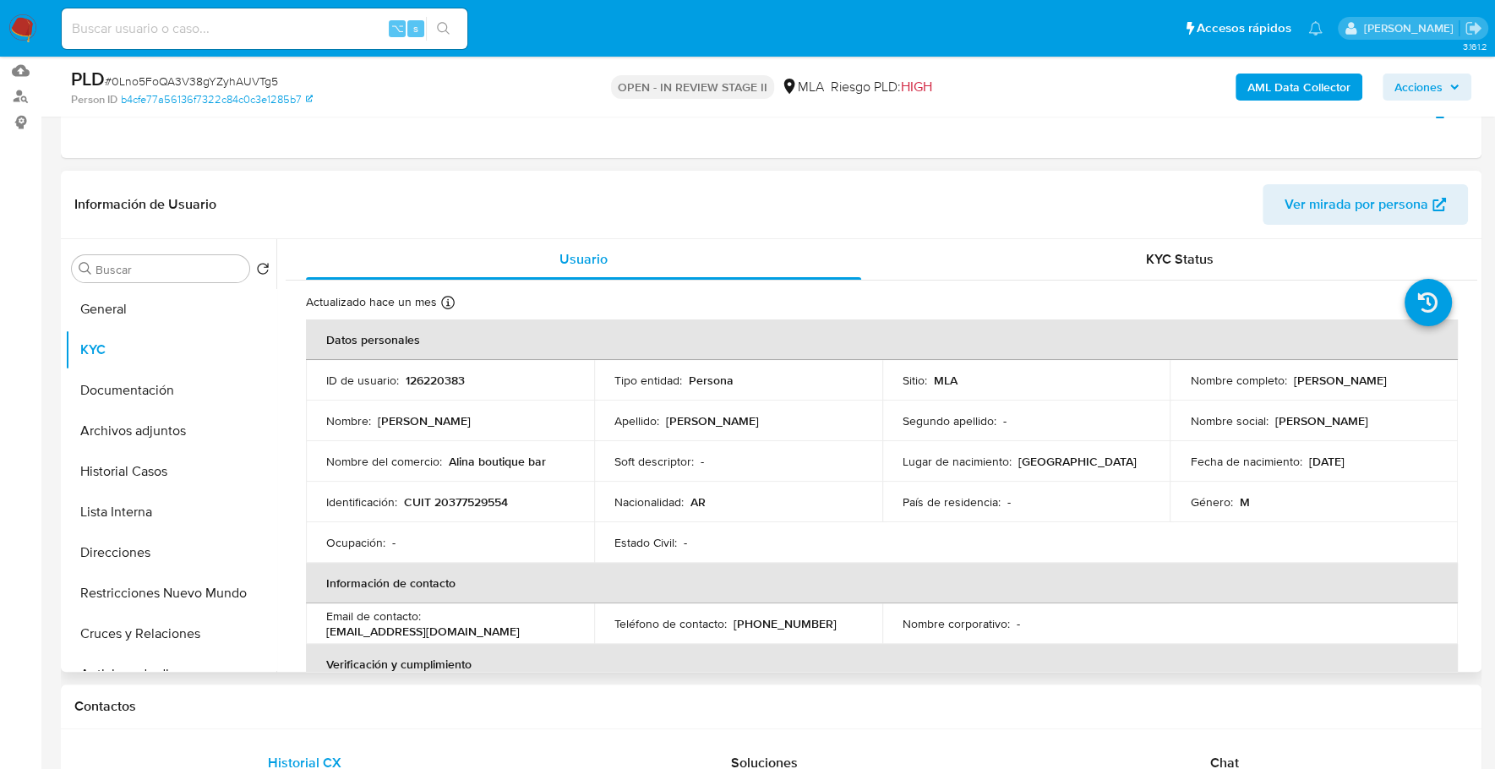
drag, startPoint x: 424, startPoint y: 389, endPoint x: 422, endPoint y: 376, distance: 12.8
click at [422, 376] on td "ID de usuario : 126220383" at bounding box center [450, 380] width 288 height 41
click at [422, 376] on p "126220383" at bounding box center [435, 380] width 59 height 15
copy p "126220383"
click at [394, 633] on p "[EMAIL_ADDRESS][DOMAIN_NAME]" at bounding box center [422, 631] width 193 height 15
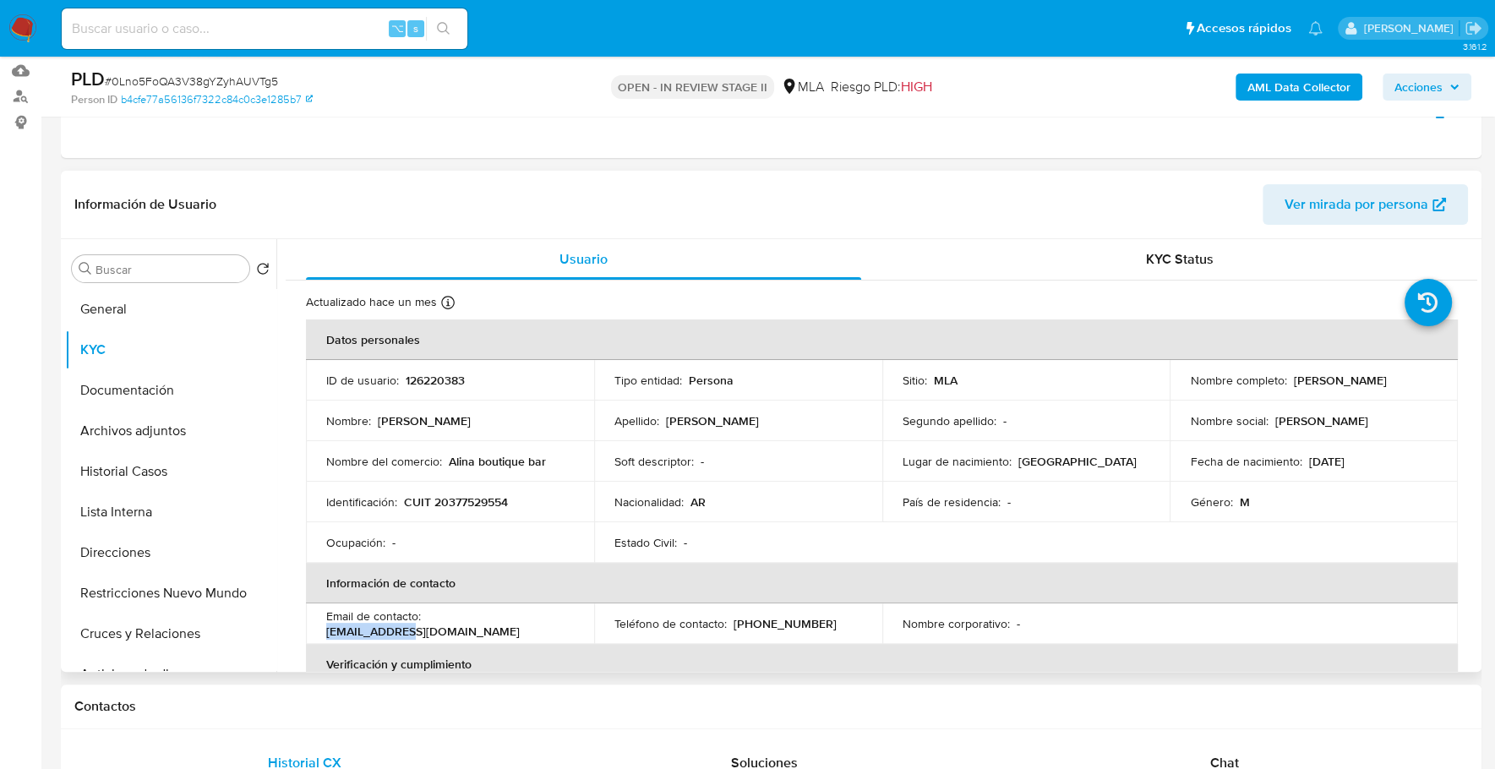
click at [394, 633] on p "[EMAIL_ADDRESS][DOMAIN_NAME]" at bounding box center [422, 631] width 193 height 15
click at [405, 630] on p "[EMAIL_ADDRESS][DOMAIN_NAME]" at bounding box center [422, 631] width 193 height 15
click at [484, 632] on div "Email de contacto : [EMAIL_ADDRESS][DOMAIN_NAME]" at bounding box center [450, 623] width 248 height 30
drag, startPoint x: 475, startPoint y: 631, endPoint x: 329, endPoint y: 635, distance: 146.2
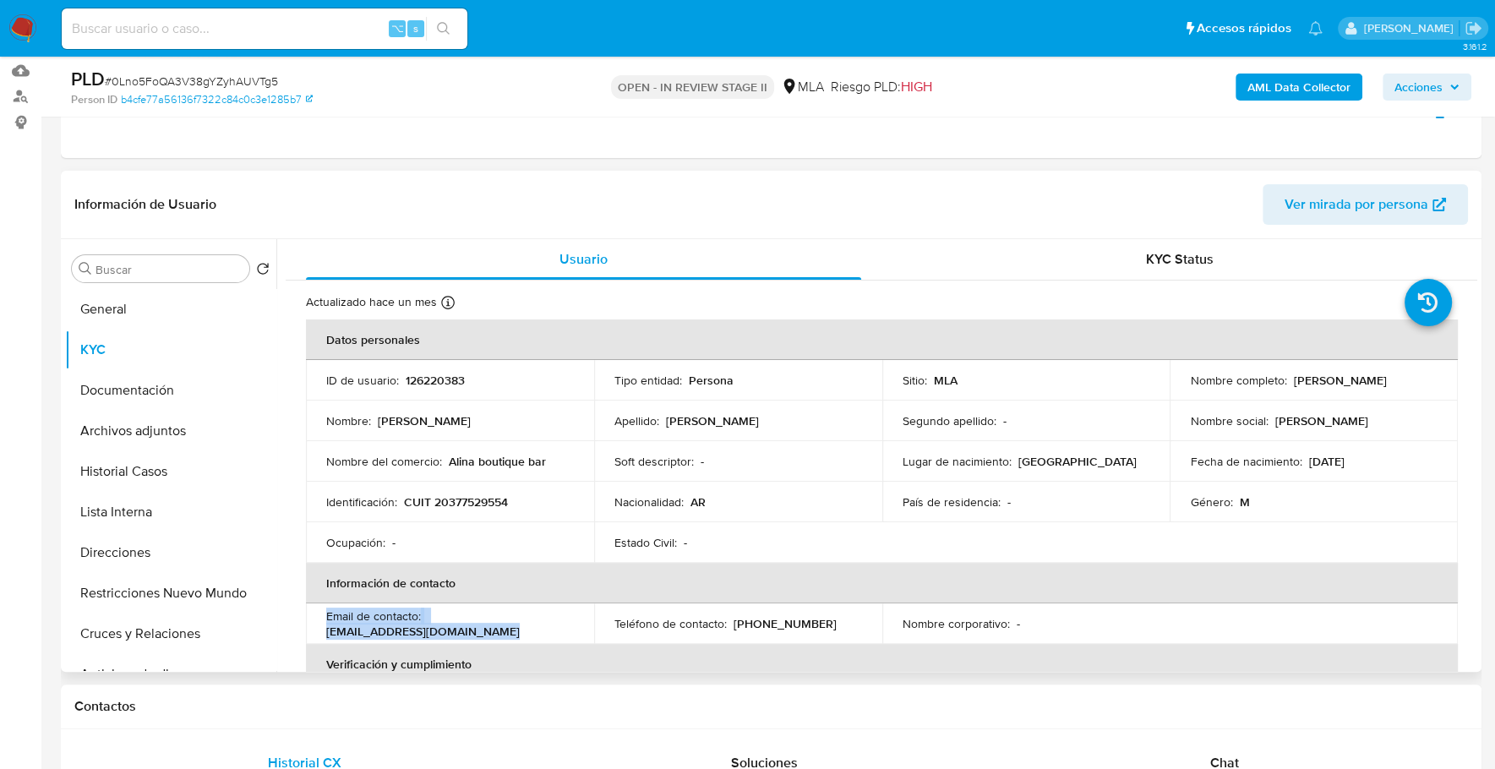
click at [330, 635] on div "Email de contacto : [EMAIL_ADDRESS][DOMAIN_NAME]" at bounding box center [450, 623] width 248 height 30
click at [326, 631] on p "[EMAIL_ADDRESS][DOMAIN_NAME]" at bounding box center [422, 631] width 193 height 15
drag, startPoint x: 326, startPoint y: 631, endPoint x: 470, endPoint y: 633, distance: 143.7
click at [470, 633] on div "Email de contacto : [EMAIL_ADDRESS][DOMAIN_NAME]" at bounding box center [450, 623] width 248 height 30
click at [187, 418] on button "Archivos adjuntos" at bounding box center [164, 431] width 198 height 41
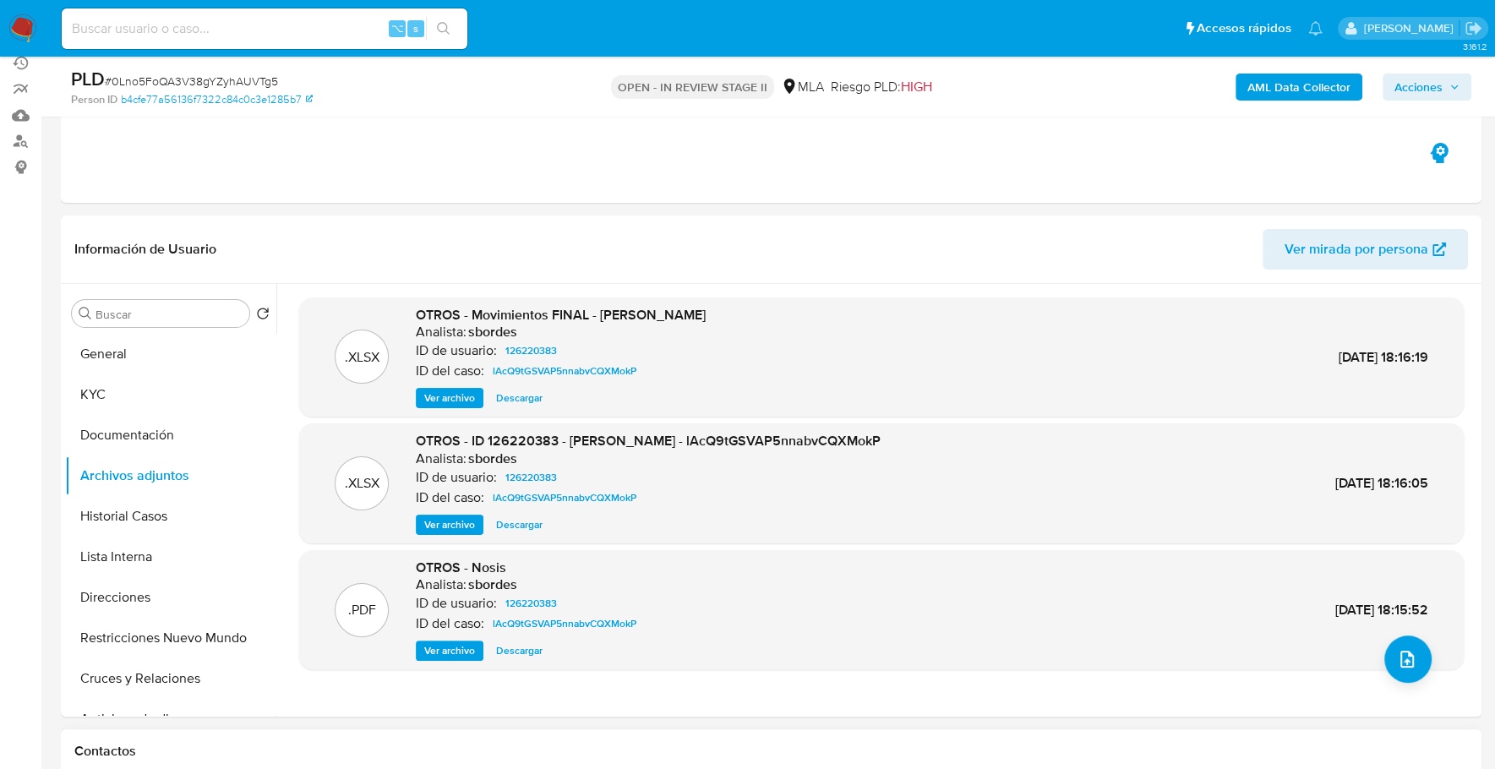
scroll to position [584, 0]
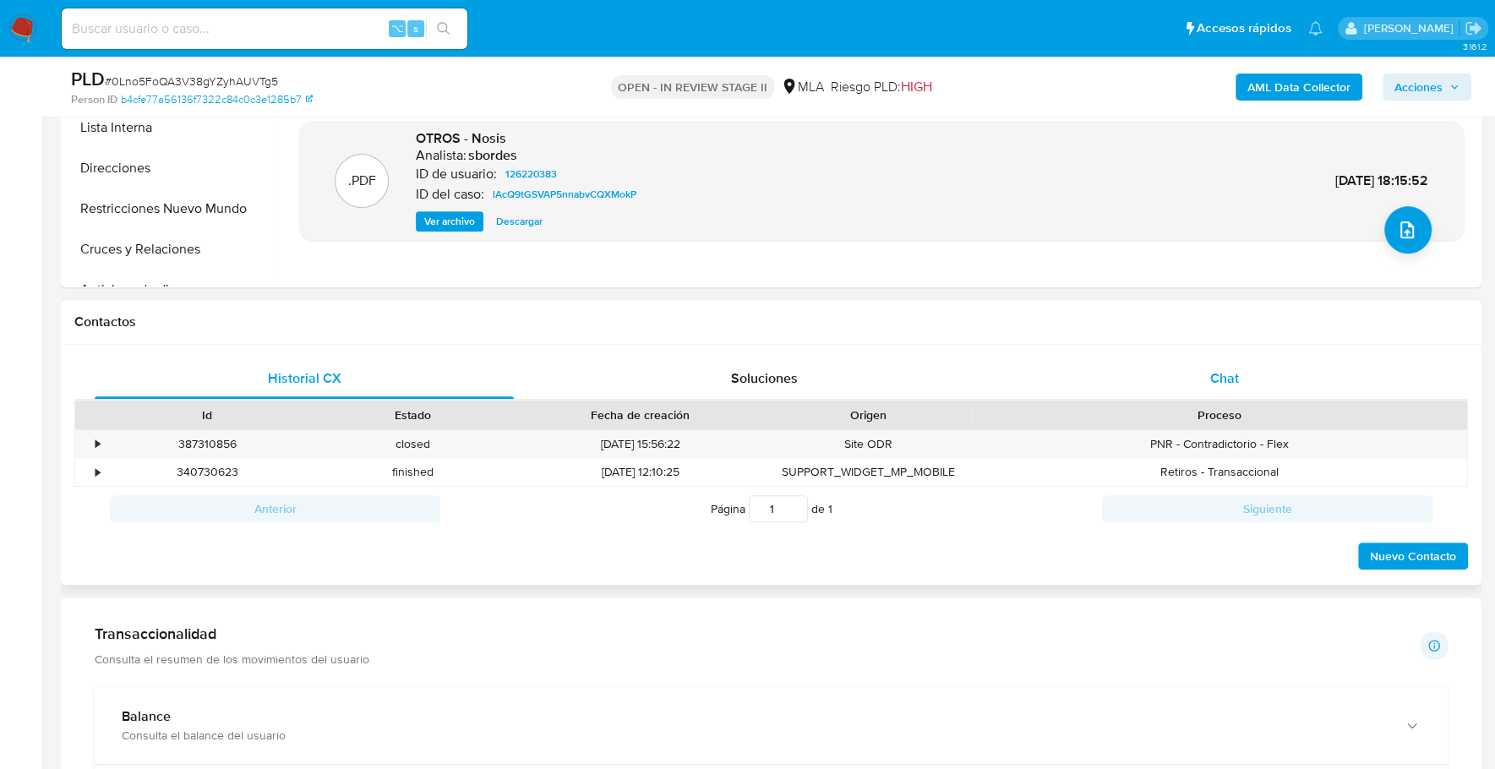
click at [1236, 373] on span "Chat" at bounding box center [1223, 377] width 29 height 19
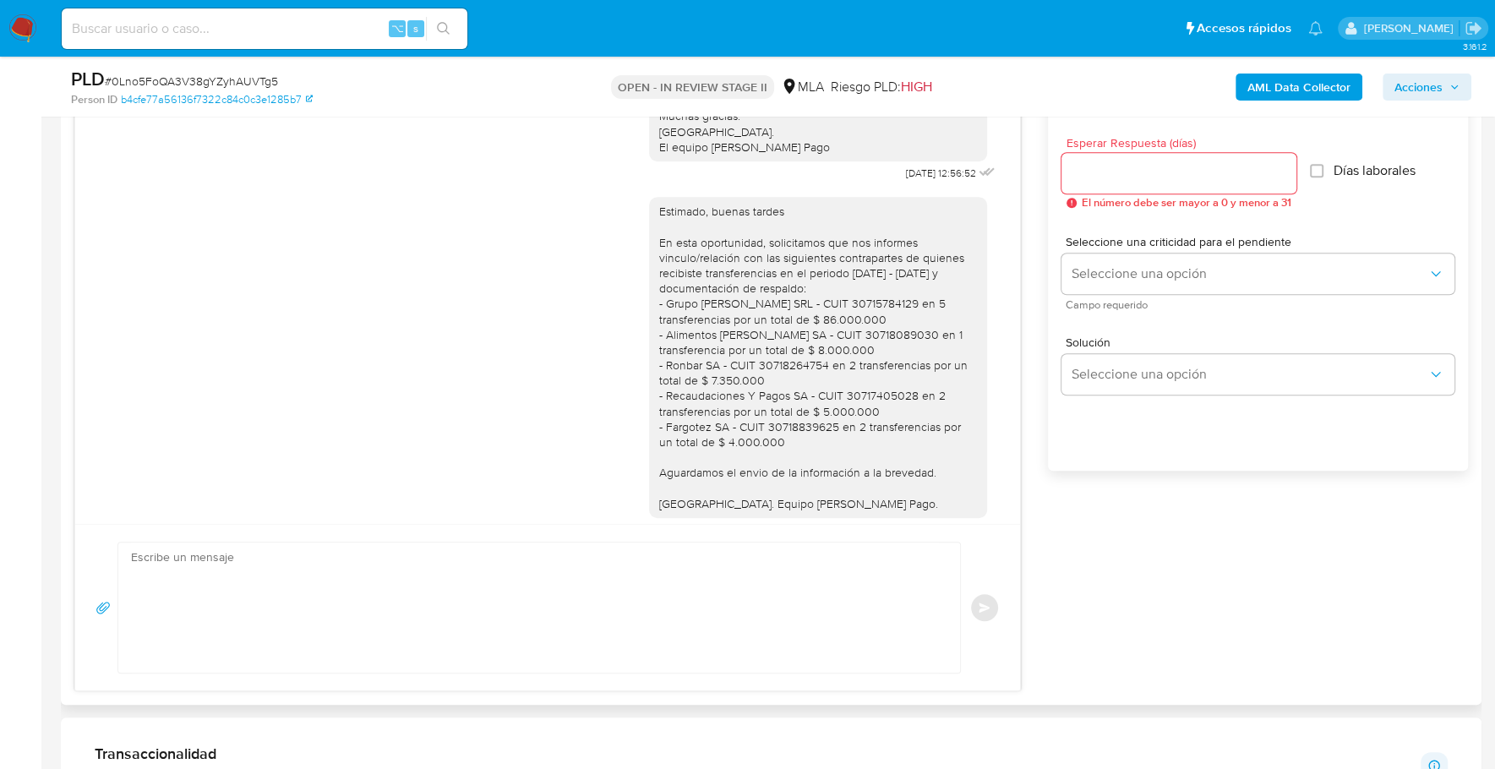
scroll to position [1256, 0]
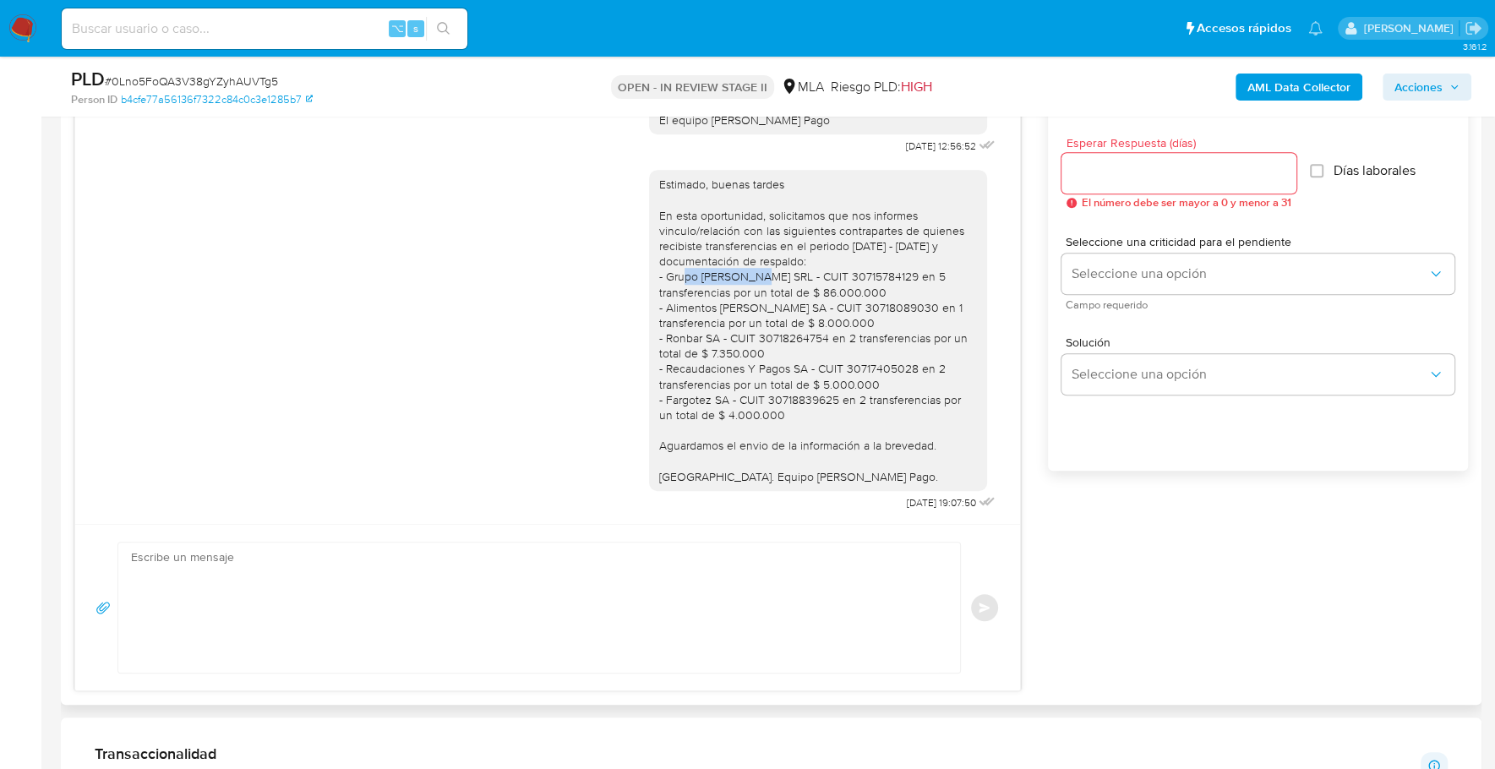
drag, startPoint x: 650, startPoint y: 273, endPoint x: 725, endPoint y: 275, distance: 75.2
click at [725, 275] on div "Estimado, buenas tardes En esta oportunidad, solicitamos que nos informes vincu…" at bounding box center [818, 331] width 318 height 308
copy div "Grupo [PERSON_NAME] SRL"
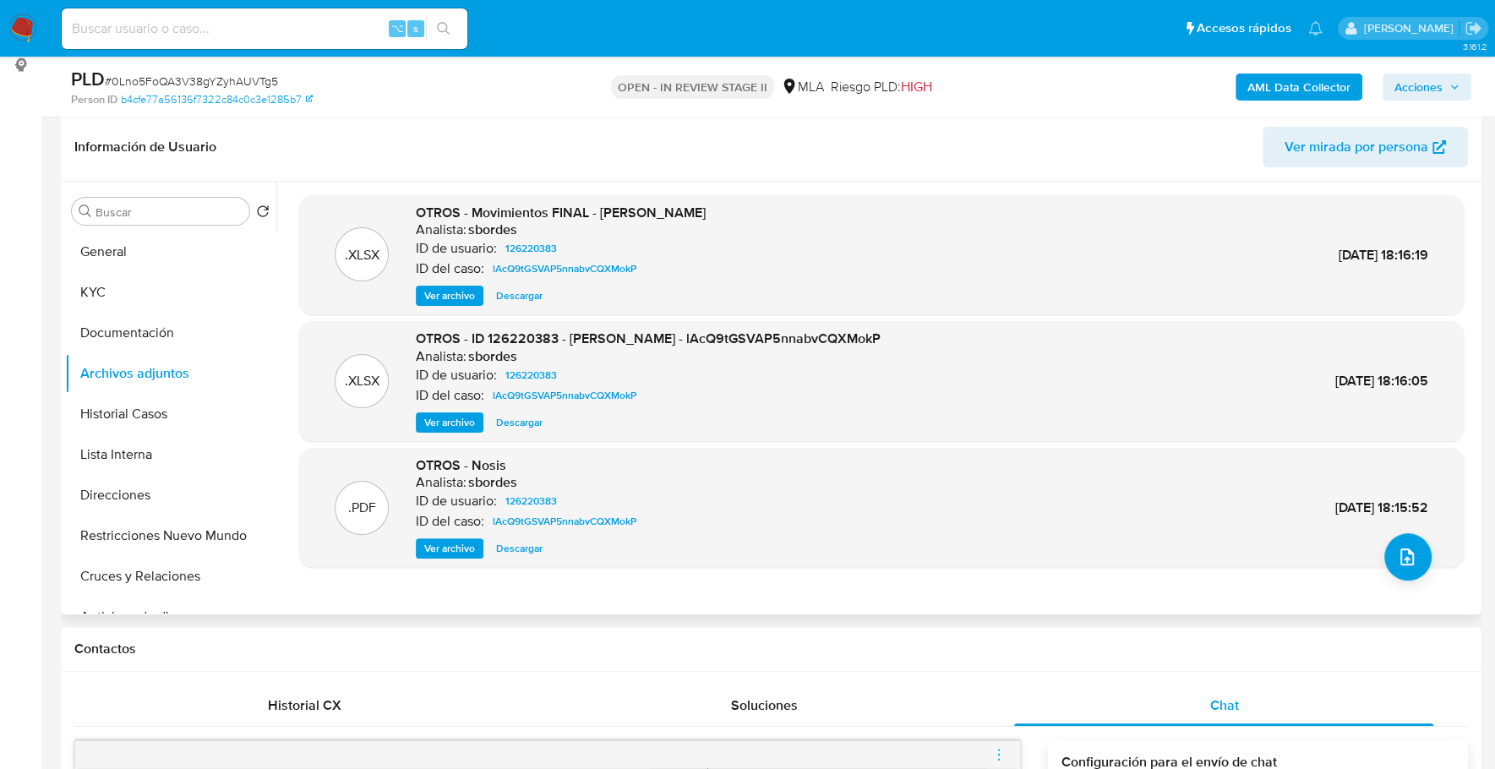
scroll to position [166, 0]
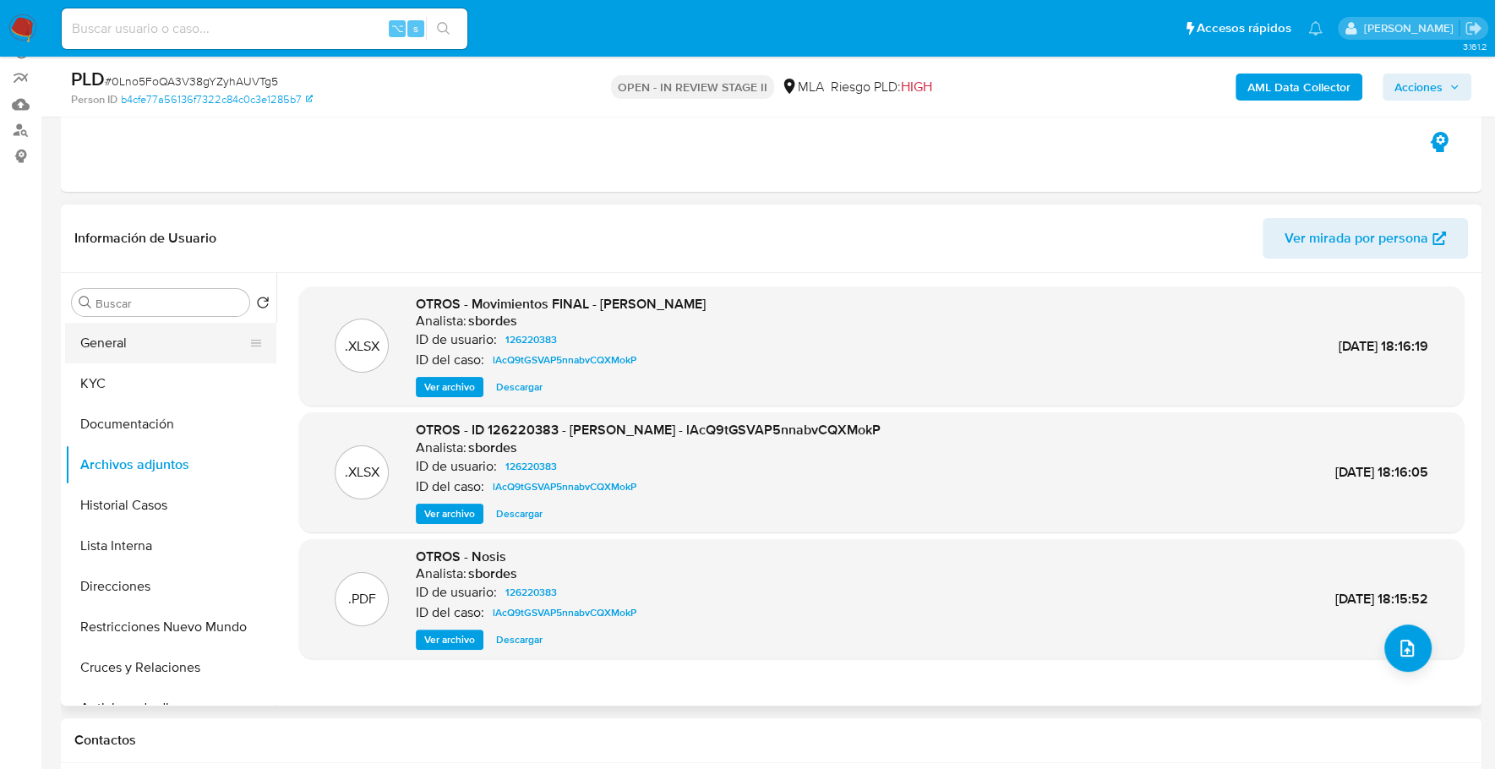
click at [130, 357] on button "General" at bounding box center [164, 343] width 198 height 41
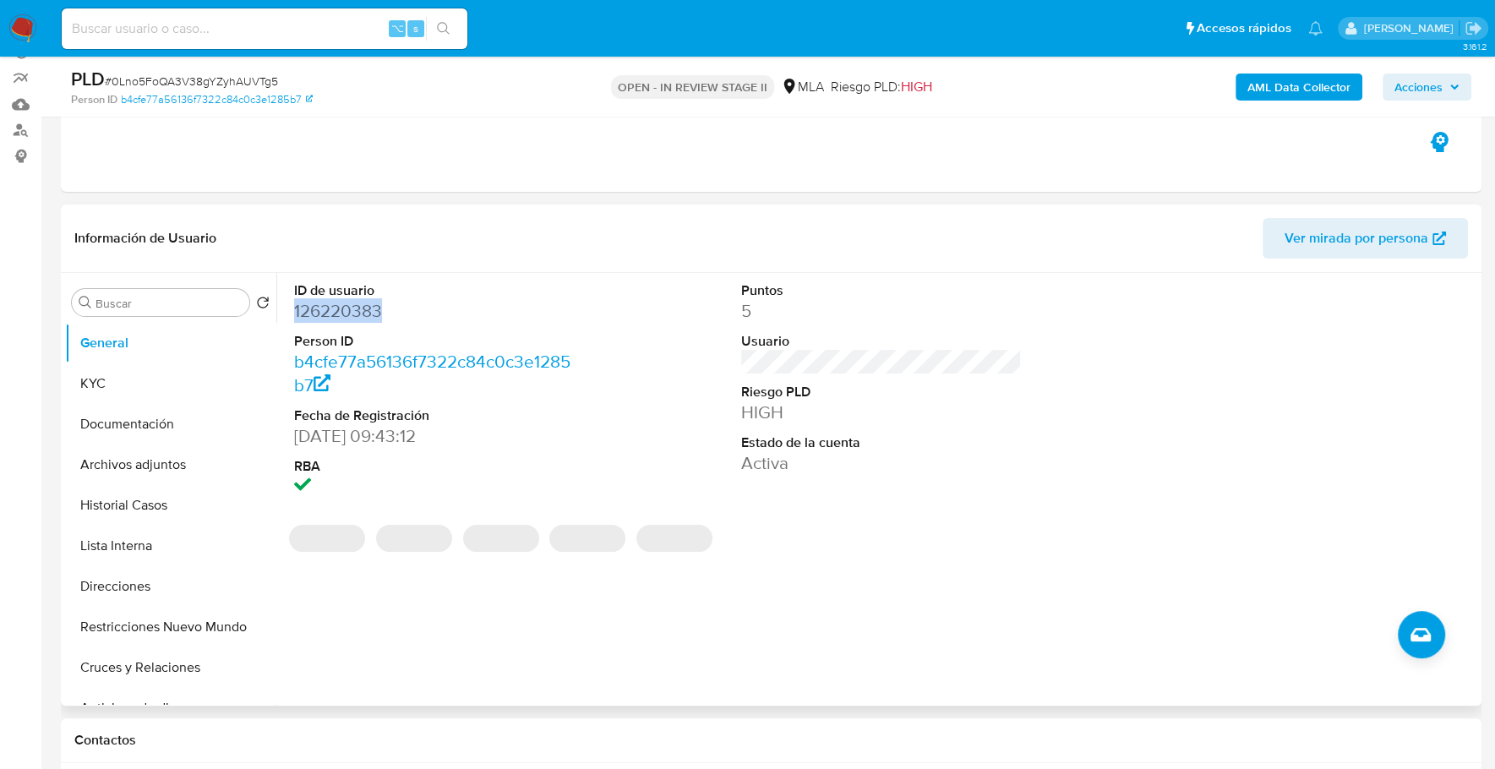
copy dd "126220383"
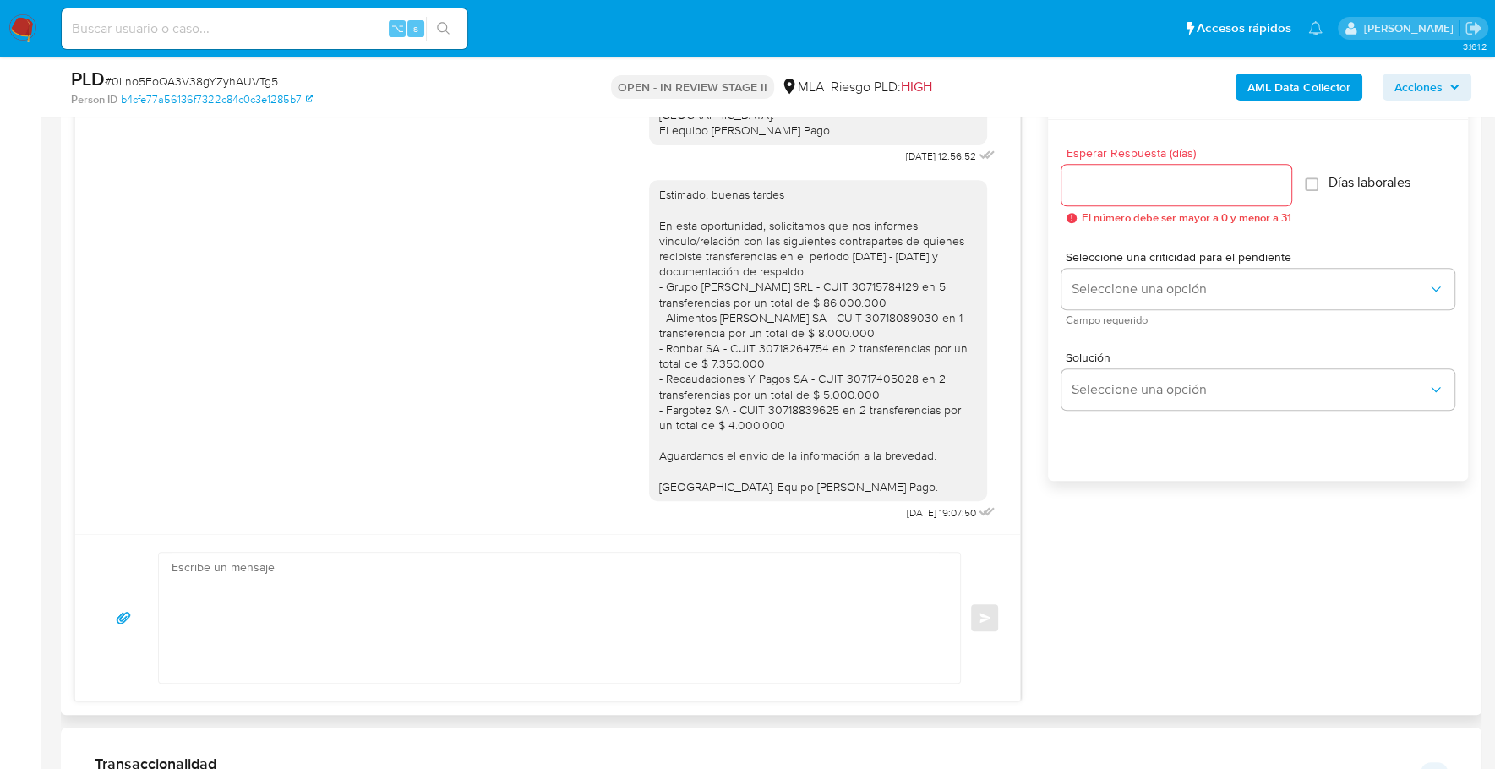
scroll to position [964, 0]
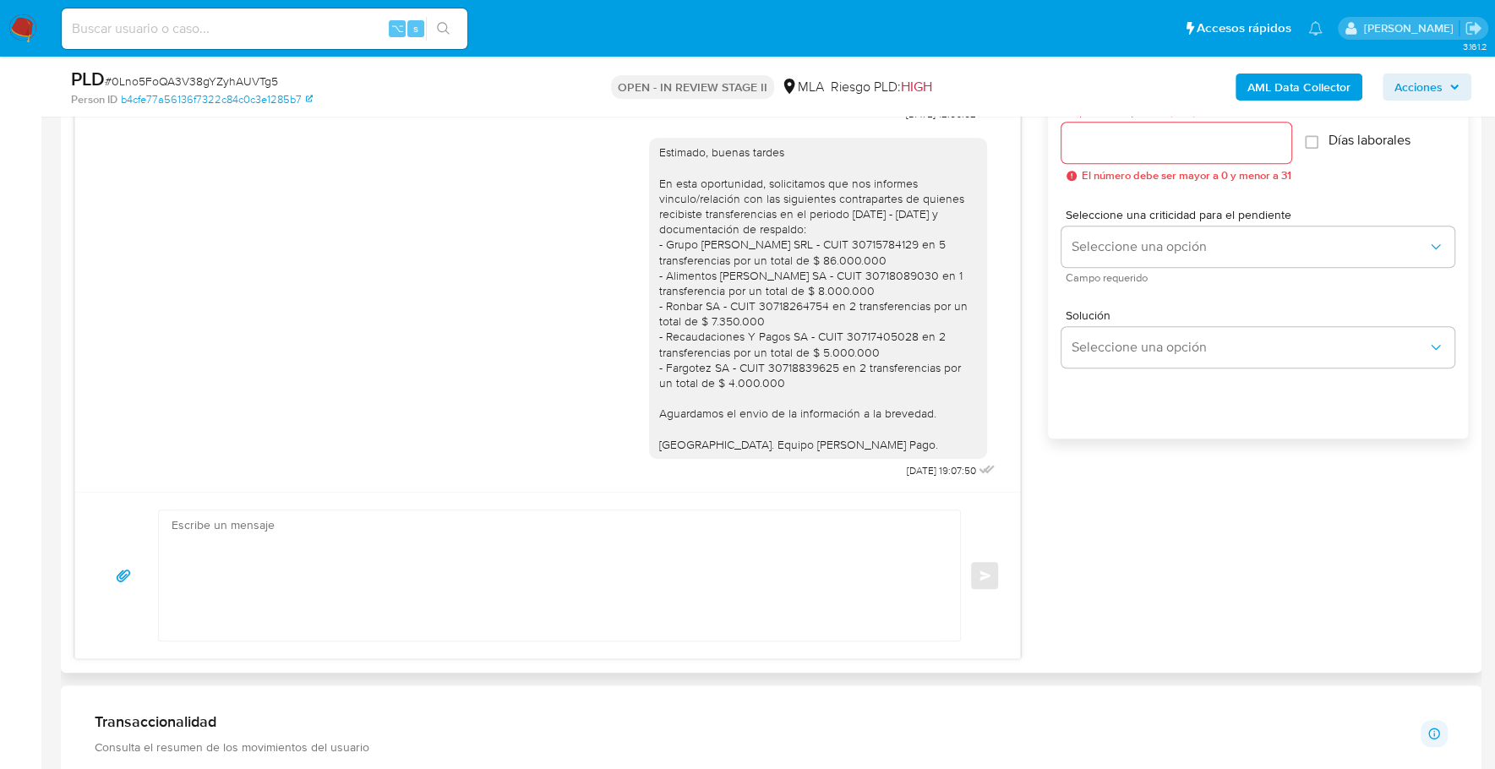
click at [654, 561] on textarea at bounding box center [555, 575] width 767 height 130
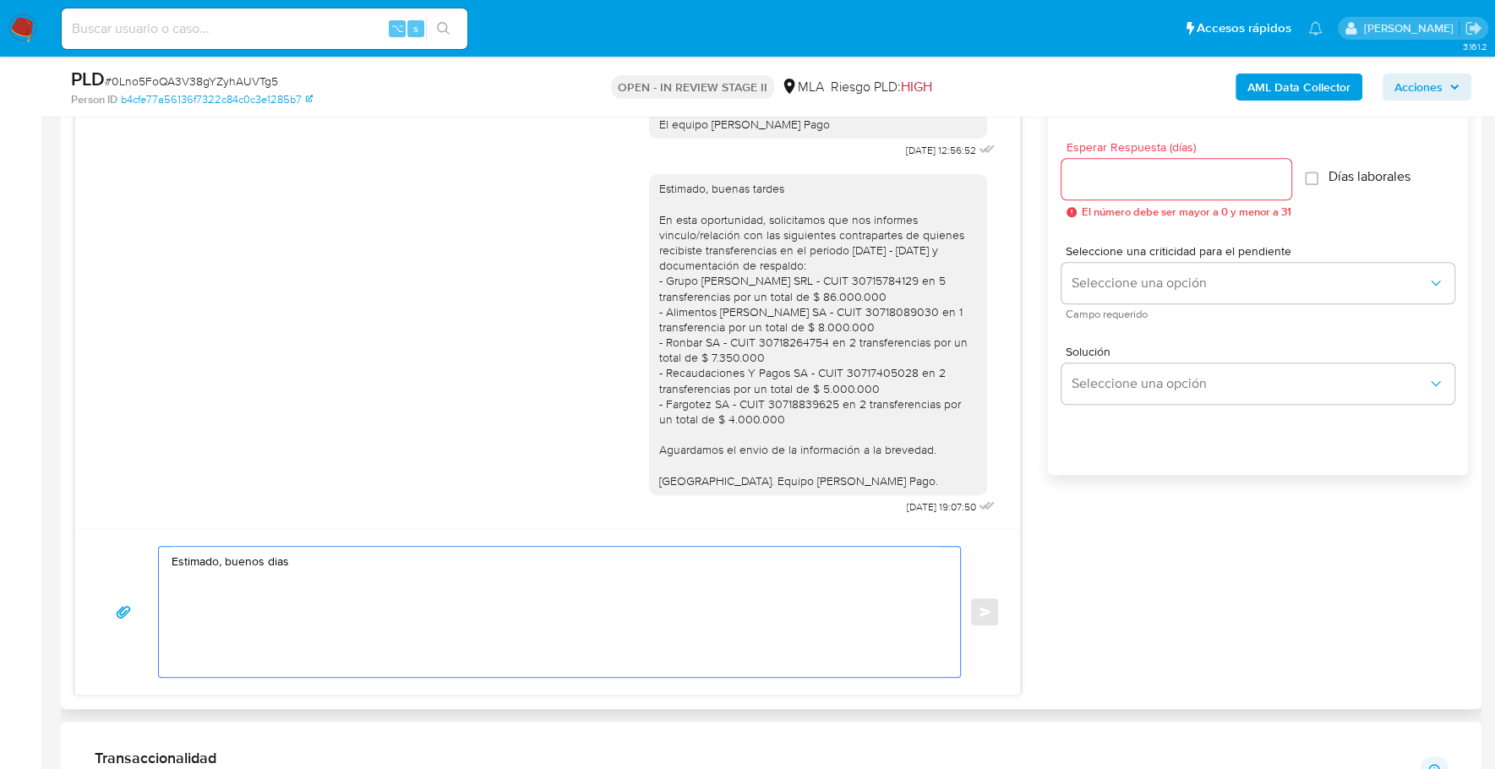
scroll to position [1256, 0]
click at [477, 601] on textarea "Estimado, buenos dias Reiteramos solicitud de documentación e información" at bounding box center [555, 612] width 767 height 130
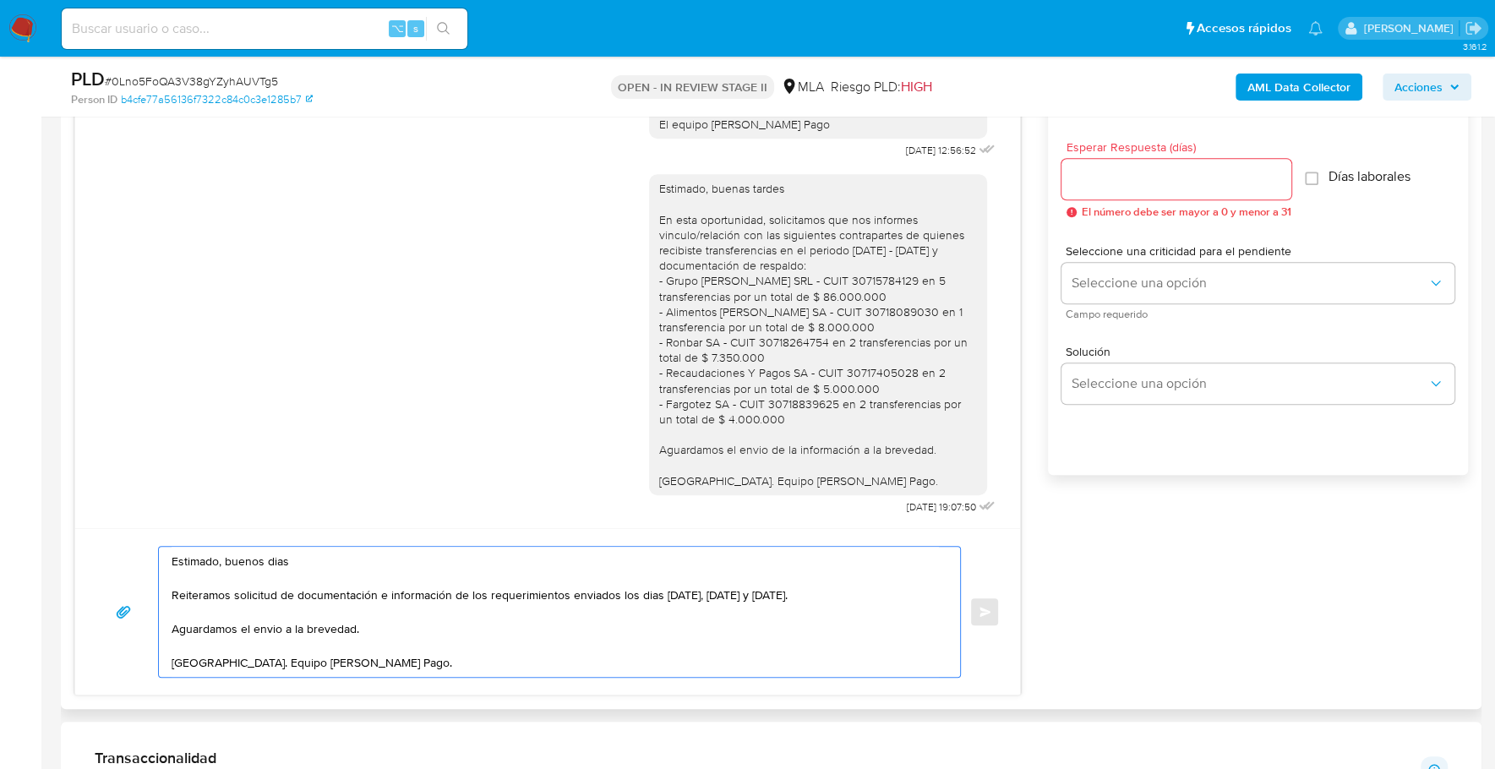
type textarea "Estimado, buenos dias Reiteramos solicitud de documentación e información de lo…"
click at [1169, 182] on input "Esperar Respuesta (días)" at bounding box center [1176, 179] width 230 height 22
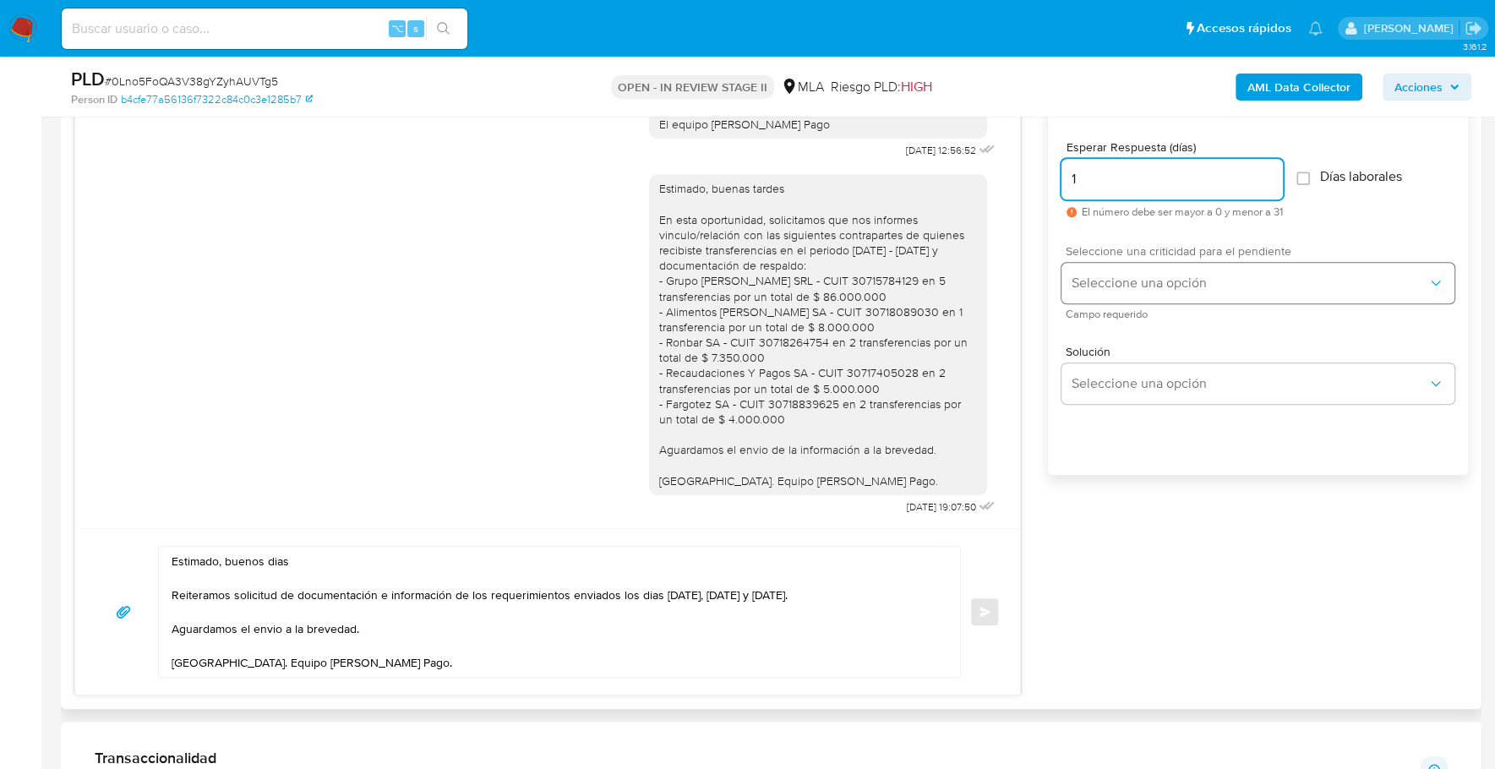
type input "1"
click at [1147, 265] on button "Seleccione una opción" at bounding box center [1257, 283] width 393 height 41
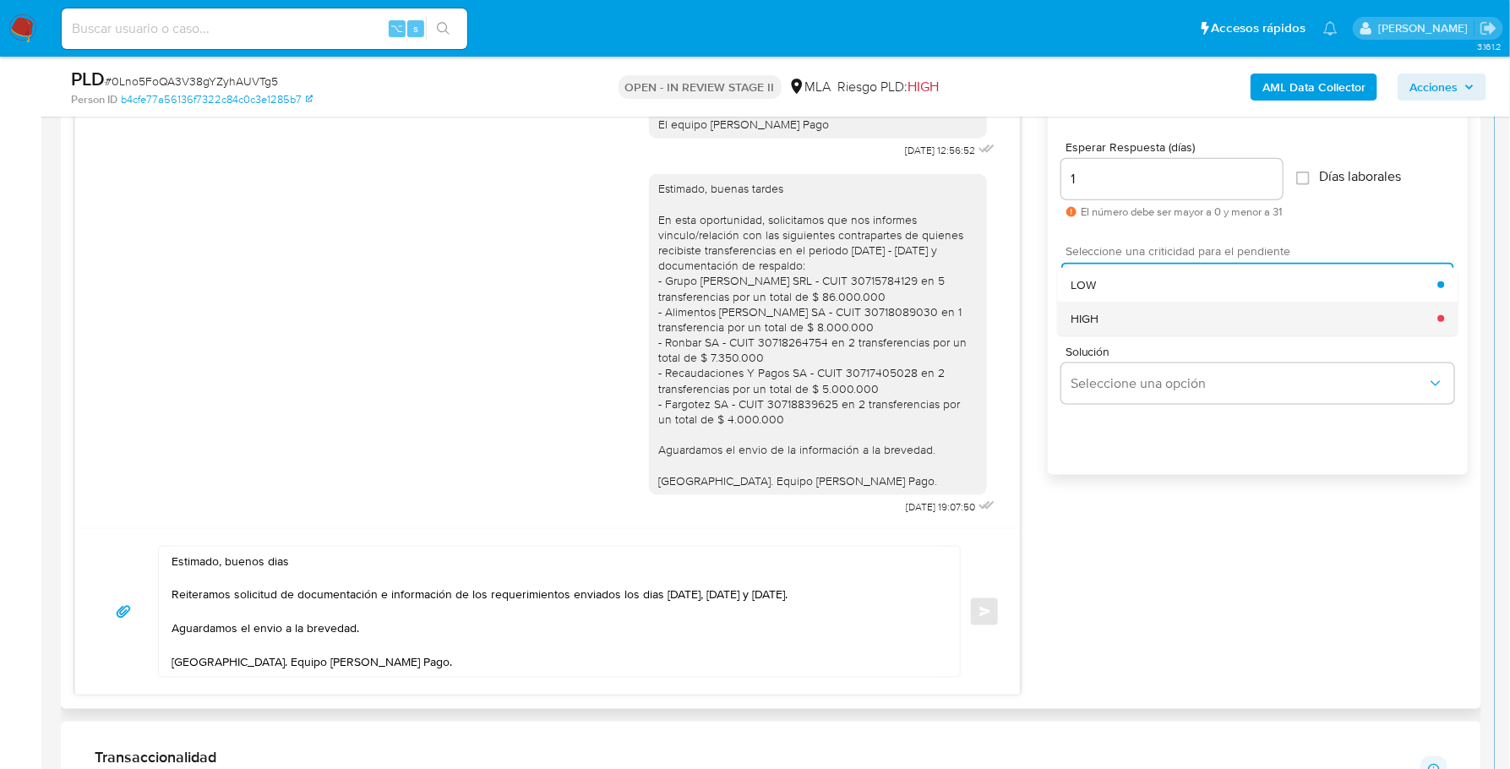
click at [1152, 318] on div "HIGH" at bounding box center [1254, 319] width 367 height 34
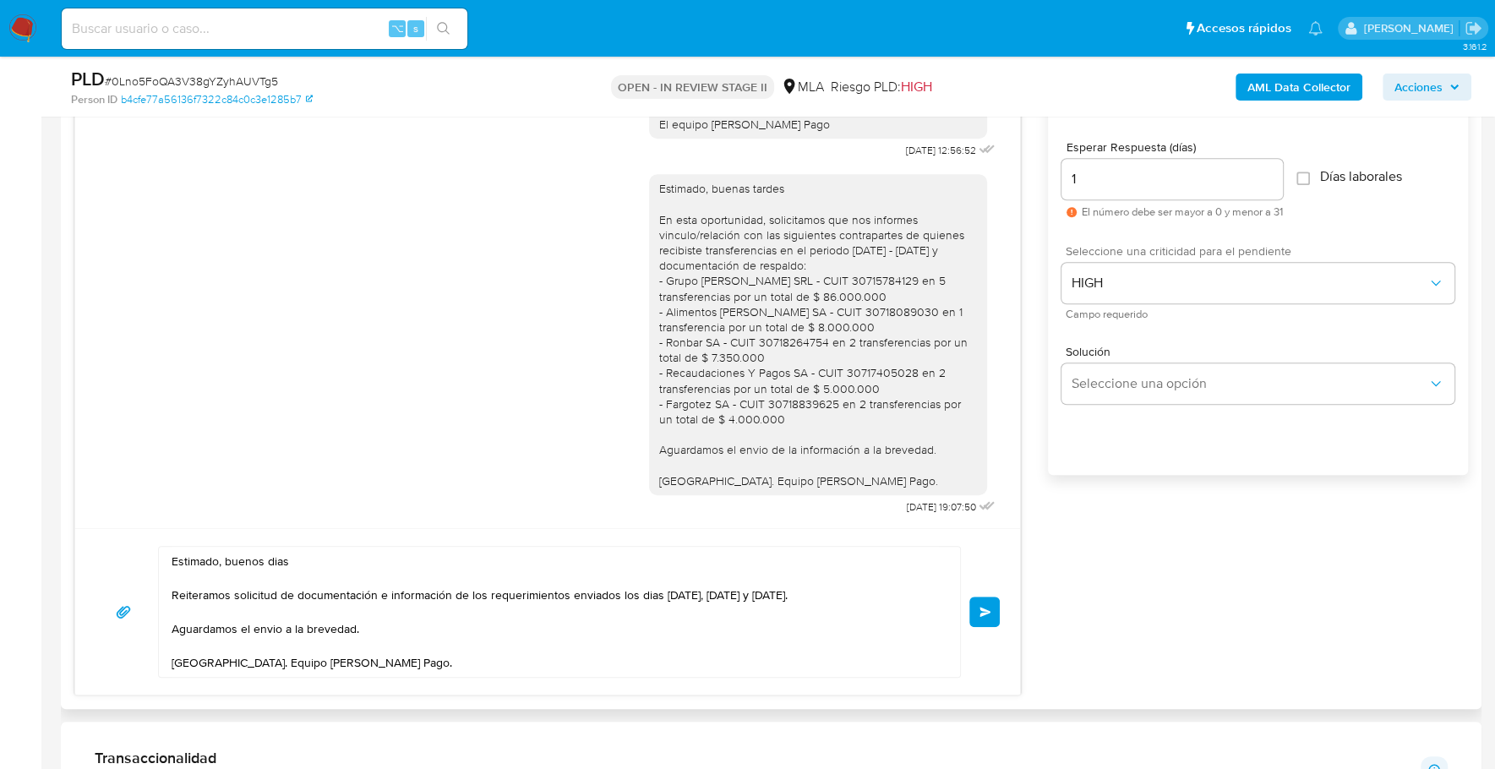
click at [985, 613] on button "Enviar" at bounding box center [984, 612] width 30 height 30
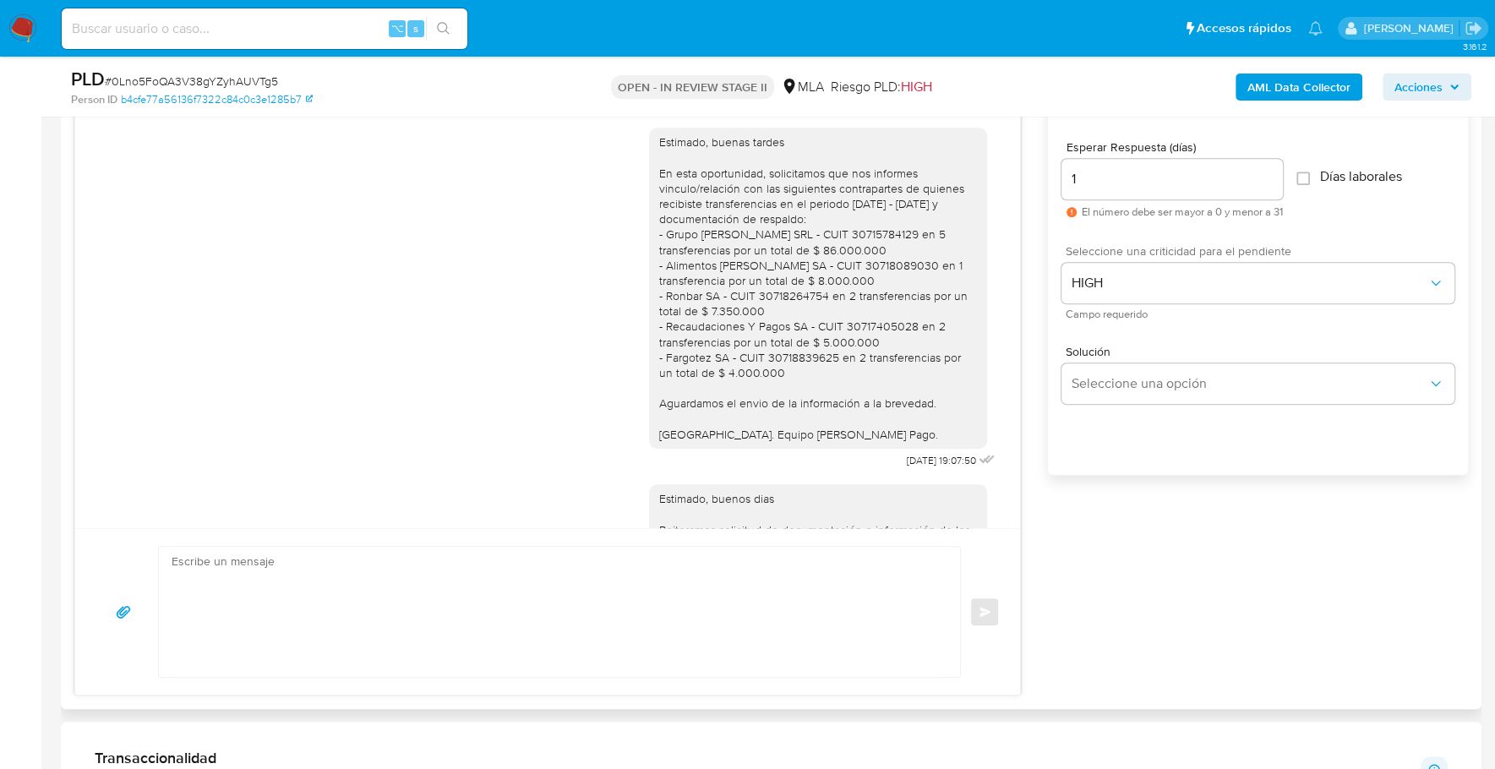
scroll to position [1444, 0]
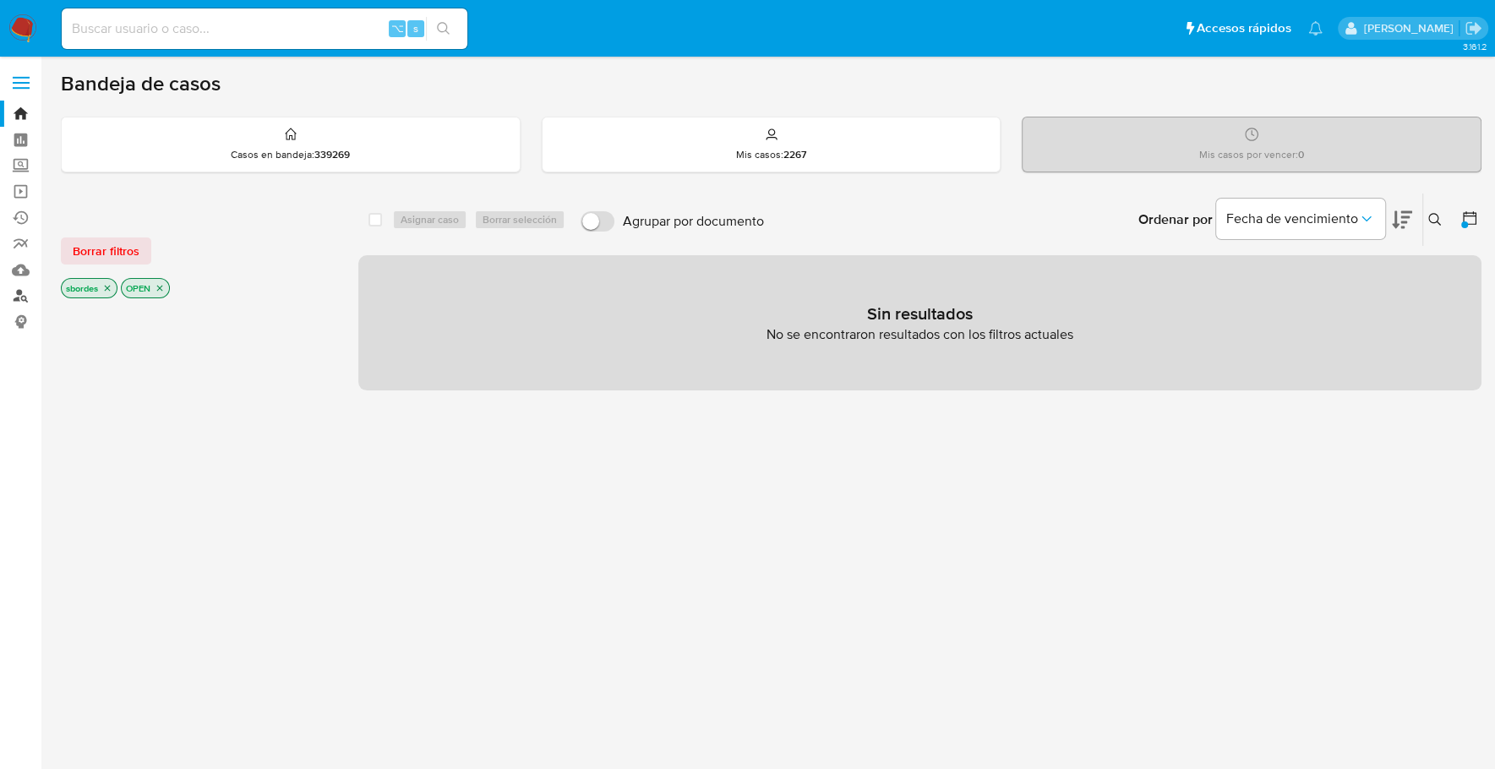
click at [20, 299] on link "Buscador de personas" at bounding box center [100, 296] width 201 height 26
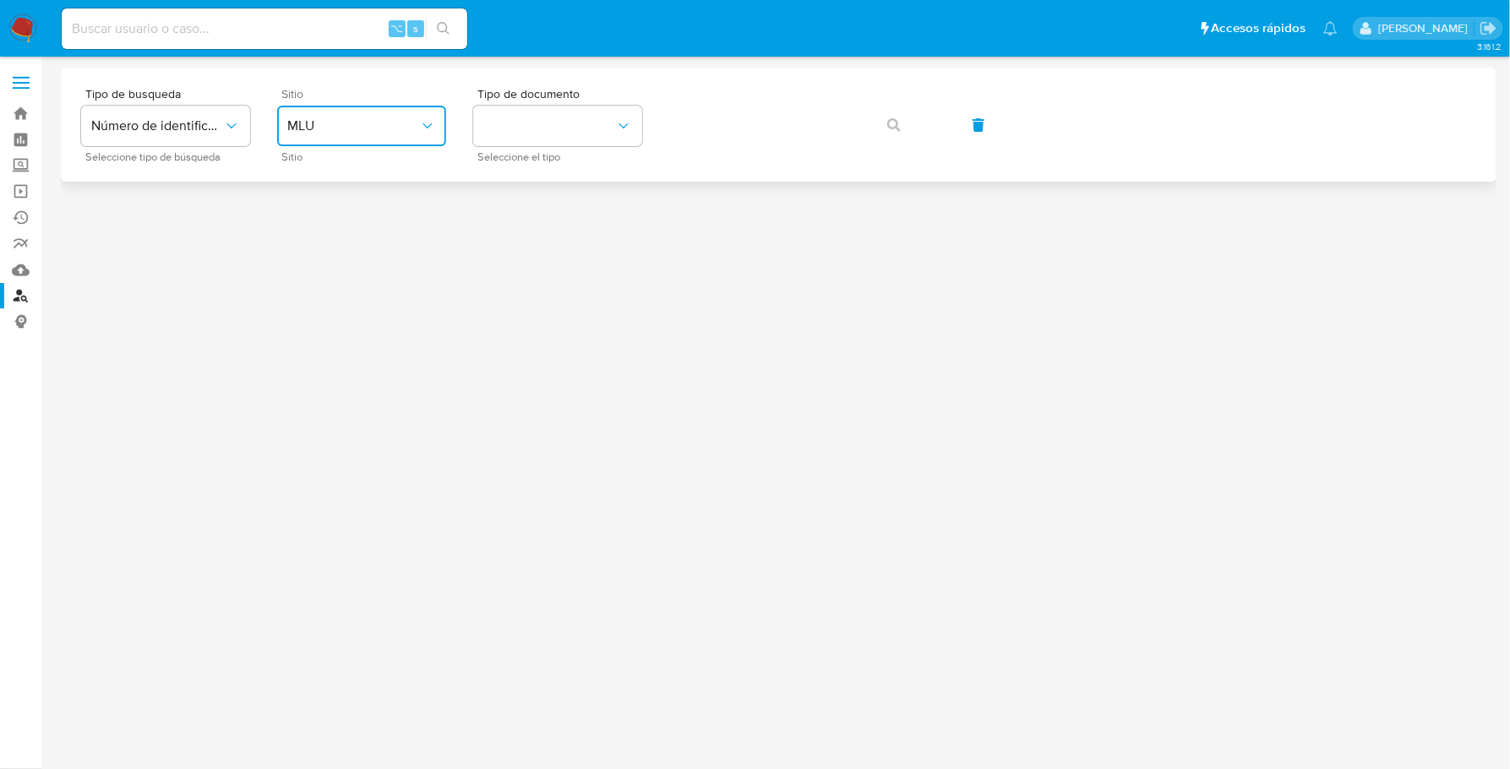
click at [352, 123] on span "MLU" at bounding box center [353, 125] width 132 height 17
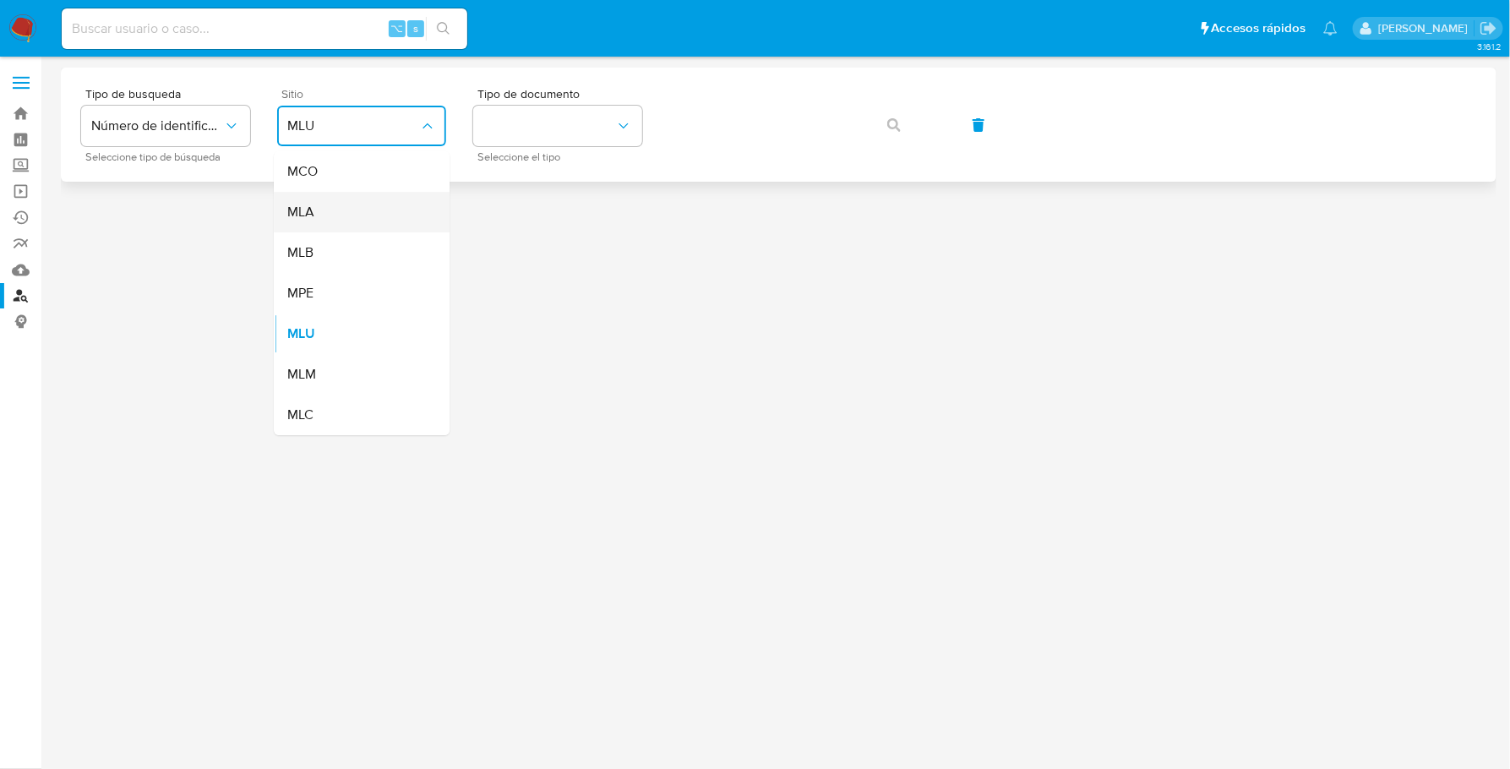
click at [335, 211] on div "MLA" at bounding box center [356, 212] width 139 height 41
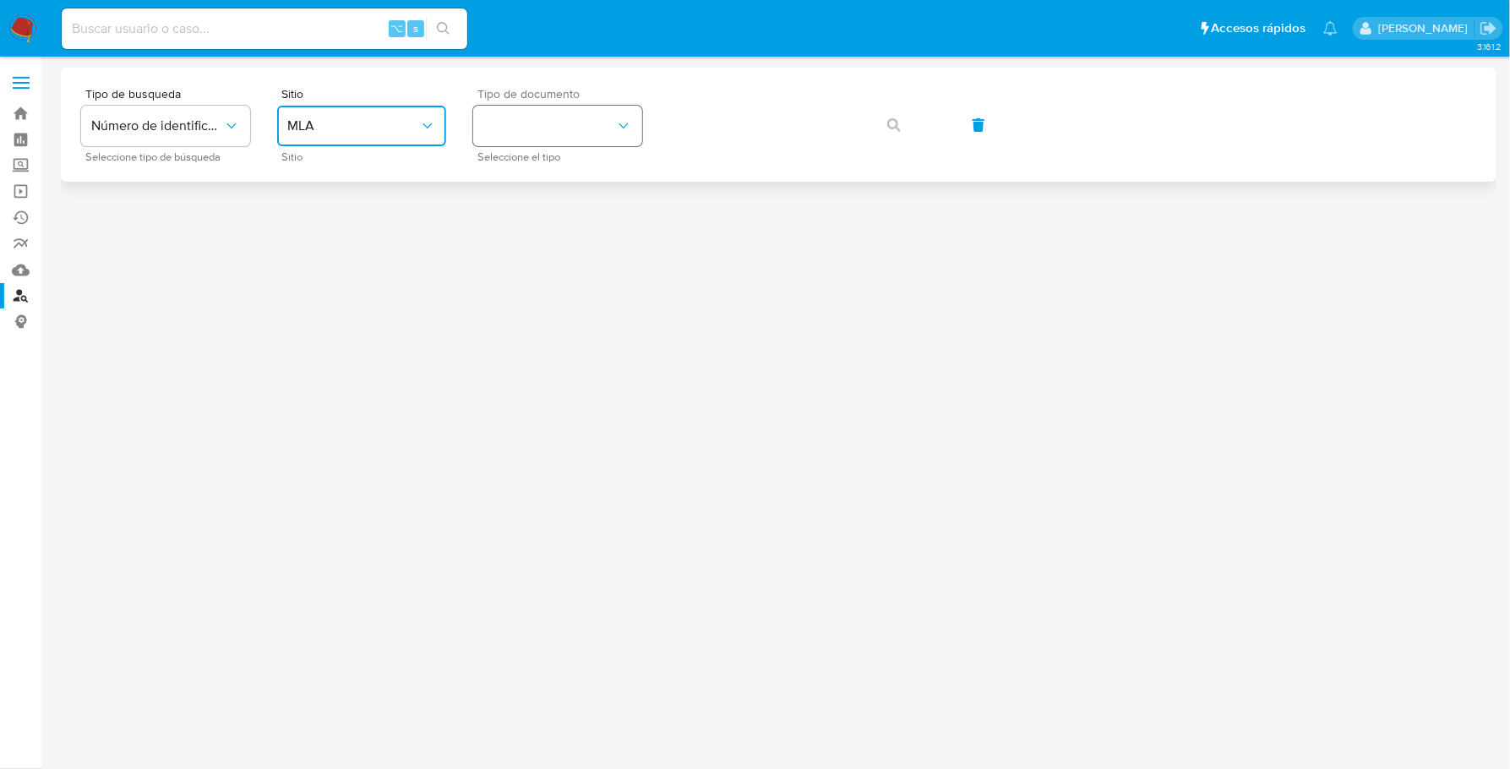
click at [562, 113] on button "identificationType" at bounding box center [557, 126] width 169 height 41
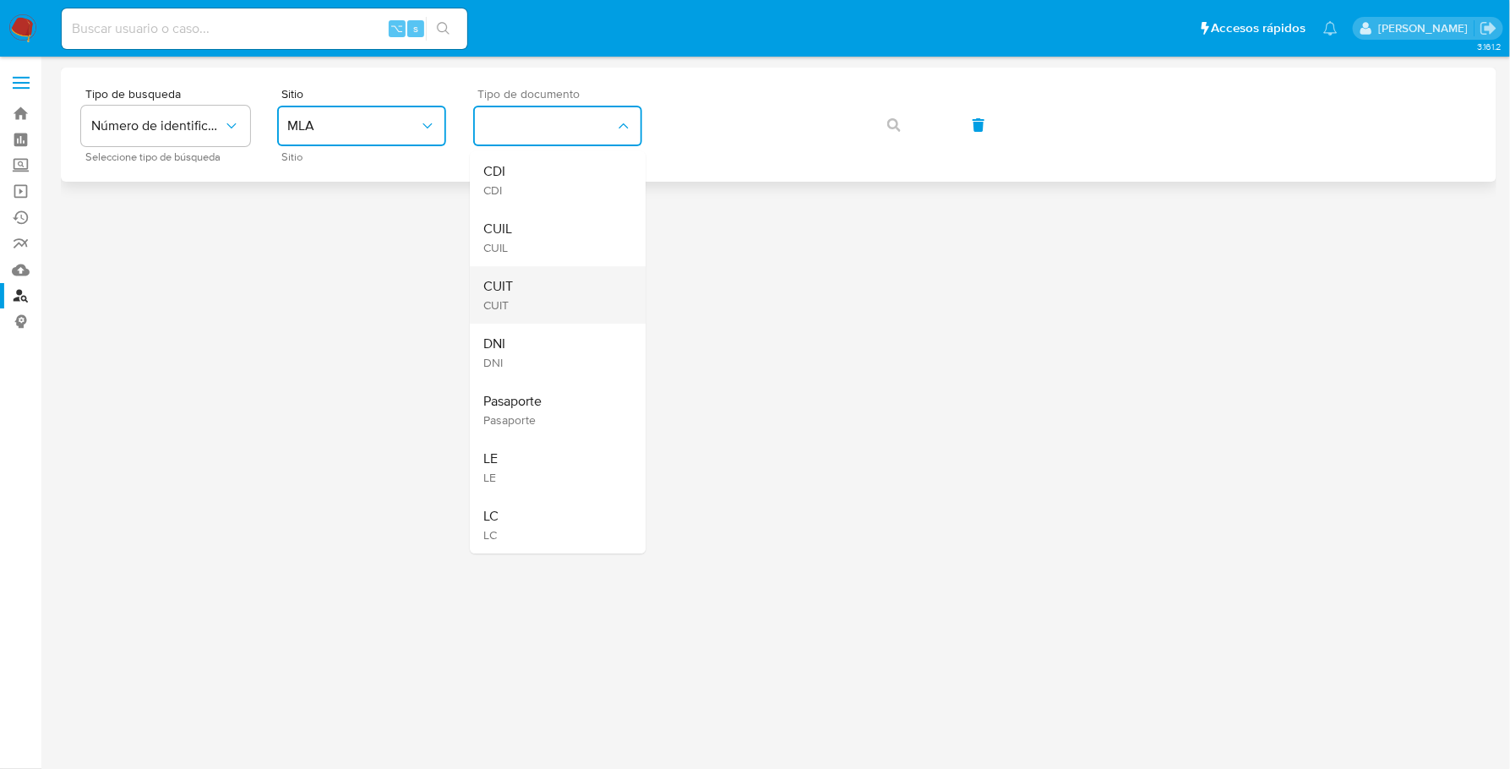
click at [531, 298] on div "CUIT CUIT" at bounding box center [552, 294] width 139 height 57
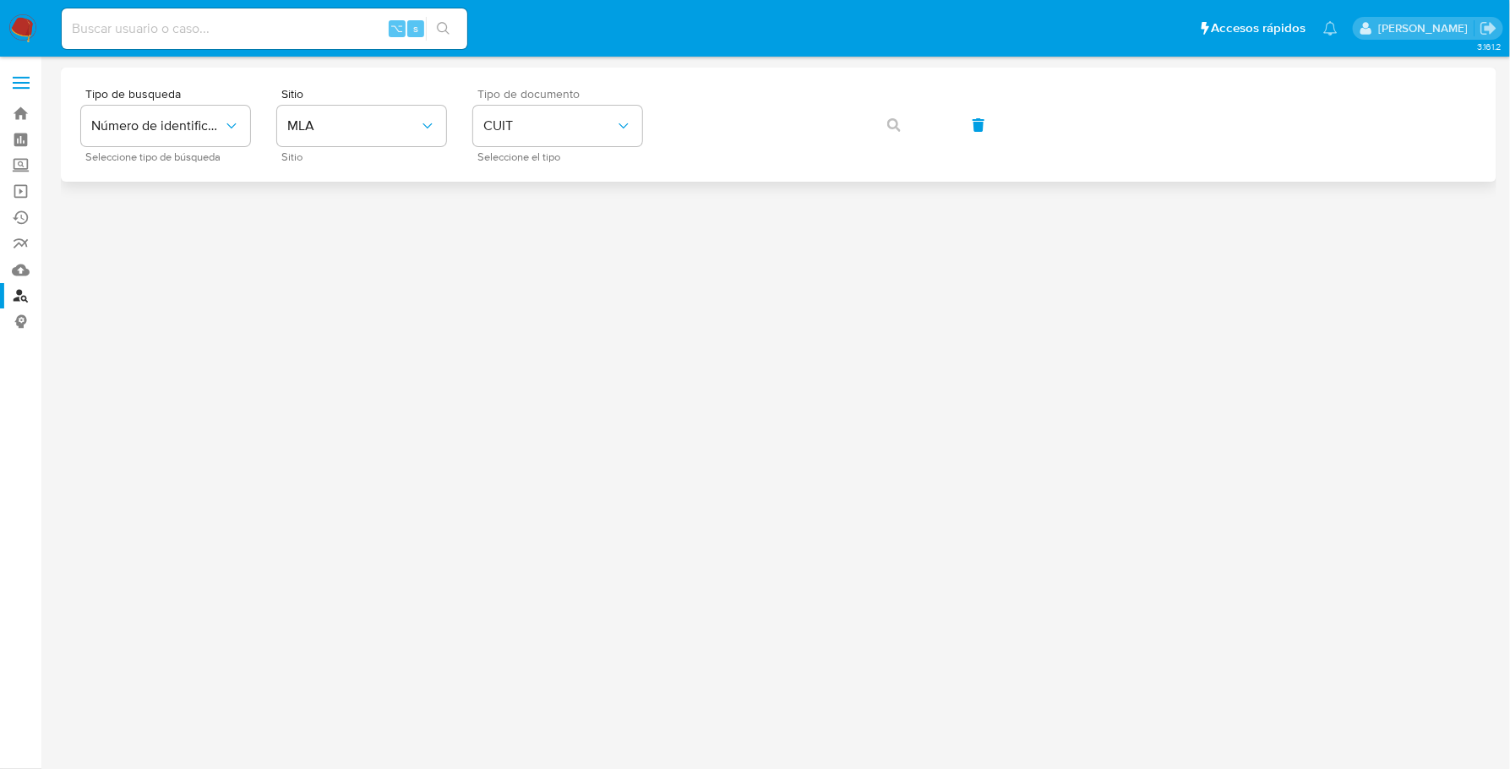
click at [744, 99] on div "Tipo de busqueda Número de identificación Seleccione tipo de búsqueda Sitio MLA…" at bounding box center [778, 125] width 1395 height 74
click at [895, 109] on span "button" at bounding box center [894, 124] width 14 height 37
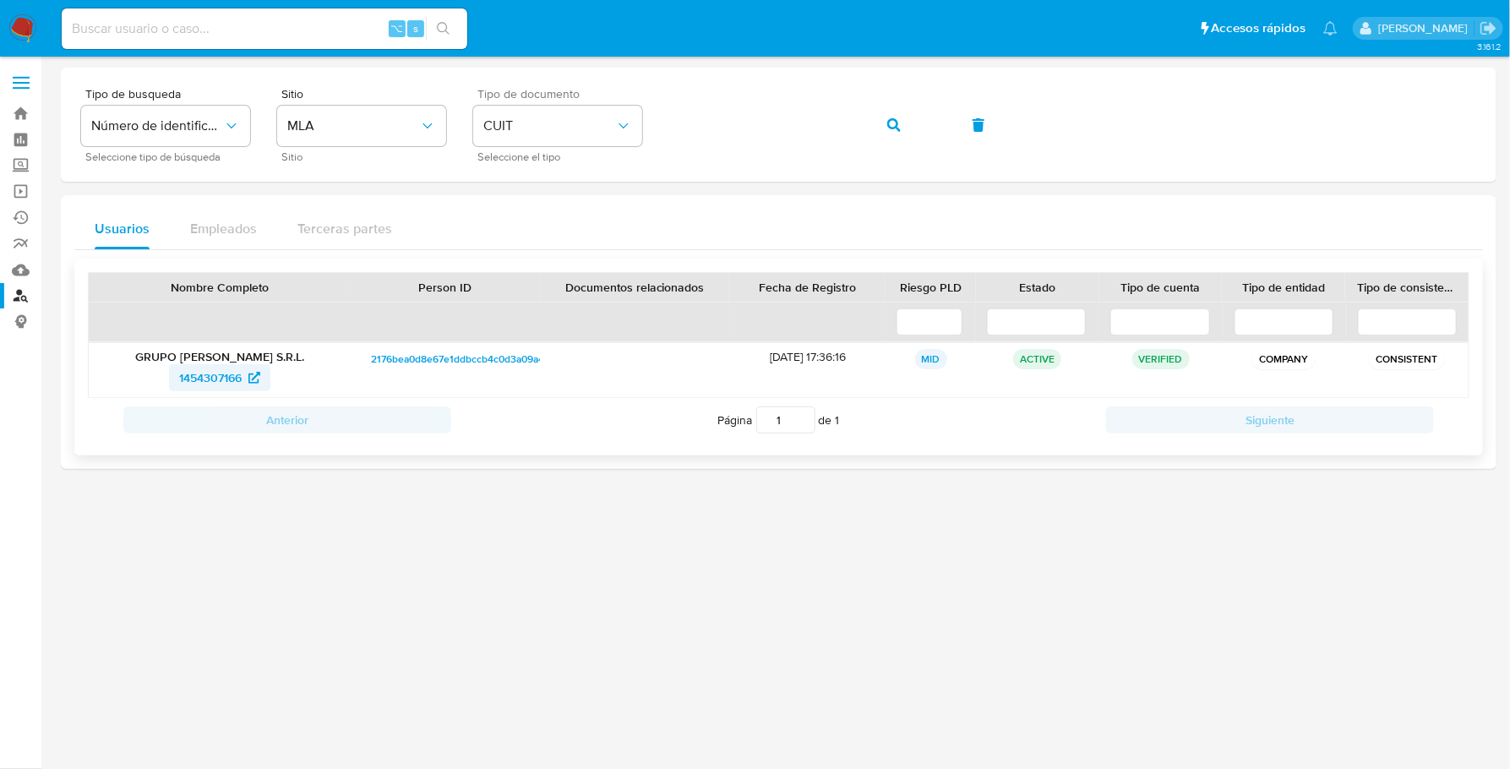
click at [221, 377] on span "1454307166" at bounding box center [210, 377] width 63 height 27
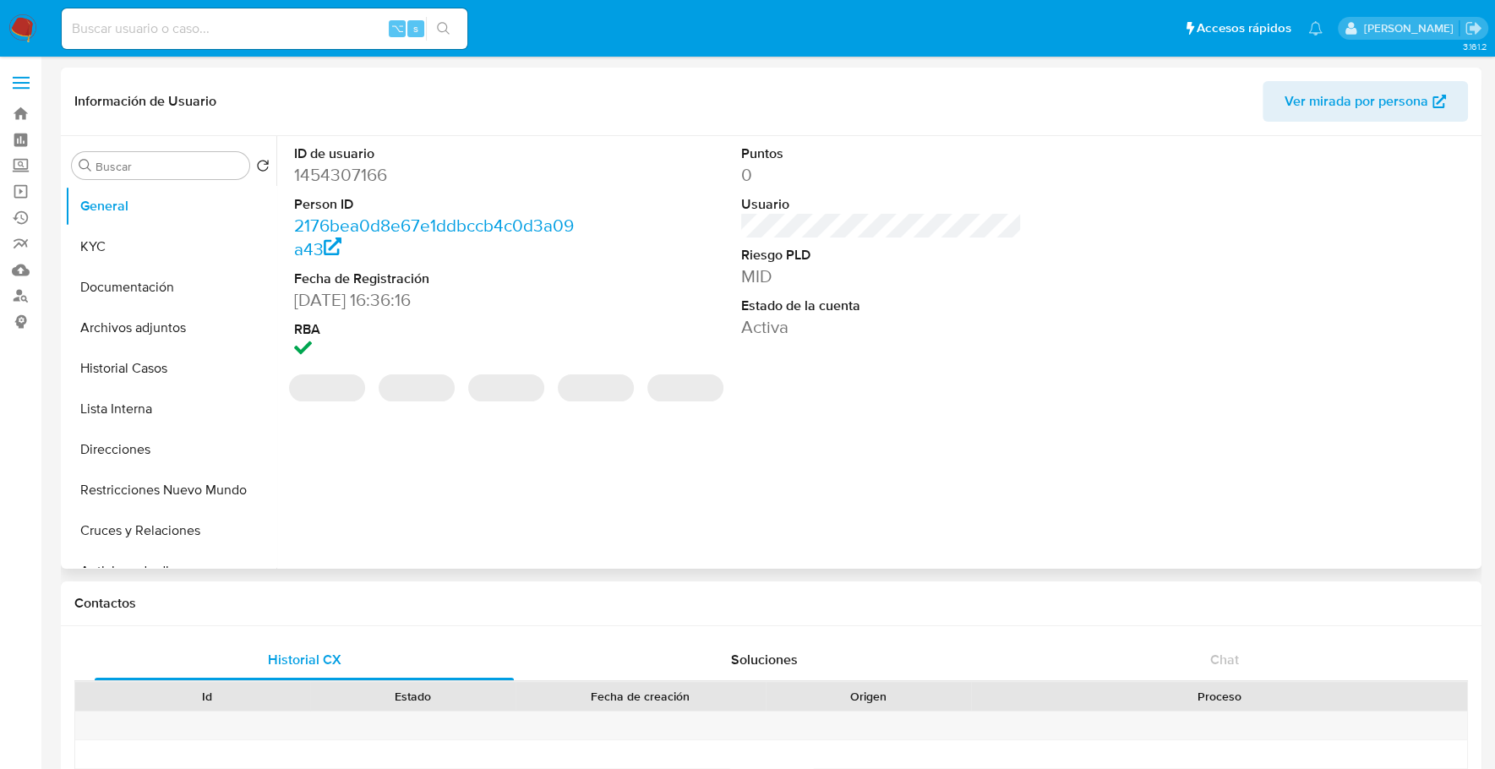
select select "10"
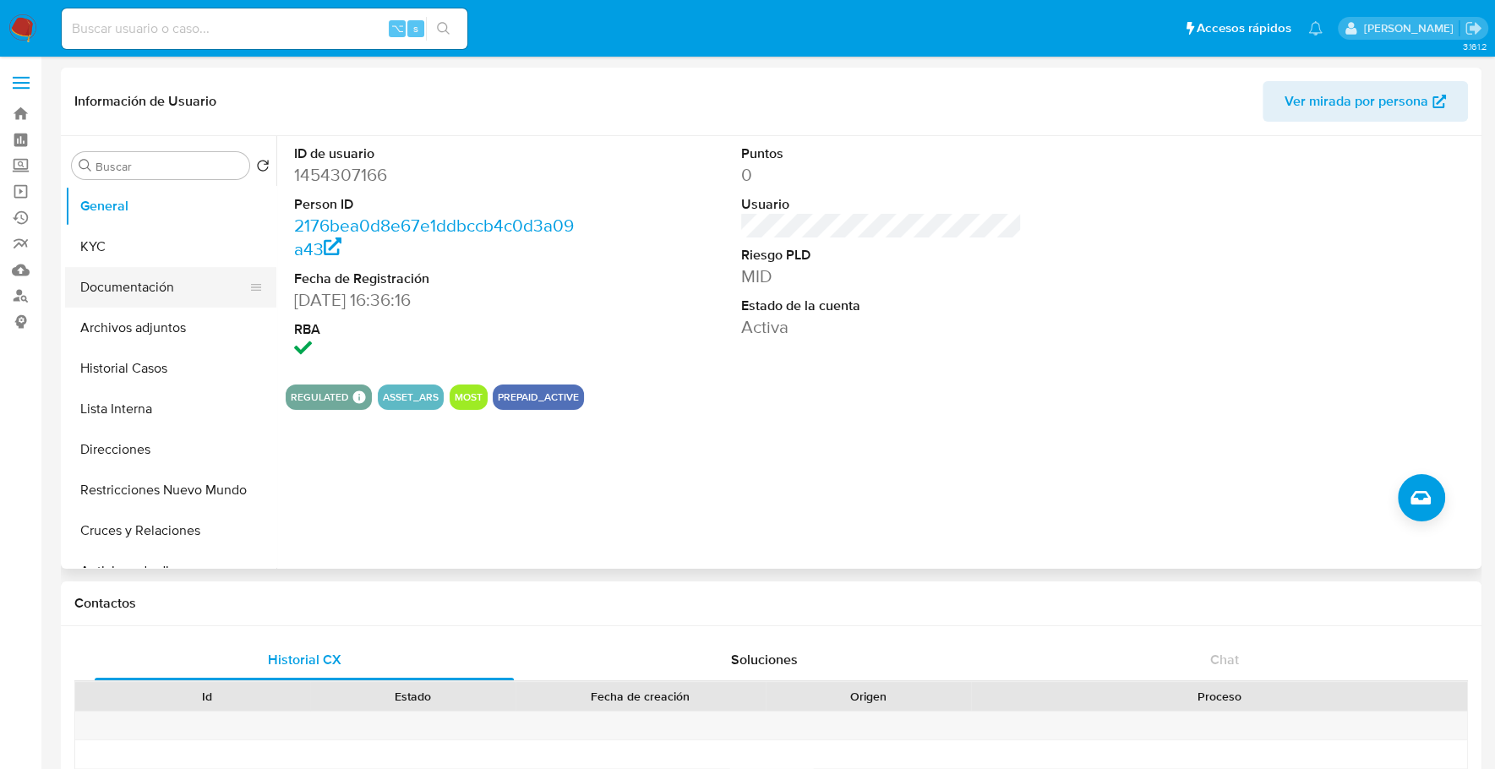
click at [124, 292] on button "Documentación" at bounding box center [164, 287] width 198 height 41
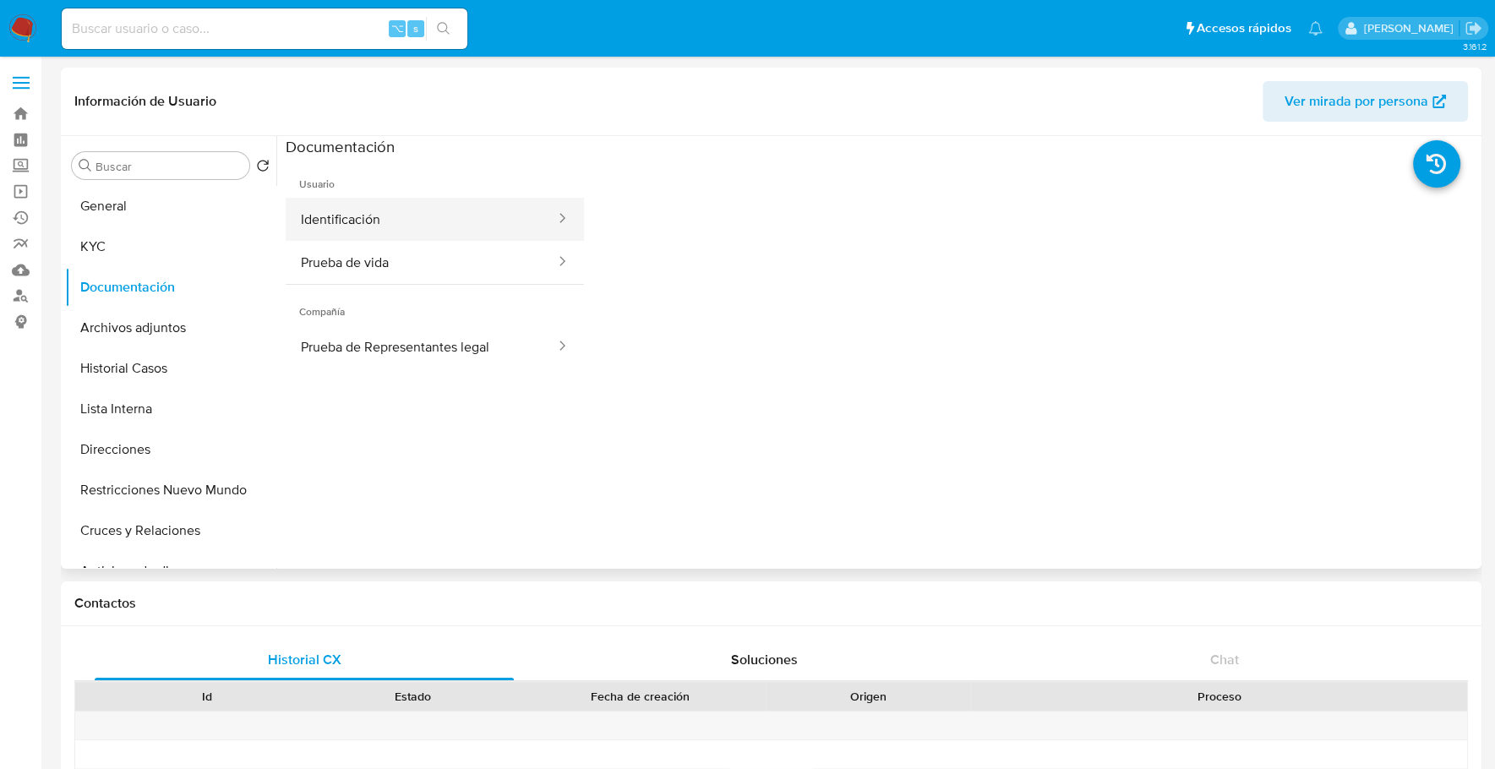
click at [390, 223] on button "Identificación" at bounding box center [421, 219] width 271 height 43
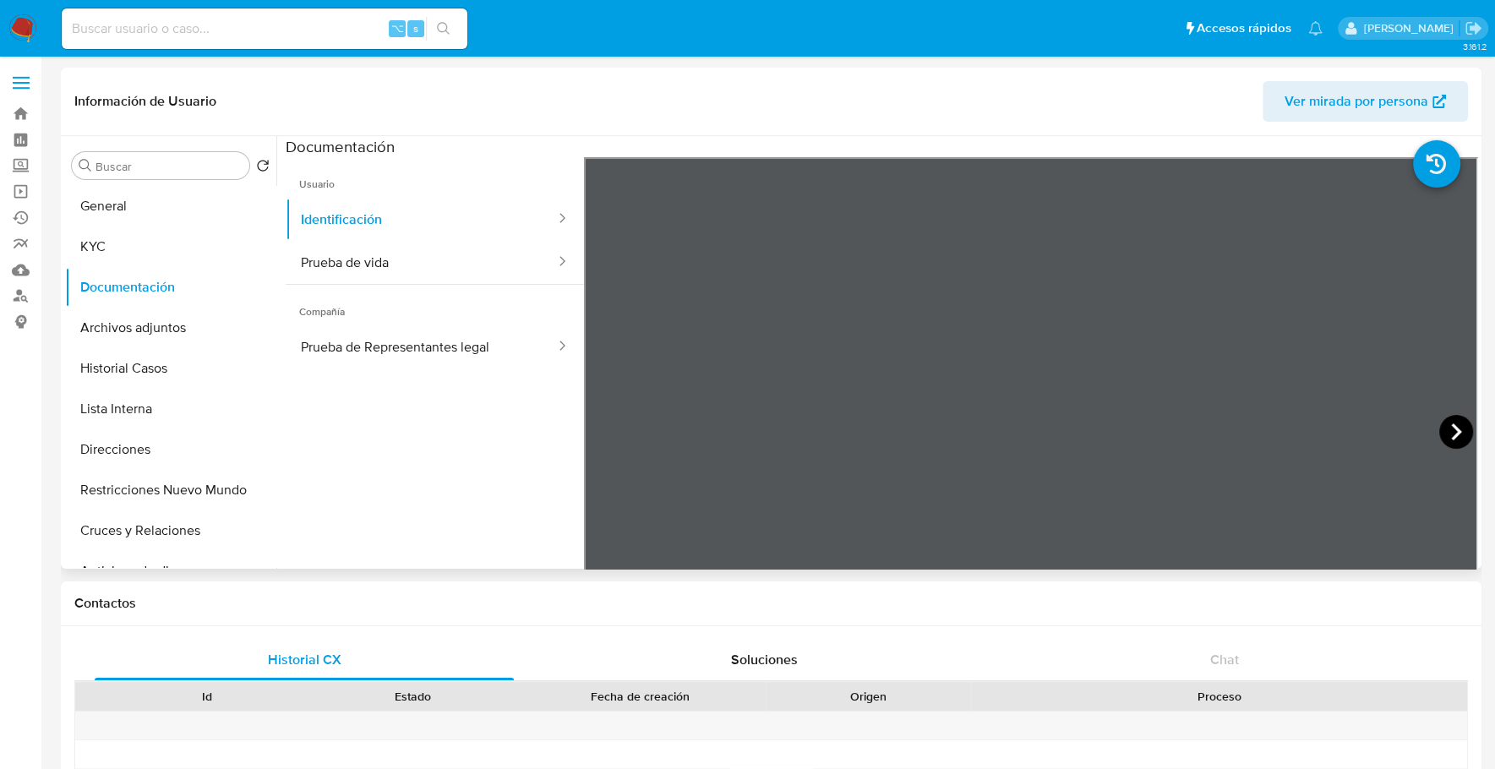
click at [1452, 438] on icon at bounding box center [1456, 432] width 34 height 34
click at [358, 263] on button "Prueba de vida" at bounding box center [421, 262] width 271 height 43
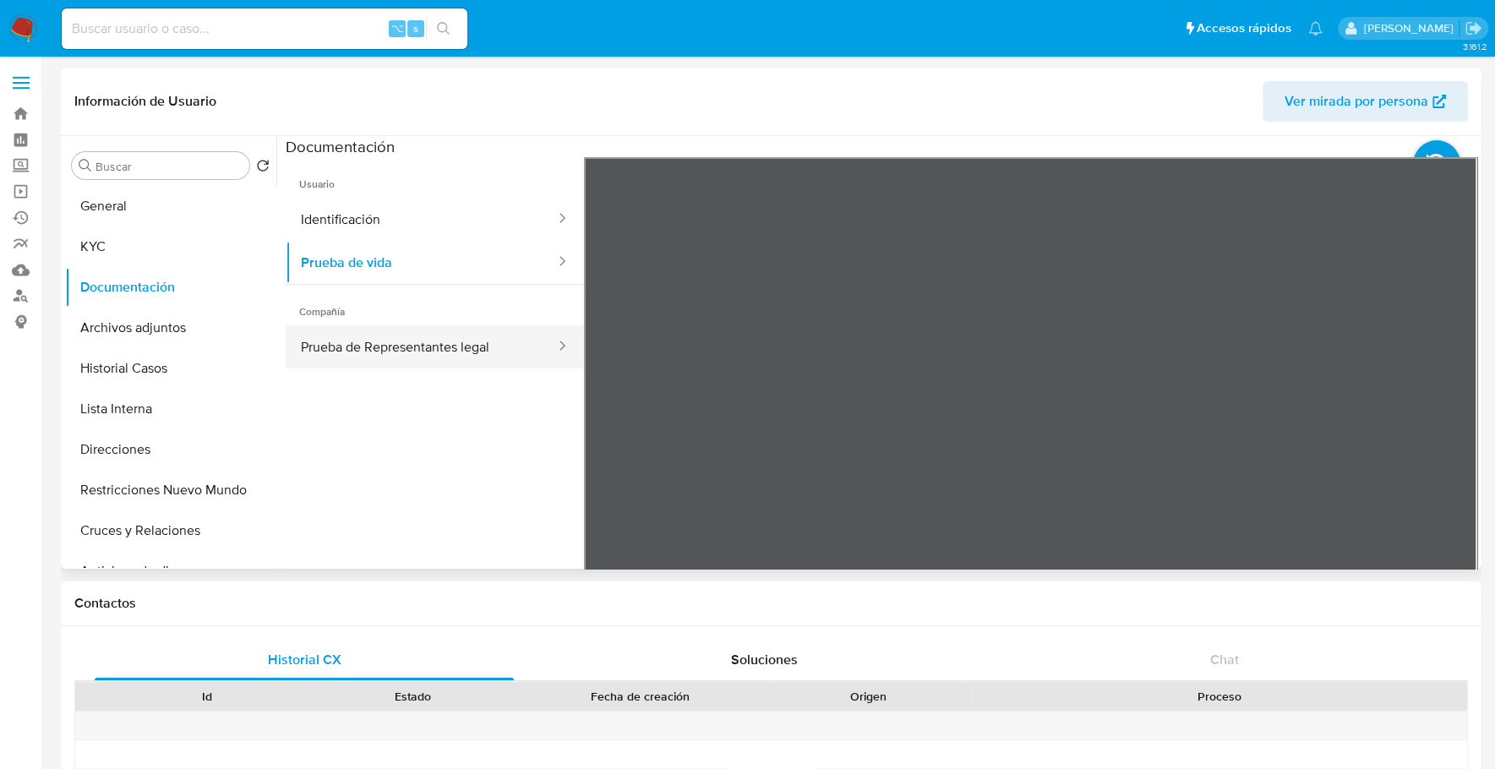
click at [415, 349] on button "Prueba de Representantes legal" at bounding box center [421, 346] width 271 height 43
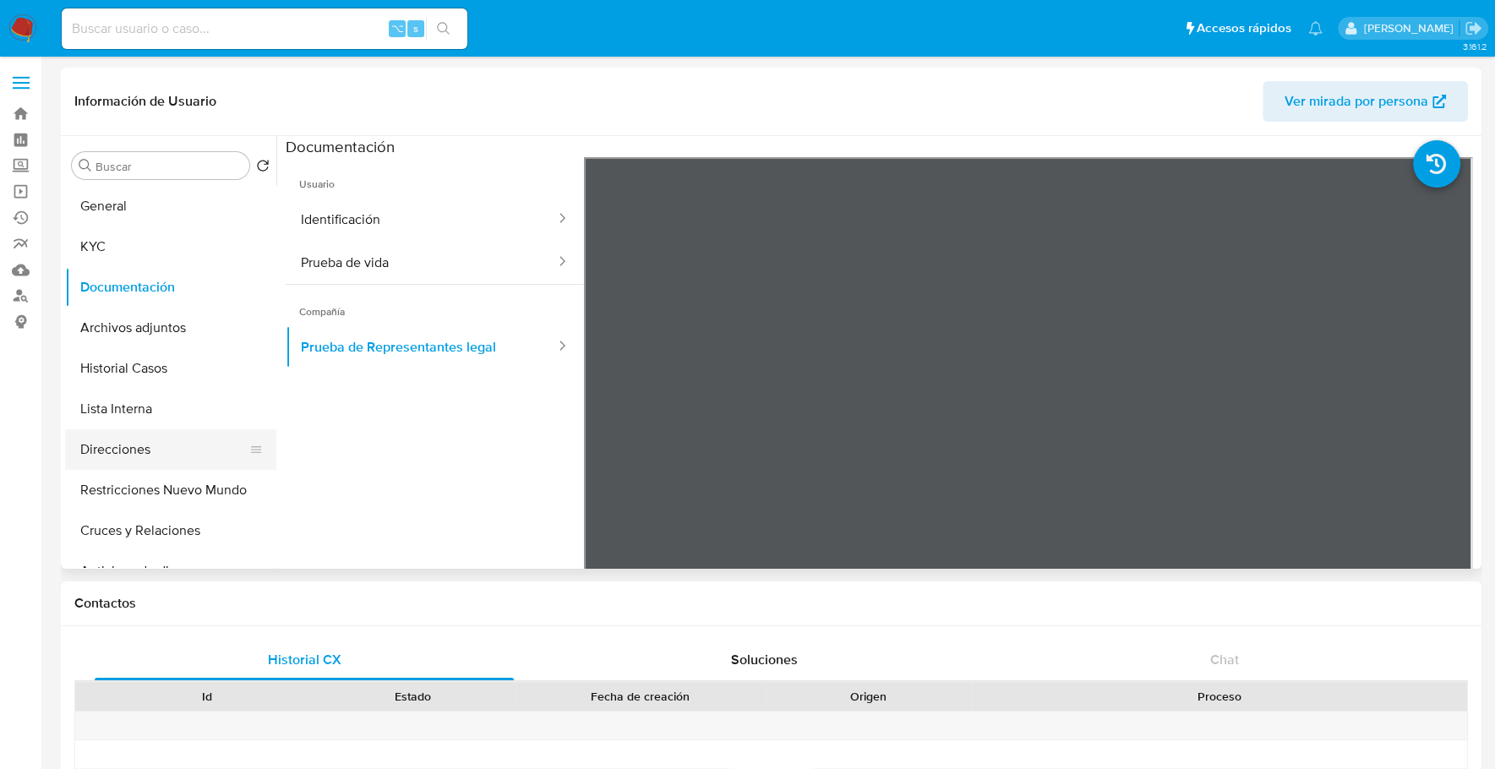
click at [137, 444] on button "Direcciones" at bounding box center [164, 449] width 198 height 41
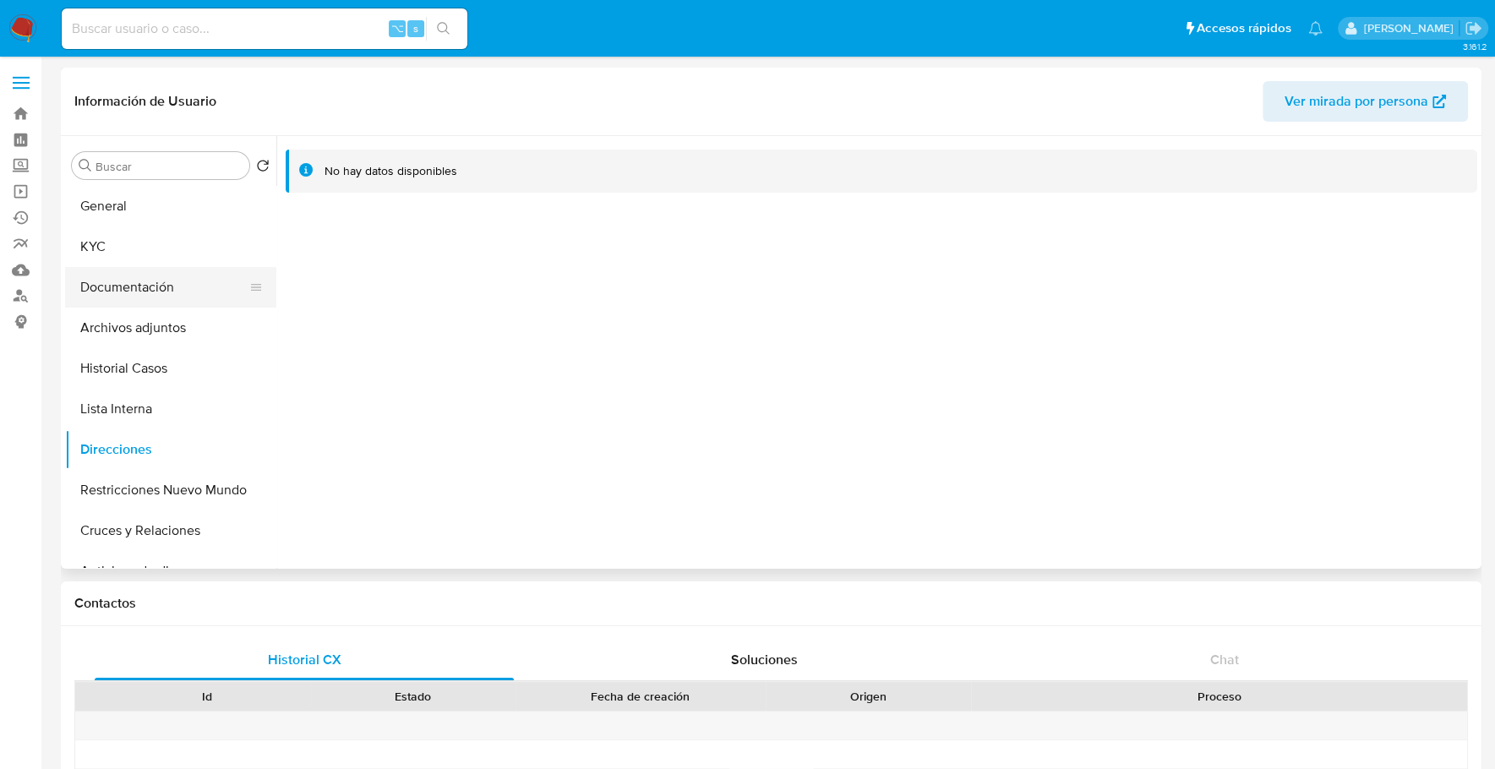
click at [128, 294] on button "Documentación" at bounding box center [164, 287] width 198 height 41
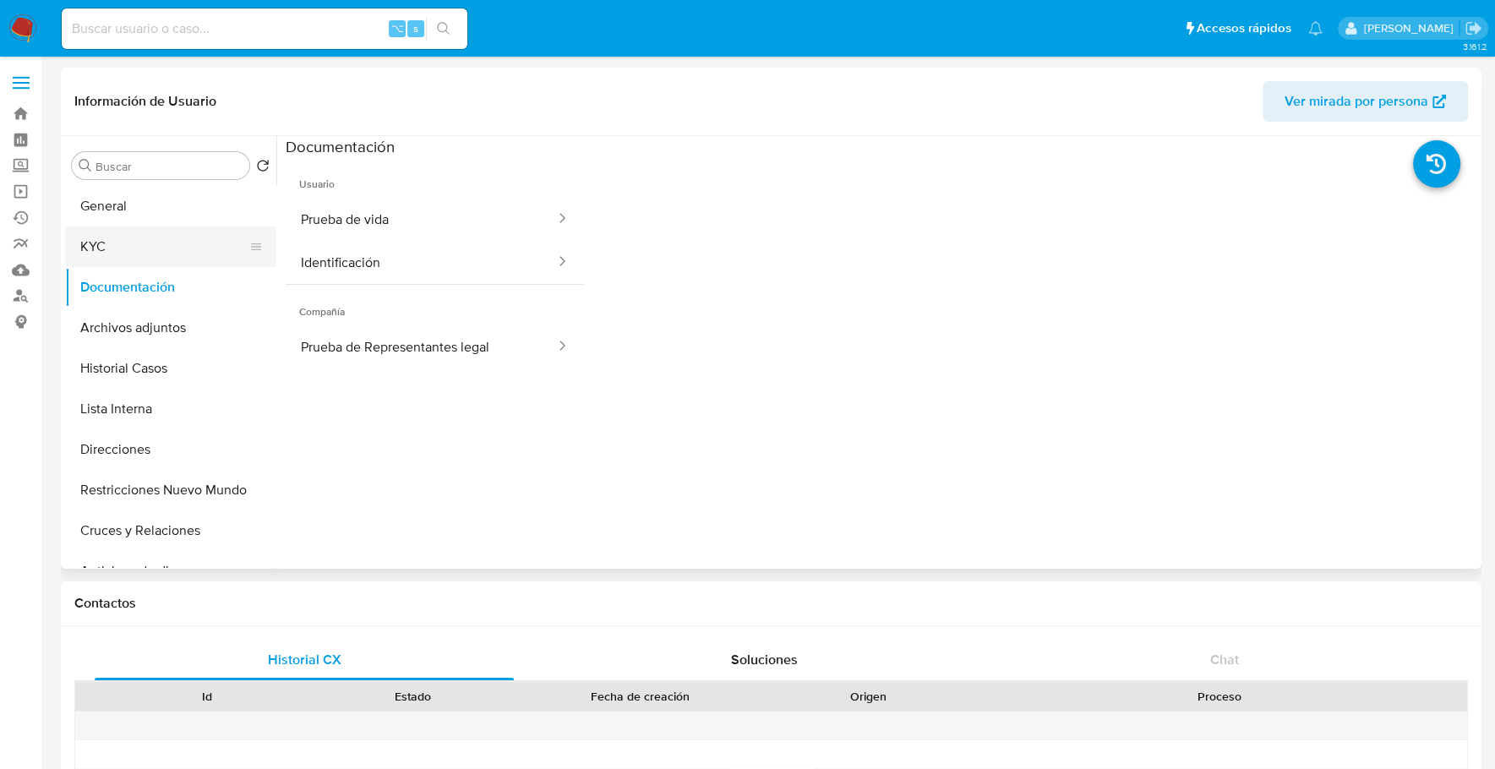
click at [159, 248] on button "KYC" at bounding box center [164, 246] width 198 height 41
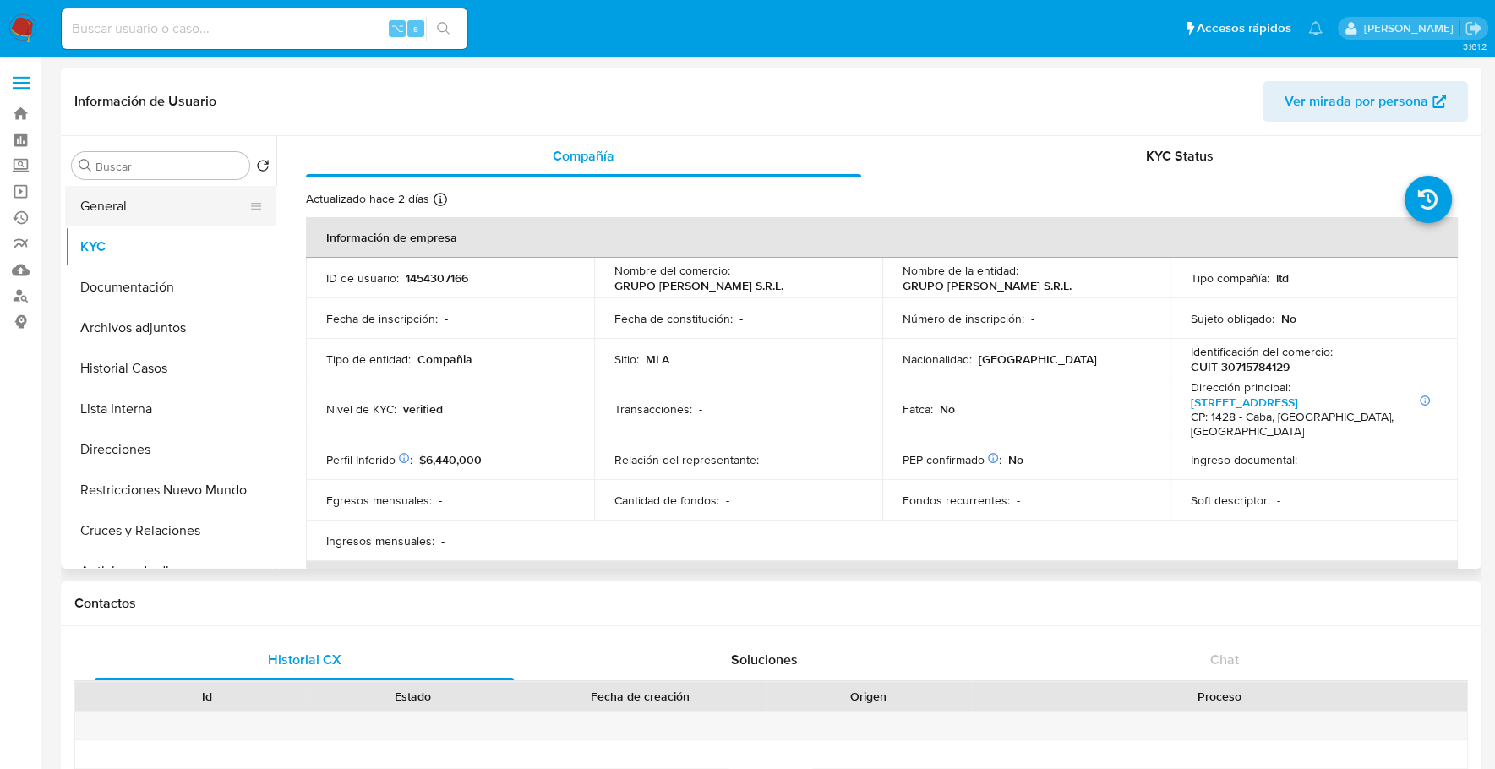
click at [121, 207] on button "General" at bounding box center [164, 206] width 198 height 41
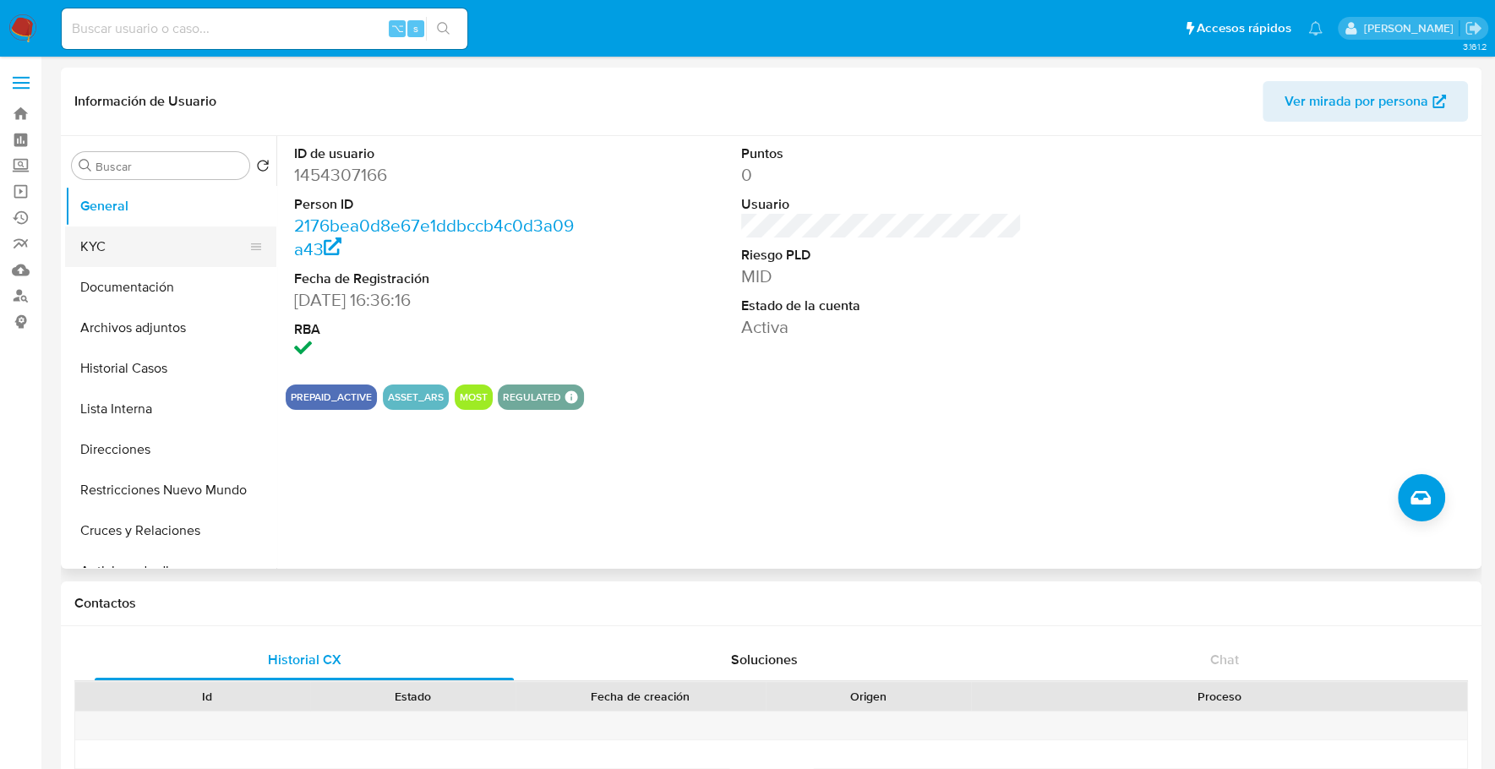
click at [148, 253] on button "KYC" at bounding box center [164, 246] width 198 height 41
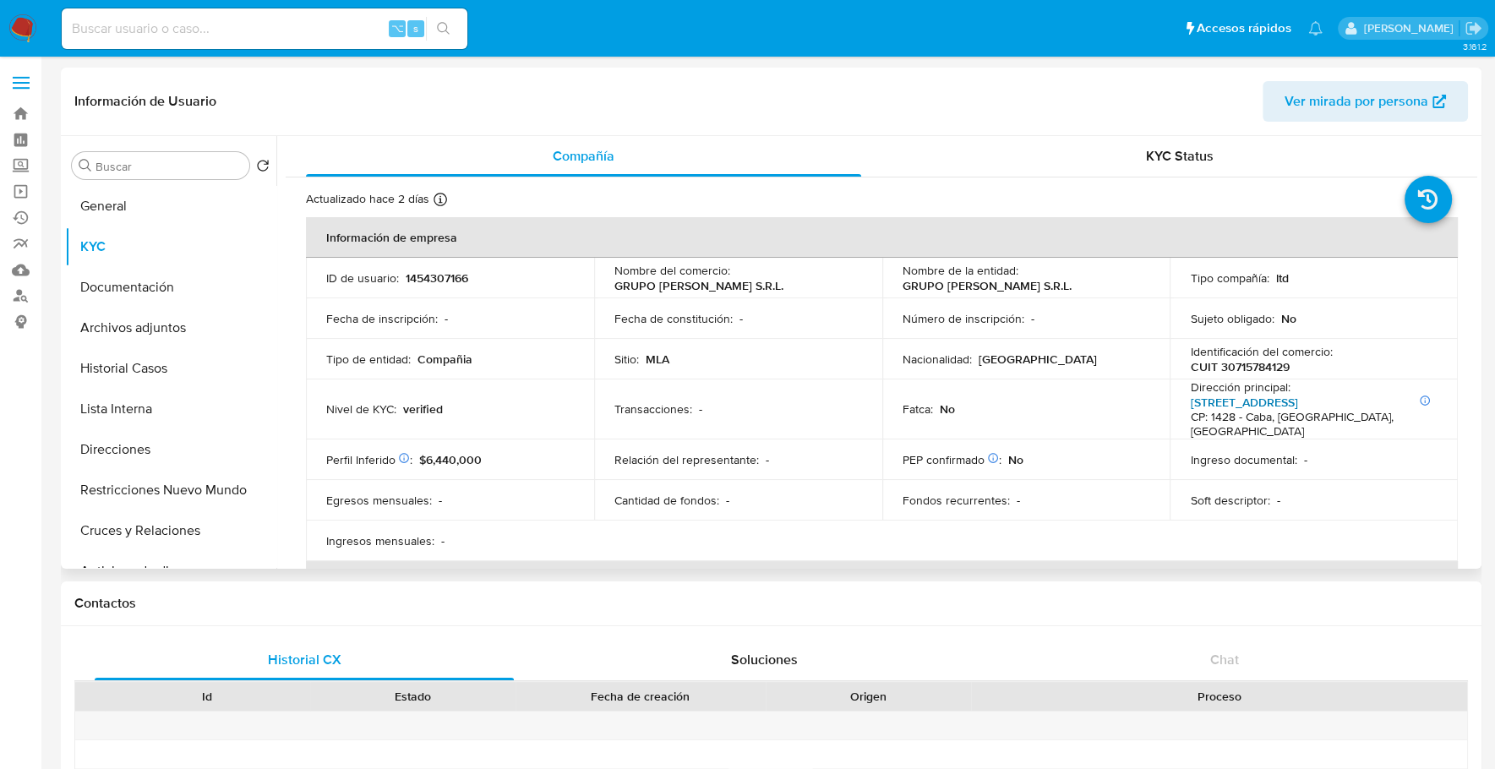
click at [1250, 403] on link "Avenida Del Libertador 6680" at bounding box center [1243, 402] width 107 height 17
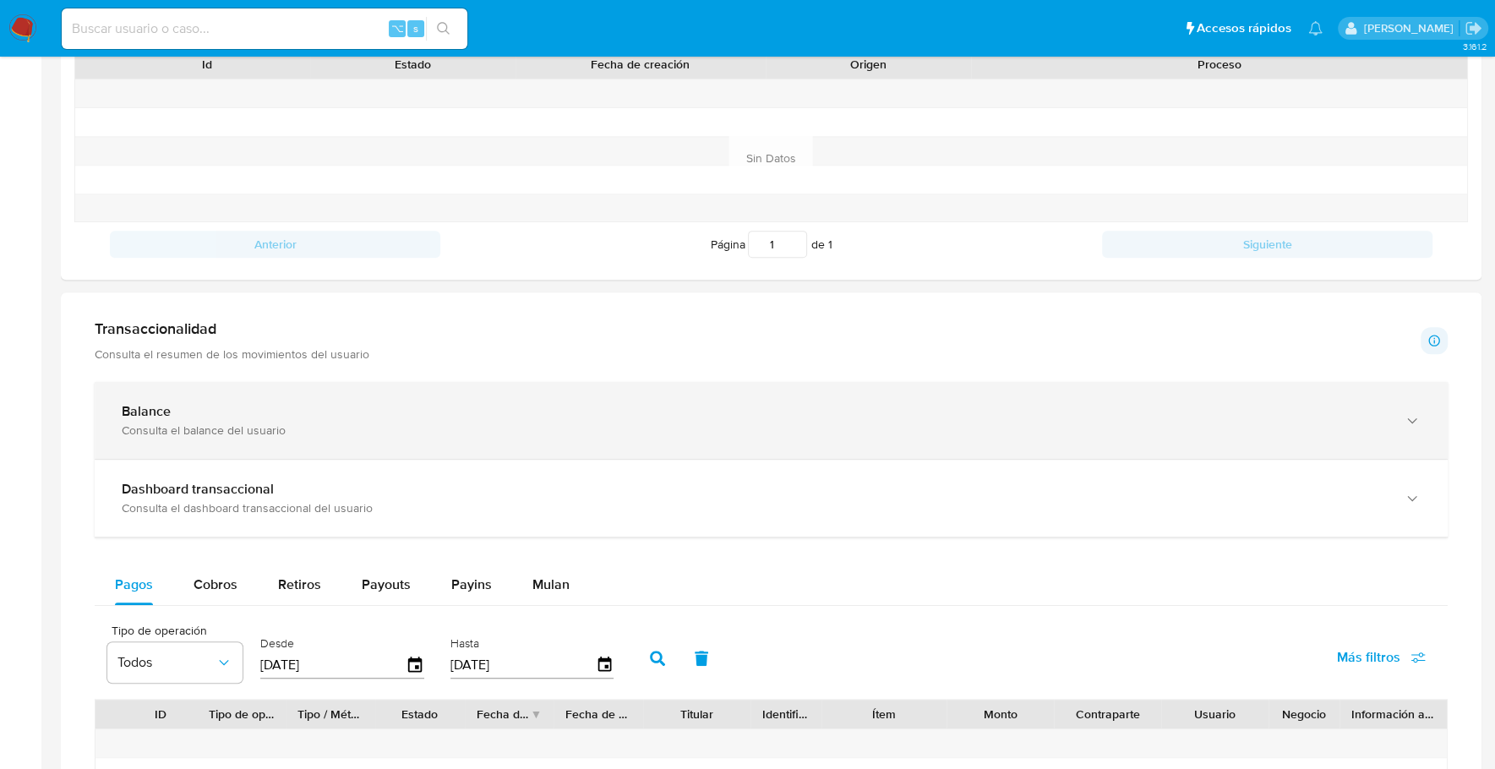
scroll to position [589, 0]
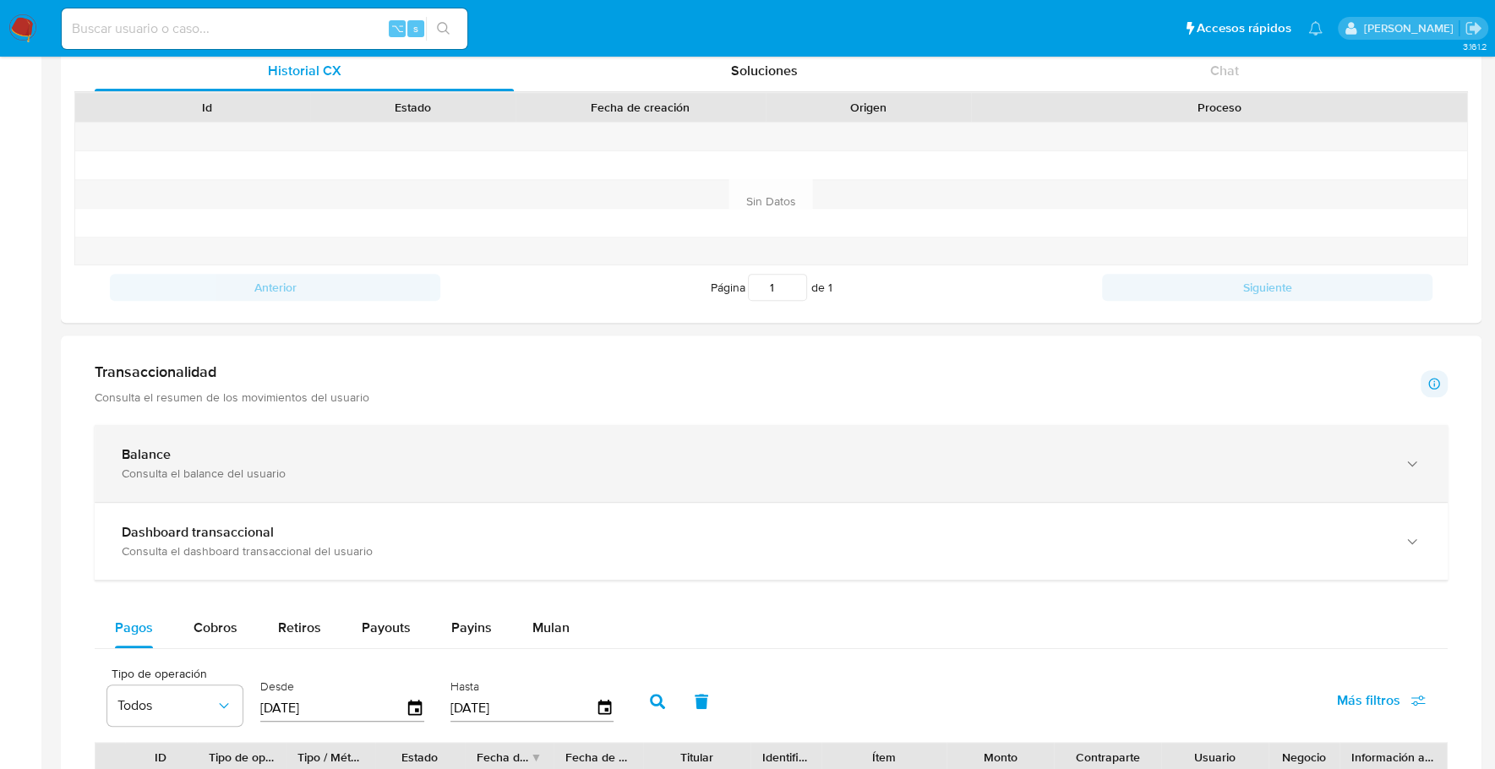
click at [253, 448] on div "Balance" at bounding box center [754, 454] width 1265 height 17
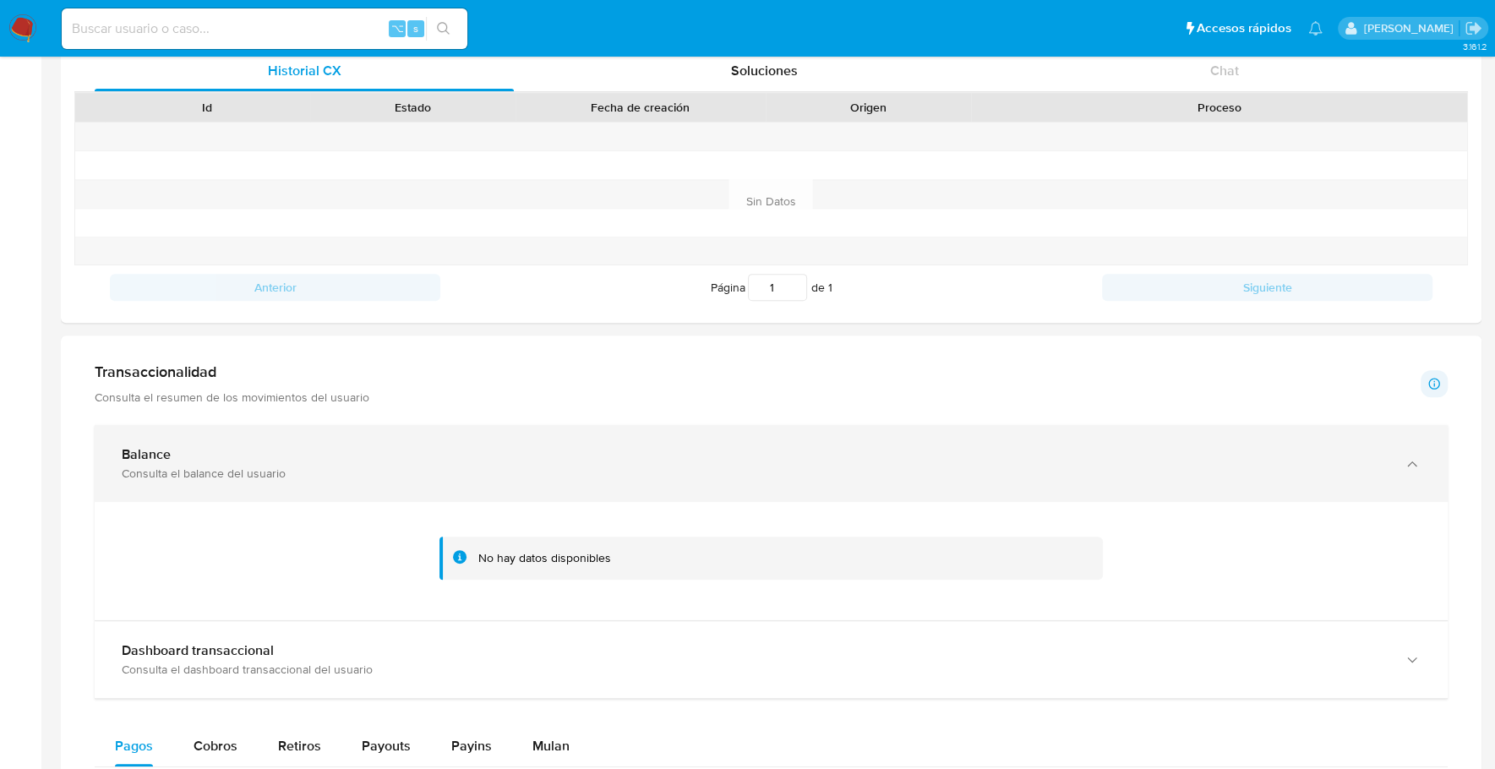
click at [264, 455] on div "Balance" at bounding box center [754, 454] width 1265 height 17
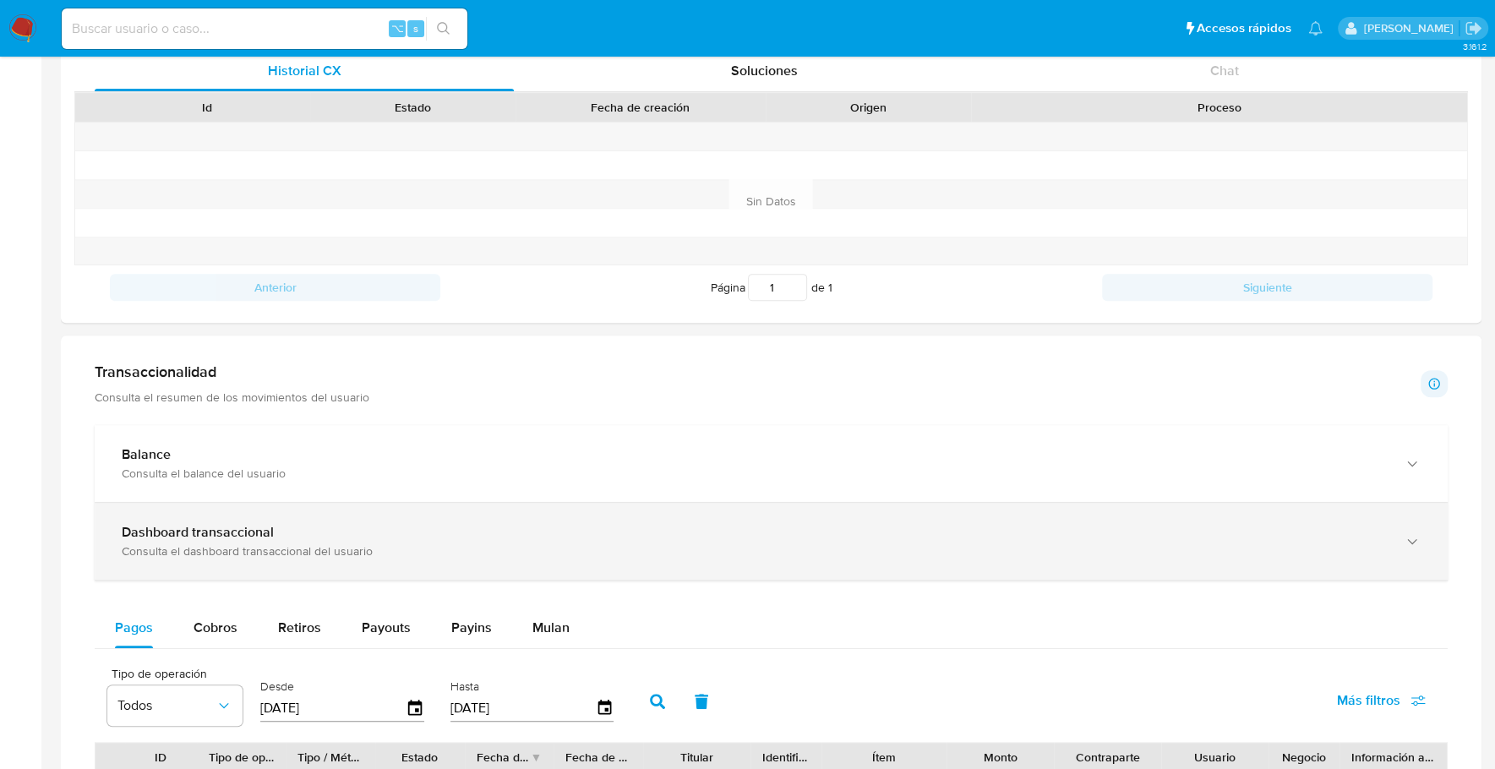
click at [249, 553] on div "Consulta el dashboard transaccional del usuario" at bounding box center [754, 550] width 1265 height 15
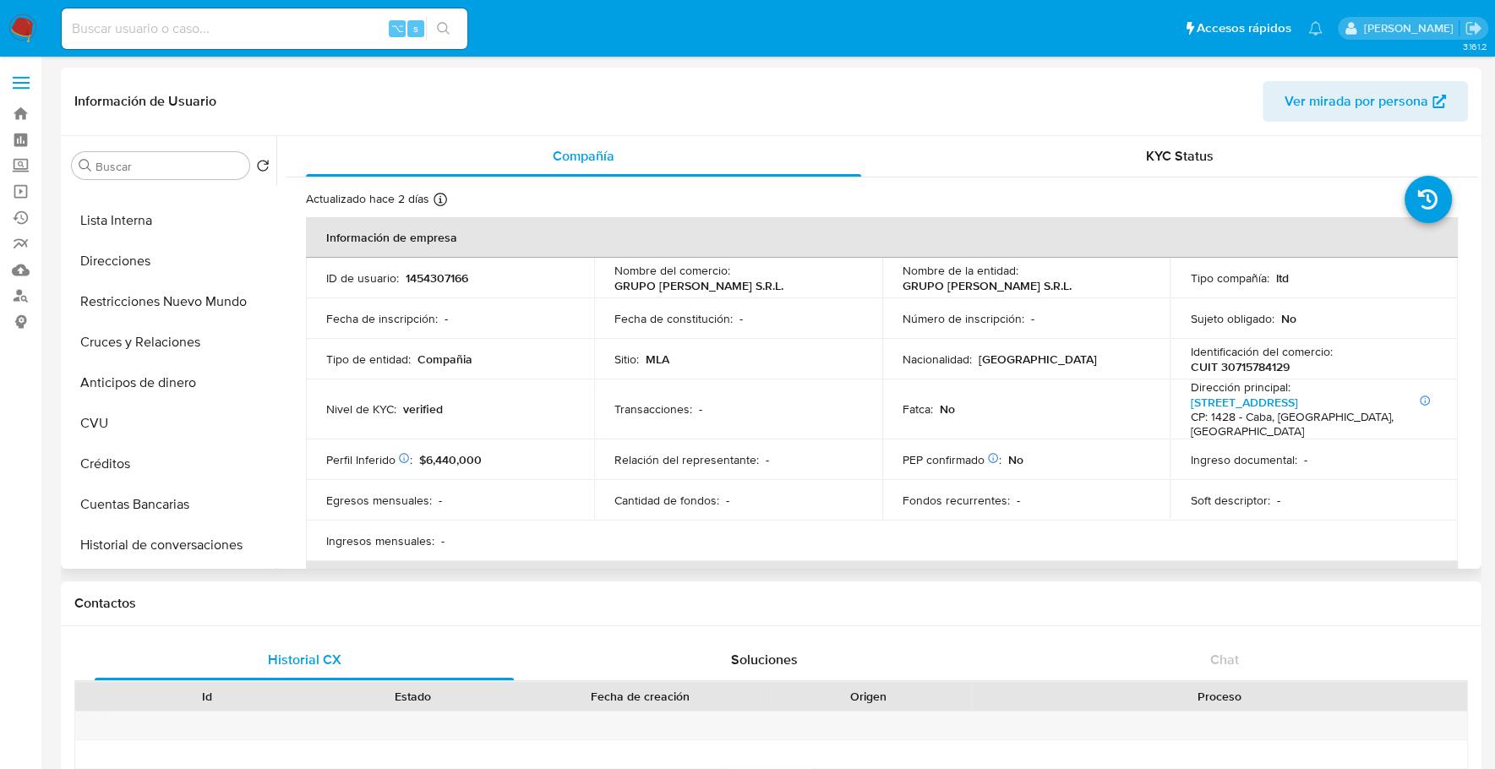
scroll to position [0, 0]
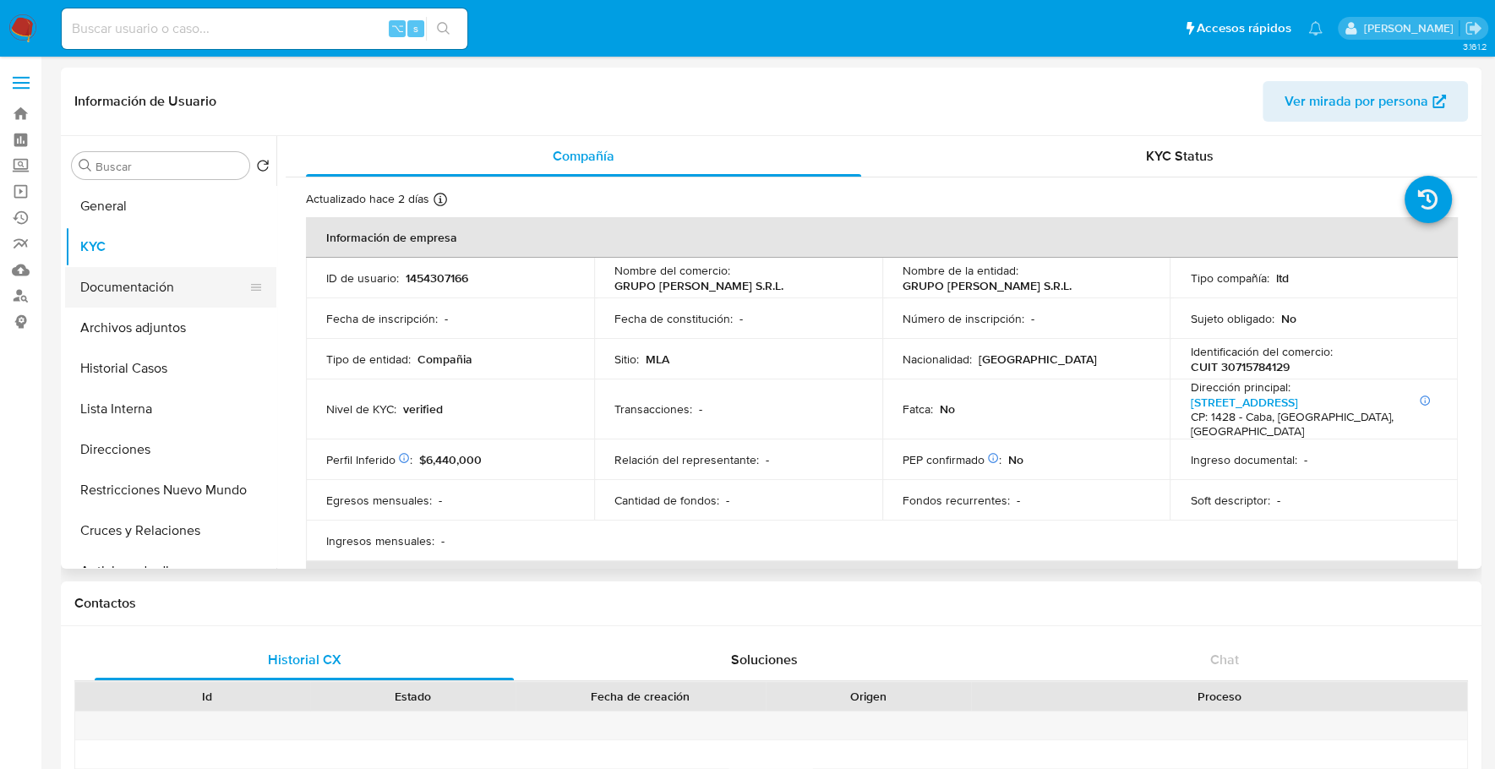
click at [146, 295] on button "Documentación" at bounding box center [164, 287] width 198 height 41
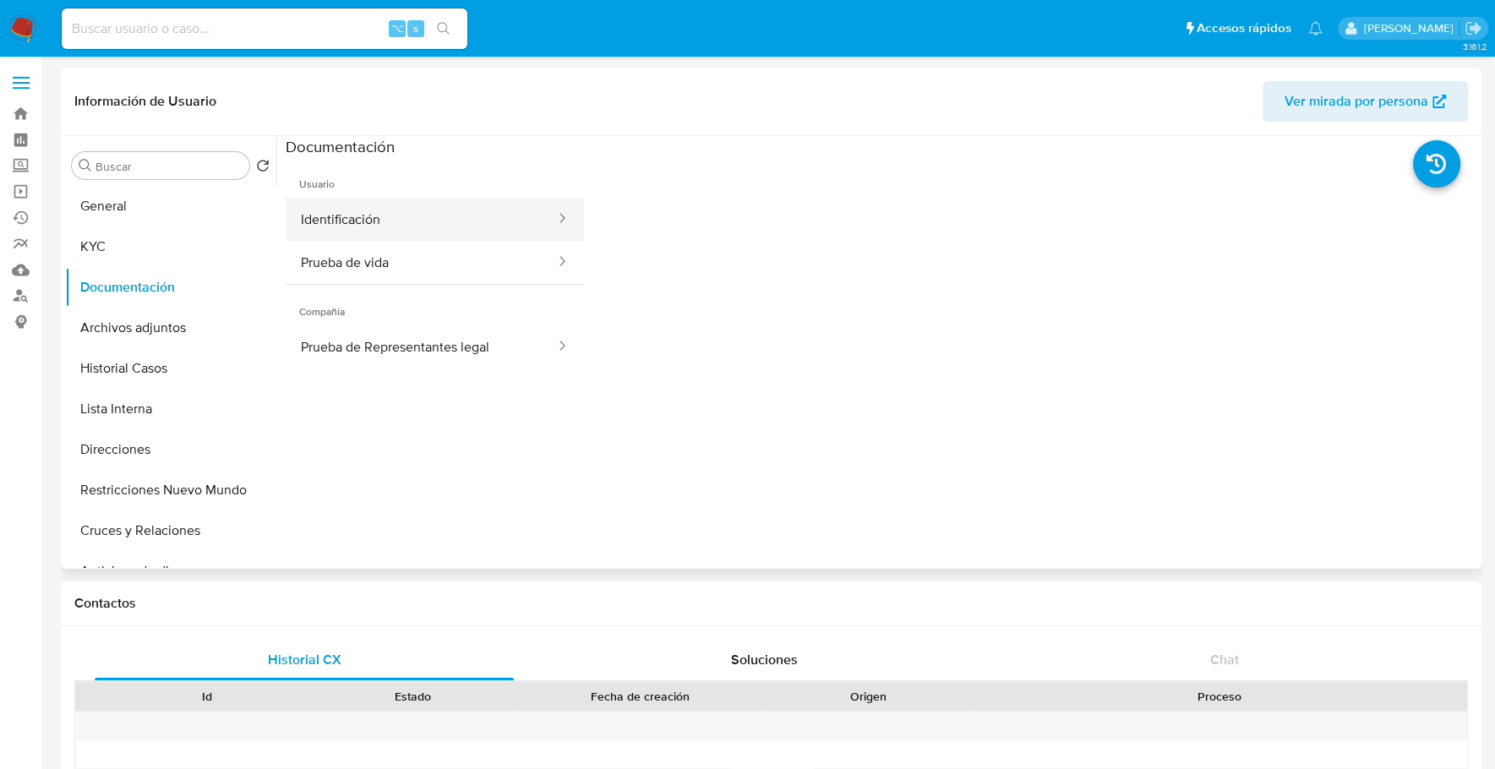
click at [440, 202] on button "Identificación" at bounding box center [421, 219] width 271 height 43
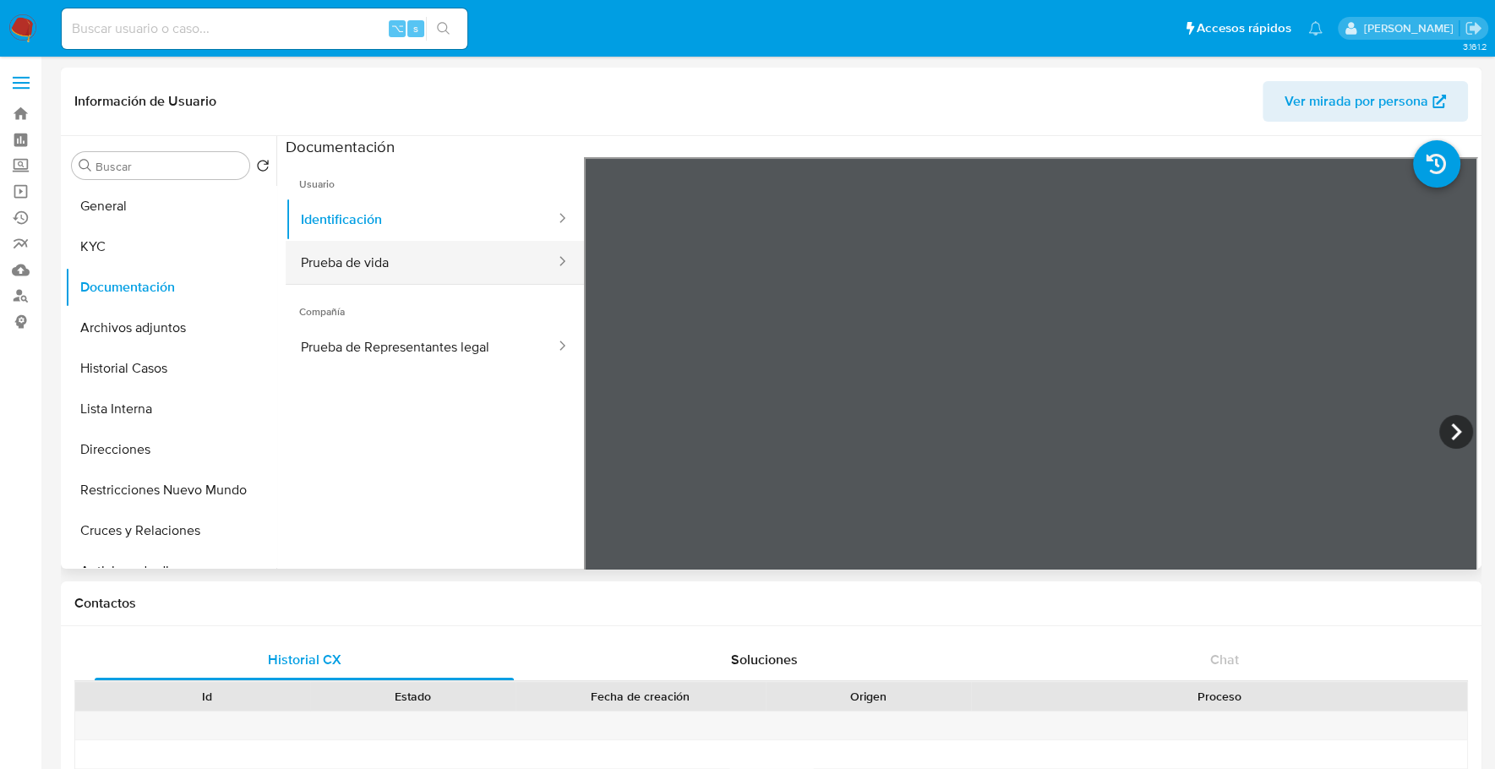
click at [444, 248] on button "Prueba de vida" at bounding box center [421, 262] width 271 height 43
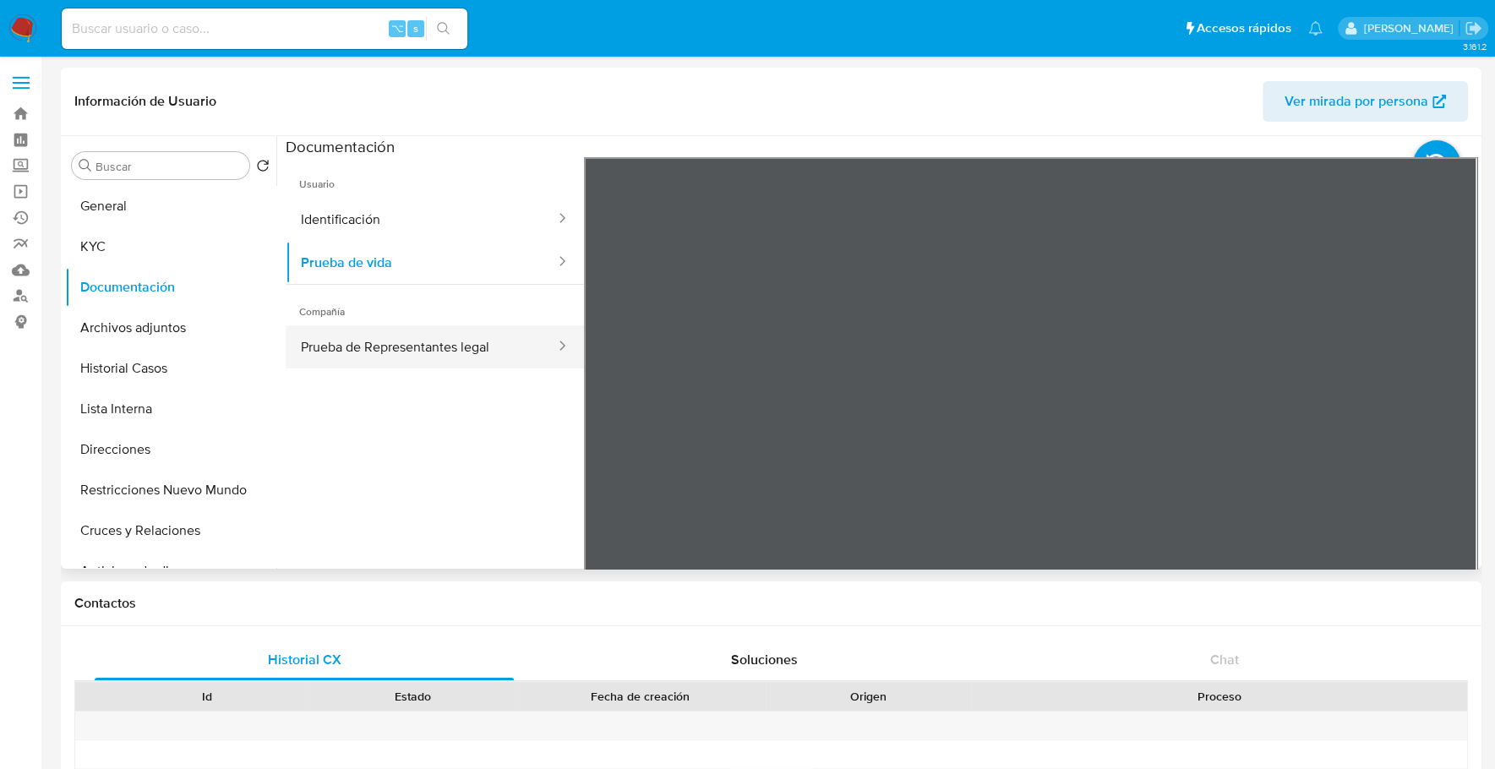
click at [440, 362] on button "Prueba de Representantes legal" at bounding box center [421, 346] width 271 height 43
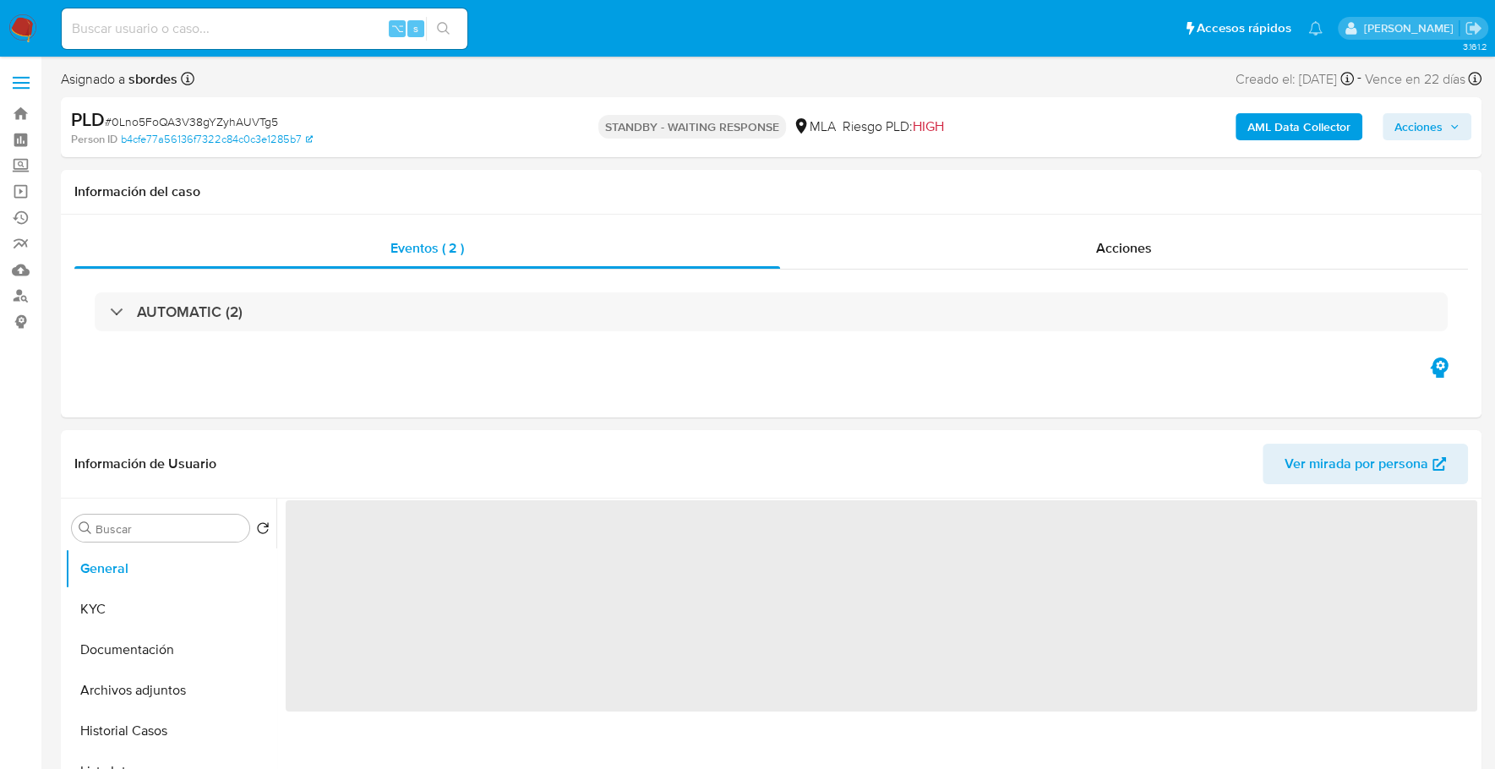
select select "10"
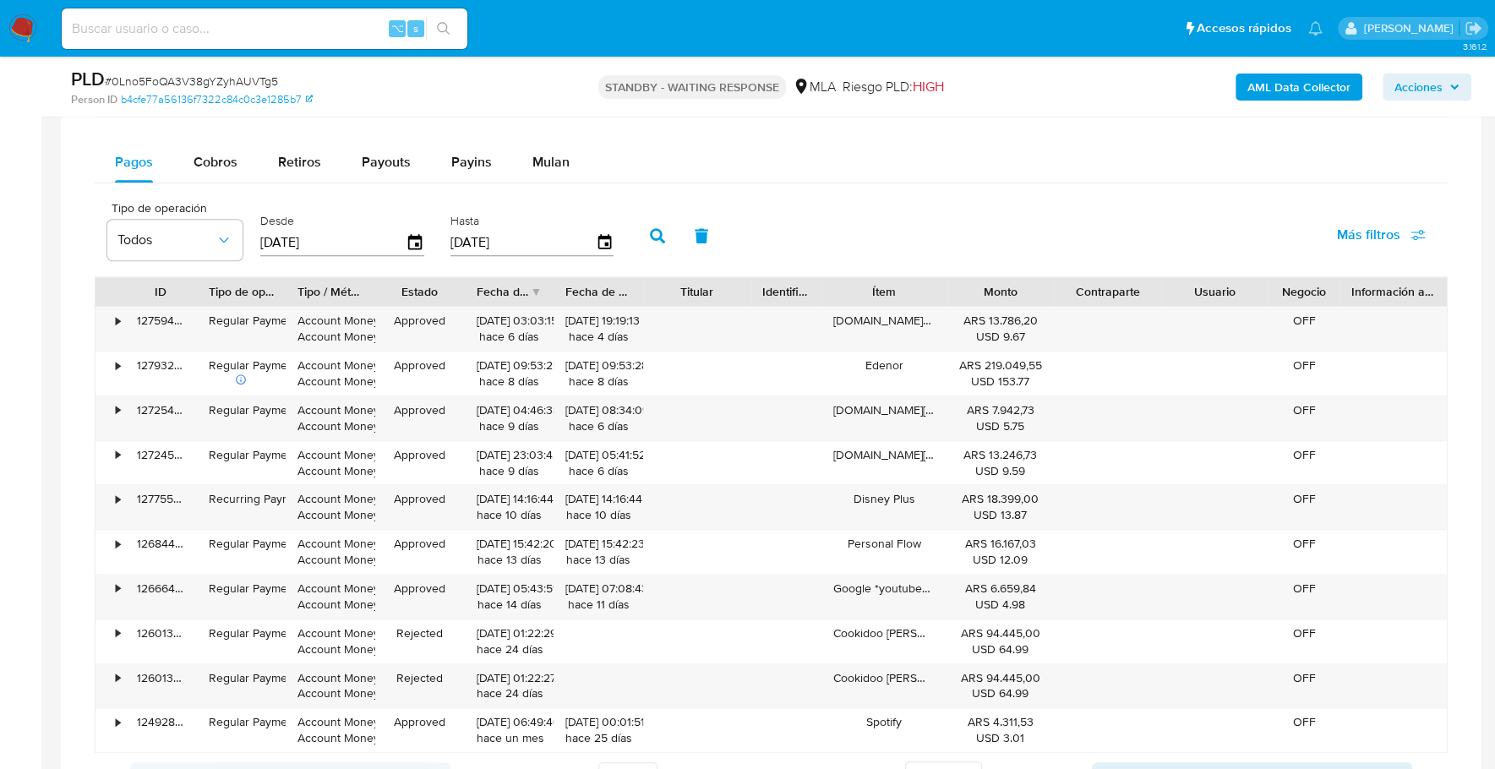
scroll to position [1062, 0]
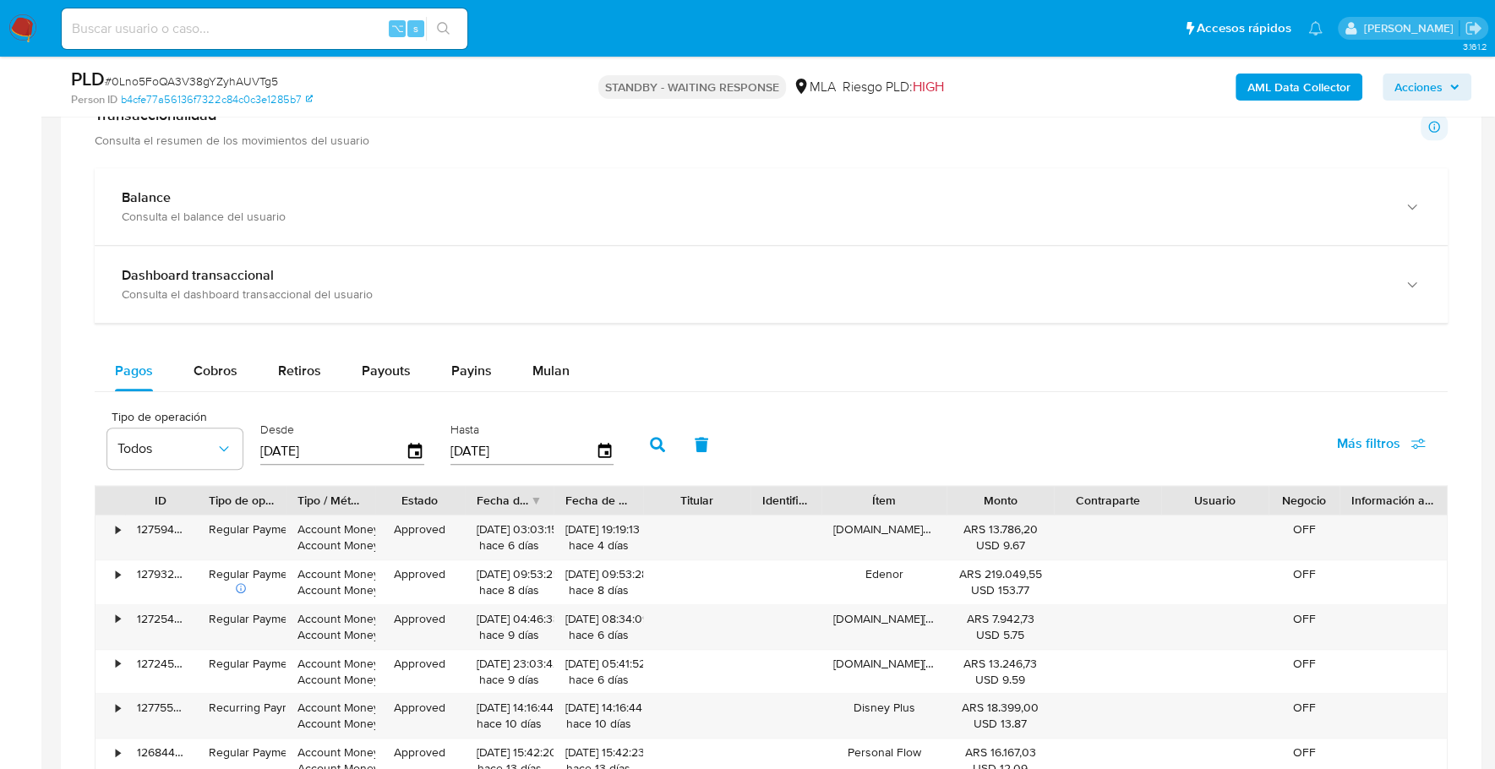
click at [239, 13] on div "⌥ s" at bounding box center [265, 28] width 406 height 41
click at [243, 33] on input at bounding box center [265, 29] width 406 height 22
paste input "187134258"
type input "187134258"
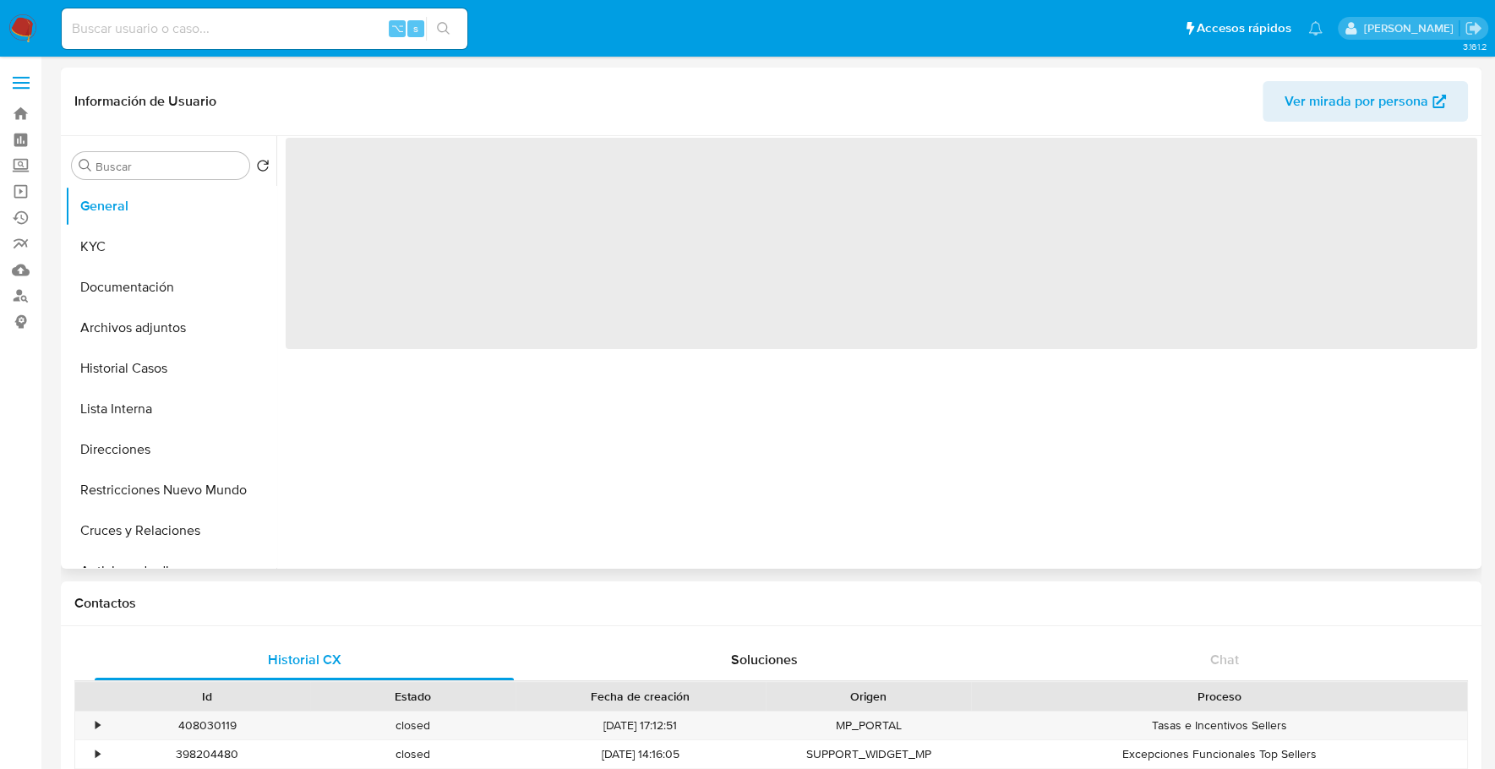
select select "10"
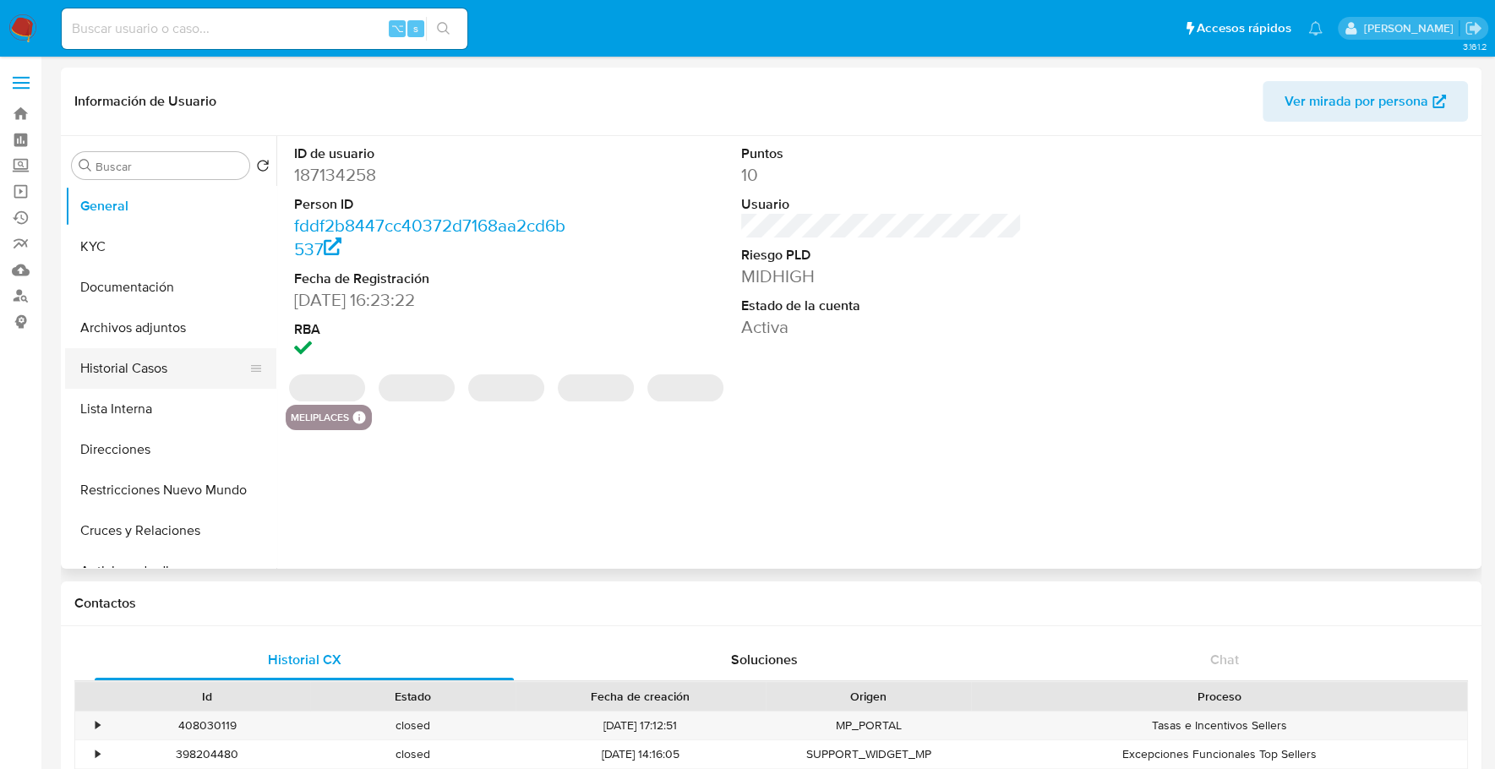
click at [150, 361] on button "Historial Casos" at bounding box center [164, 368] width 198 height 41
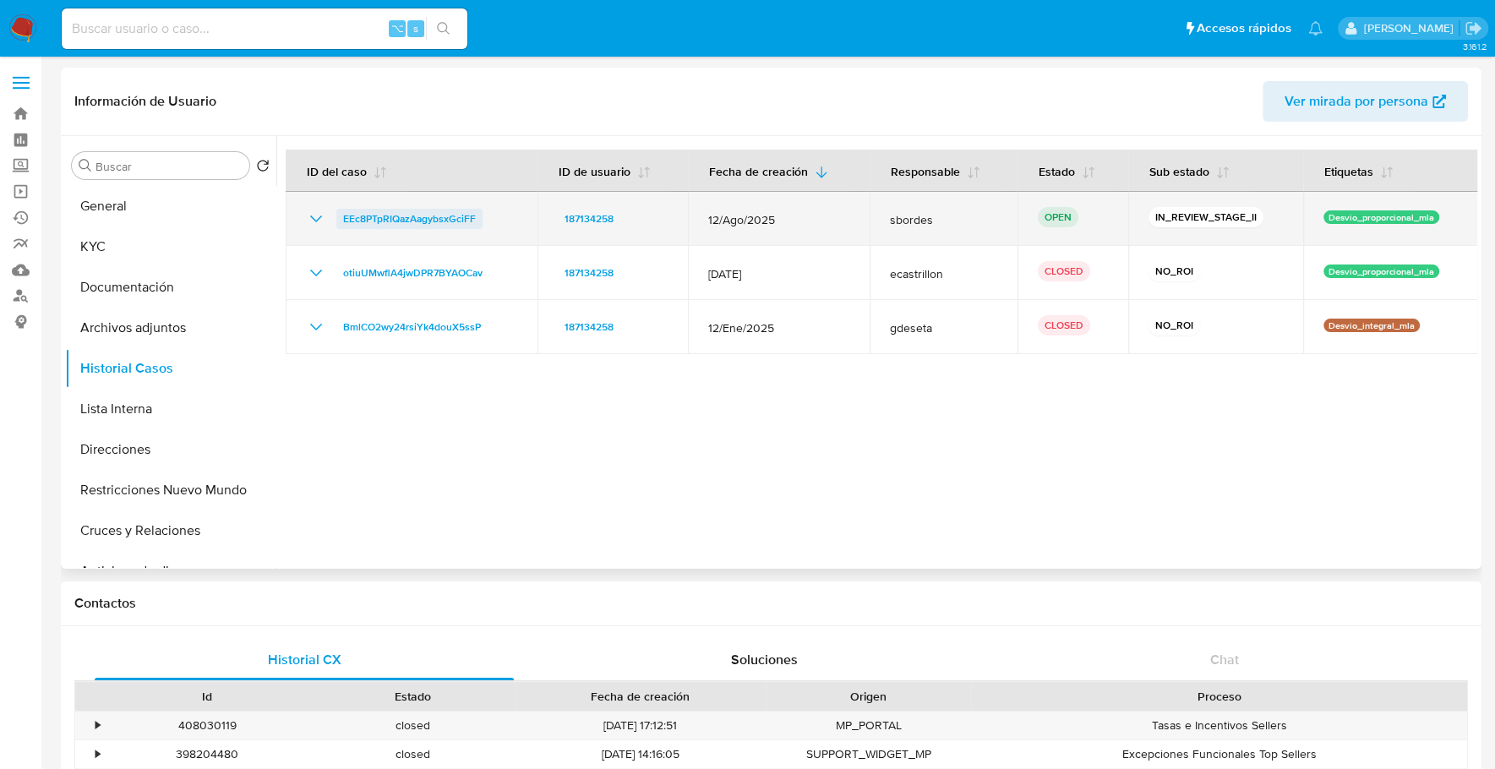
click at [418, 221] on span "EEc8PTpRIQazAagybsxGciFF" at bounding box center [409, 219] width 133 height 20
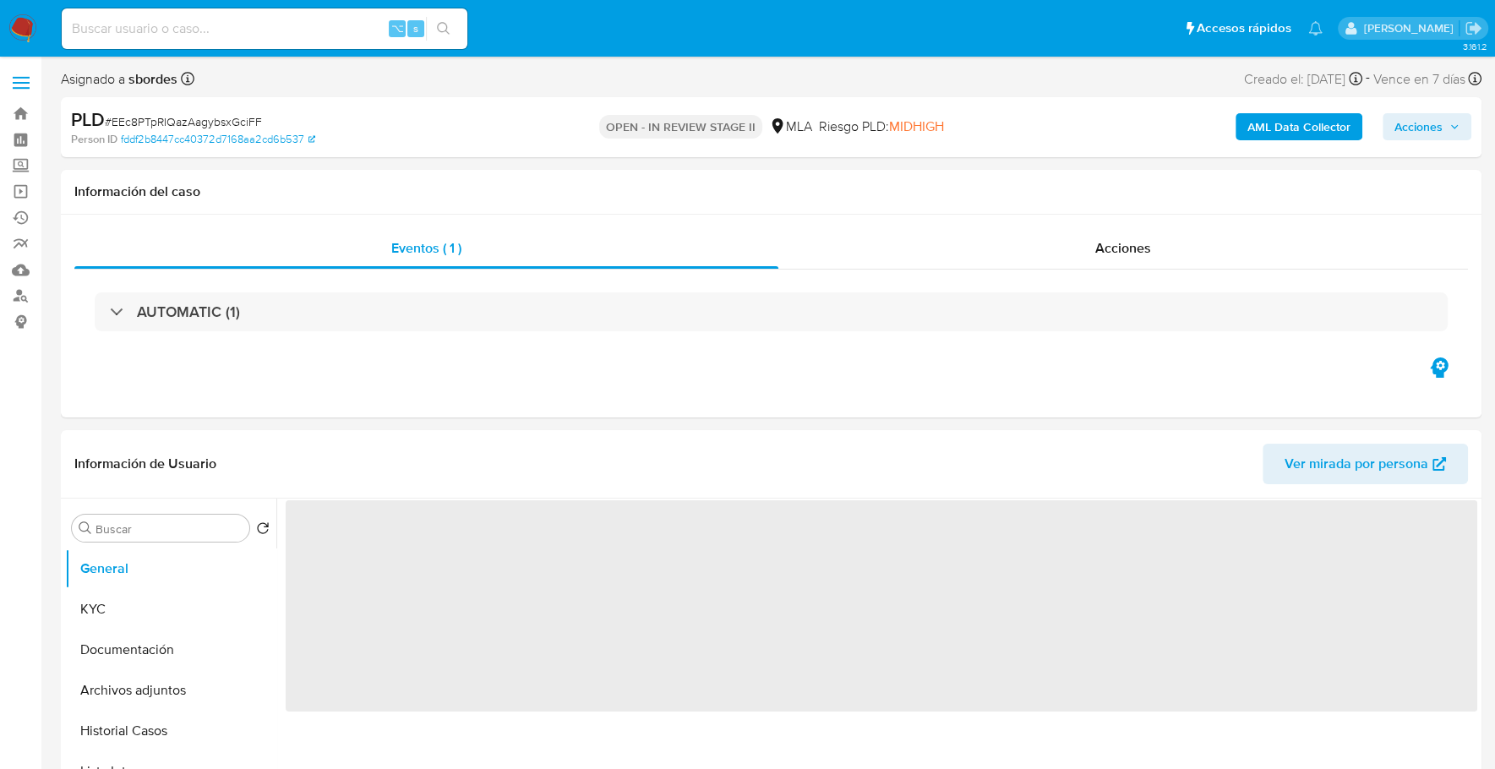
select select "10"
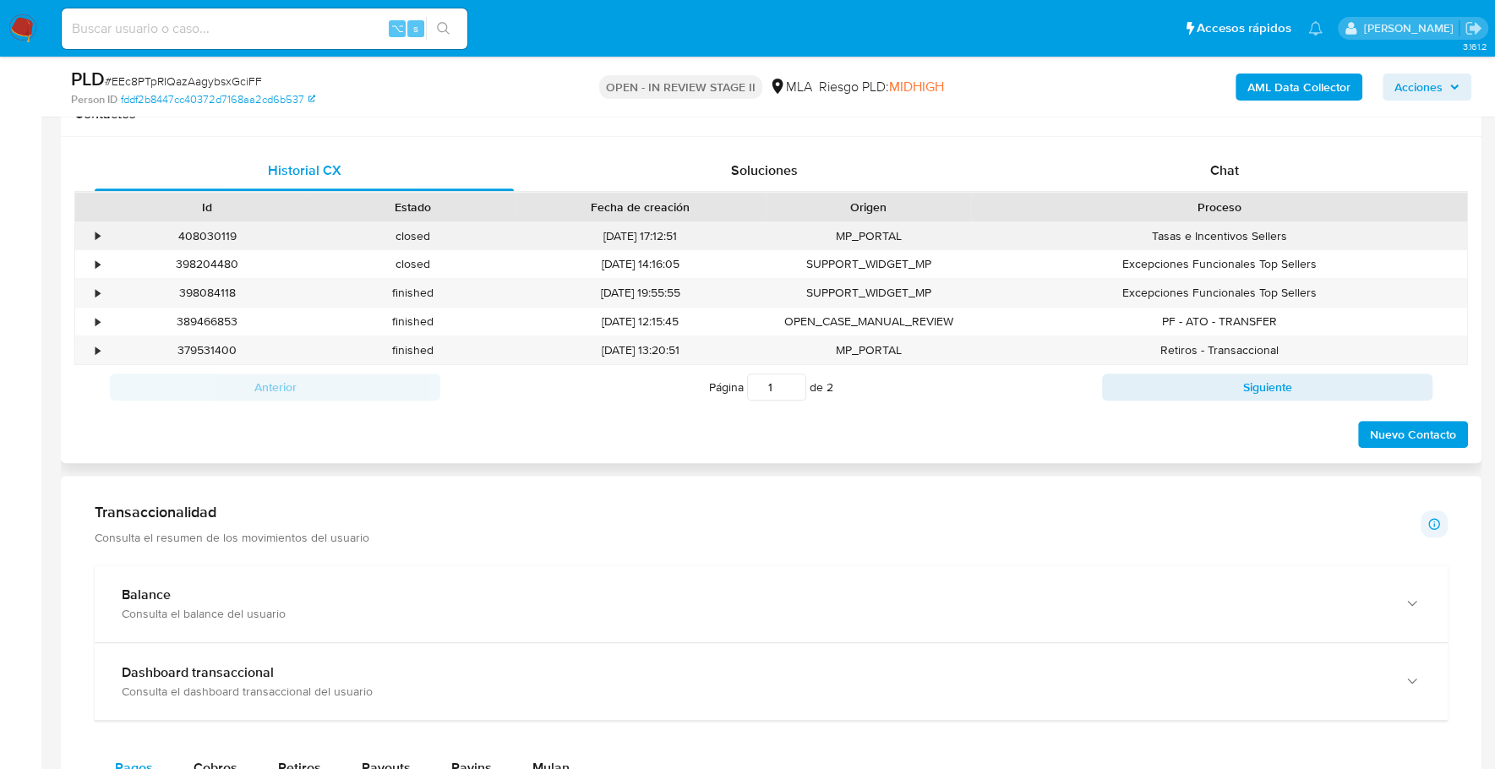
scroll to position [793, 0]
click at [1236, 173] on span "Chat" at bounding box center [1223, 169] width 29 height 19
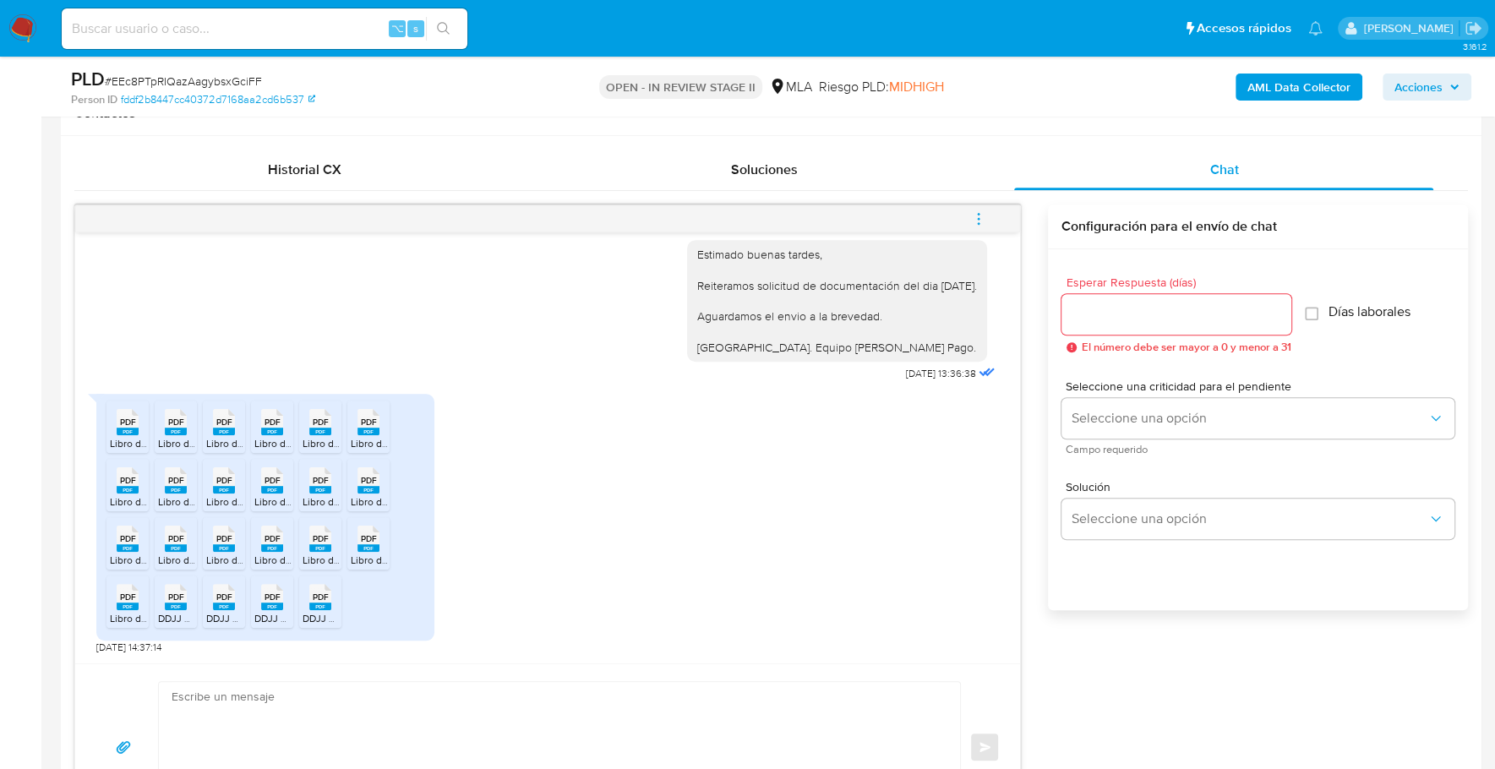
scroll to position [1268, 0]
click at [128, 425] on span "PDF" at bounding box center [128, 422] width 16 height 11
click at [175, 443] on span "Libro de Ventas 01-2025.pdf" at bounding box center [221, 443] width 127 height 14
click at [232, 440] on span "Libro de Ventas 03-2024.pdf" at bounding box center [270, 443] width 129 height 14
click at [273, 439] on span "Libro de Ventas 07-2024.pdf" at bounding box center [318, 443] width 128 height 14
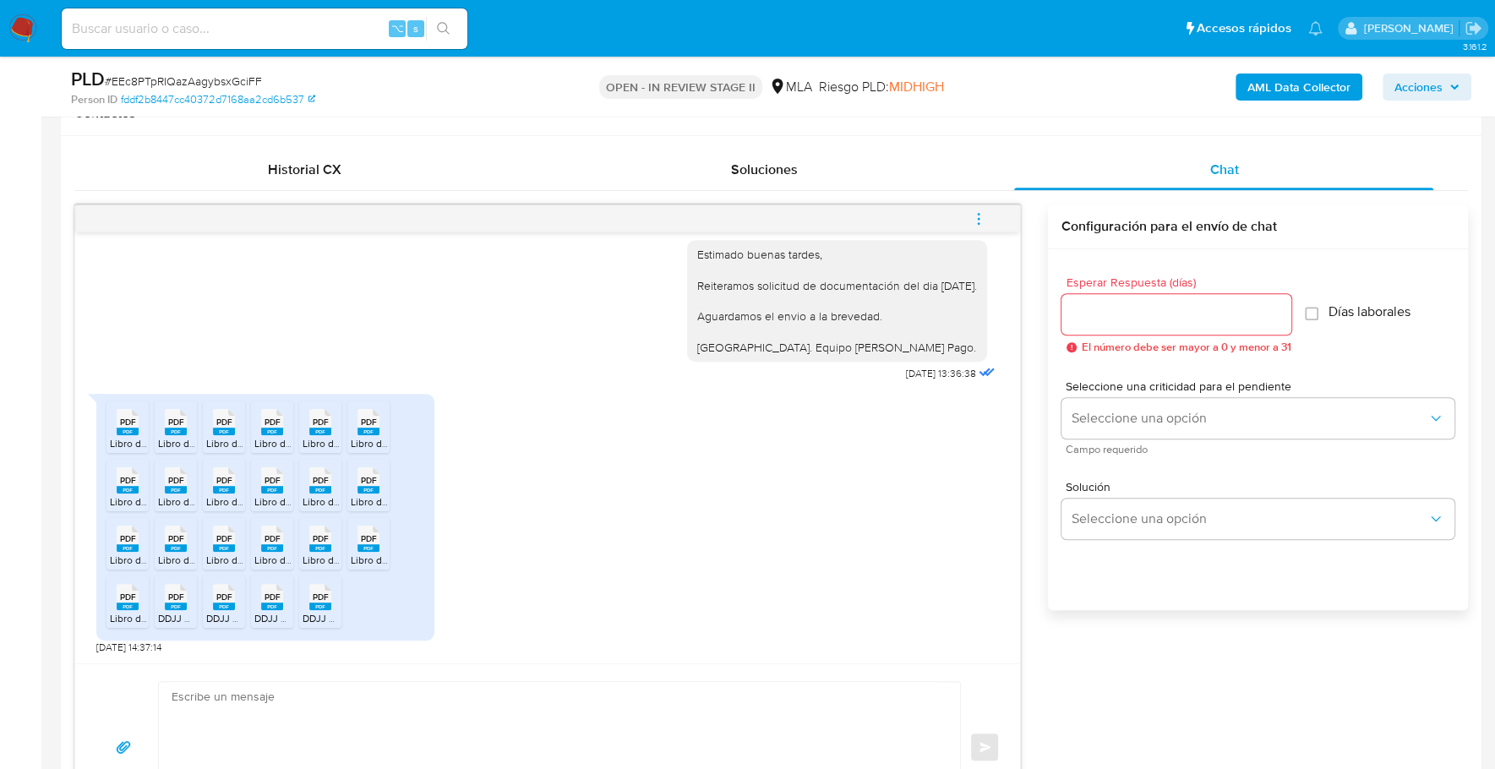
click at [313, 444] on span "Libro de Ventas 11-2024.pdf" at bounding box center [364, 443] width 124 height 14
click at [363, 439] on span "Libro de Ventas 06-2025.pdf" at bounding box center [415, 443] width 129 height 14
click at [371, 509] on ul "PDF PDF Libro de Ventas 04-2025.pdf PDF PDF Libro de Ventas 01-2025.pdf PDF PDF…" at bounding box center [265, 517] width 318 height 233
click at [359, 497] on span "Libro de Ventas 12-2024.pdf" at bounding box center [414, 501] width 127 height 14
click at [309, 499] on span "Libro de Ventas 02-2025.pdf" at bounding box center [366, 501] width 129 height 14
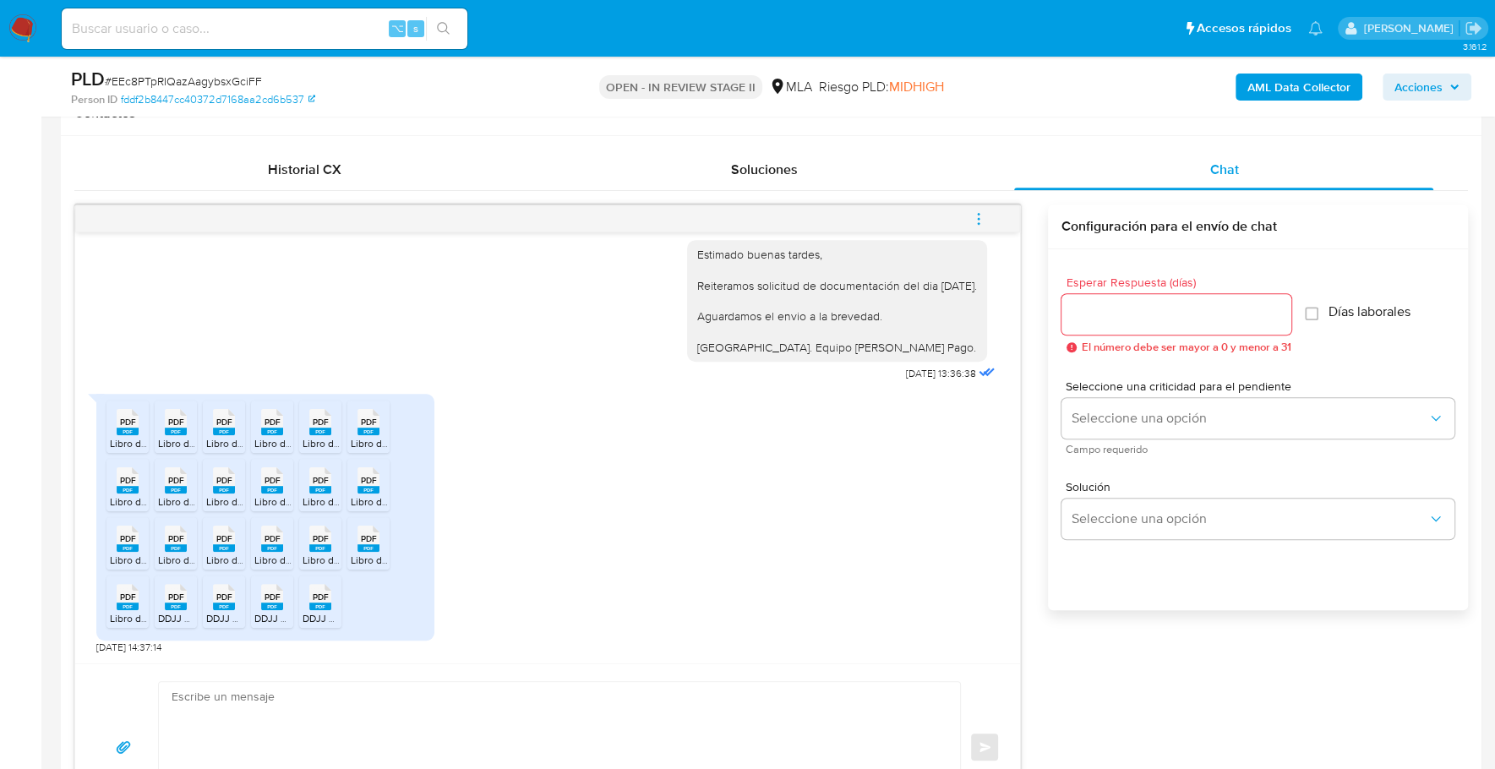
click at [258, 498] on span "Libro de Ventas 04-2024.pdf" at bounding box center [318, 501] width 129 height 14
click at [227, 494] on span "Libro de Ventas 07-2025.pdf" at bounding box center [270, 501] width 128 height 14
click at [162, 492] on div "PDF PDF" at bounding box center [175, 478] width 35 height 33
click at [127, 487] on rect at bounding box center [128, 490] width 22 height 8
click at [128, 550] on icon "PDF" at bounding box center [128, 539] width 22 height 30
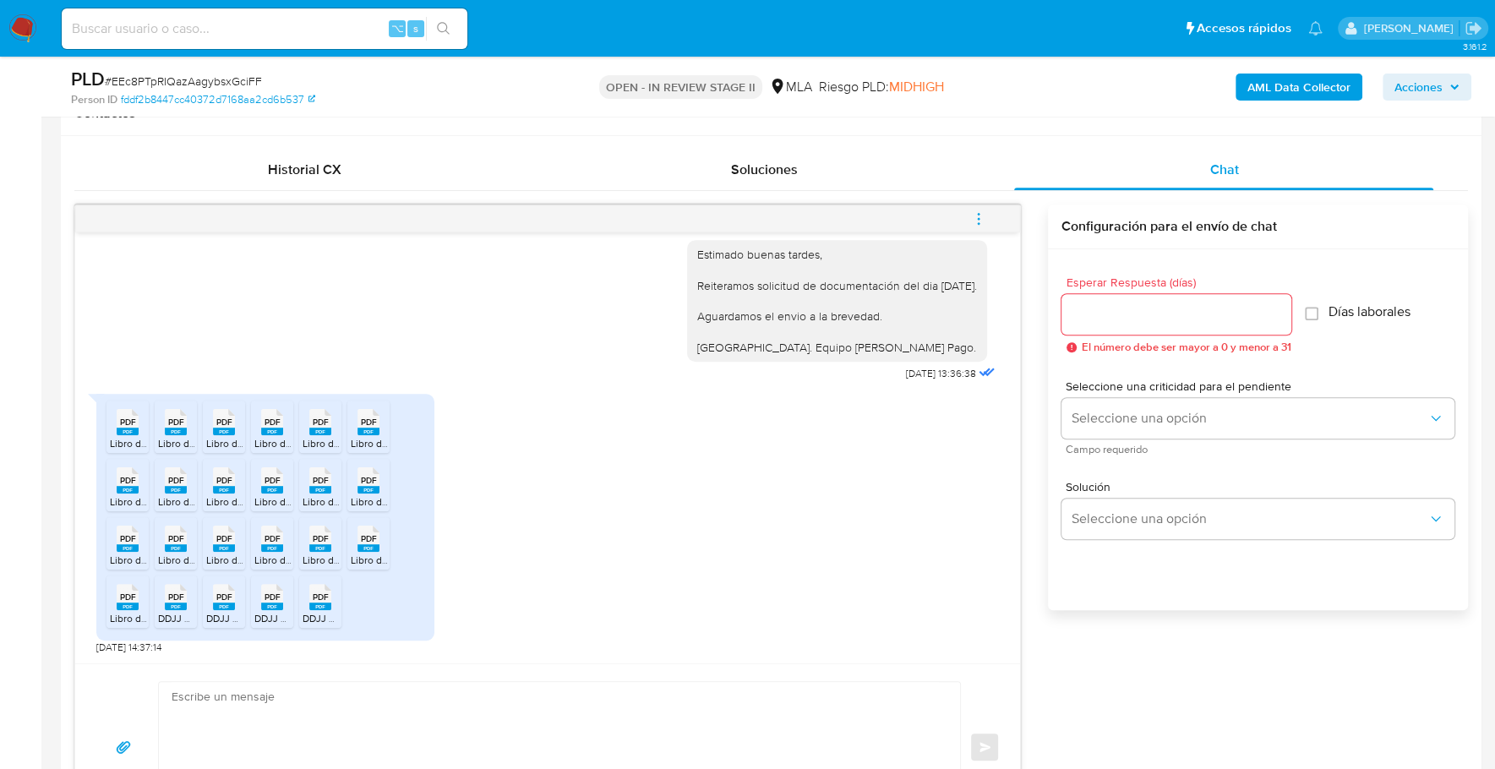
click at [164, 555] on span "Libro de Ventas 08-2025.pdf" at bounding box center [222, 560] width 129 height 14
click at [217, 561] on span "Libro de Ventas 05-2025.pdf" at bounding box center [270, 560] width 129 height 14
click at [290, 554] on span "Libro de Ventas 02-2024.pdf" at bounding box center [318, 560] width 129 height 14
click at [324, 553] on span "Libro de Ventas 06-2024.pdf" at bounding box center [366, 560] width 129 height 14
click at [362, 558] on span "Libro de Ventas 10-2024.pdf" at bounding box center [414, 560] width 127 height 14
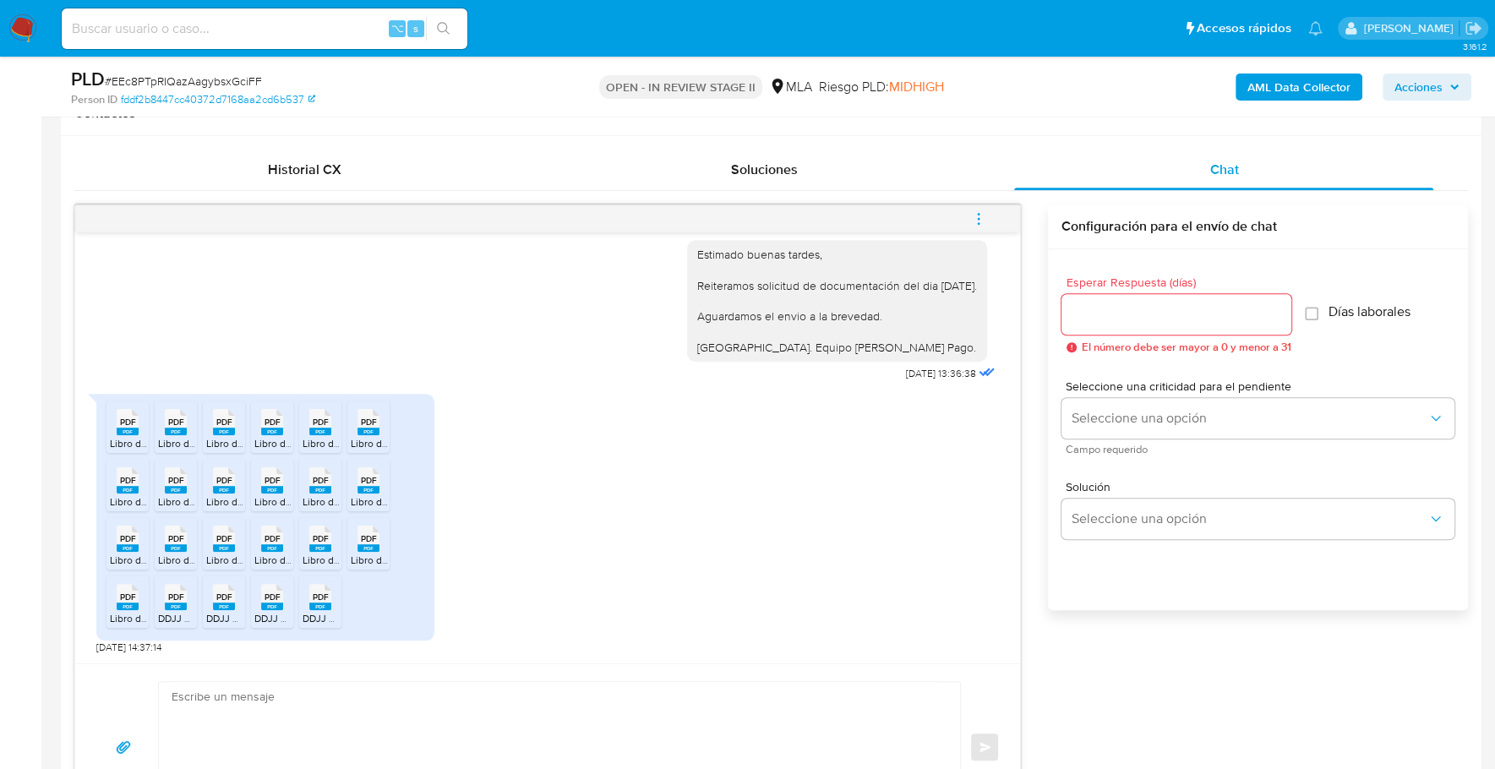
click at [314, 604] on rect at bounding box center [320, 606] width 22 height 8
click at [271, 604] on rect at bounding box center [272, 606] width 22 height 8
click at [217, 617] on span "DDJJ CM 06-2025.pdf" at bounding box center [256, 618] width 100 height 14
click at [166, 609] on icon "PDF" at bounding box center [176, 597] width 22 height 30
click at [124, 608] on rect at bounding box center [128, 606] width 22 height 8
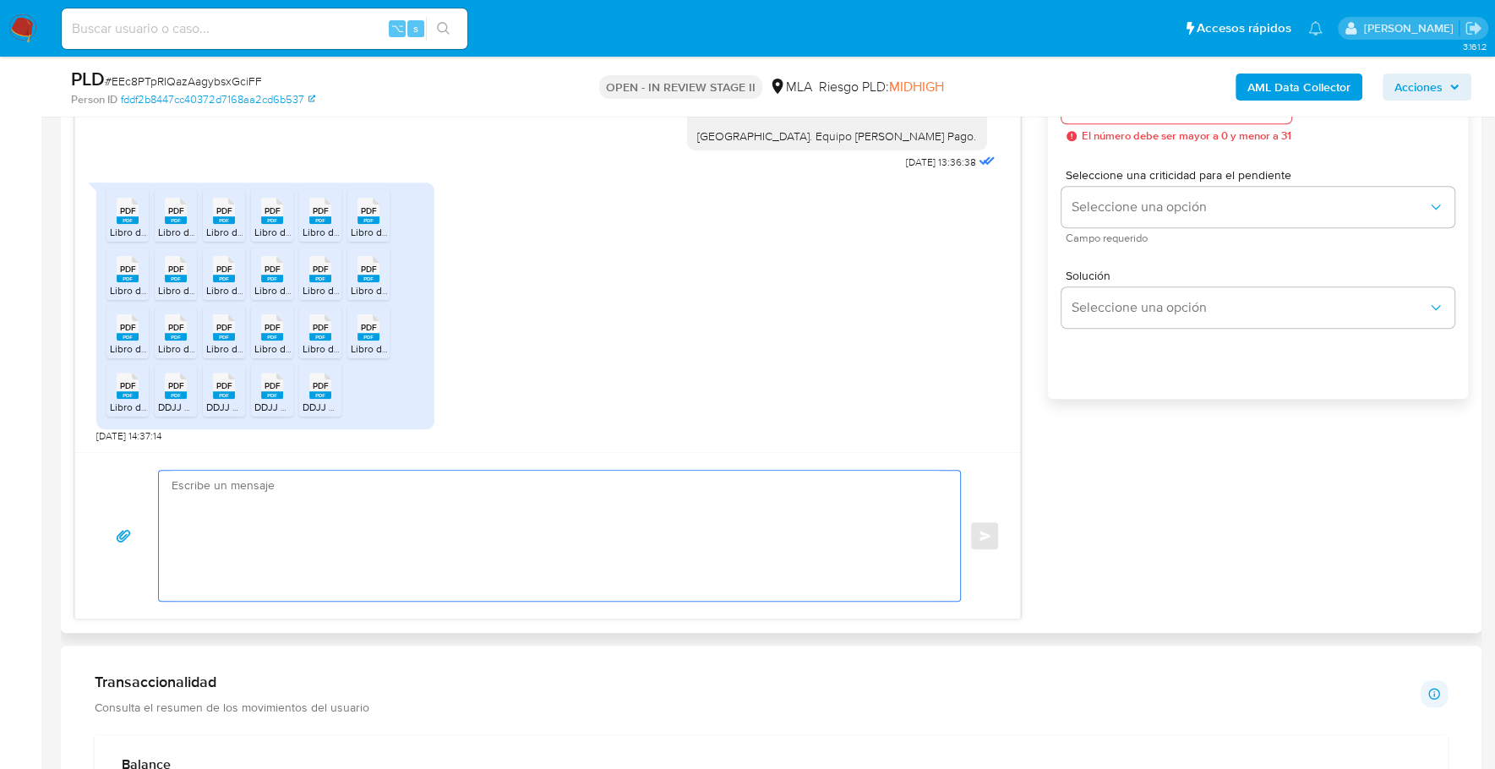
click at [364, 505] on textarea at bounding box center [555, 536] width 767 height 130
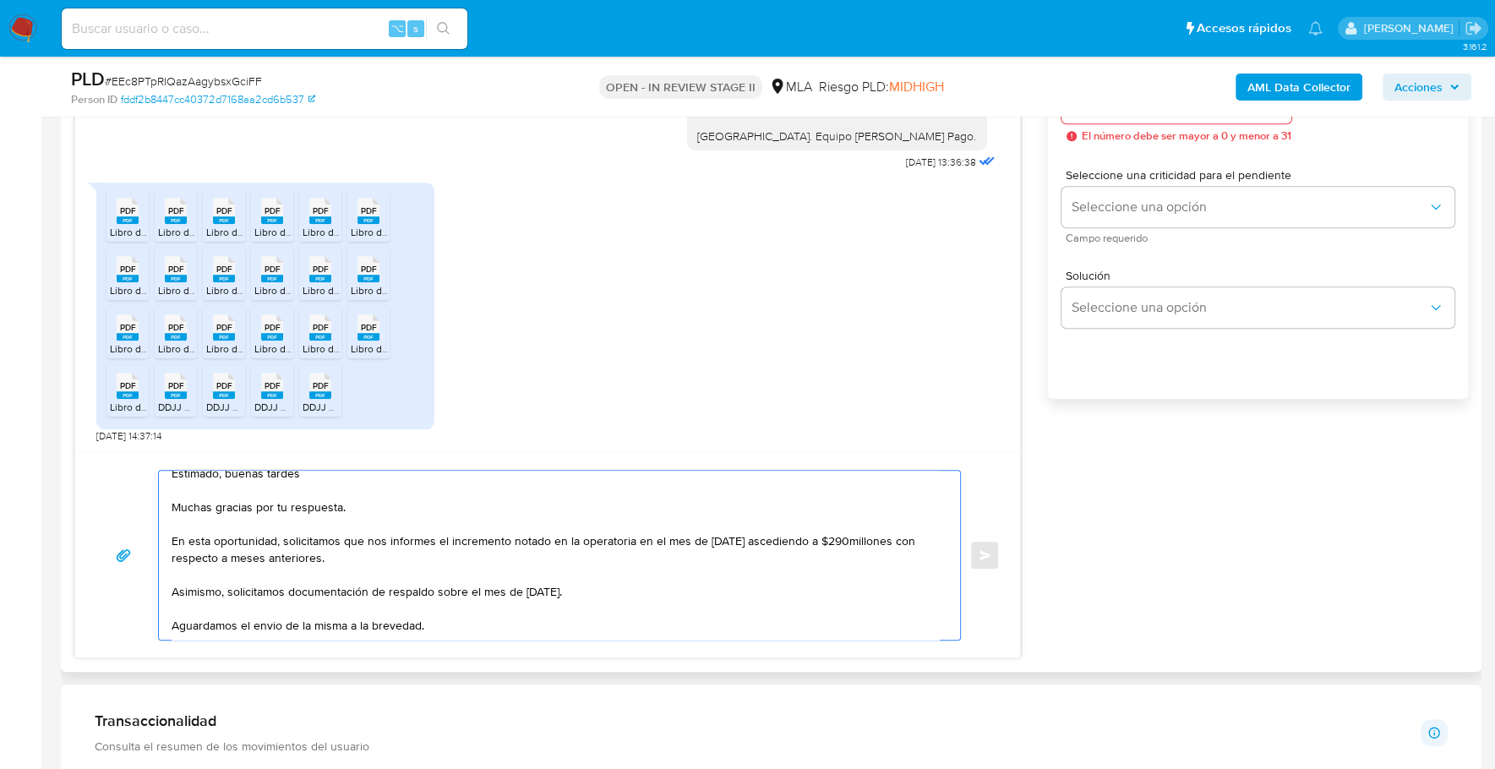
scroll to position [40, 0]
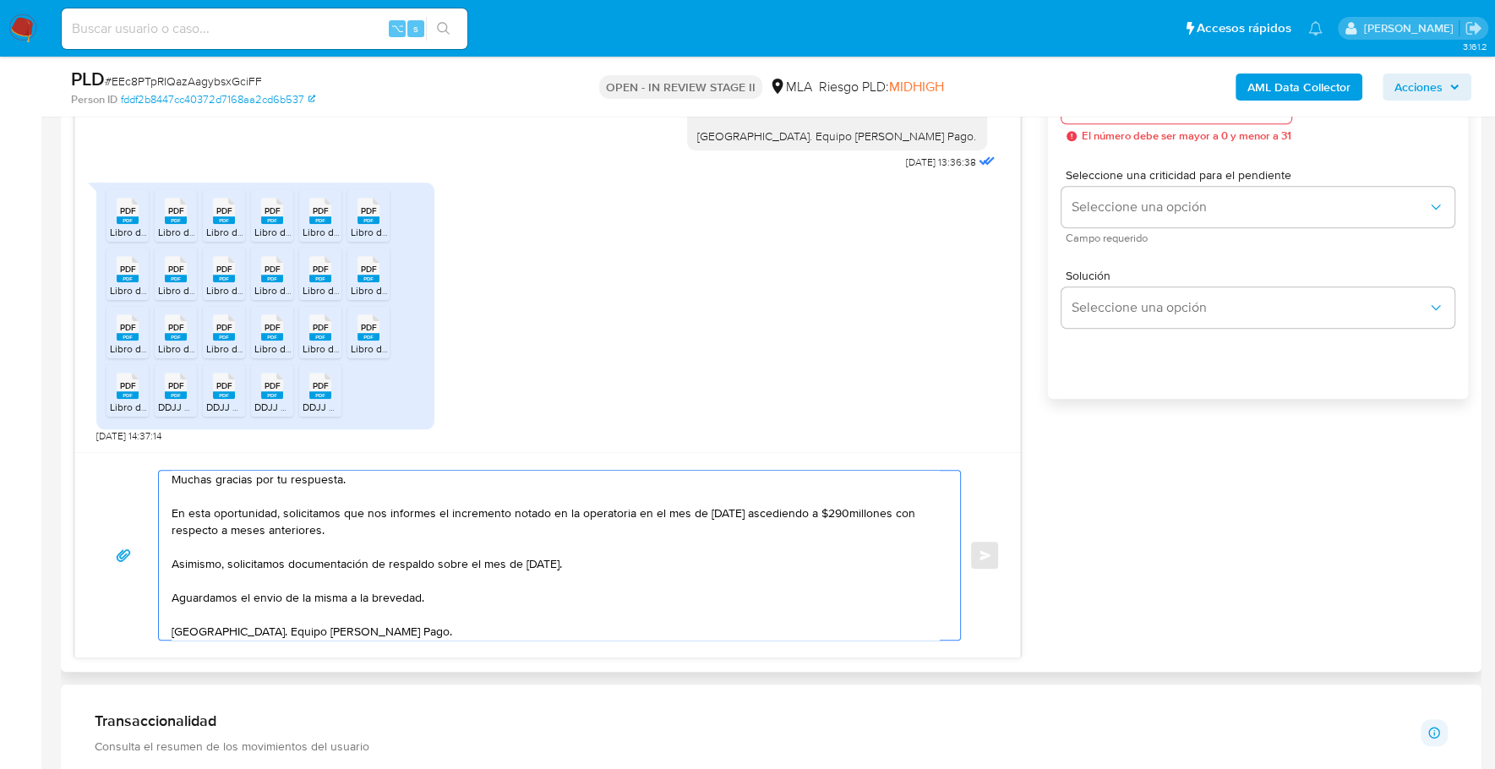
drag, startPoint x: 618, startPoint y: 567, endPoint x: 168, endPoint y: 509, distance: 453.3
click at [168, 509] on div "Estimado, buenas tardes Muchas gracias por tu respuesta. En esta oportunidad, s…" at bounding box center [555, 555] width 793 height 169
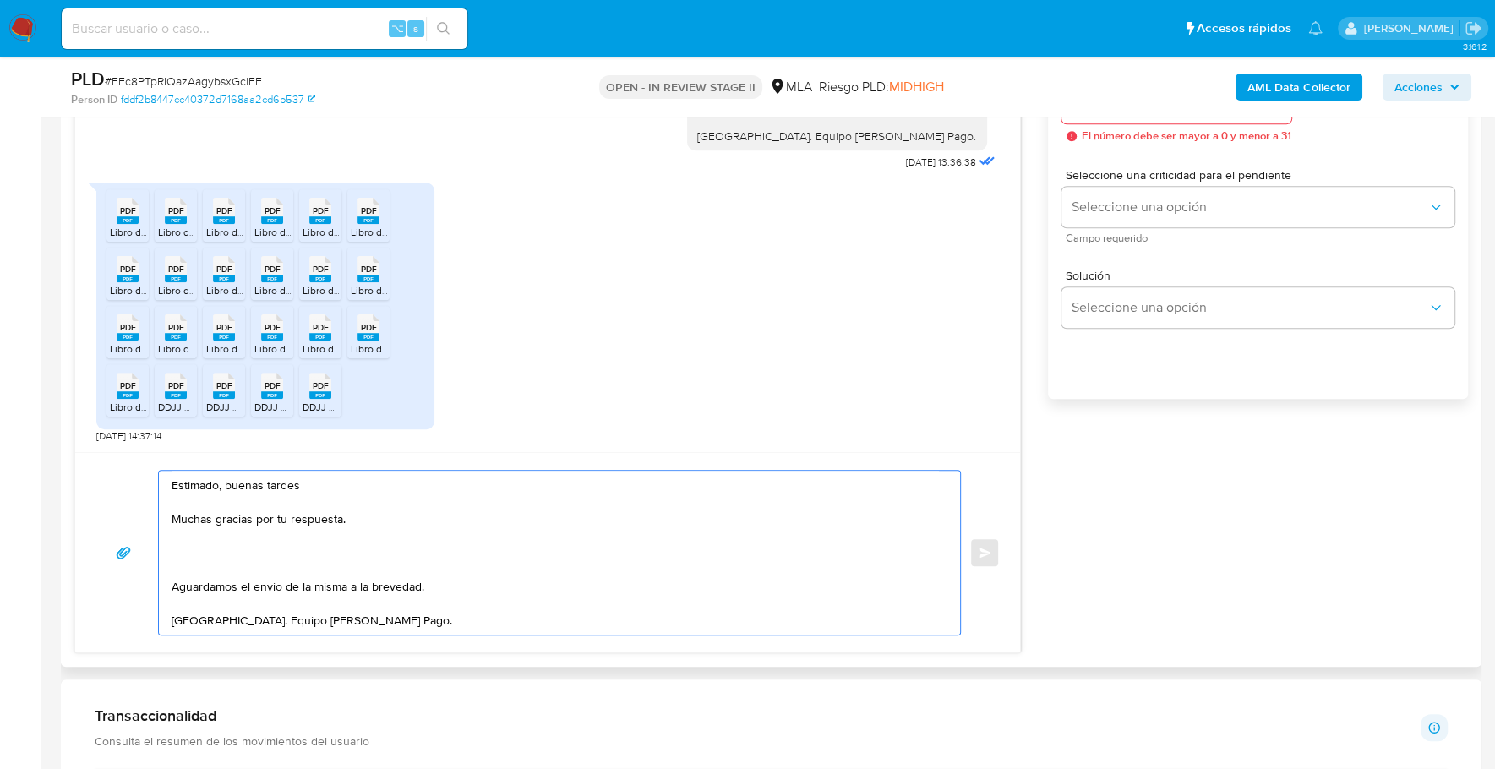
scroll to position [0, 0]
click at [182, 549] on textarea "Estimado, buenas tardes Muchas gracias por tu respuesta. Aguardamos el envio de…" at bounding box center [555, 553] width 767 height 164
paste textarea "En esta oportunidad, se solicita al usuario que brinde una explicación respecto…"
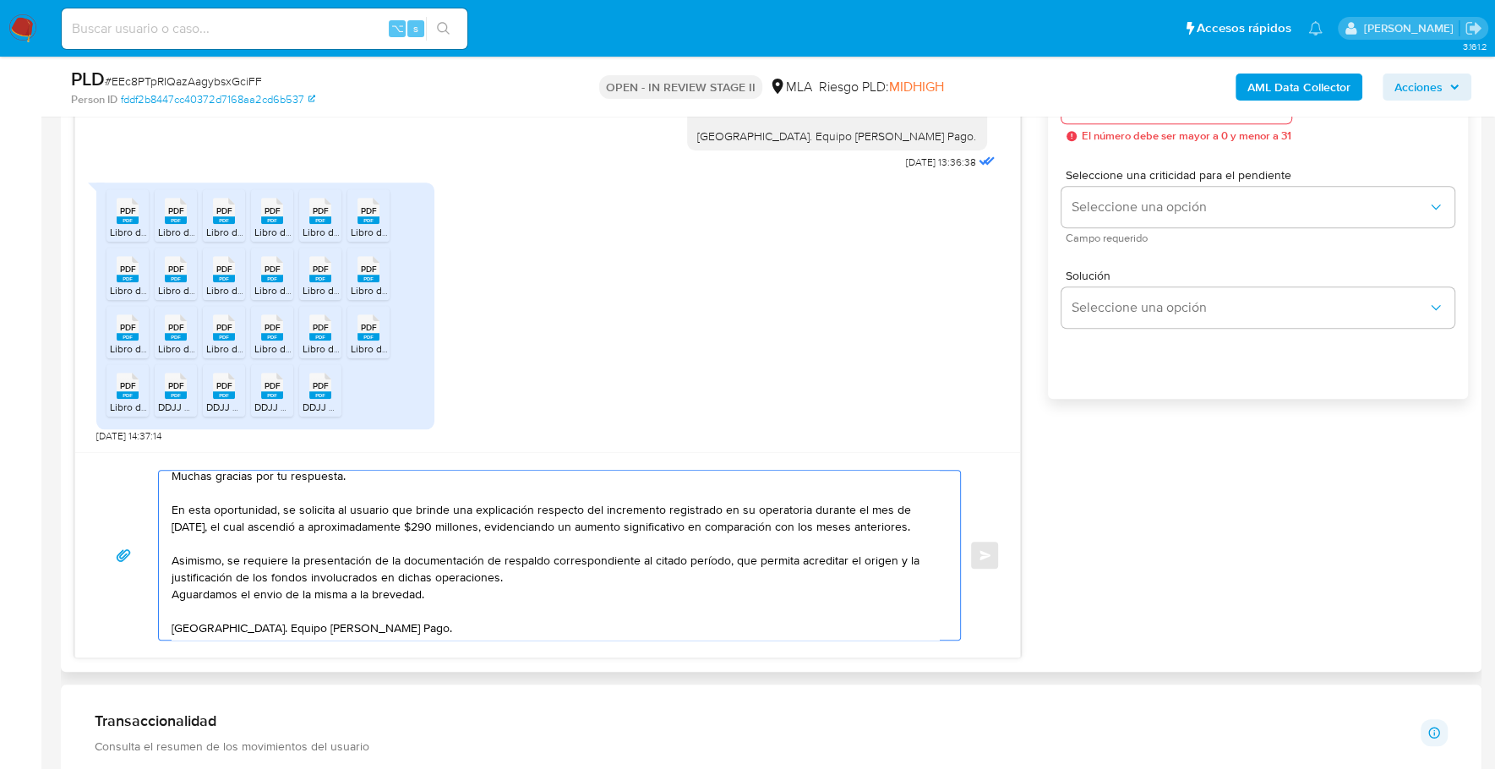
scroll to position [45, 0]
click at [120, 391] on rect at bounding box center [128, 395] width 22 height 8
drag, startPoint x: 282, startPoint y: 504, endPoint x: 425, endPoint y: 505, distance: 142.8
click at [425, 505] on textarea "Estimado, buenas tardes Muchas gracias por tu respuesta. En esta oportunidad, s…" at bounding box center [555, 555] width 767 height 169
click at [531, 575] on textarea "Estimado, buenas tardes Muchas gracias por tu respuesta. En esta oportunidad, s…" at bounding box center [555, 555] width 767 height 169
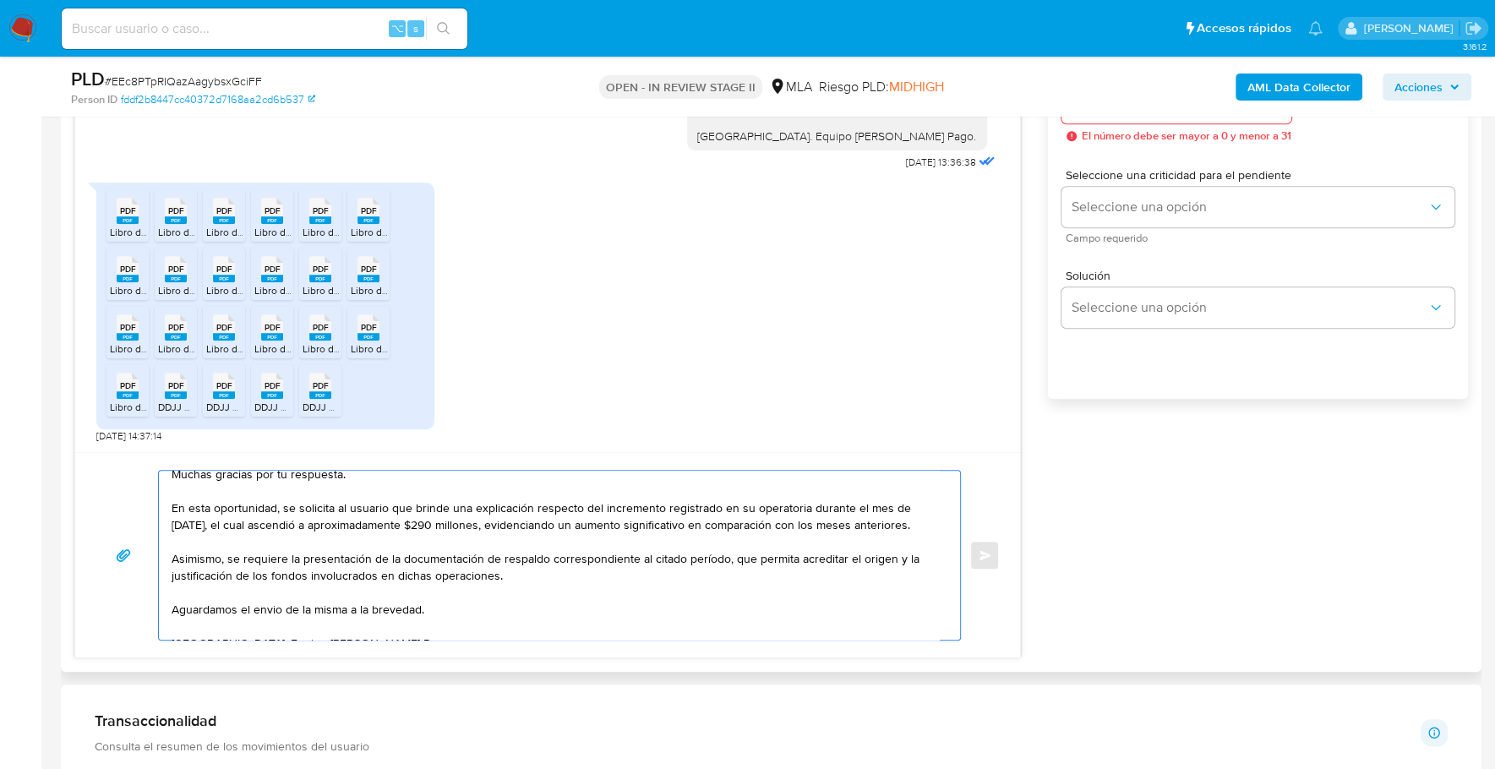
drag, startPoint x: 553, startPoint y: 577, endPoint x: 172, endPoint y: 504, distance: 387.9
click at [172, 504] on textarea "Estimado, buenas tardes Muchas gracias por tu respuesta. En esta oportunidad, s…" at bounding box center [555, 555] width 767 height 169
paste textarea "le solicitamos que nos informe acerca del incremento observado en su operatoria…"
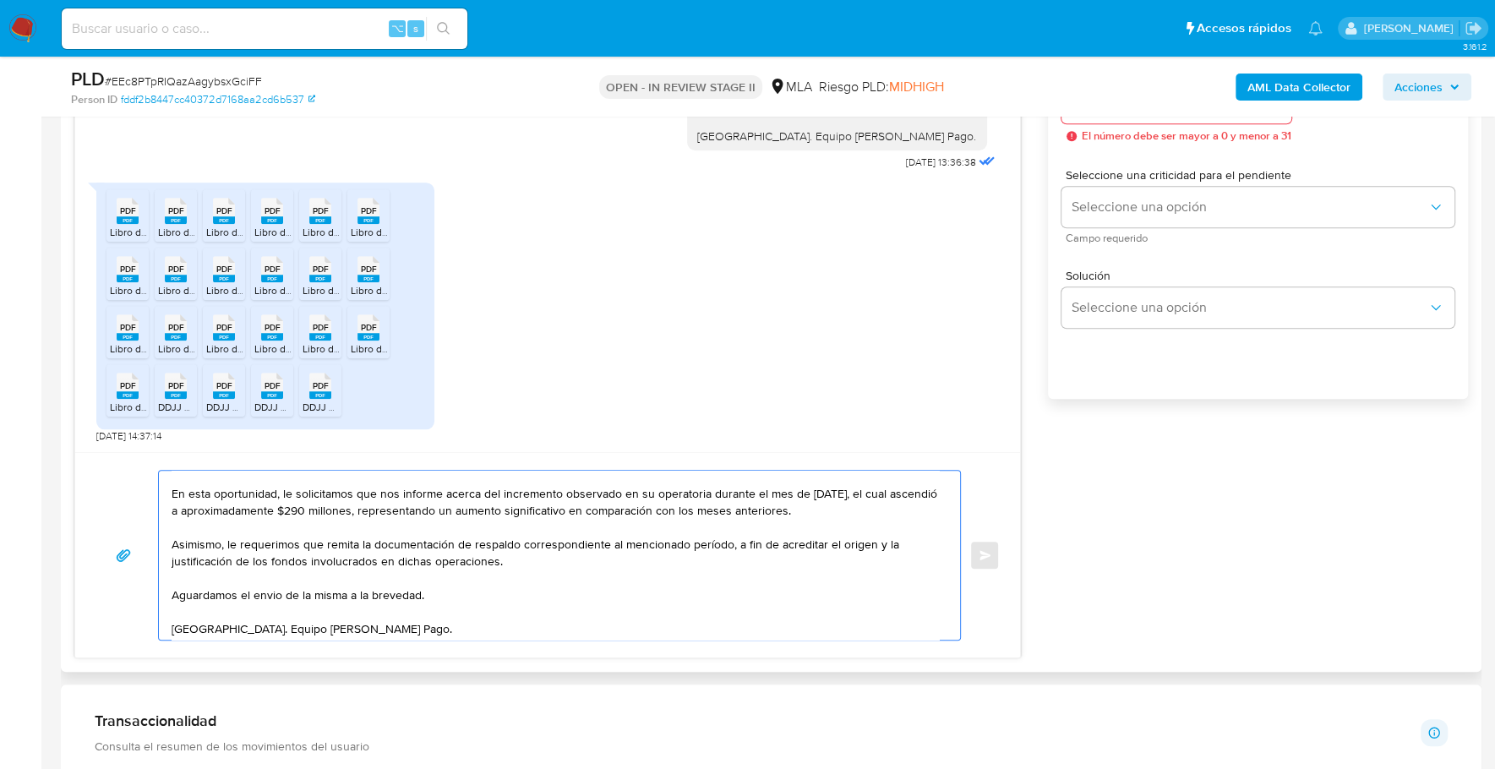
scroll to position [62, 0]
drag, startPoint x: 718, startPoint y: 537, endPoint x: 542, endPoint y: 548, distance: 176.2
click at [542, 548] on textarea "Estimado, buenas tardes Muchas gracias por tu respuesta. En esta oportunidad, l…" at bounding box center [555, 555] width 767 height 169
click at [544, 551] on textarea "Estimado, buenas tardes Muchas gracias por tu respuesta. En esta oportunidad, l…" at bounding box center [555, 555] width 767 height 169
drag, startPoint x: 542, startPoint y: 563, endPoint x: 221, endPoint y: 573, distance: 321.2
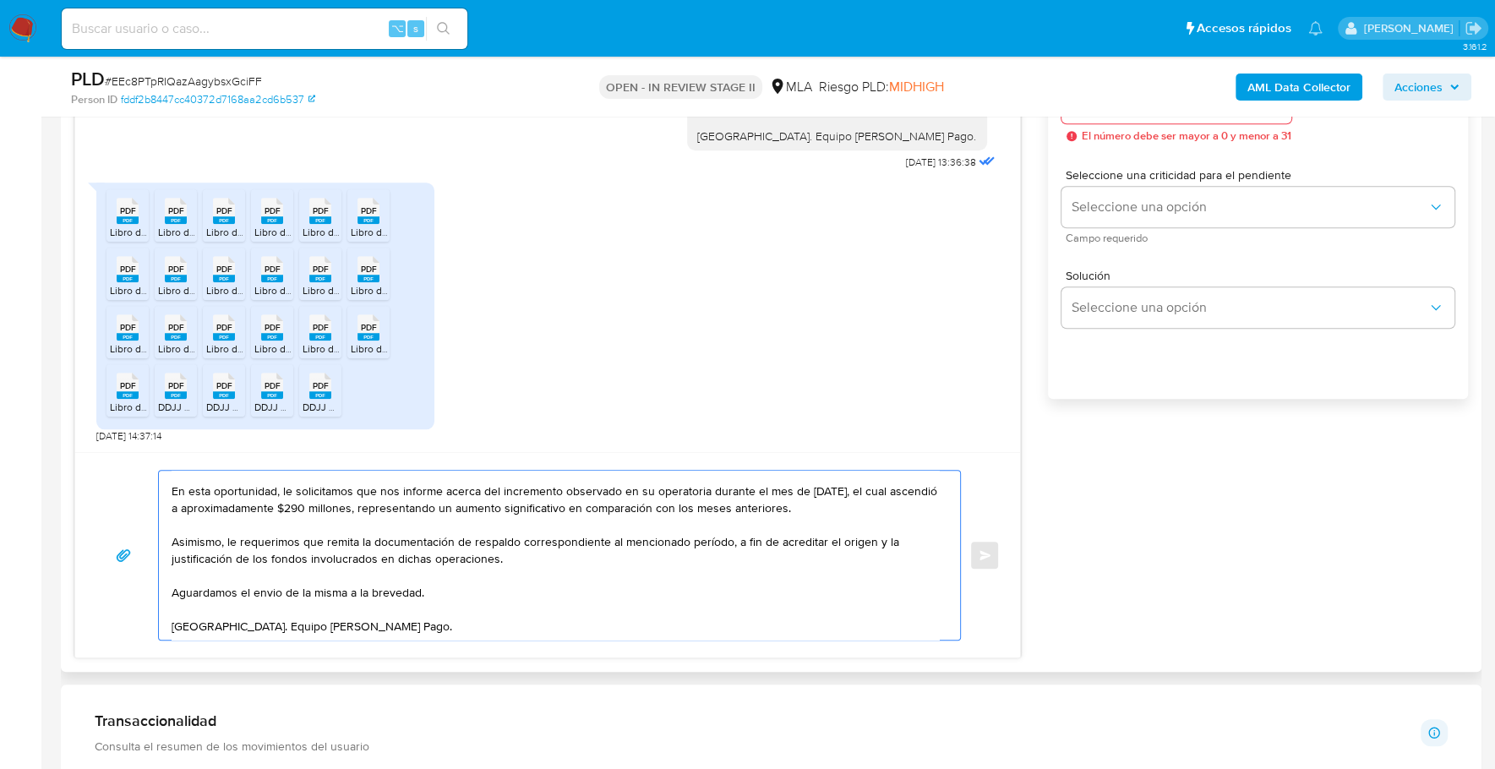
click at [221, 573] on textarea "Estimado, buenas tardes Muchas gracias por tu respuesta. En esta oportunidad, l…" at bounding box center [555, 555] width 767 height 169
click at [256, 612] on textarea "Estimado, buenas tardes Muchas gracias por tu respuesta. En esta oportunidad, l…" at bounding box center [555, 555] width 767 height 169
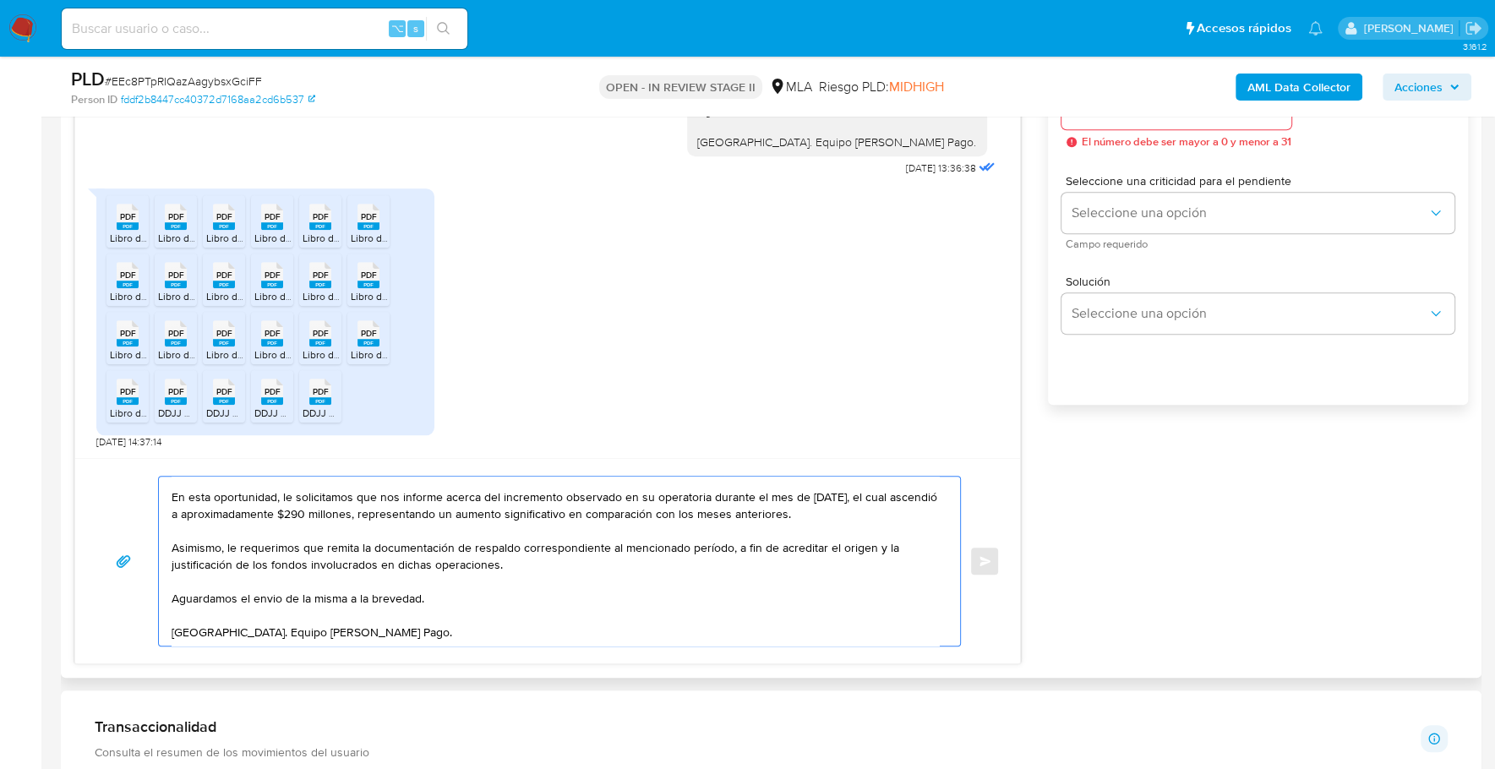
scroll to position [998, 0]
click at [850, 507] on textarea "Estimado, buenas tardes Muchas gracias por tu respuesta. En esta oportunidad, l…" at bounding box center [555, 561] width 767 height 169
click at [553, 562] on textarea "Estimado, buenas tardes Muchas gracias por tu respuesta. En esta oportunidad, l…" at bounding box center [555, 561] width 767 height 169
drag, startPoint x: 609, startPoint y: 545, endPoint x: 718, endPoint y: 542, distance: 109.1
click at [718, 542] on textarea "Estimado, buenas tardes Muchas gracias por tu respuesta. En esta oportunidad, l…" at bounding box center [555, 561] width 767 height 169
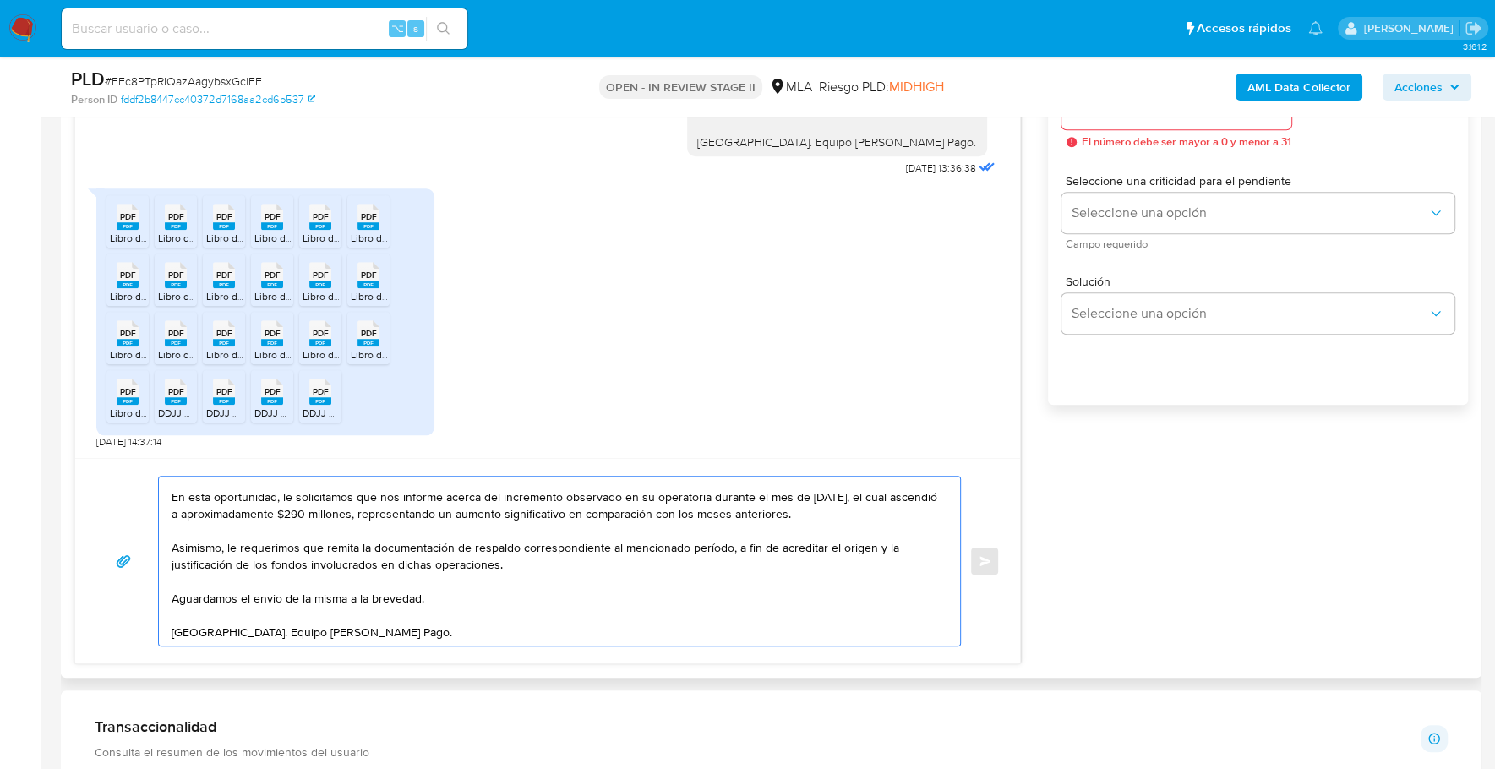
click at [724, 545] on textarea "Estimado, buenas tardes Muchas gracias por tu respuesta. En esta oportunidad, l…" at bounding box center [555, 561] width 767 height 169
drag, startPoint x: 726, startPoint y: 544, endPoint x: 624, endPoint y: 542, distance: 102.3
click at [624, 542] on textarea "Estimado, buenas tardes Muchas gracias por tu respuesta. En esta oportunidad, l…" at bounding box center [555, 561] width 767 height 169
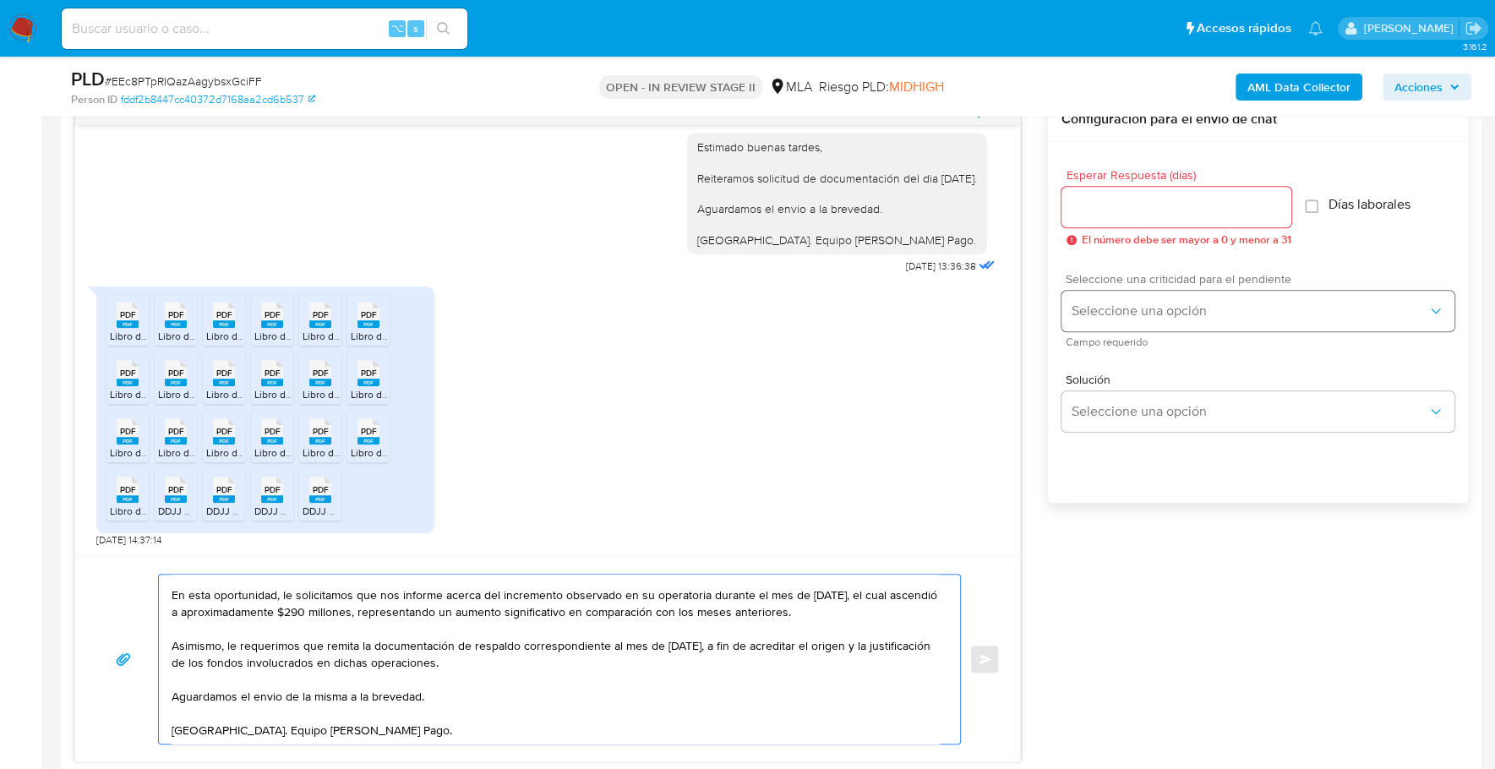
scroll to position [854, 0]
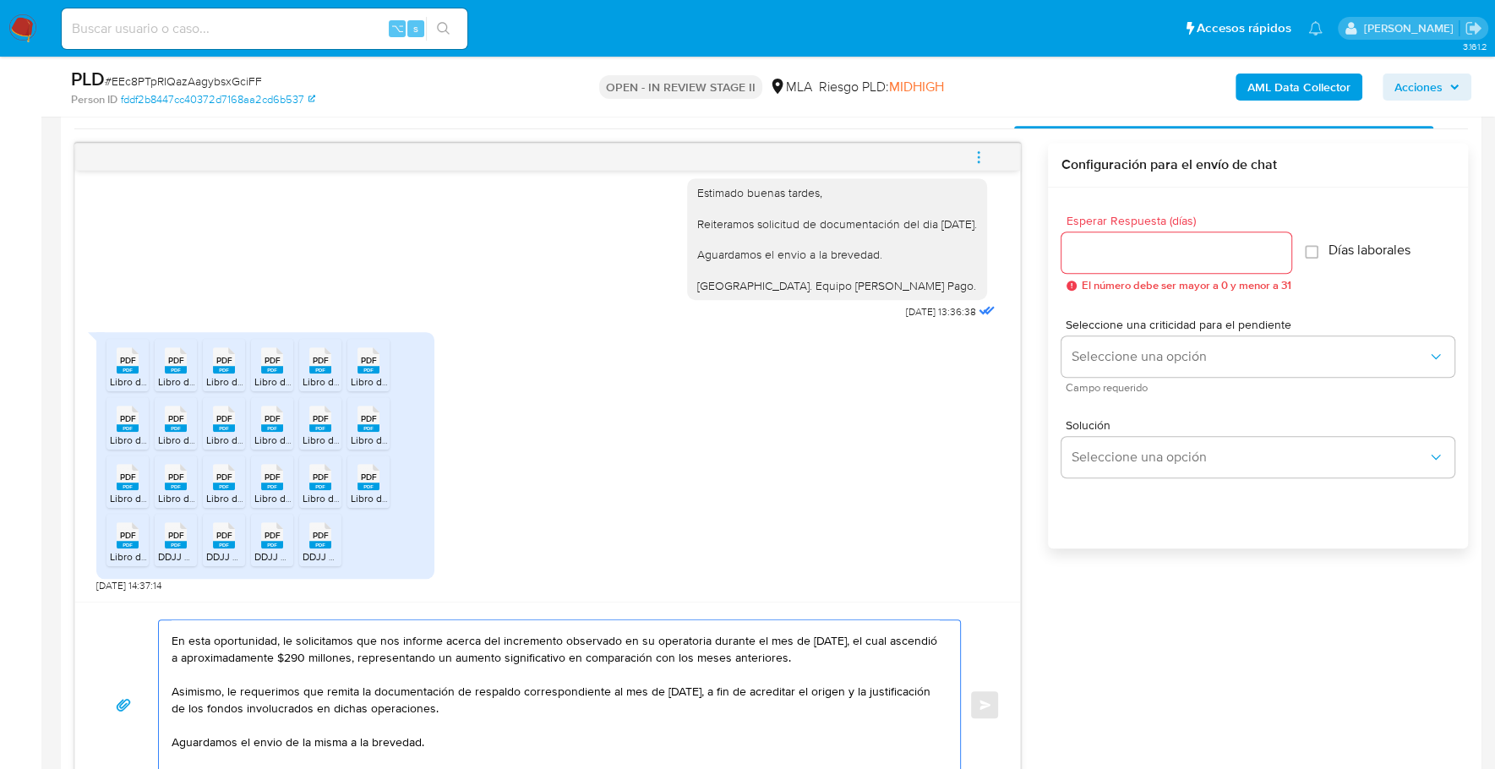
type textarea "Estimado, buenas tardes Muchas gracias por tu respuesta. En esta oportunidad, l…"
click at [1179, 258] on input "Esperar Respuesta (días)" at bounding box center [1176, 253] width 230 height 22
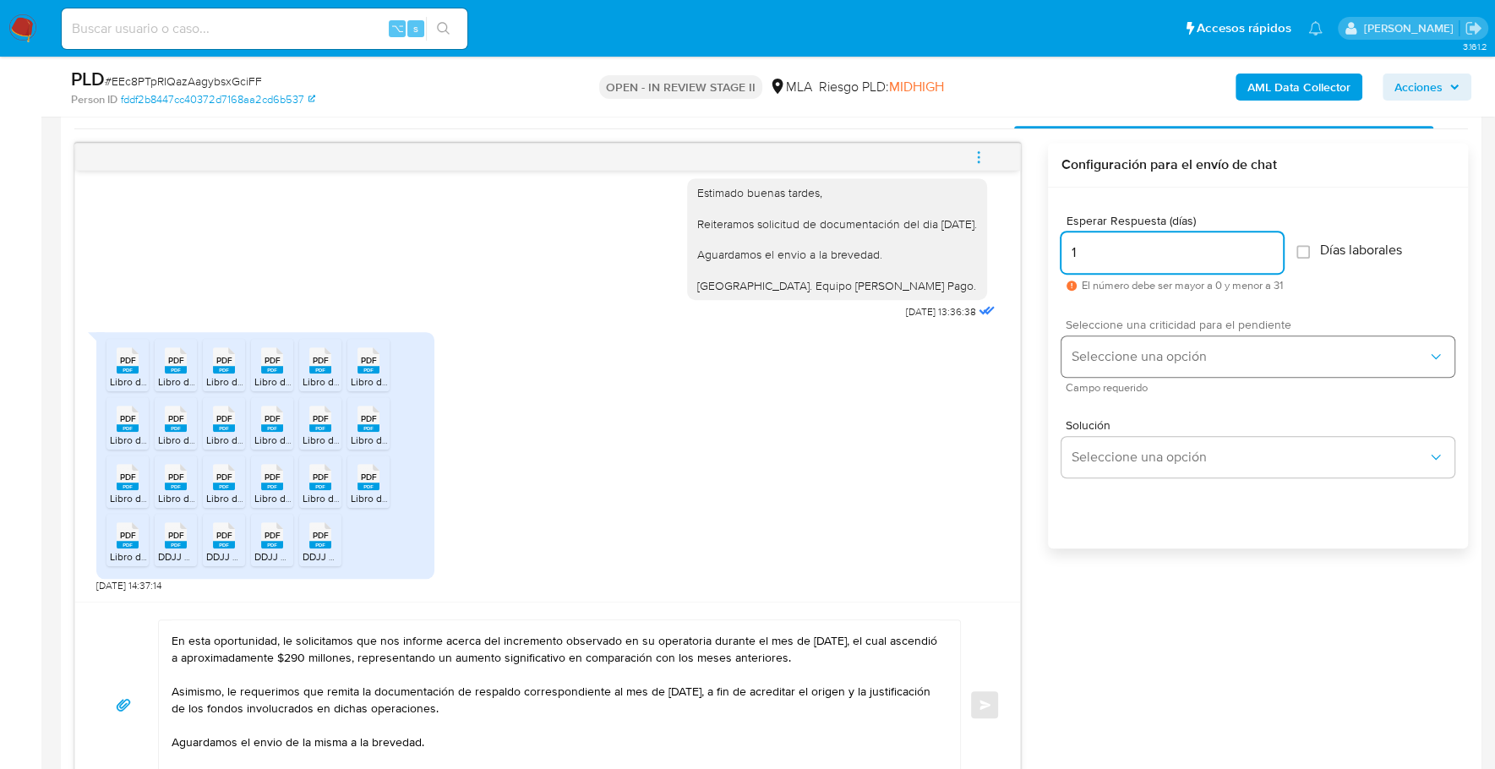
type input "1"
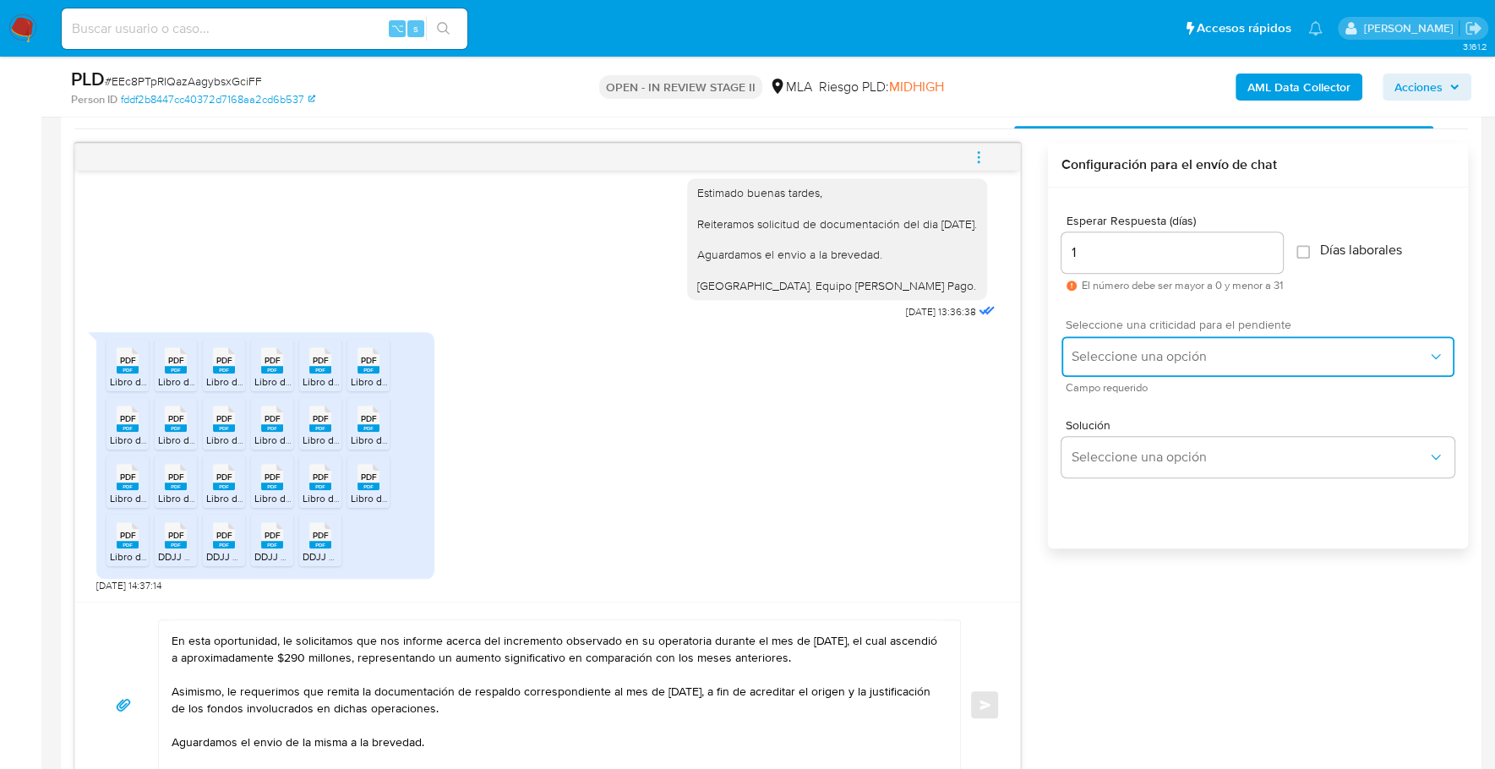
click at [1155, 359] on span "Seleccione una opción" at bounding box center [1249, 356] width 356 height 17
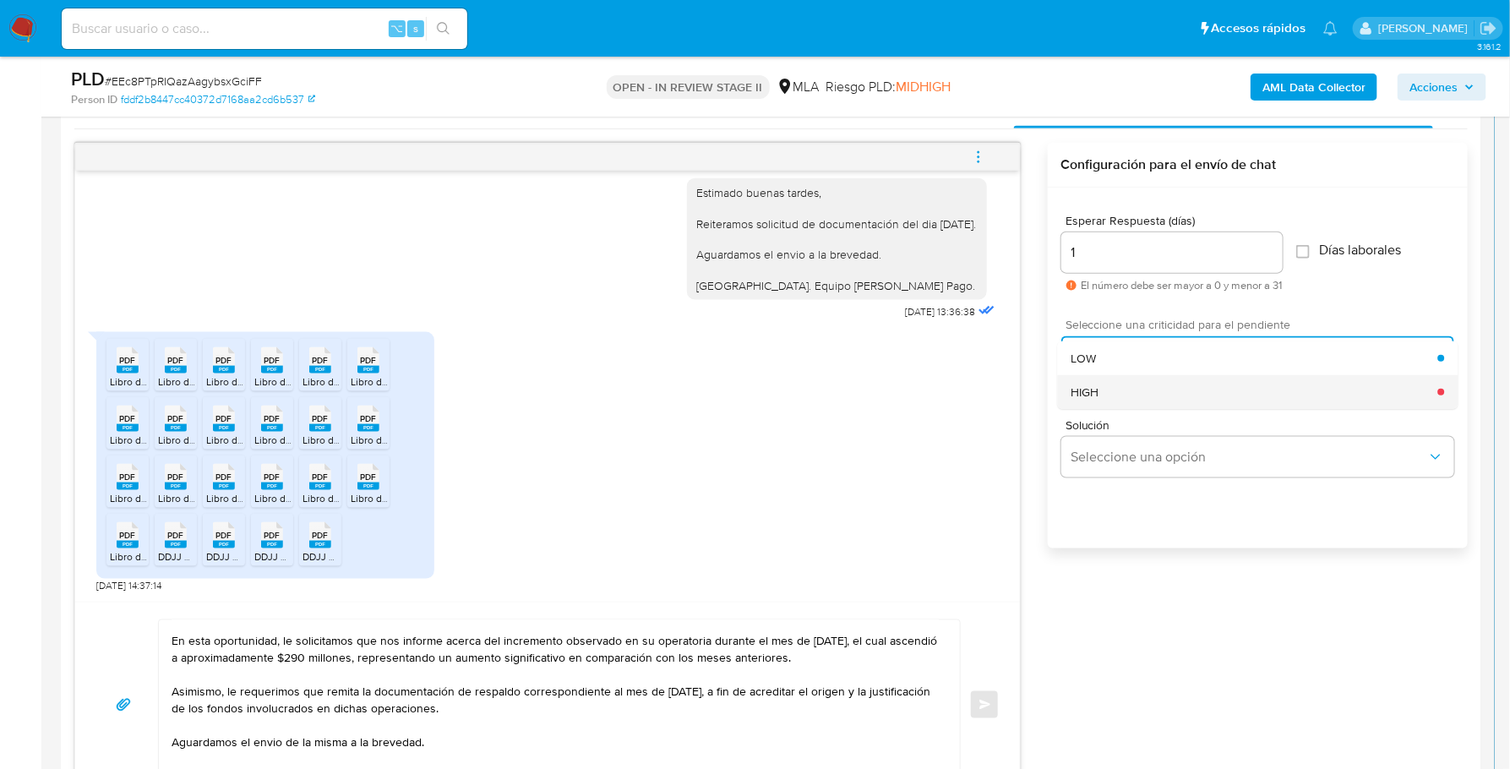
click at [1147, 391] on div "HIGH" at bounding box center [1254, 392] width 367 height 34
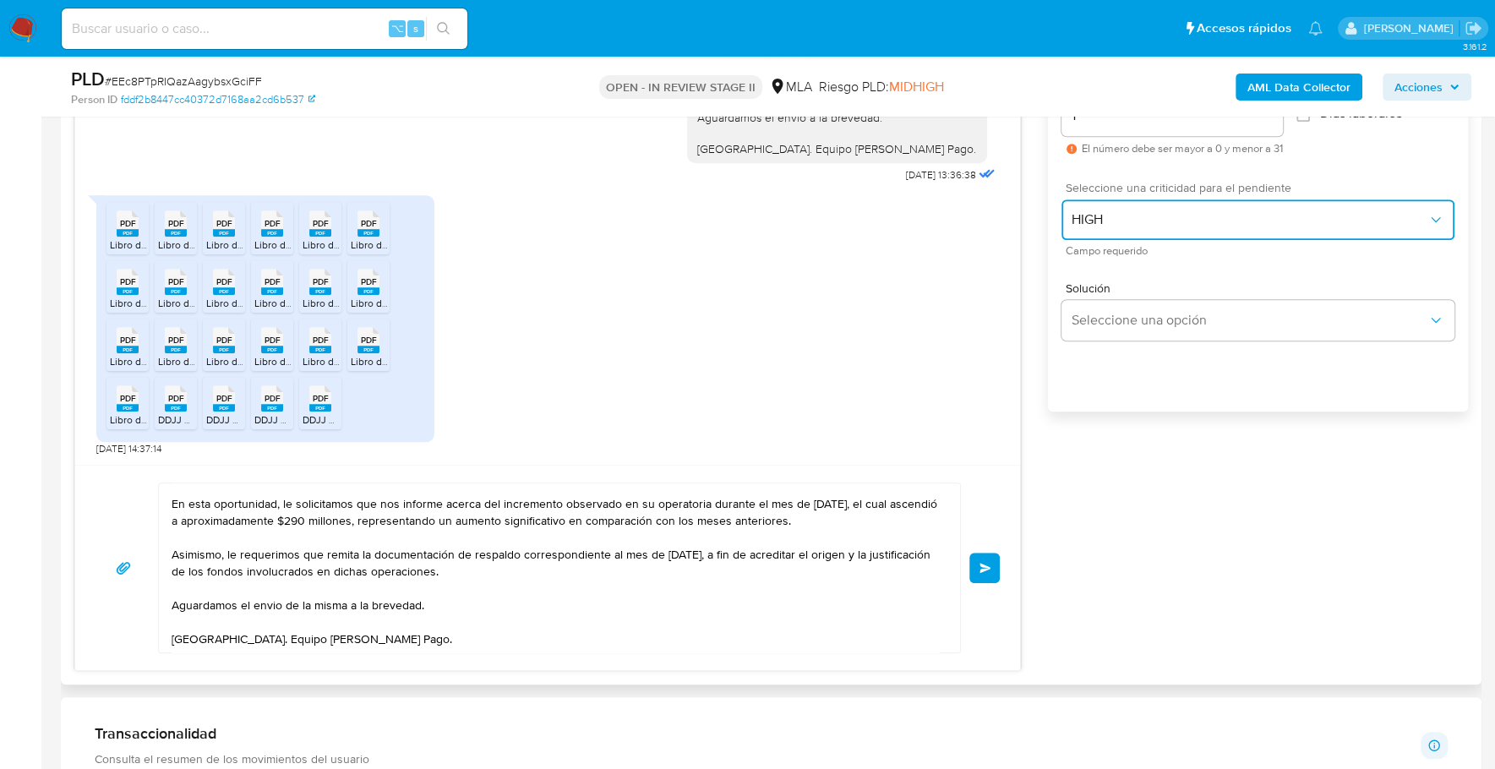
scroll to position [1040, 0]
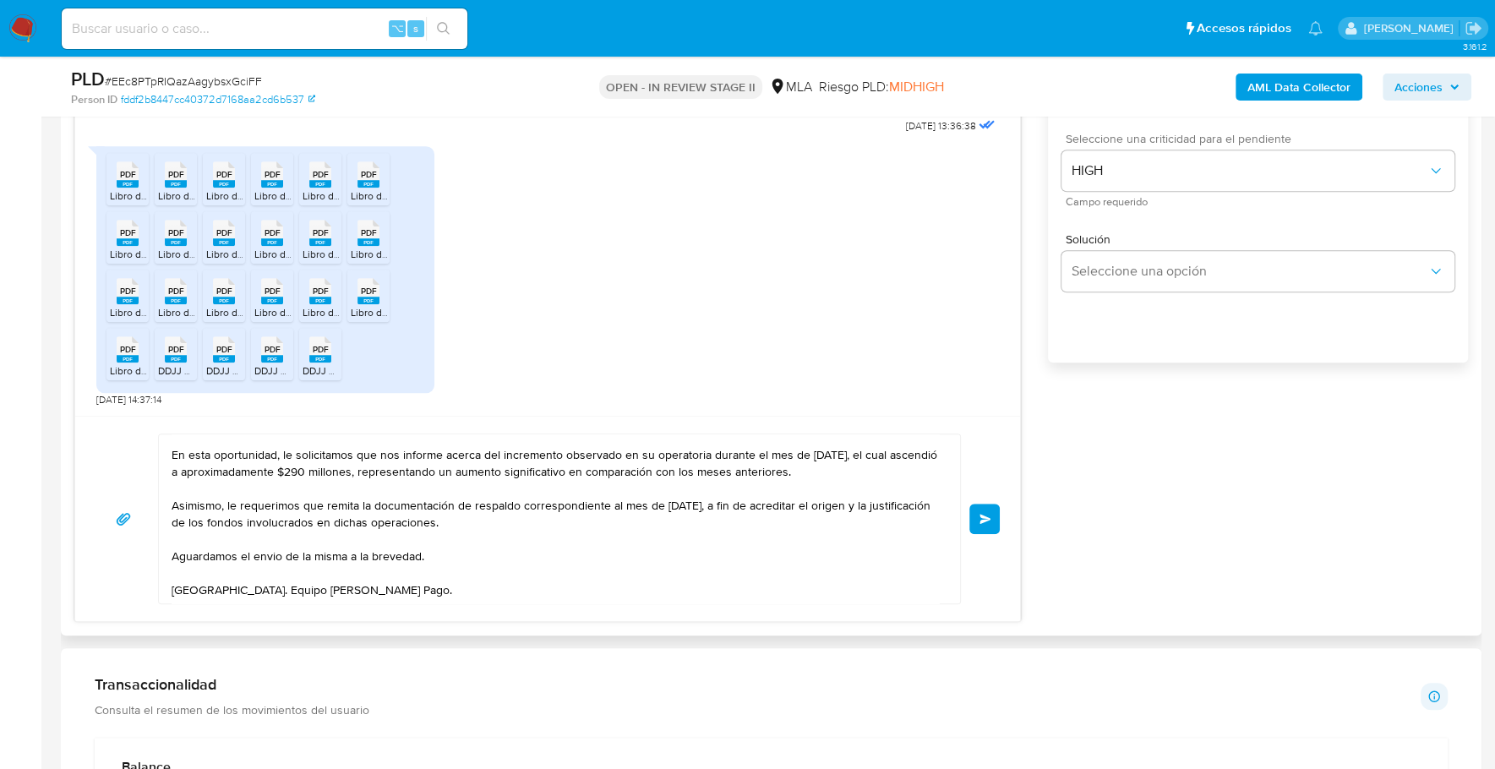
click at [985, 514] on span "Enviar" at bounding box center [985, 519] width 12 height 10
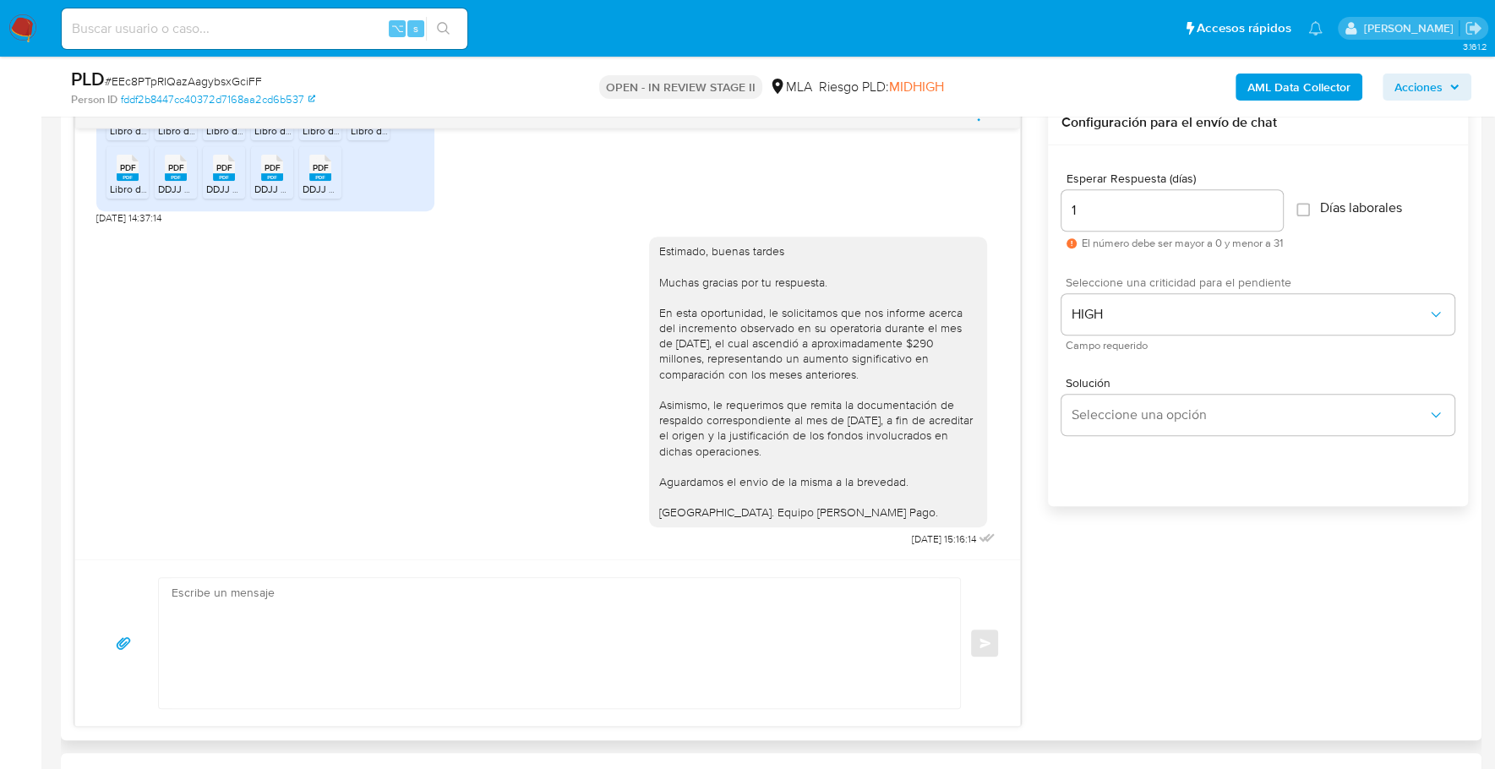
scroll to position [579, 0]
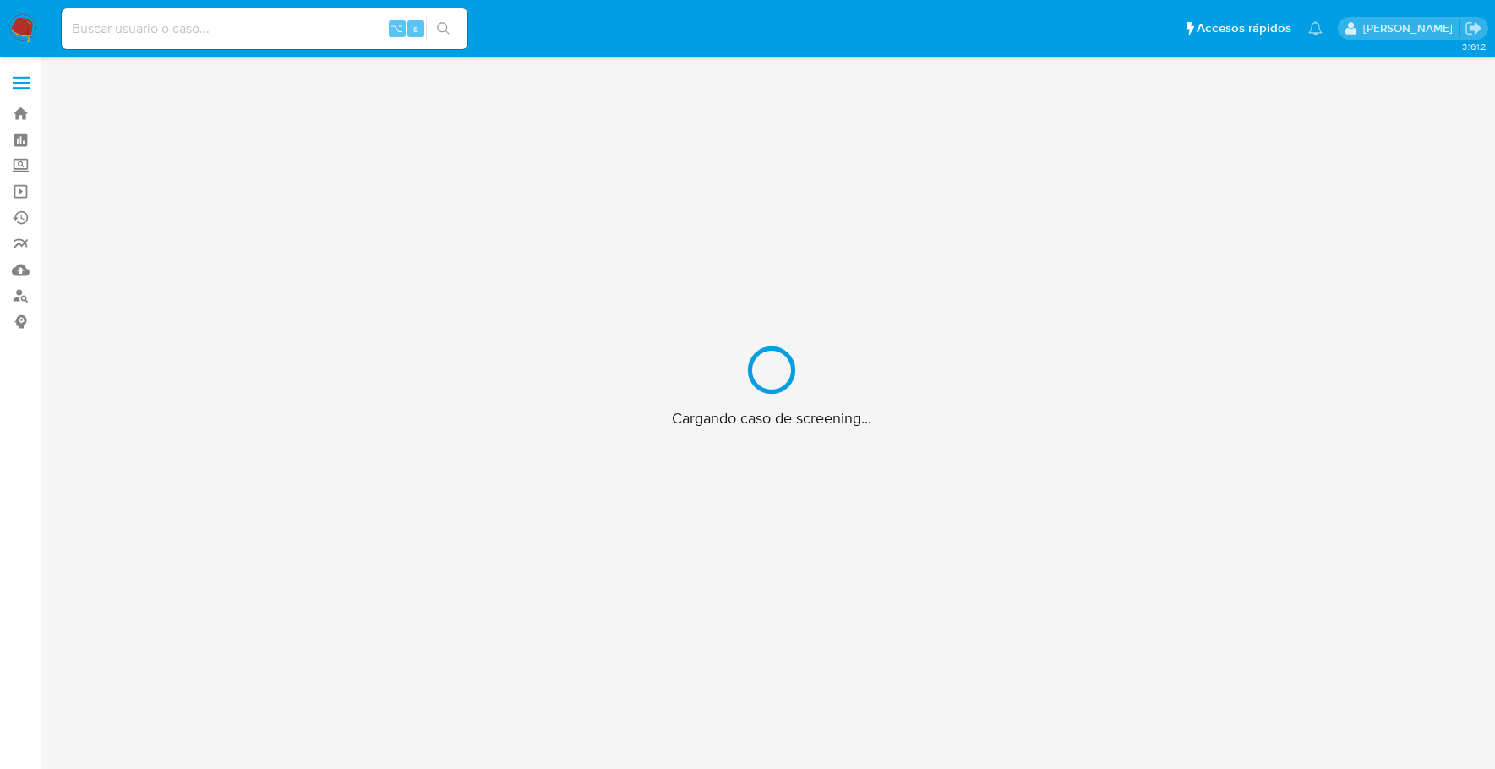
scroll to position [60, 0]
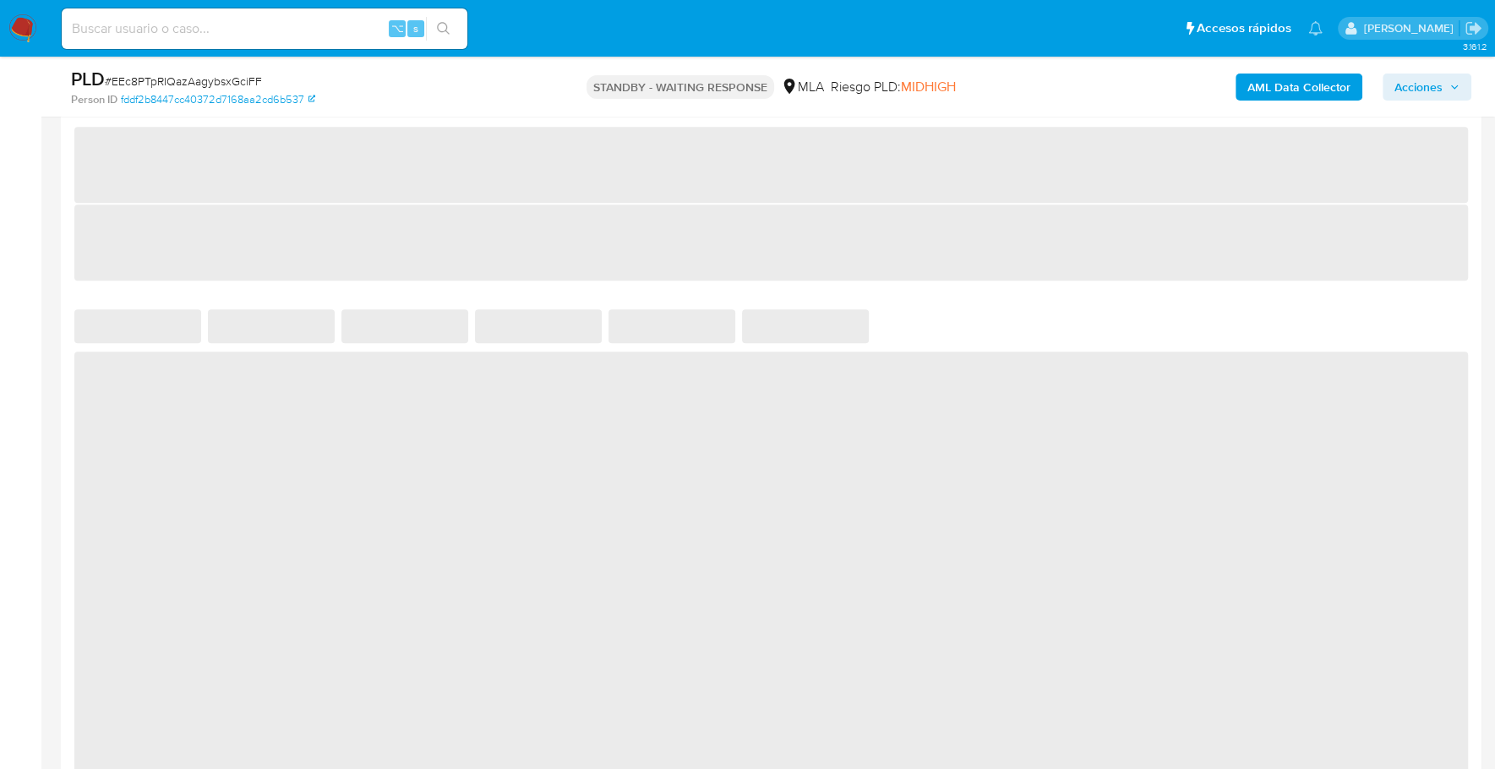
select select "10"
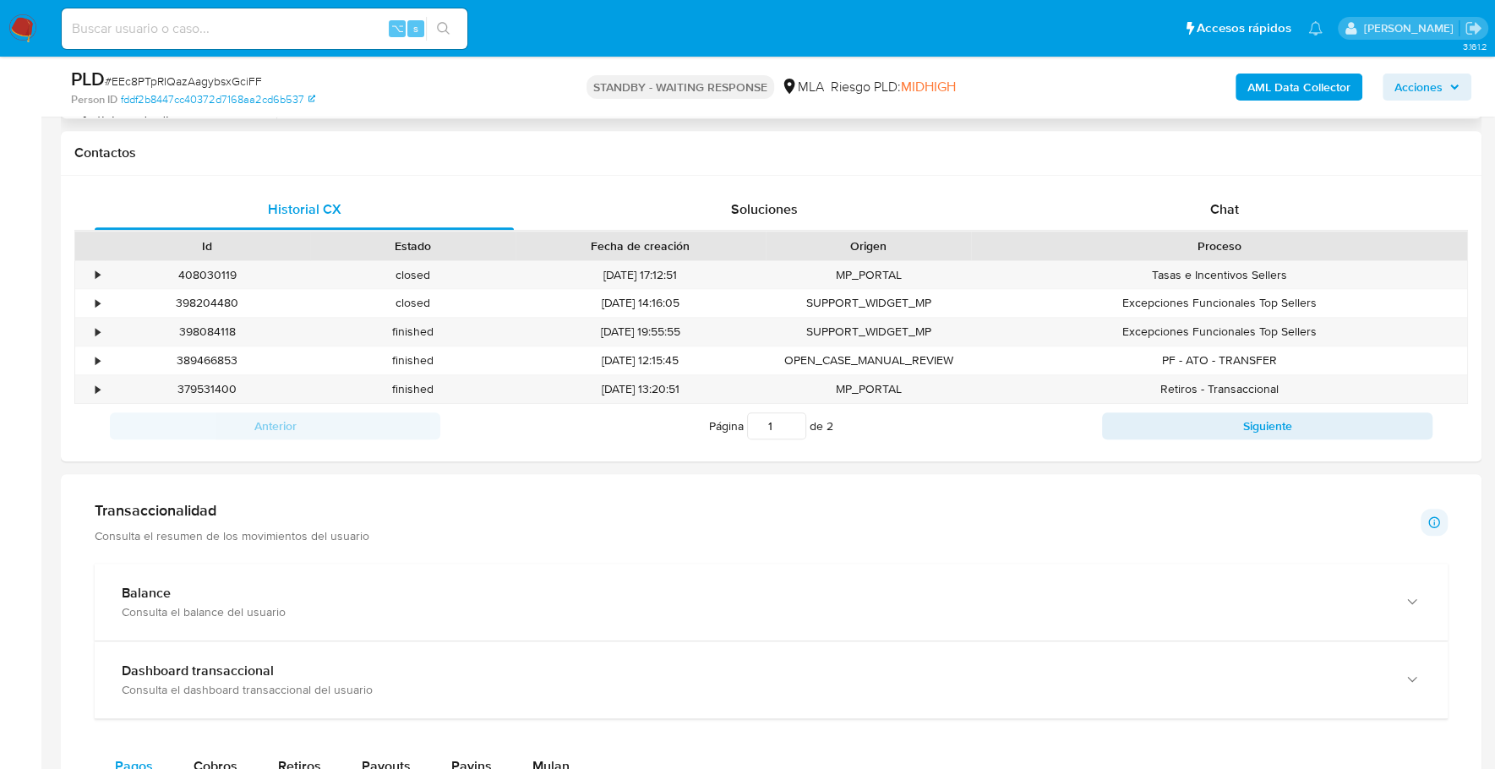
scroll to position [429, 0]
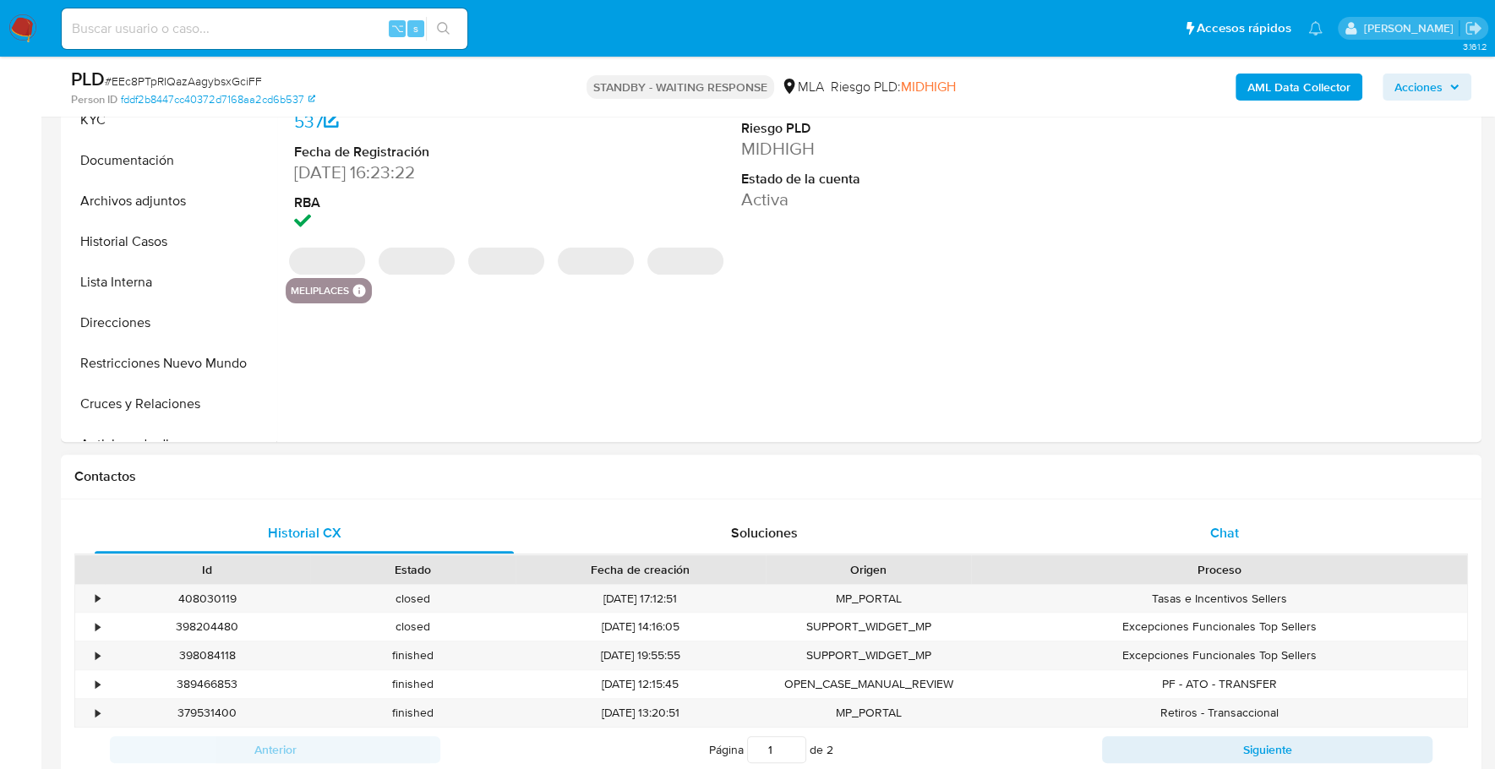
click at [1230, 523] on span "Chat" at bounding box center [1223, 532] width 29 height 19
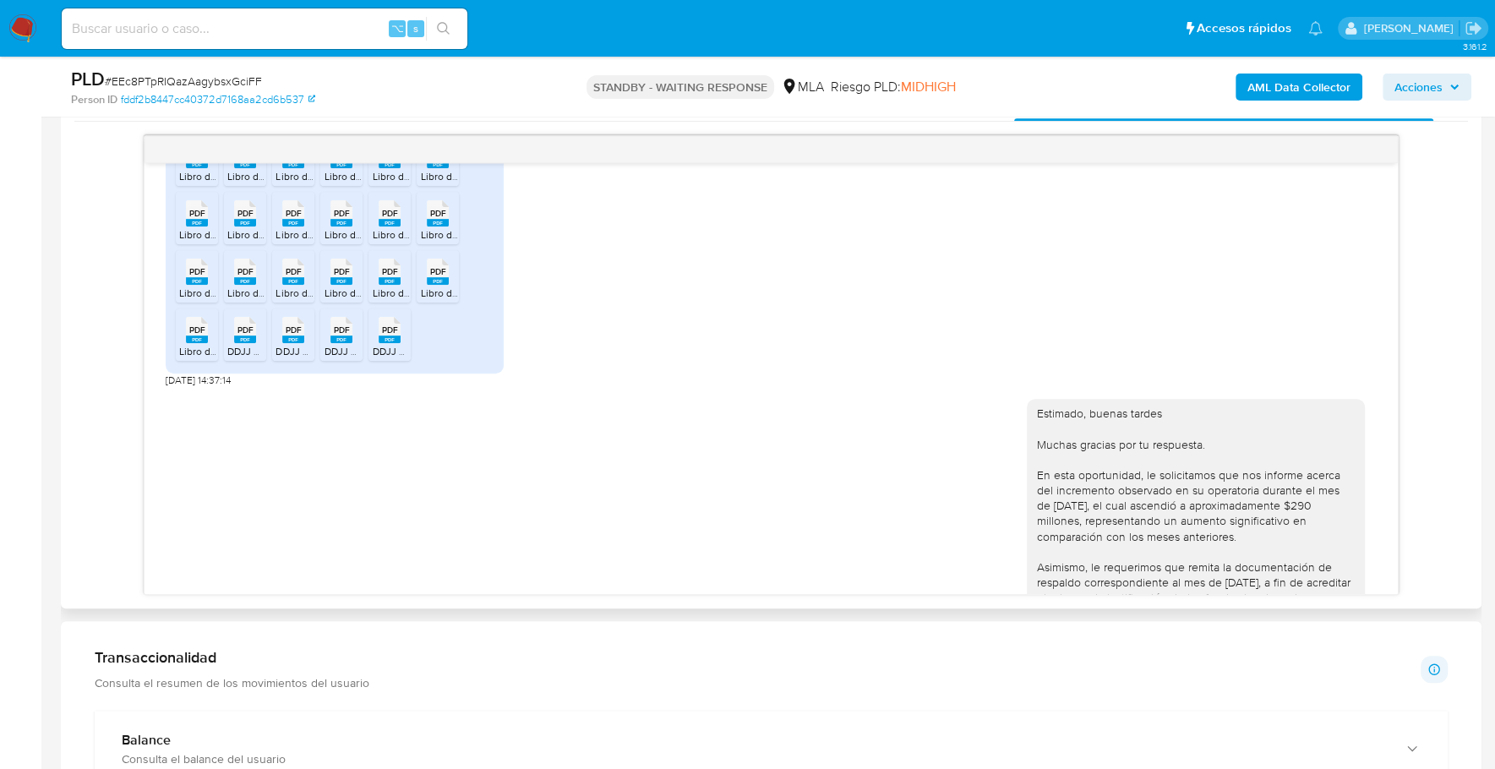
scroll to position [1594, 0]
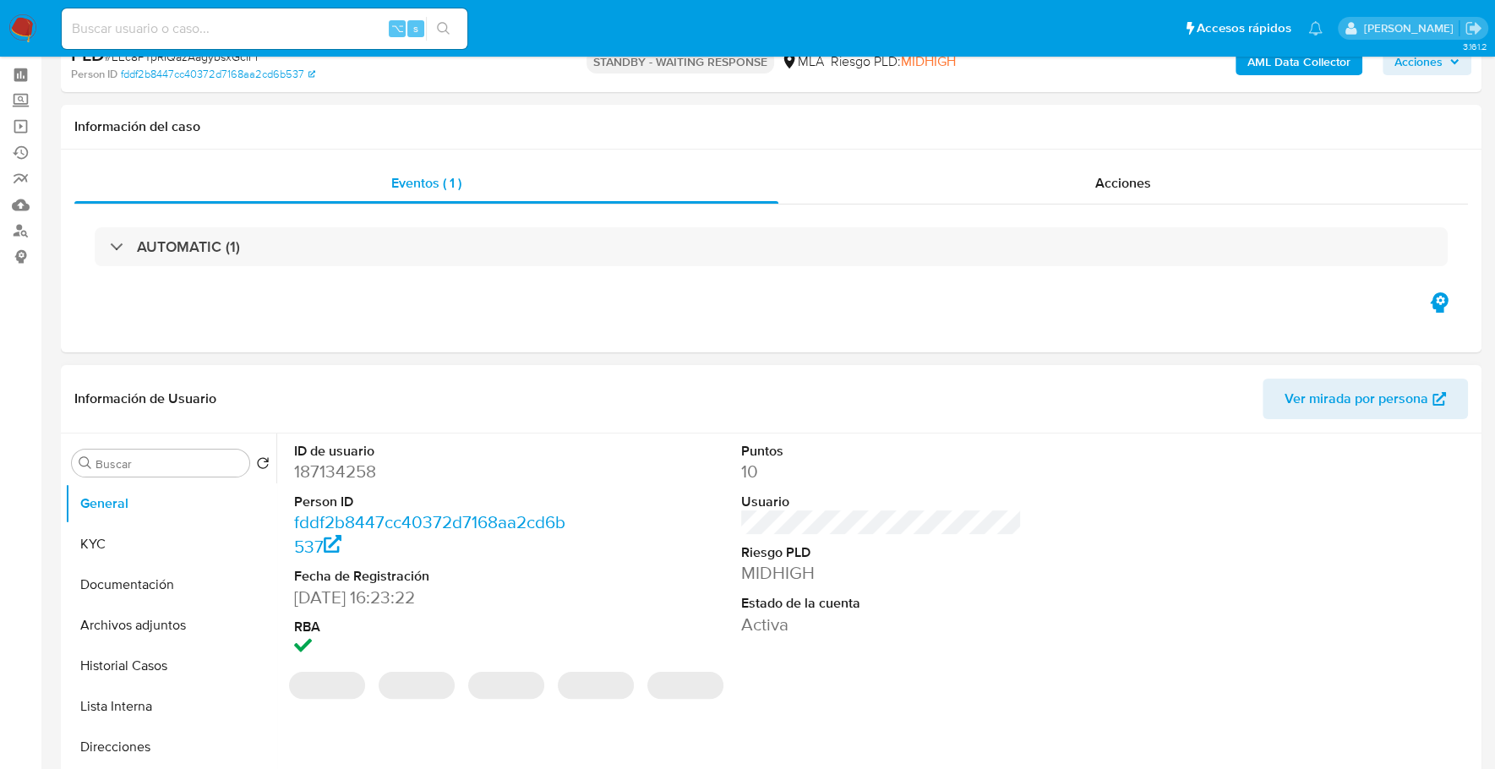
select select "10"
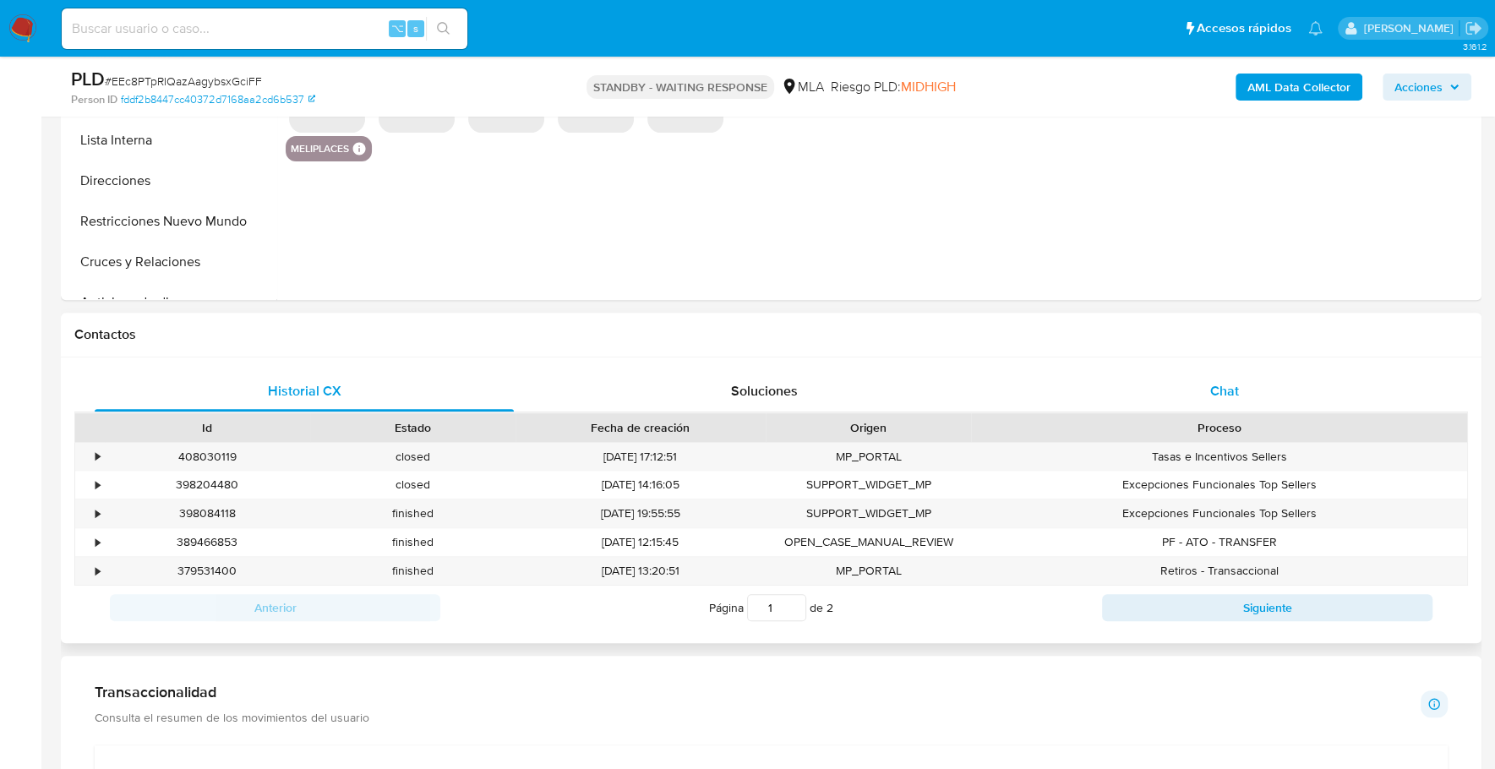
click at [1252, 380] on div "Chat" at bounding box center [1223, 391] width 419 height 41
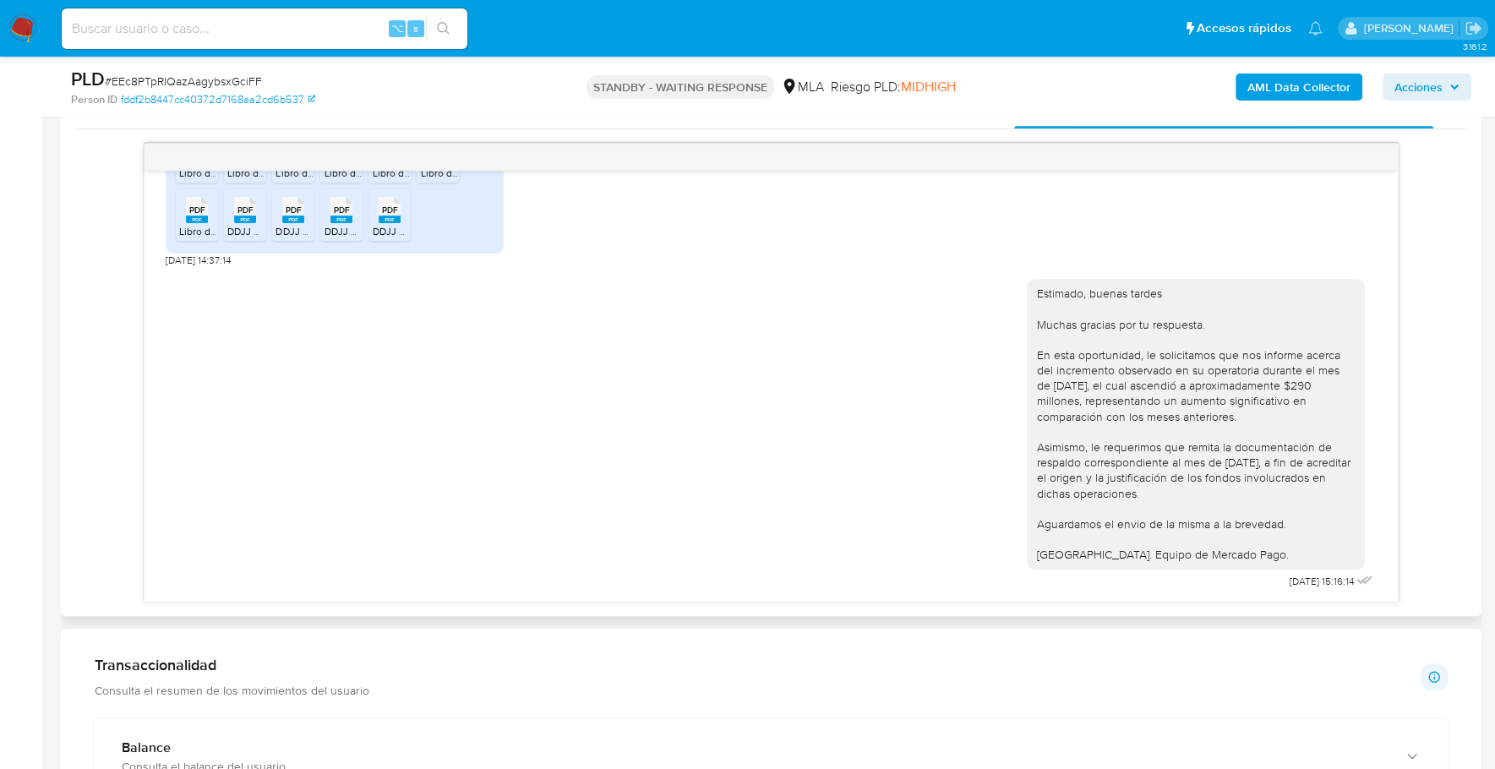
scroll to position [1165, 0]
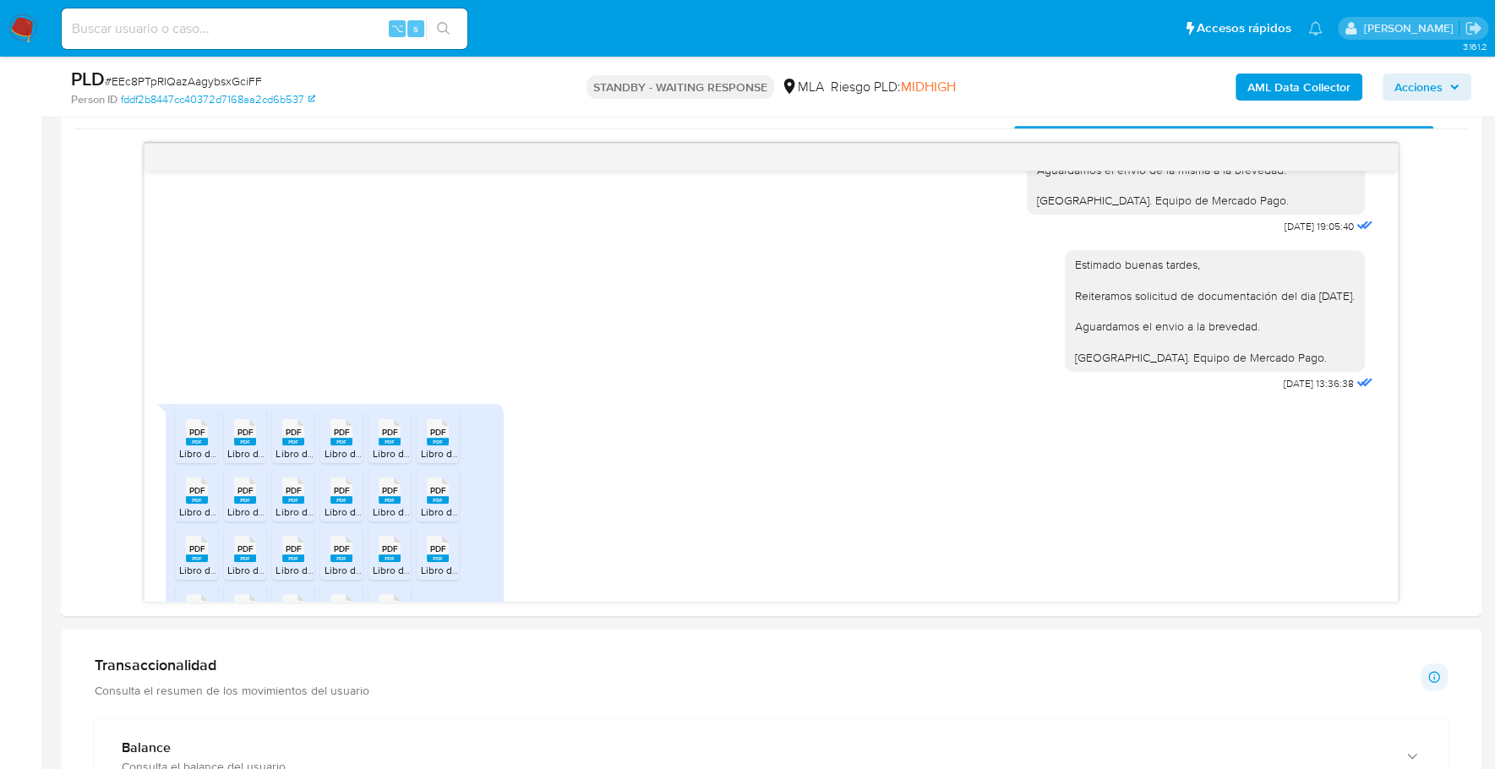
click at [191, 34] on input at bounding box center [265, 29] width 406 height 22
paste input "190422460"
type input "190422460"
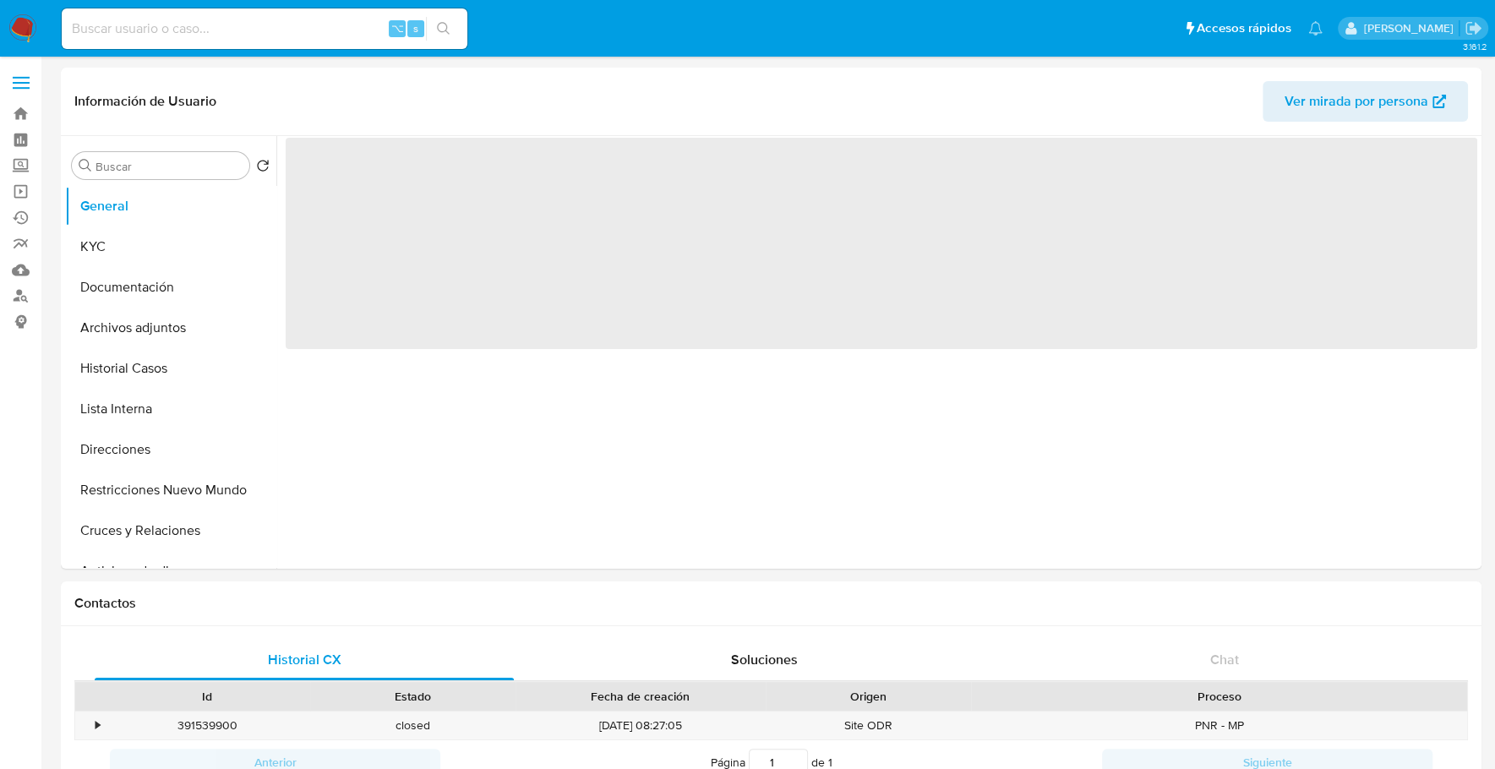
select select "10"
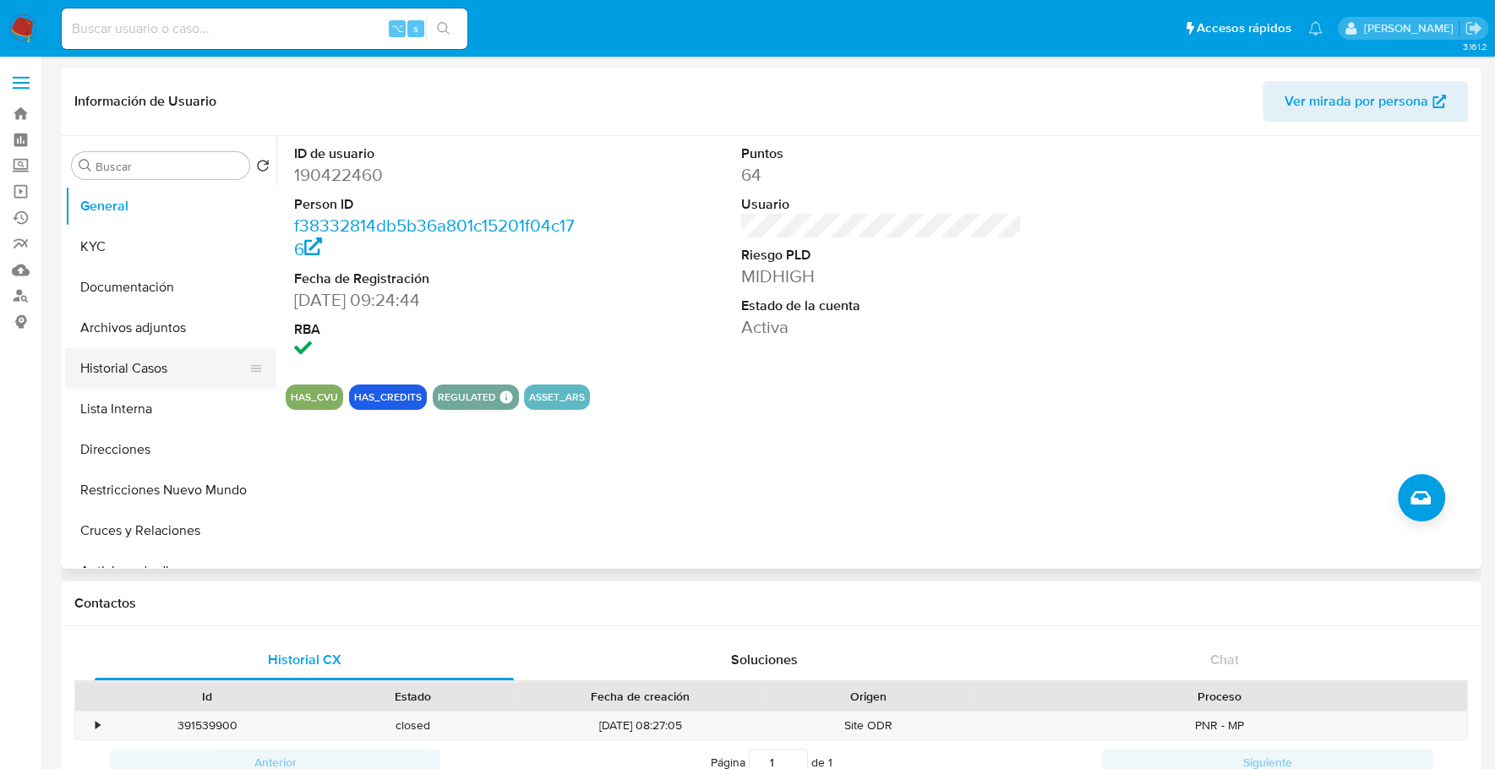
click at [144, 370] on button "Historial Casos" at bounding box center [164, 368] width 198 height 41
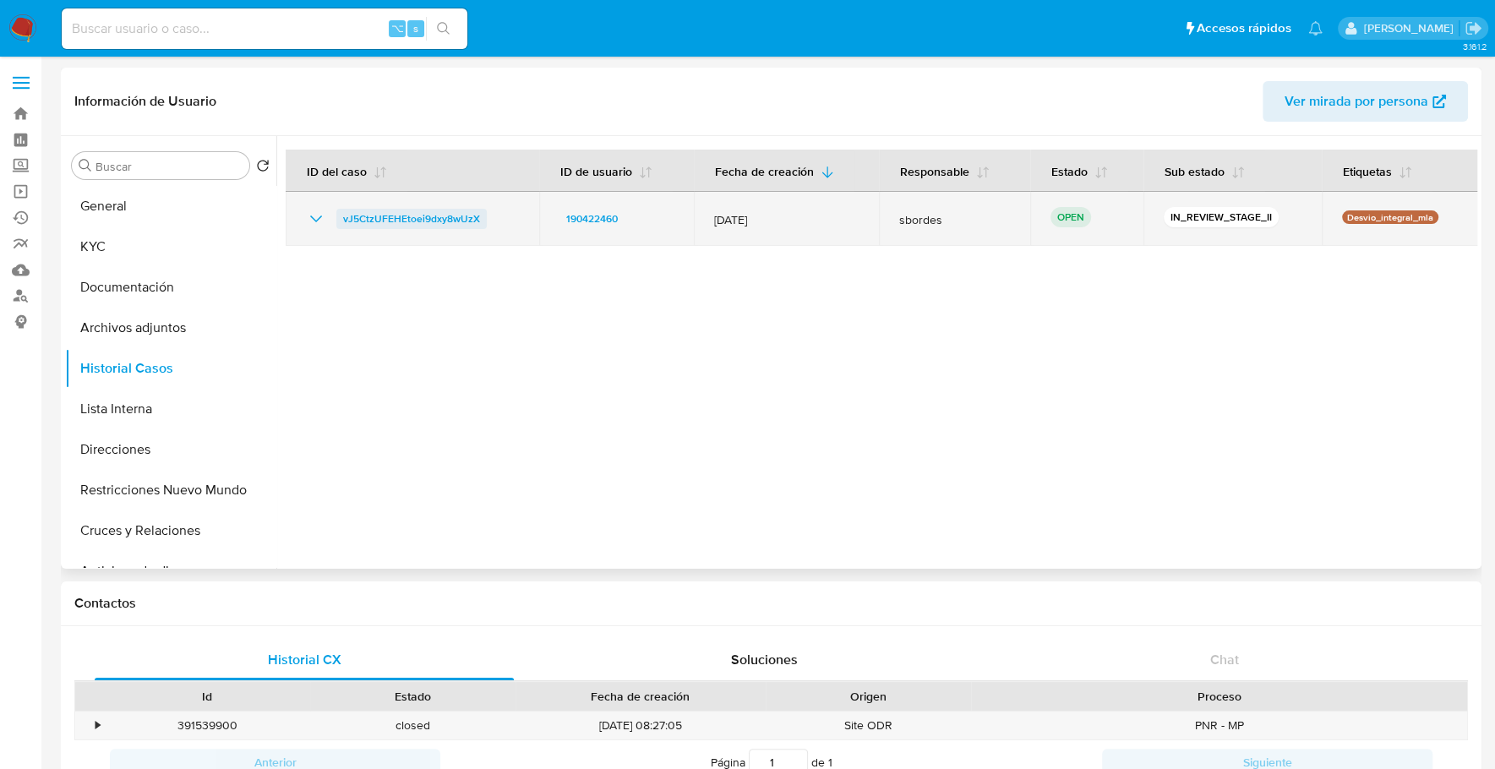
click at [411, 217] on span "vJ5CtzUFEHEtoei9dxy8wUzX" at bounding box center [411, 219] width 137 height 20
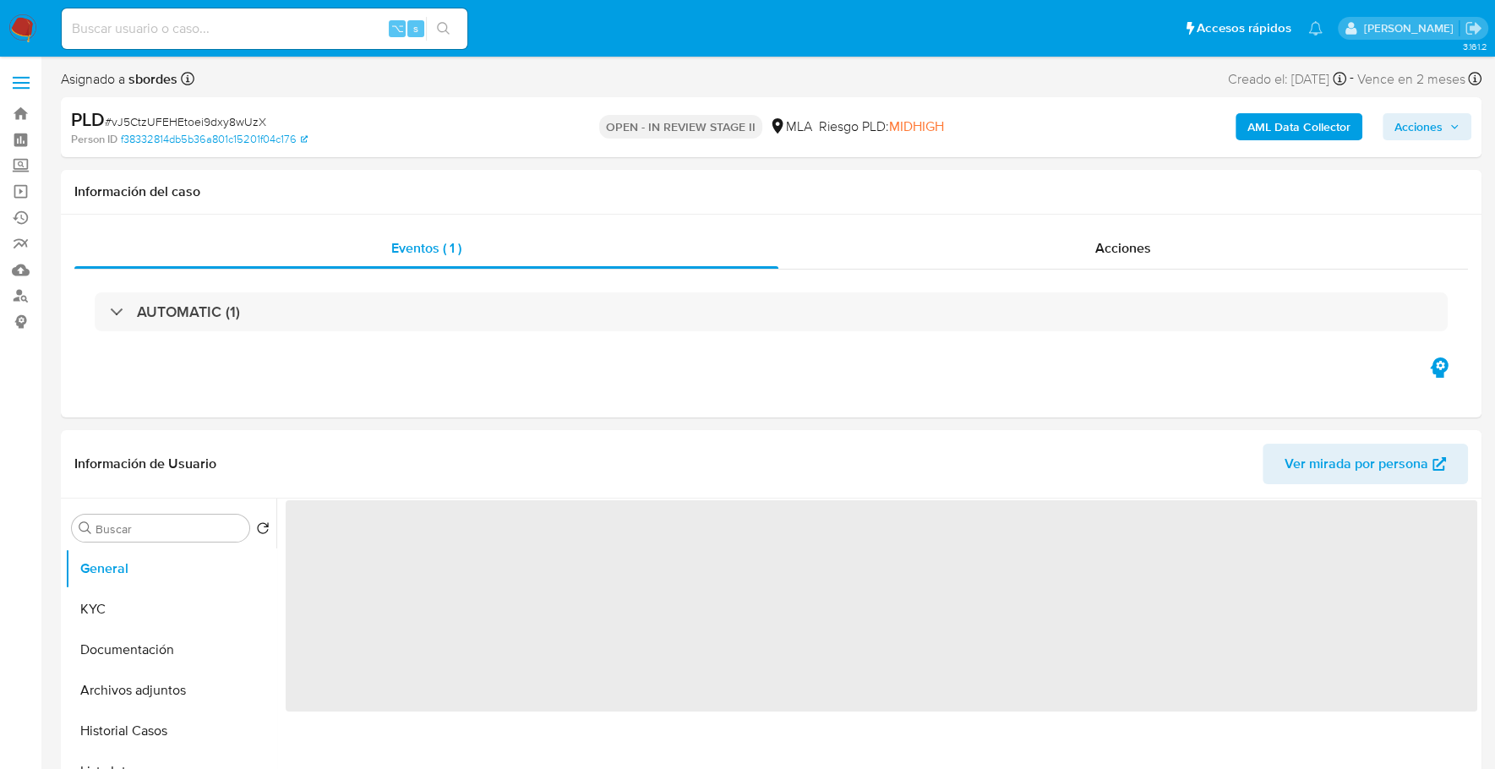
select select "10"
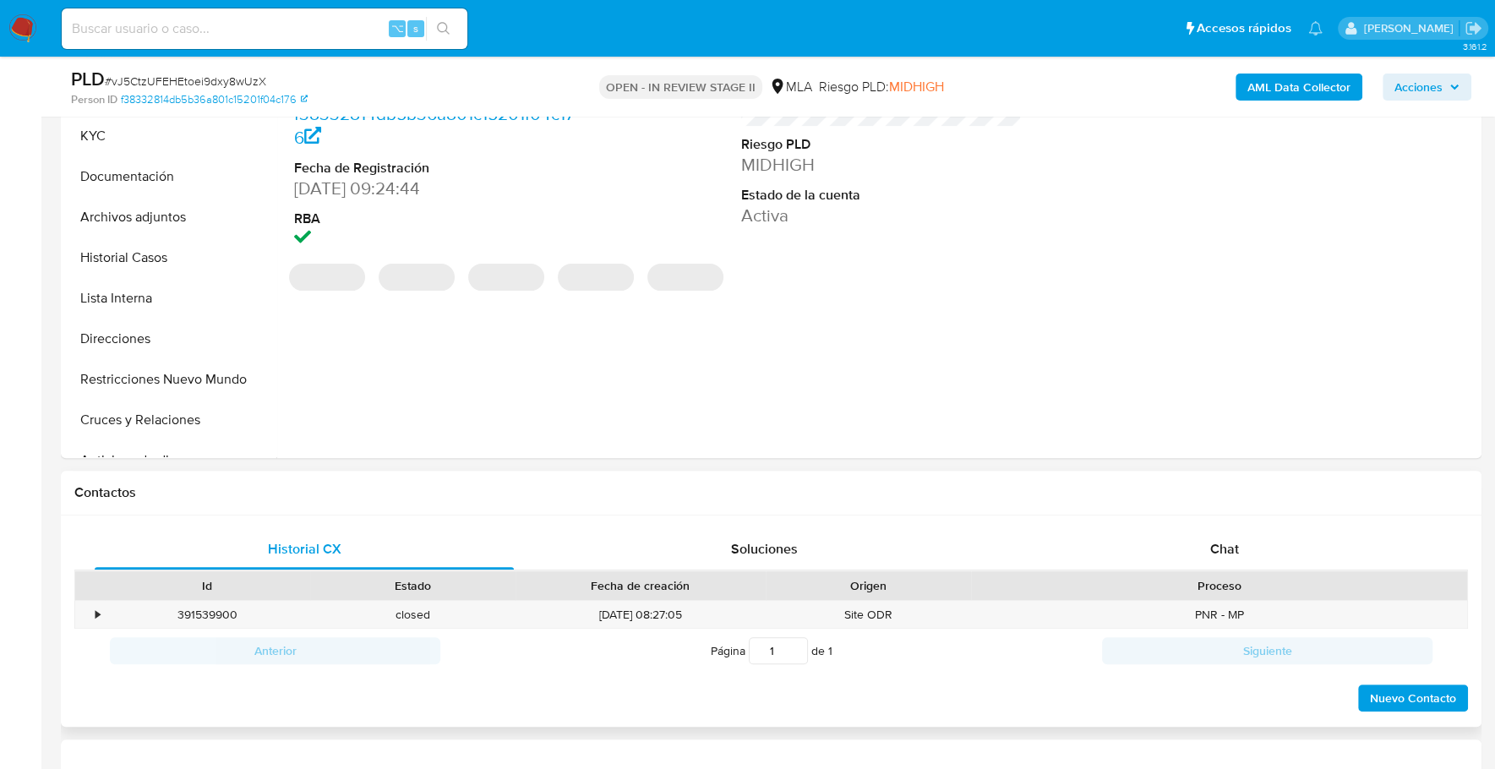
scroll to position [600, 0]
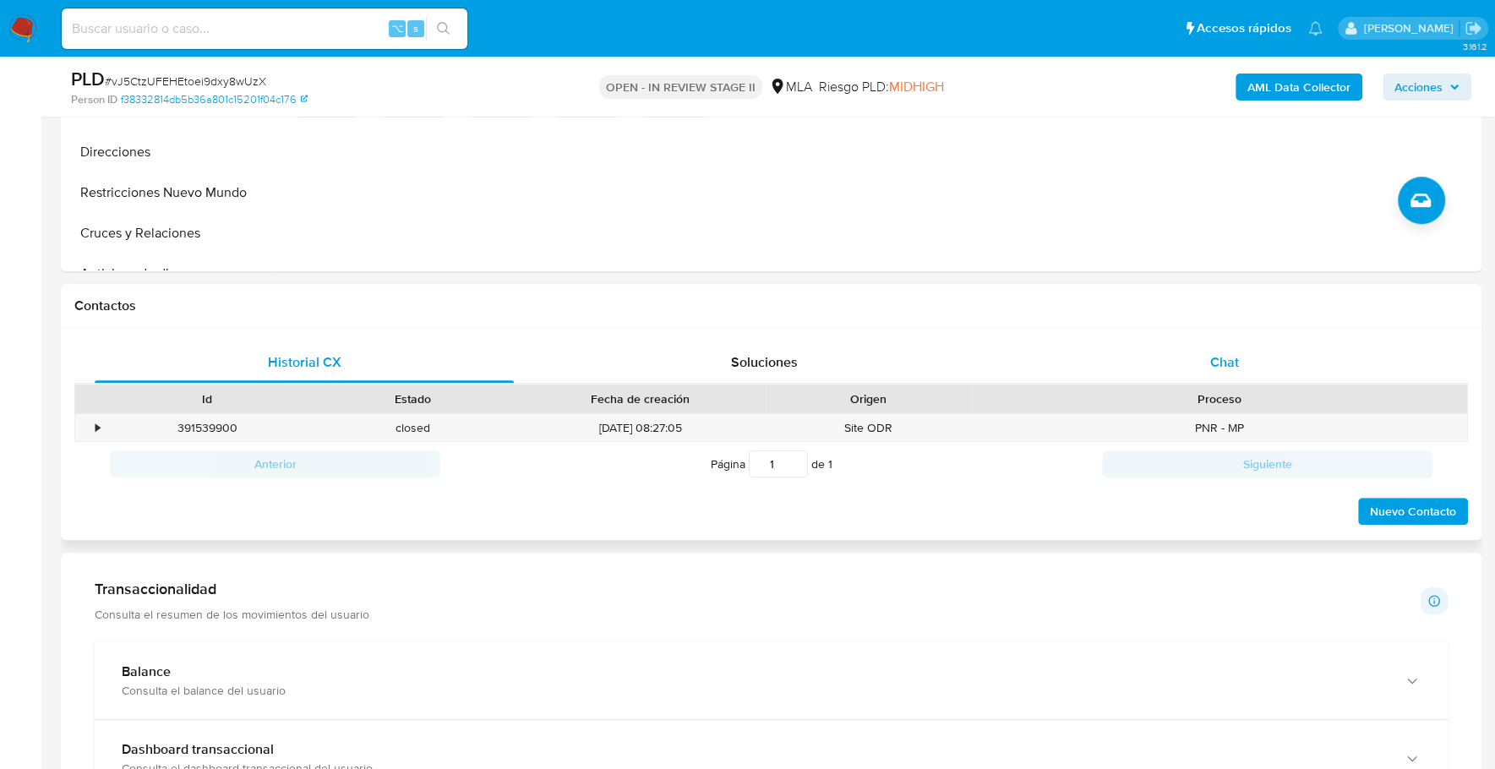
click at [1173, 356] on div "Chat" at bounding box center [1223, 362] width 419 height 41
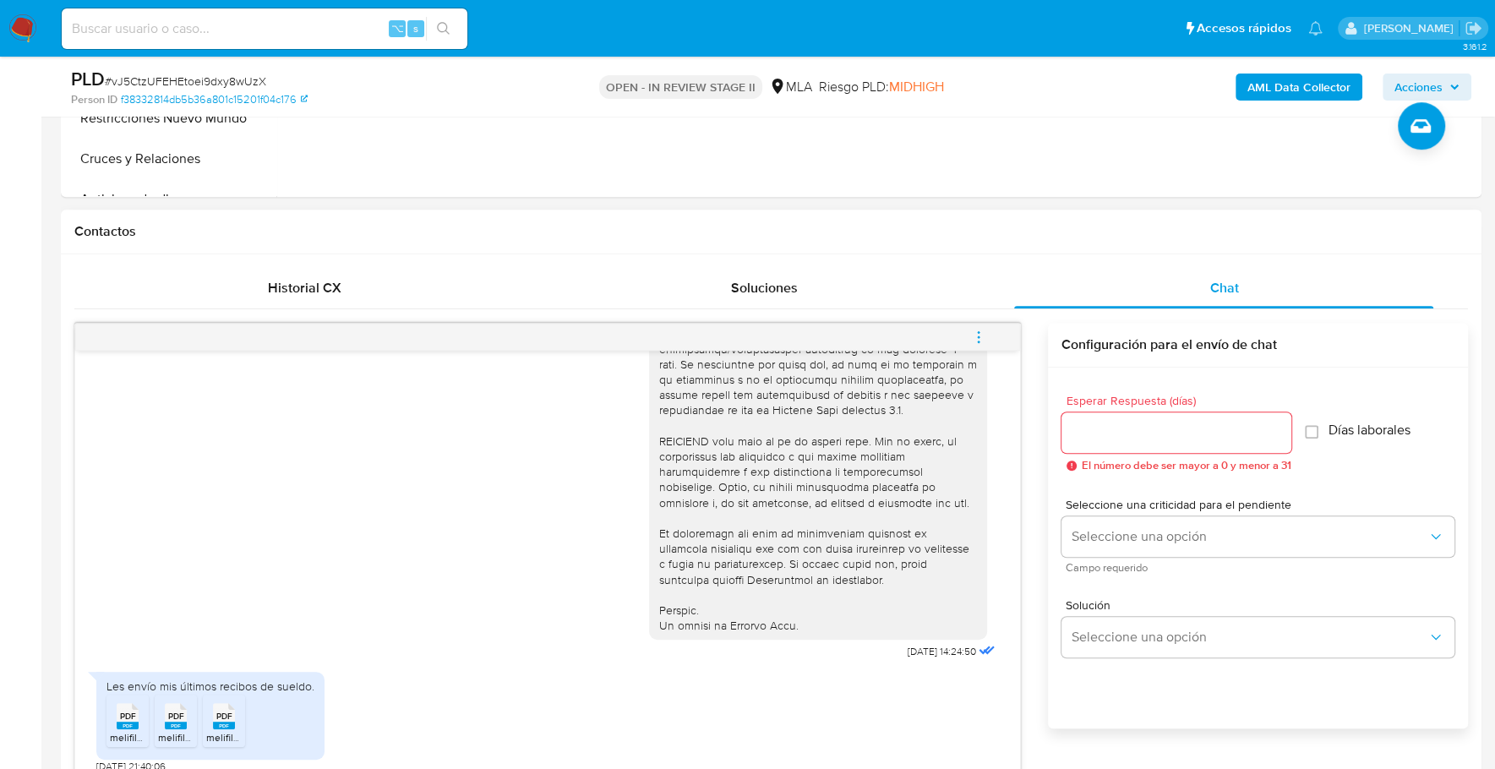
scroll to position [222, 0]
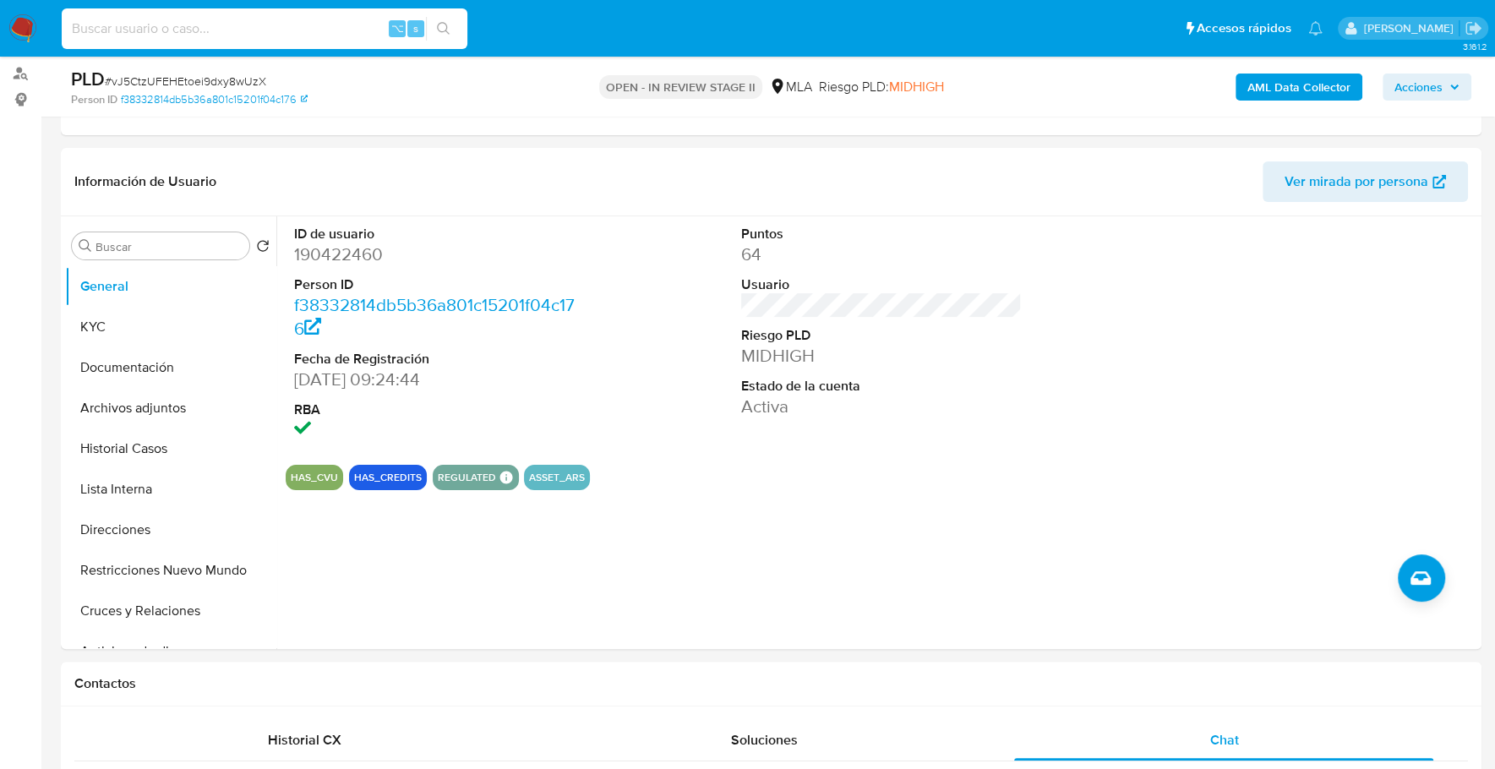
click at [243, 33] on input at bounding box center [265, 29] width 406 height 22
paste input "190422460"
type input "190422460"
click at [112, 327] on button "KYC" at bounding box center [164, 327] width 198 height 41
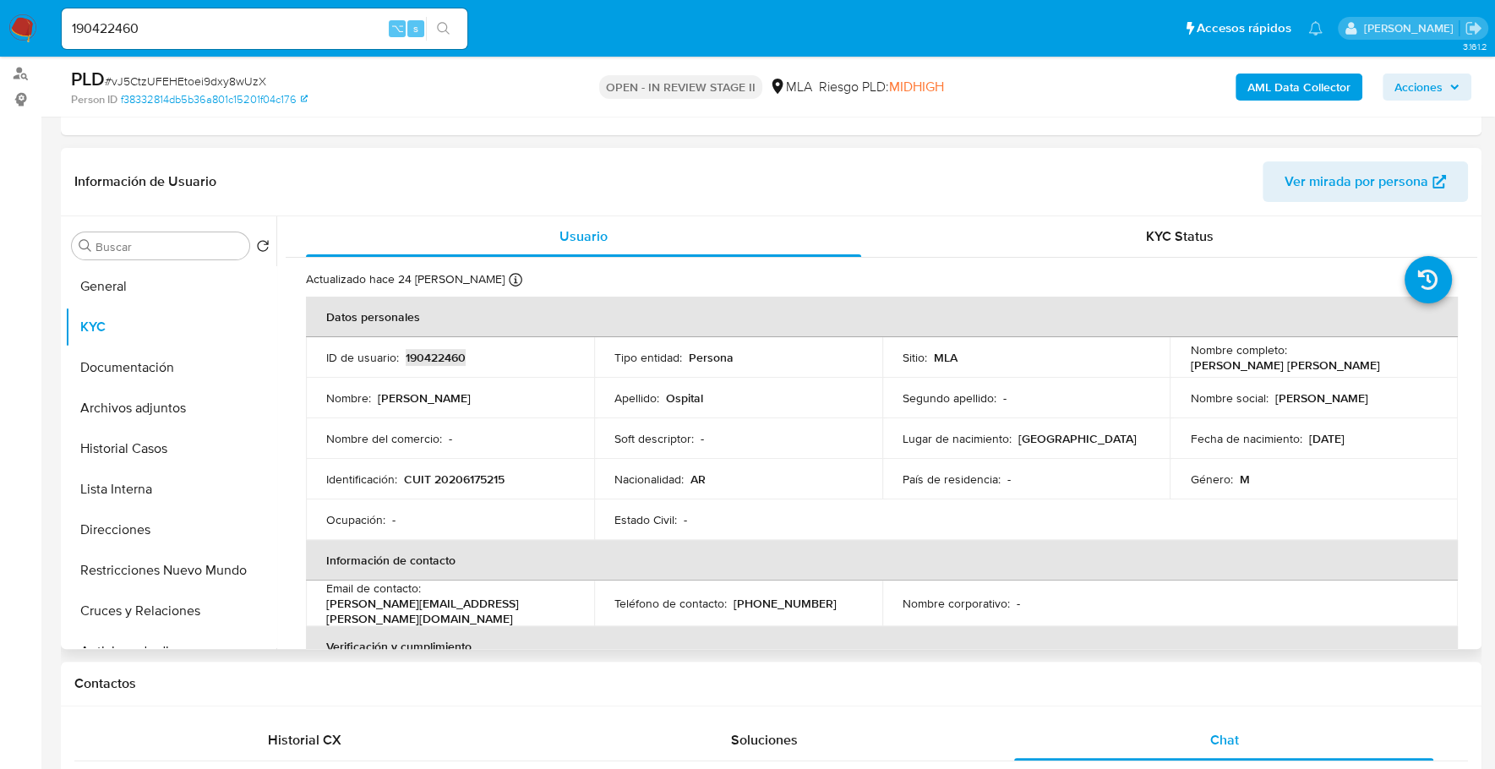
copy p "190422460"
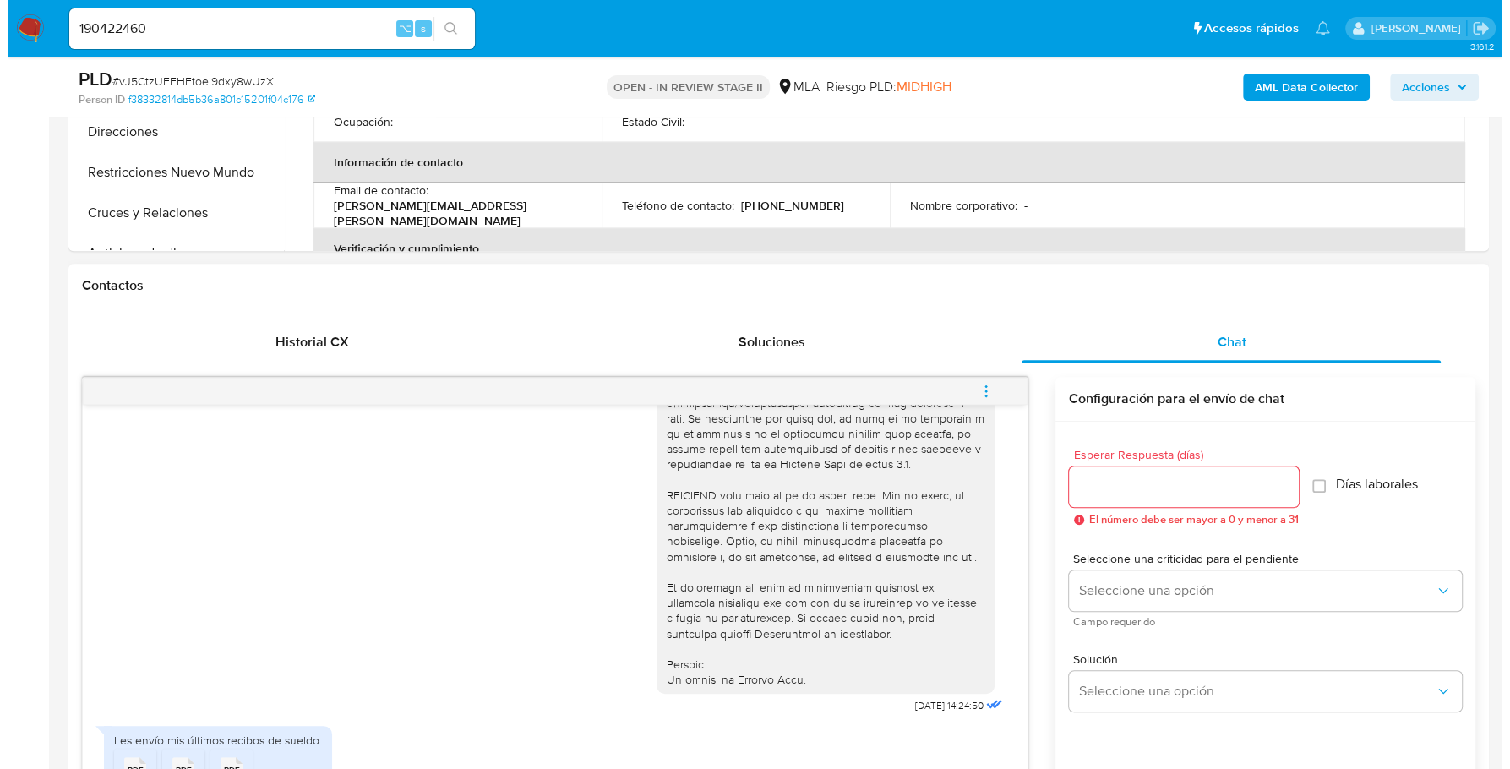
scroll to position [724, 0]
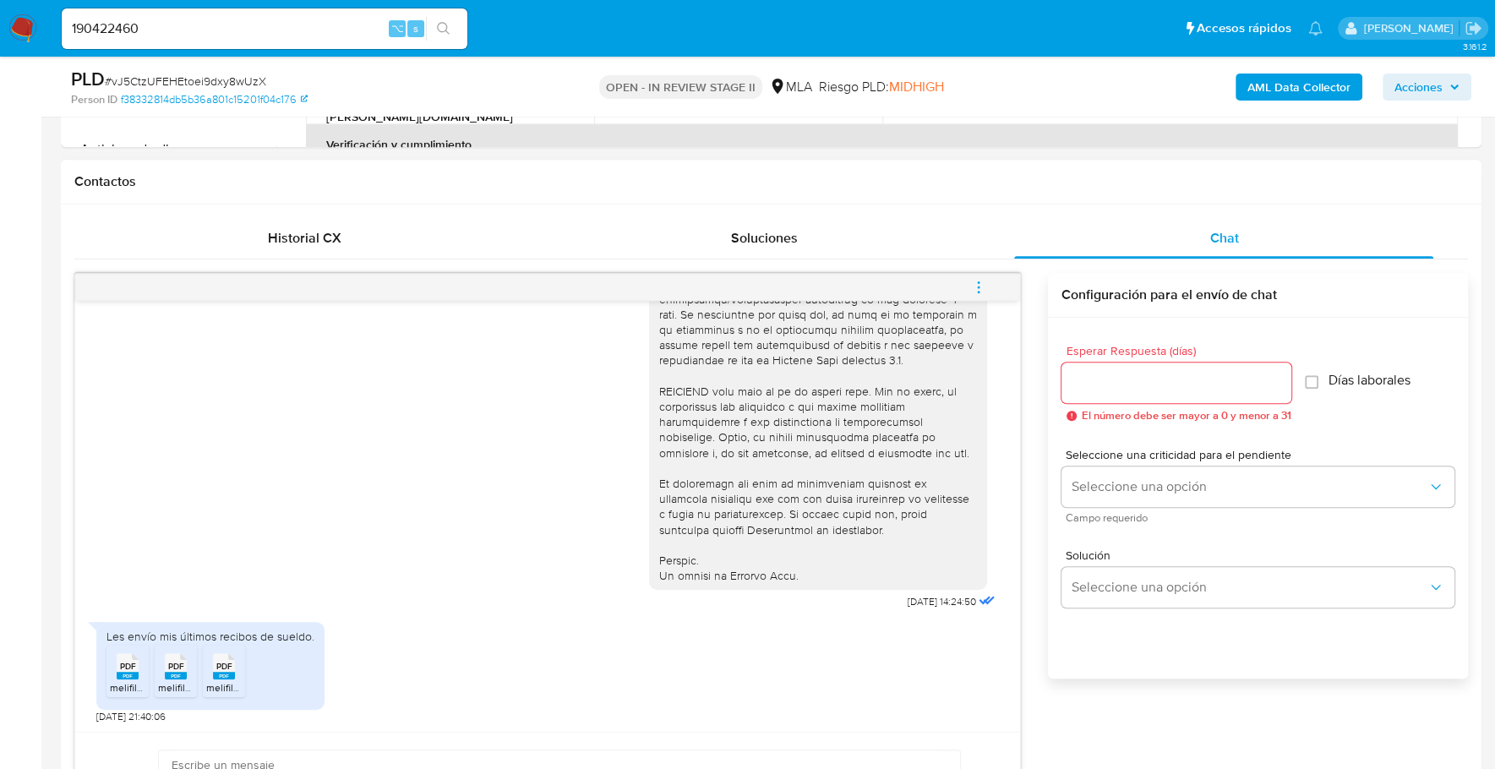
click at [122, 680] on span "melifile7429569775299152002.pdf" at bounding box center [188, 687] width 157 height 14
click at [183, 674] on rect at bounding box center [176, 676] width 22 height 8
click at [217, 677] on icon "PDF" at bounding box center [224, 666] width 22 height 30
click at [1284, 85] on b "AML Data Collector" at bounding box center [1298, 87] width 103 height 27
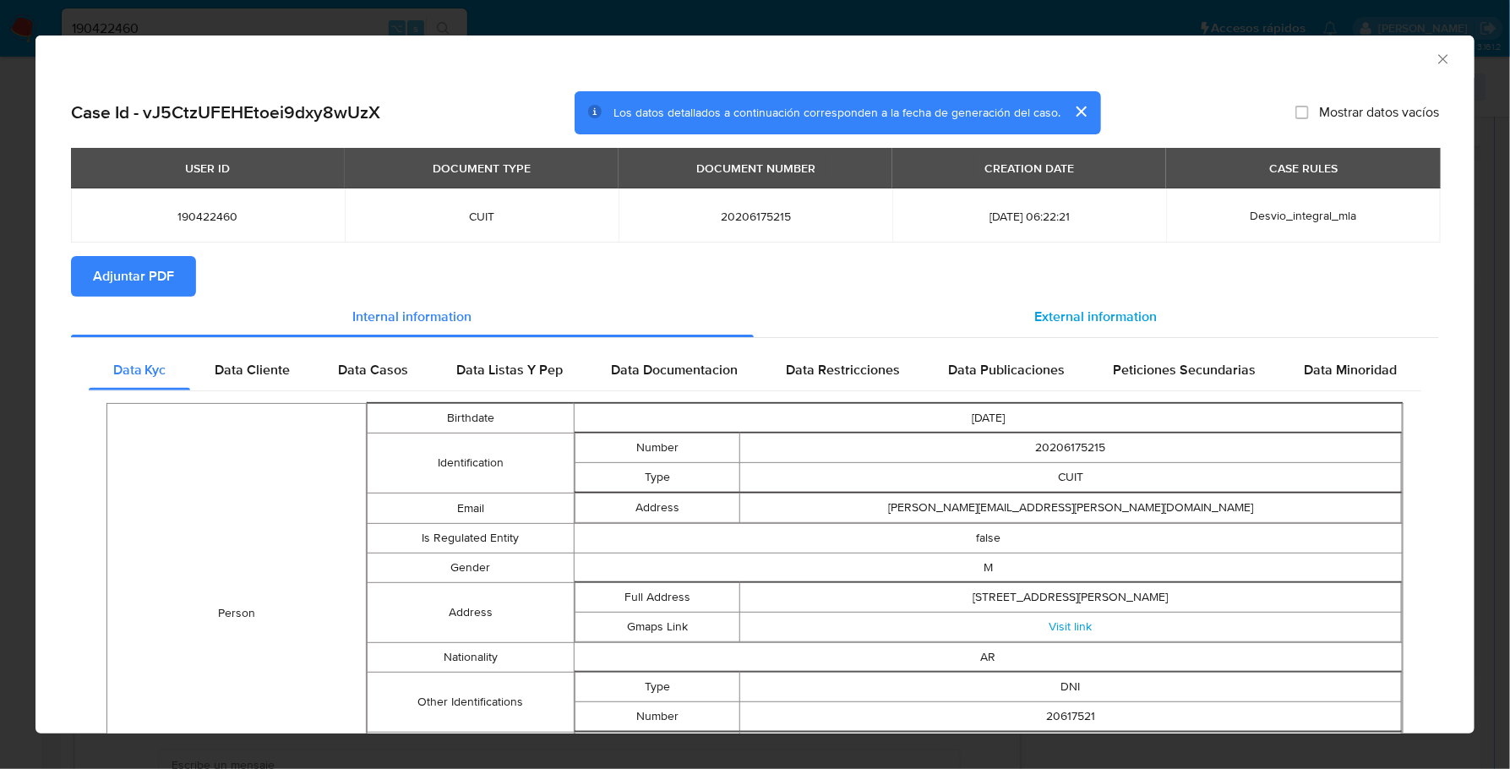
click at [1022, 318] on div "External information" at bounding box center [1097, 317] width 686 height 41
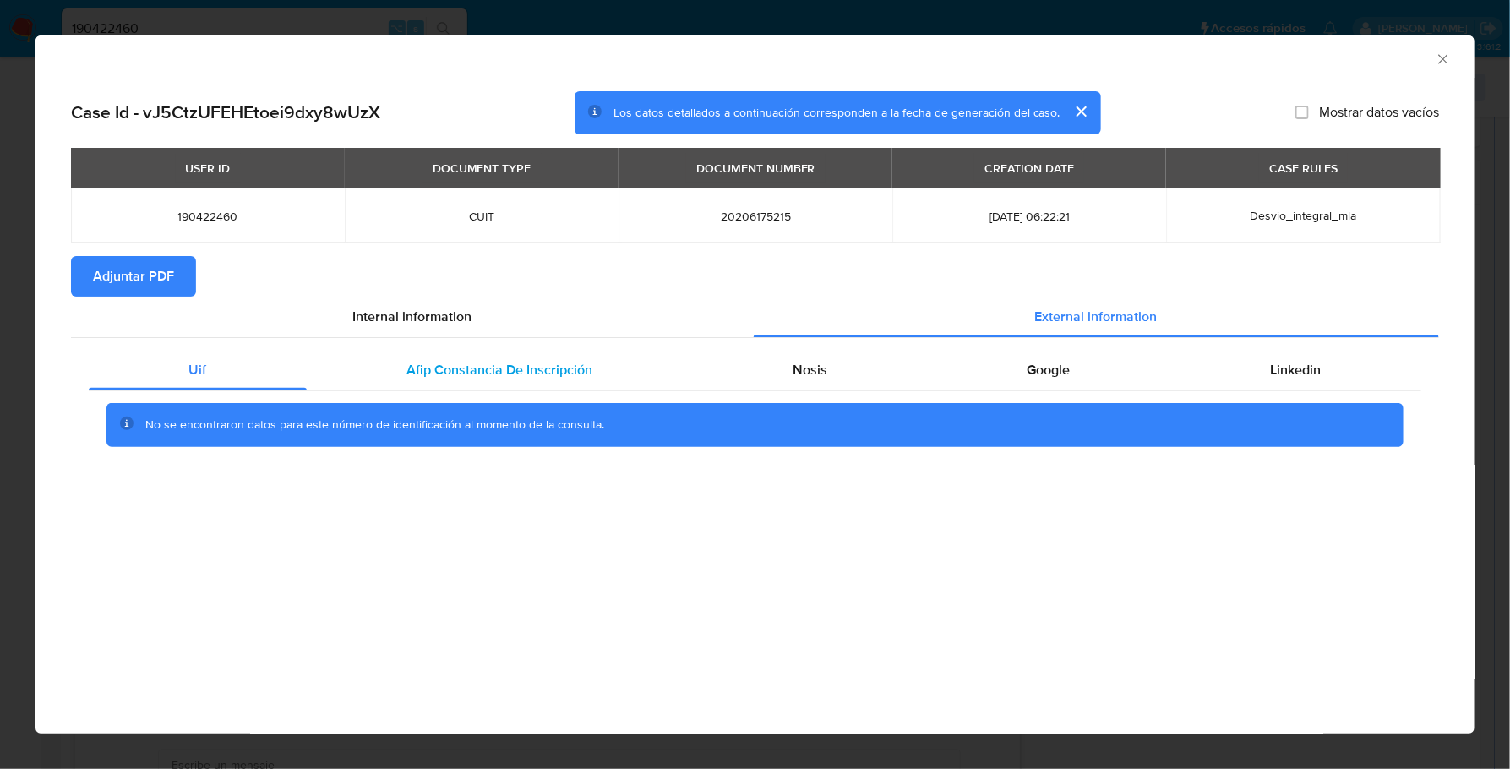
click at [470, 371] on span "Afip Constancia De Inscripción" at bounding box center [499, 369] width 186 height 19
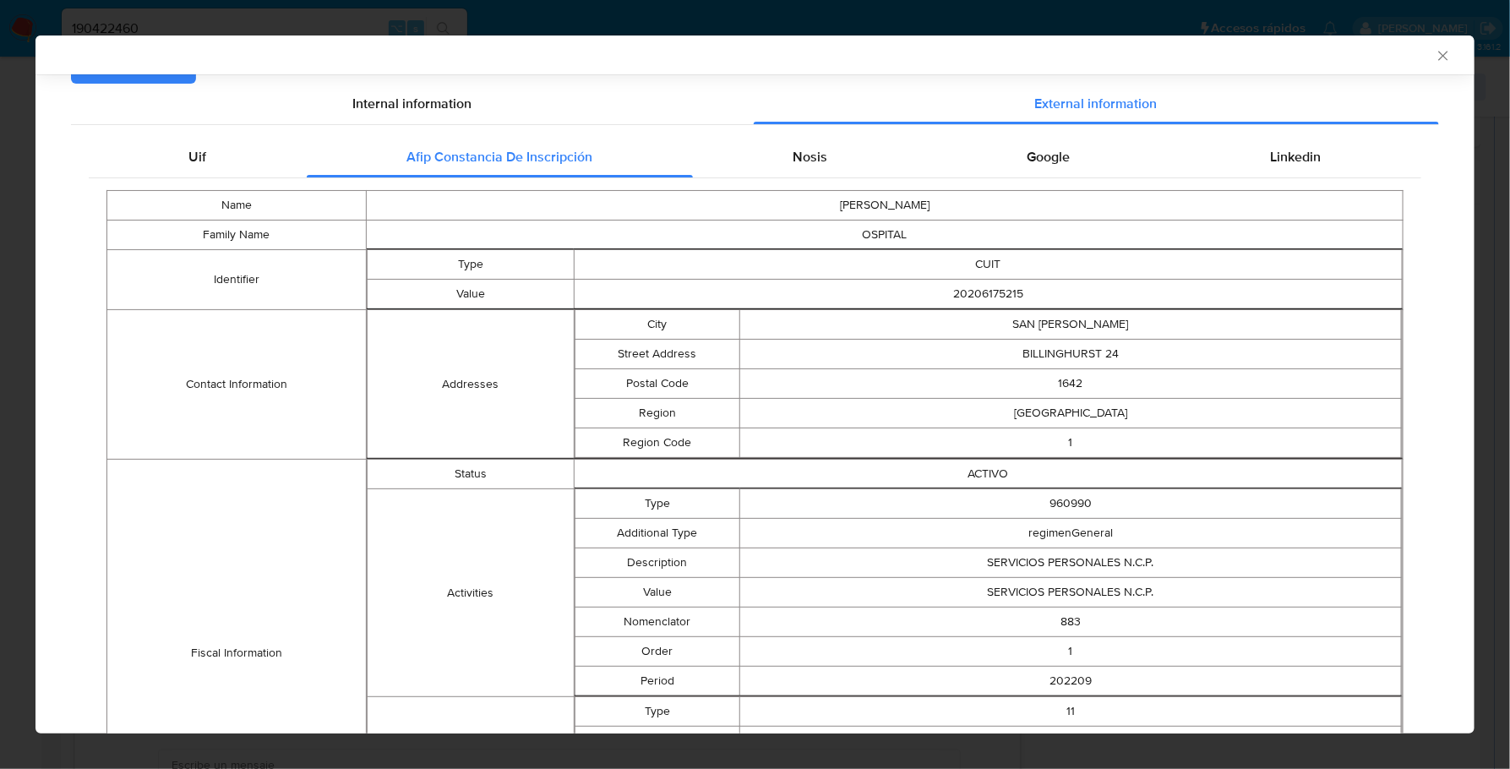
scroll to position [0, 0]
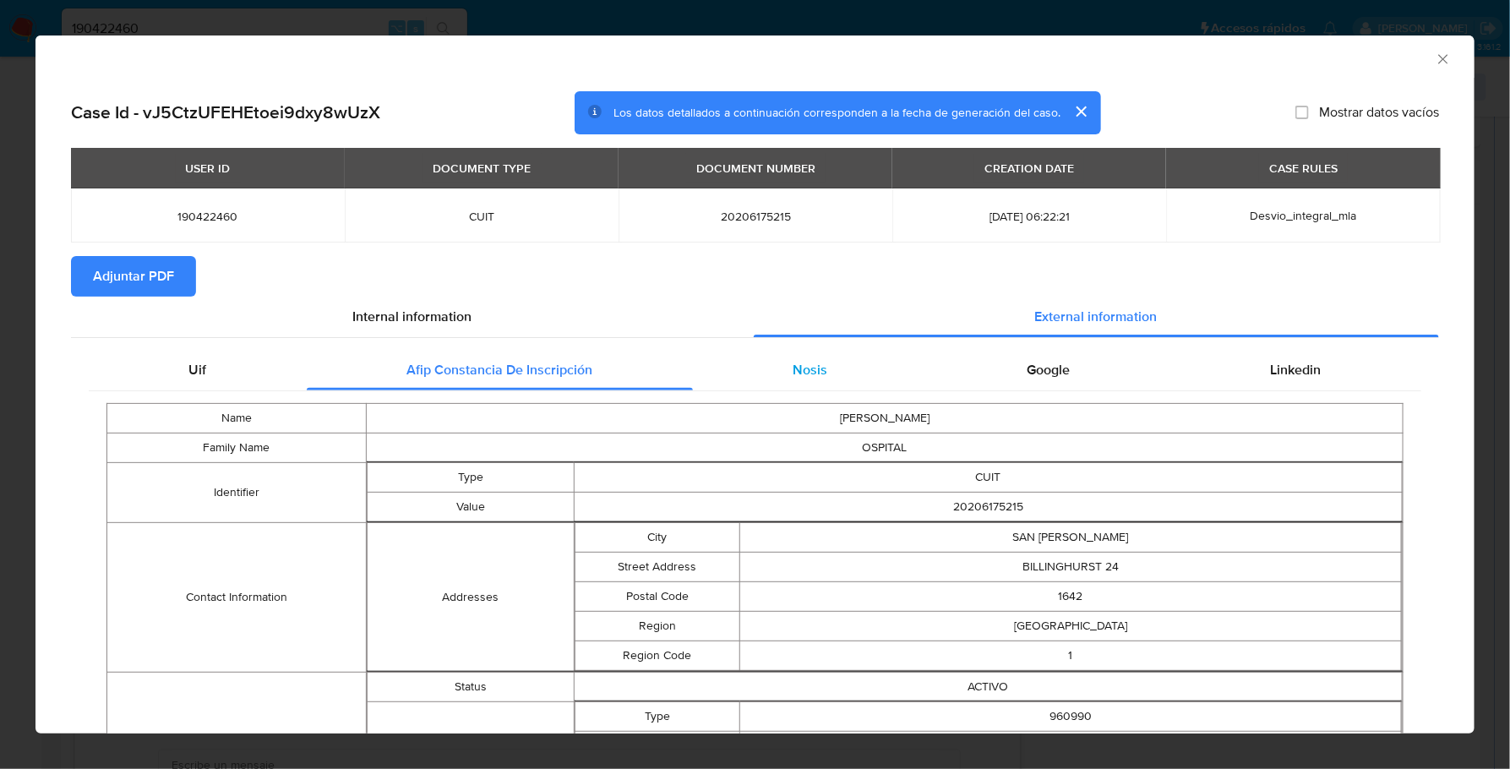
click at [815, 378] on span "Nosis" at bounding box center [810, 369] width 35 height 19
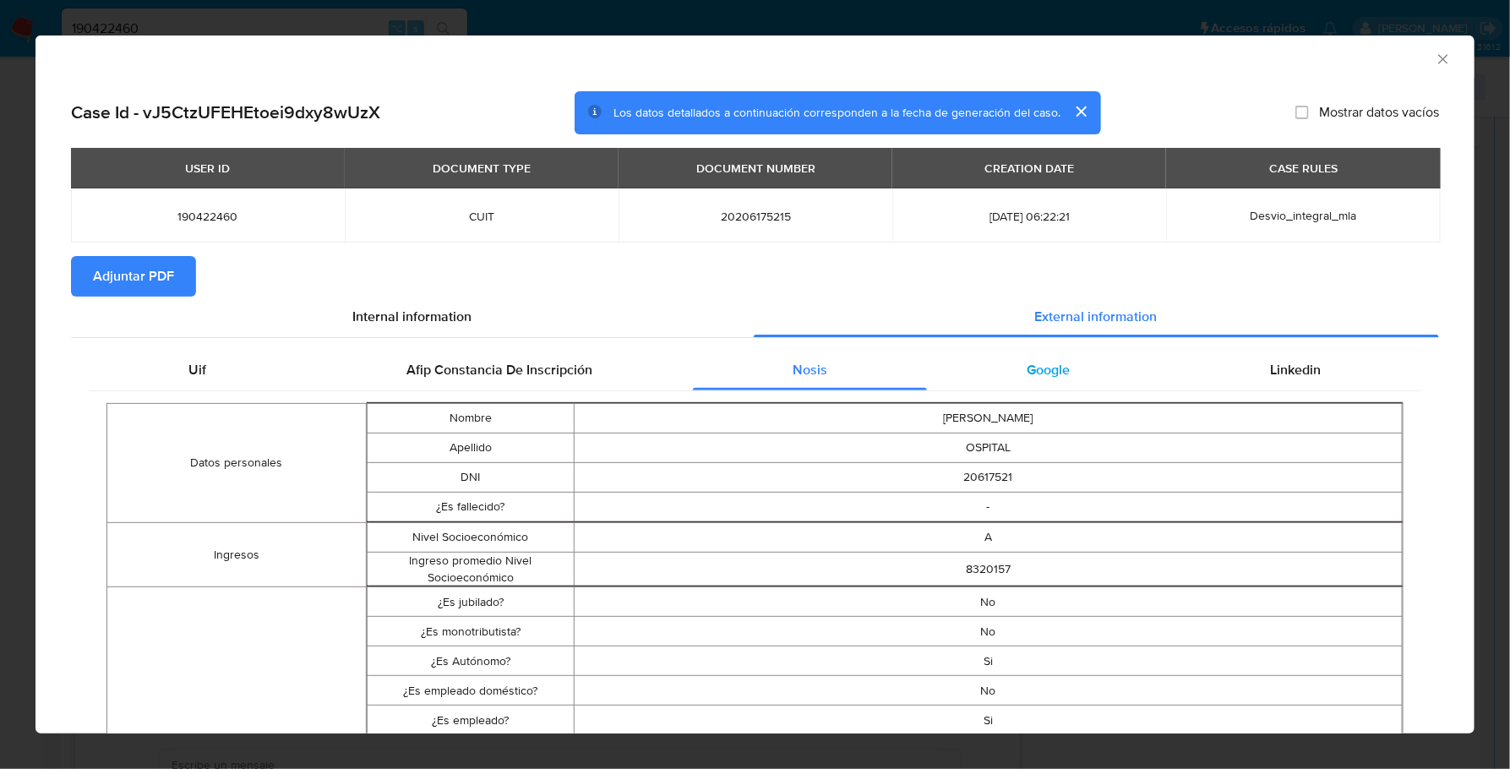
click at [1027, 362] on span "Google" at bounding box center [1048, 369] width 43 height 19
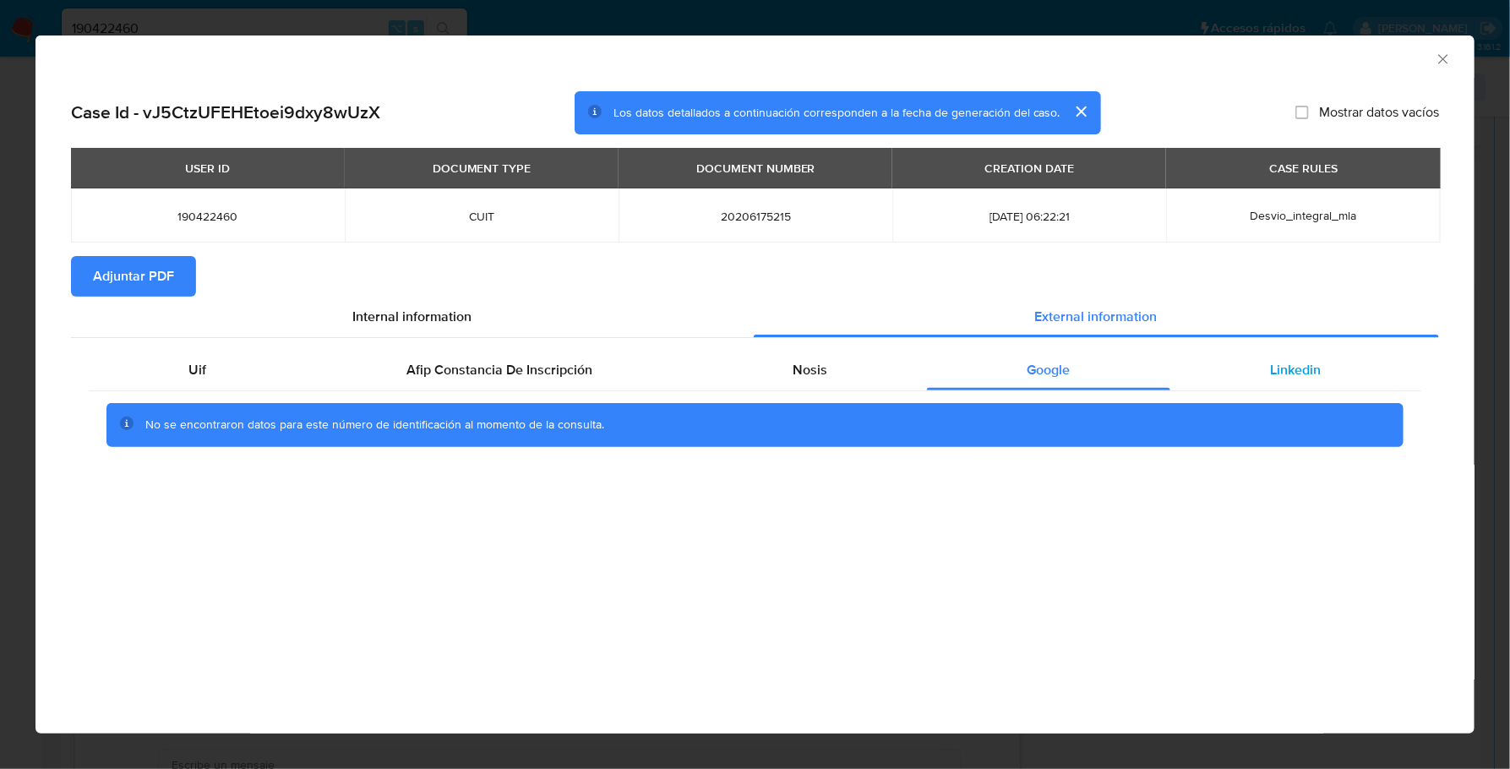
click at [1312, 367] on span "Linkedin" at bounding box center [1296, 369] width 51 height 19
click at [172, 267] on span "Adjuntar PDF" at bounding box center [133, 276] width 81 height 37
click at [1450, 59] on icon "Cerrar ventana" at bounding box center [1443, 59] width 17 height 17
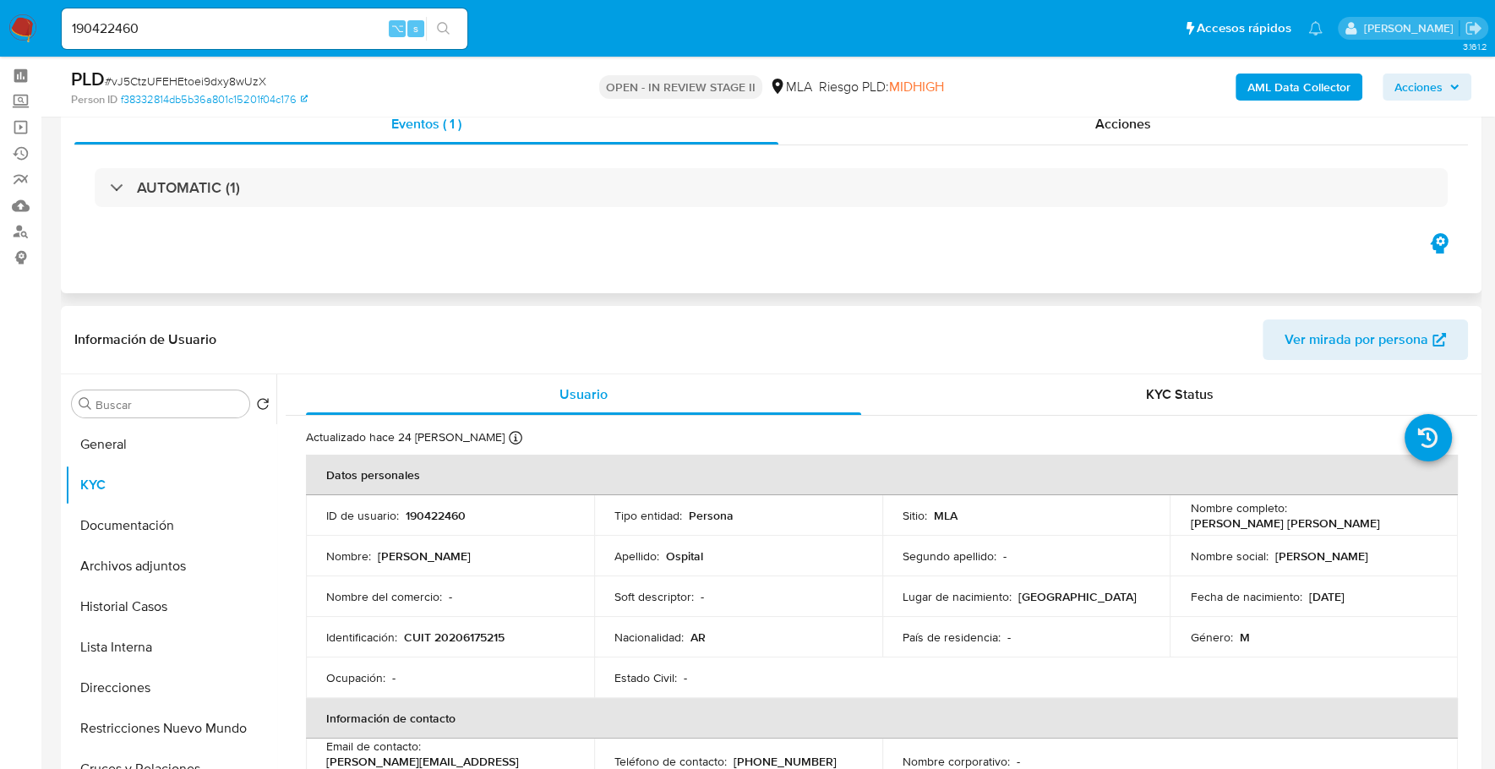
scroll to position [25, 0]
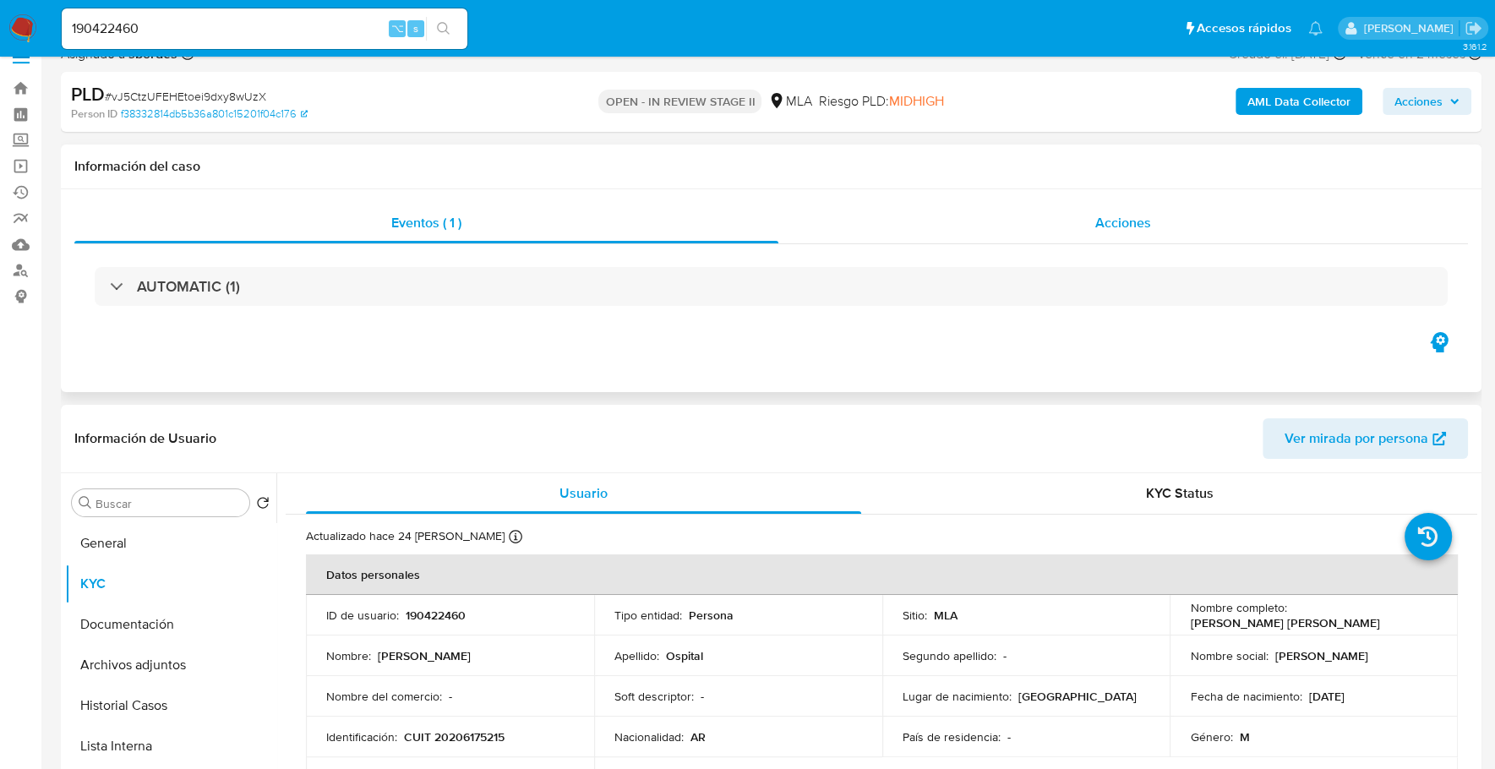
click at [1122, 228] on span "Acciones" at bounding box center [1123, 222] width 56 height 19
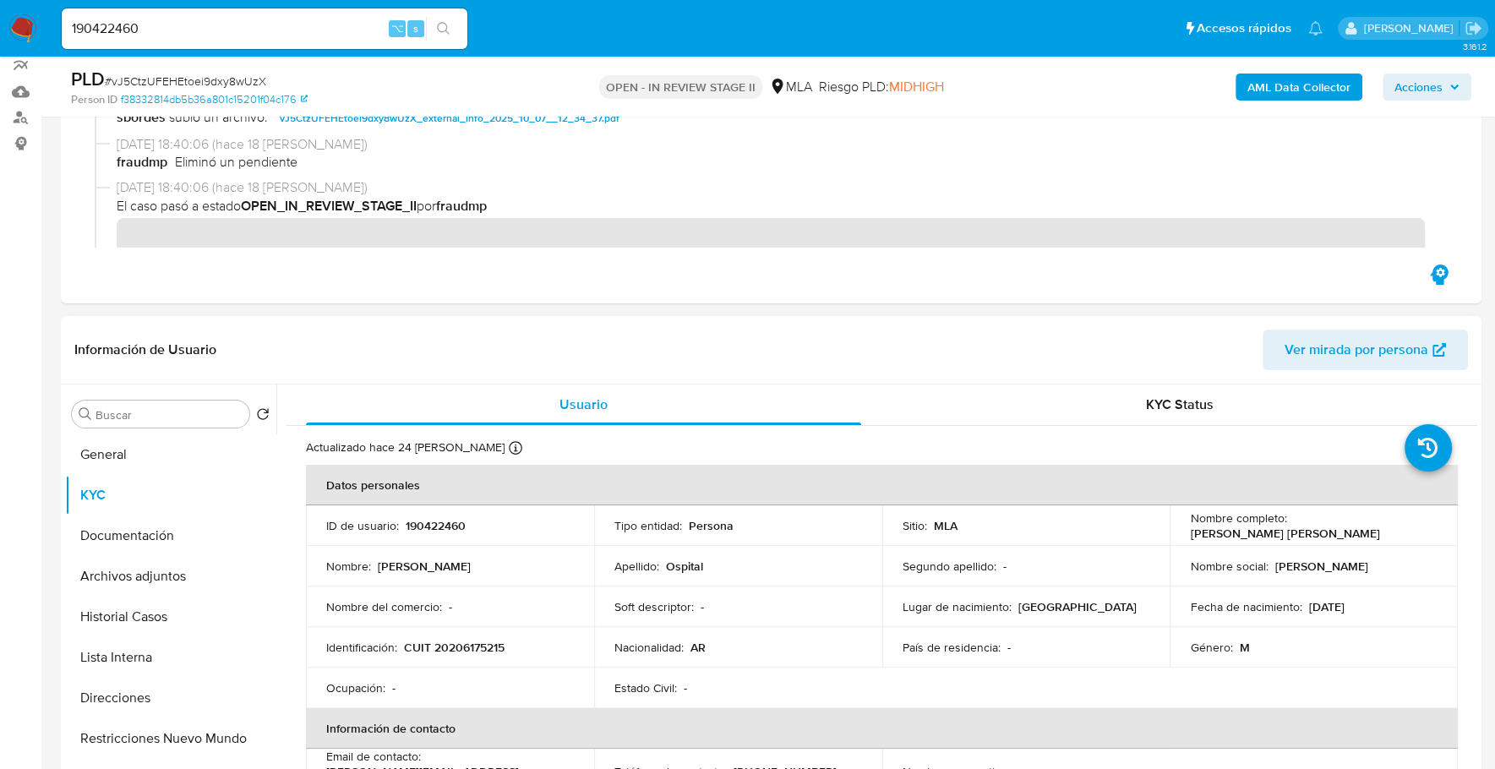
scroll to position [178, 0]
copy p "20206175215"
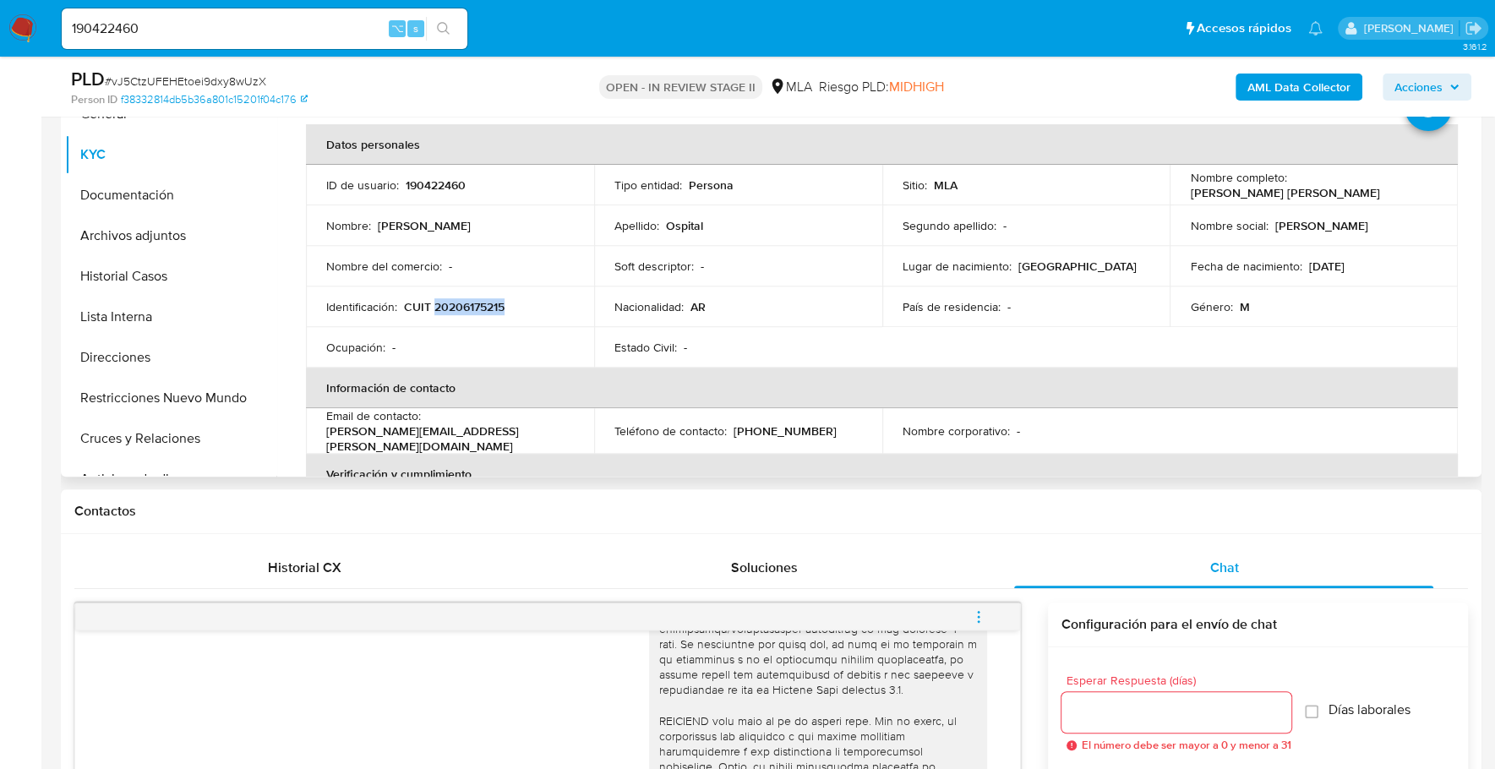
scroll to position [889, 0]
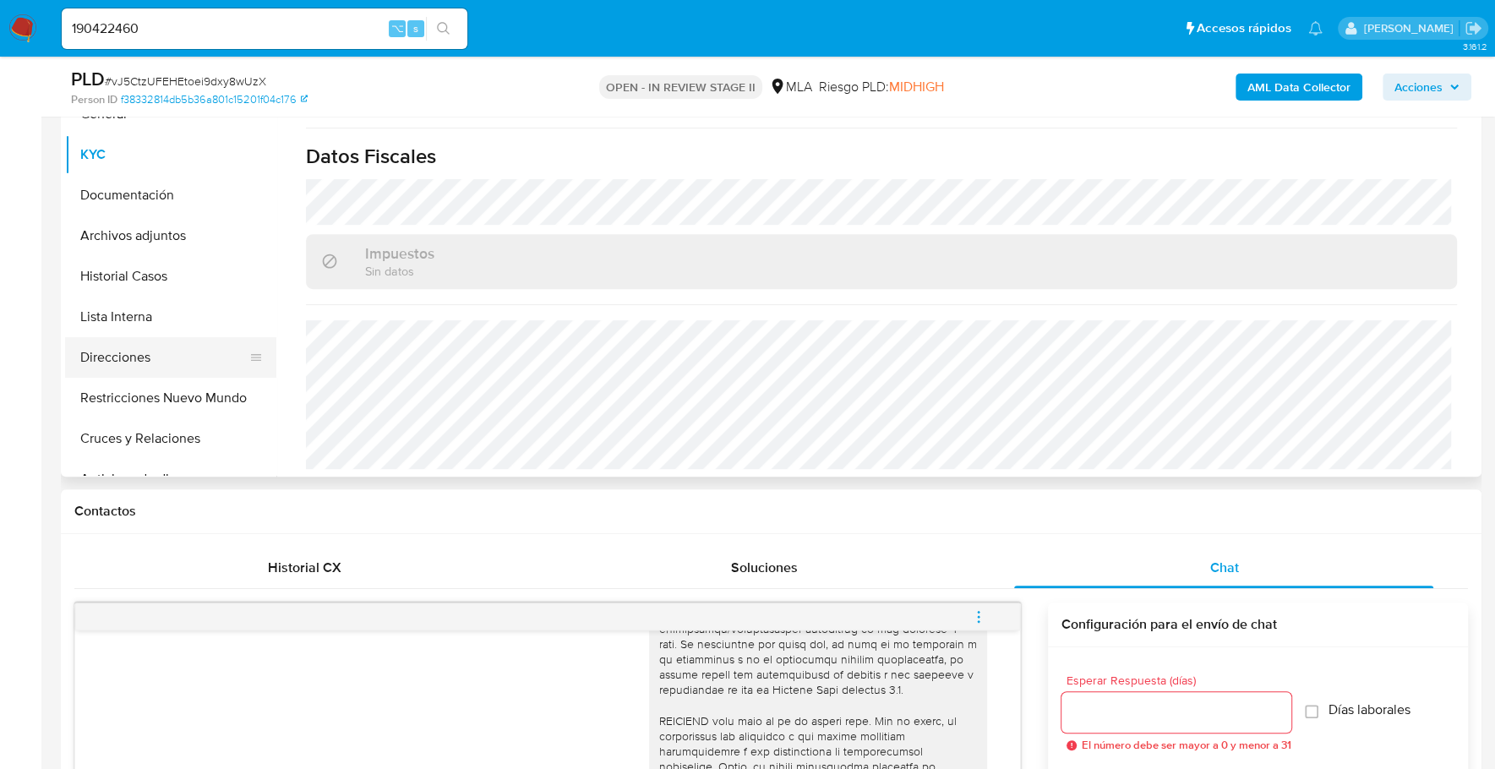
click at [133, 352] on button "Direcciones" at bounding box center [164, 357] width 198 height 41
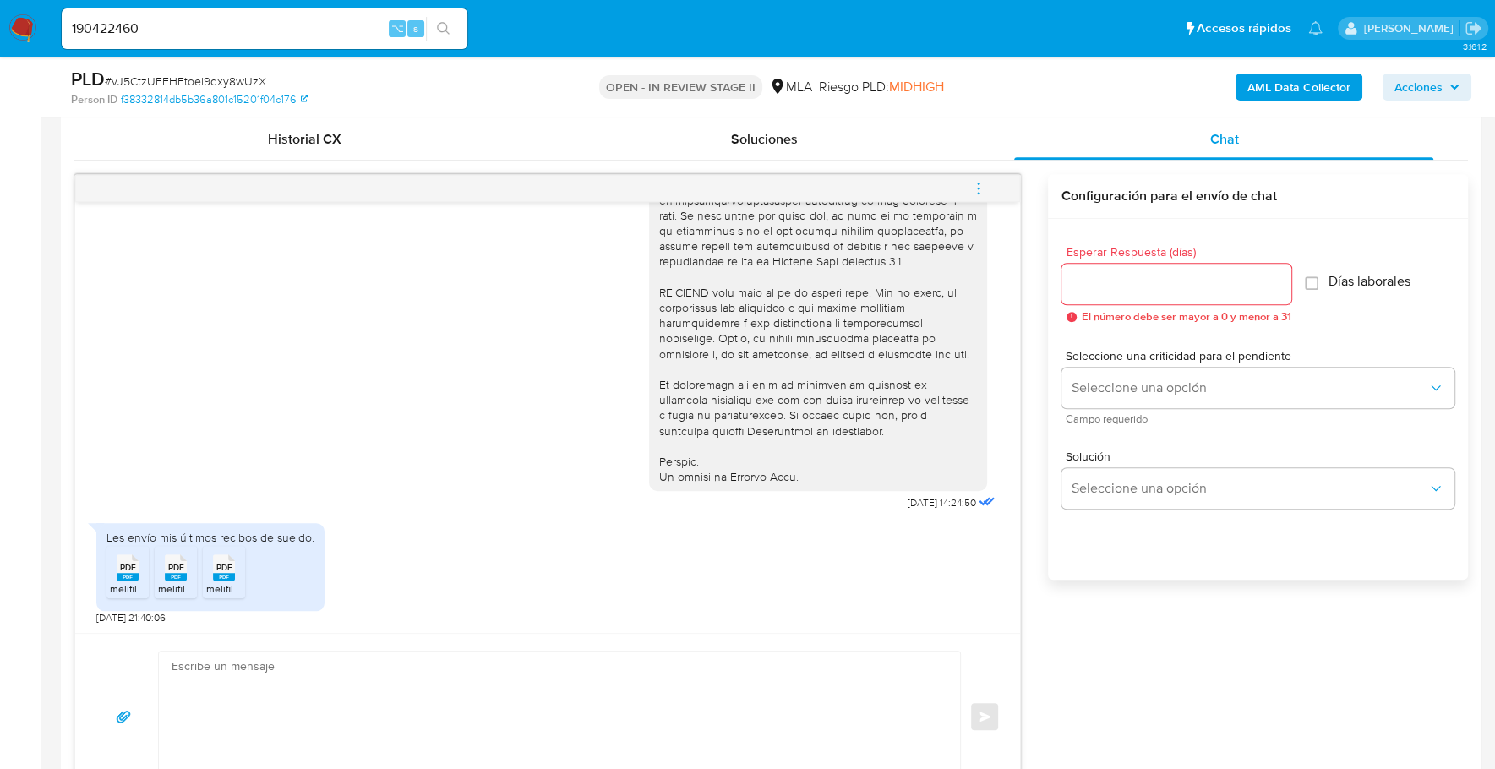
scroll to position [1194, 0]
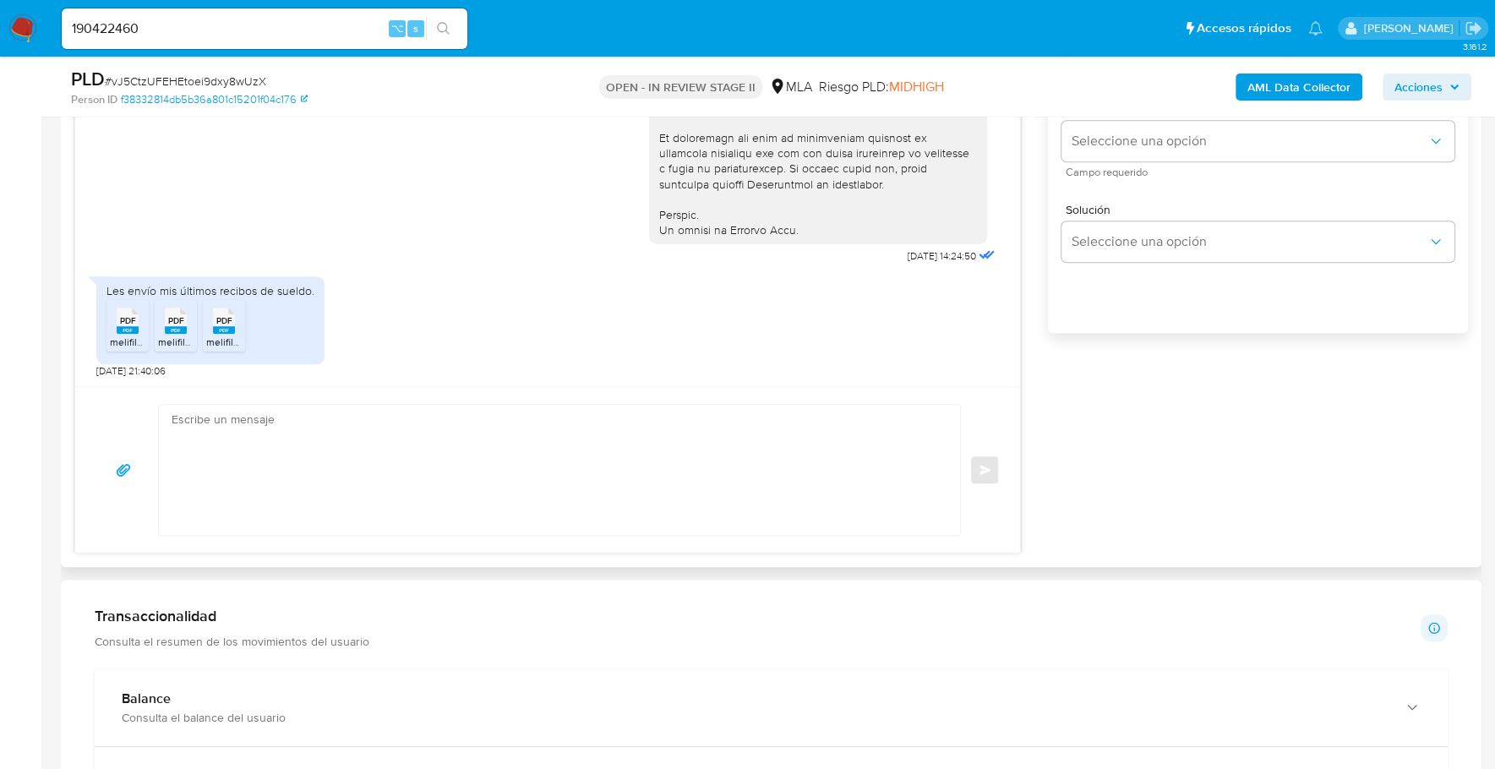
click at [383, 480] on textarea at bounding box center [555, 470] width 767 height 130
paste textarea "Hola, ¡Muchas gracias por tu respuesta! Confirmamos la recepción de la document…"
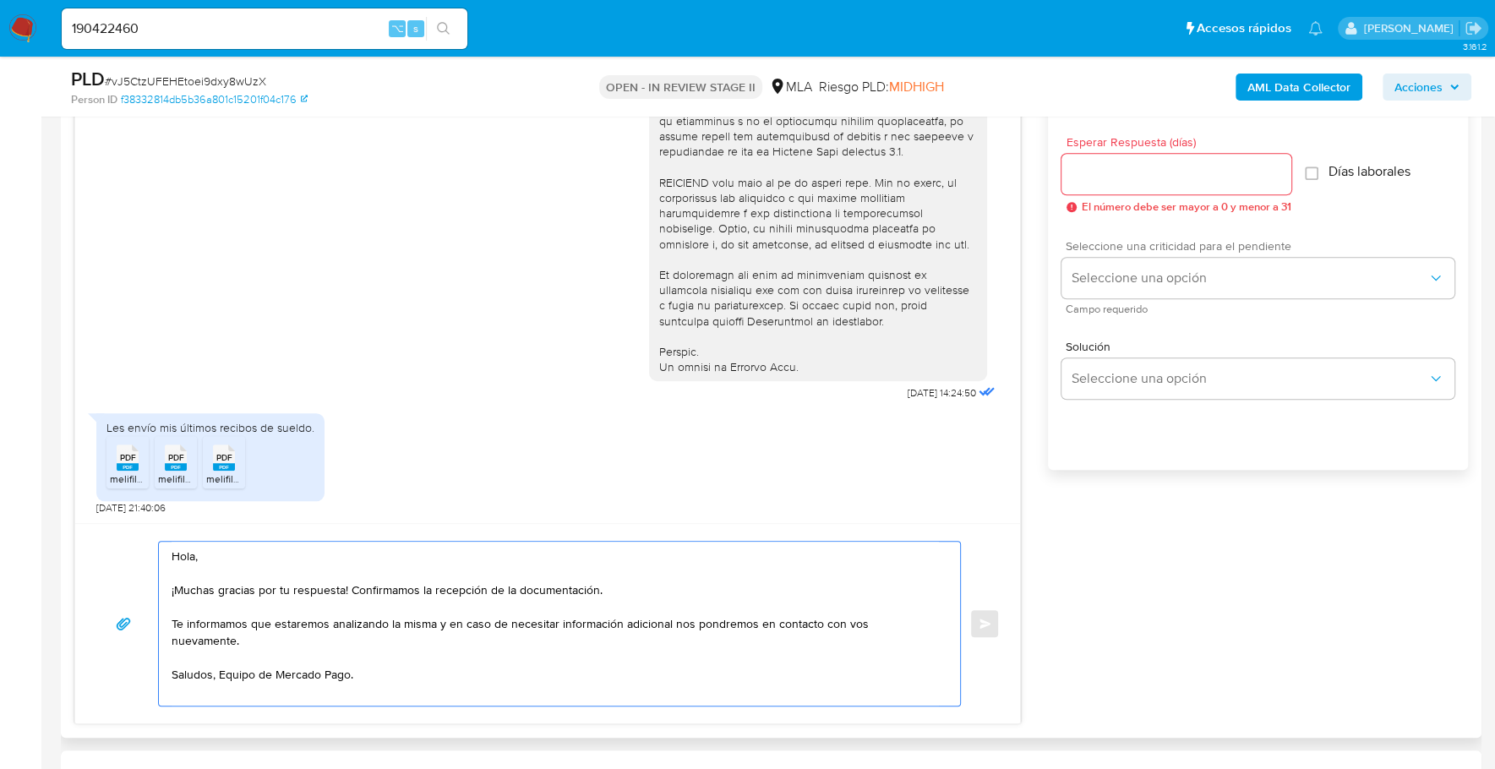
scroll to position [1056, 0]
type textarea "Hola, ¡Muchas gracias por tu respuesta! Confirmamos la recepción de la document…"
click at [1191, 180] on input "Esperar Respuesta (días)" at bounding box center [1176, 175] width 230 height 22
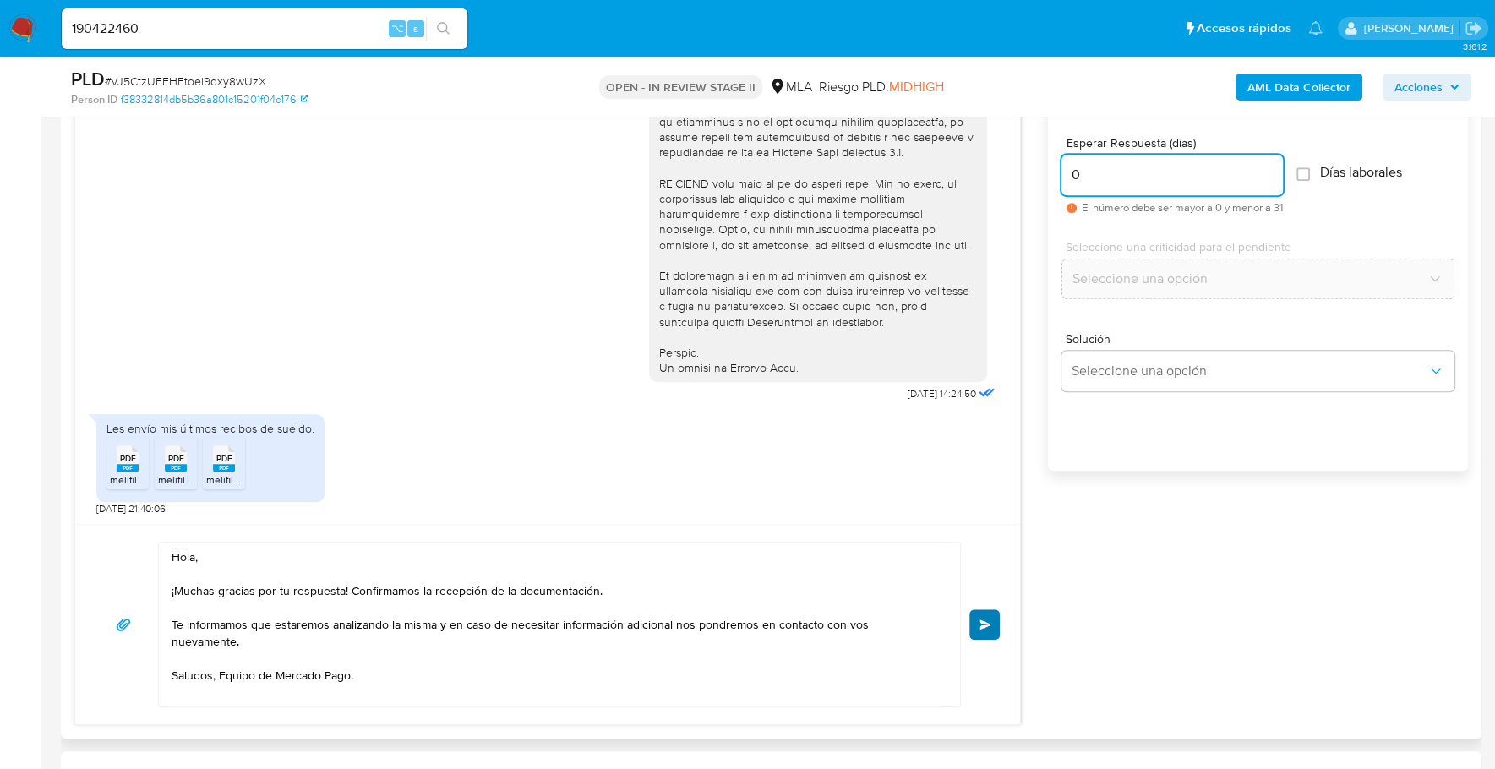
type input "0"
click at [980, 619] on span "Enviar" at bounding box center [985, 624] width 12 height 10
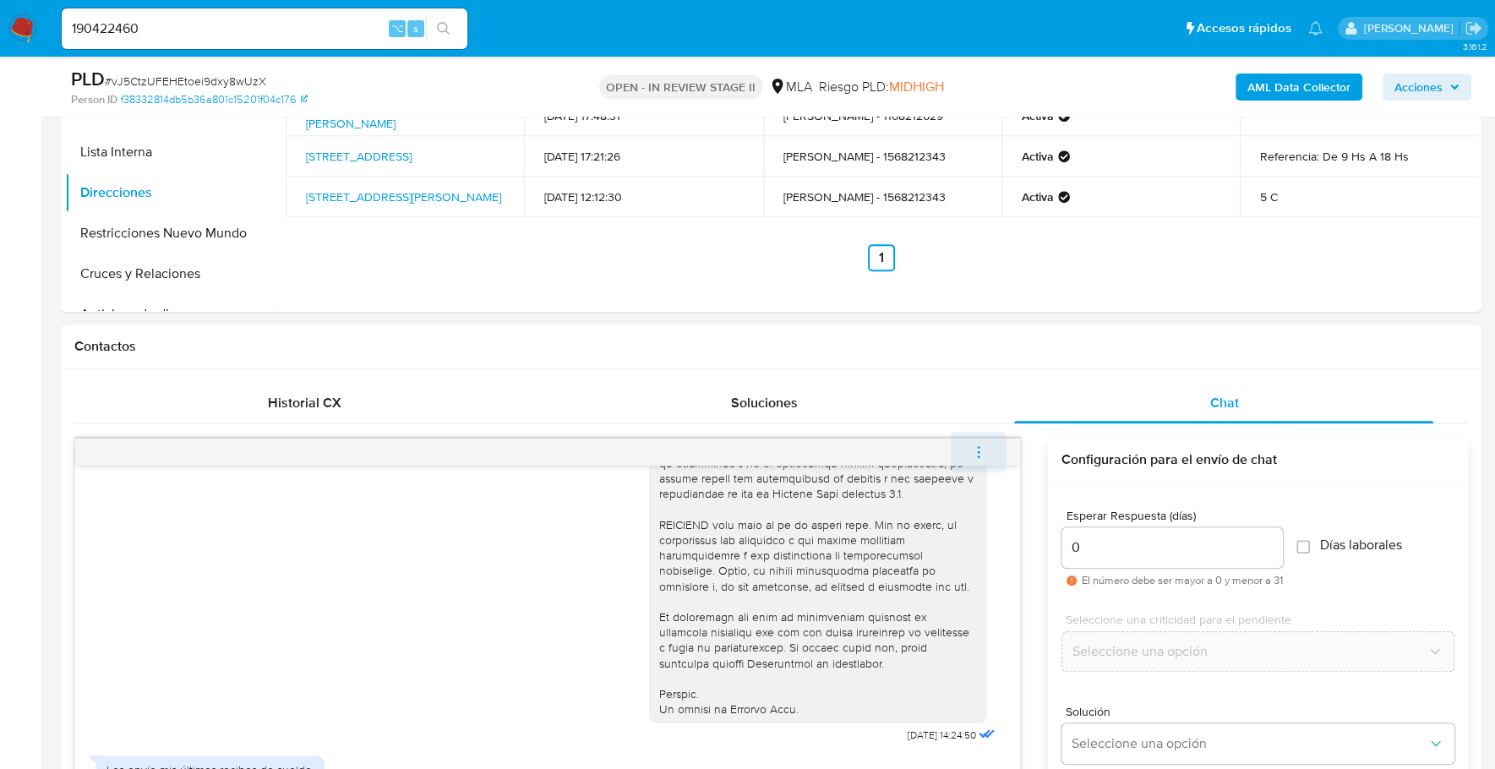
scroll to position [854, 0]
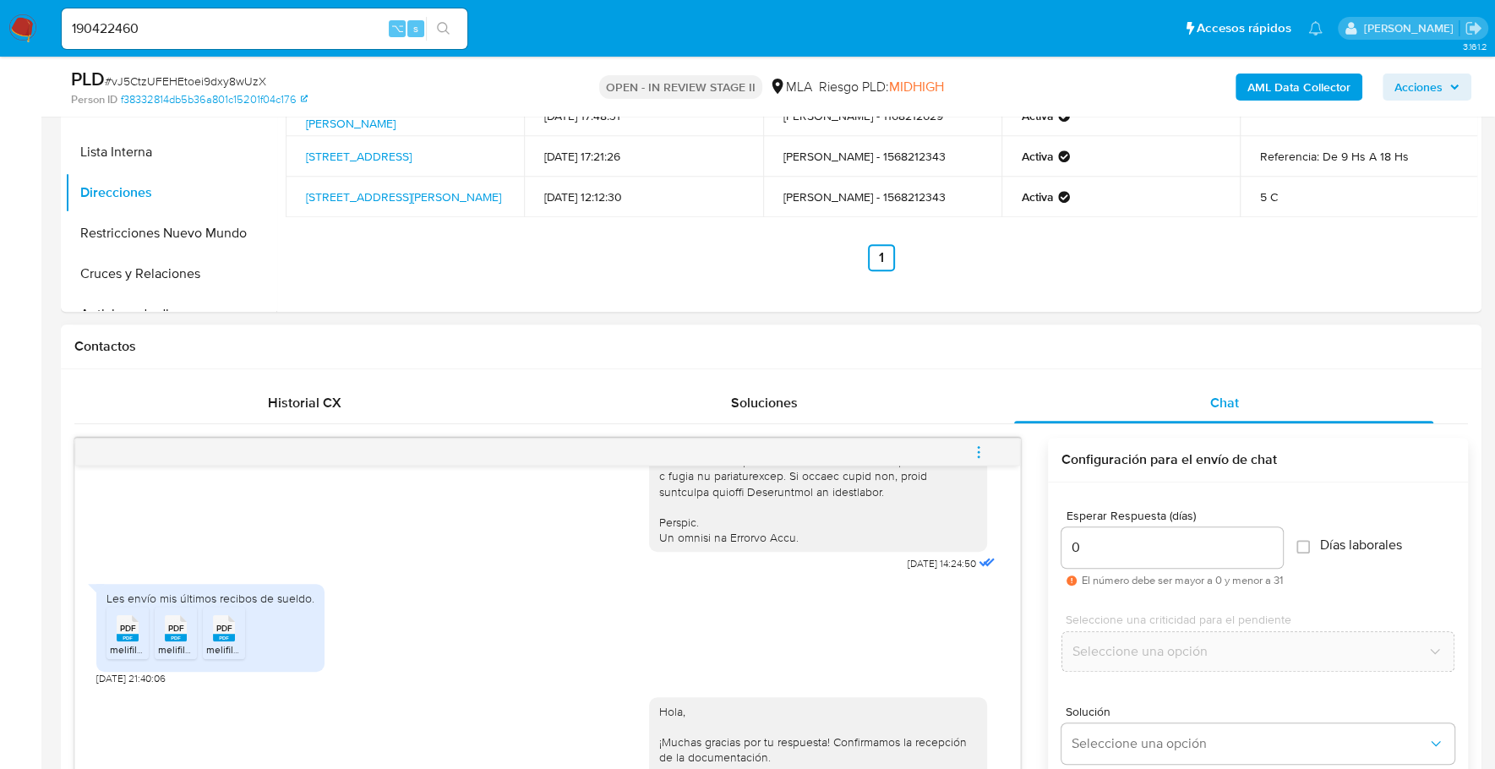
click at [978, 450] on icon "menu-action" at bounding box center [978, 451] width 2 height 2
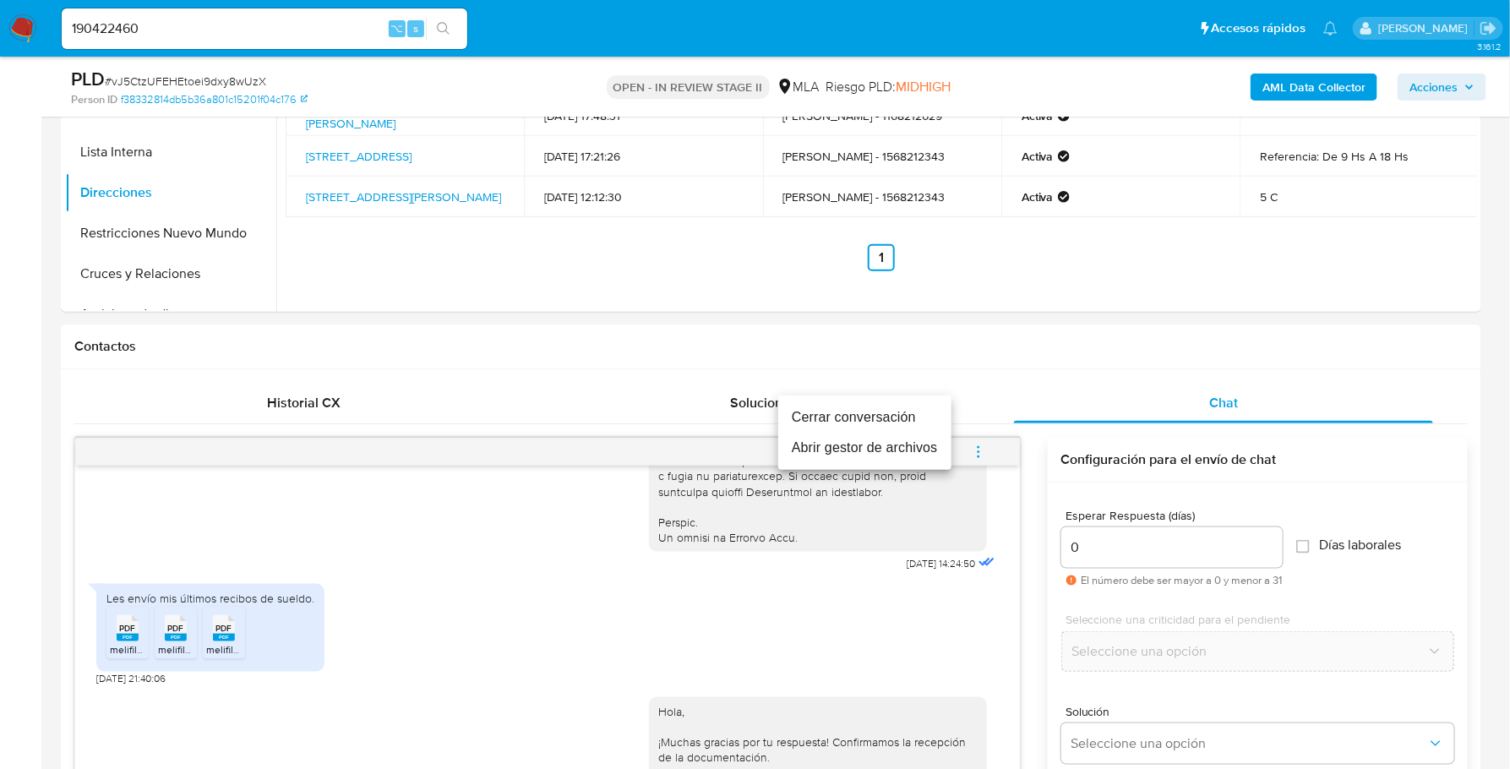
click at [905, 412] on li "Cerrar conversación" at bounding box center [864, 417] width 173 height 30
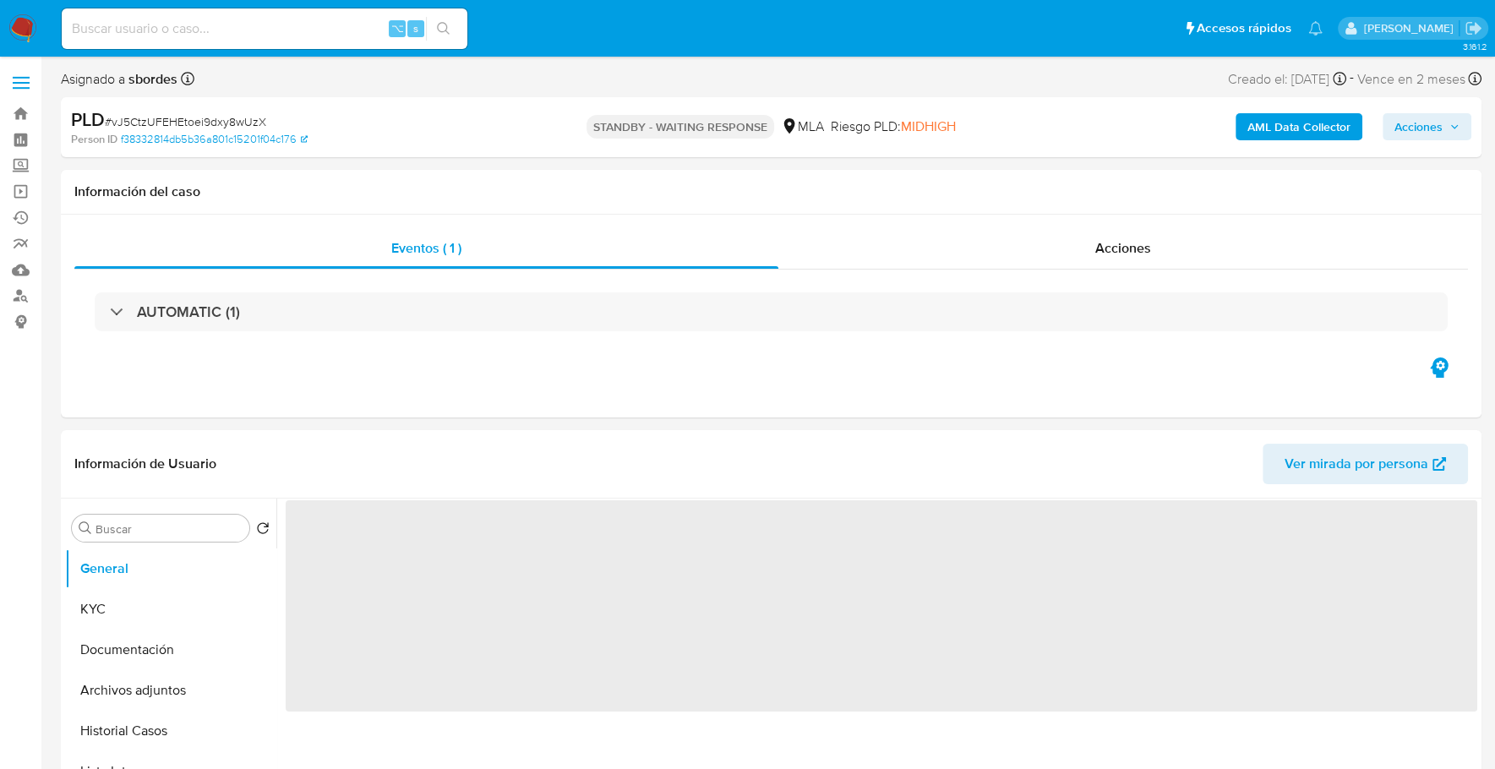
select select "10"
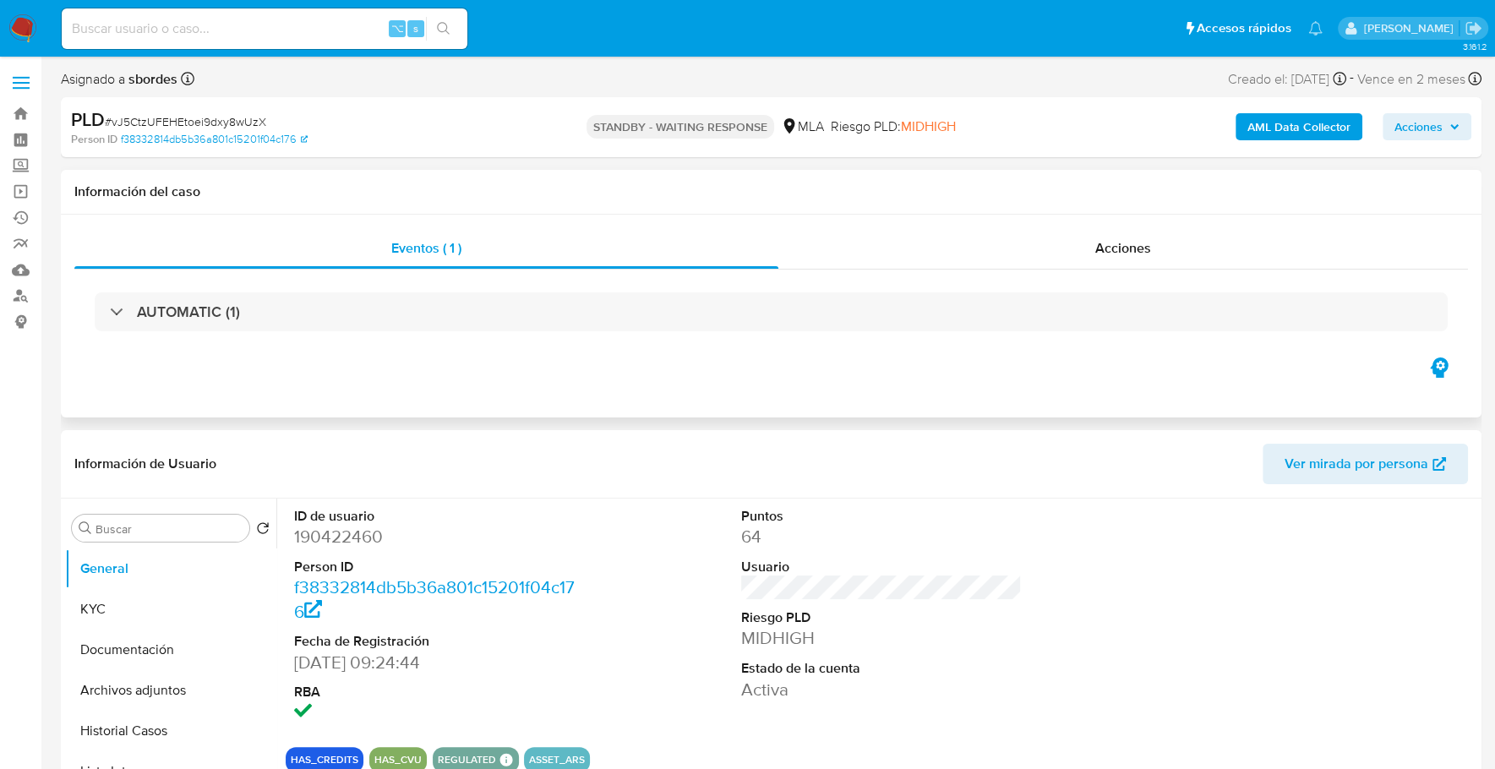
click at [765, 379] on div "Eventos ( 1 ) Acciones AUTOMATIC (1)" at bounding box center [771, 316] width 1420 height 203
copy span "vJ5CtzUFEHEtoei9dxy8wUzX"
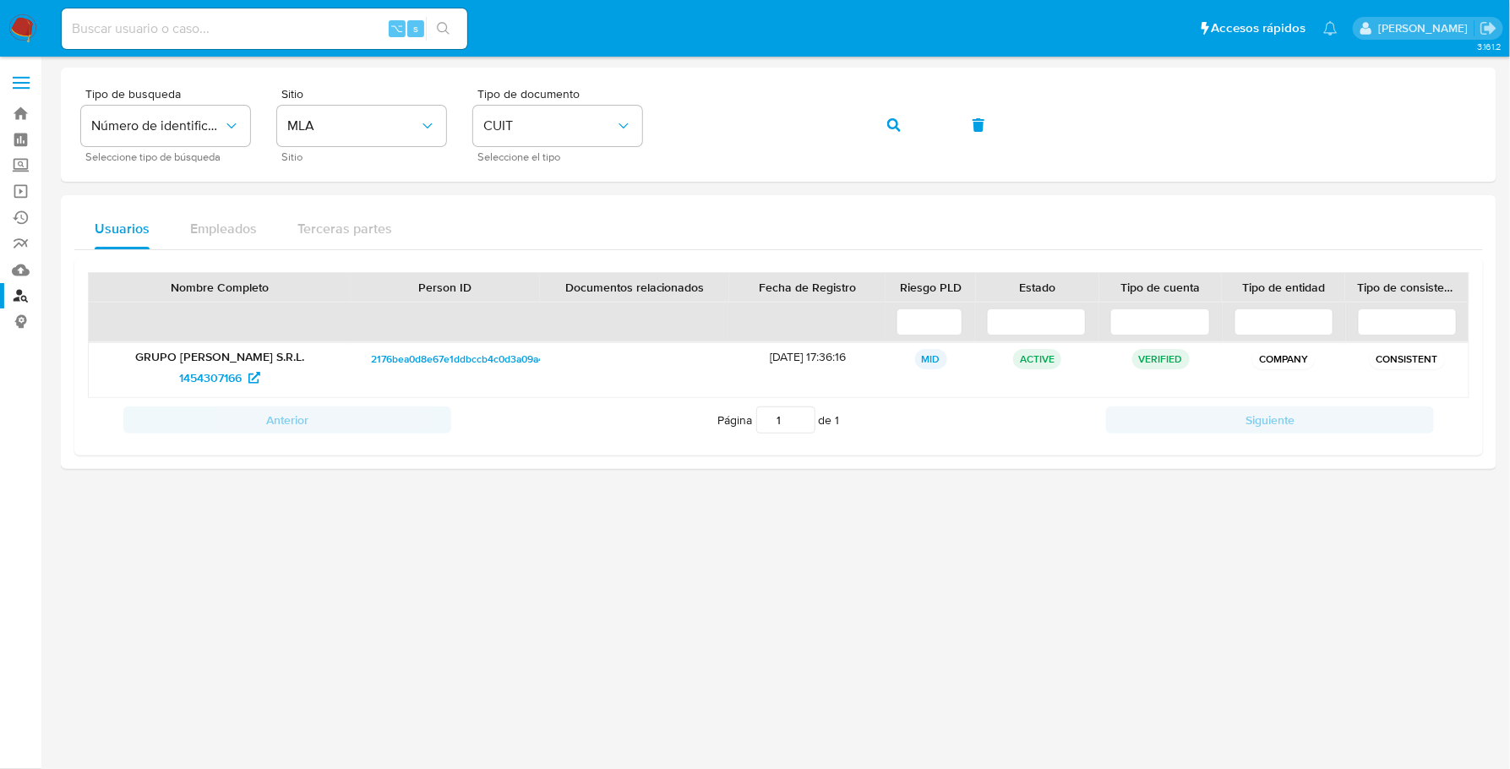
click at [23, 31] on img at bounding box center [22, 28] width 29 height 29
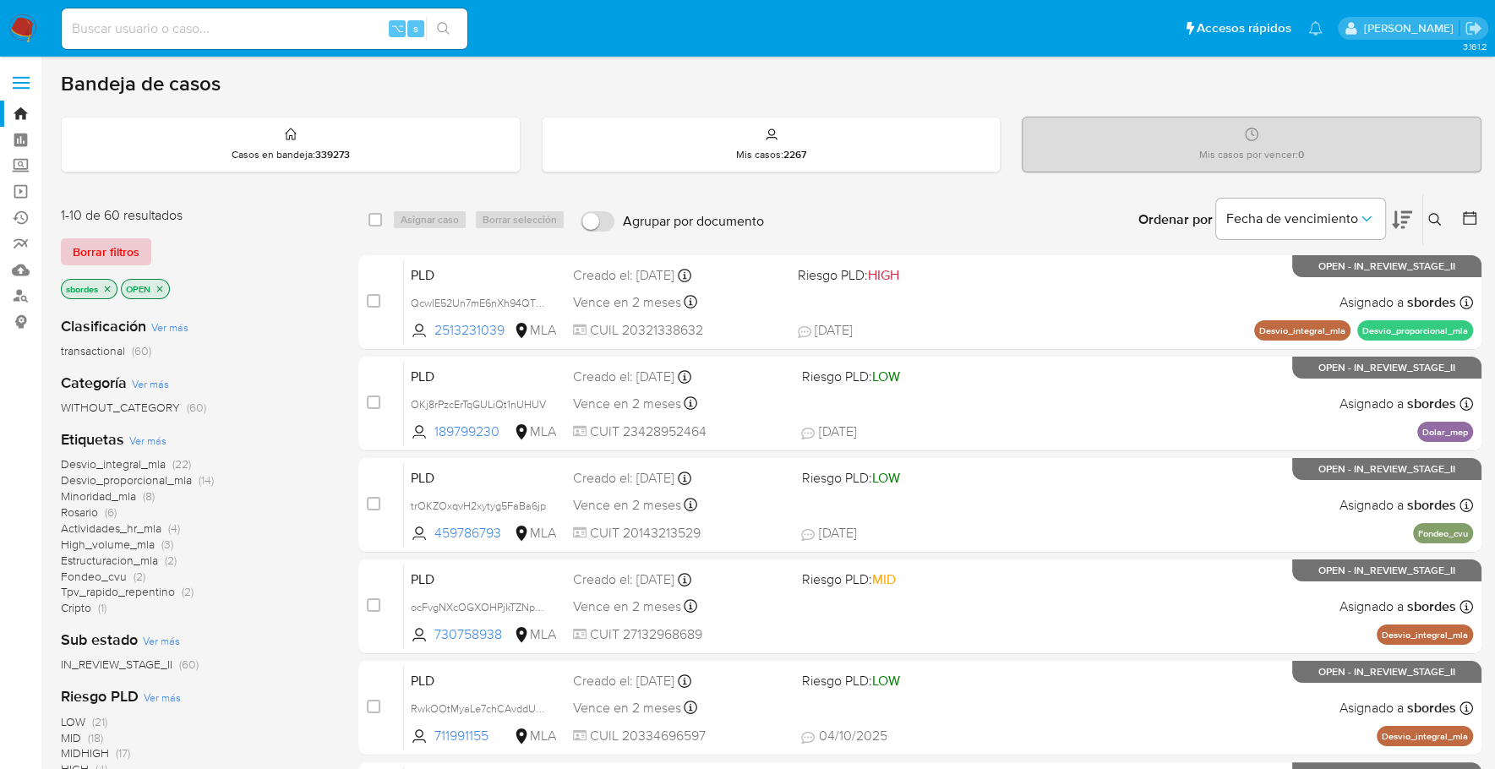
click at [79, 259] on span "Borrar filtros" at bounding box center [106, 252] width 67 height 24
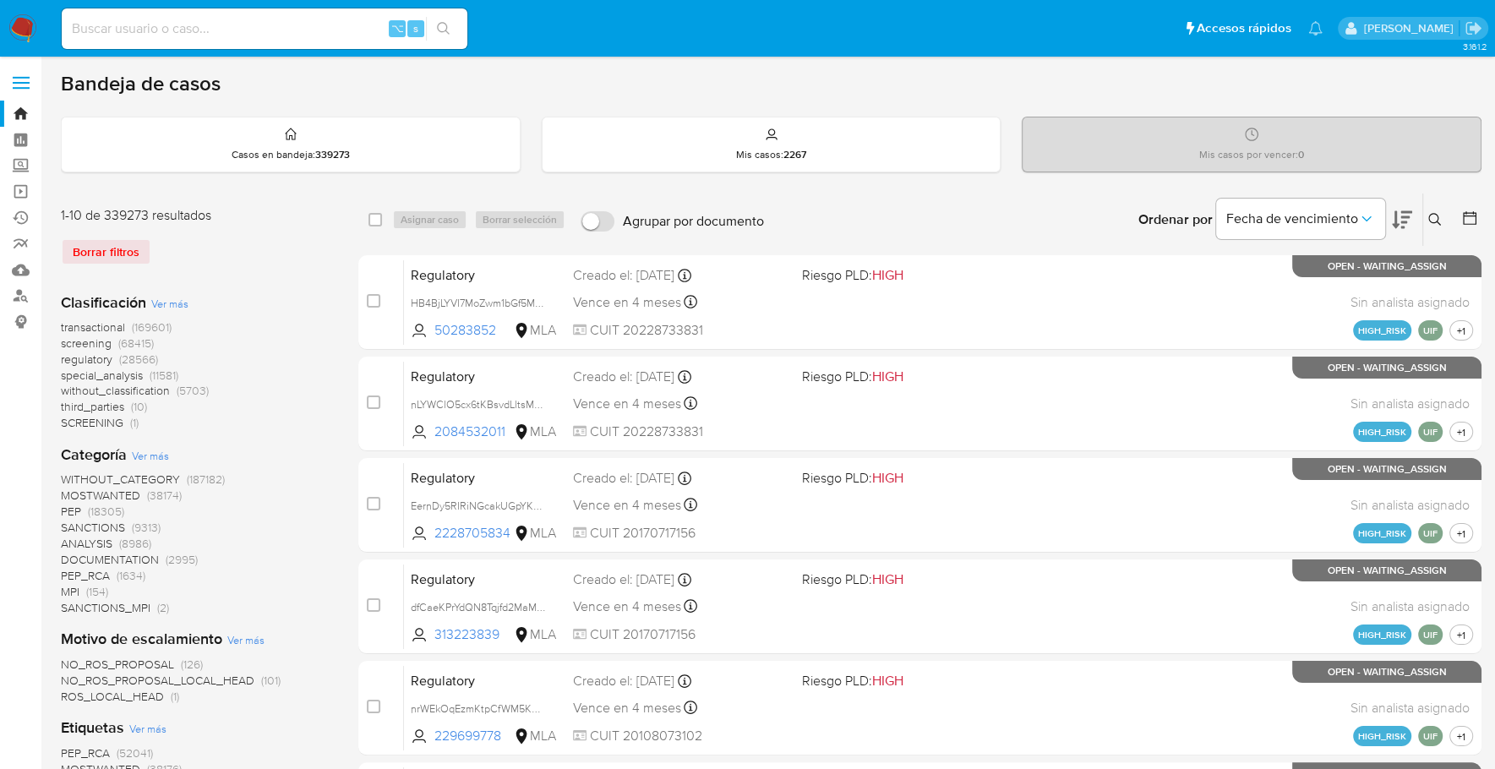
click at [1431, 216] on icon at bounding box center [1435, 220] width 14 height 14
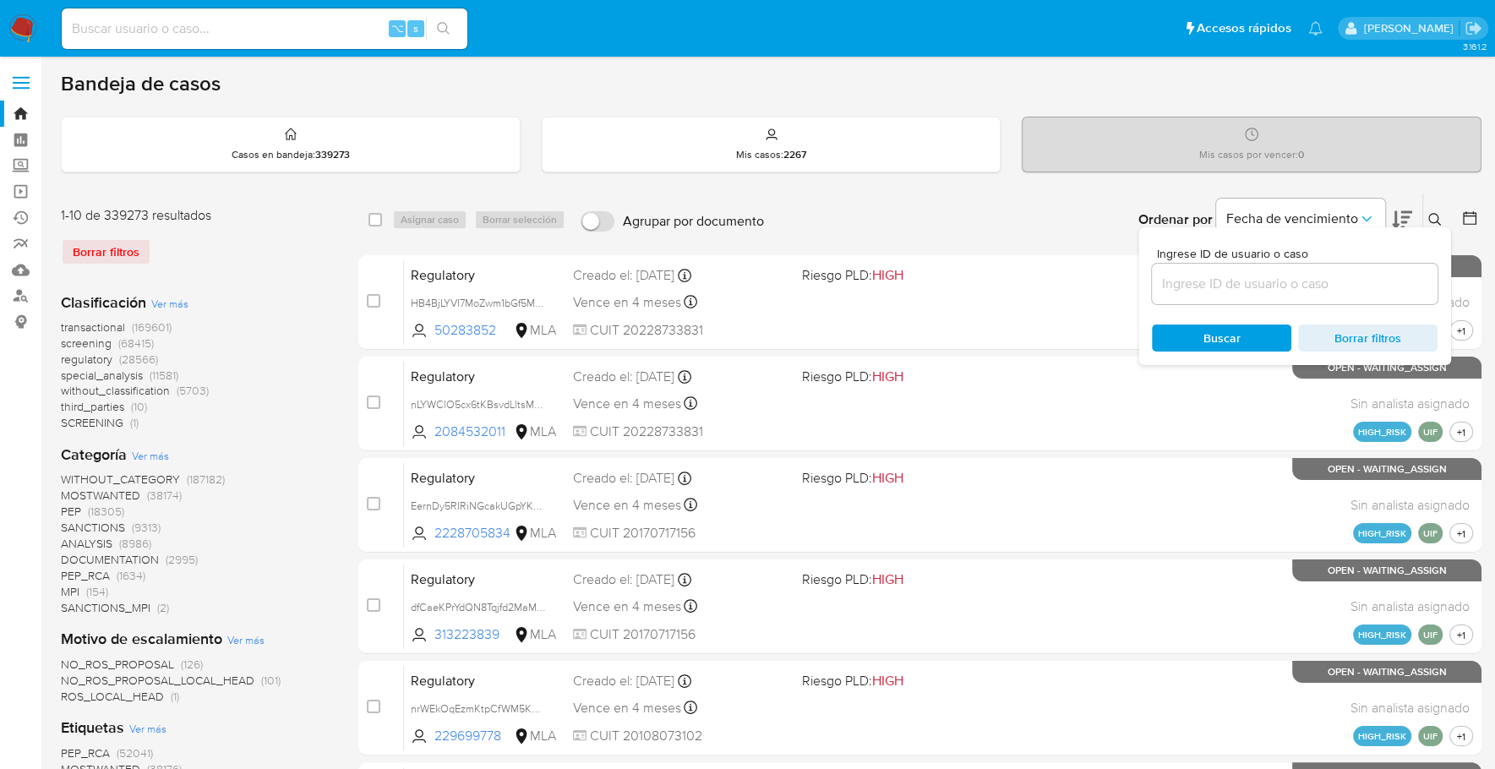
click at [1351, 279] on input at bounding box center [1295, 284] width 286 height 22
type input "vJ5CtzUFEHEtoei9dxy8wUzX"
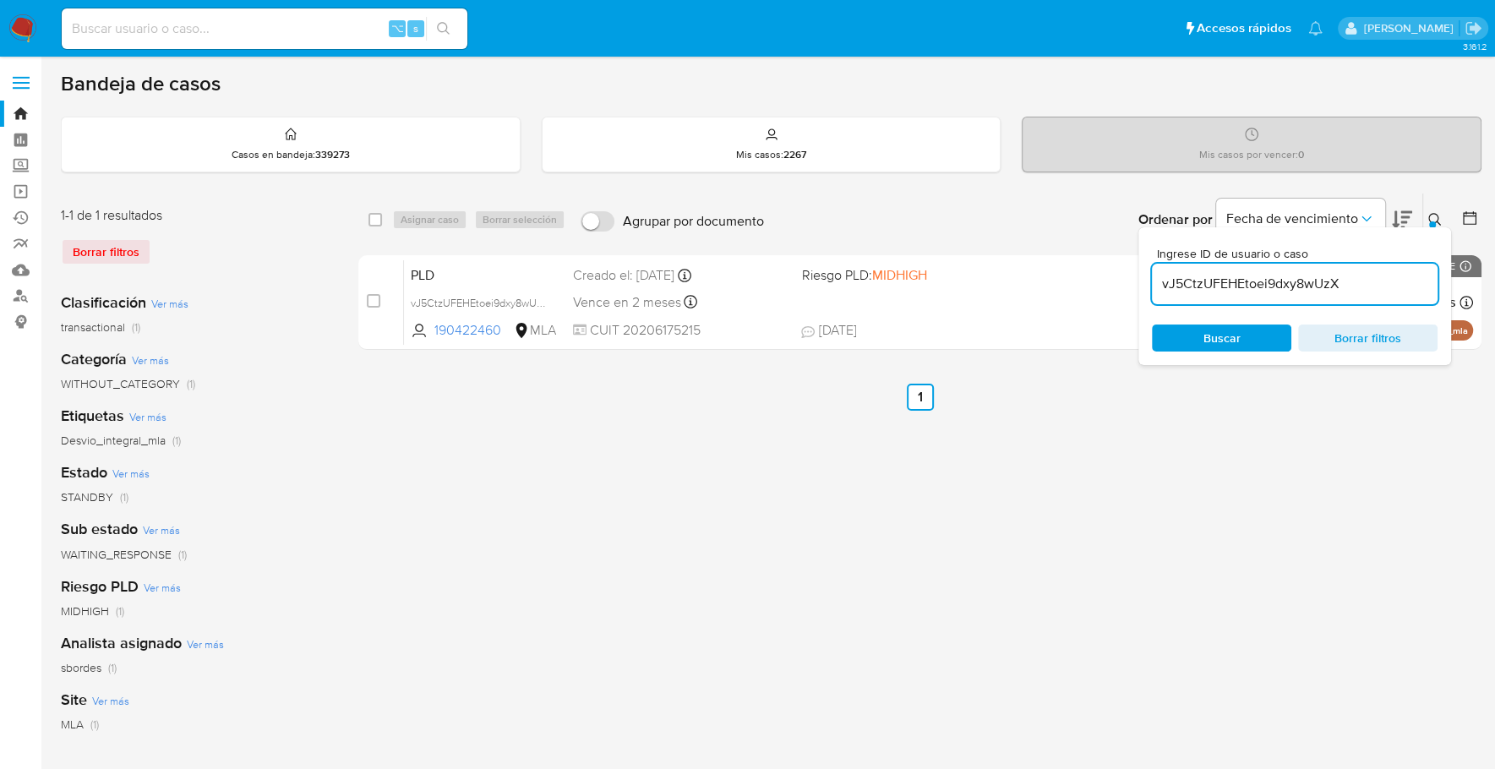
click at [1431, 218] on icon at bounding box center [1435, 220] width 14 height 14
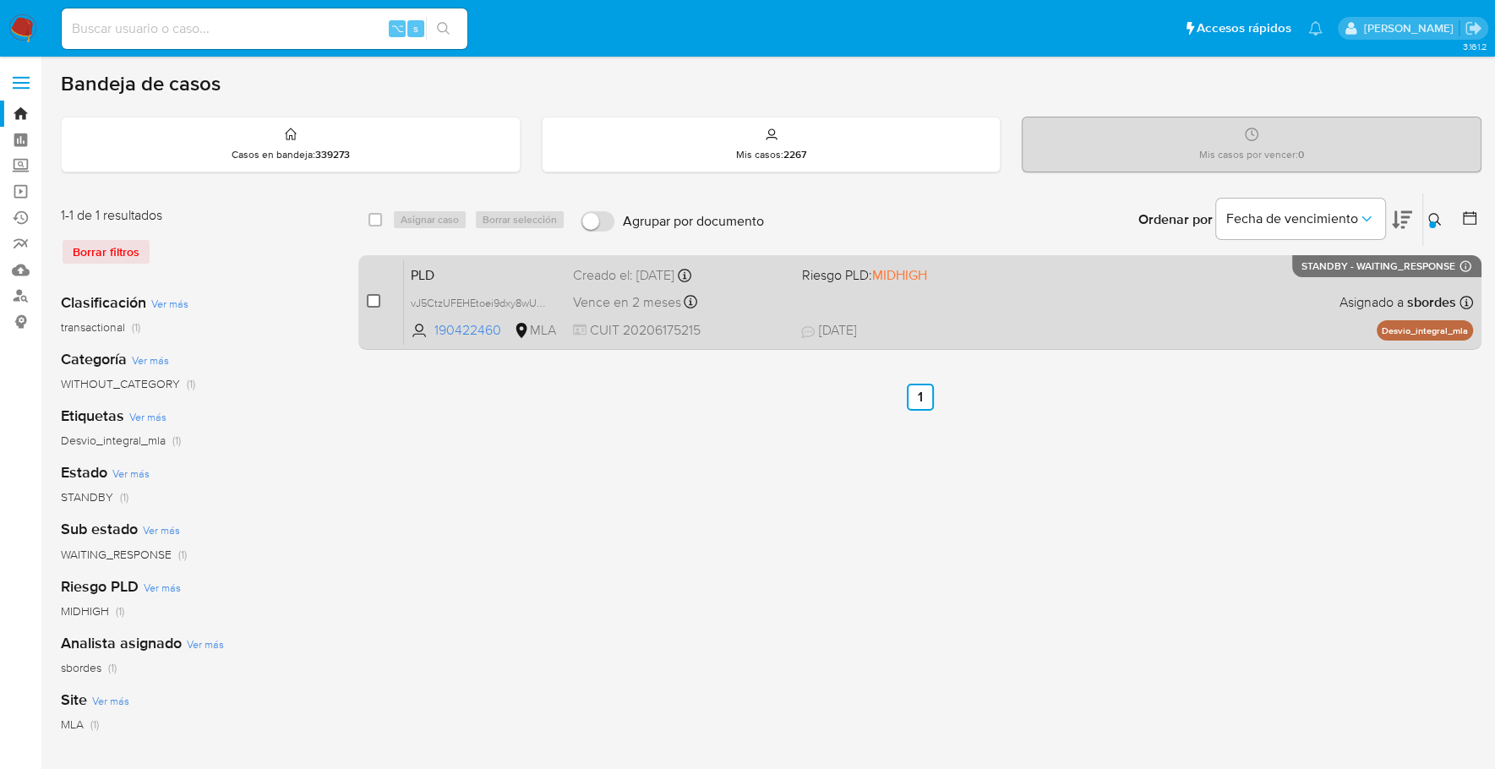
click at [378, 302] on input "checkbox" at bounding box center [374, 301] width 14 height 14
checkbox input "true"
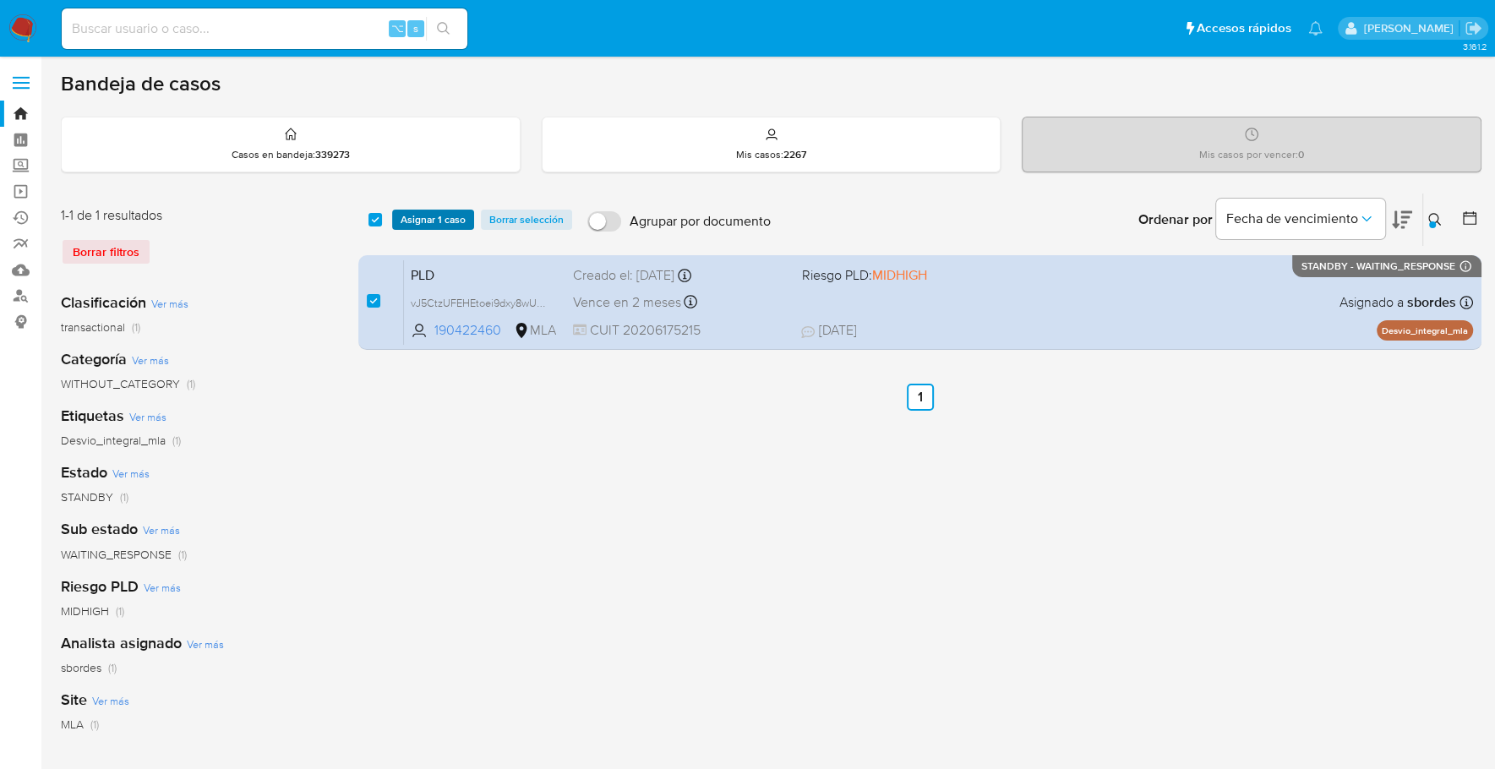
click at [418, 223] on span "Asignar 1 caso" at bounding box center [433, 219] width 65 height 17
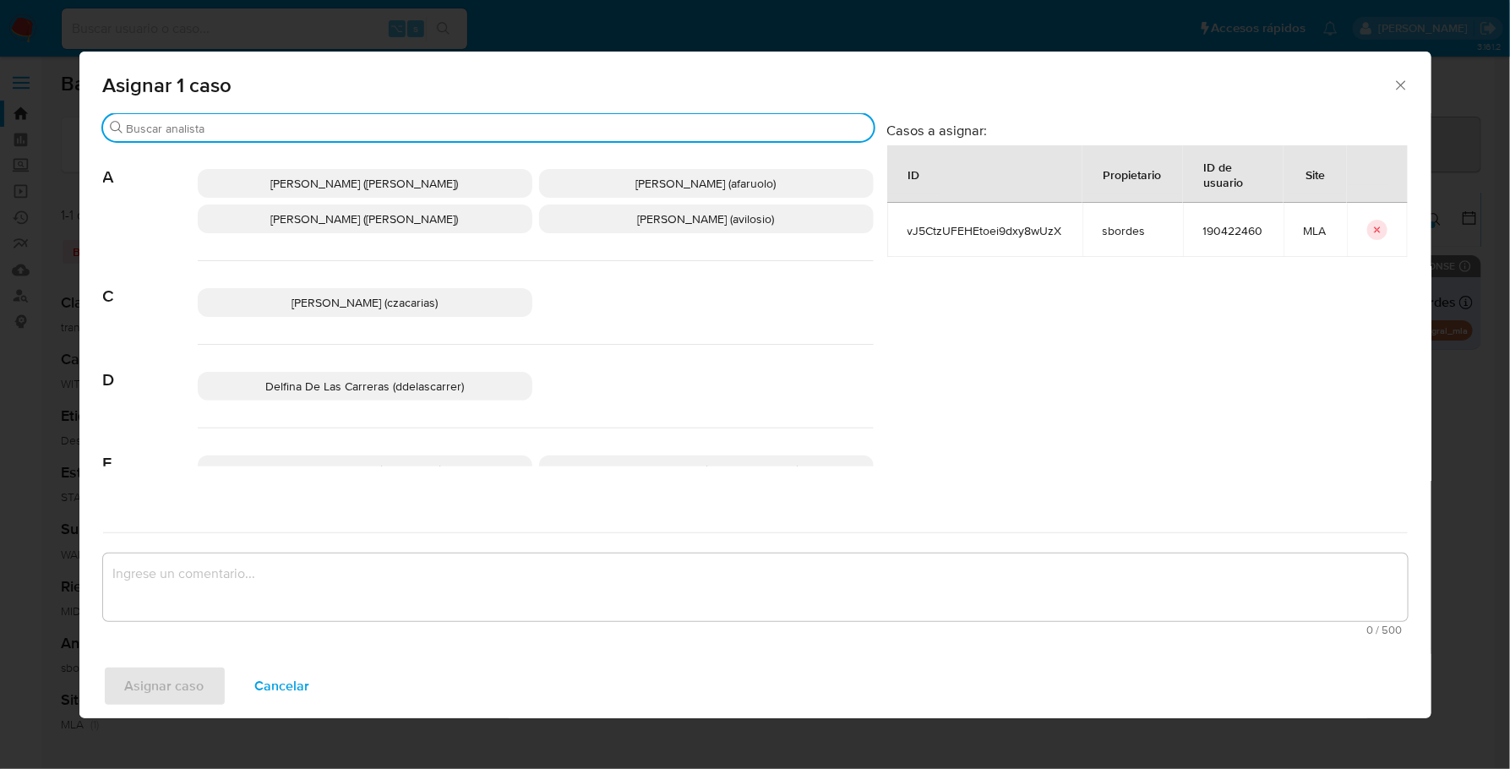
click at [326, 126] on input "Buscar" at bounding box center [497, 128] width 740 height 15
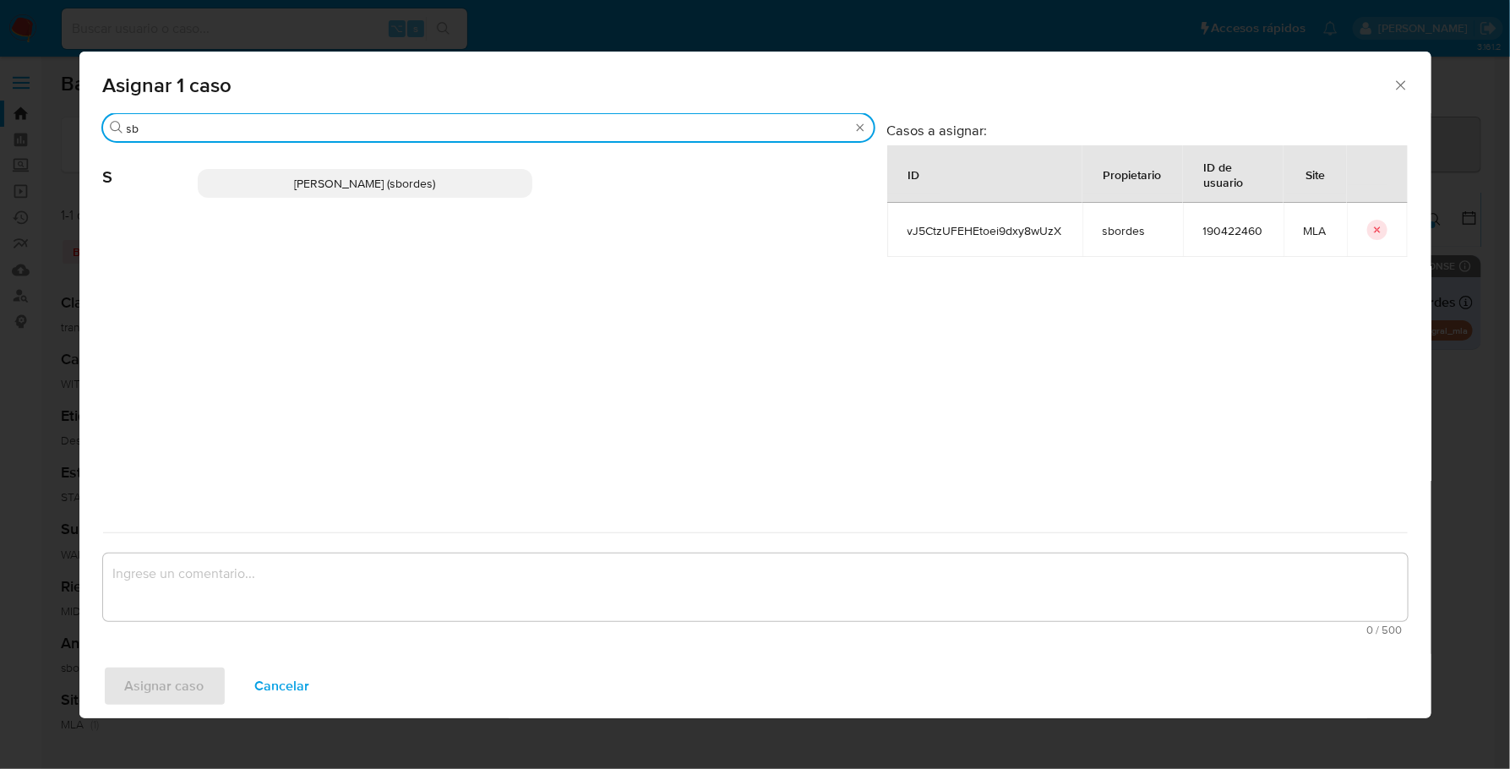
type input "sb"
click at [335, 185] on span "[PERSON_NAME] (sbordes)" at bounding box center [364, 183] width 141 height 17
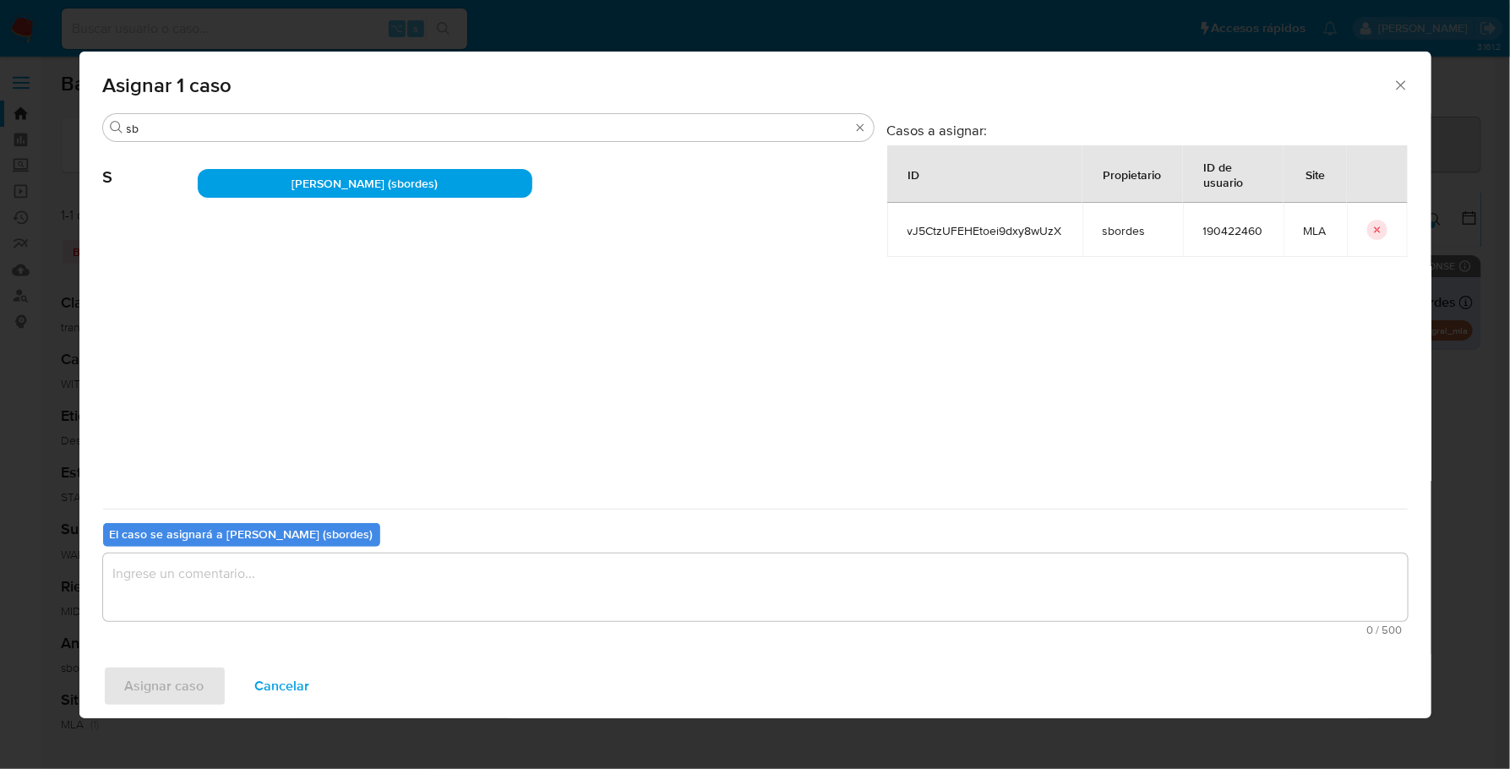
click at [274, 609] on textarea "assign-modal" at bounding box center [755, 587] width 1305 height 68
click at [150, 677] on span "Asignar caso" at bounding box center [164, 686] width 79 height 37
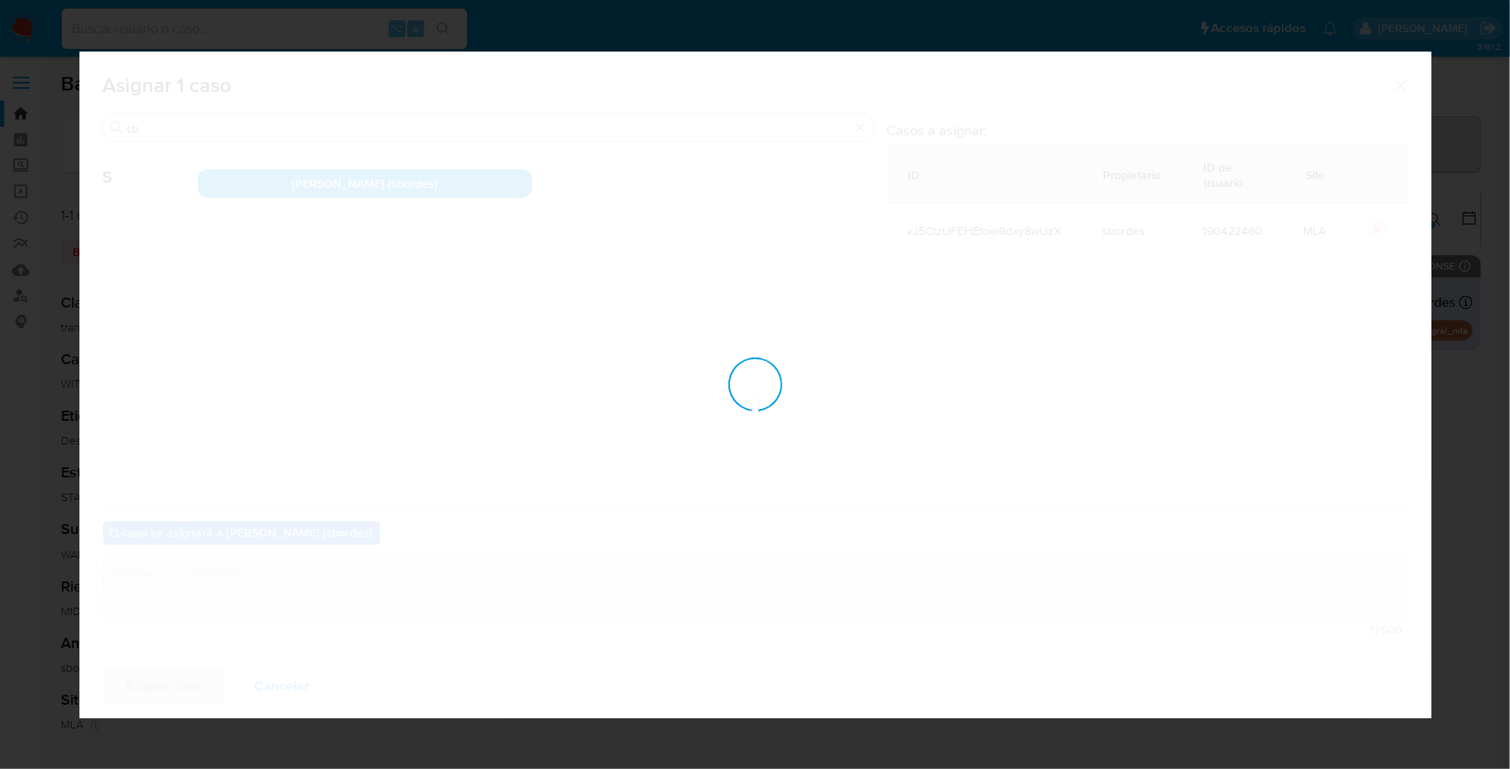
checkbox input "false"
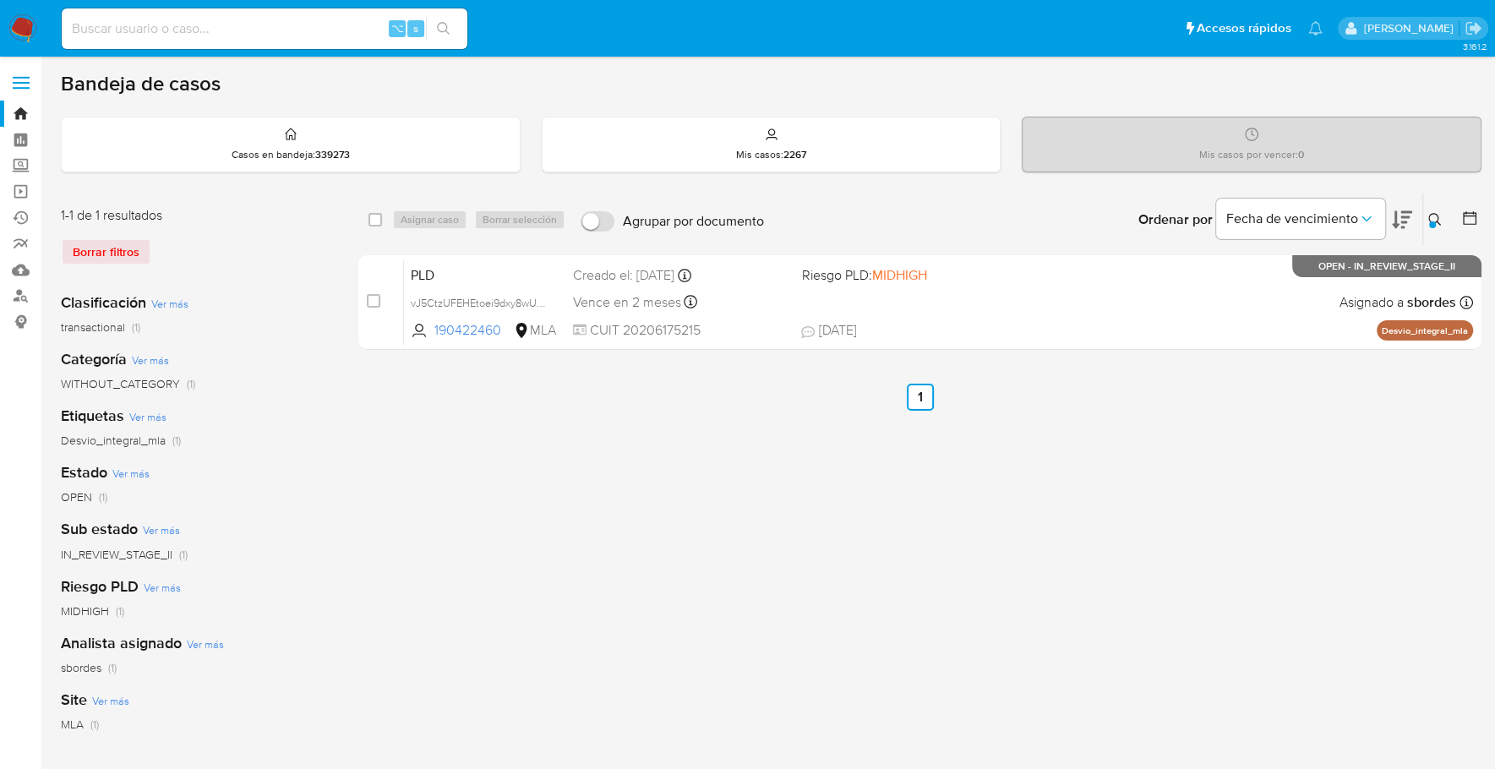
click at [39, 6] on nav "⌥ s Accesos rápidos Presiona las siguientes teclas para acceder a algunas de la…" at bounding box center [747, 28] width 1495 height 57
click at [32, 31] on img at bounding box center [22, 28] width 29 height 29
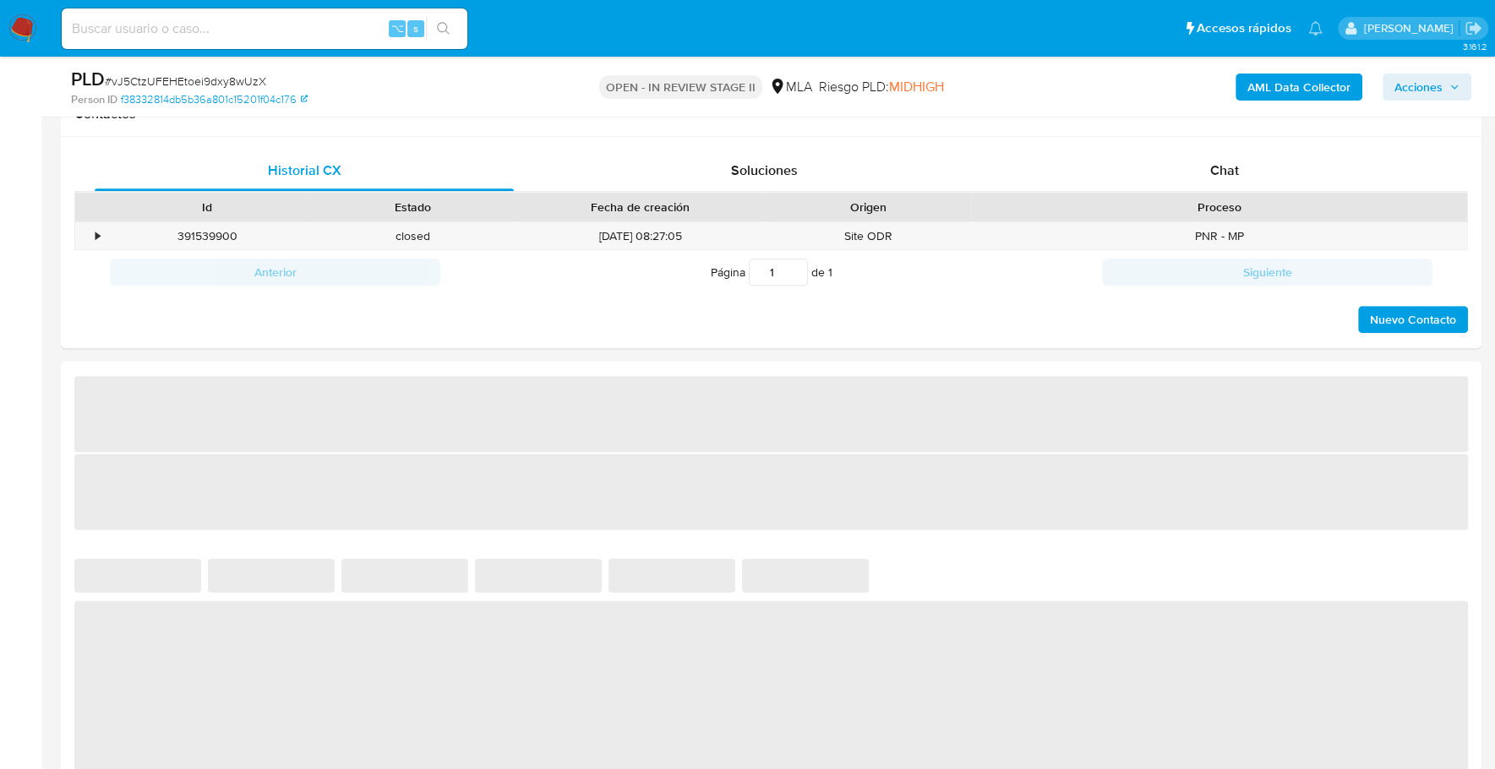
select select "10"
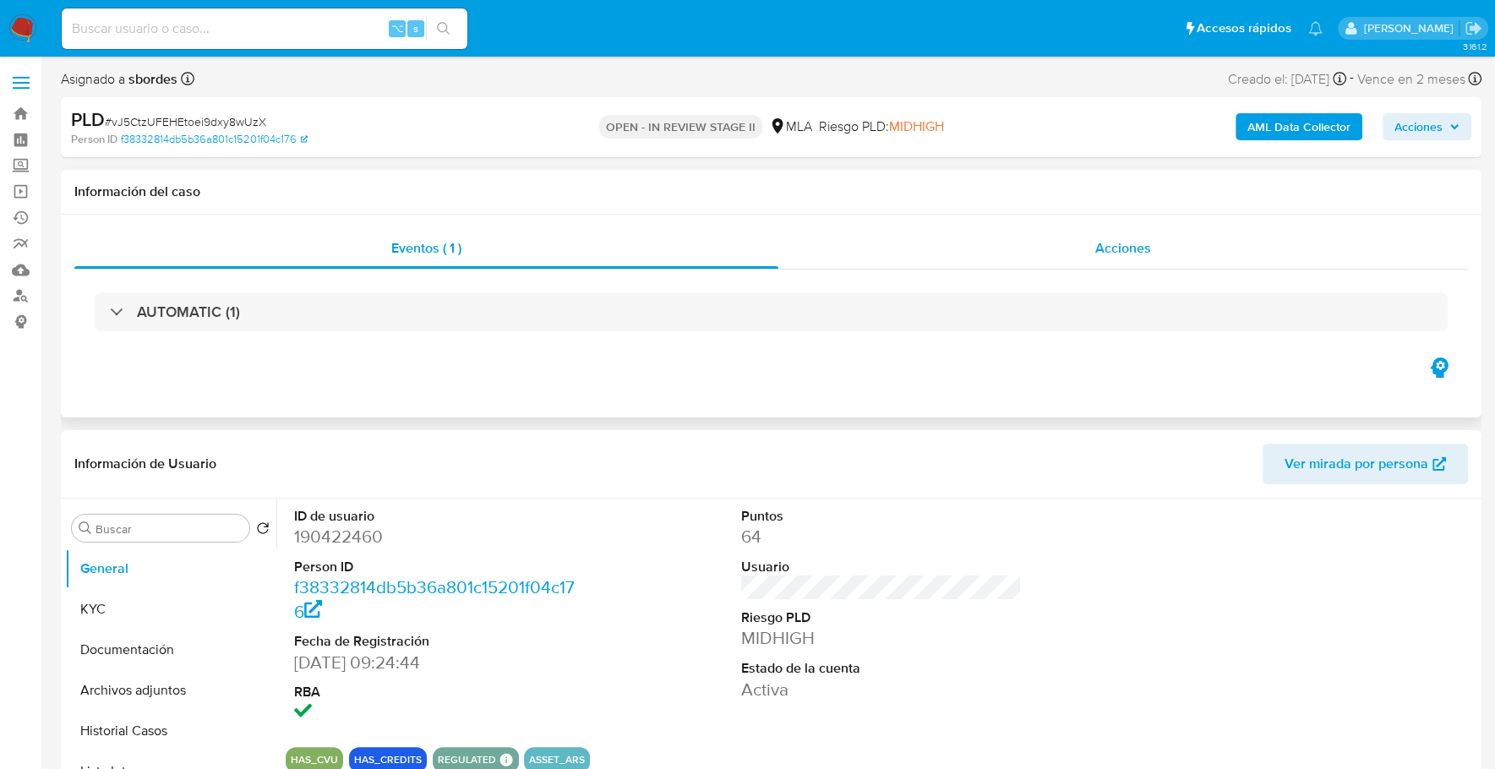
click at [1144, 229] on div "Acciones" at bounding box center [1122, 248] width 689 height 41
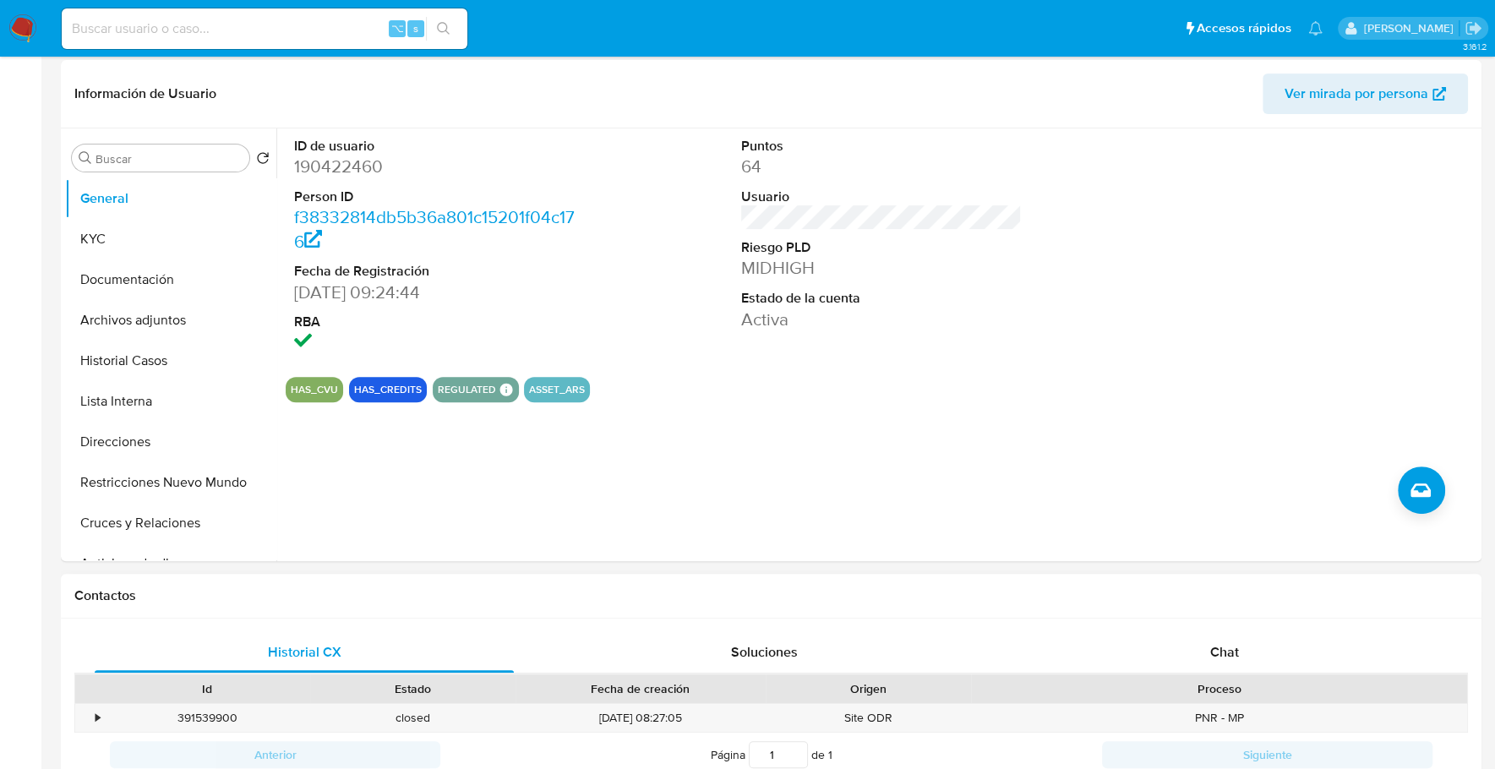
scroll to position [705, 0]
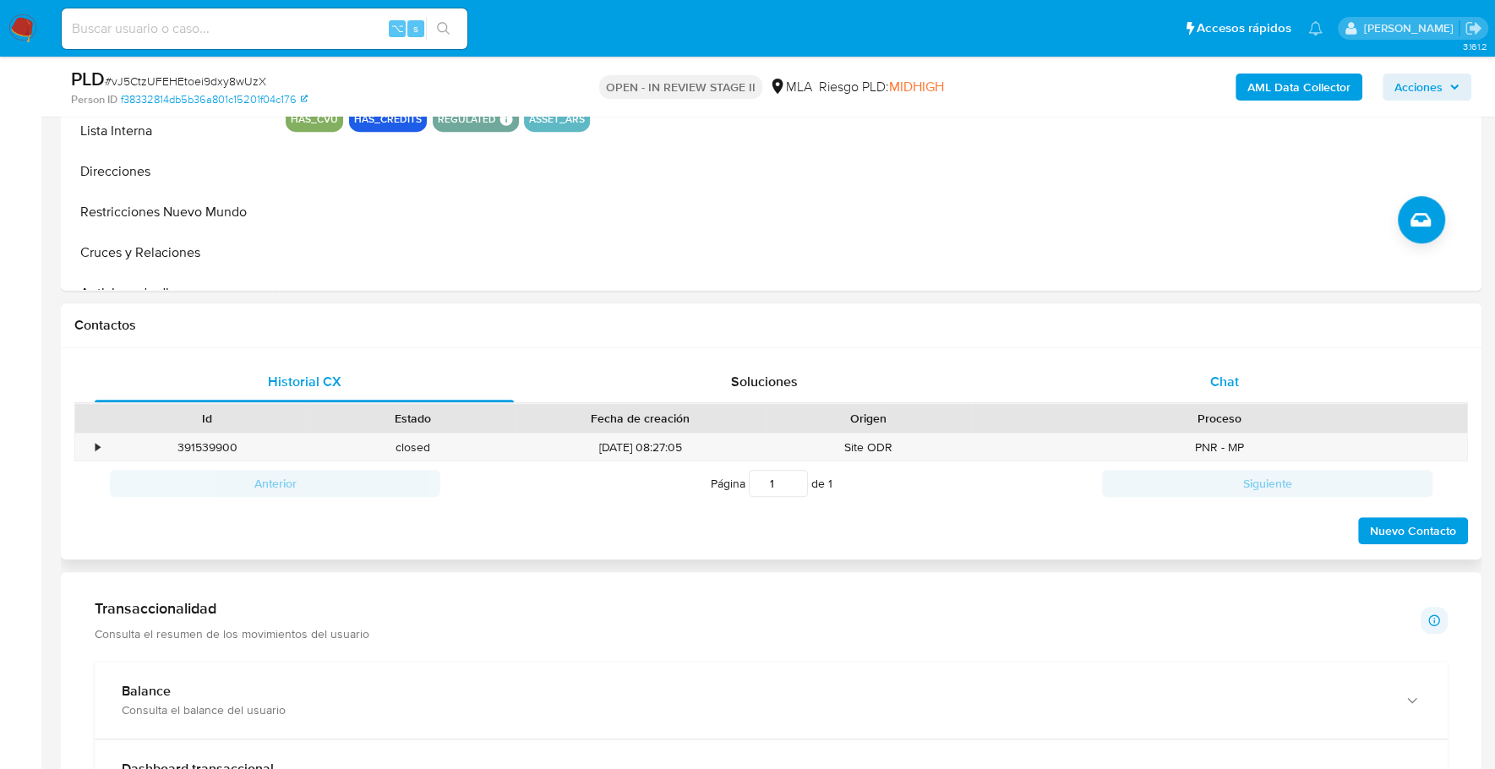
click at [1263, 365] on div "Chat" at bounding box center [1223, 382] width 419 height 41
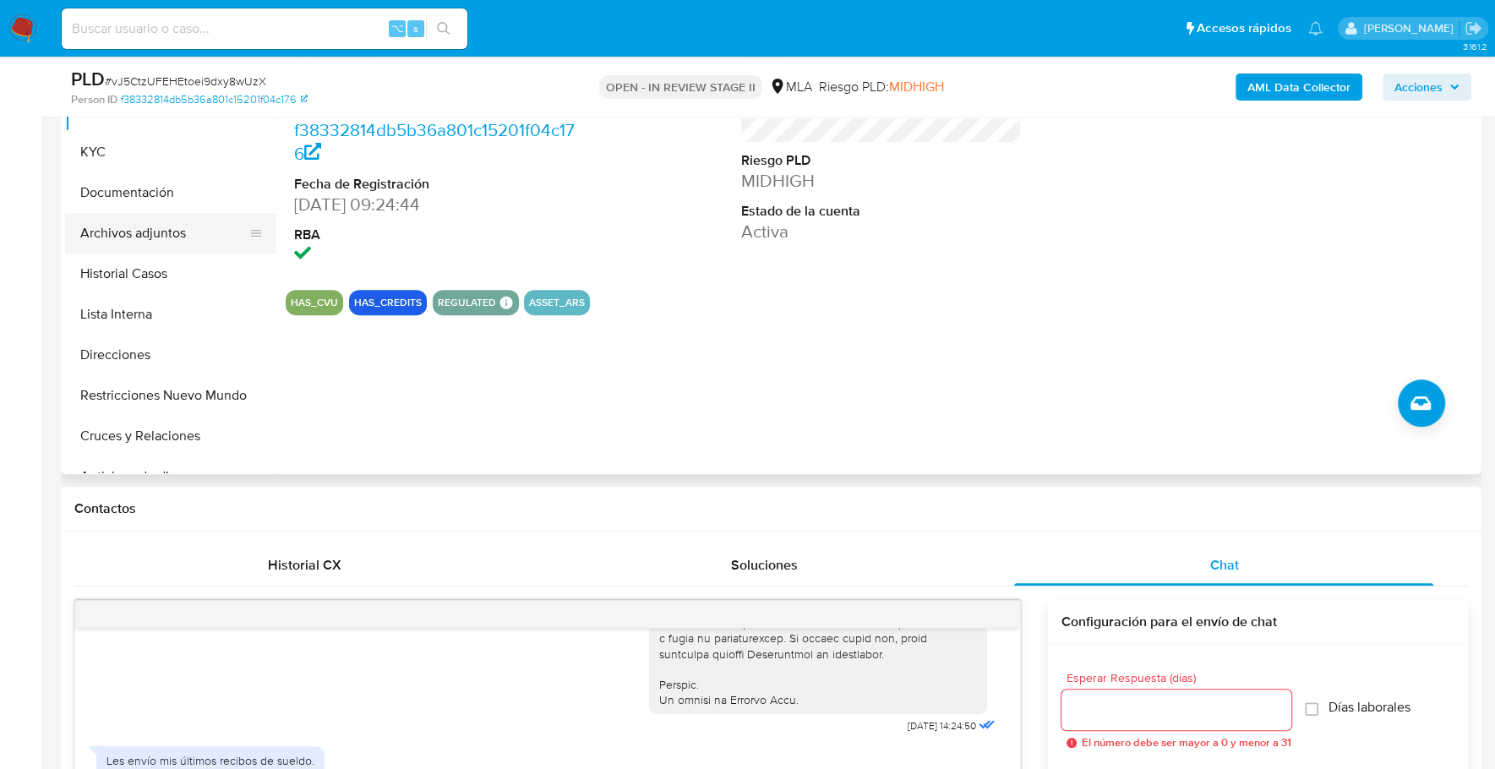
scroll to position [521, 0]
click at [172, 228] on button "Archivos adjuntos" at bounding box center [164, 234] width 198 height 41
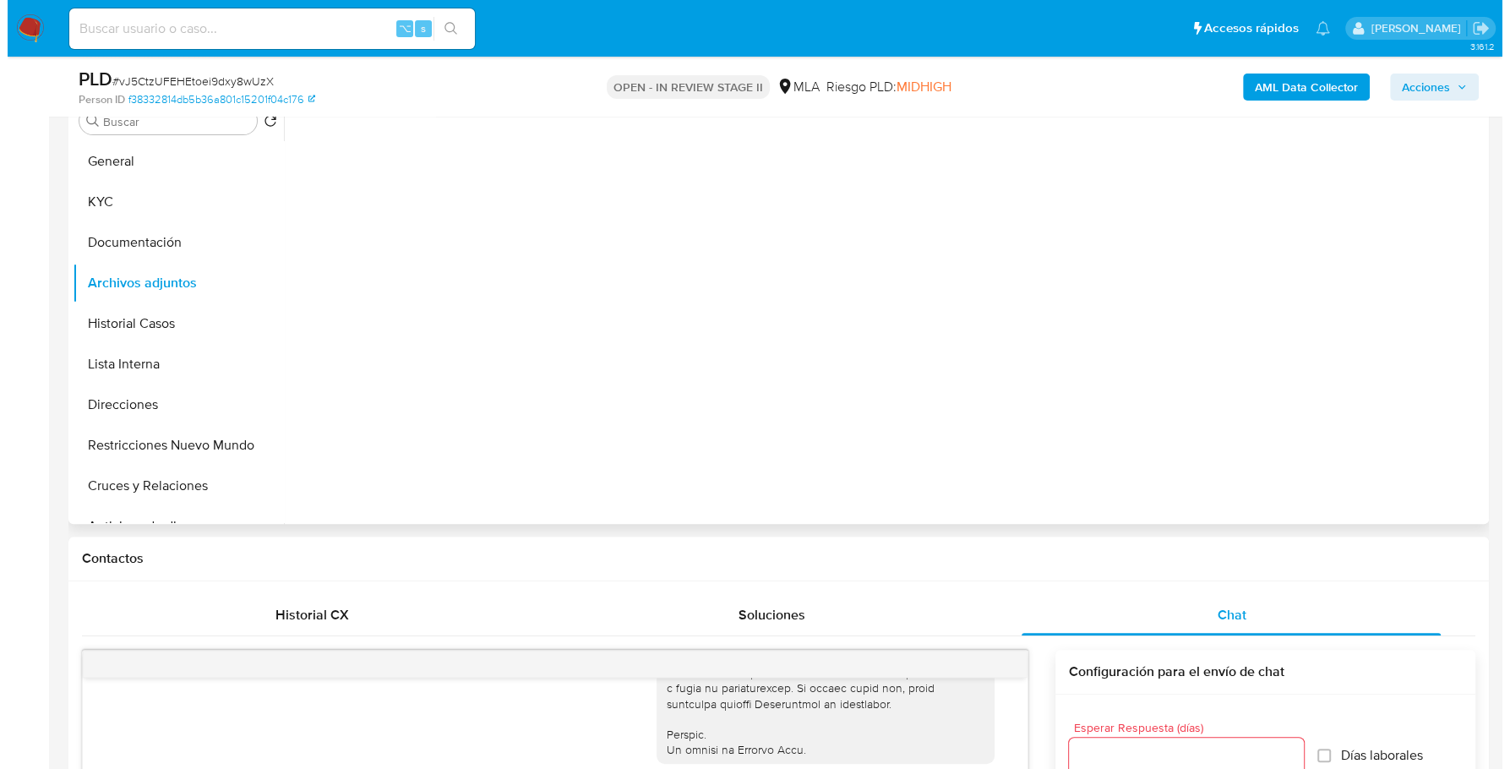
scroll to position [355, 0]
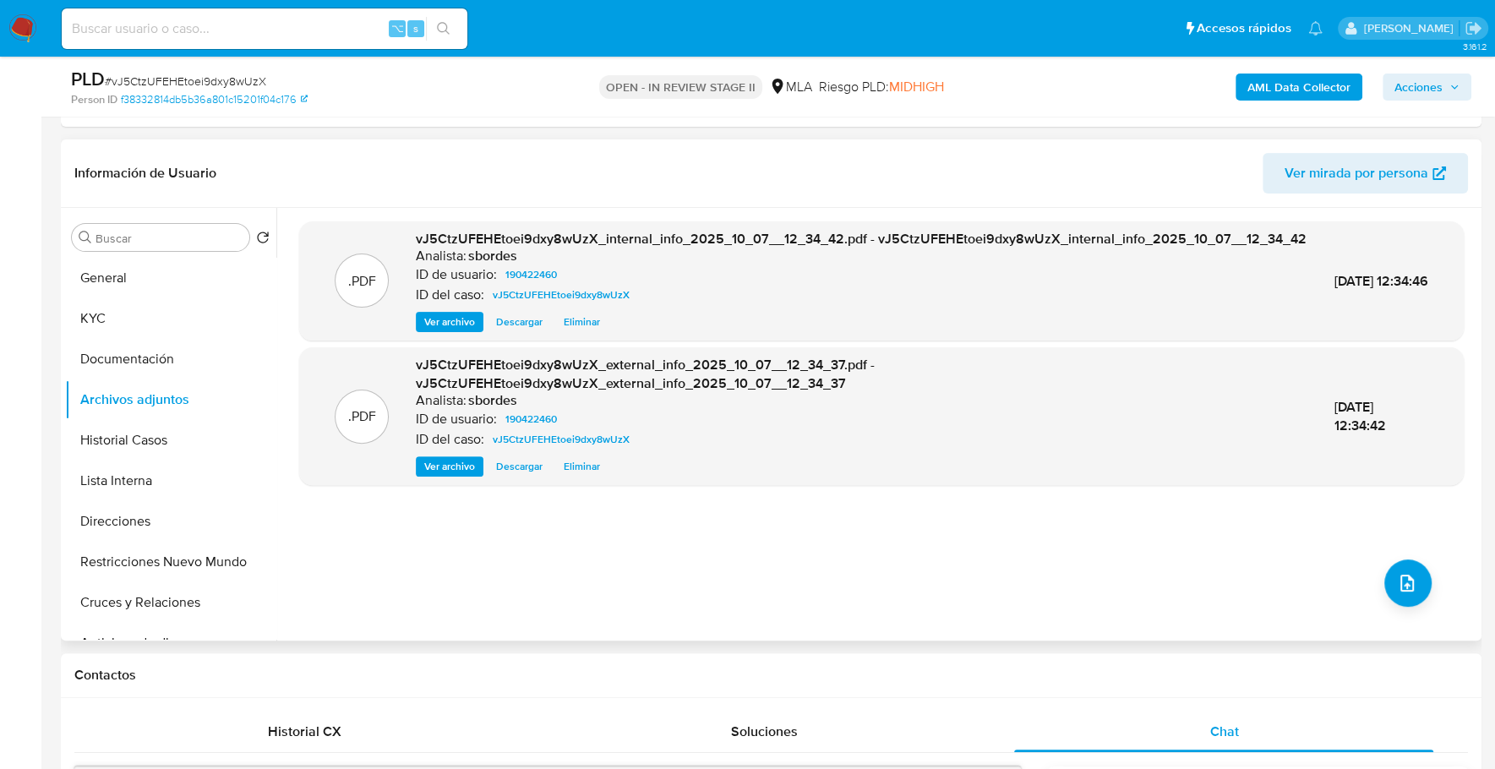
click at [1428, 574] on div ".PDF vJ5CtzUFEHEtoei9dxy8wUzX_internal_info_2025_10_07__12_34_42.pdf - vJ5CtzUF…" at bounding box center [881, 424] width 1164 height 406
click at [1413, 578] on button "upload-file" at bounding box center [1407, 582] width 47 height 47
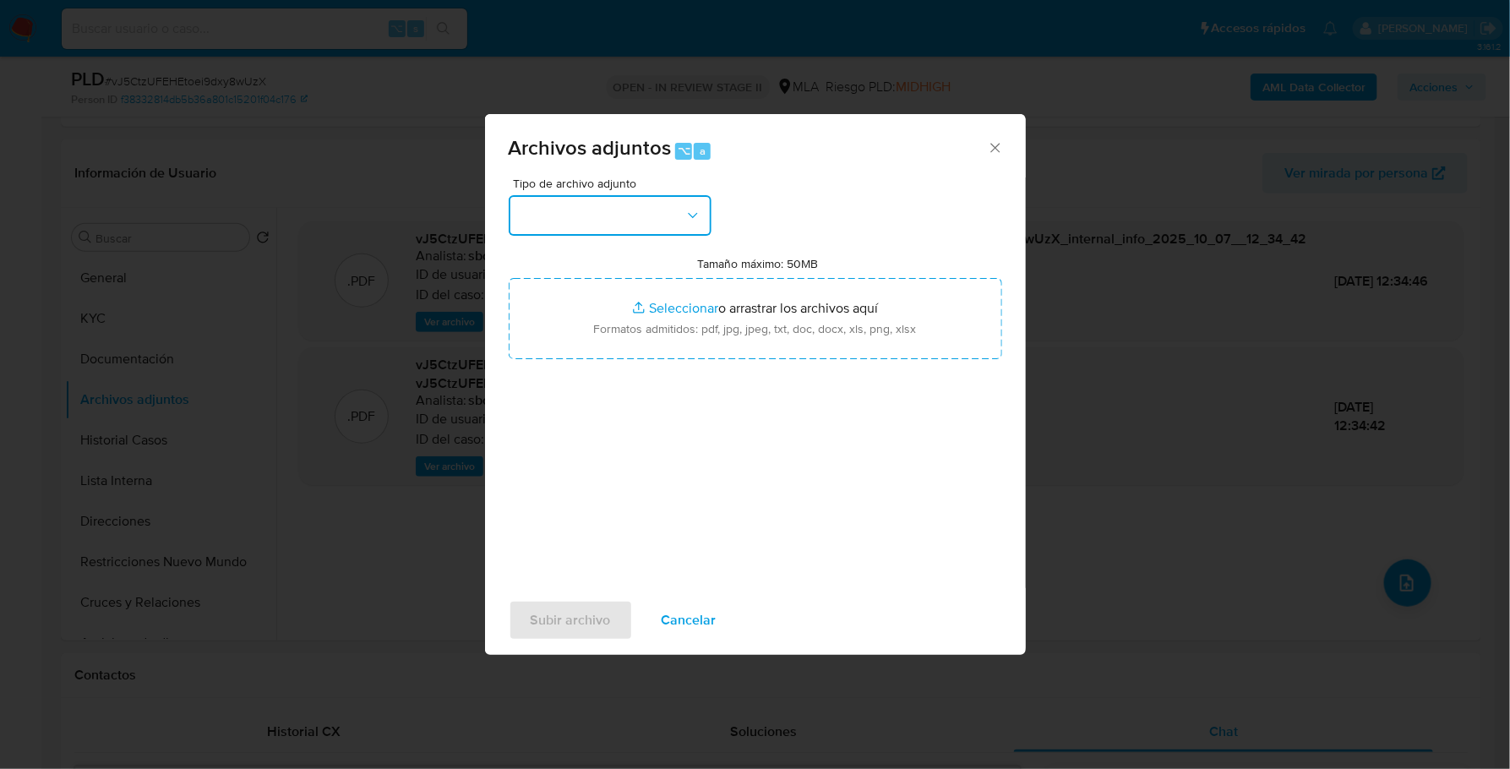
click at [608, 229] on button "button" at bounding box center [610, 215] width 203 height 41
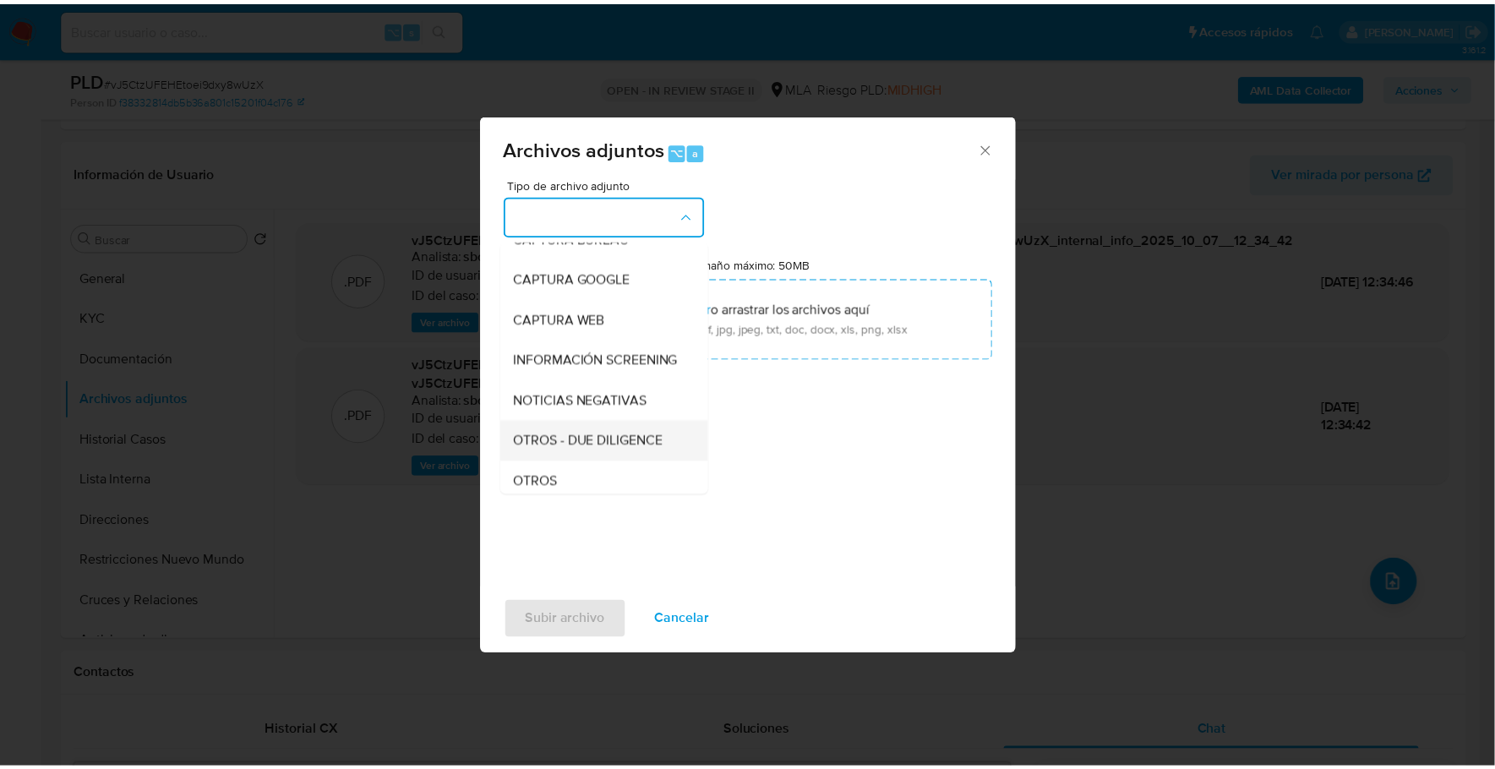
scroll to position [127, 0]
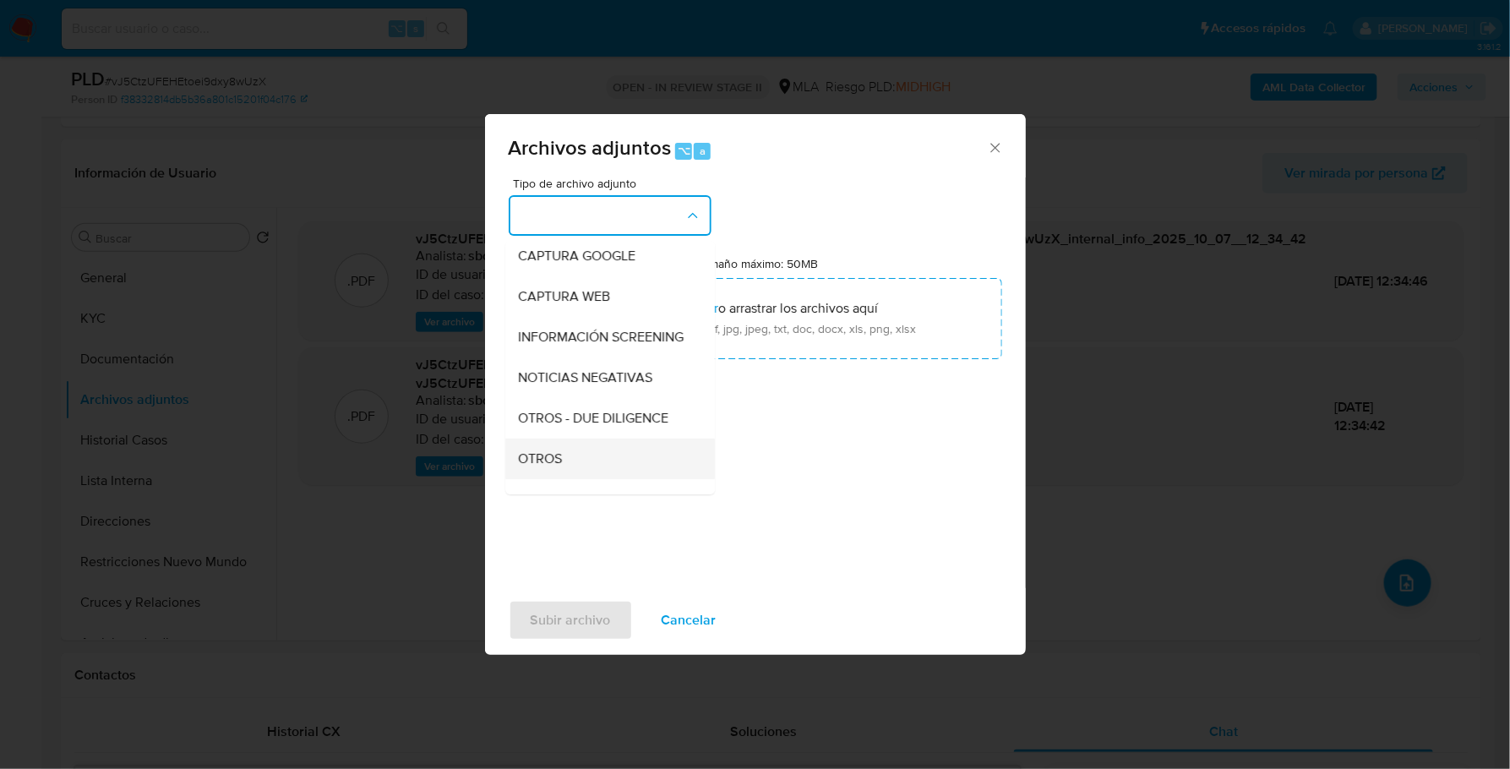
click at [575, 468] on div "OTROS" at bounding box center [605, 459] width 172 height 41
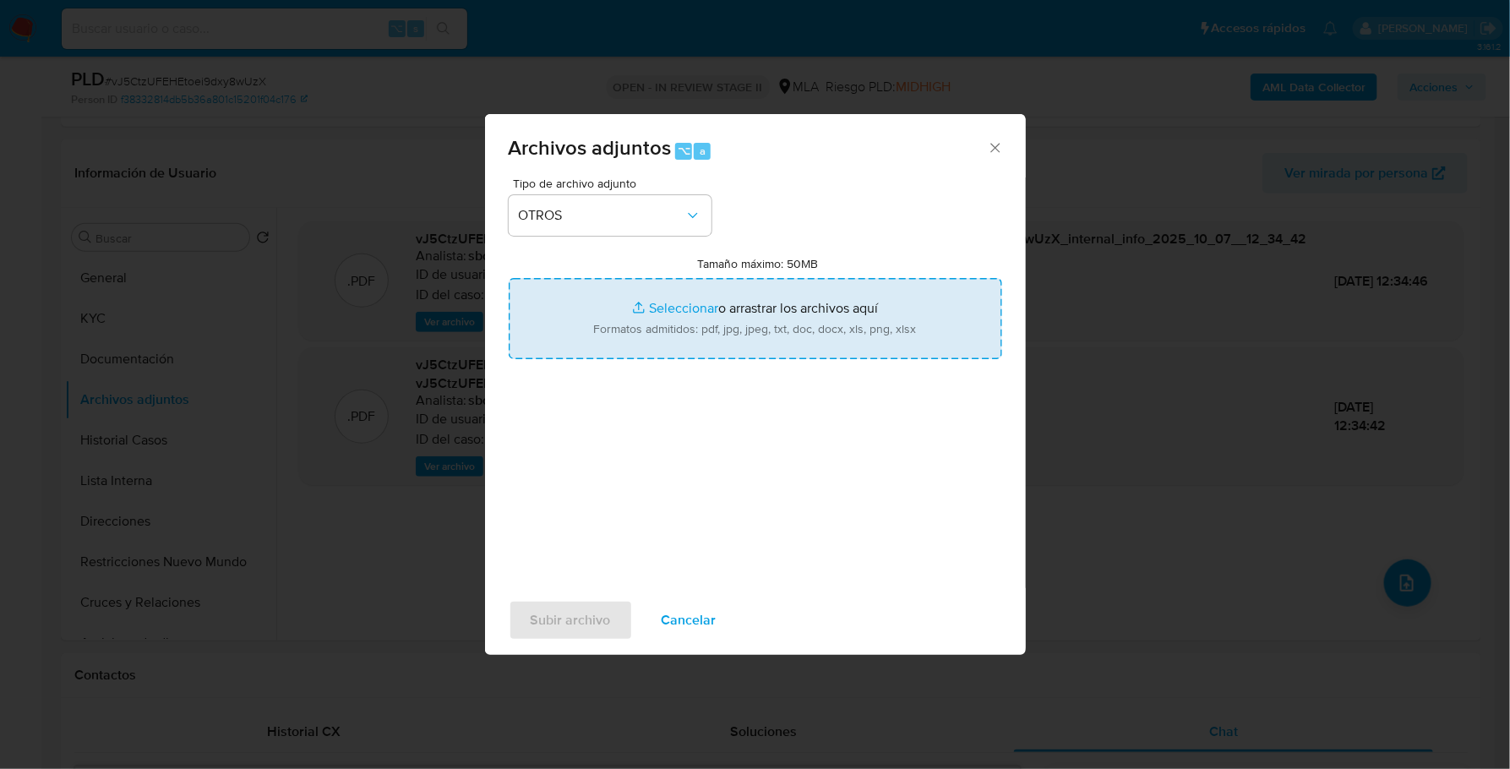
click at [657, 312] on input "Tamaño máximo: 50MB Seleccionar archivos" at bounding box center [755, 318] width 493 height 81
type input "C:\fakepath\Caselog vJ5CtzUFEHEtoei9dxy8wUzX_2025_09_17_12_27_43.docx"
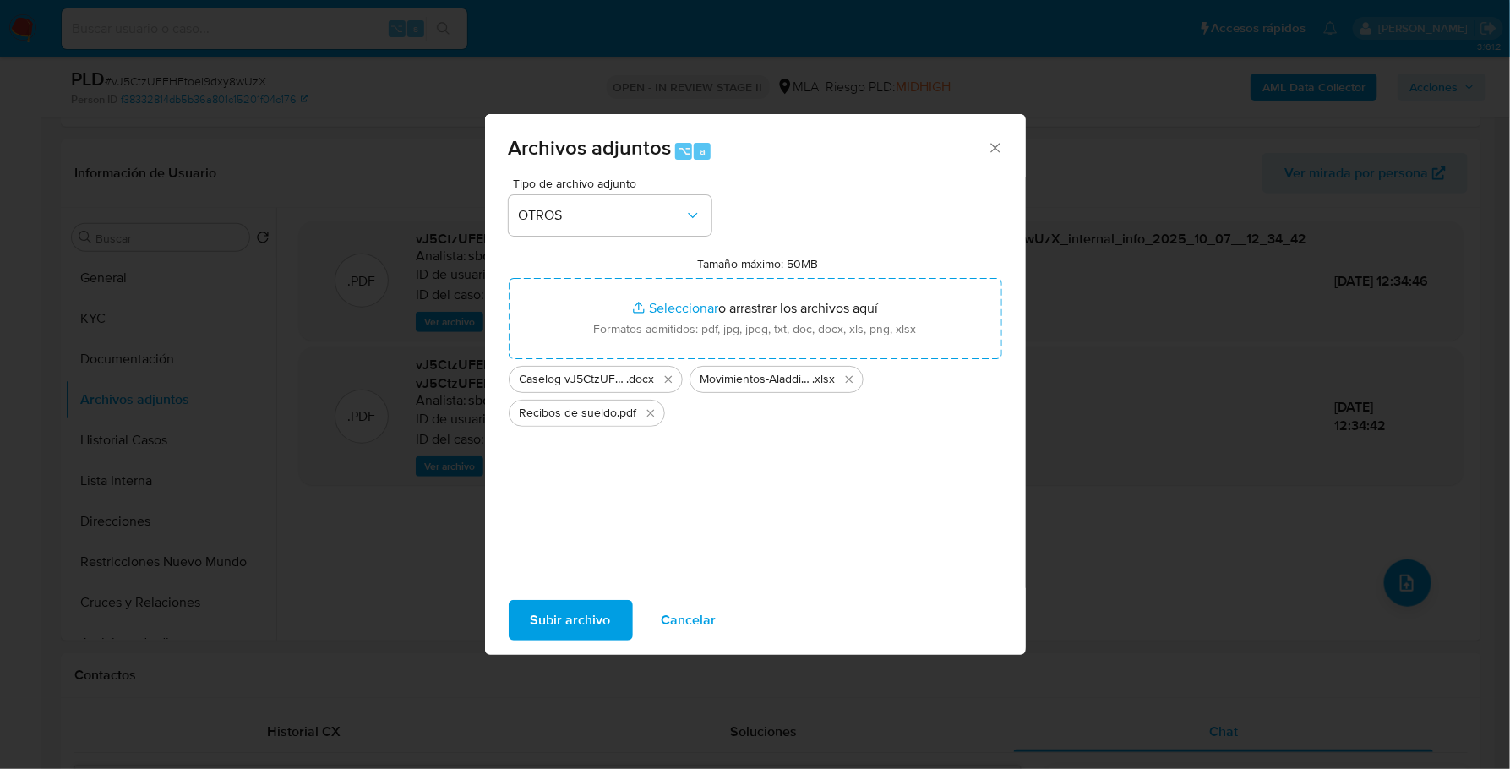
click at [551, 626] on span "Subir archivo" at bounding box center [571, 620] width 80 height 37
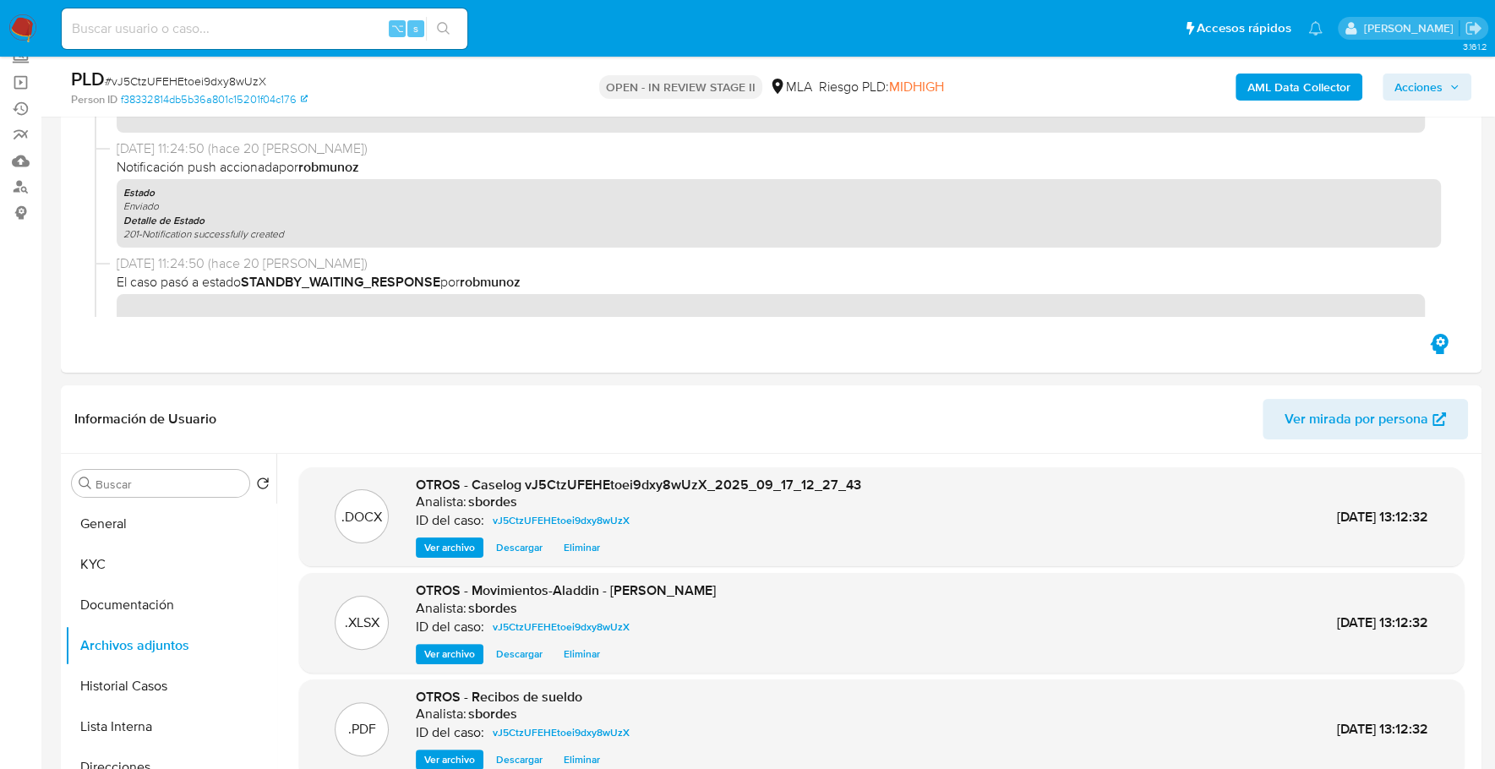
scroll to position [0, 0]
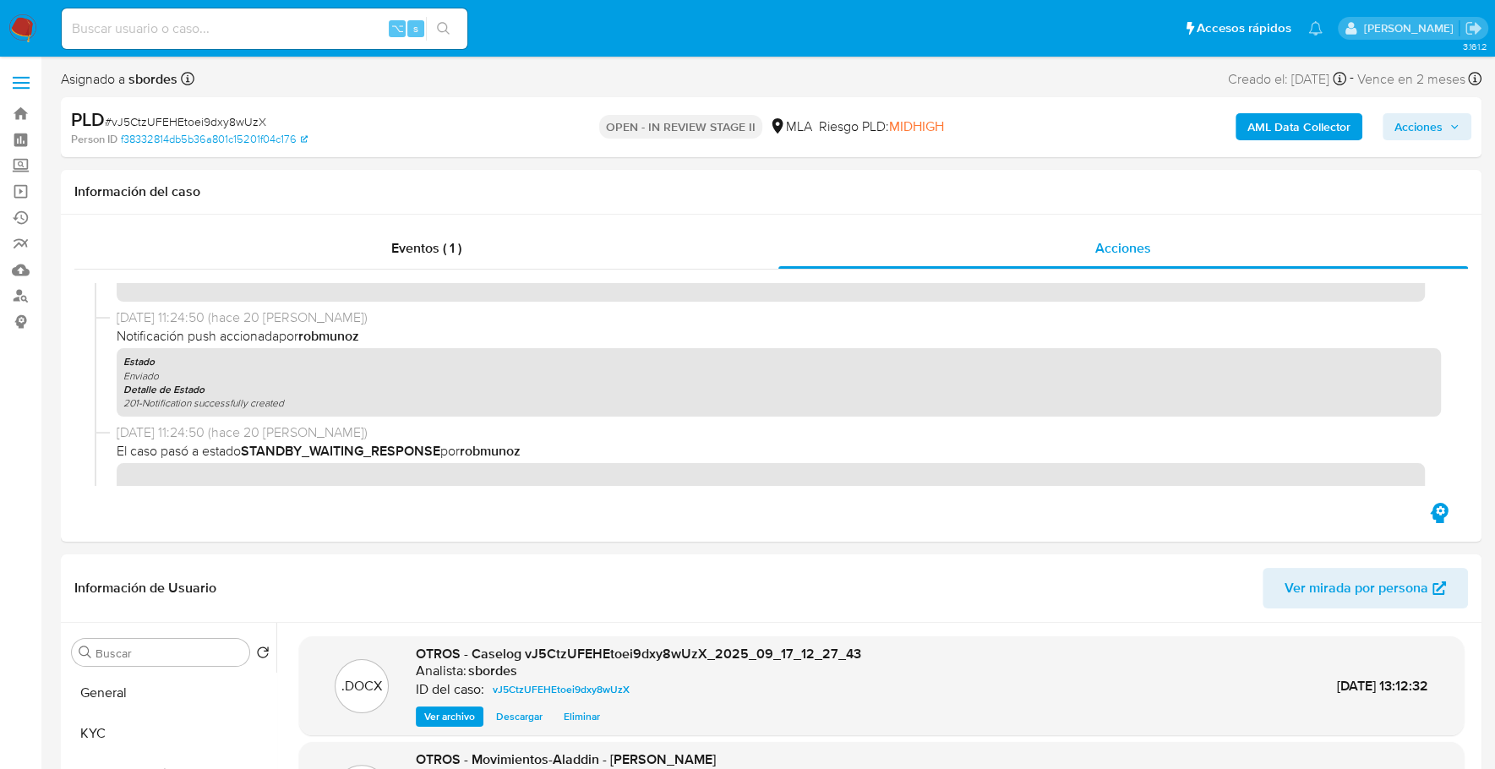
click at [1440, 135] on span "Acciones" at bounding box center [1418, 126] width 48 height 27
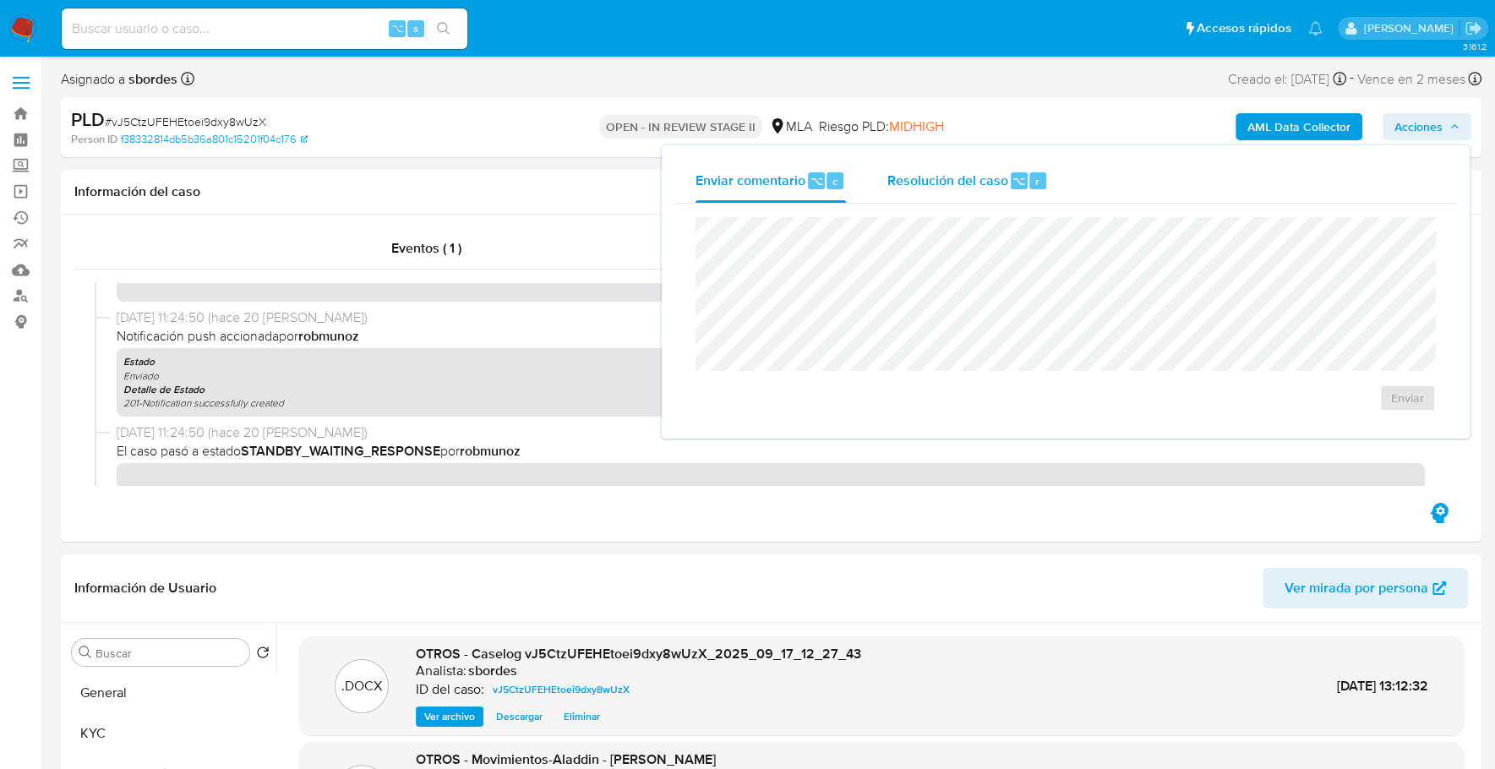
click at [1002, 195] on div "Resolución del caso ⌥ r" at bounding box center [966, 181] width 161 height 44
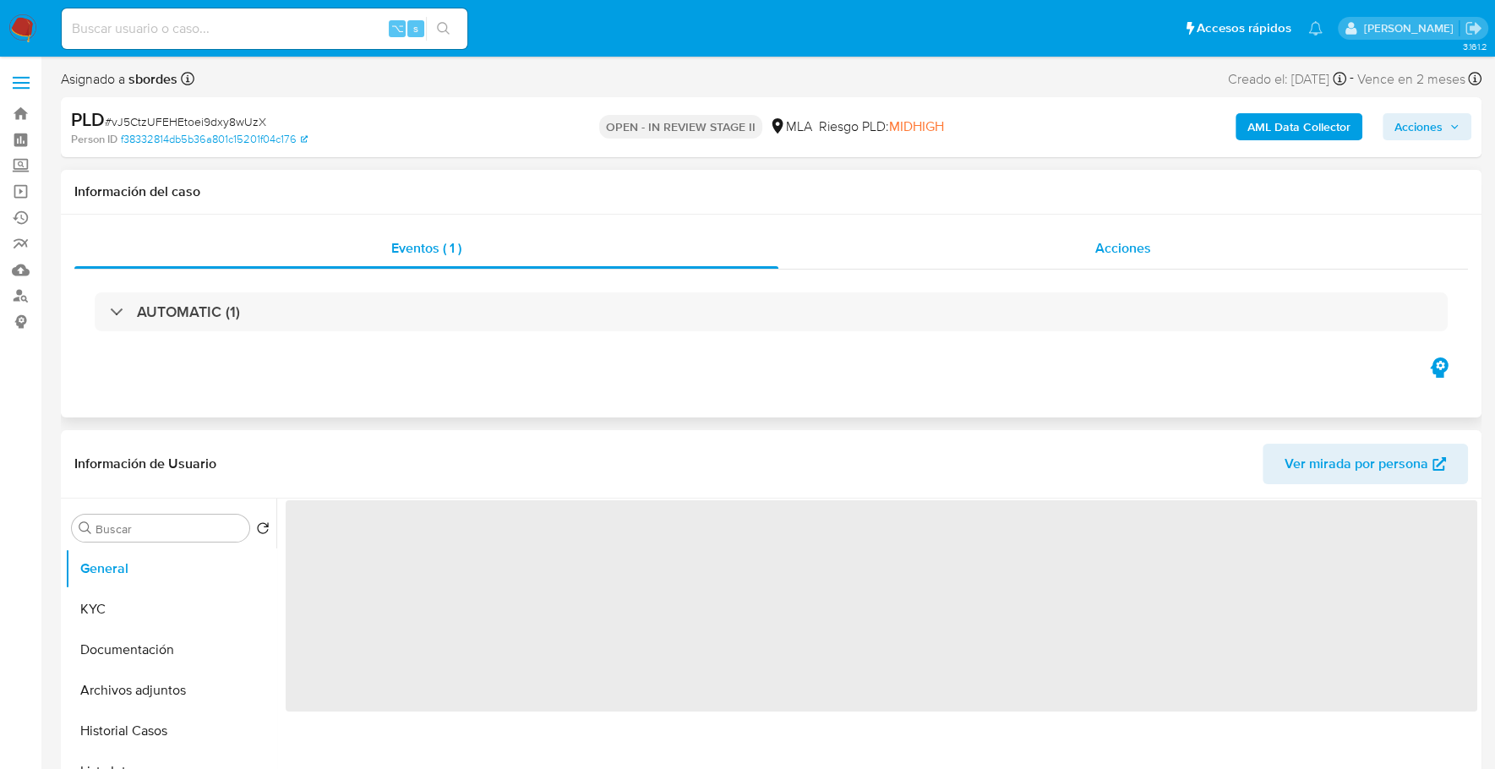
click at [1144, 264] on div "Acciones" at bounding box center [1122, 248] width 689 height 41
select select "10"
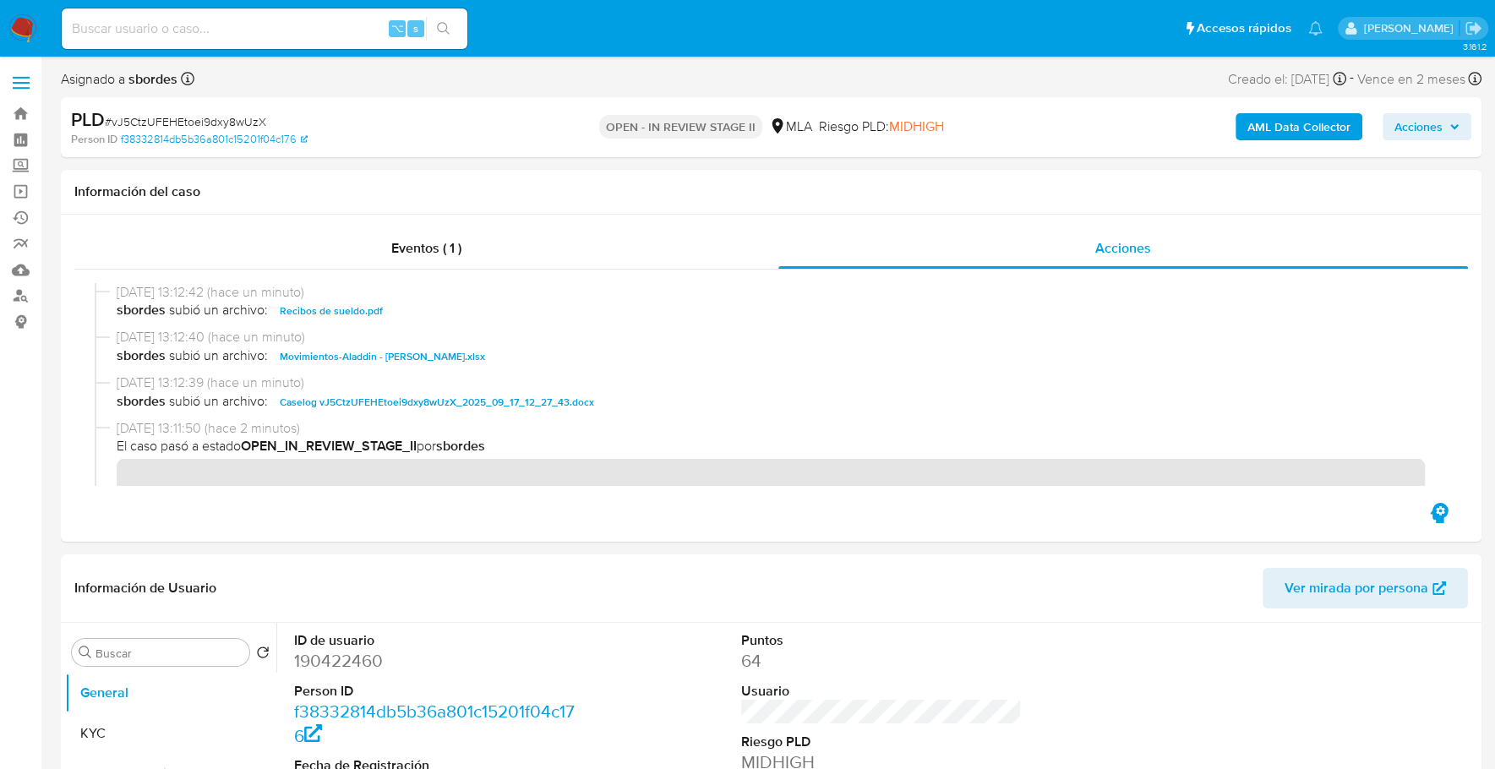
click at [1442, 141] on div "AML Data Collector Acciones" at bounding box center [1240, 127] width 462 height 40
click at [1444, 133] on span "Acciones" at bounding box center [1426, 127] width 65 height 24
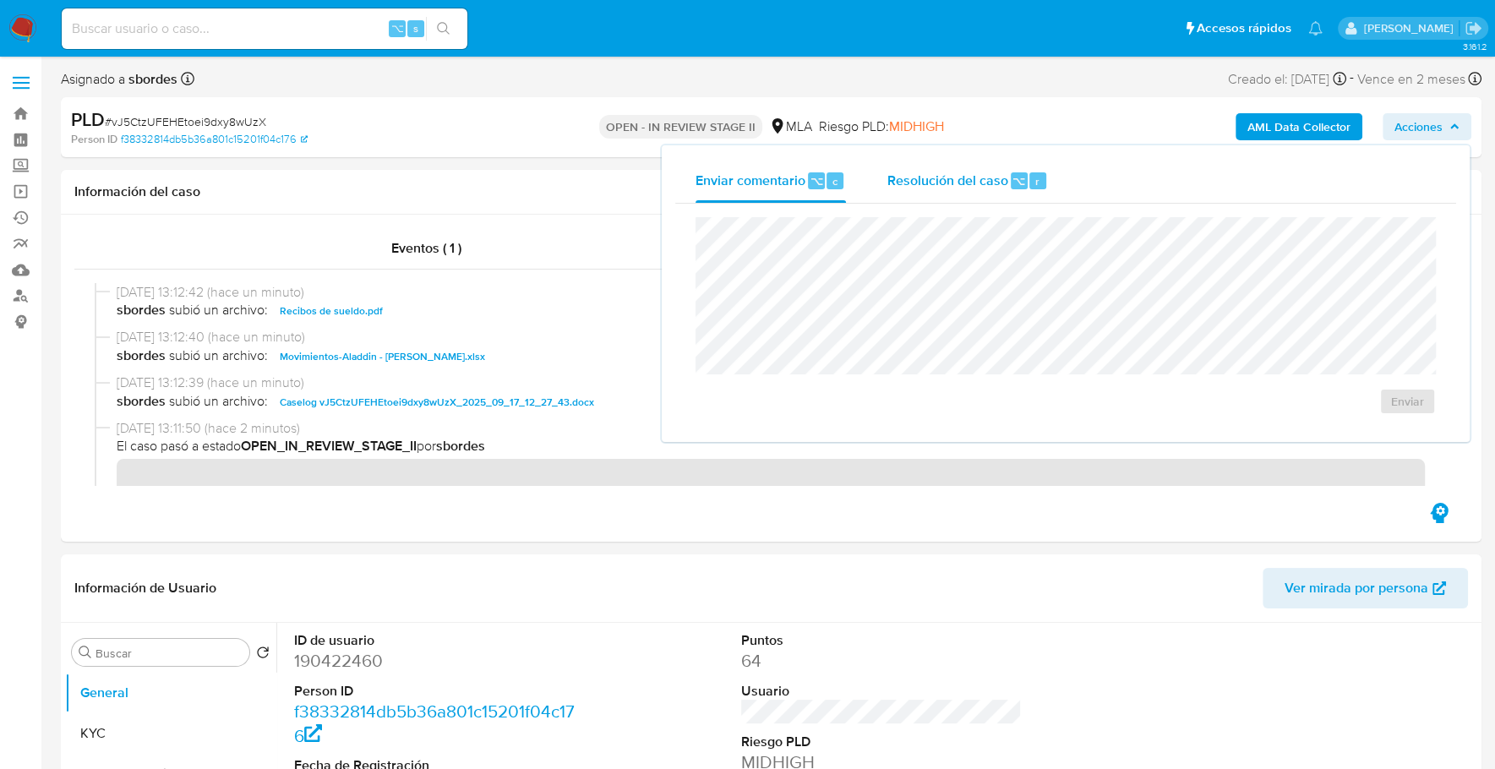
click at [946, 177] on span "Resolución del caso" at bounding box center [946, 180] width 121 height 19
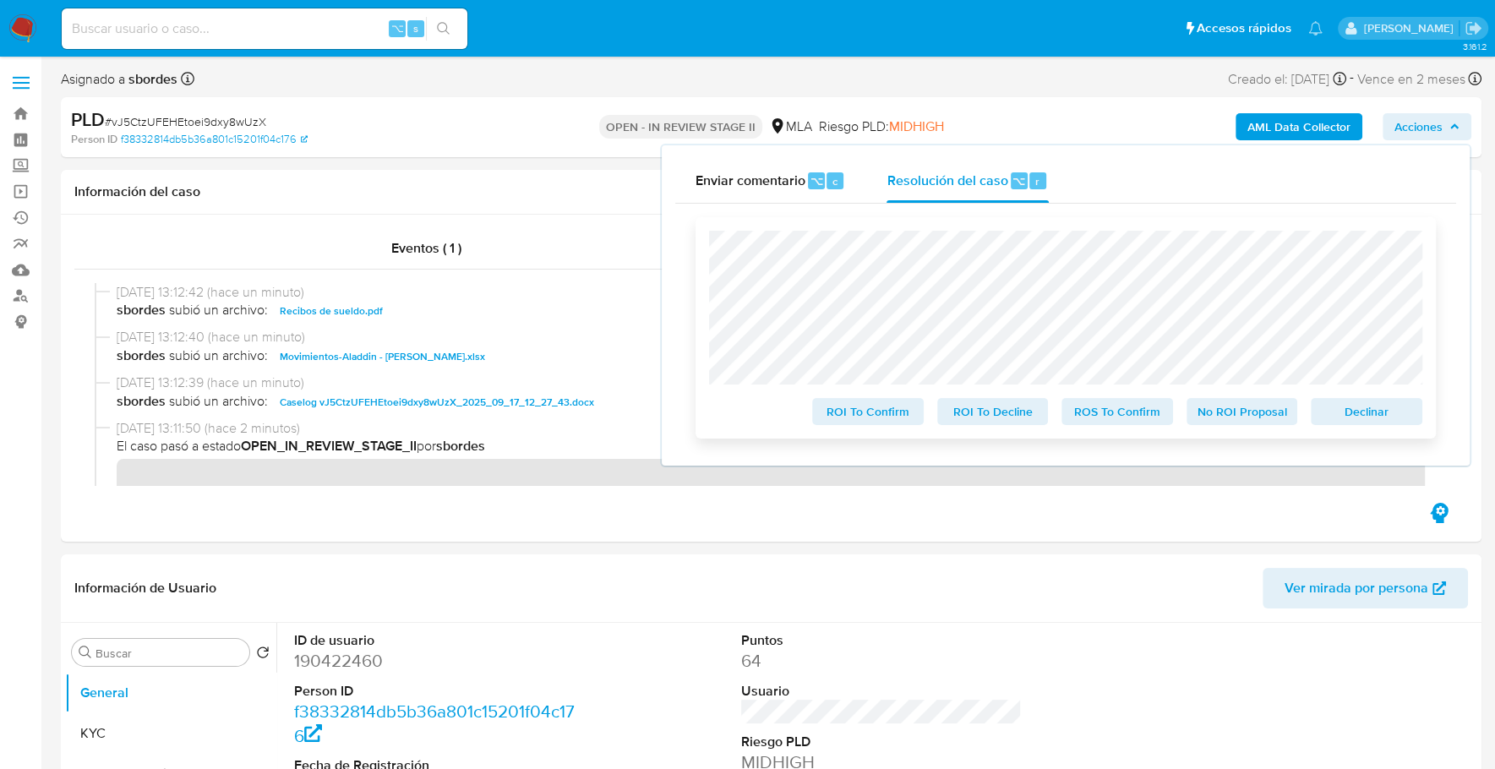
click at [1215, 412] on span "No ROI Proposal" at bounding box center [1242, 412] width 88 height 24
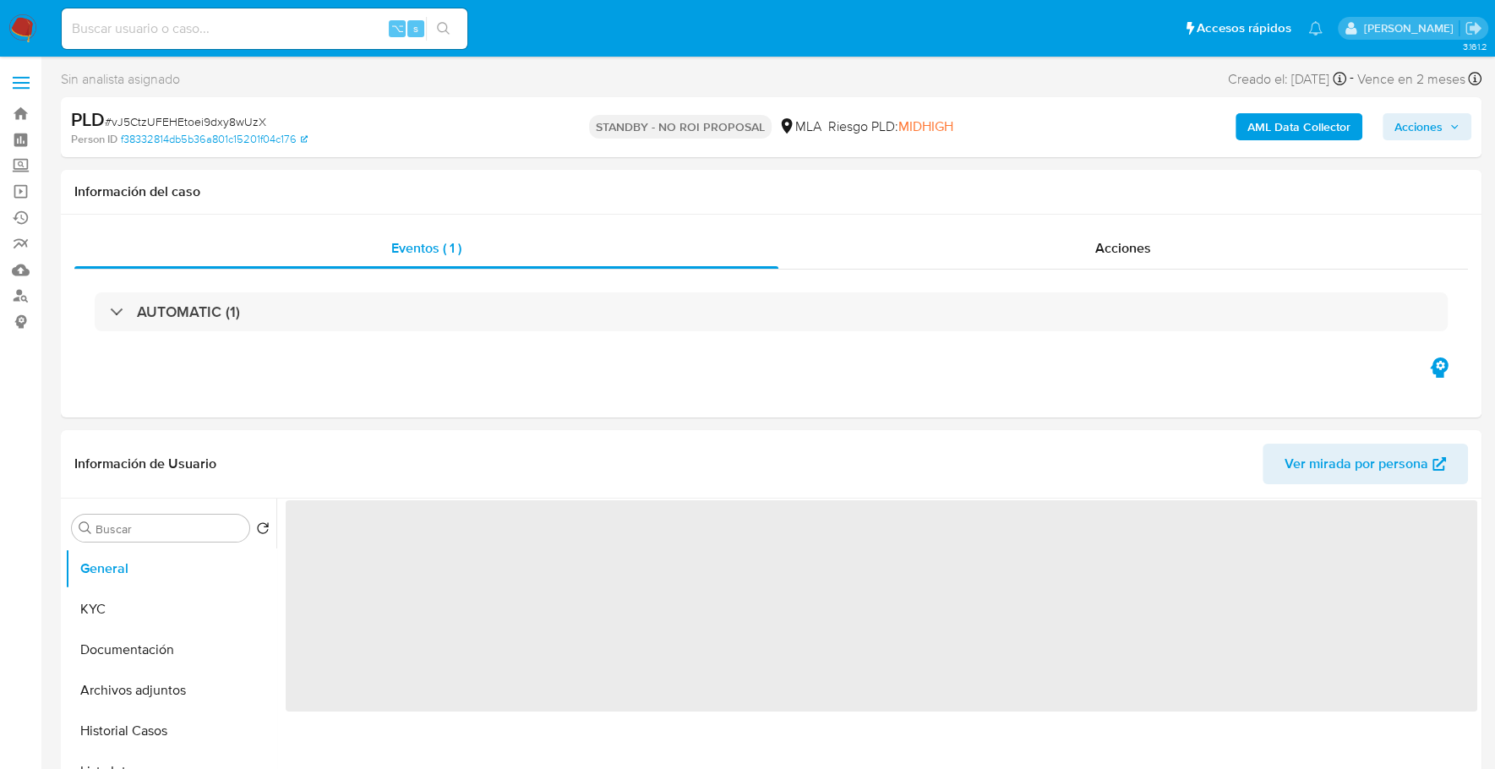
select select "10"
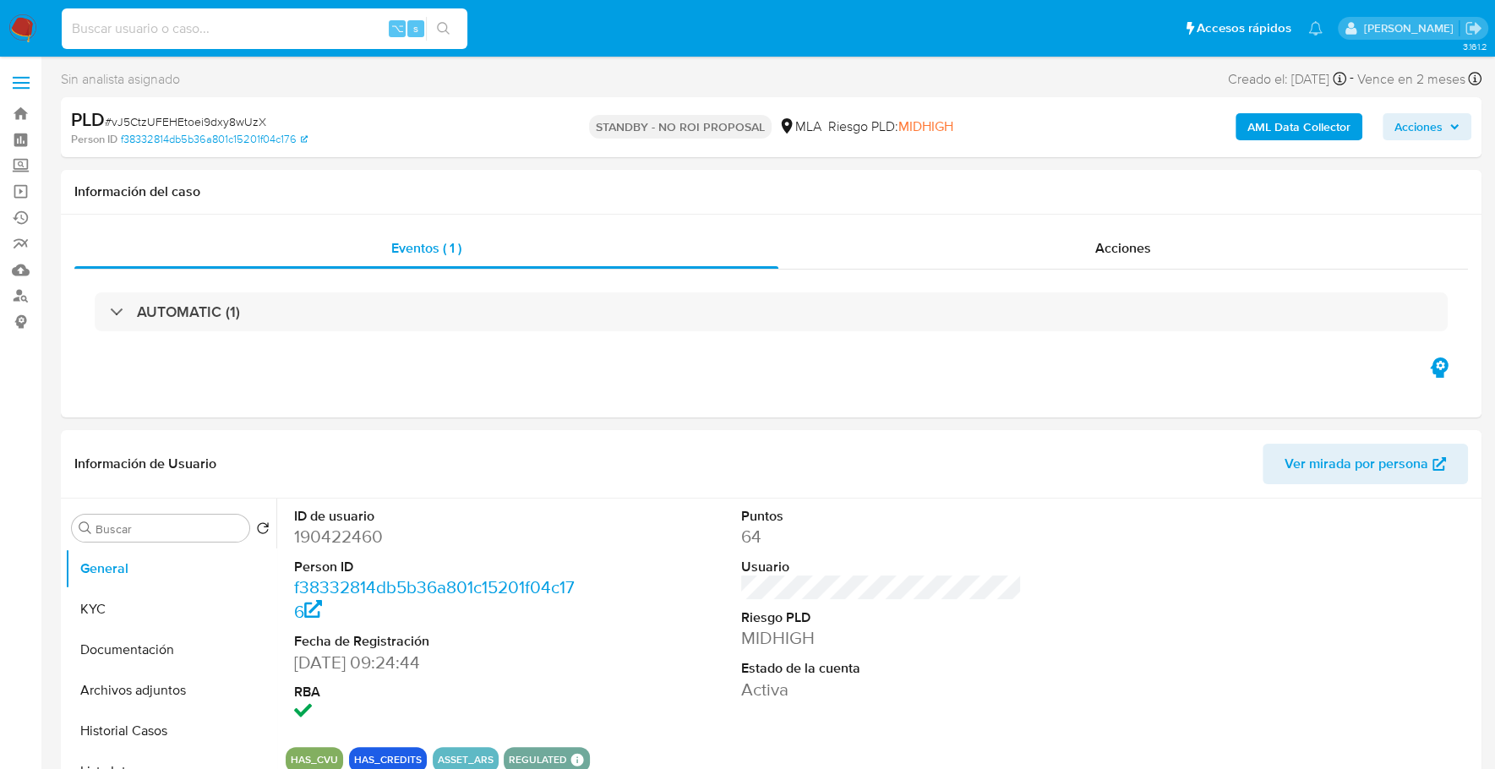
click at [280, 37] on input at bounding box center [265, 29] width 406 height 22
paste input "299587753"
type input "299587753"
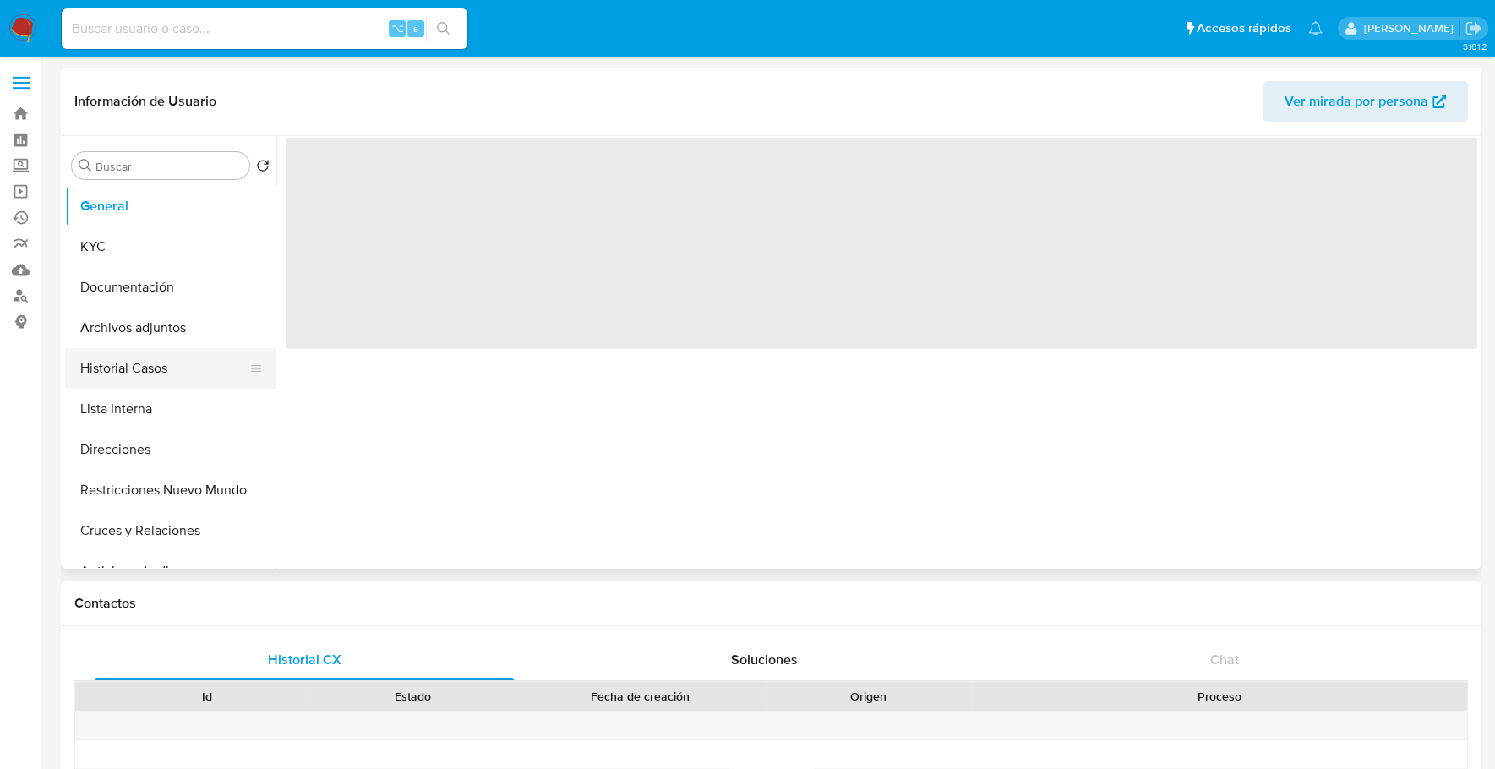
click at [133, 364] on button "Historial Casos" at bounding box center [164, 368] width 198 height 41
select select "10"
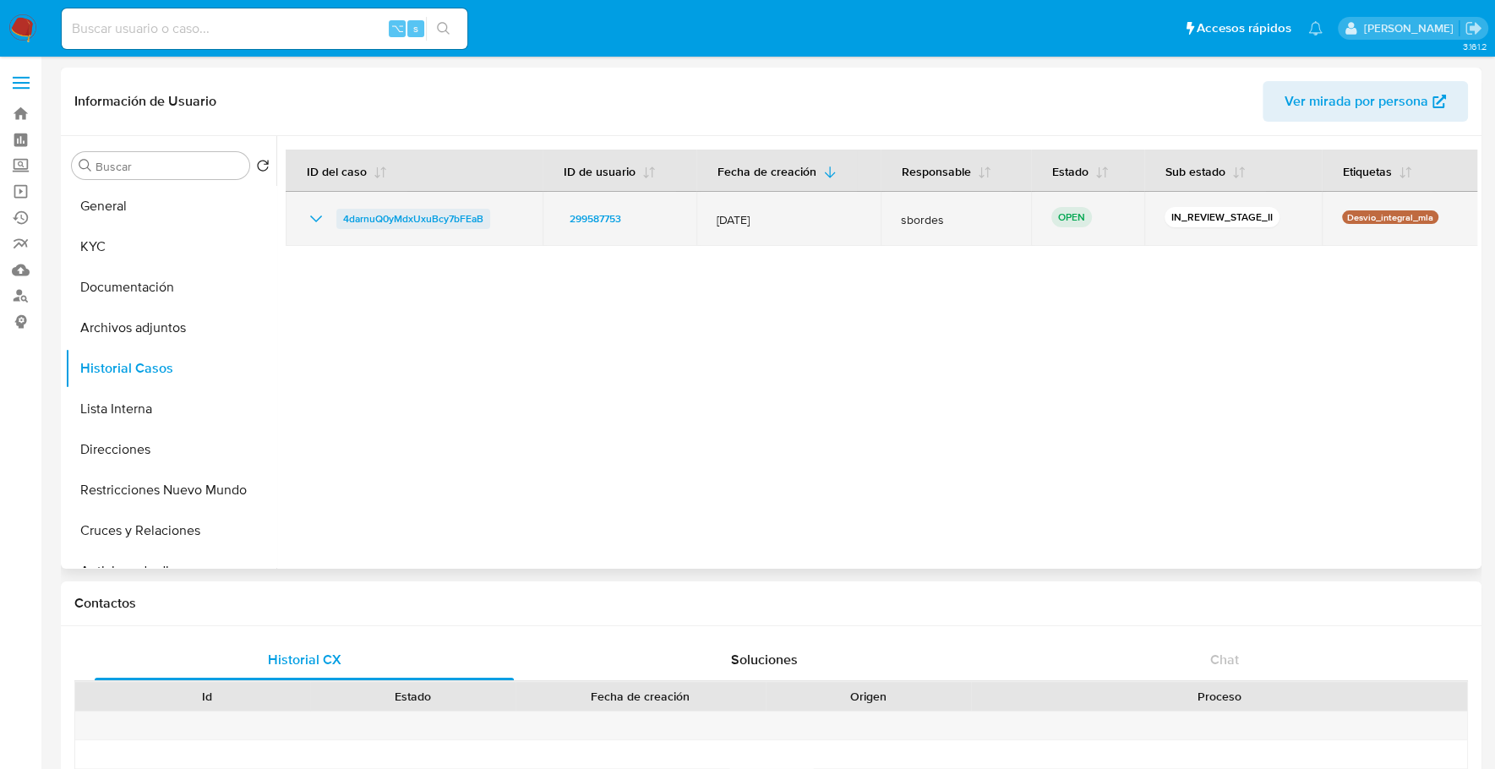
click at [407, 217] on span "4darnuQ0yMdxUxuBcy7bFEaB" at bounding box center [413, 219] width 140 height 20
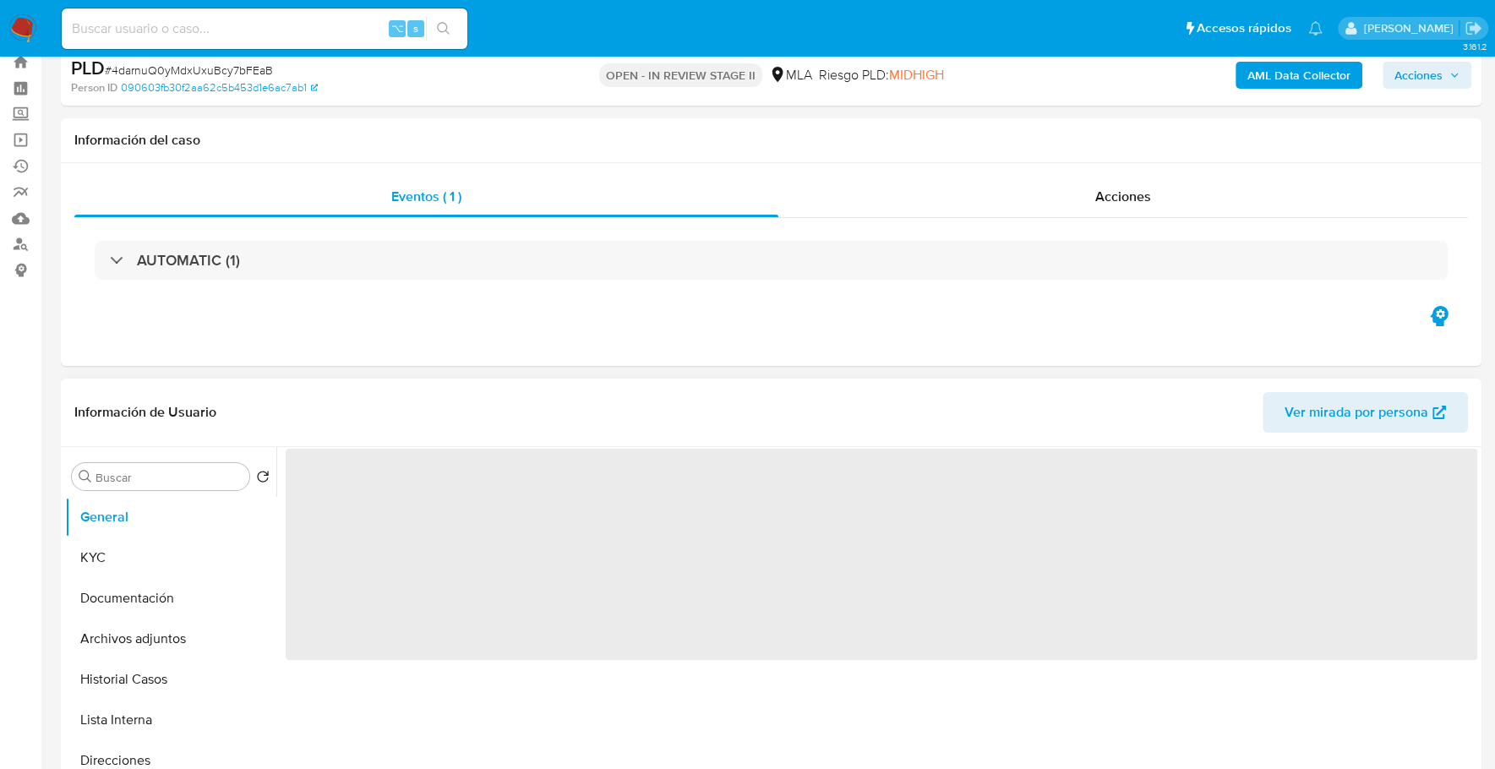
select select "10"
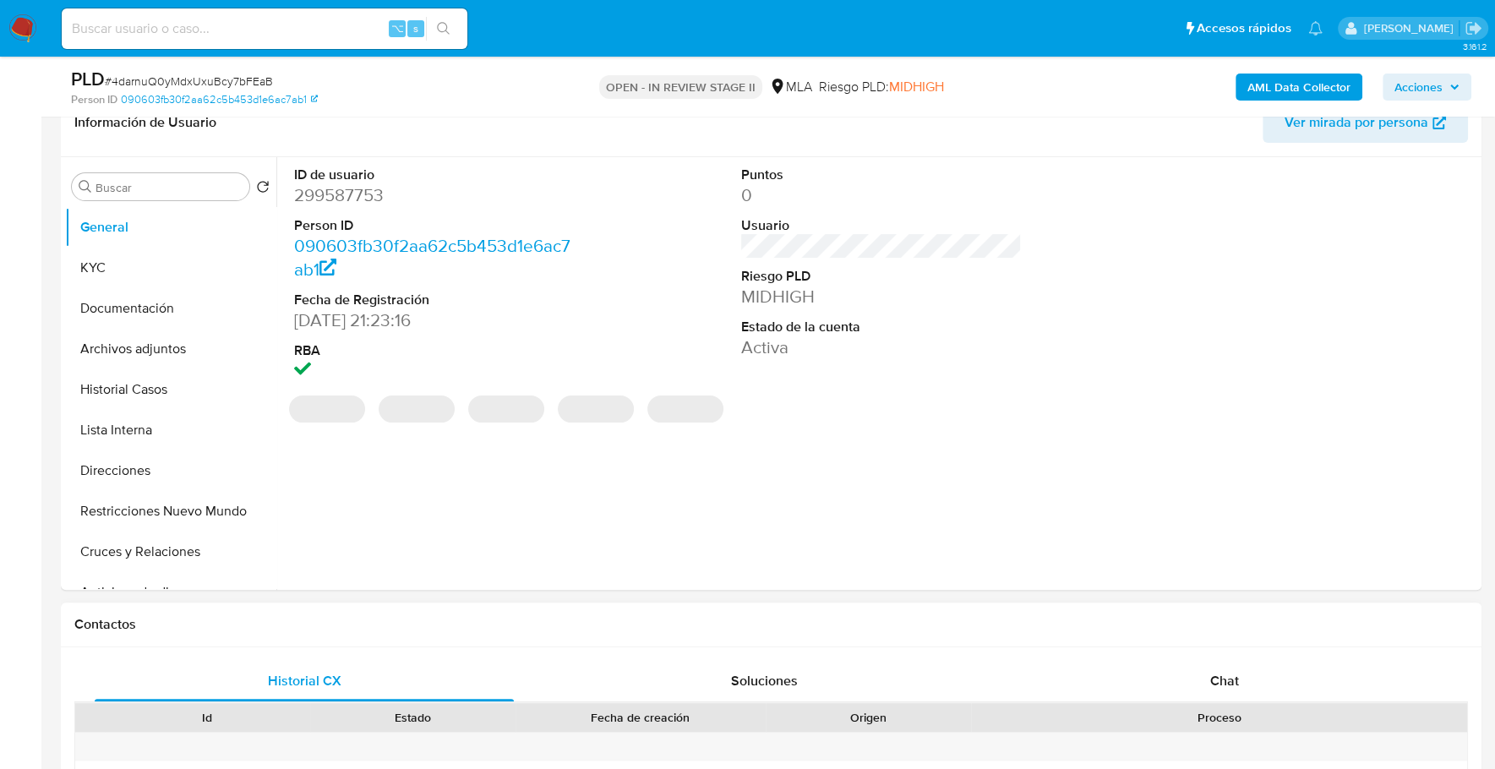
scroll to position [564, 0]
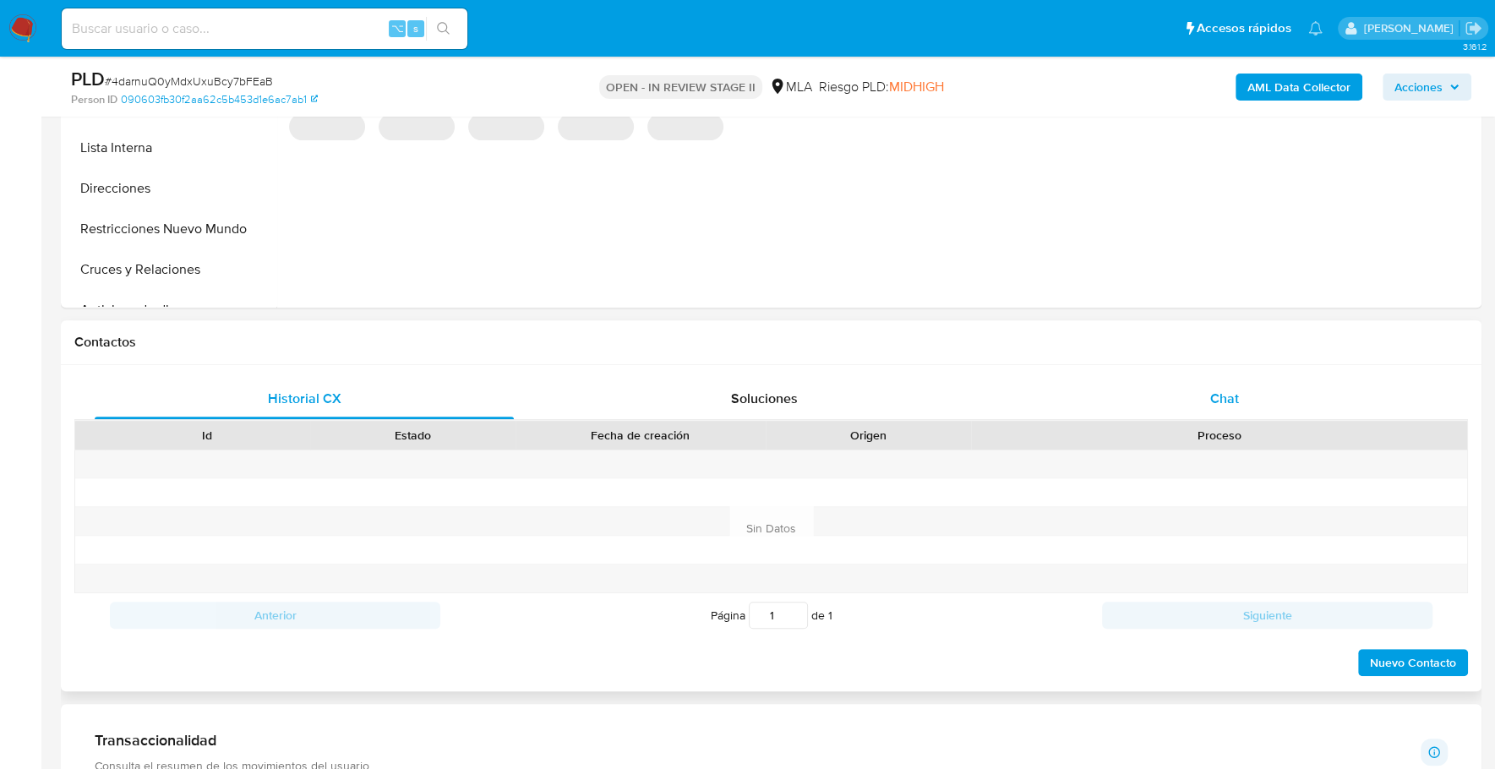
click at [1233, 395] on span "Chat" at bounding box center [1223, 398] width 29 height 19
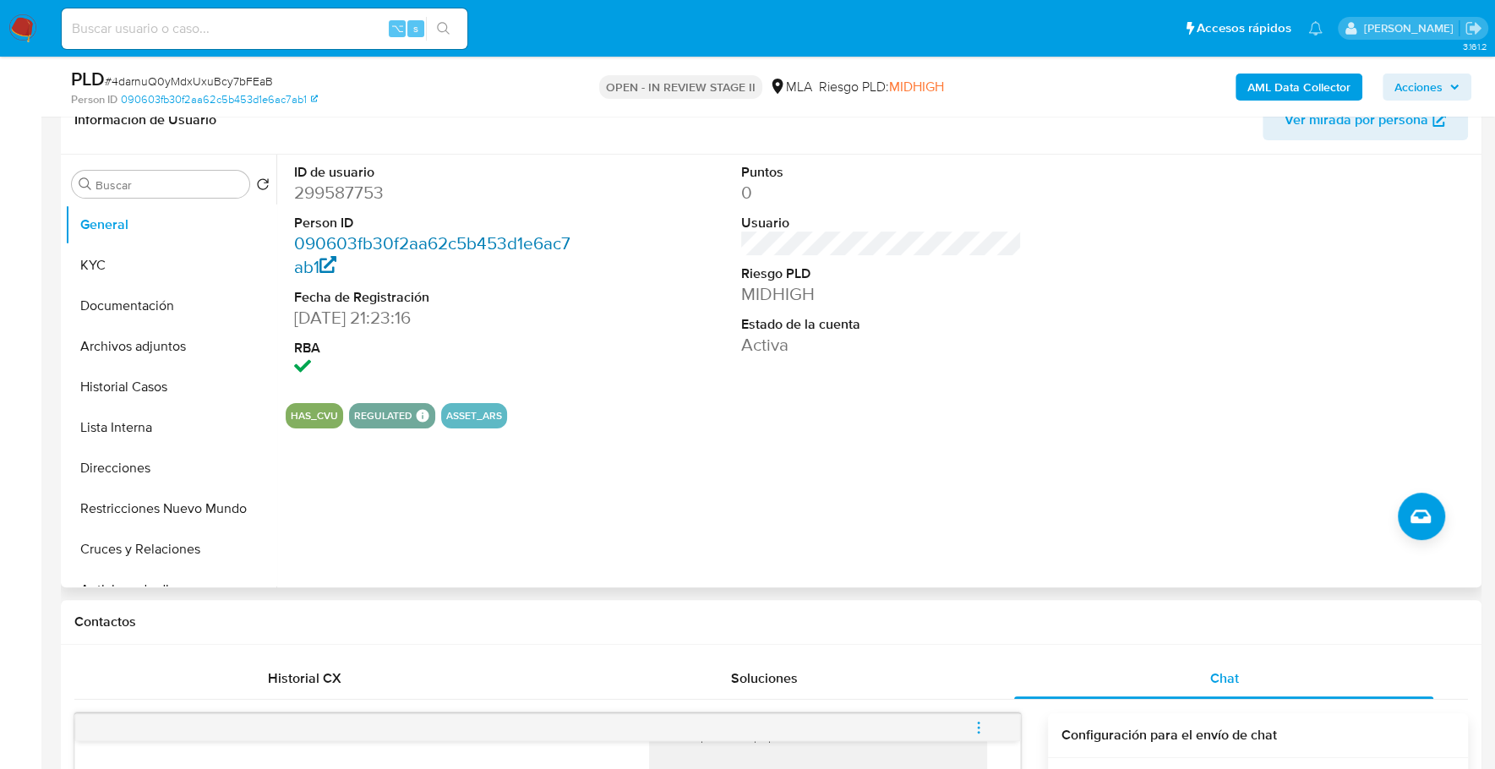
scroll to position [174, 0]
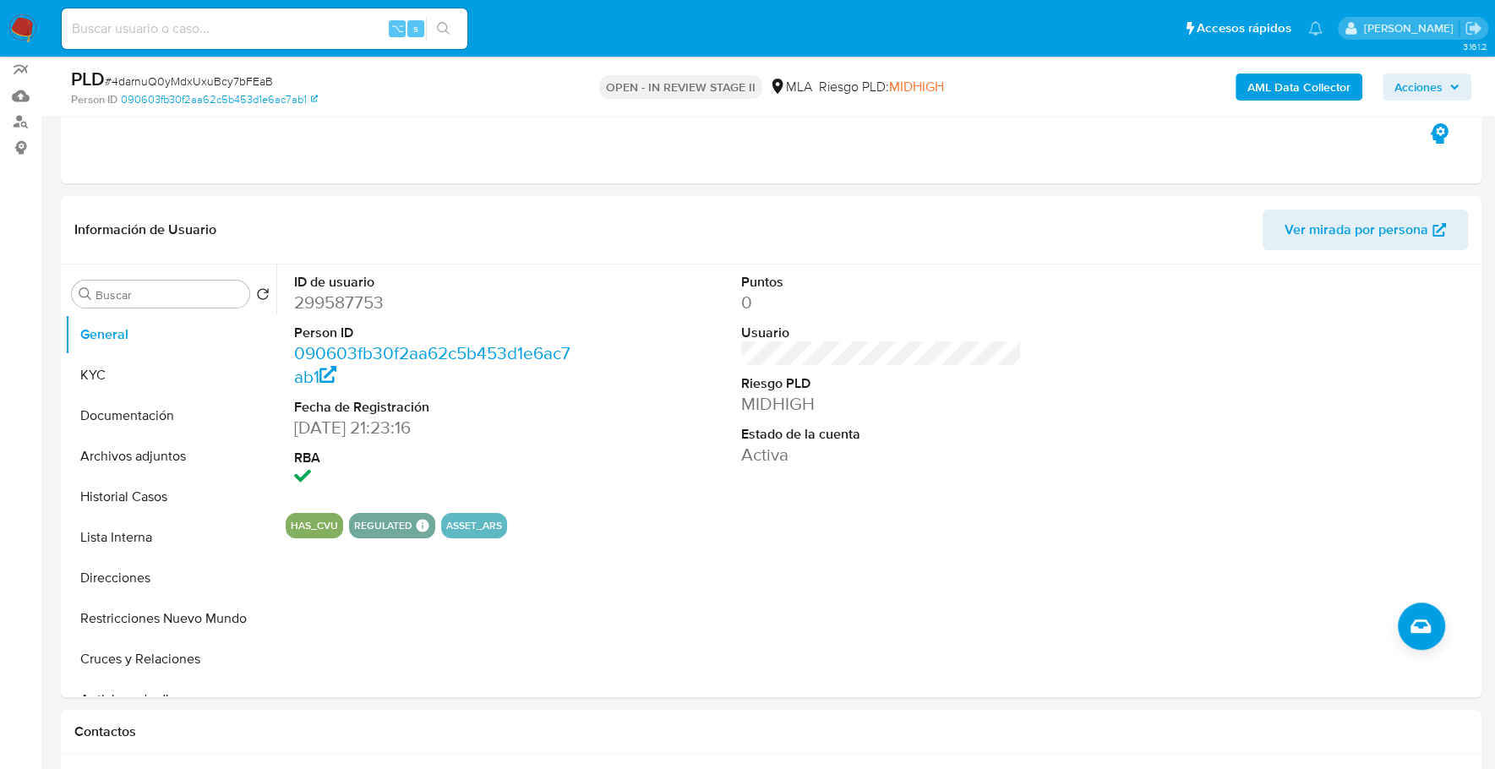
click at [290, 31] on input at bounding box center [265, 29] width 406 height 22
paste input "299587753"
type input "299587753"
click at [136, 363] on button "KYC" at bounding box center [164, 375] width 198 height 41
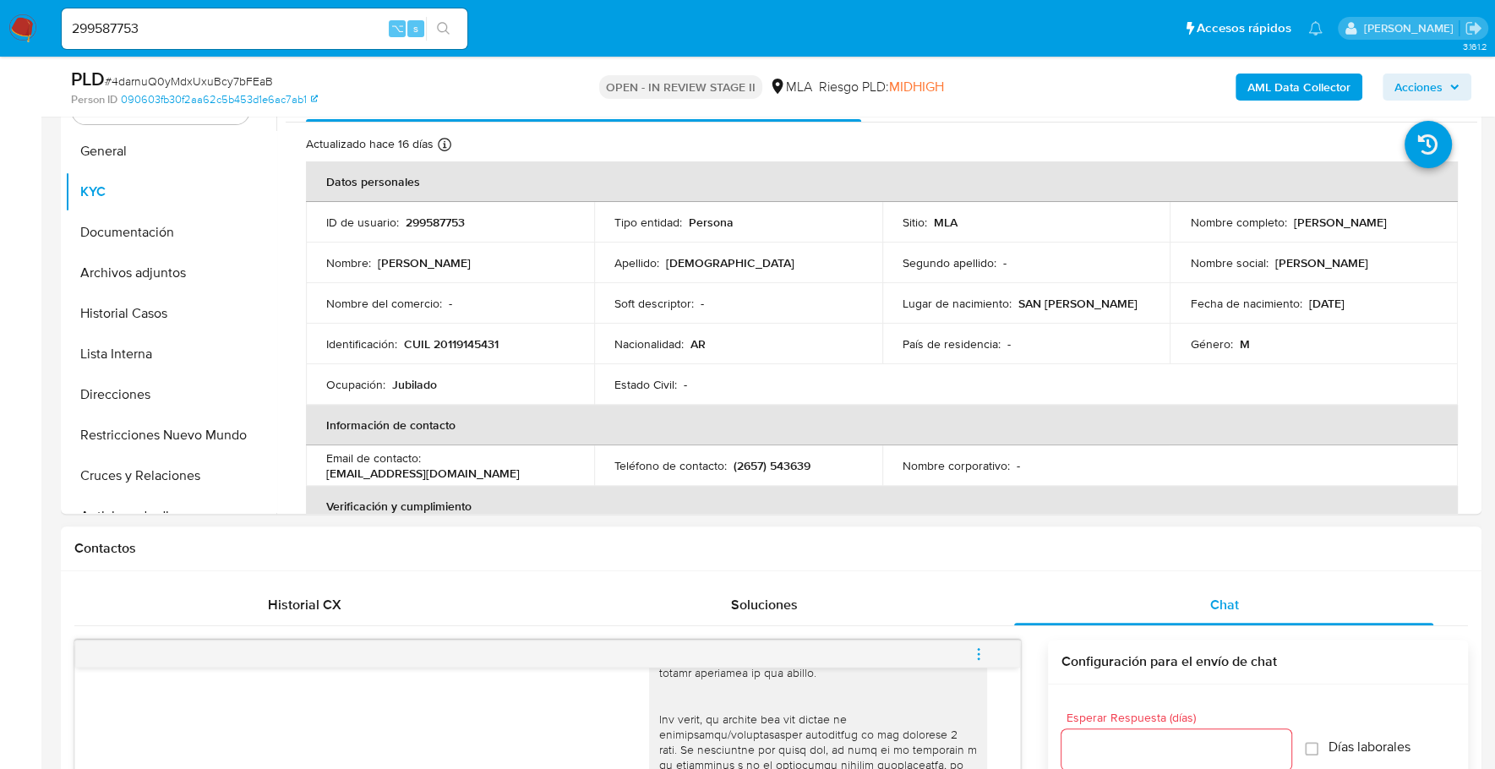
scroll to position [550, 0]
copy p "299587753"
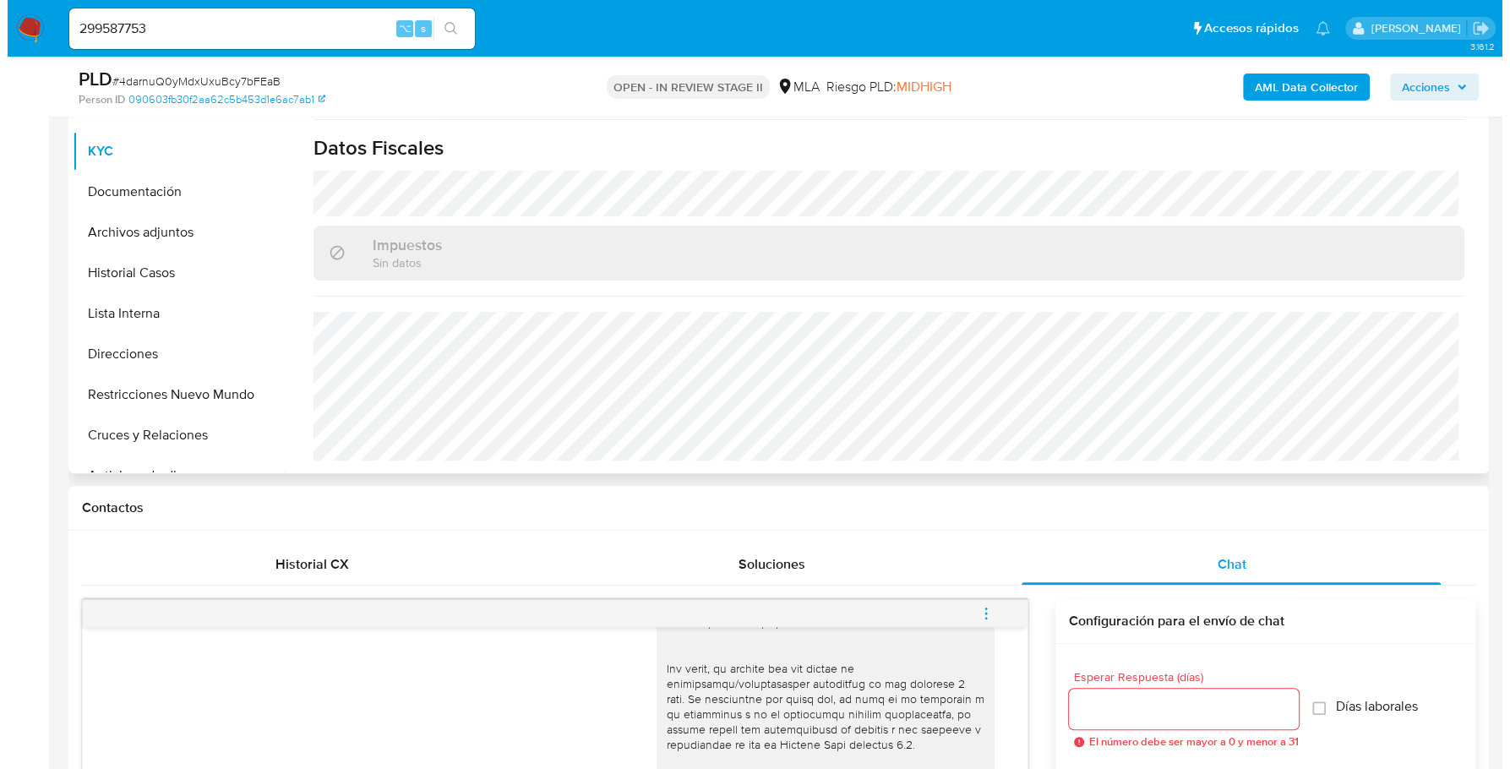
scroll to position [323, 0]
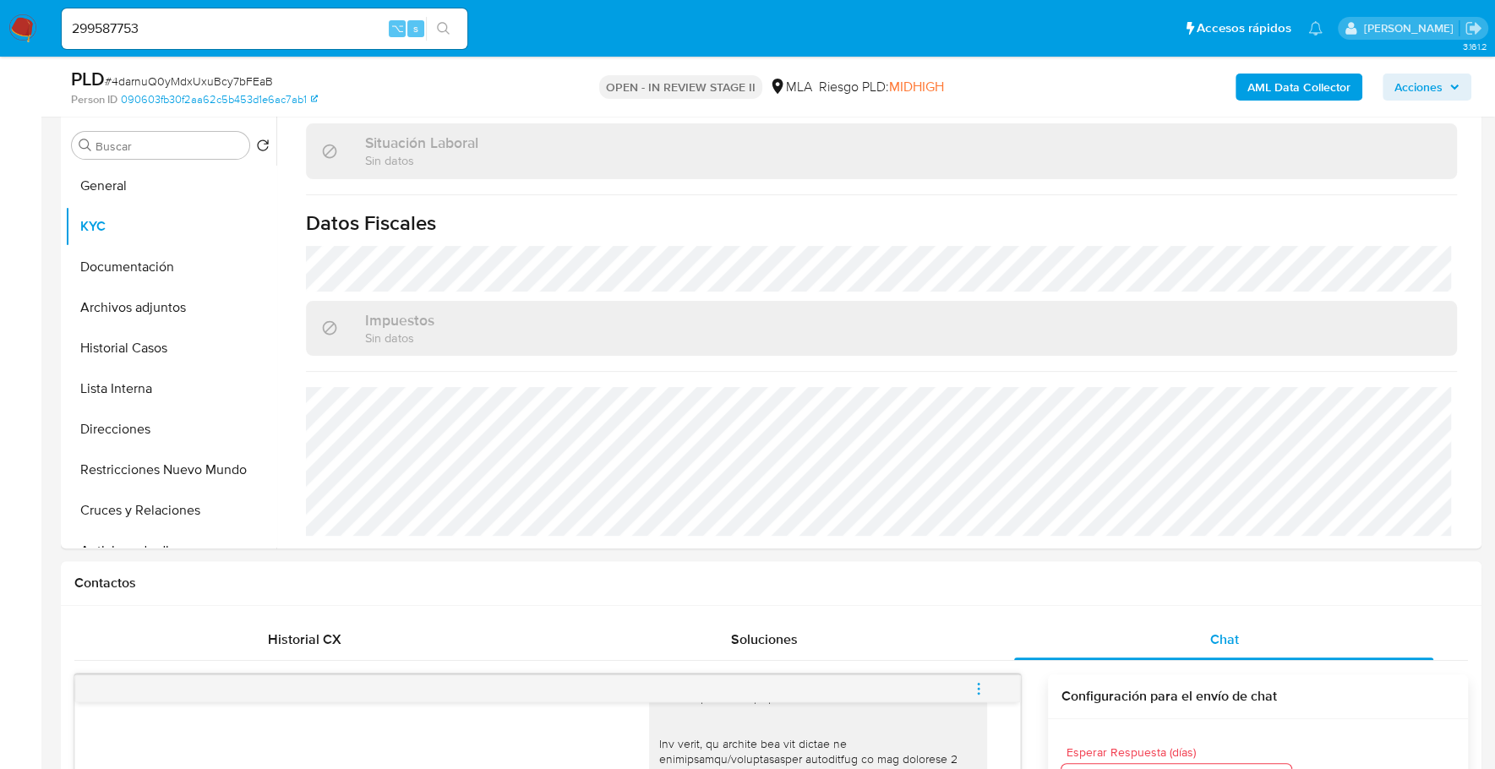
click at [1331, 89] on b "AML Data Collector" at bounding box center [1298, 87] width 103 height 27
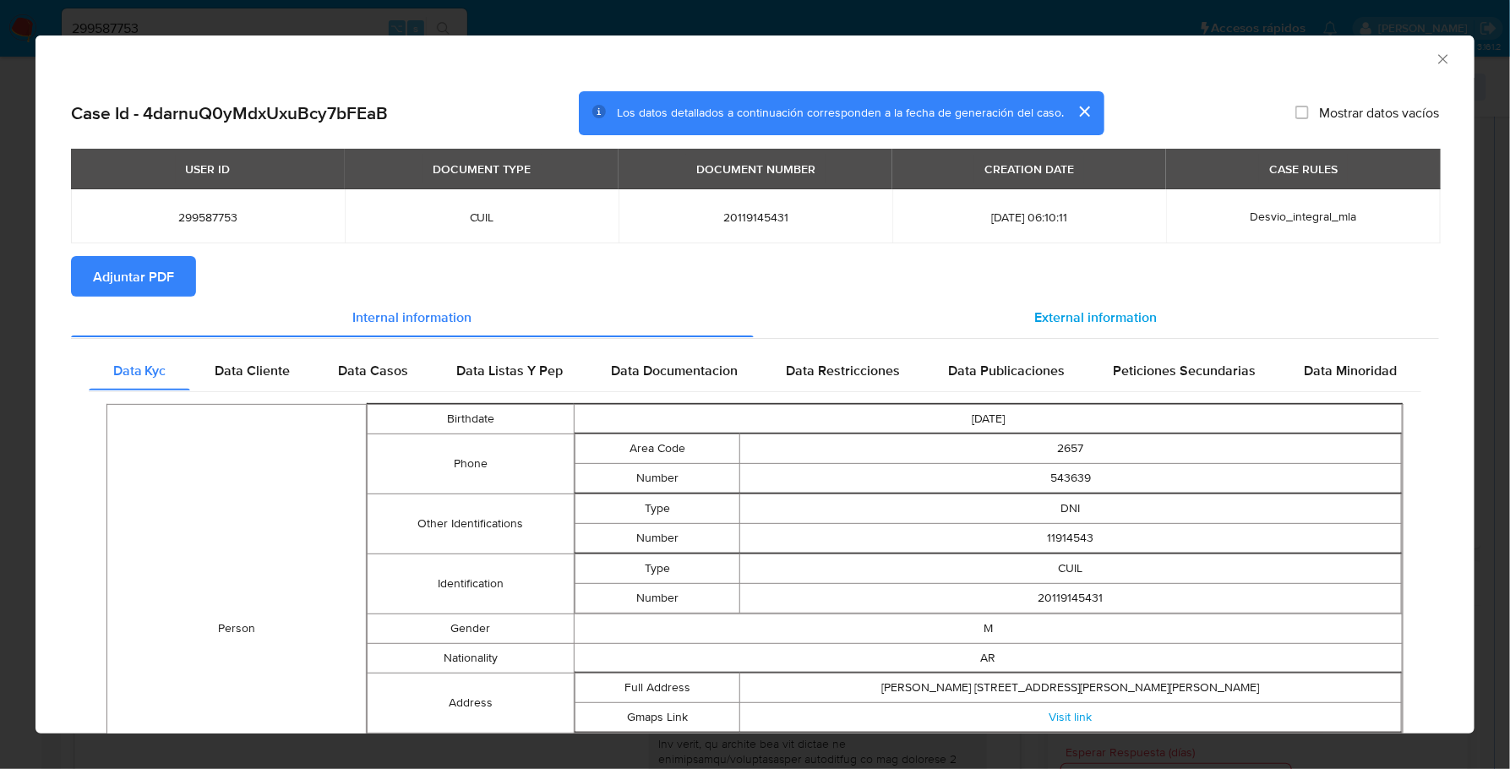
click at [1190, 308] on div "External information" at bounding box center [1097, 317] width 686 height 41
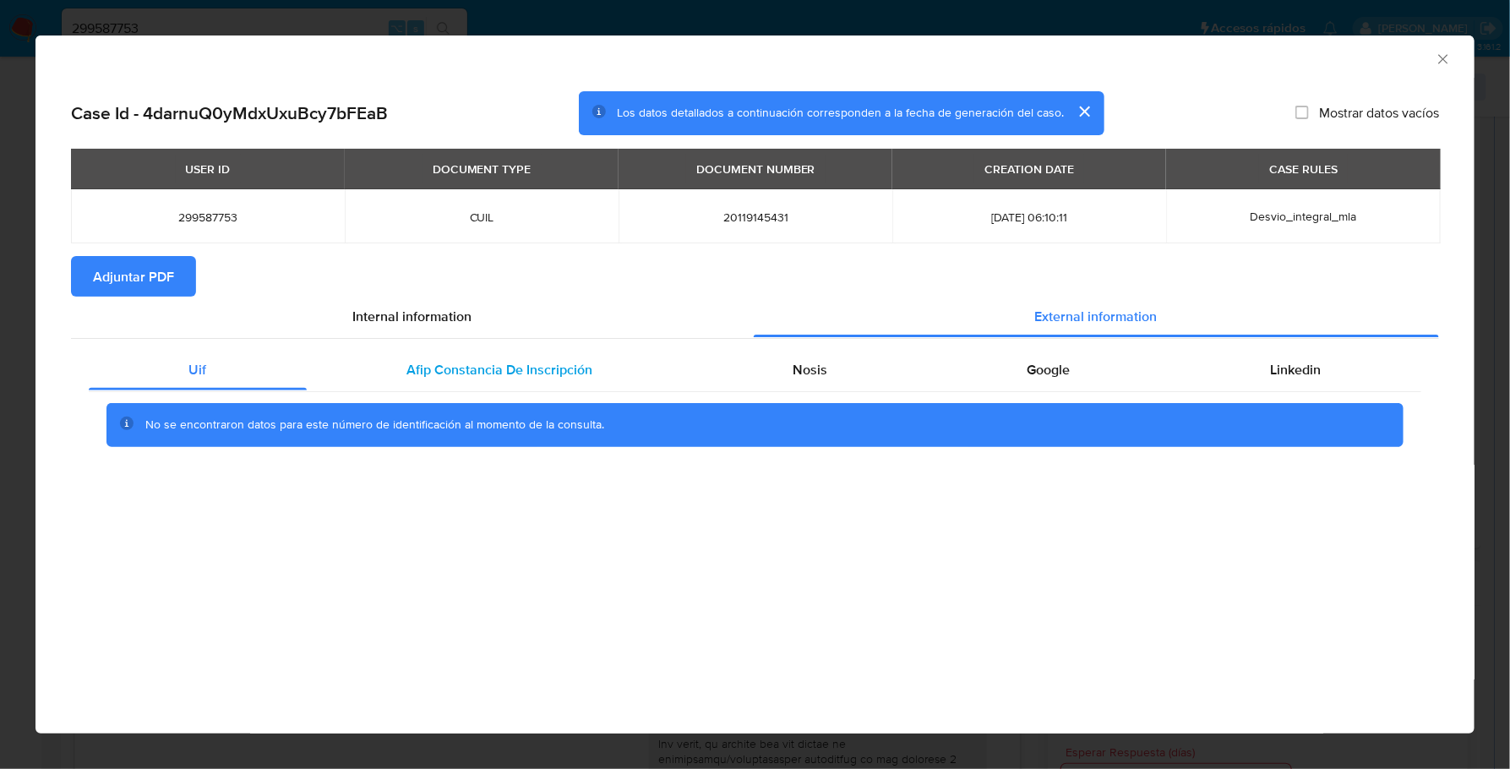
click at [583, 357] on div "Afip Constancia De Inscripción" at bounding box center [500, 370] width 386 height 41
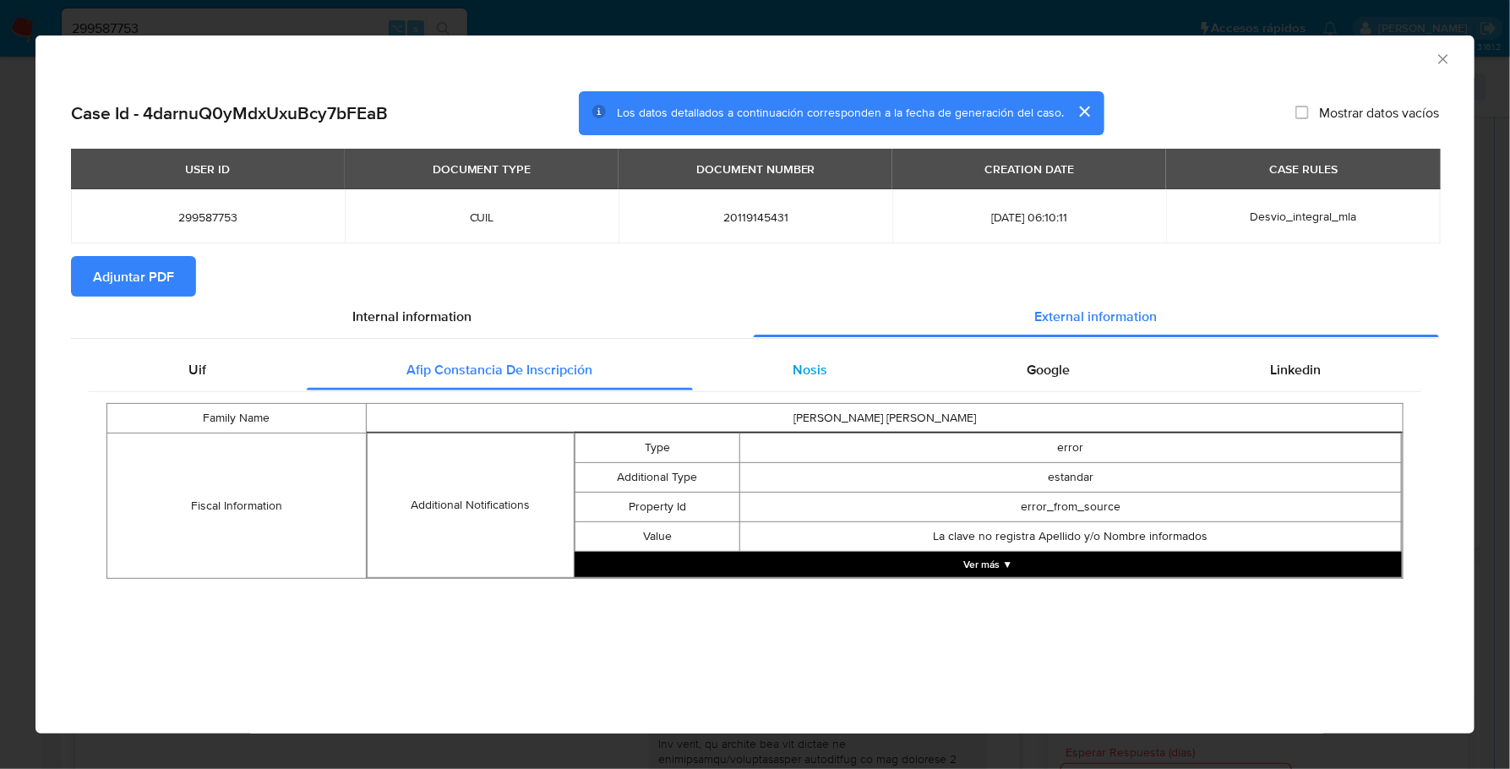
click at [772, 374] on div "Nosis" at bounding box center [810, 370] width 235 height 41
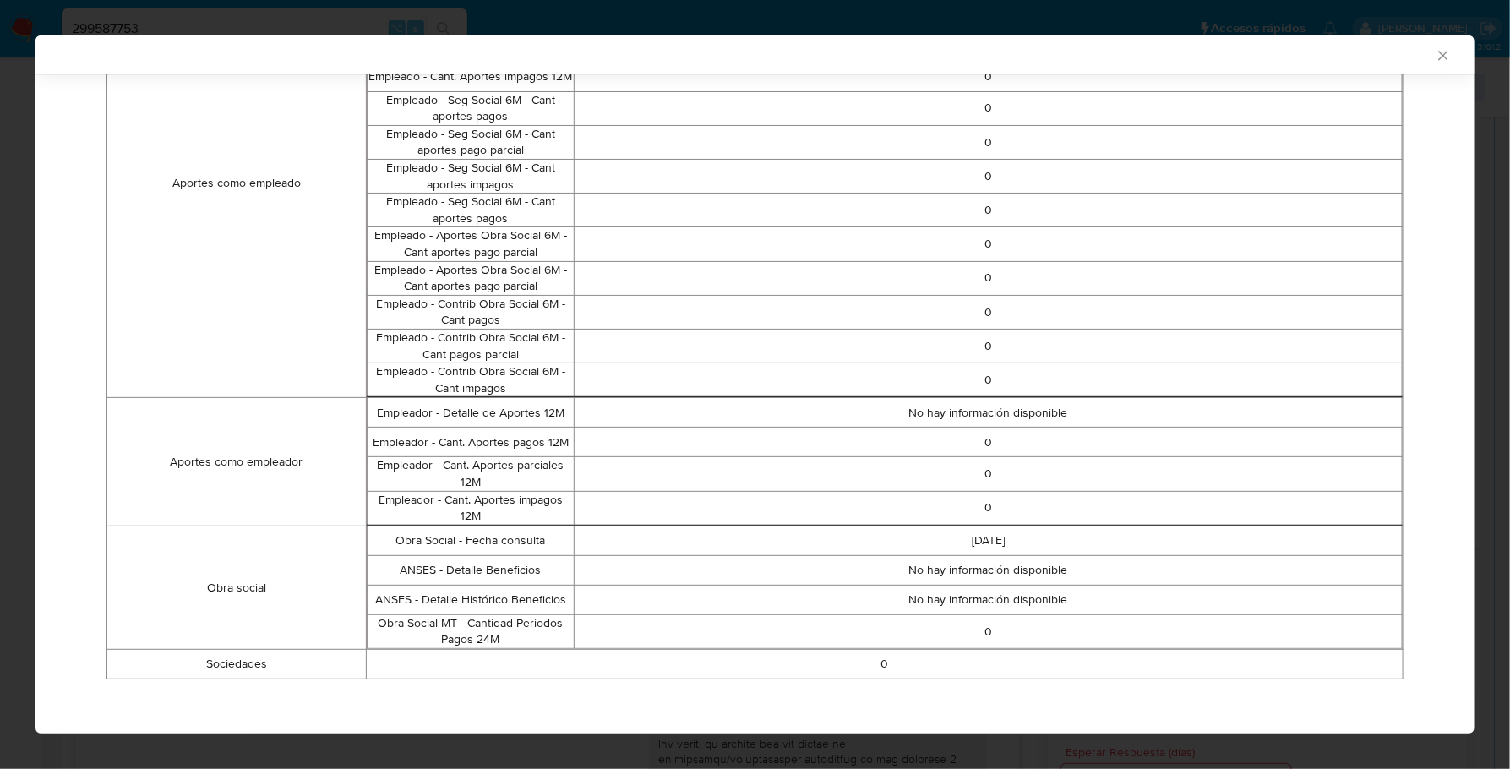
scroll to position [0, 0]
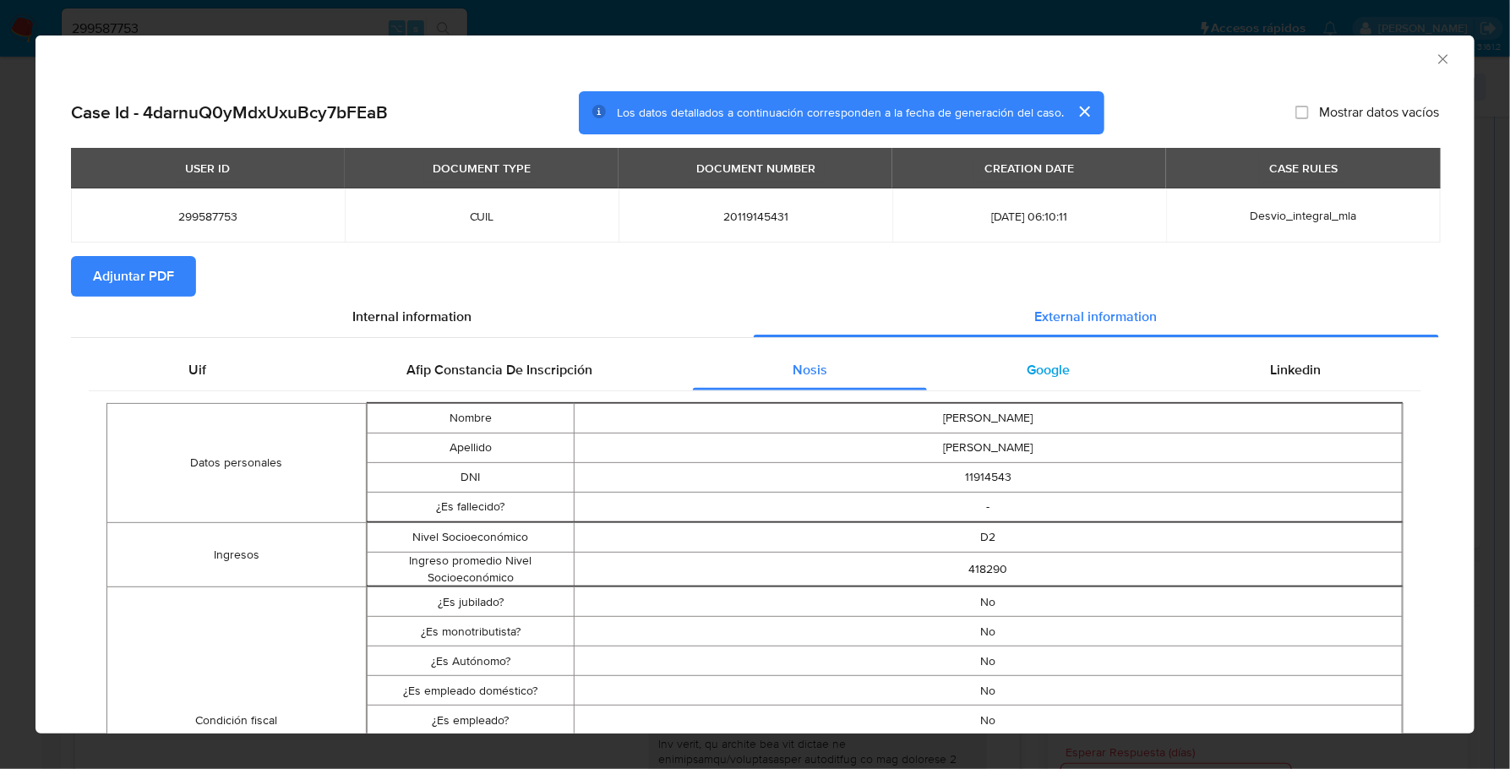
click at [1035, 384] on div "Google" at bounding box center [1048, 370] width 243 height 41
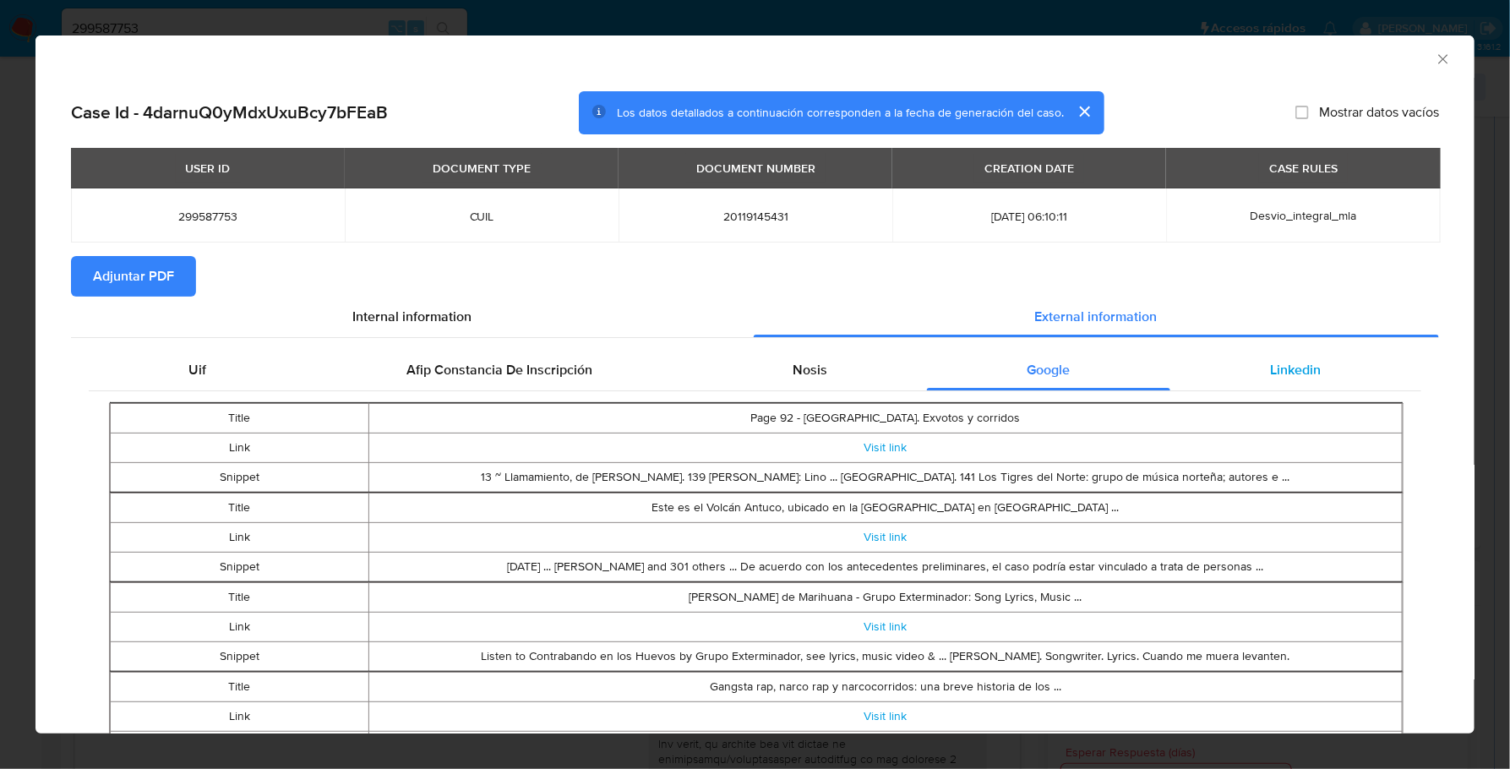
click at [1276, 380] on div "Linkedin" at bounding box center [1295, 370] width 251 height 41
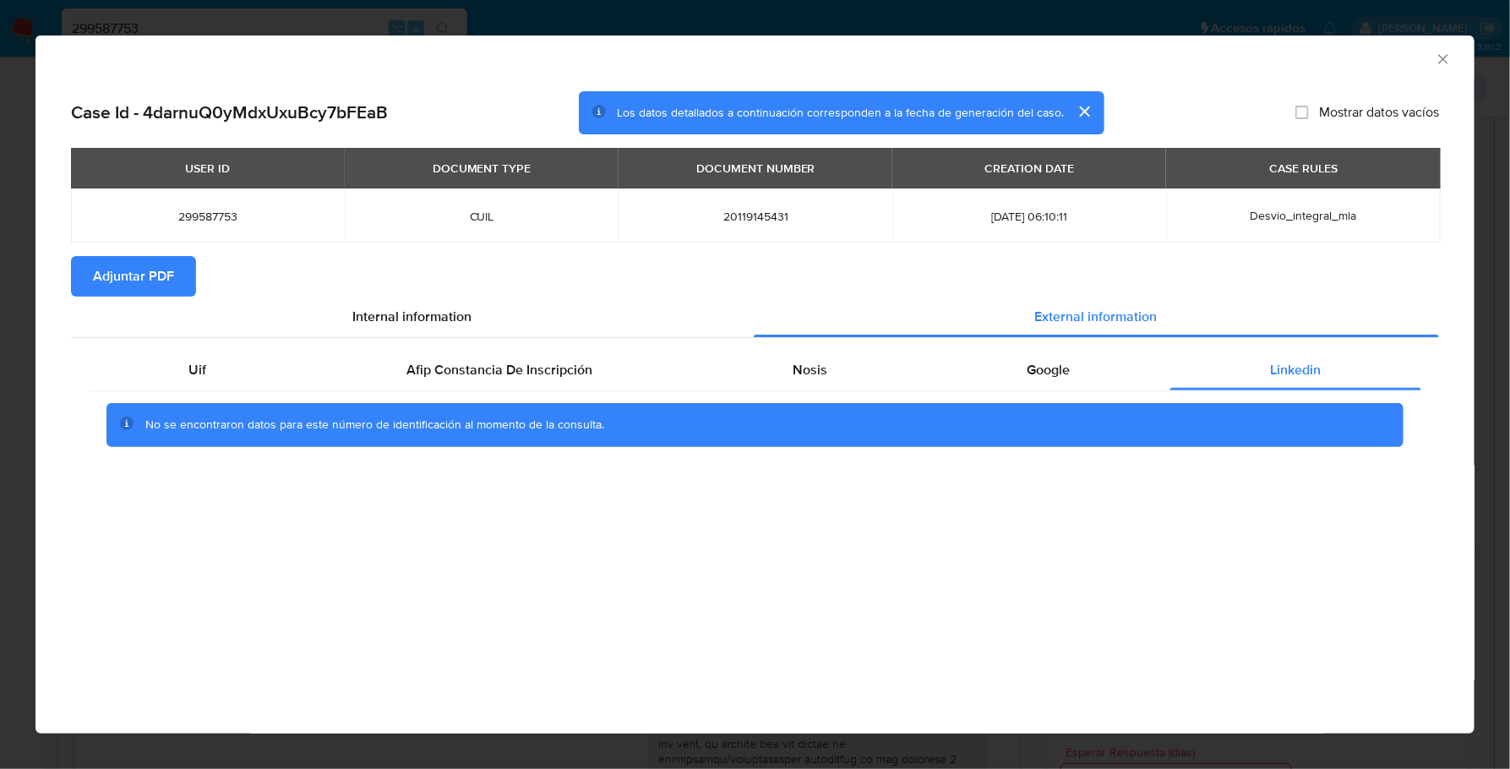
click at [128, 276] on span "Adjuntar PDF" at bounding box center [133, 276] width 81 height 37
click at [1441, 58] on icon "Cerrar ventana" at bounding box center [1443, 59] width 17 height 17
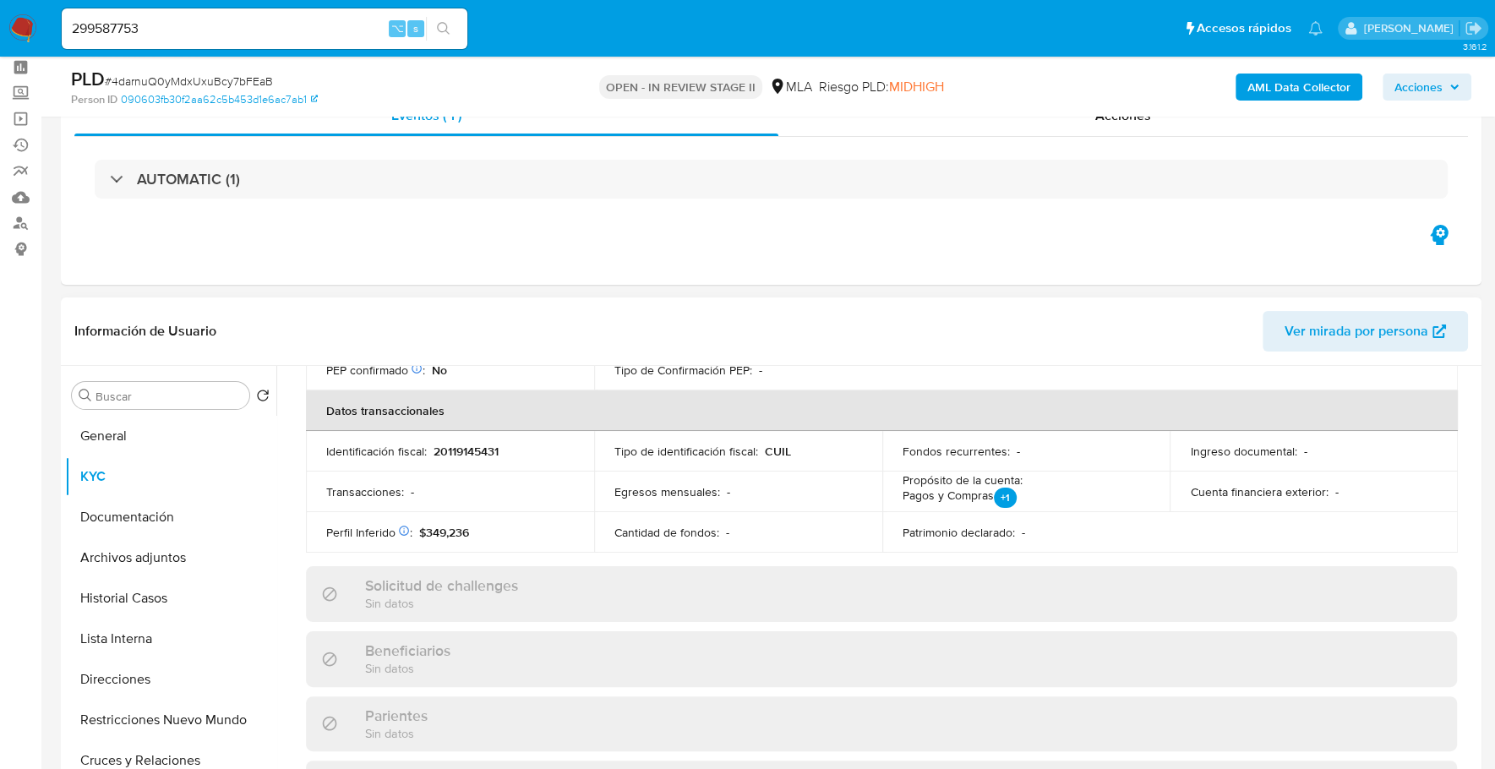
scroll to position [100, 0]
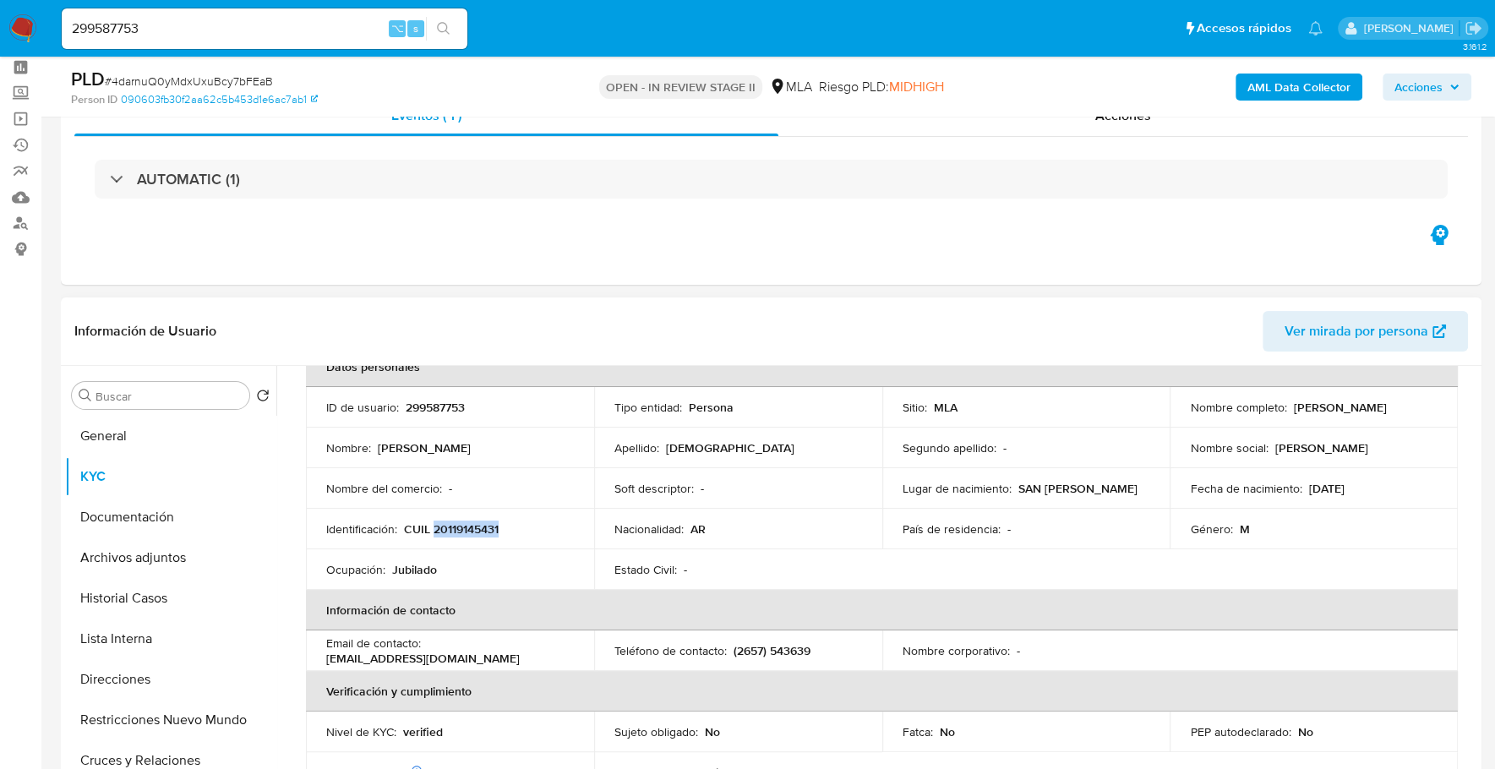
copy p "20119145431"
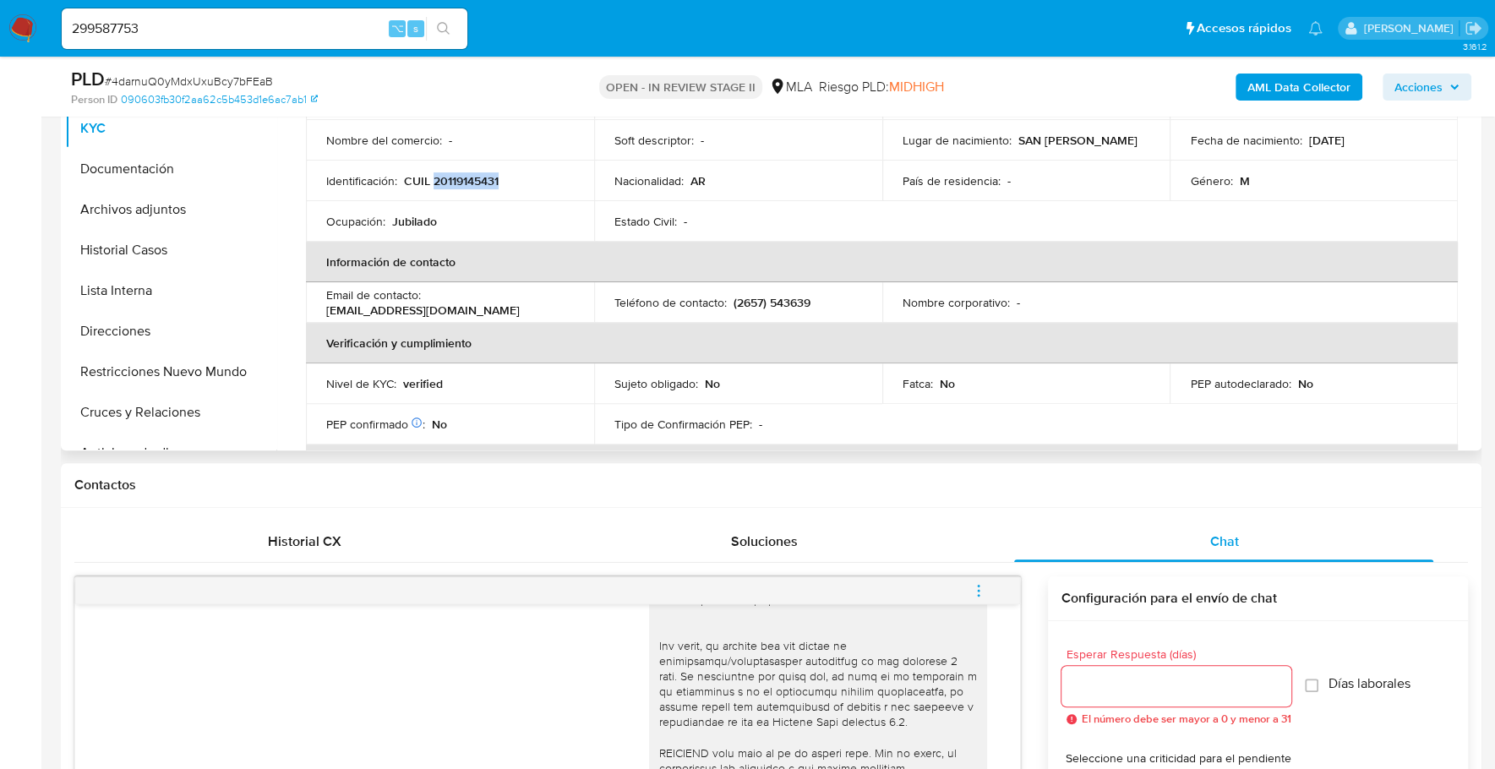
scroll to position [506, 0]
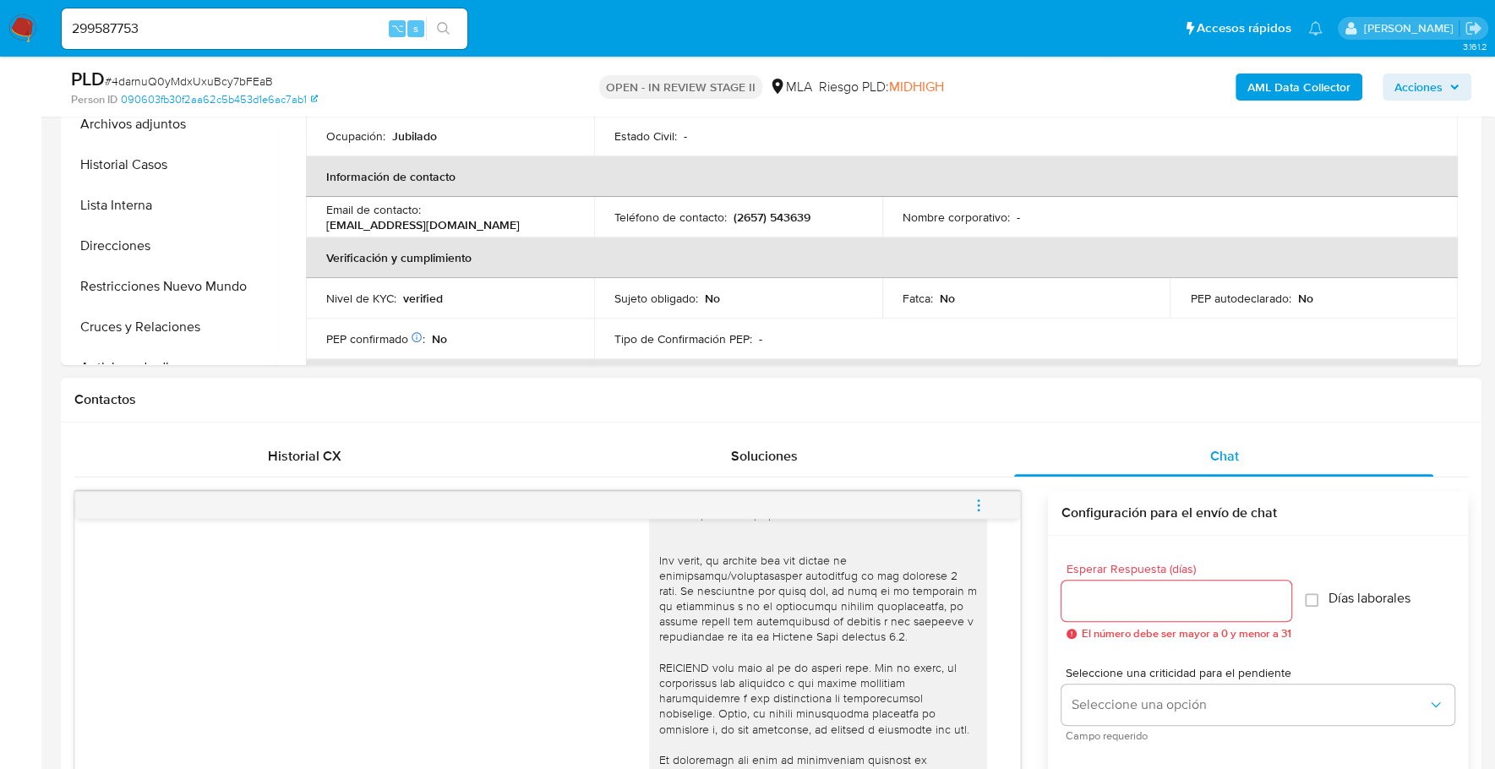
click at [281, 419] on div "Contactos" at bounding box center [771, 400] width 1420 height 45
click at [300, 447] on span "Historial CX" at bounding box center [305, 455] width 74 height 19
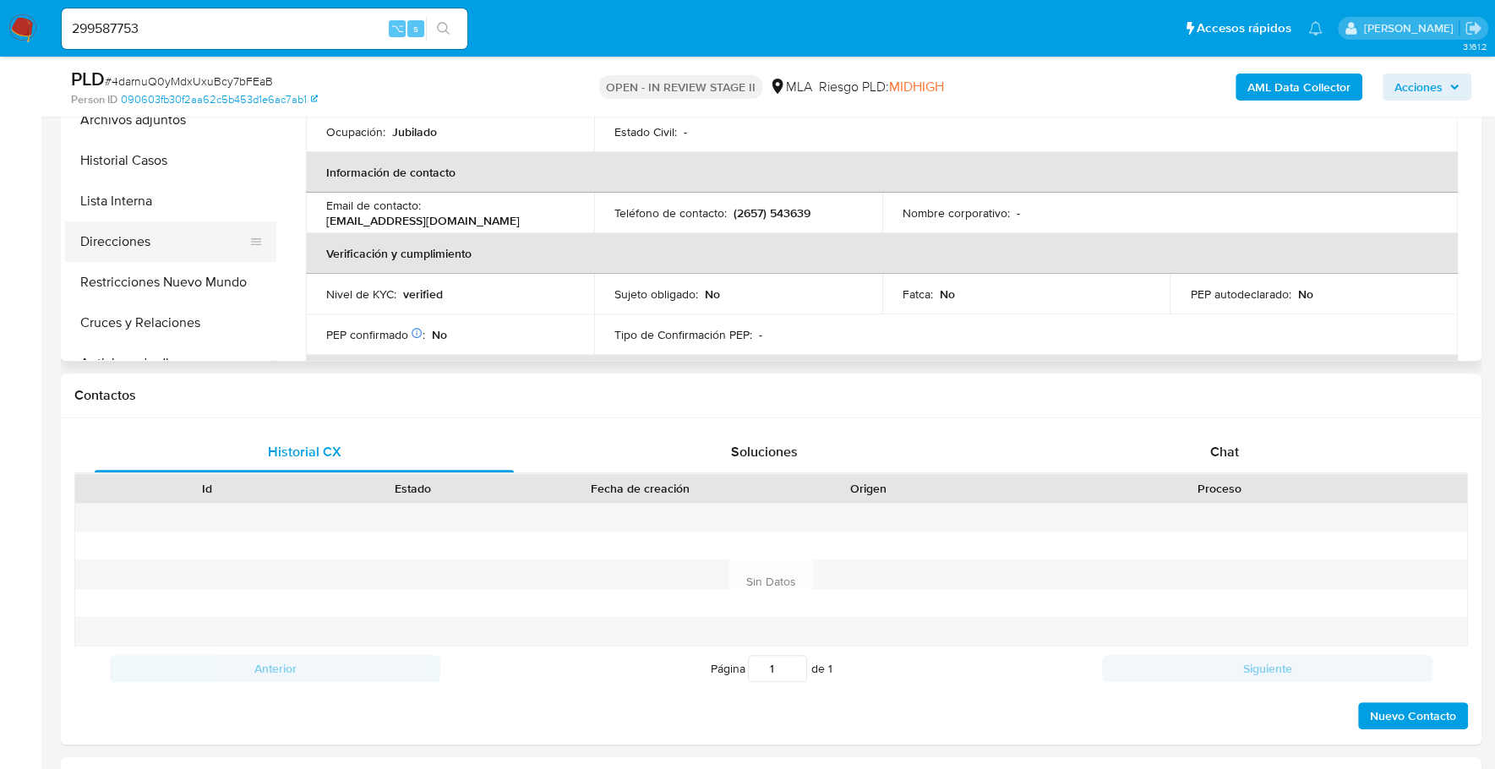
scroll to position [304, 0]
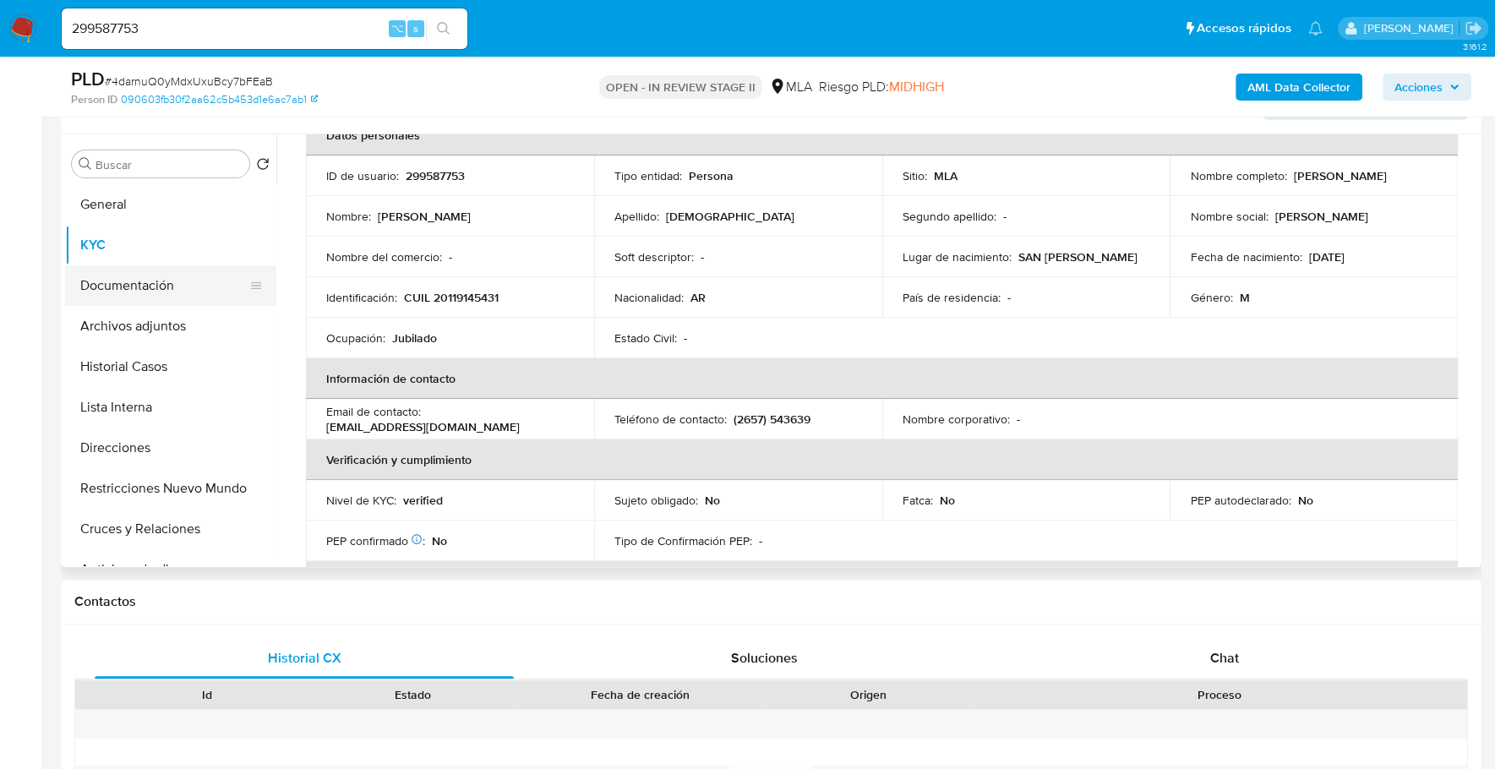
click at [145, 274] on button "Documentación" at bounding box center [164, 285] width 198 height 41
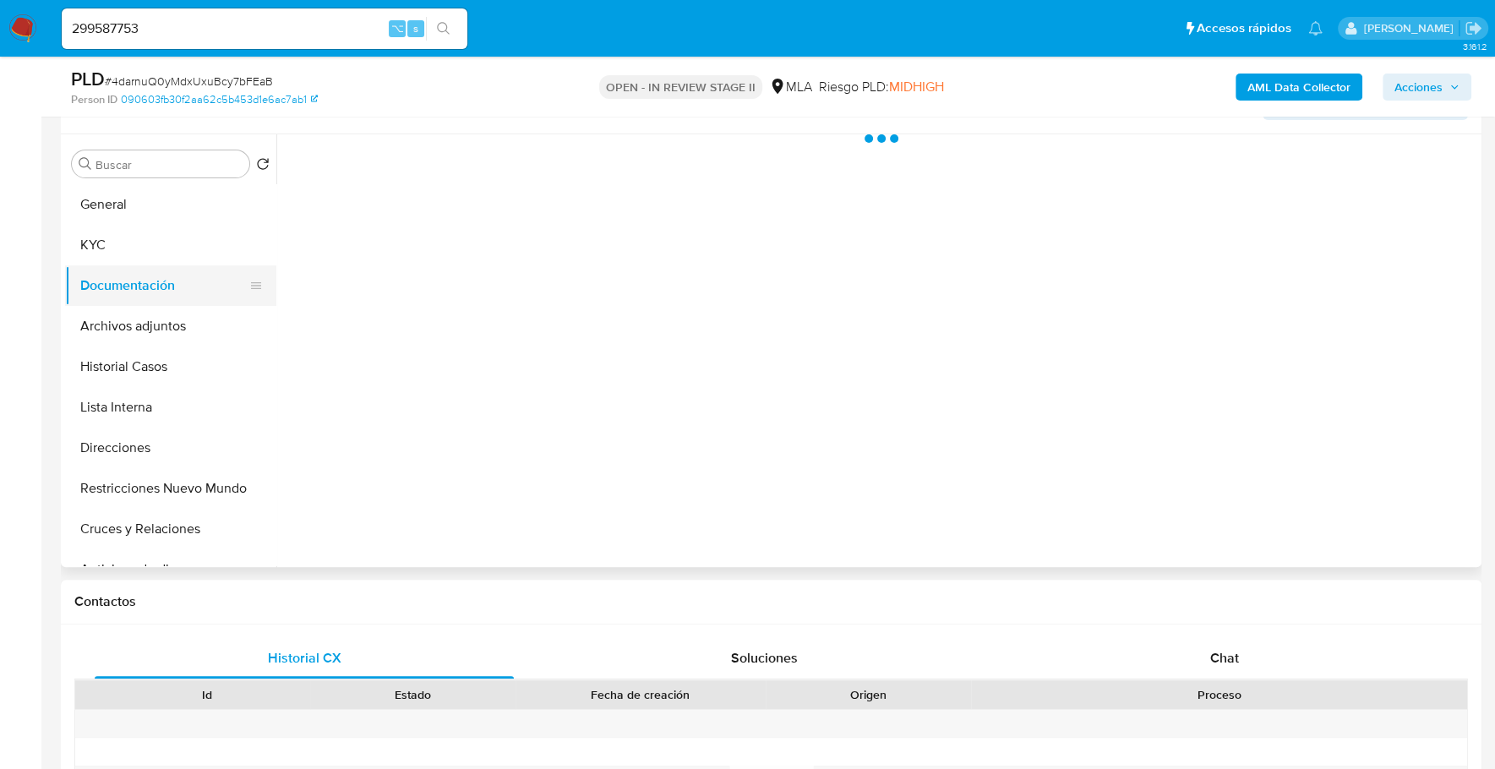
scroll to position [0, 0]
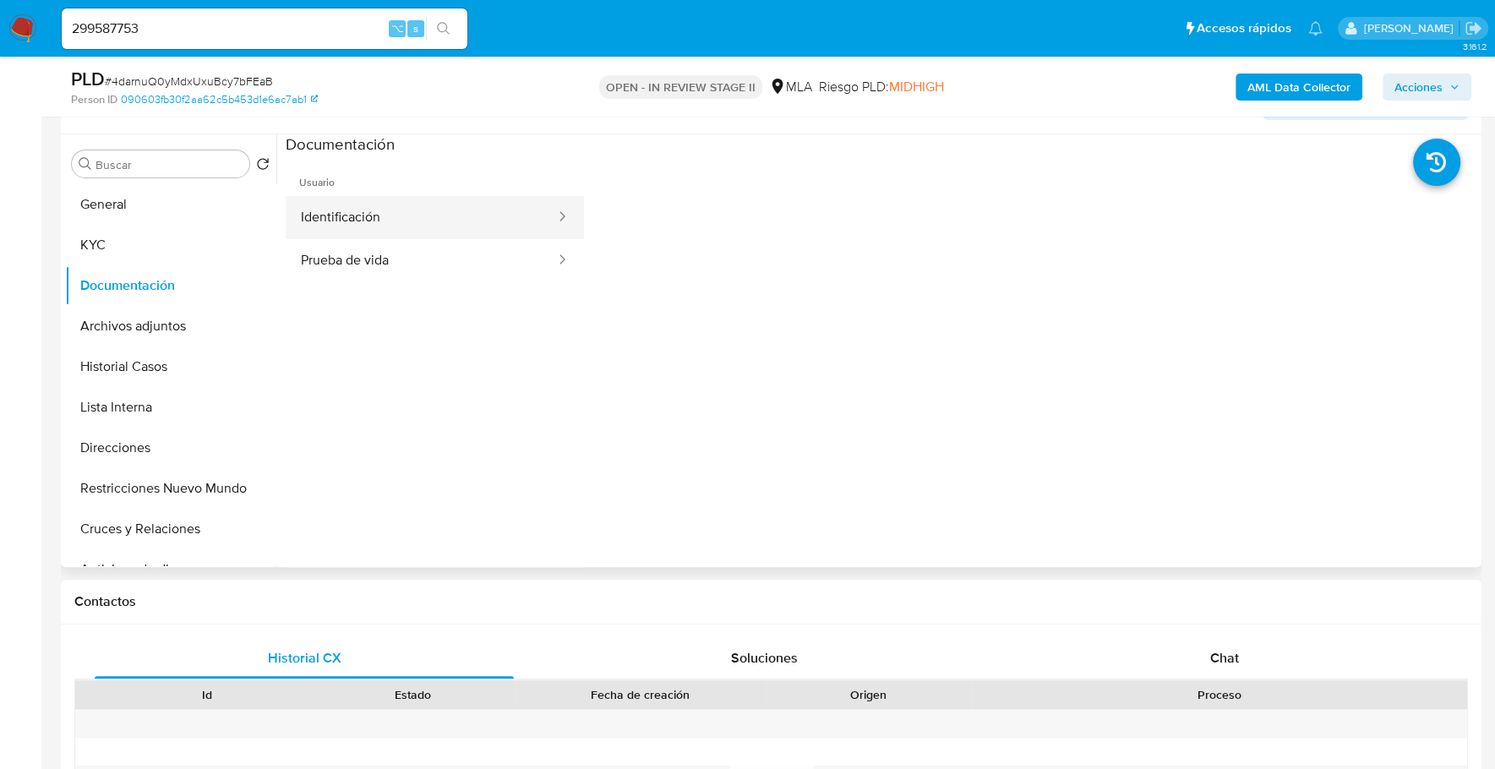
click at [434, 210] on button "Identificación" at bounding box center [421, 217] width 271 height 43
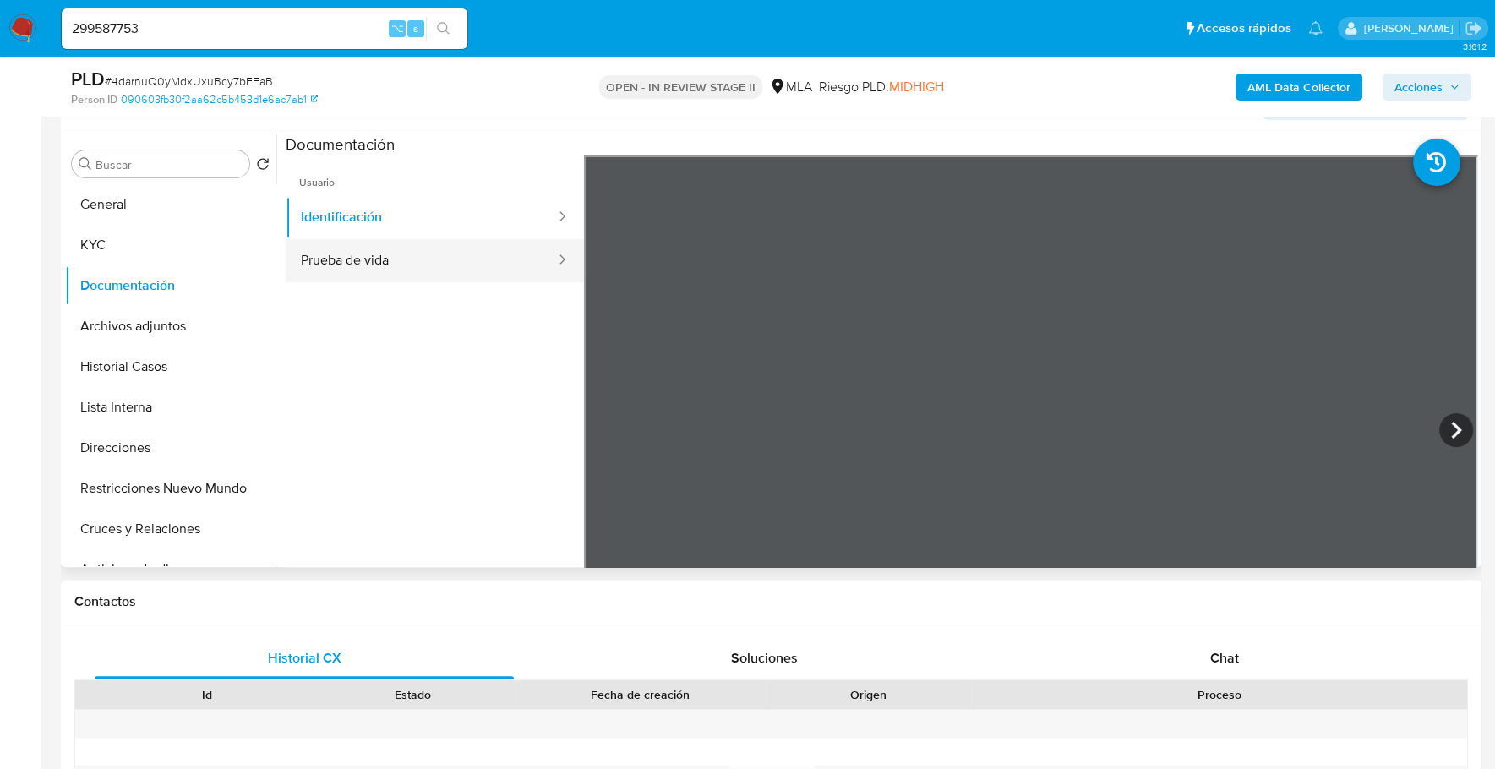
click at [444, 270] on button "Prueba de vida" at bounding box center [421, 260] width 271 height 43
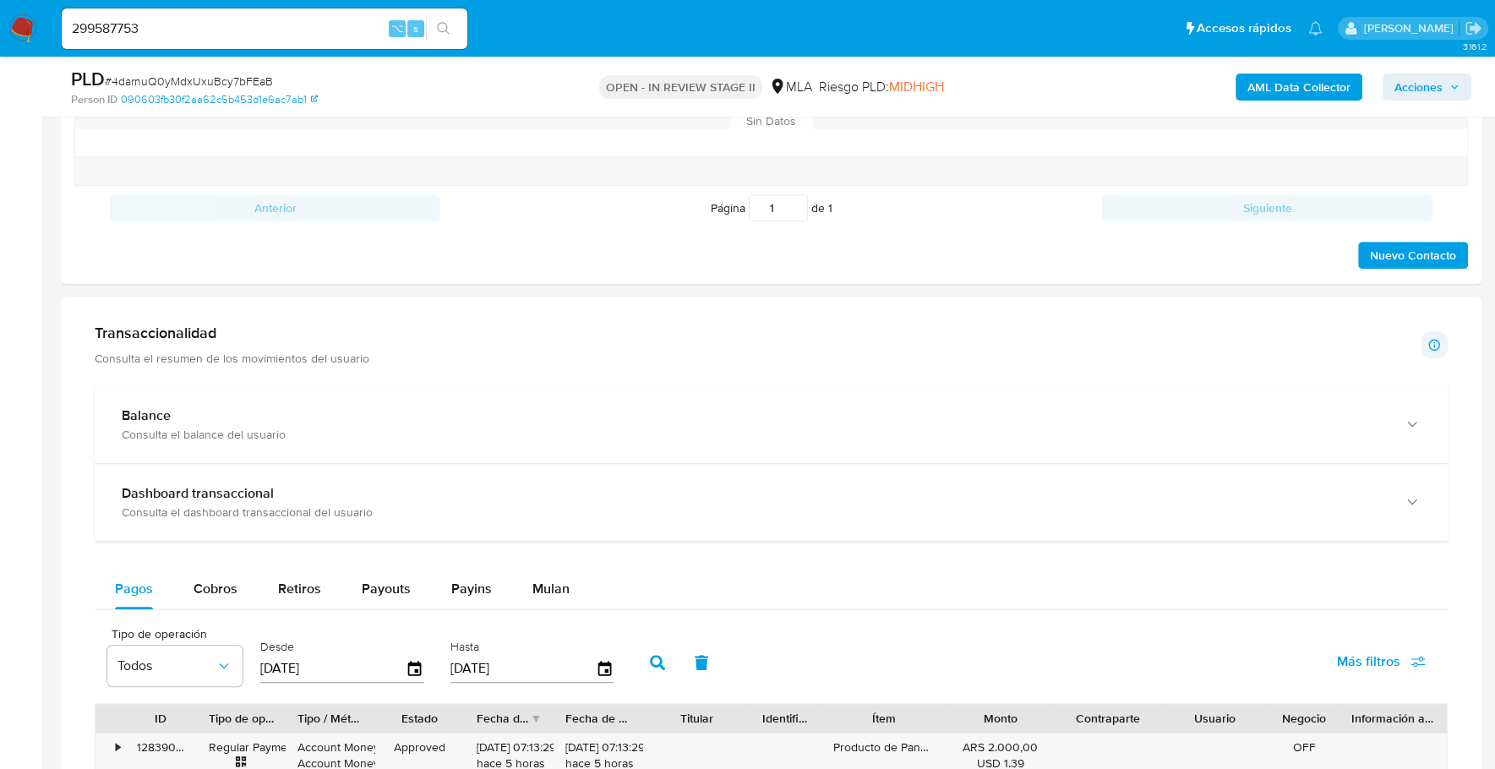
scroll to position [542, 0]
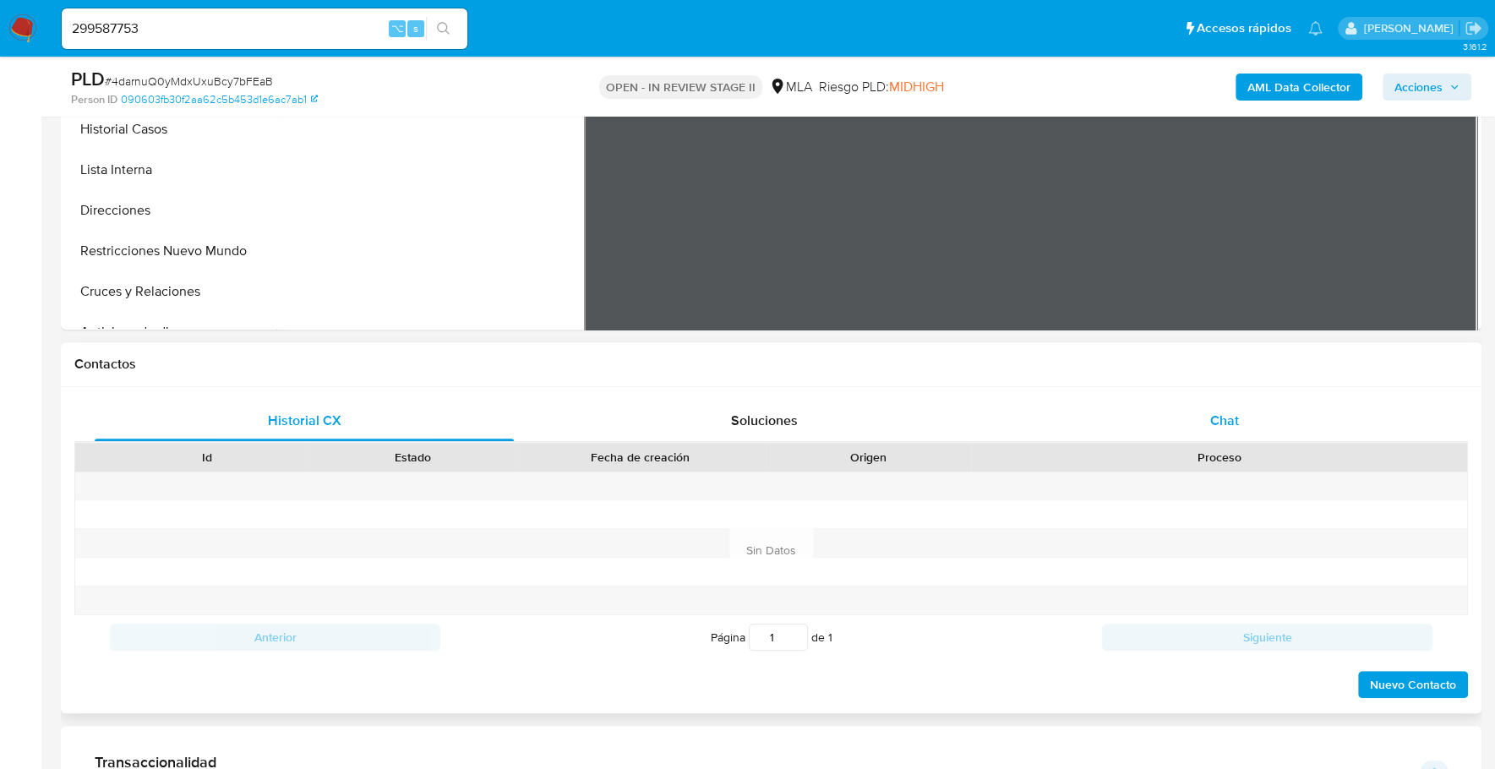
click at [1225, 422] on span "Chat" at bounding box center [1223, 420] width 29 height 19
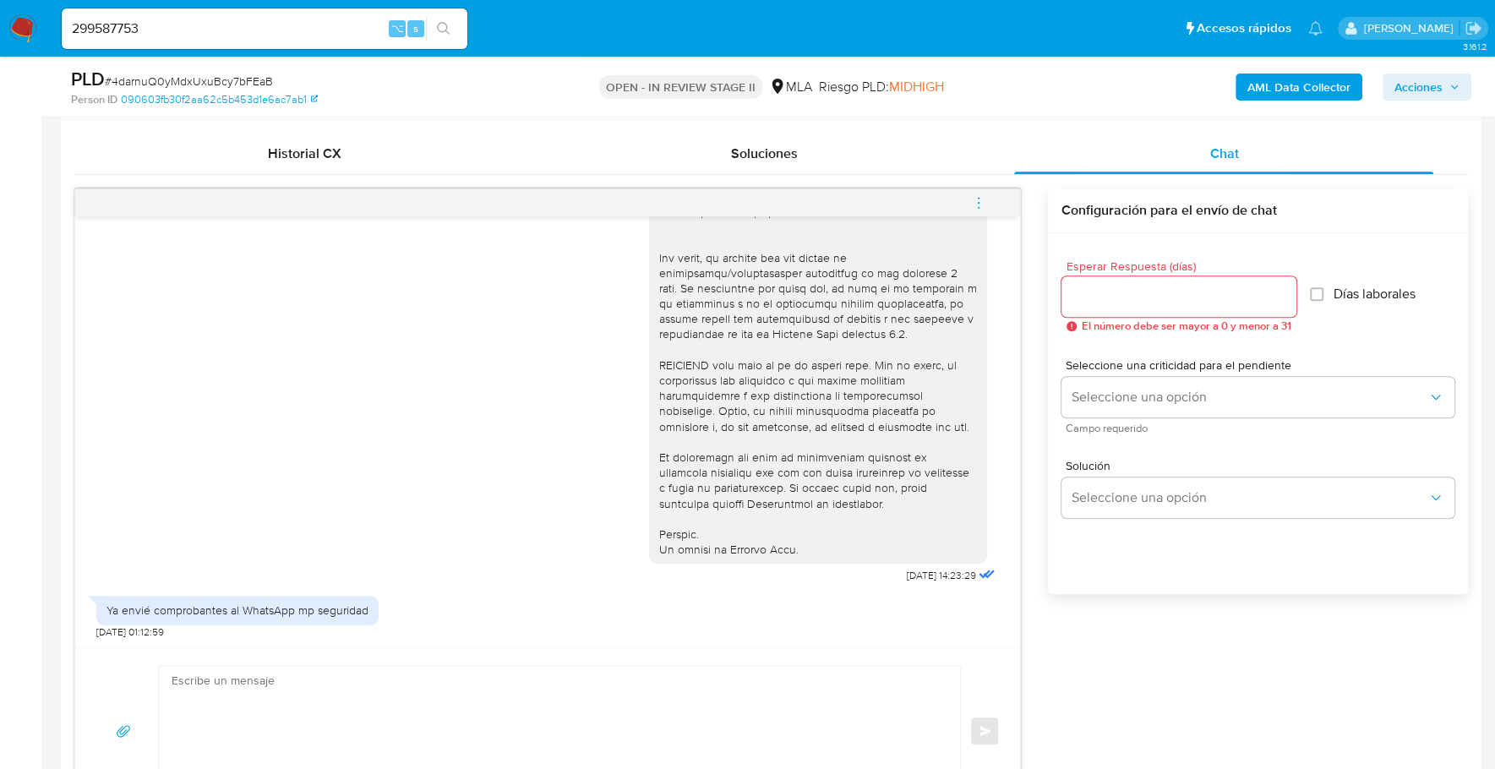
scroll to position [951, 0]
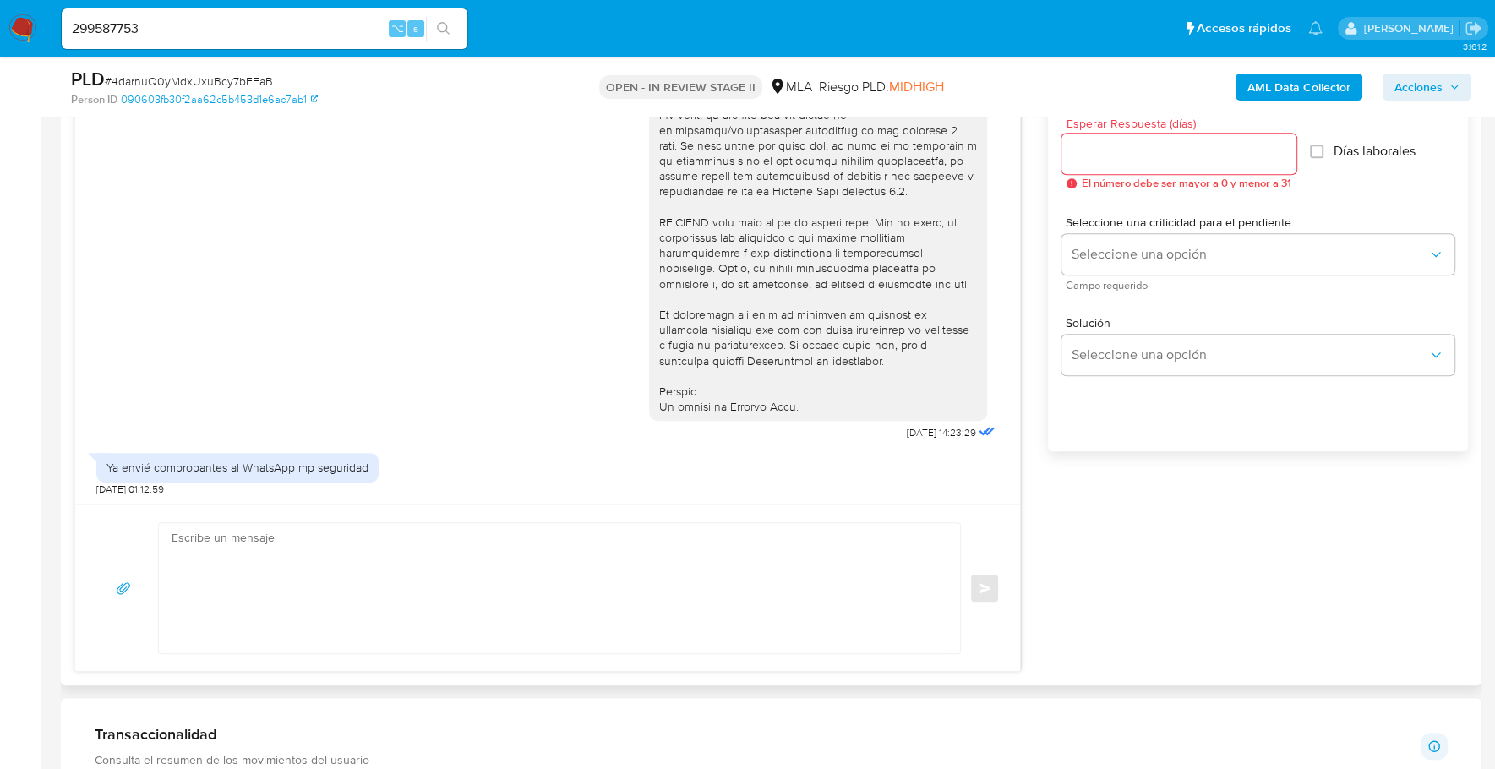
click at [312, 555] on textarea at bounding box center [555, 588] width 767 height 130
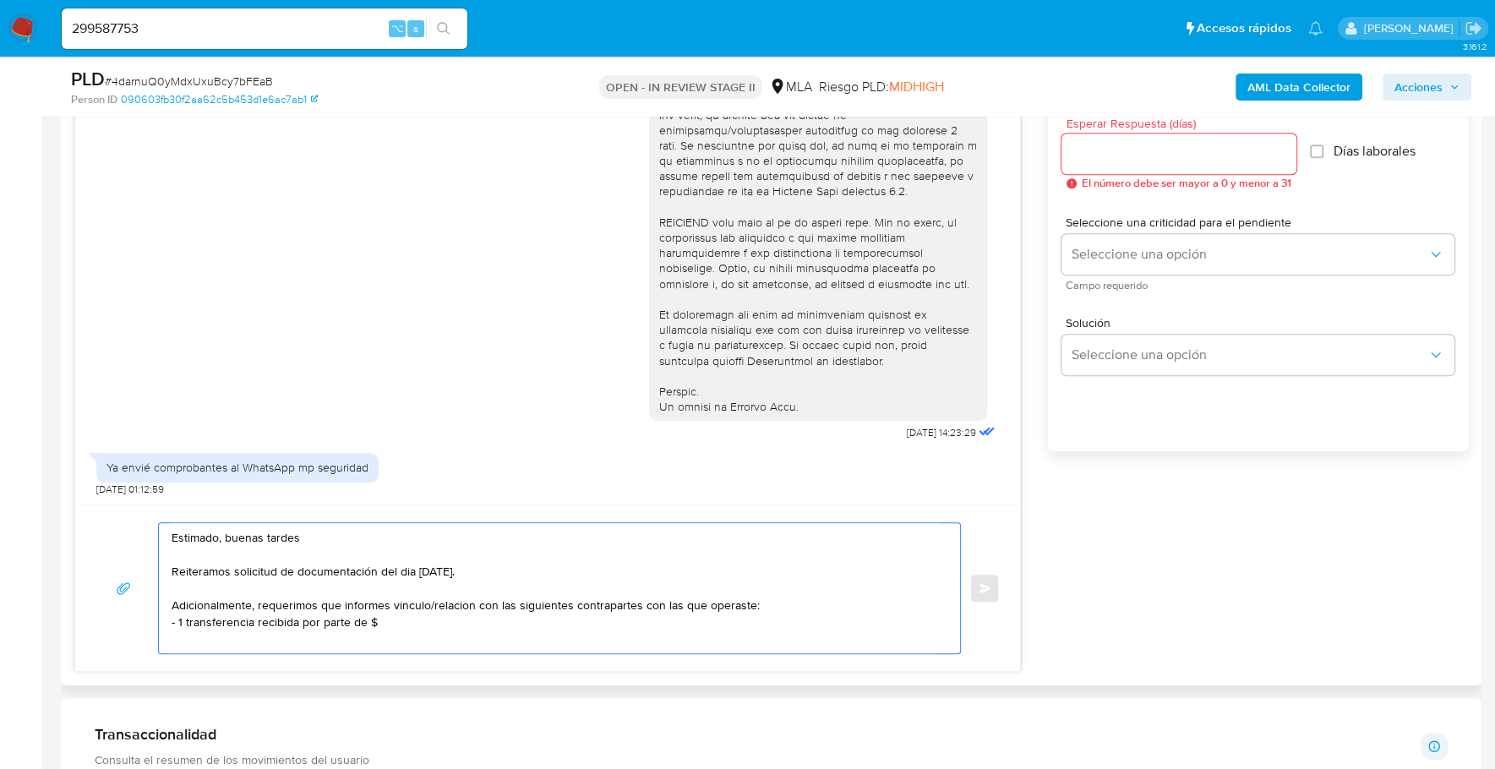
click at [177, 615] on textarea "Estimado, buenas tardes Reiteramos solicitud de documentación del dia 17/09/202…" at bounding box center [555, 588] width 767 height 130
click at [479, 619] on textarea "Estimado, buenas tardes Reiteramos solicitud de documentación del dia 17/09/202…" at bounding box center [555, 588] width 767 height 130
click at [426, 619] on textarea "Estimado, buenas tardes Reiteramos solicitud de documentación del dia 17/09/202…" at bounding box center [555, 588] width 767 height 130
click at [797, 613] on textarea "Estimado, buenas tardes Reiteramos solicitud de documentación del dia 17/09/202…" at bounding box center [555, 588] width 767 height 130
click at [193, 637] on textarea "Estimado, buenas tardes Reiteramos solicitud de documentación del dia 17/09/202…" at bounding box center [555, 588] width 767 height 130
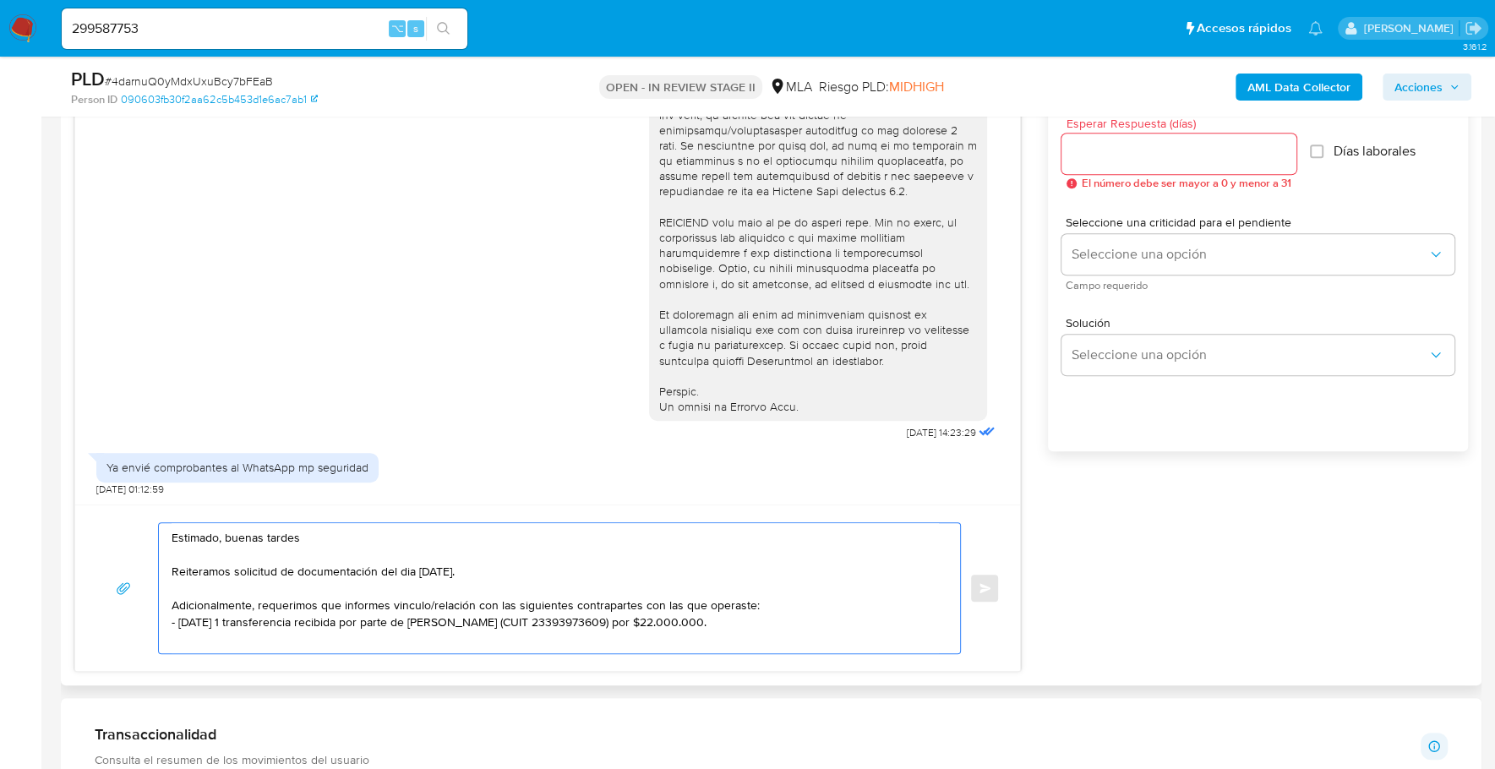
click at [509, 601] on textarea "Estimado, buenas tardes Reiteramos solicitud de documentación del dia 17/09/202…" at bounding box center [555, 588] width 767 height 130
click at [563, 605] on textarea "Estimado, buenas tardes Reiteramos solicitud de documentación del dia 17/09/202…" at bounding box center [555, 588] width 767 height 130
click at [625, 605] on textarea "Estimado, buenas tardes Reiteramos solicitud de documentación del dia 17/09/202…" at bounding box center [555, 588] width 767 height 130
click at [660, 606] on textarea "Estimado, buenas tardes Reiteramos solicitud de documentación del dia 17/09/202…" at bounding box center [555, 588] width 767 height 130
click at [802, 623] on textarea "Estimado, buenas tardes Reiteramos solicitud de documentación del dia 17/09/202…" at bounding box center [555, 588] width 767 height 130
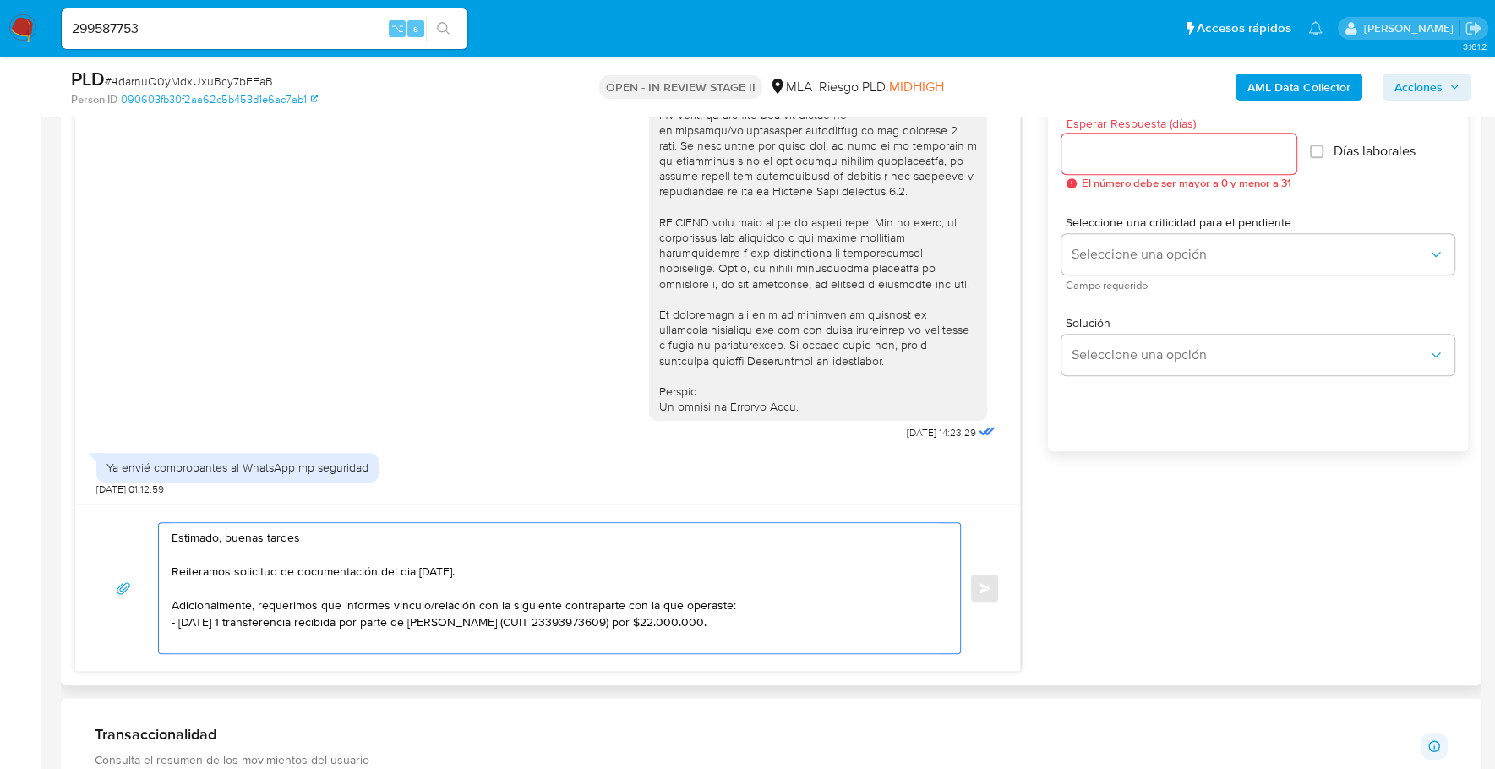
click at [756, 603] on textarea "Estimado, buenas tardes Reiteramos solicitud de documentación del dia 17/09/202…" at bounding box center [555, 588] width 767 height 130
click at [543, 564] on textarea "Estimado, buenas tardes Reiteramos solicitud de documentación del dia 17/09/202…" at bounding box center [555, 588] width 767 height 130
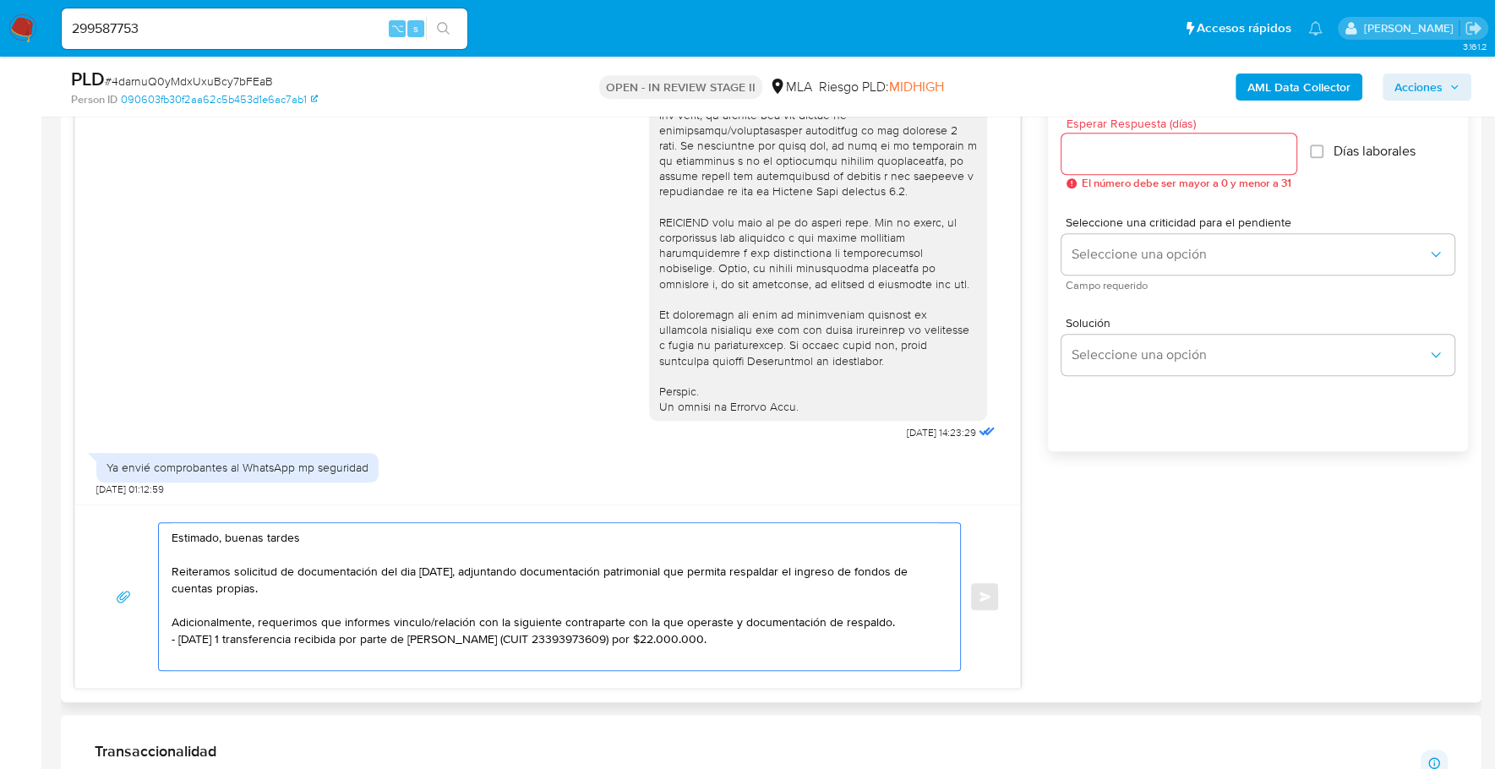
click at [796, 640] on textarea "Estimado, buenas tardes Reiteramos solicitud de documentación del dia 17/09/202…" at bounding box center [555, 596] width 767 height 147
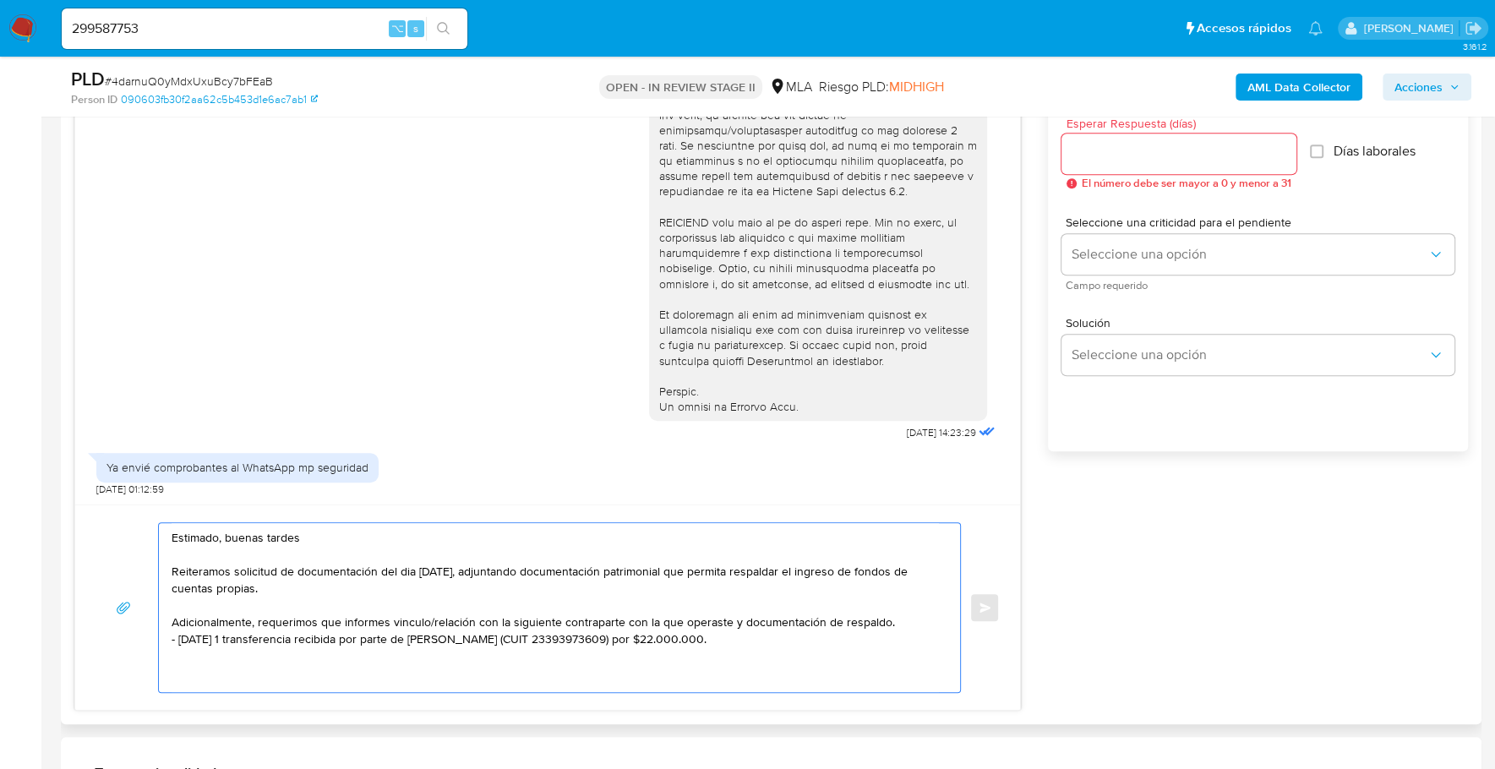
paste textarea "Queremos asegurarte que la información y documentación que nos proporciones no …"
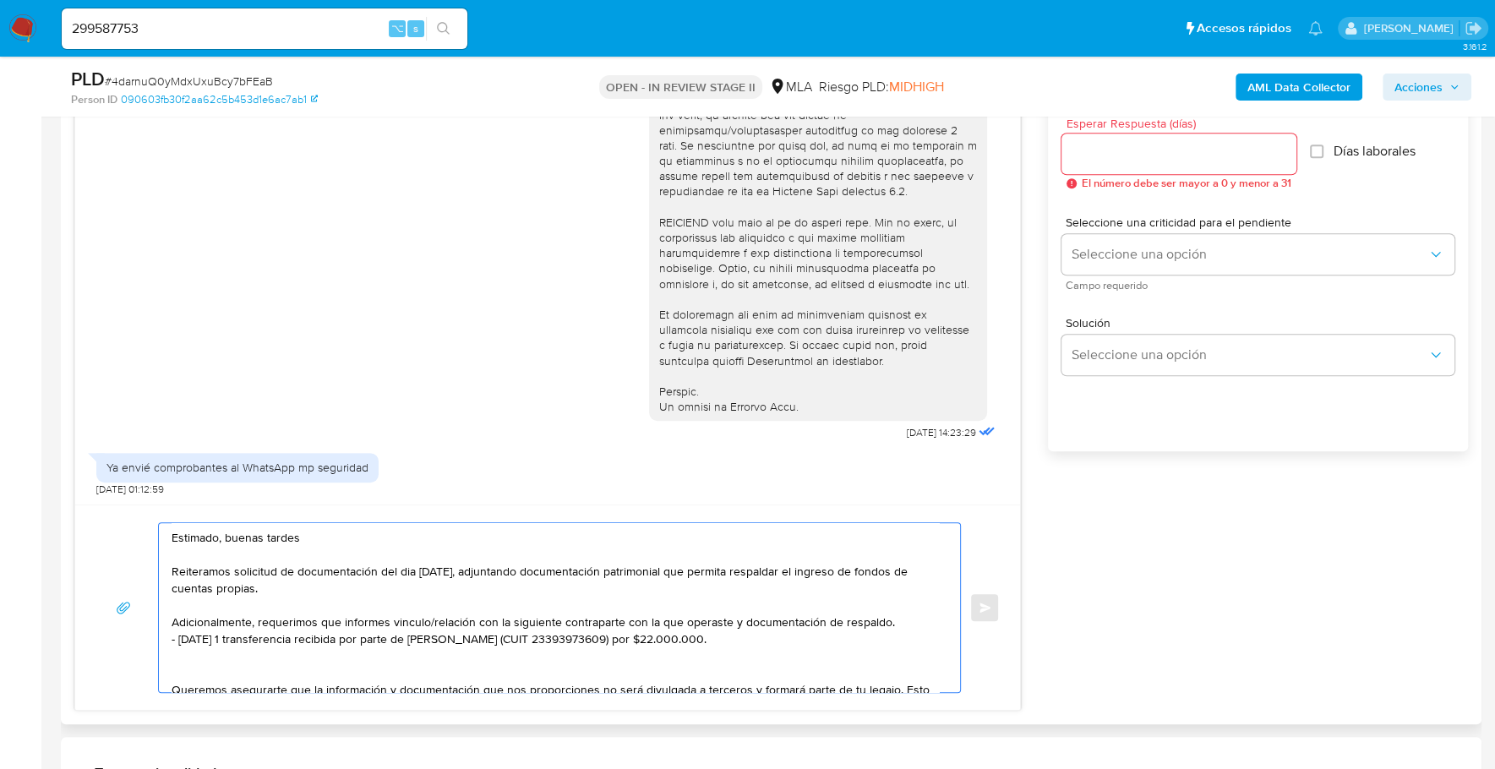
scroll to position [141, 0]
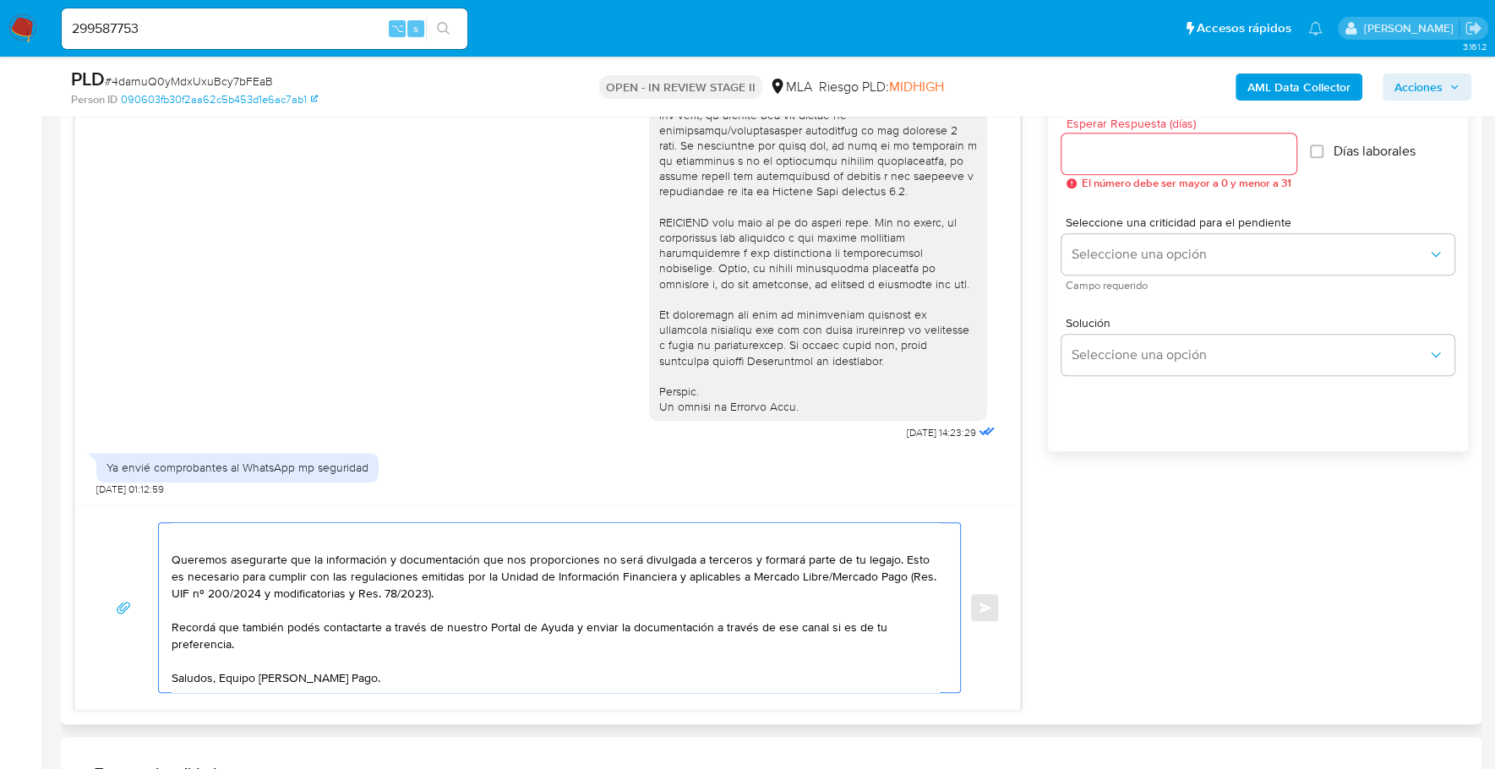
drag, startPoint x: 253, startPoint y: 636, endPoint x: 159, endPoint y: 617, distance: 95.8
click at [159, 617] on div "Estimado, buenas tardes Reiteramos solicitud de documentación del dia 17/09/202…" at bounding box center [555, 607] width 793 height 169
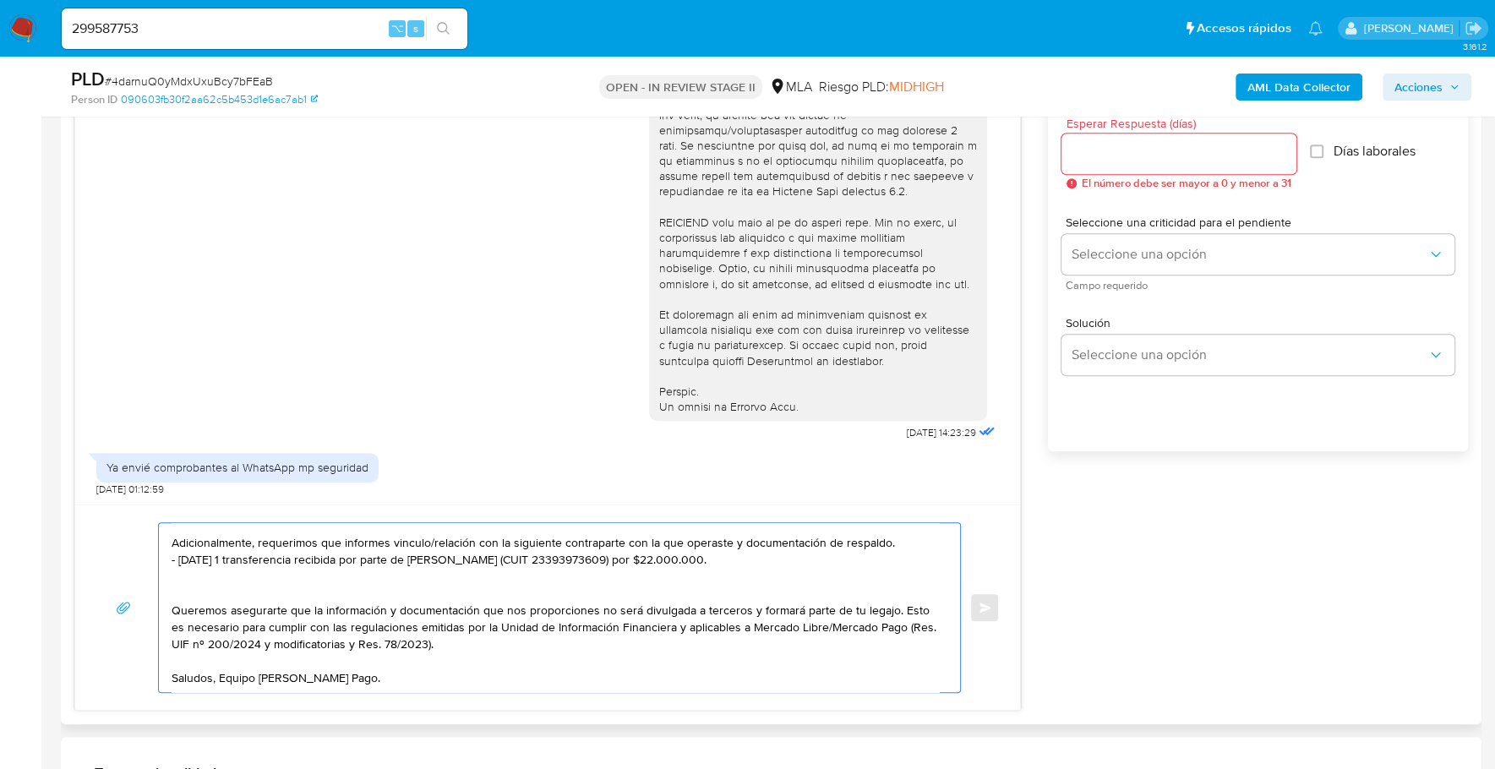
scroll to position [112, 0]
type textarea "Estimado, buenas tardes Reiteramos solicitud de documentación del dia 17/09/202…"
click at [1100, 168] on div at bounding box center [1178, 154] width 235 height 41
click at [1101, 155] on input "Esperar Respuesta (días)" at bounding box center [1178, 154] width 235 height 22
type input "1"
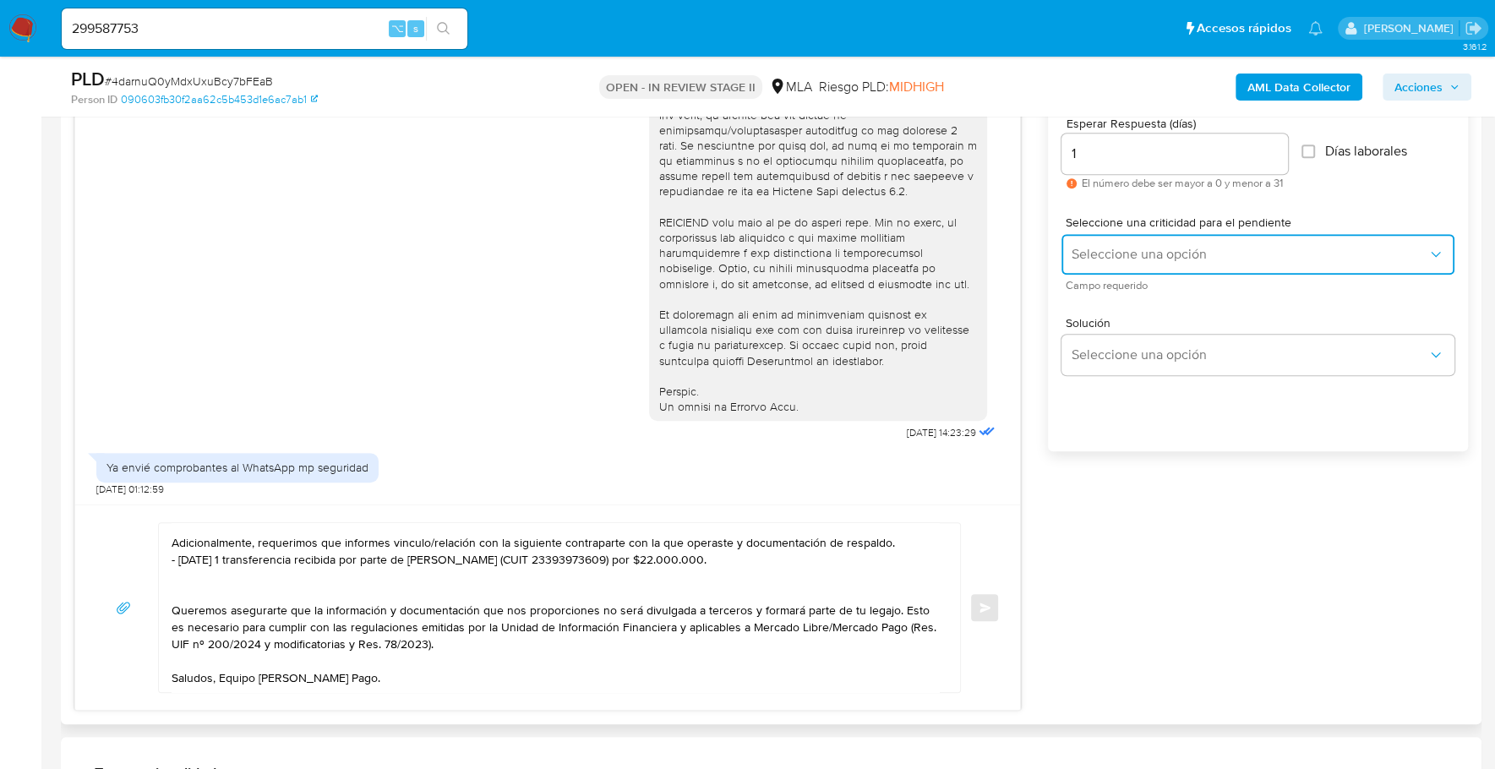
click at [1144, 240] on button "Seleccione una opción" at bounding box center [1257, 254] width 393 height 41
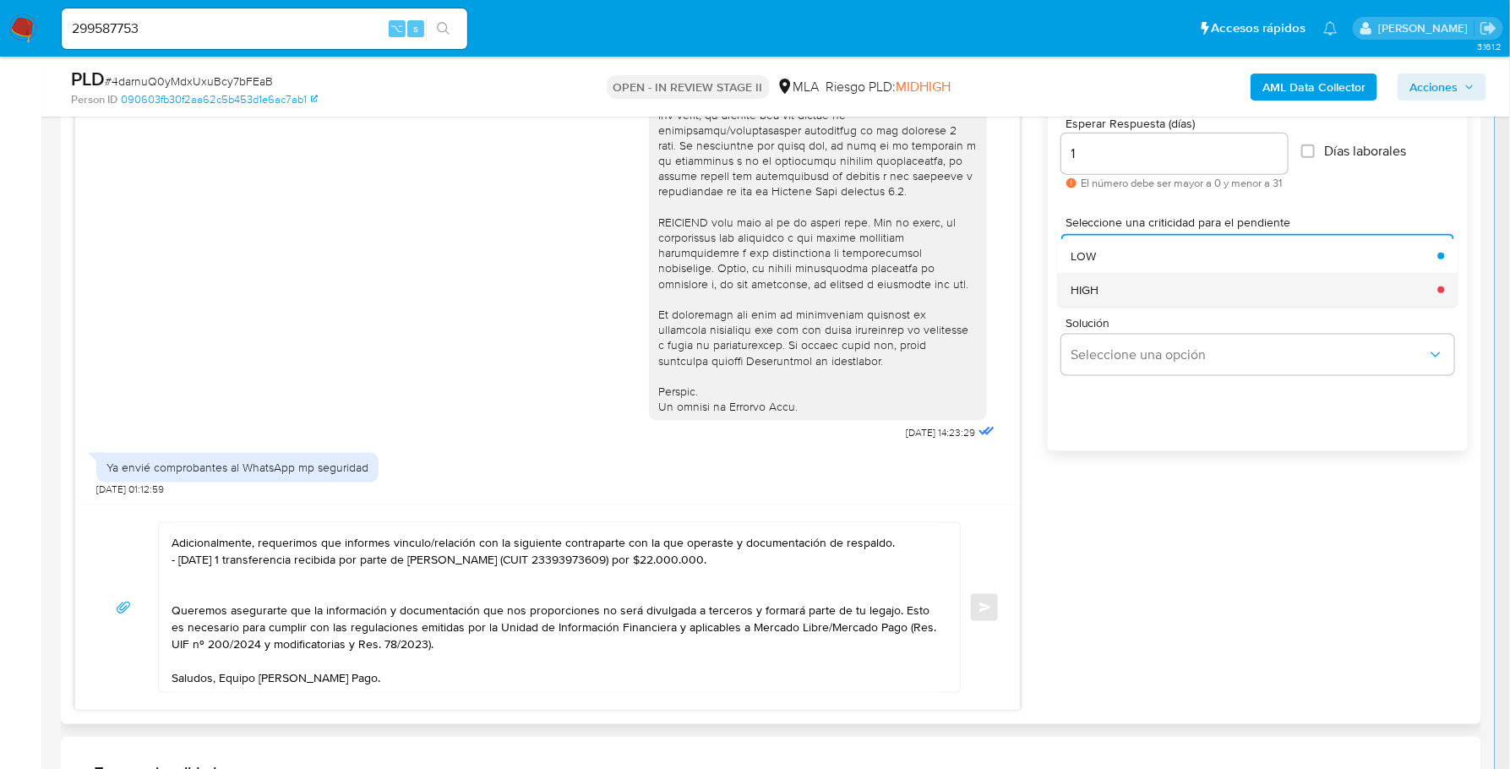
click at [1148, 295] on div "HIGH" at bounding box center [1249, 290] width 357 height 34
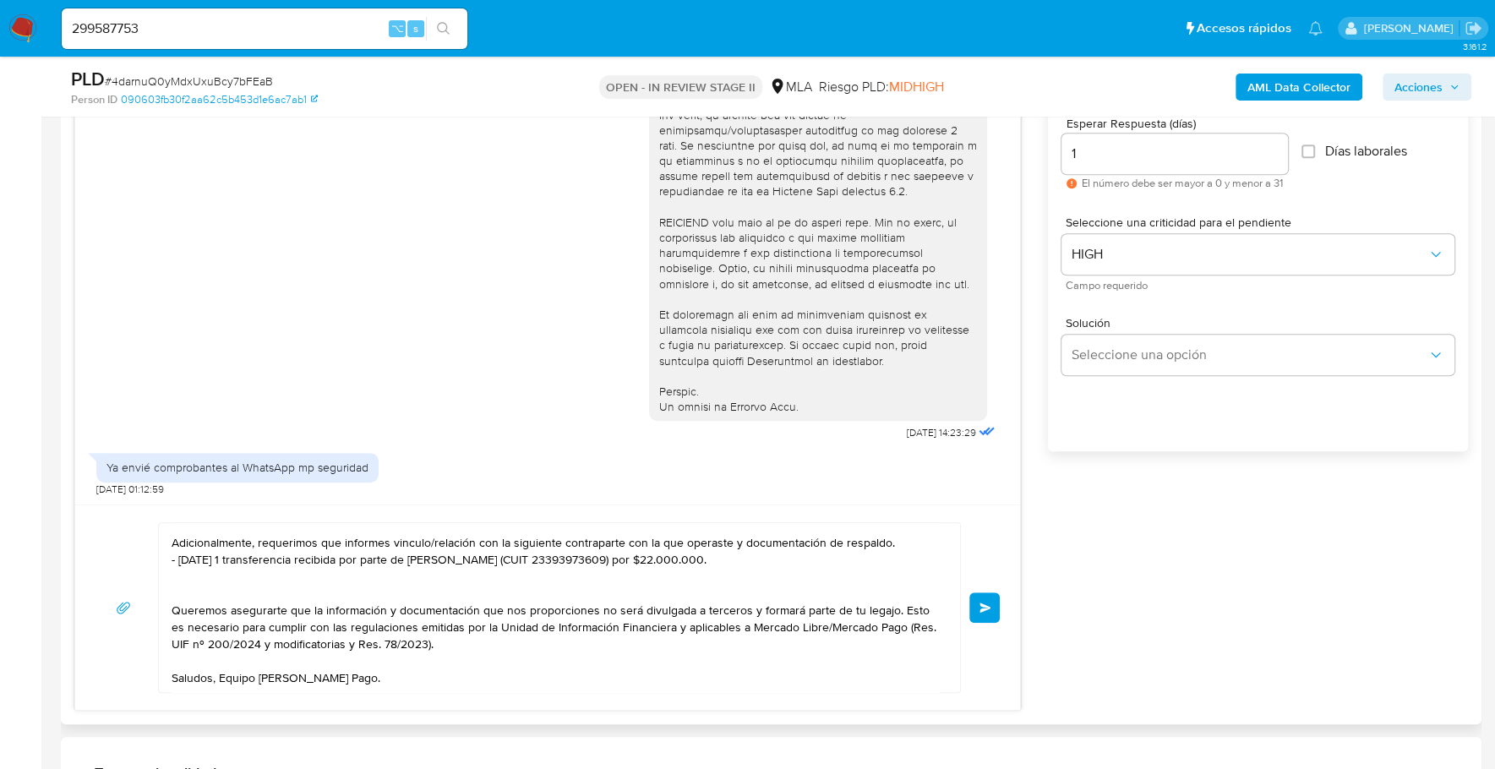
click at [984, 611] on button "Enviar" at bounding box center [984, 607] width 30 height 30
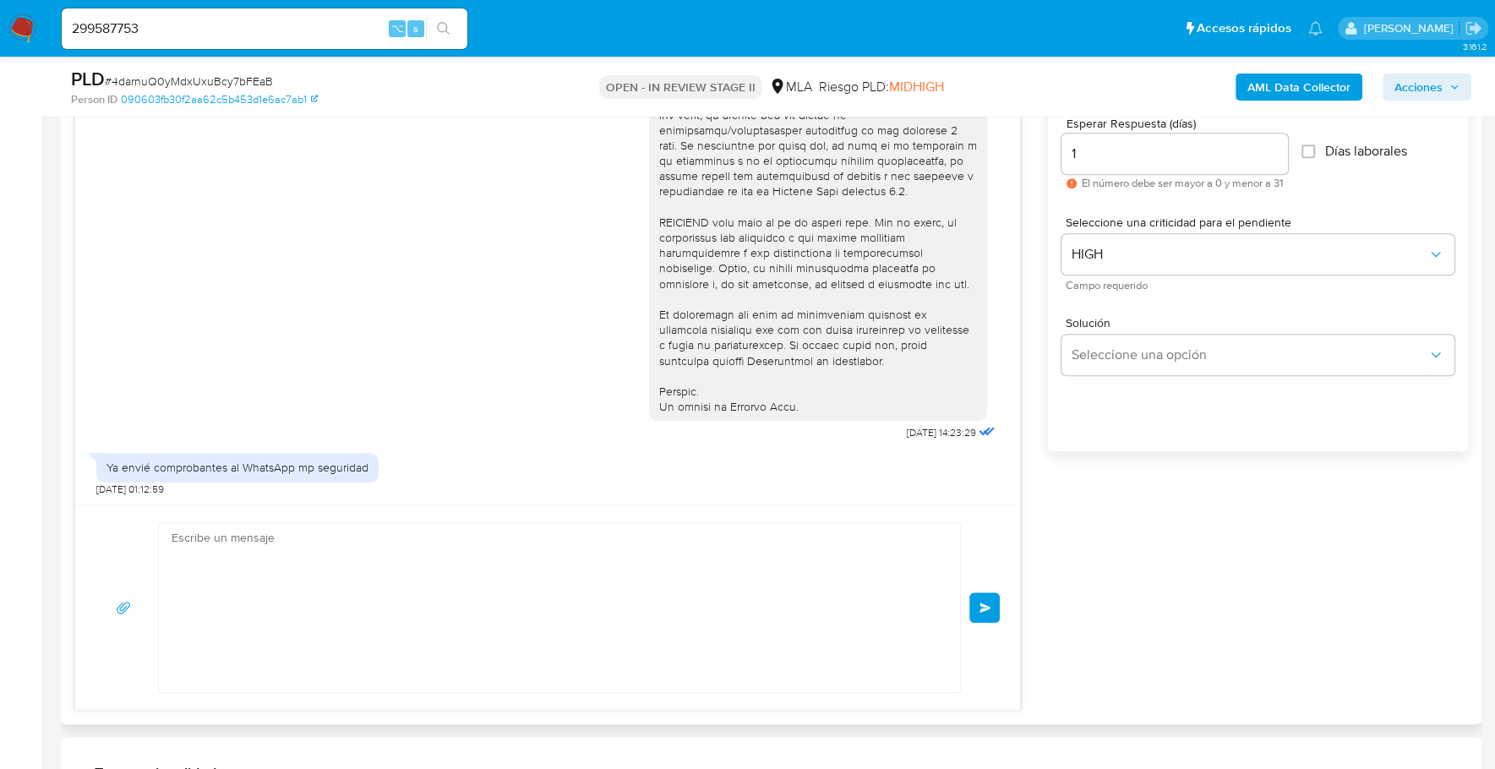
scroll to position [981, 0]
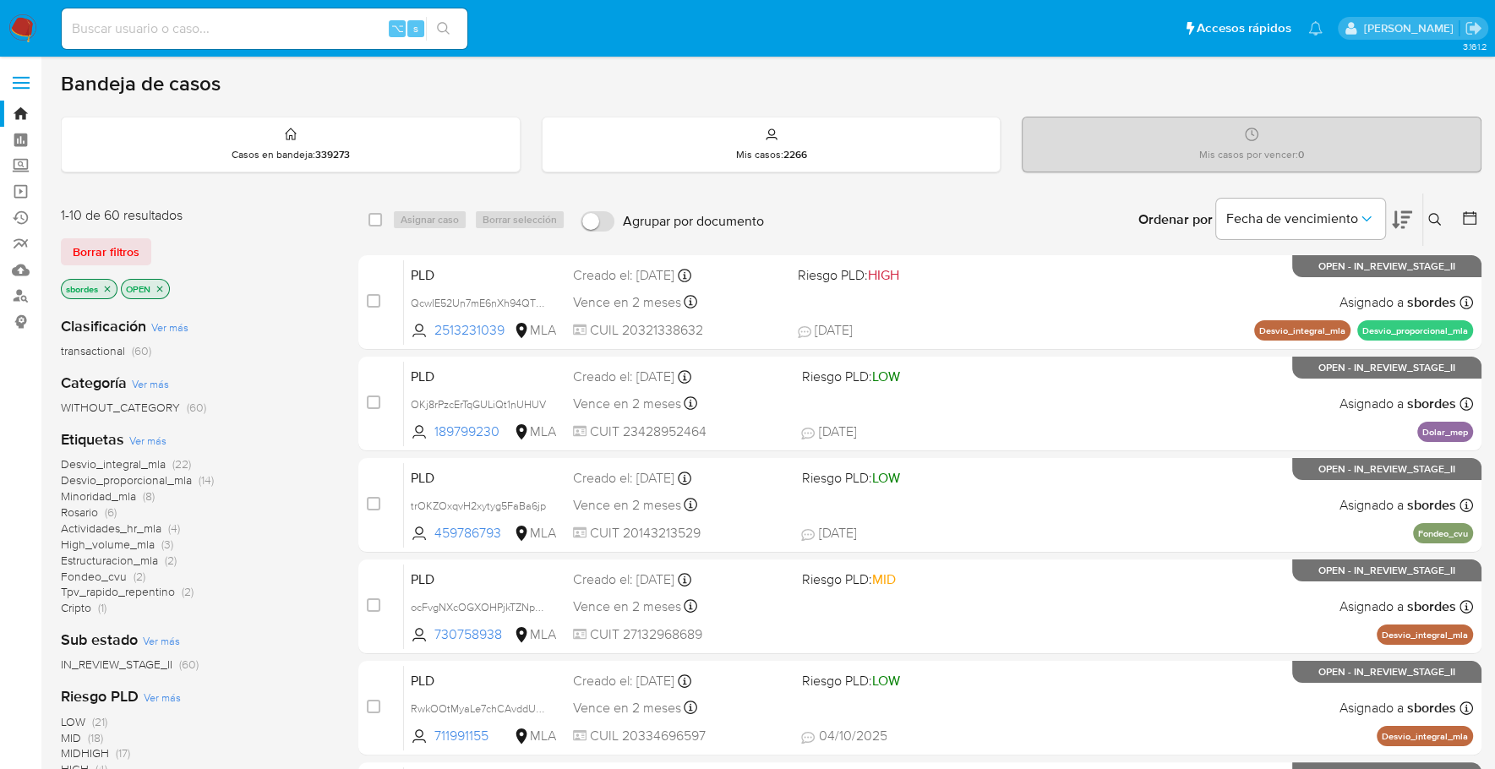
click at [107, 286] on icon "close-filter" at bounding box center [108, 289] width 6 height 6
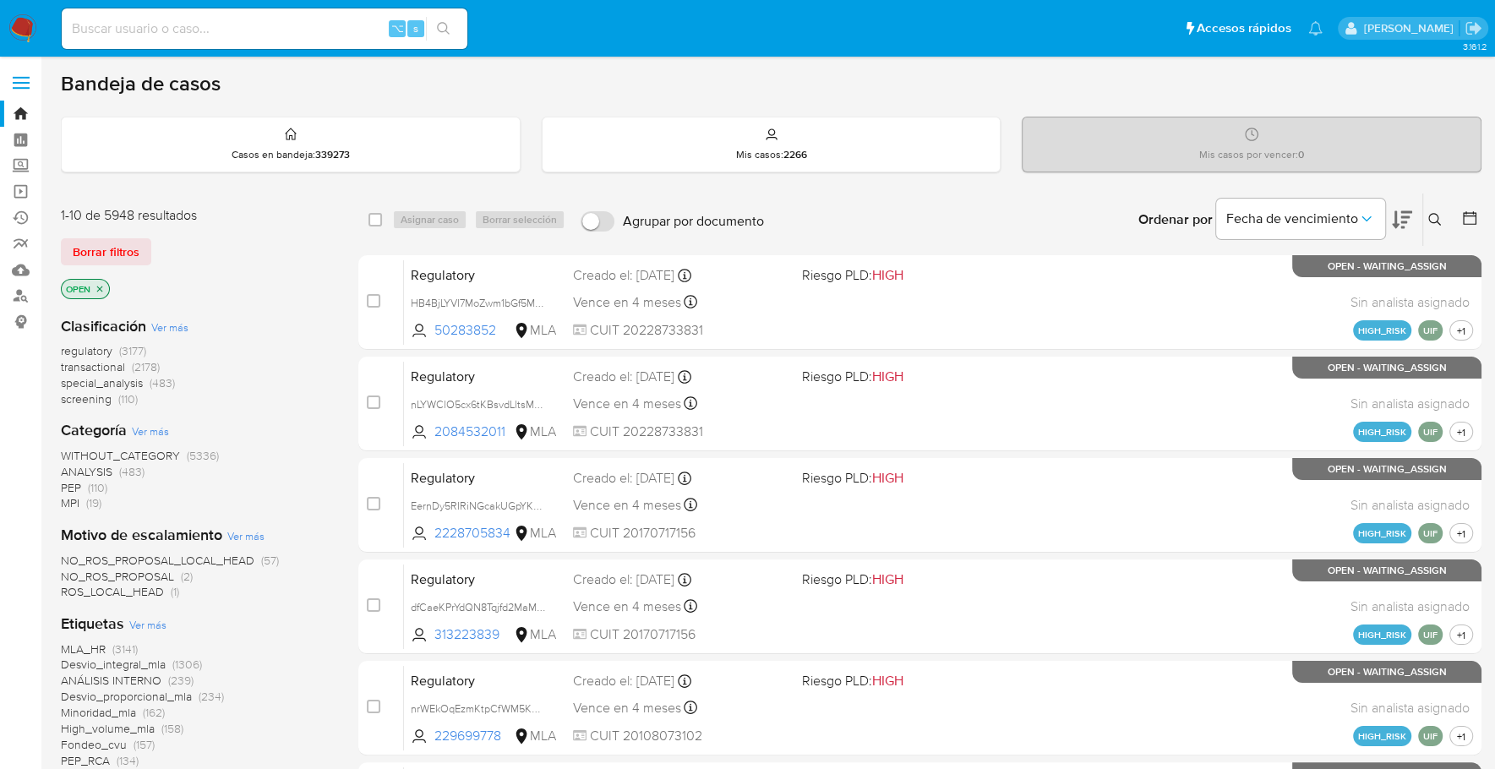
click at [1473, 211] on icon at bounding box center [1470, 218] width 14 height 14
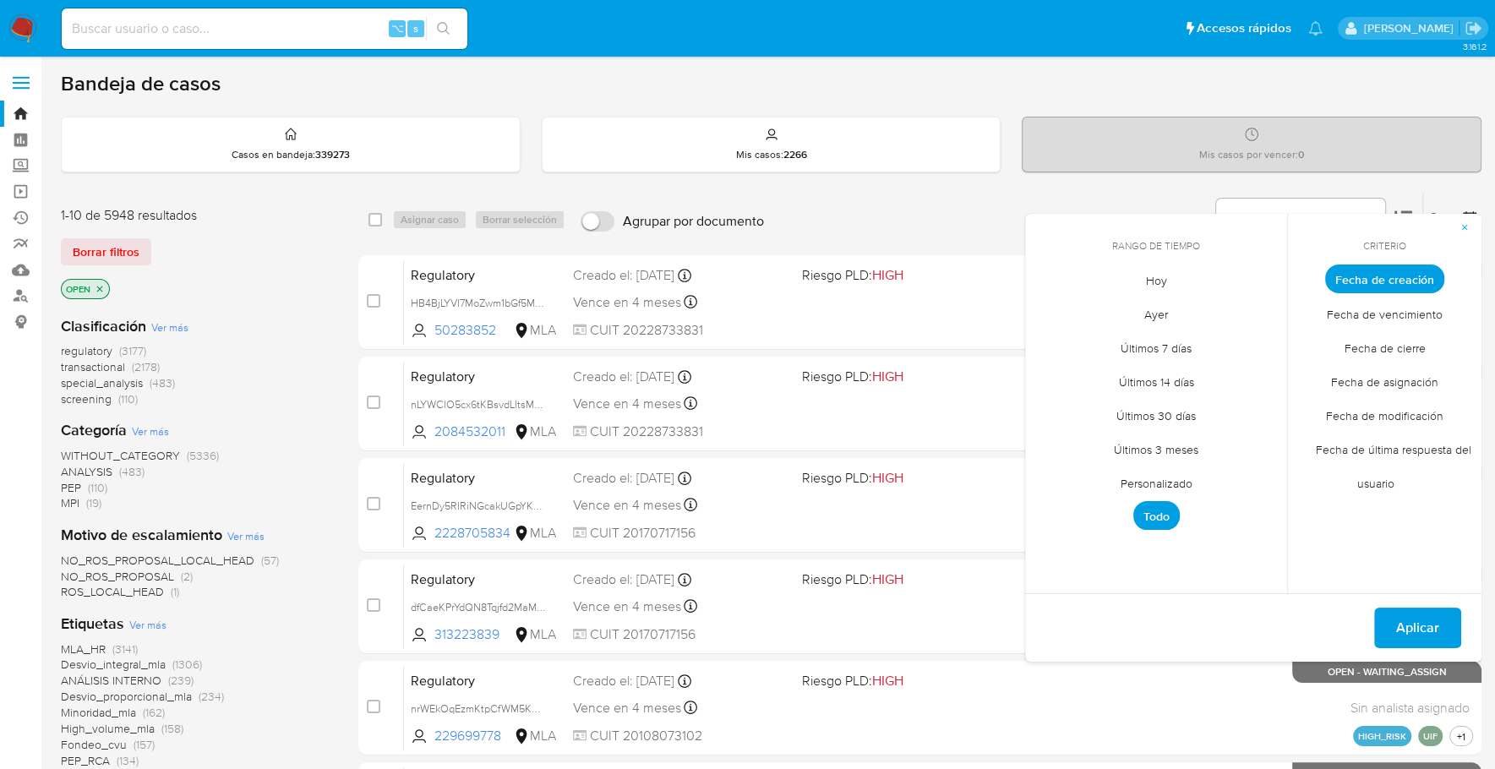
click at [1144, 487] on span "Personalizado" at bounding box center [1156, 483] width 107 height 35
click at [1055, 306] on icon "Mes anterior" at bounding box center [1051, 310] width 20 height 20
click at [1183, 362] on button "1" at bounding box center [1189, 372] width 27 height 27
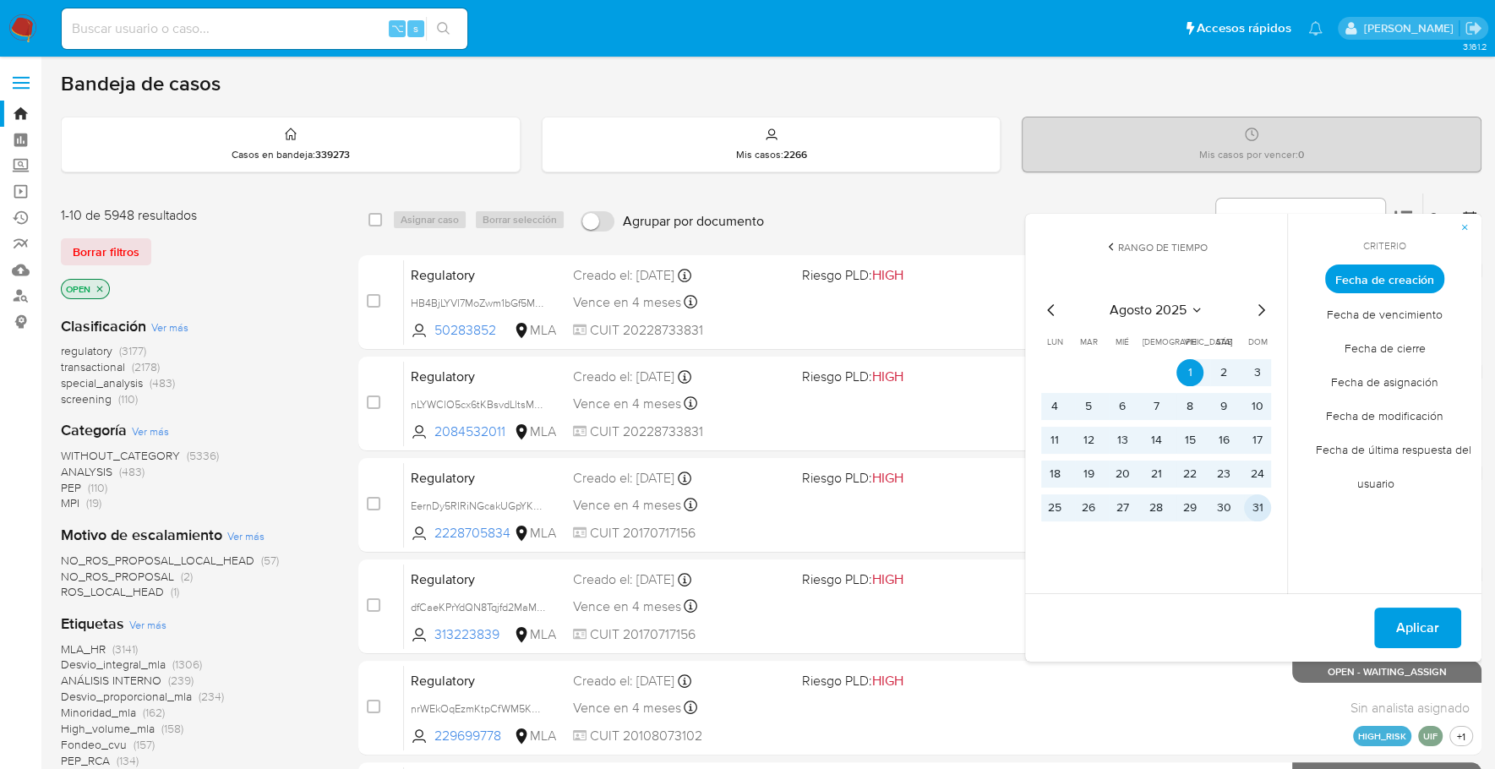
click at [1256, 513] on button "31" at bounding box center [1257, 507] width 27 height 27
click at [1391, 618] on button "Aplicar" at bounding box center [1417, 628] width 87 height 41
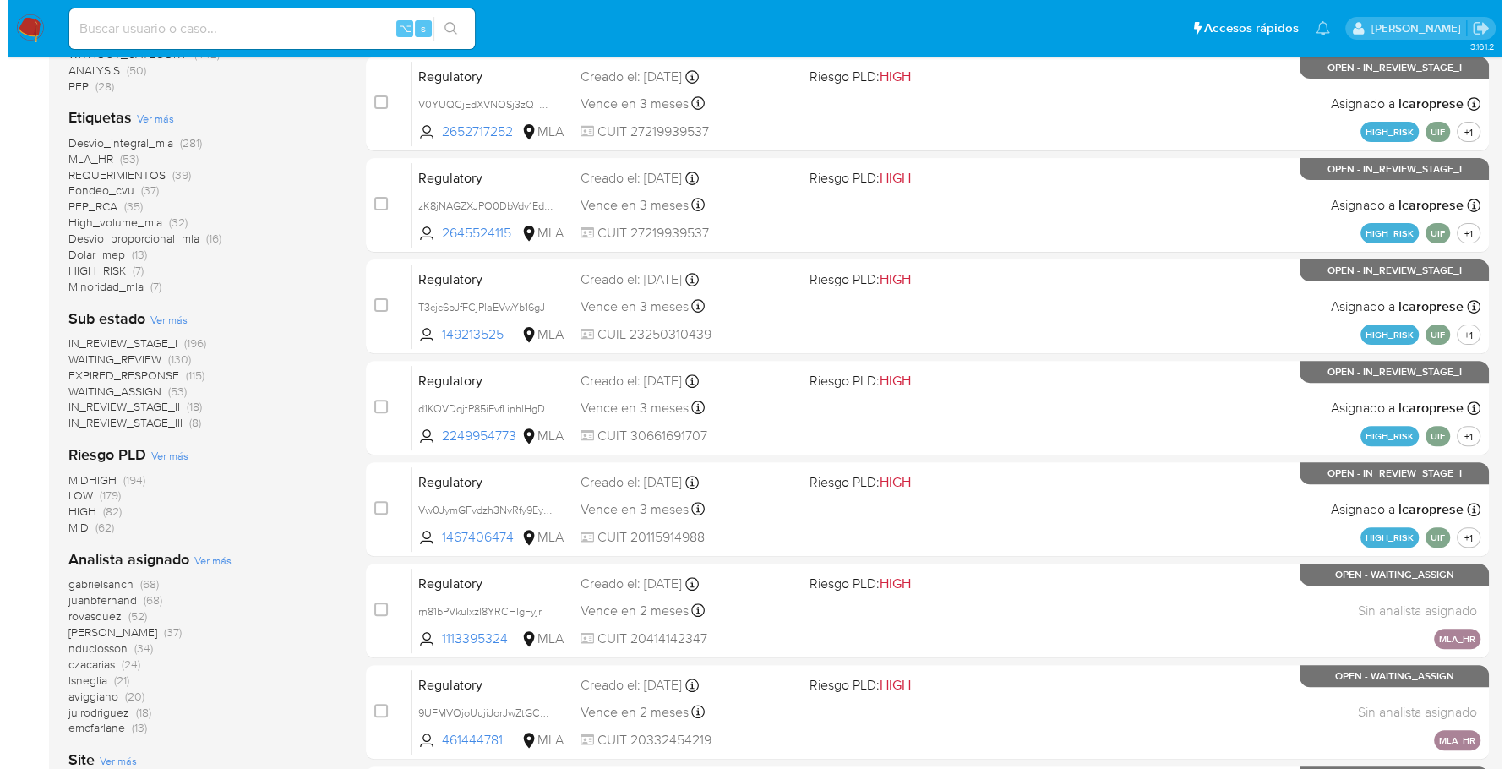
scroll to position [624, 0]
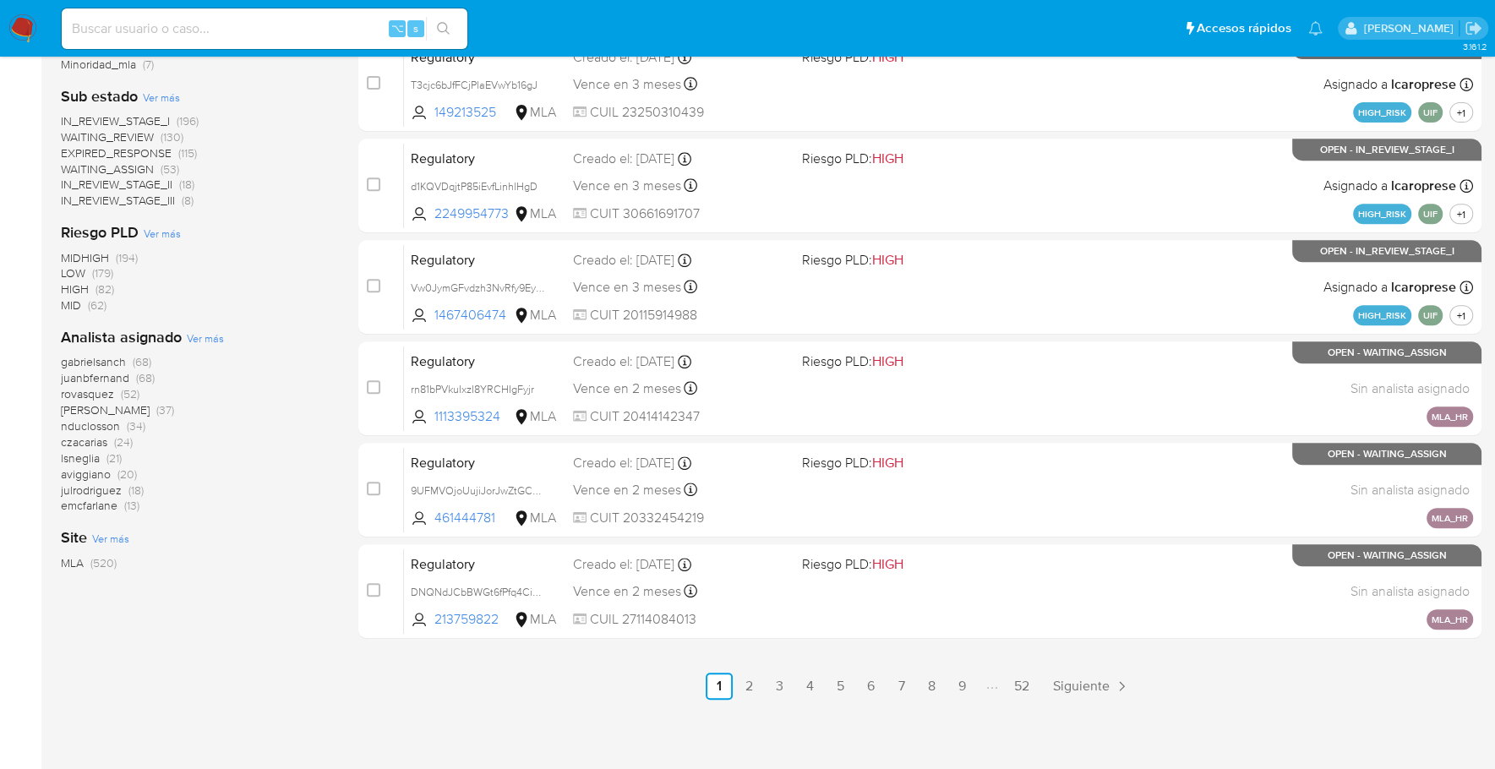
click at [198, 335] on span "Ver más" at bounding box center [205, 337] width 37 height 15
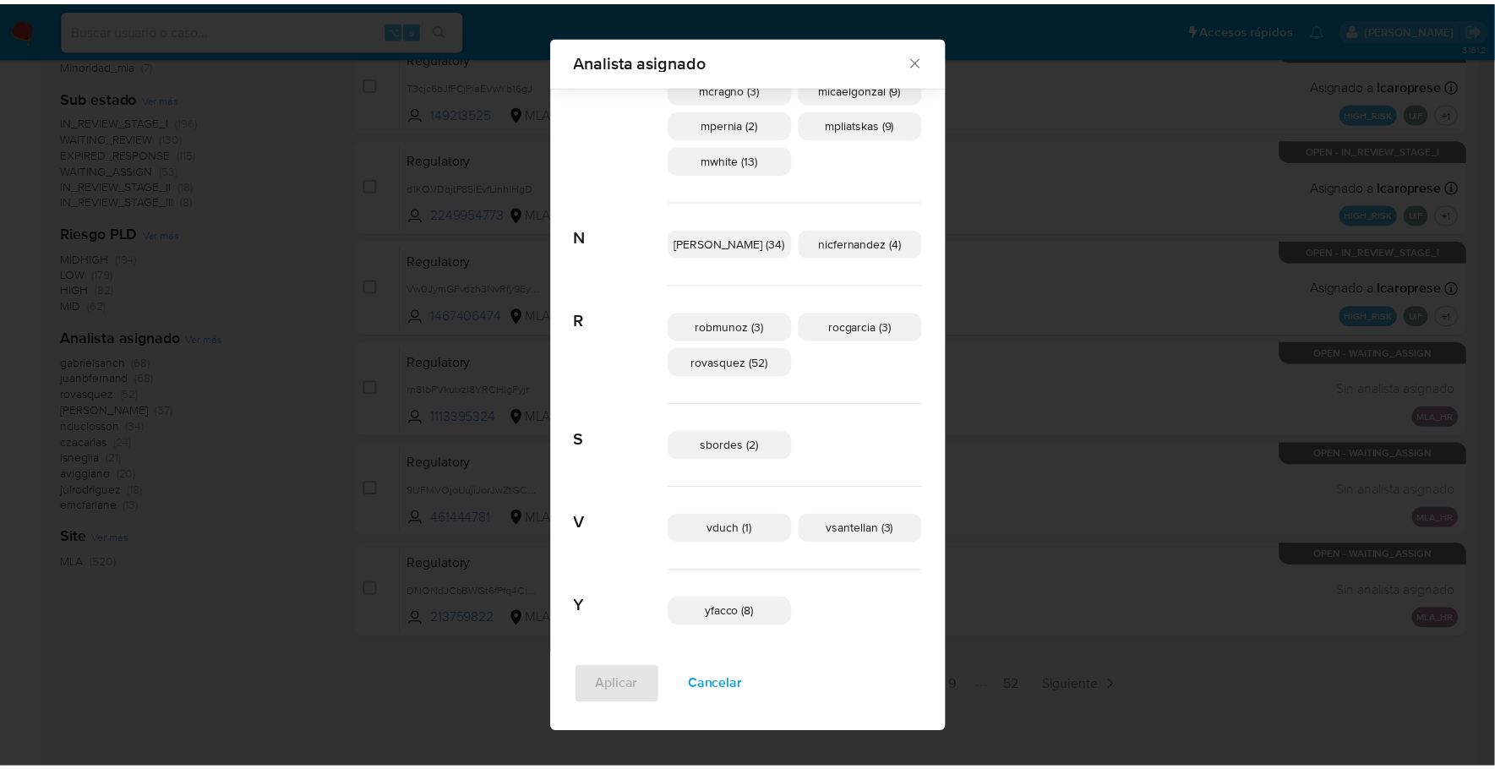
scroll to position [874, 0]
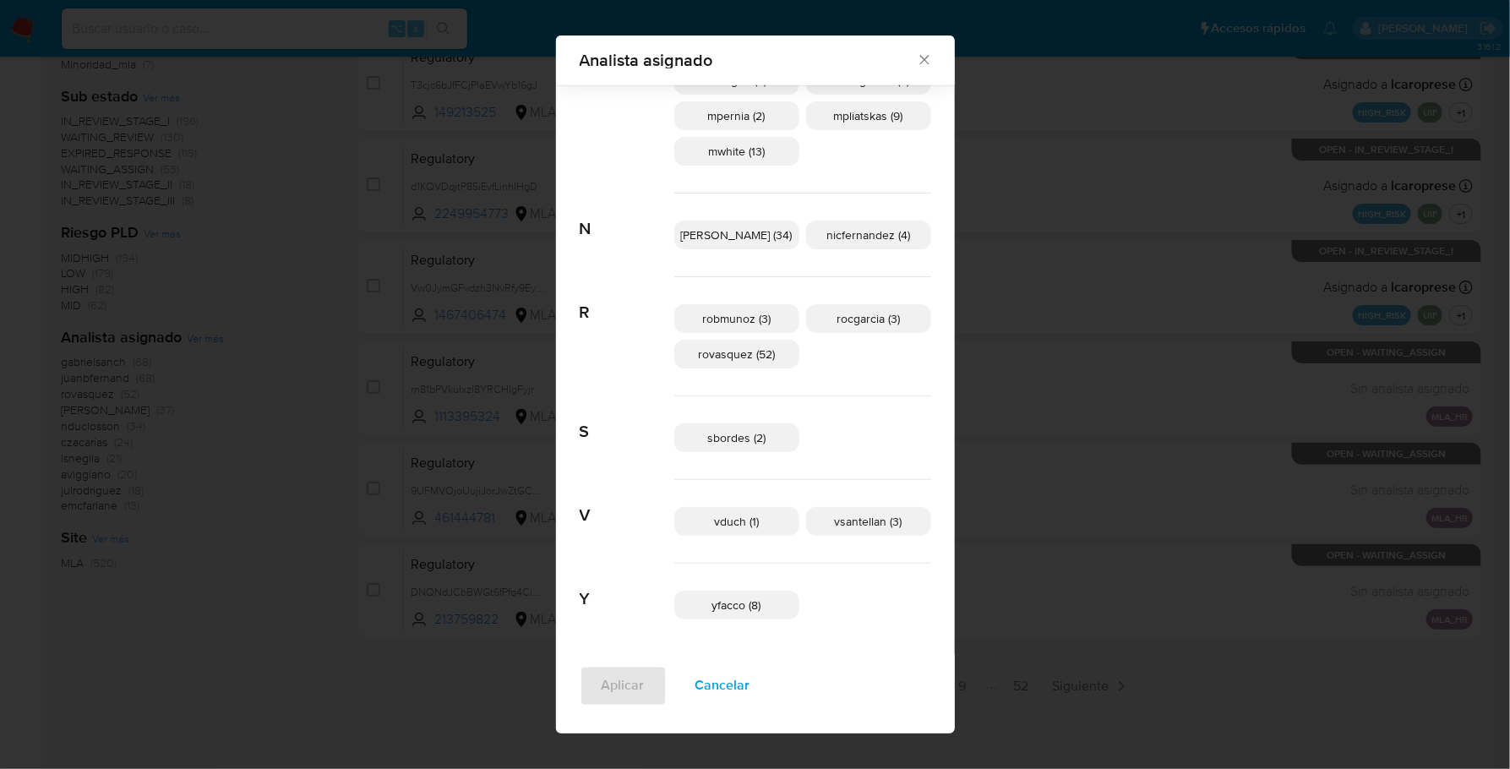
click at [919, 60] on icon "Cerrar" at bounding box center [923, 60] width 9 height 9
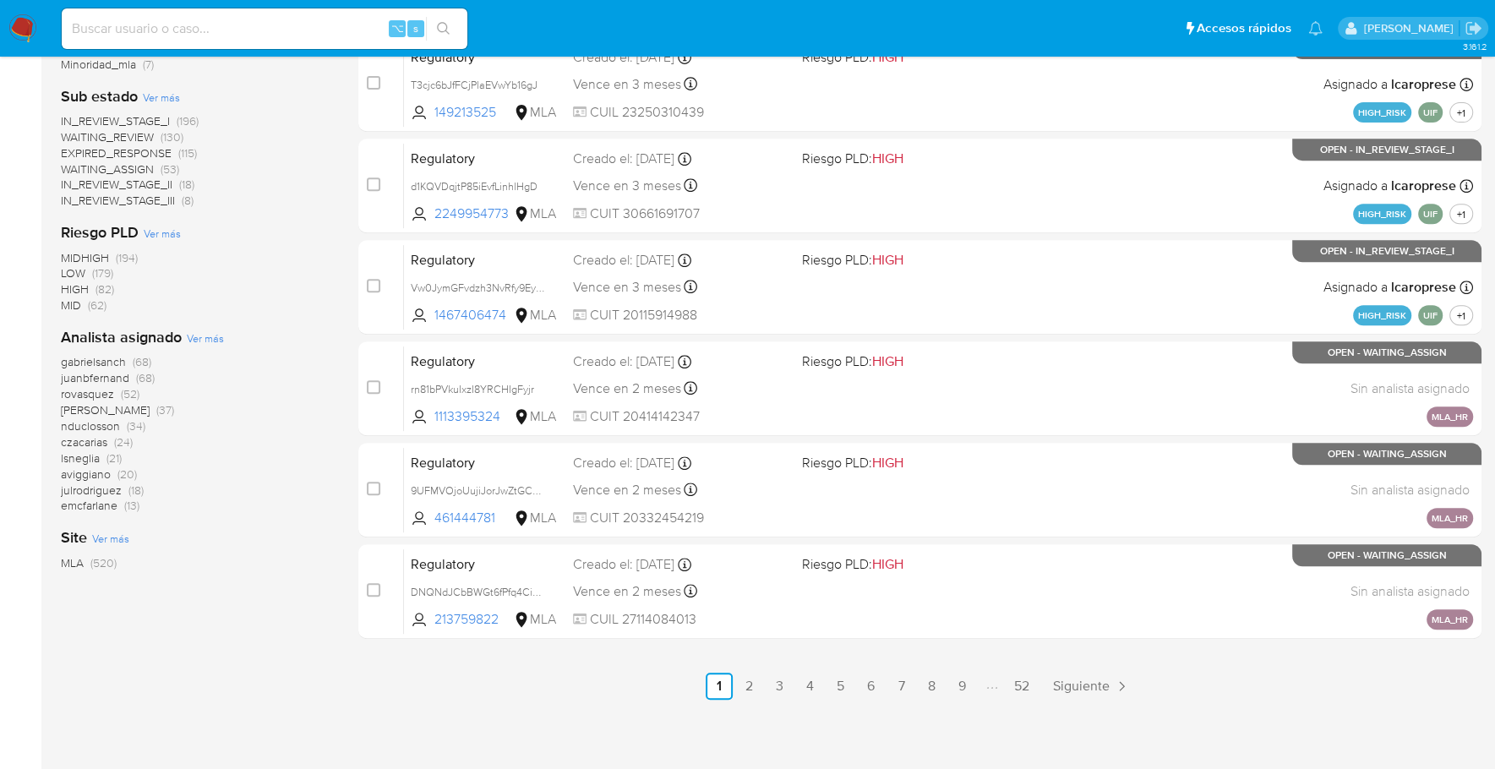
click at [33, 25] on img at bounding box center [22, 28] width 29 height 29
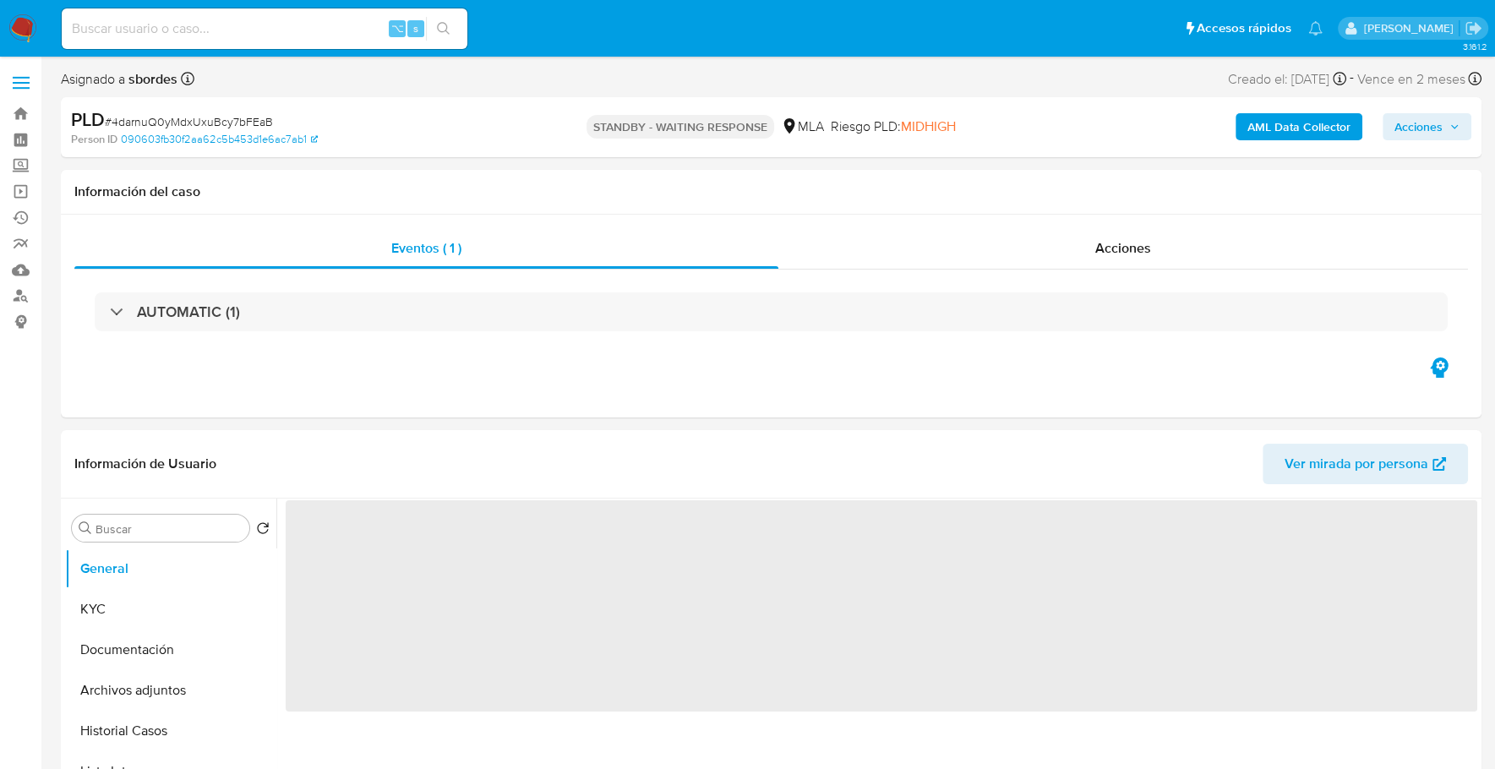
select select "10"
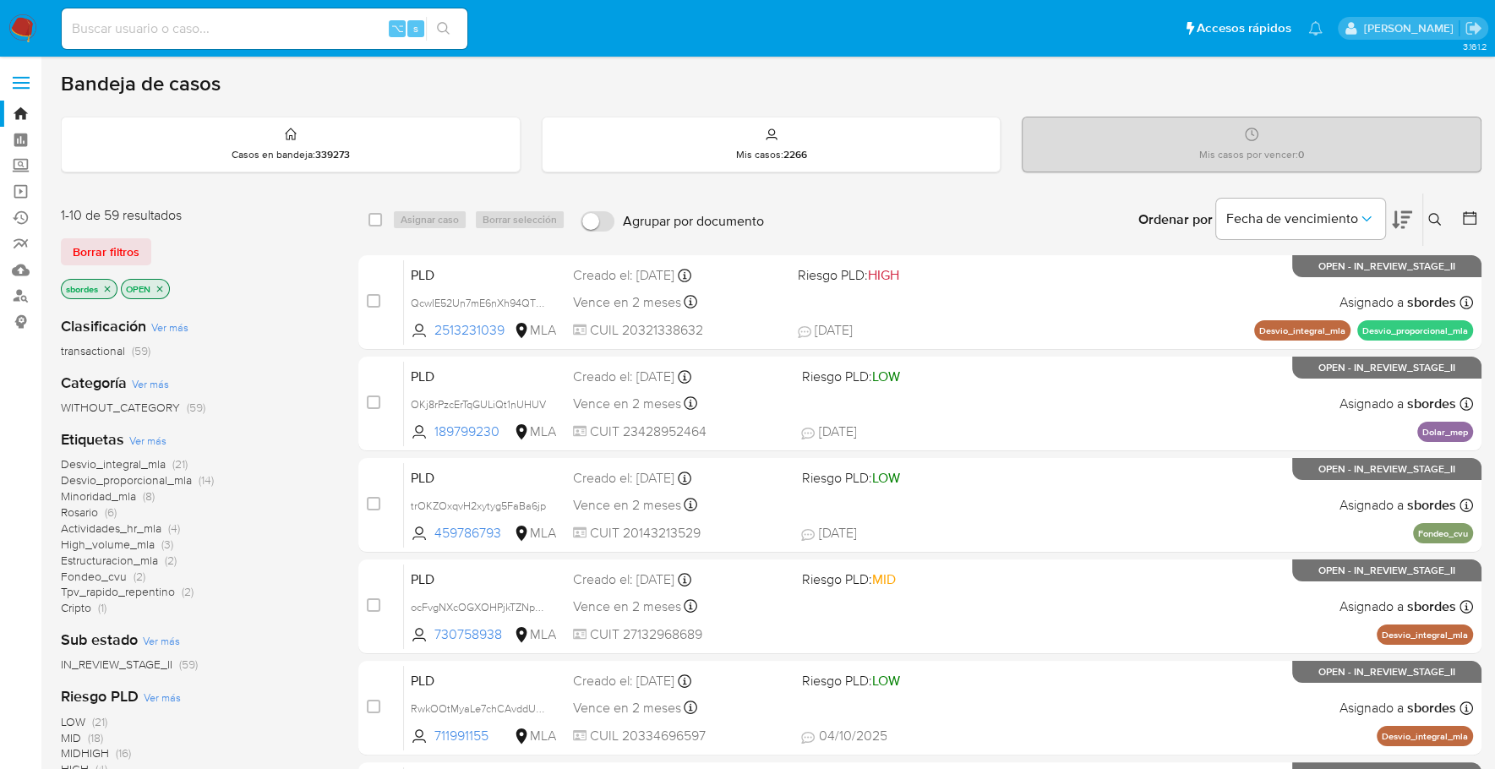
click at [108, 291] on icon "close-filter" at bounding box center [107, 289] width 10 height 10
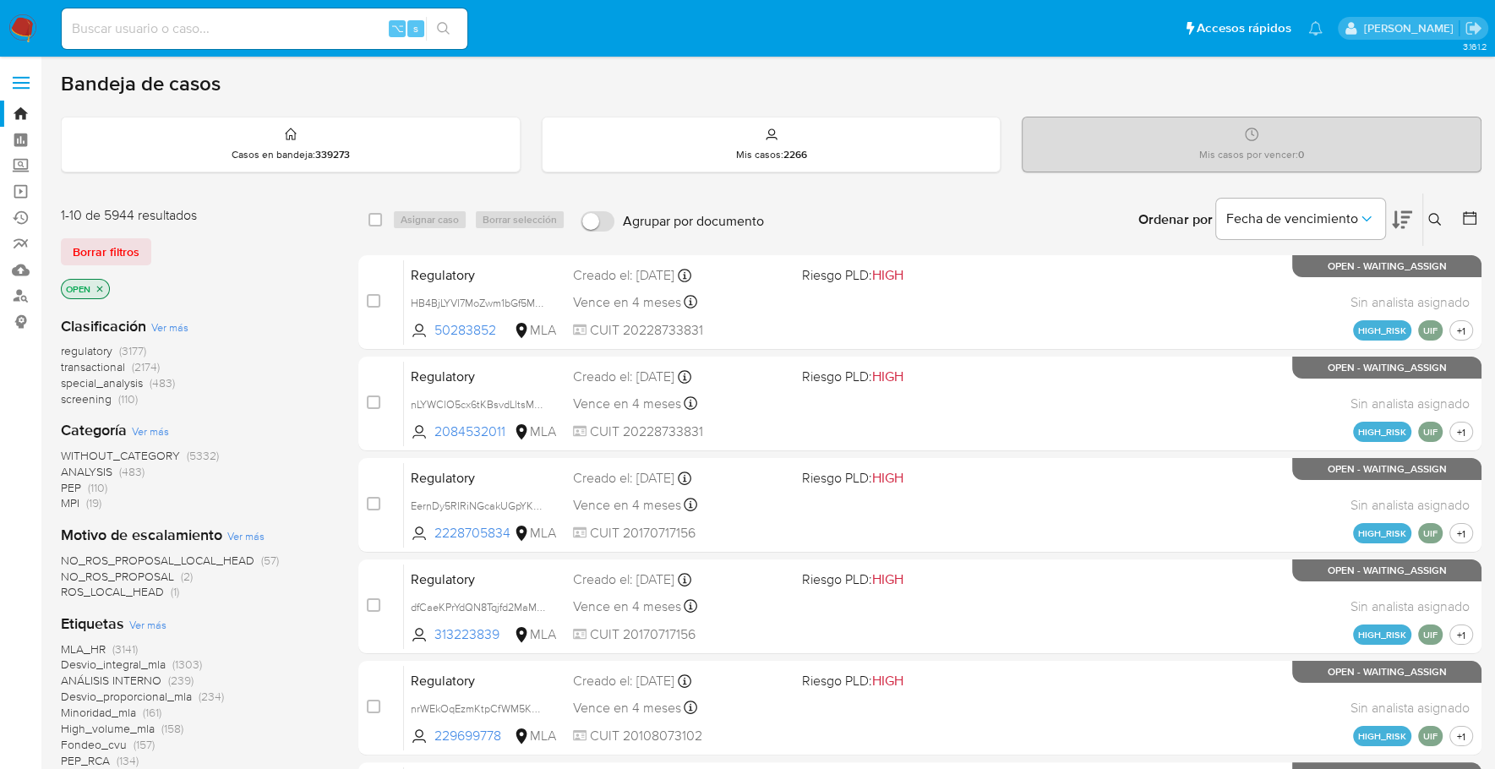
scroll to position [681, 0]
